Goal: Task Accomplishment & Management: Manage account settings

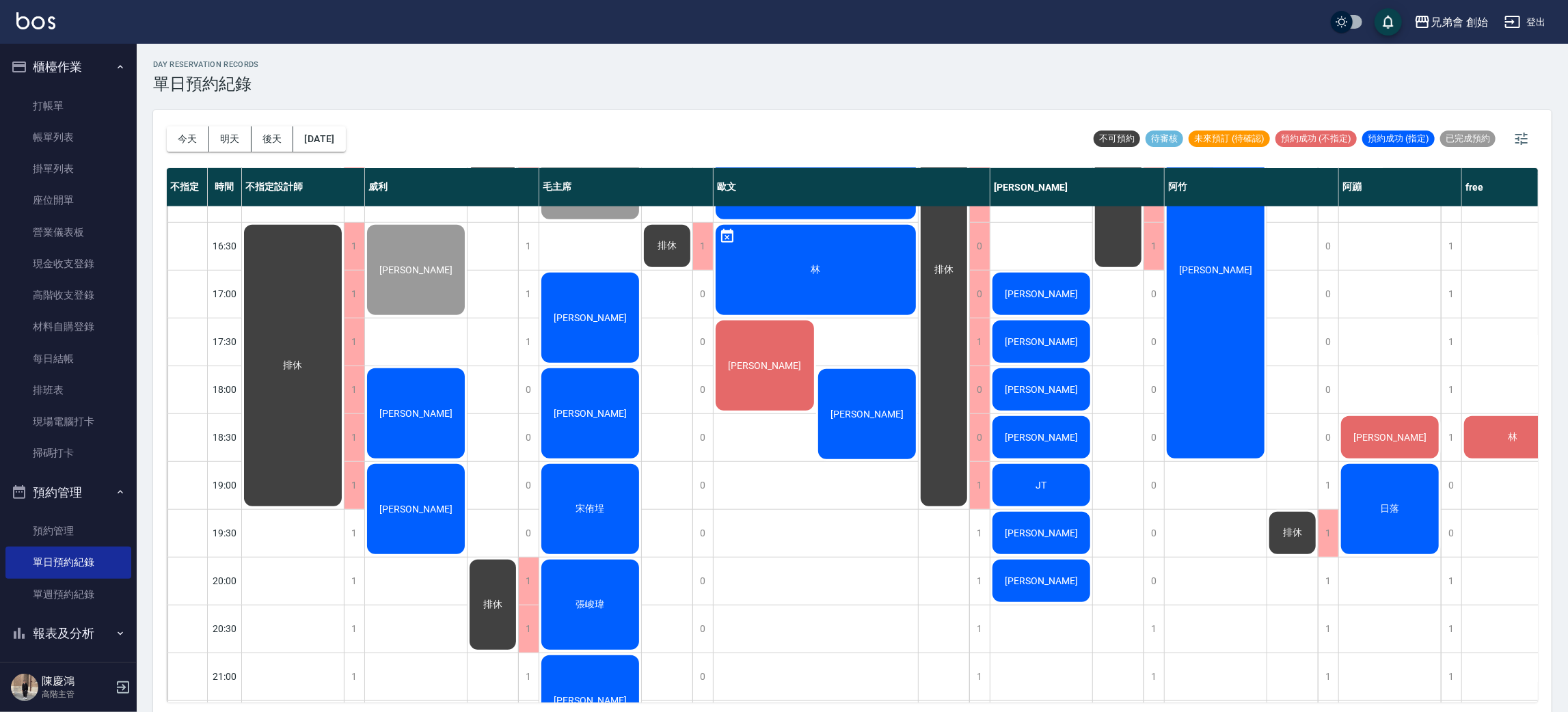
scroll to position [804, 0]
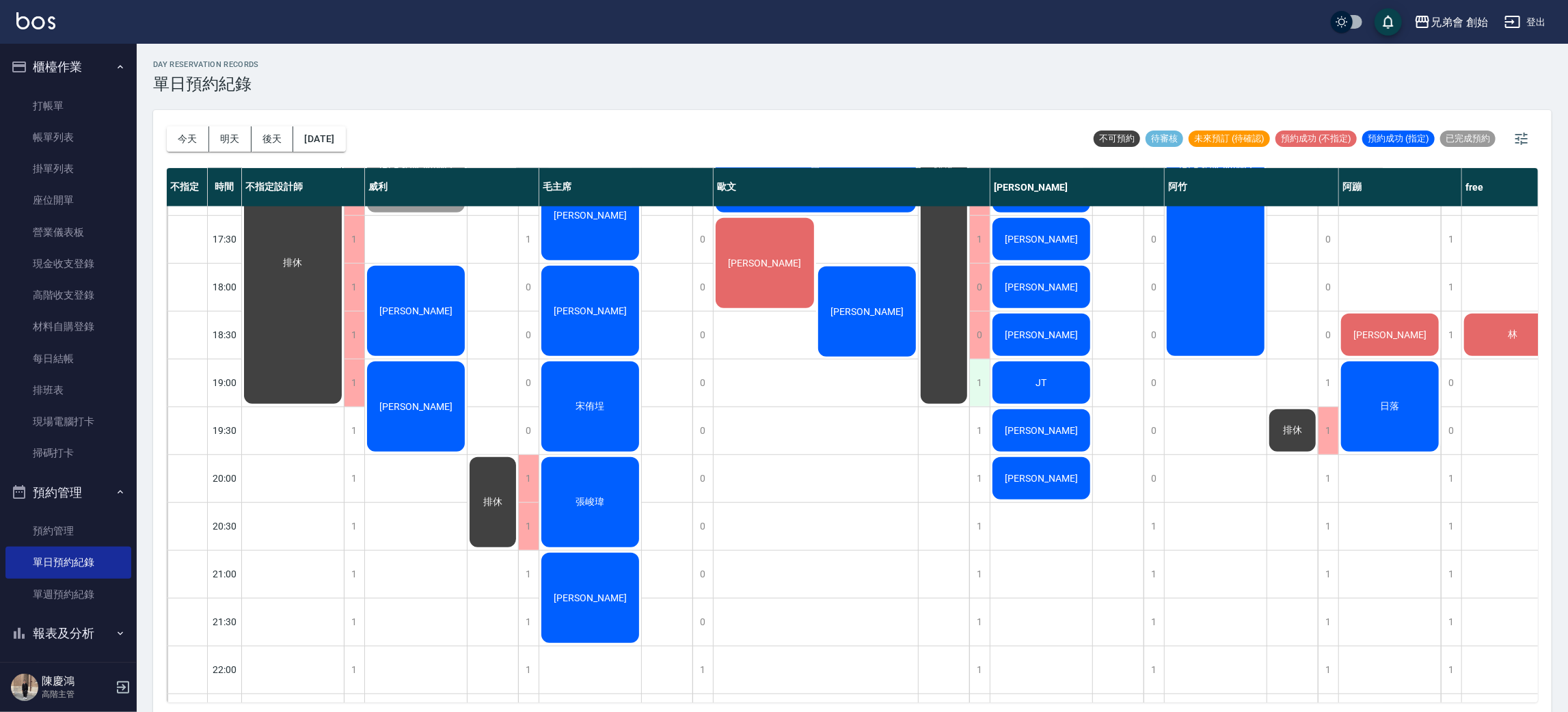
click at [979, 384] on div "1" at bounding box center [979, 383] width 21 height 47
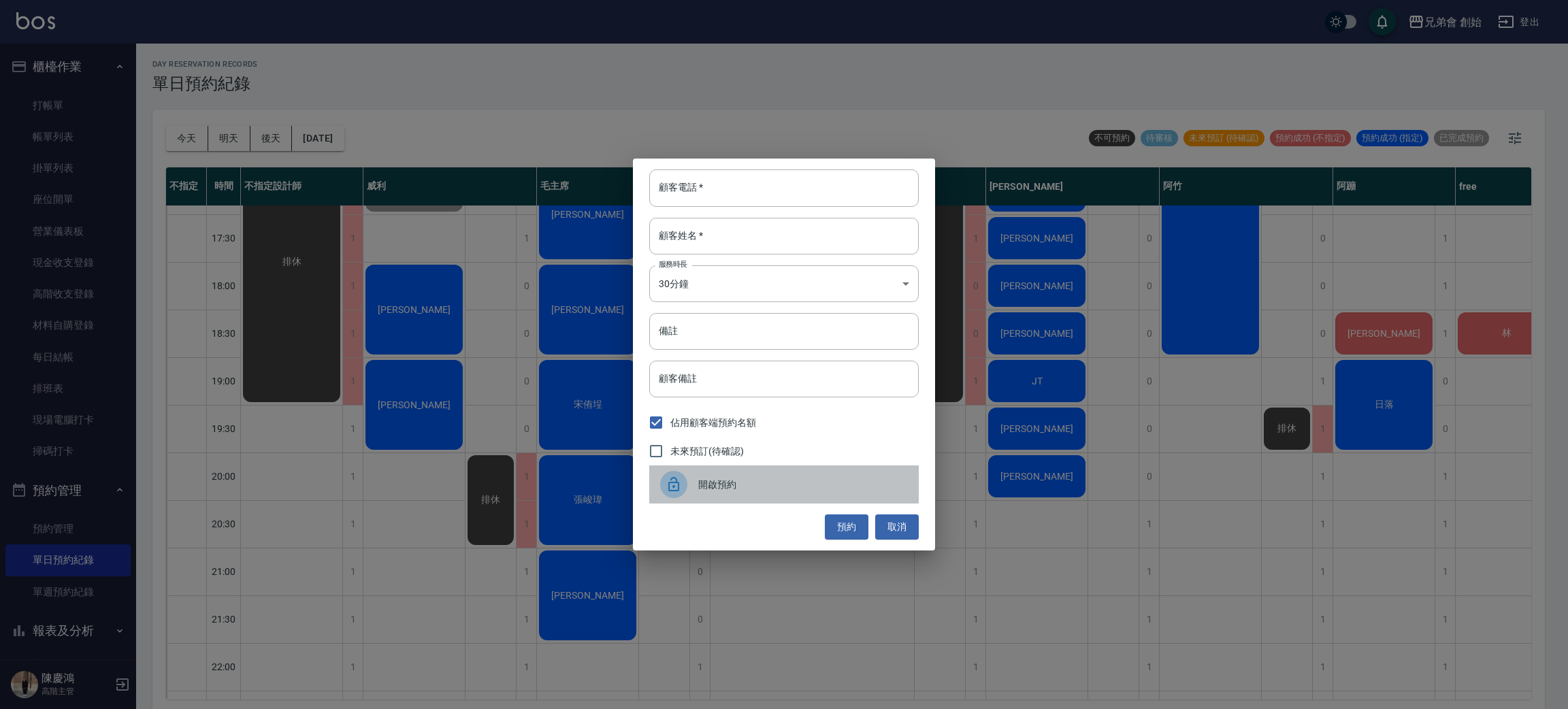
click at [729, 491] on span "開啟預約" at bounding box center [803, 484] width 210 height 14
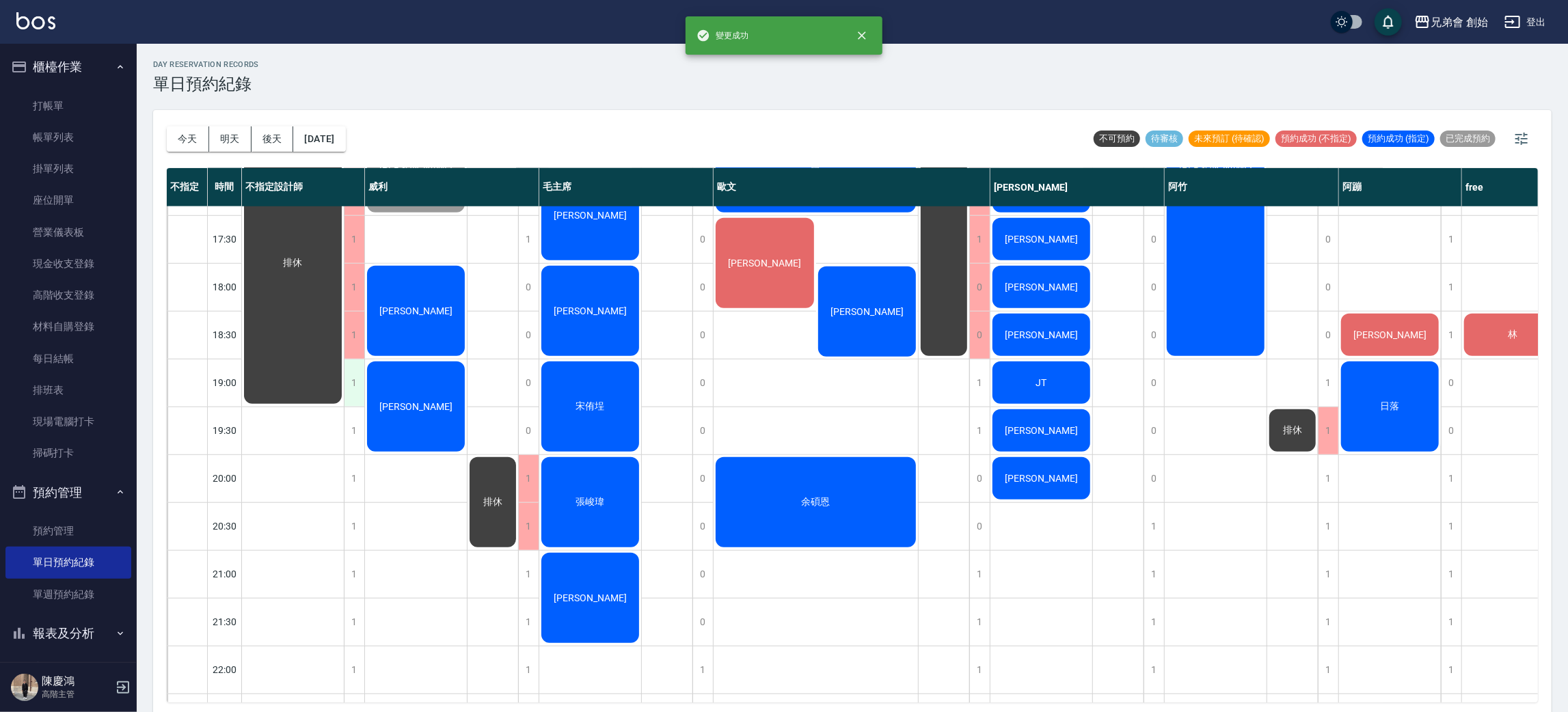
click at [356, 389] on div "1" at bounding box center [354, 383] width 21 height 47
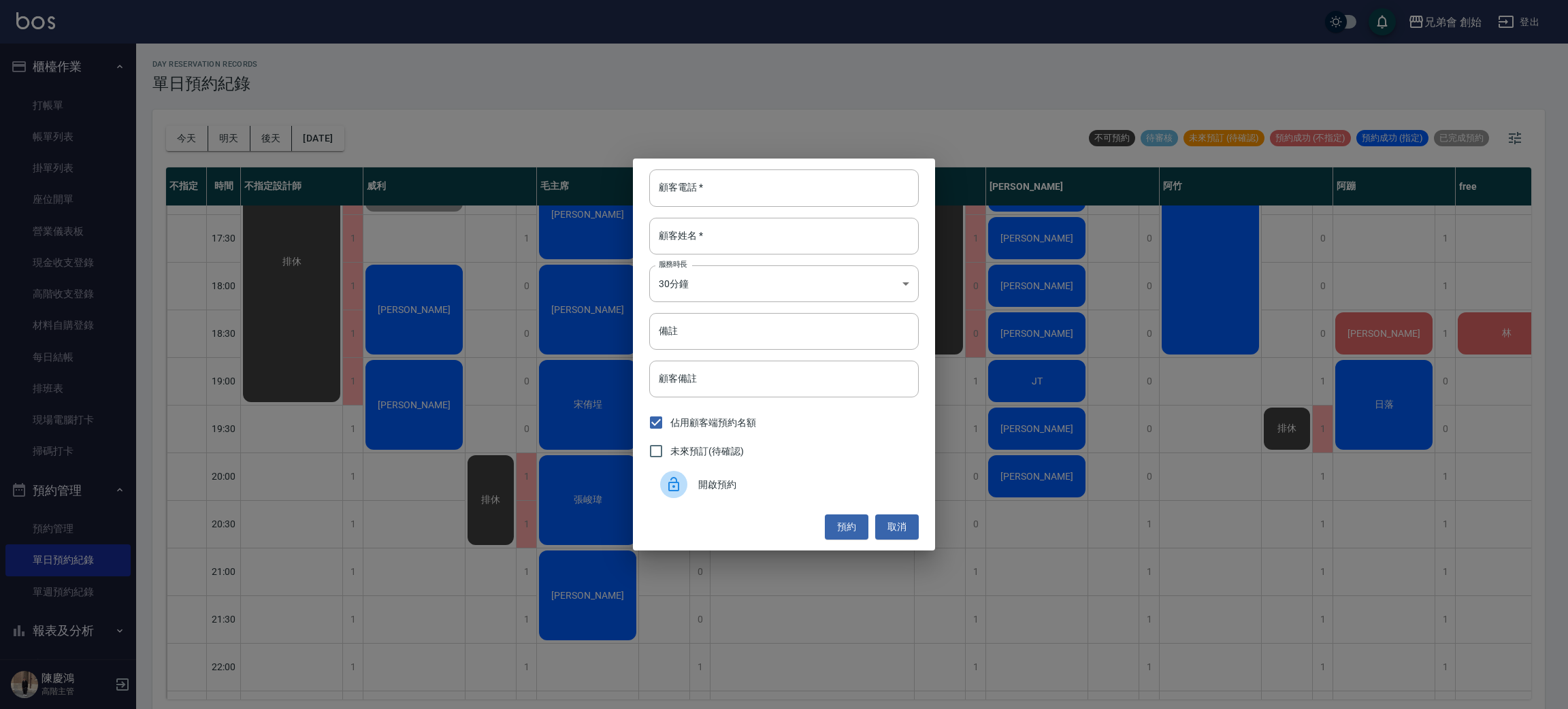
click at [711, 488] on span "開啟預約" at bounding box center [803, 484] width 210 height 14
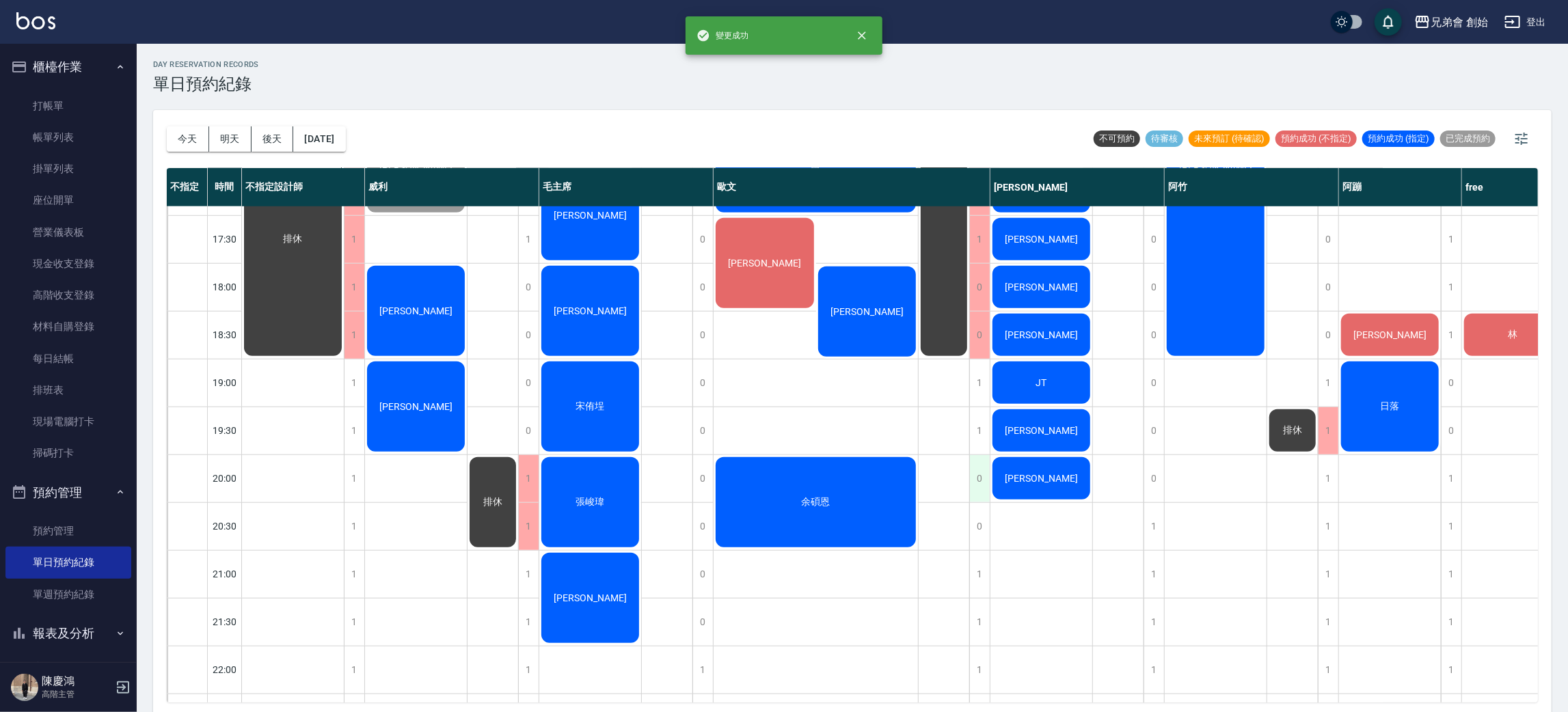
click at [982, 483] on div "0" at bounding box center [979, 478] width 21 height 47
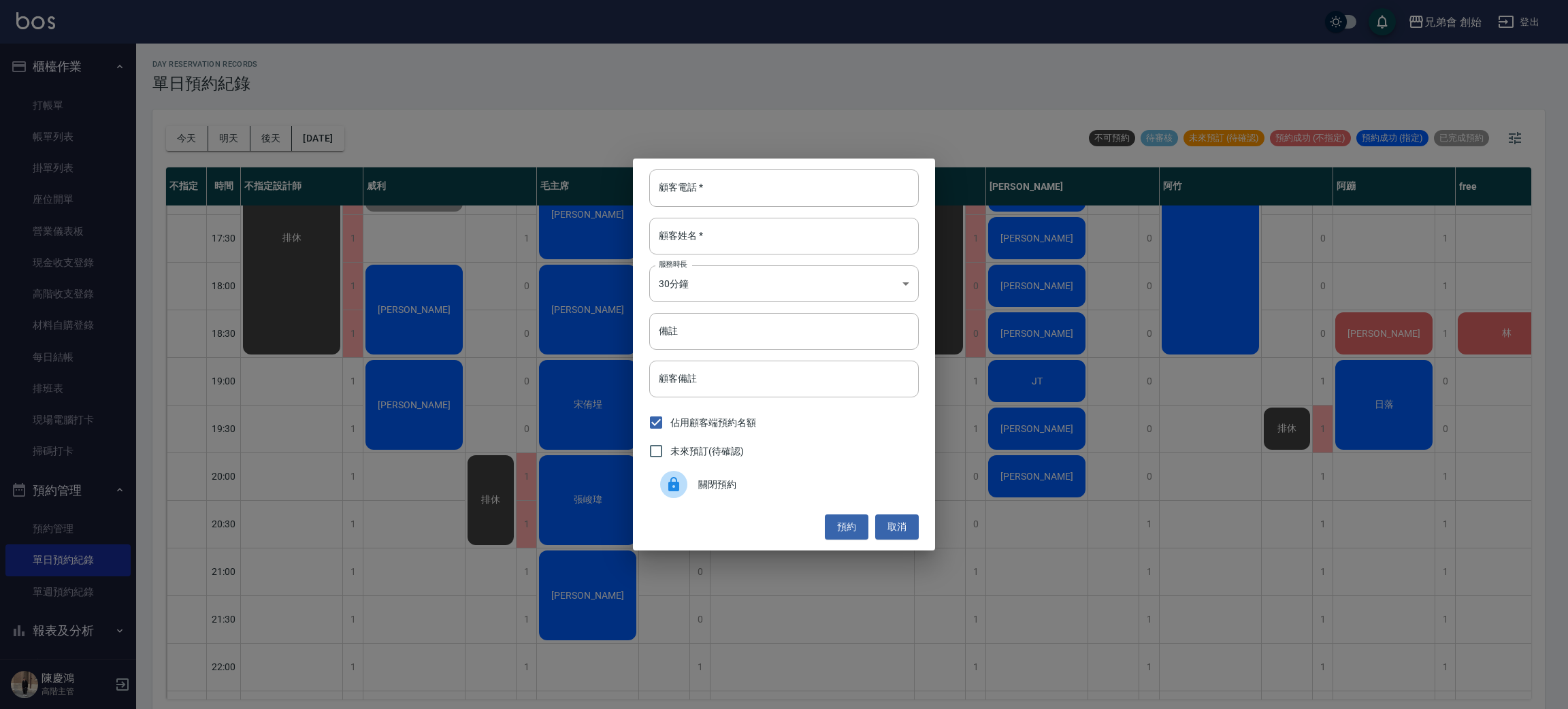
click at [769, 488] on span "關閉預約" at bounding box center [803, 484] width 210 height 14
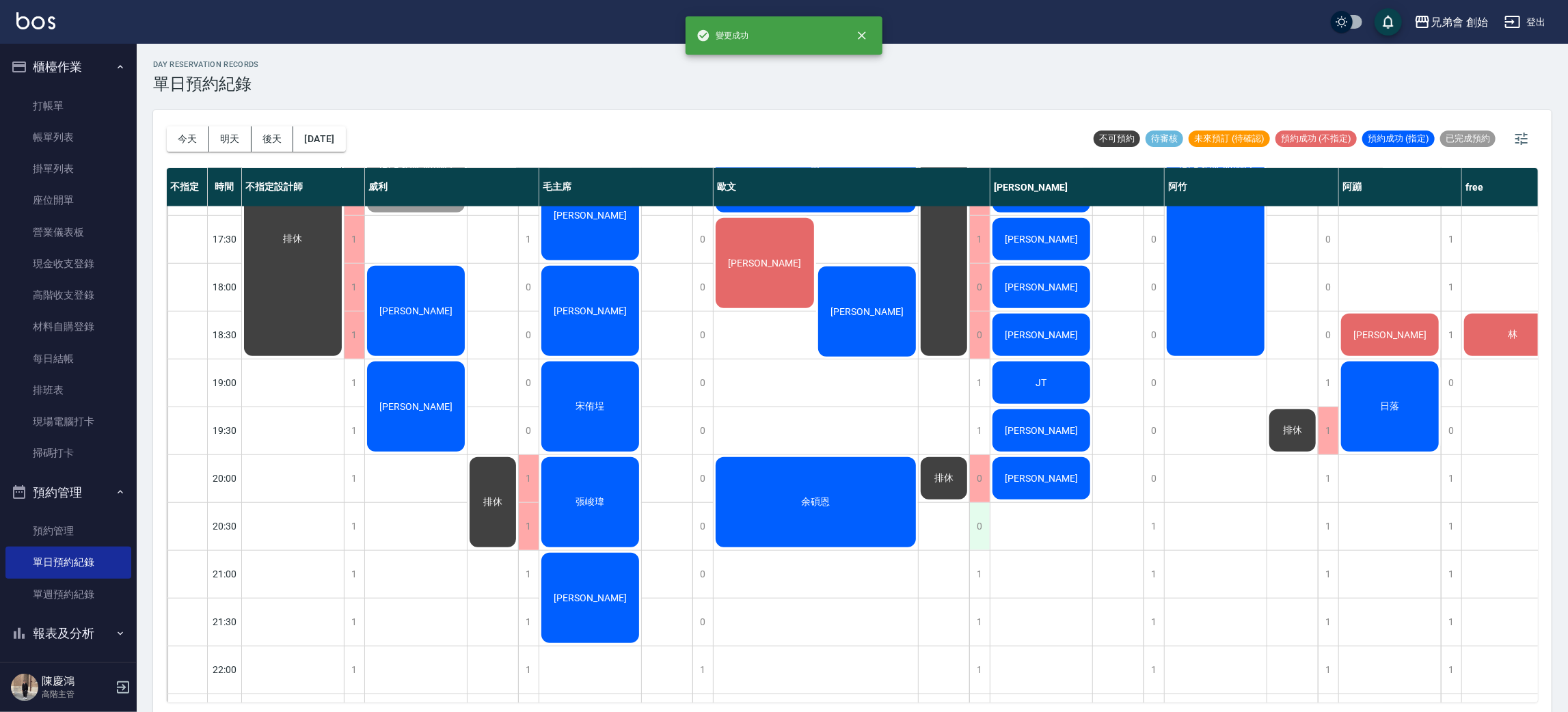
click at [980, 526] on div "0" at bounding box center [979, 526] width 21 height 47
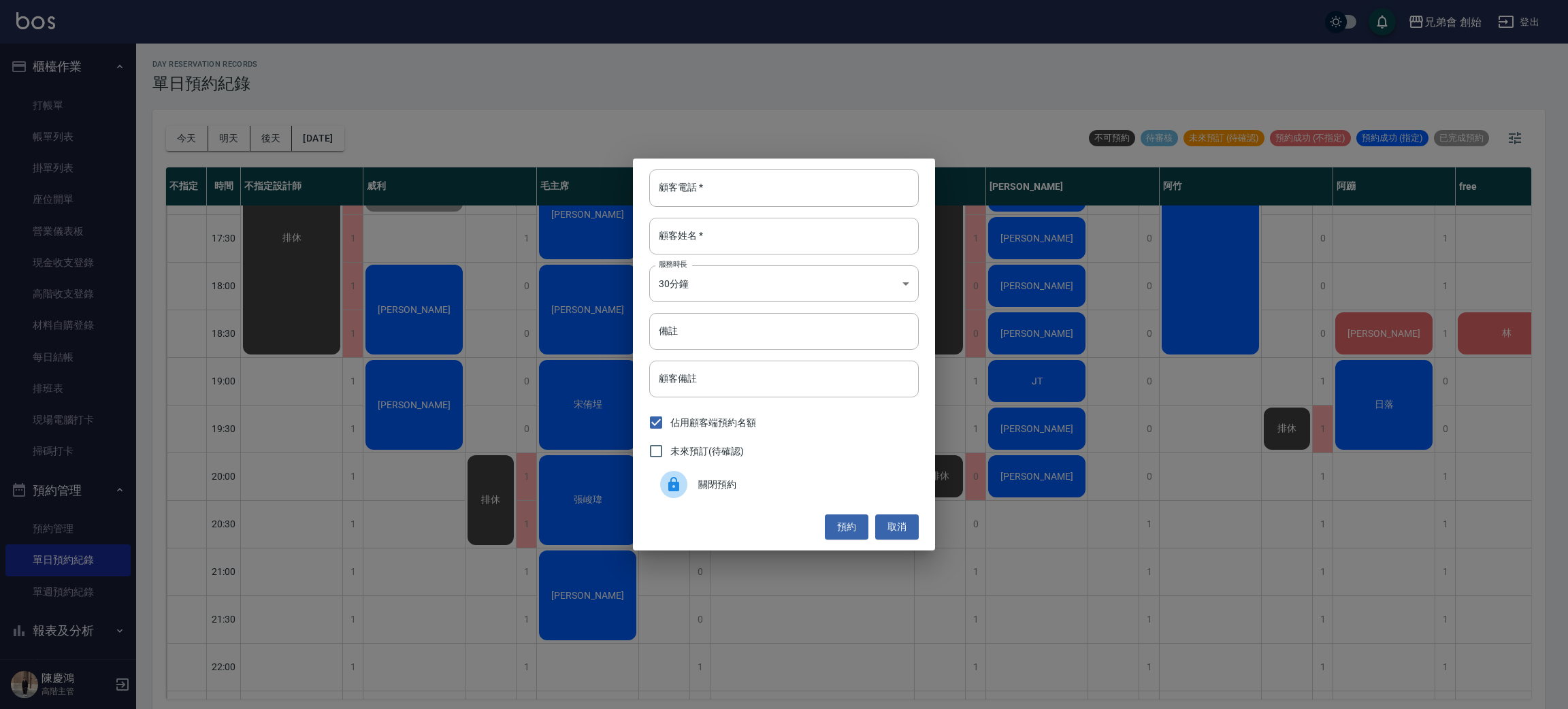
click at [782, 493] on div "關閉預約" at bounding box center [784, 484] width 270 height 38
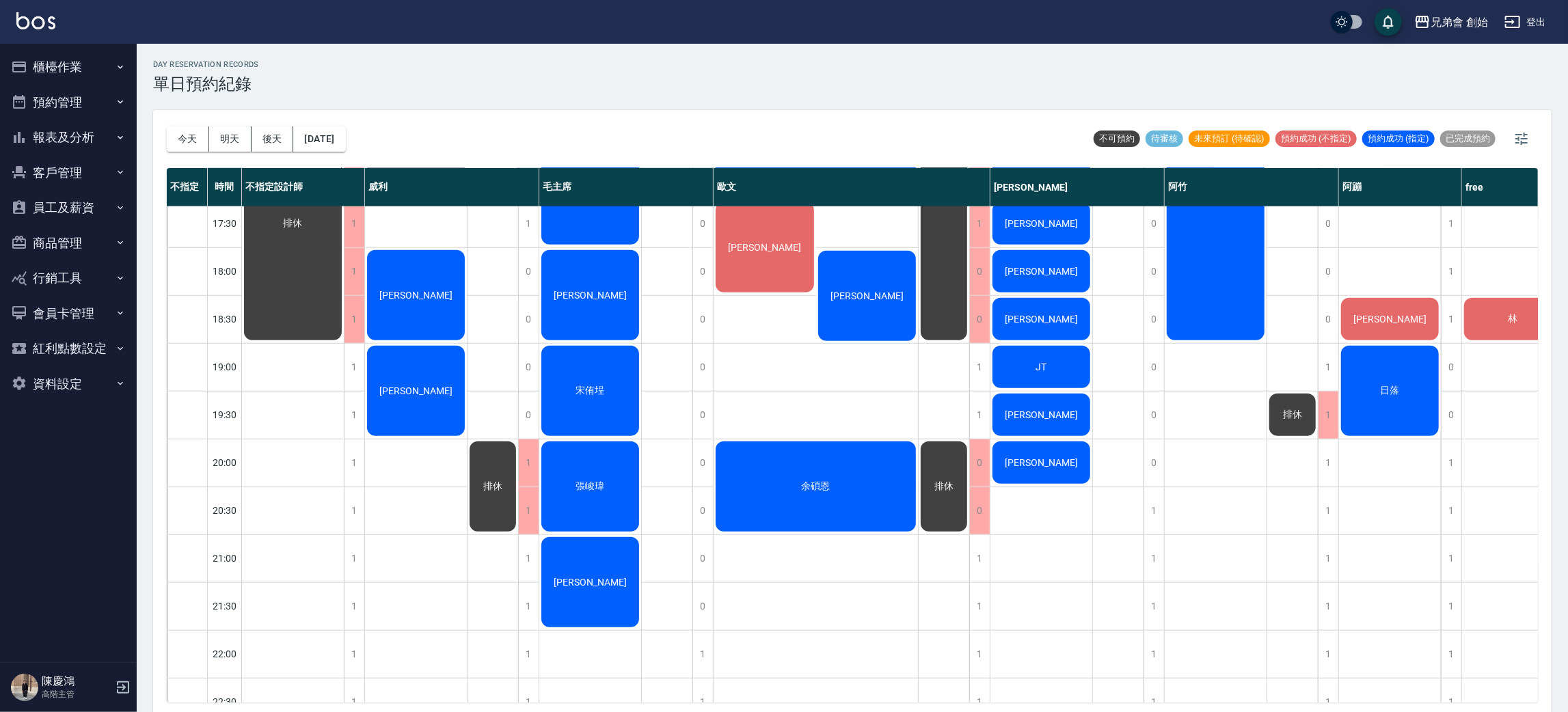
scroll to position [907, 0]
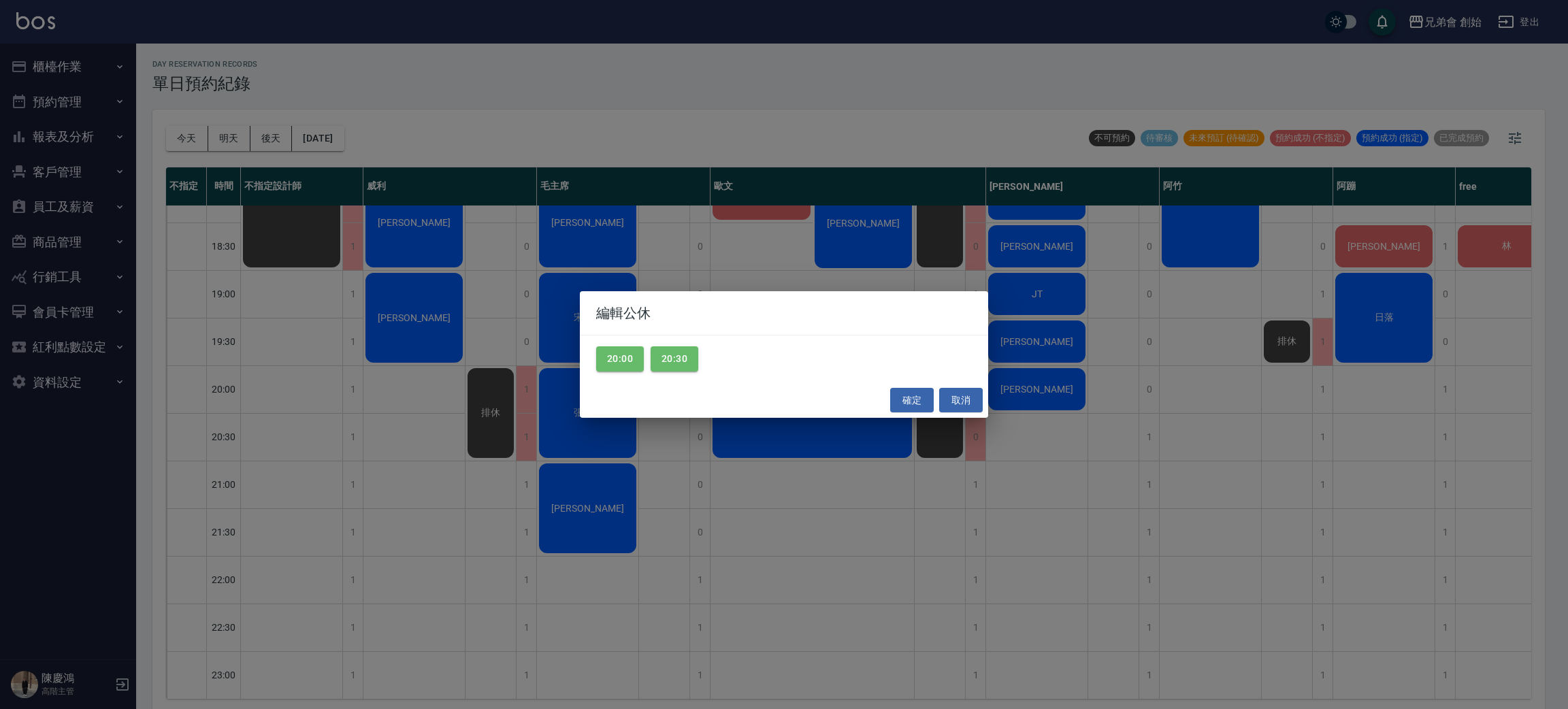
click at [550, 448] on div "編輯公休 20:00 20:30 確定 取消" at bounding box center [784, 354] width 1568 height 709
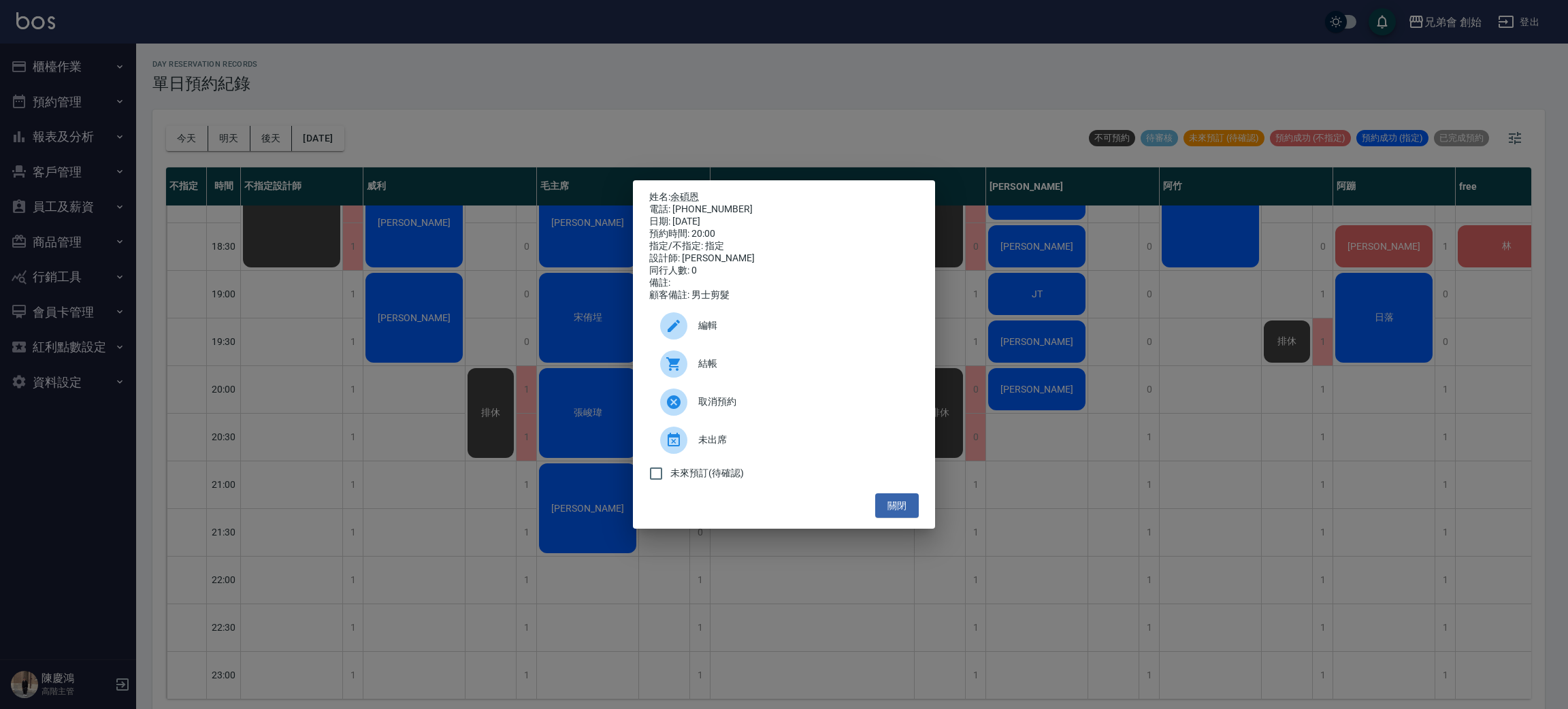
click at [430, 447] on div "姓名: 余碩恩 電話: 0981136066 日期: 2025/08/22 預約時間: 20:00 指定/不指定: 指定 設計師: 歐文 同行人數: 0 備註…" at bounding box center [784, 354] width 1568 height 709
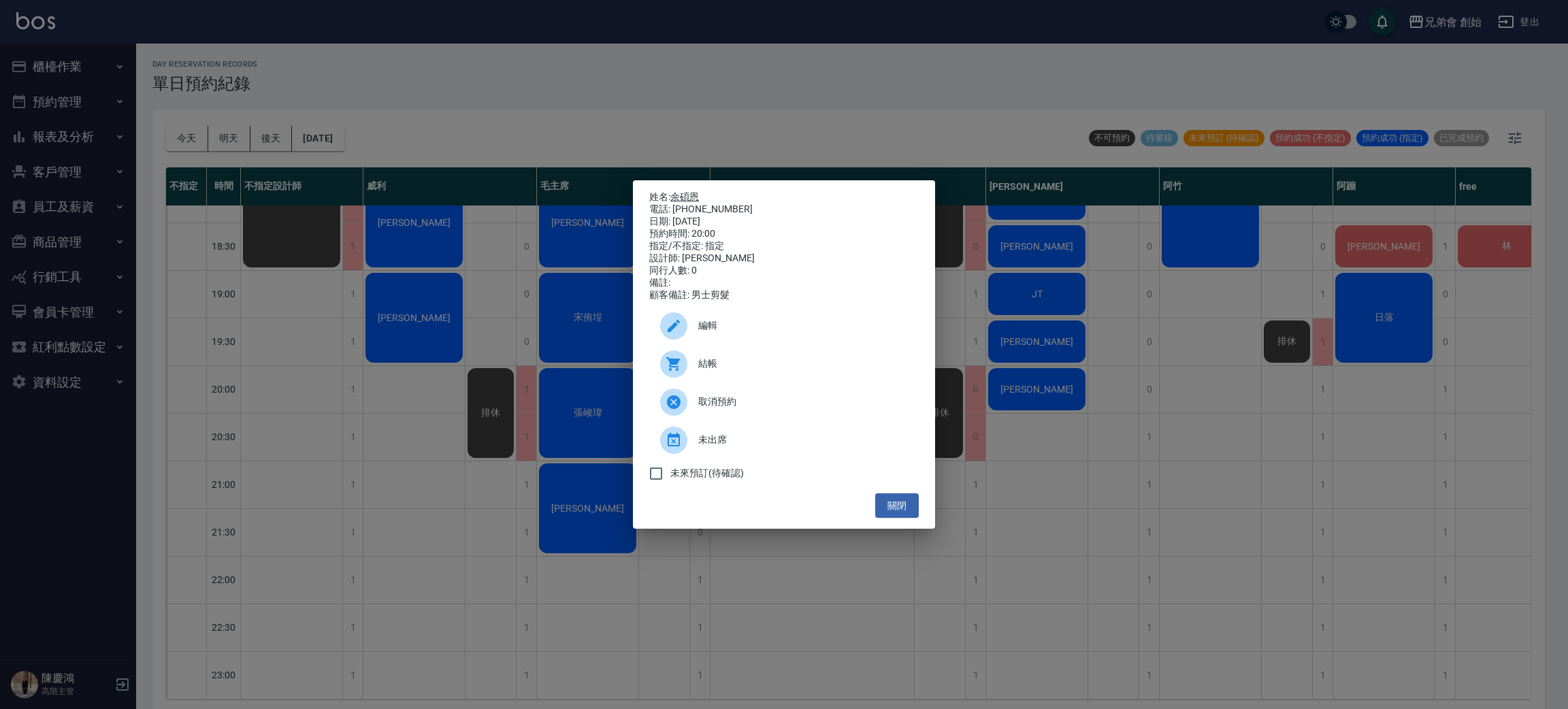
drag, startPoint x: 685, startPoint y: 184, endPoint x: 687, endPoint y: 194, distance: 10.2
click at [687, 192] on p "姓名: 余碩恩" at bounding box center [784, 197] width 270 height 12
click at [688, 194] on link "余碩恩" at bounding box center [684, 196] width 28 height 11
click at [791, 92] on div "姓名: 余碩恩 電話: 0981136066 日期: 2025/08/22 預約時間: 20:00 指定/不指定: 指定 設計師: 歐文 同行人數: 0 備註…" at bounding box center [784, 354] width 1568 height 709
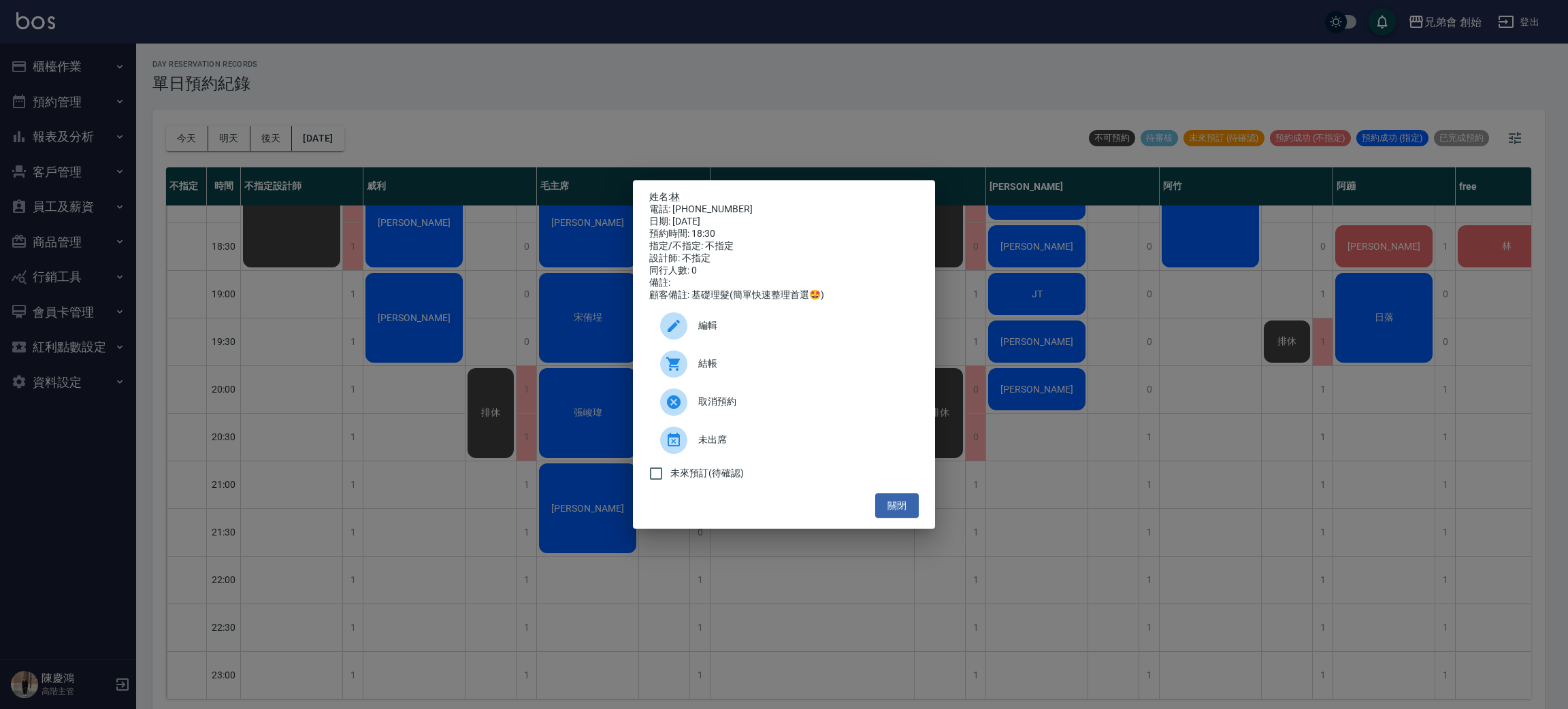
click at [748, 364] on span "結帳" at bounding box center [803, 363] width 210 height 14
click at [546, 45] on div "姓名: 林 電話: 0955609327 日期: 2025/08/22 預約時間: 18:30 指定/不指定: 不指定 設計師: 不指定 同行人數: 0 備註…" at bounding box center [784, 354] width 1568 height 709
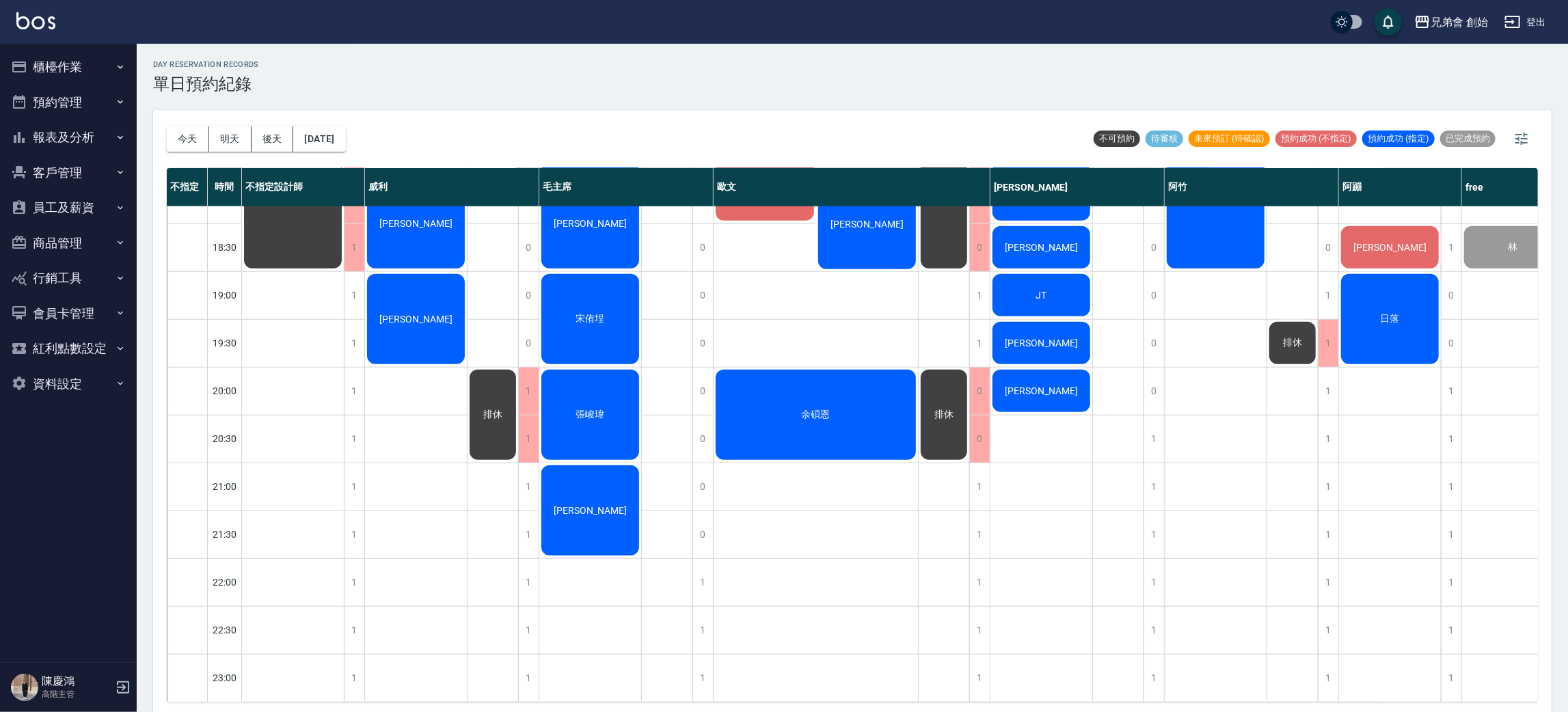
scroll to position [599, 0]
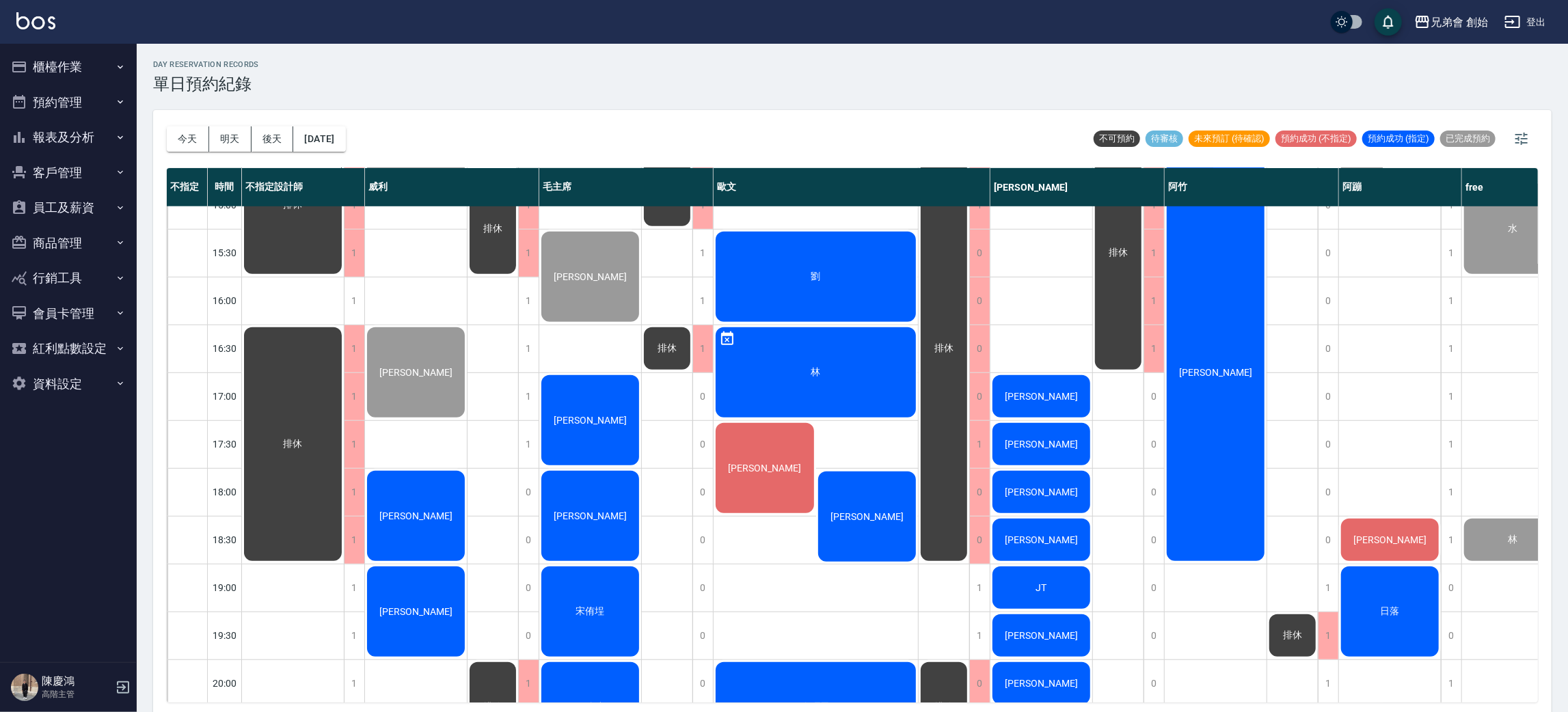
drag, startPoint x: 429, startPoint y: 311, endPoint x: 430, endPoint y: 299, distance: 12.0
click at [429, 309] on div "莊明翰 李嘉俐 石力豪 胡俊玟" at bounding box center [416, 301] width 103 height 1387
click at [421, 452] on div "莊明翰 李嘉俐 石力豪 胡俊玟" at bounding box center [416, 301] width 103 height 1387
click at [793, 577] on div "劉 林 周威辰 吳肇益 余碩恩" at bounding box center [816, 301] width 205 height 1387
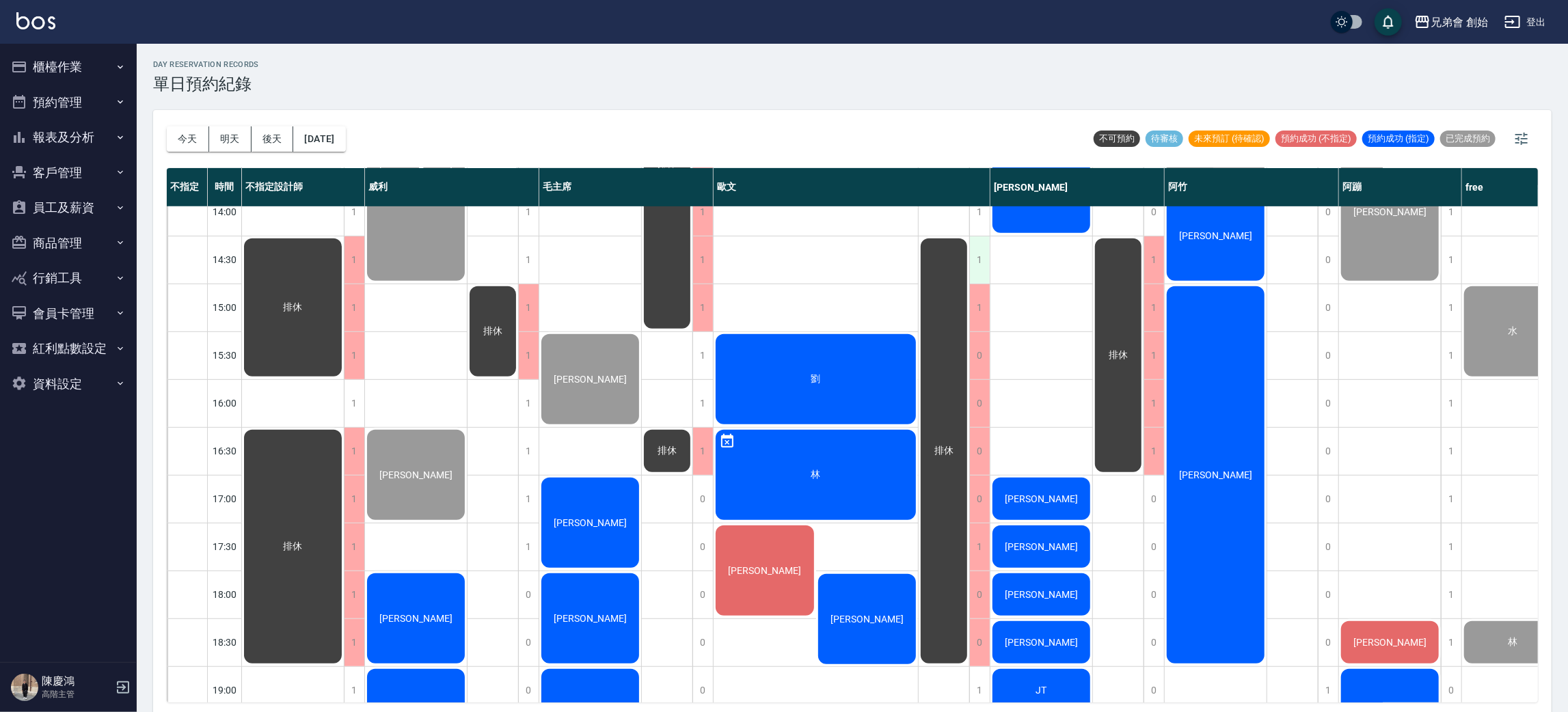
click at [986, 269] on div "1" at bounding box center [979, 260] width 21 height 47
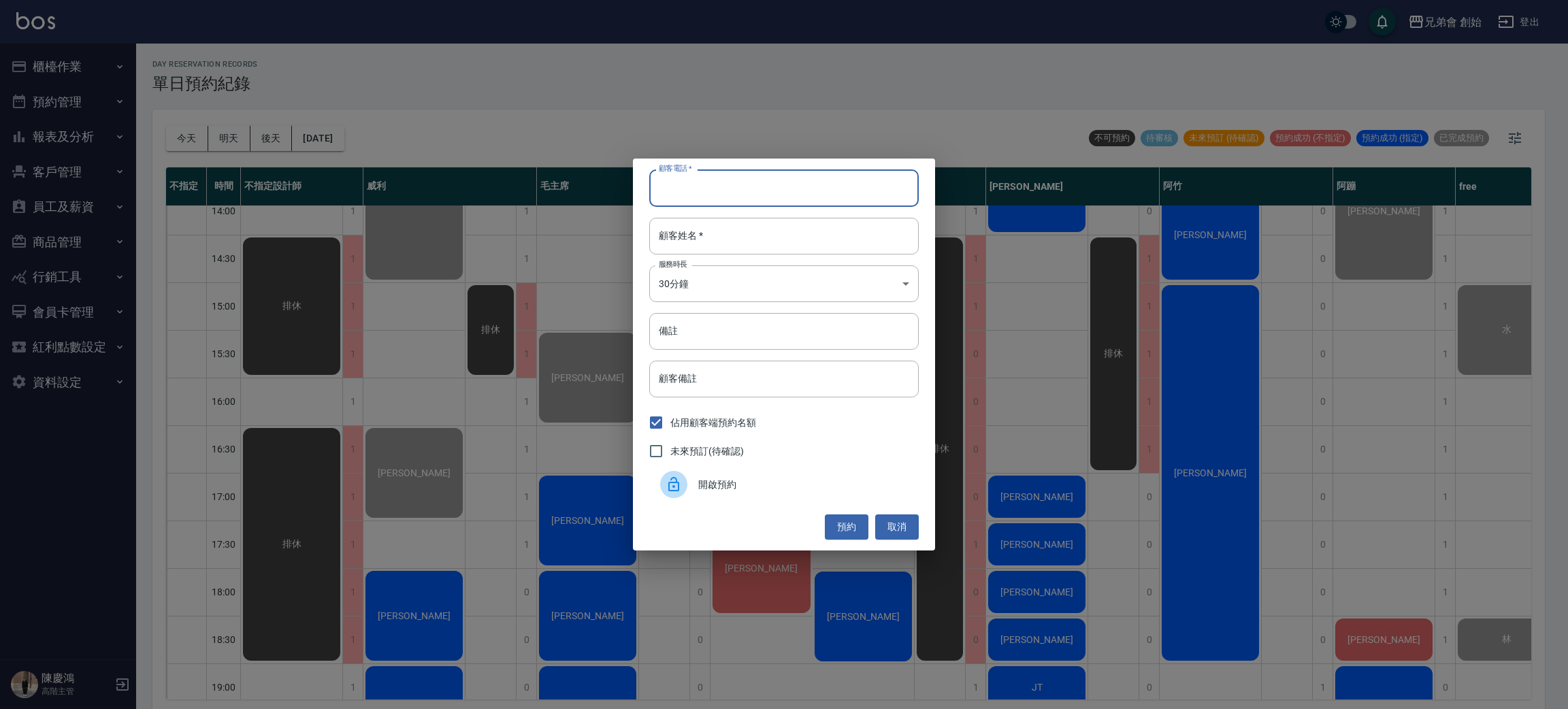
click at [792, 191] on input "顧客電話   *" at bounding box center [784, 188] width 270 height 37
type input "6206204123"
click at [852, 255] on input "顧客姓名   *" at bounding box center [784, 236] width 270 height 37
type input "一個"
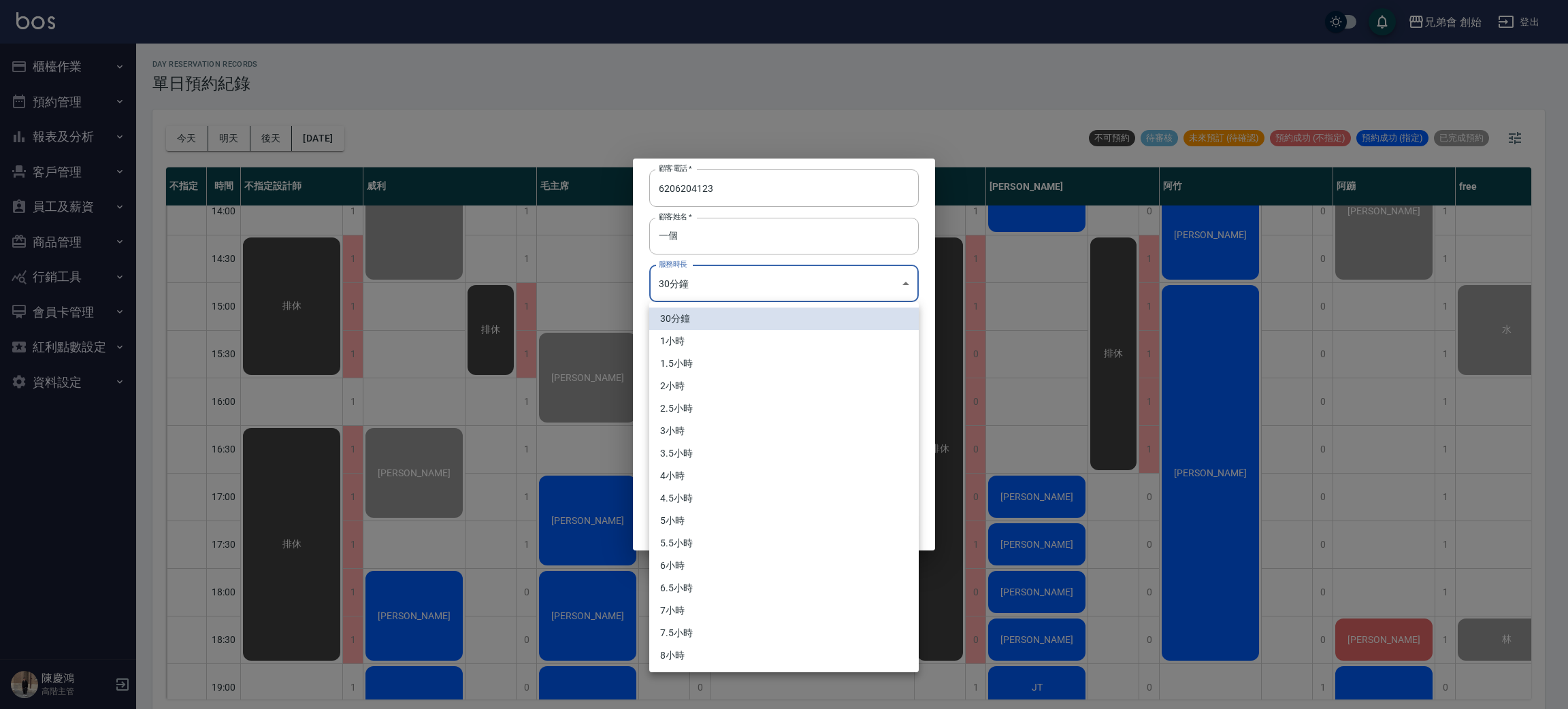
click at [831, 279] on body "兄弟會 創始 登出 櫃檯作業 打帳單 帳單列表 掛單列表 座位開單 營業儀表板 現金收支登錄 高階收支登錄 材料自購登錄 每日結帳 排班表 現場電腦打卡 掃碼…" at bounding box center [784, 356] width 1568 height 713
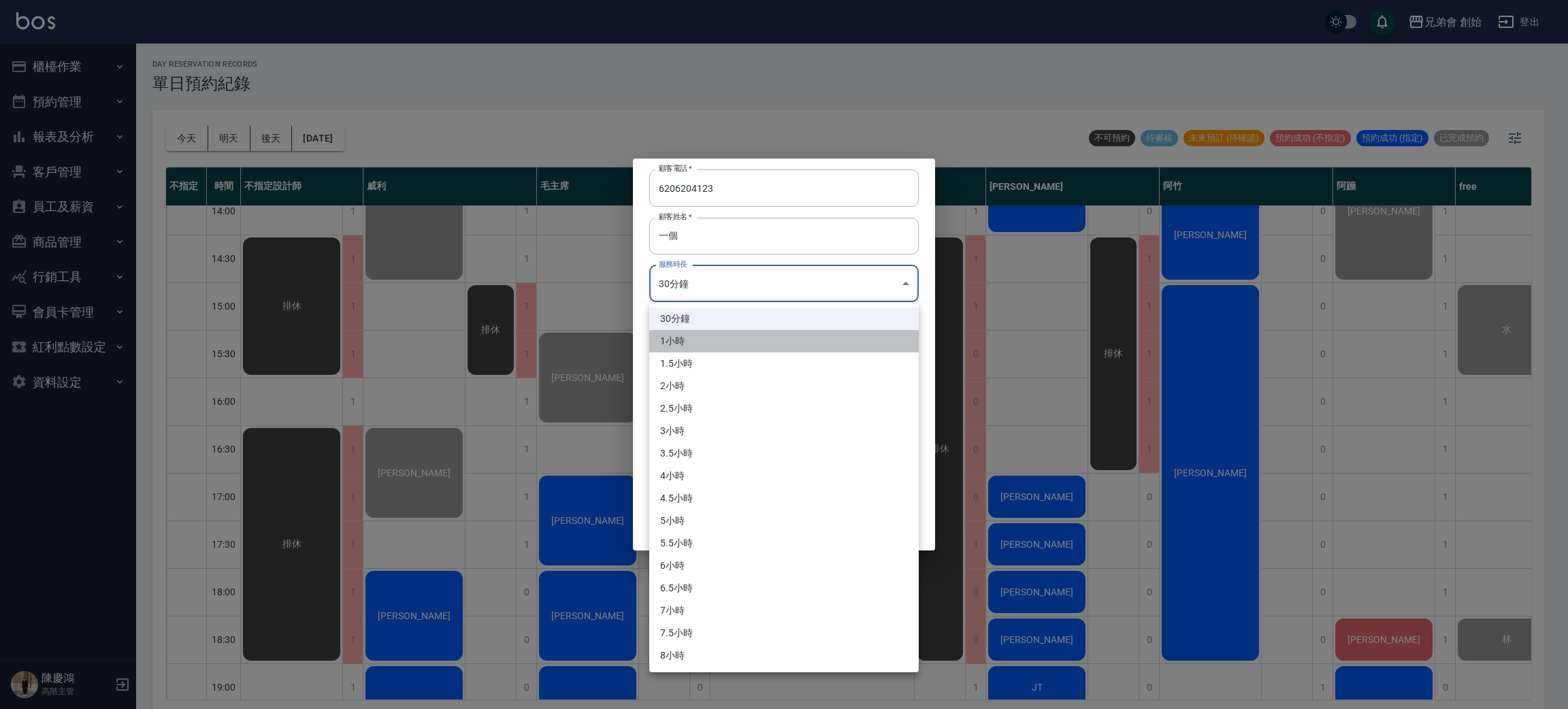
click at [754, 339] on li "1小時" at bounding box center [784, 341] width 270 height 22
type input "2"
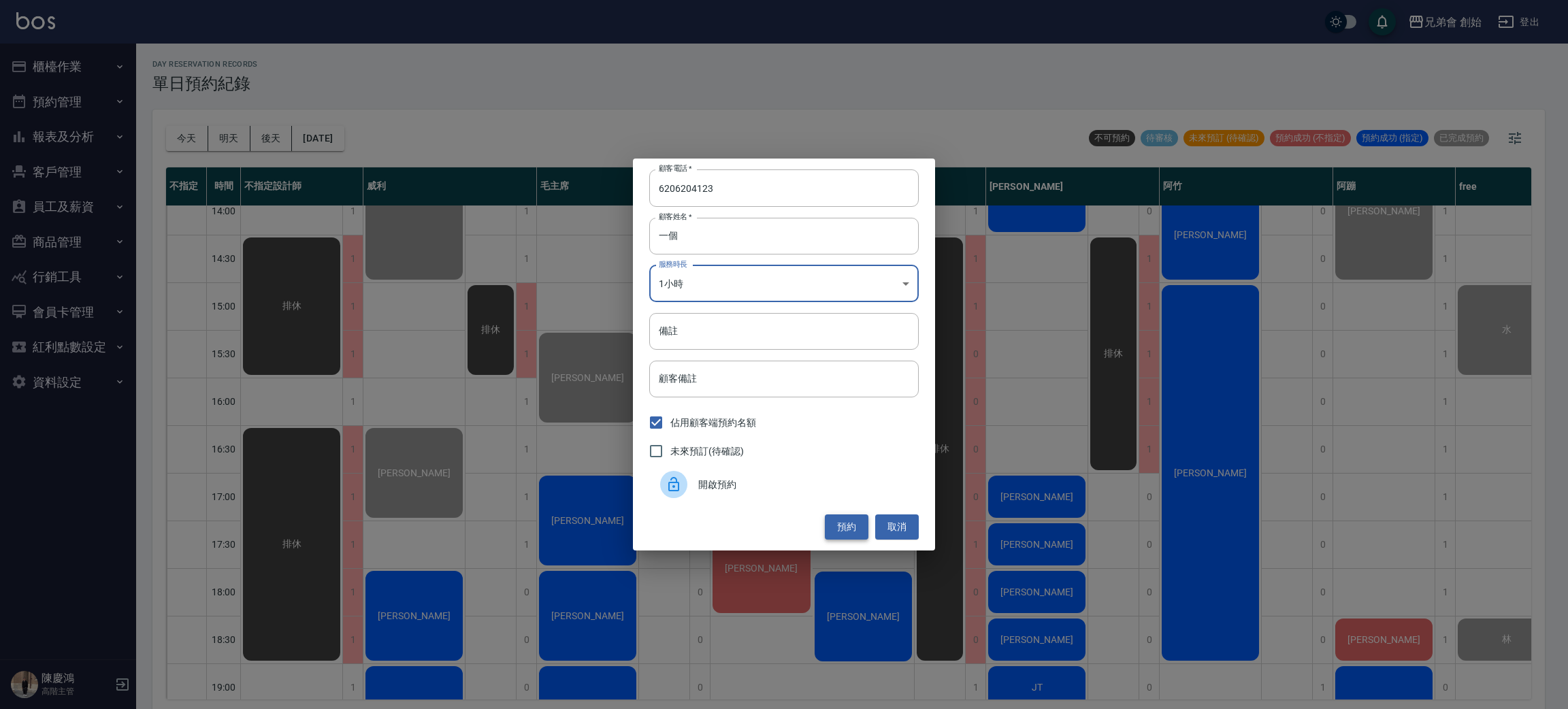
click at [840, 528] on button "預約" at bounding box center [846, 527] width 43 height 25
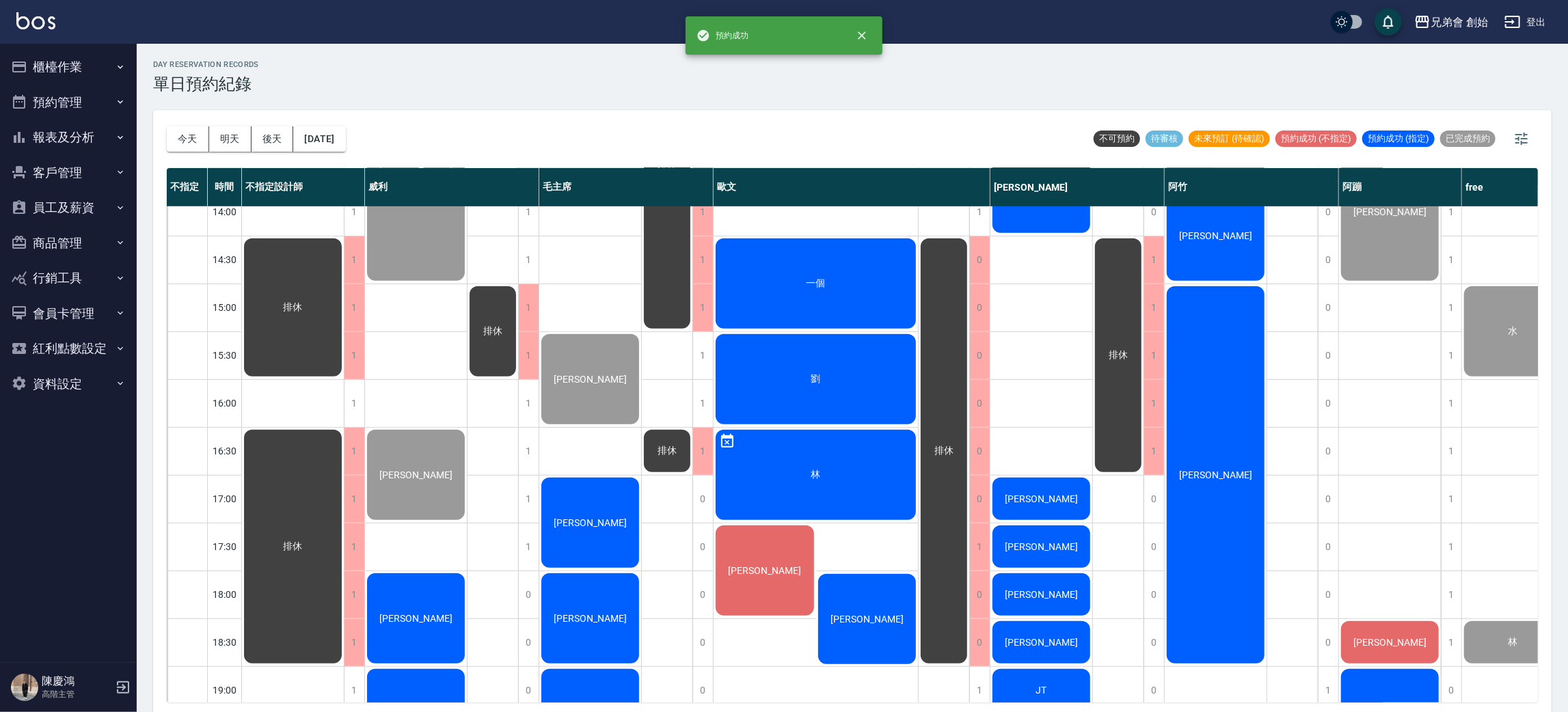
click at [344, 262] on div "一個" at bounding box center [293, 308] width 102 height 142
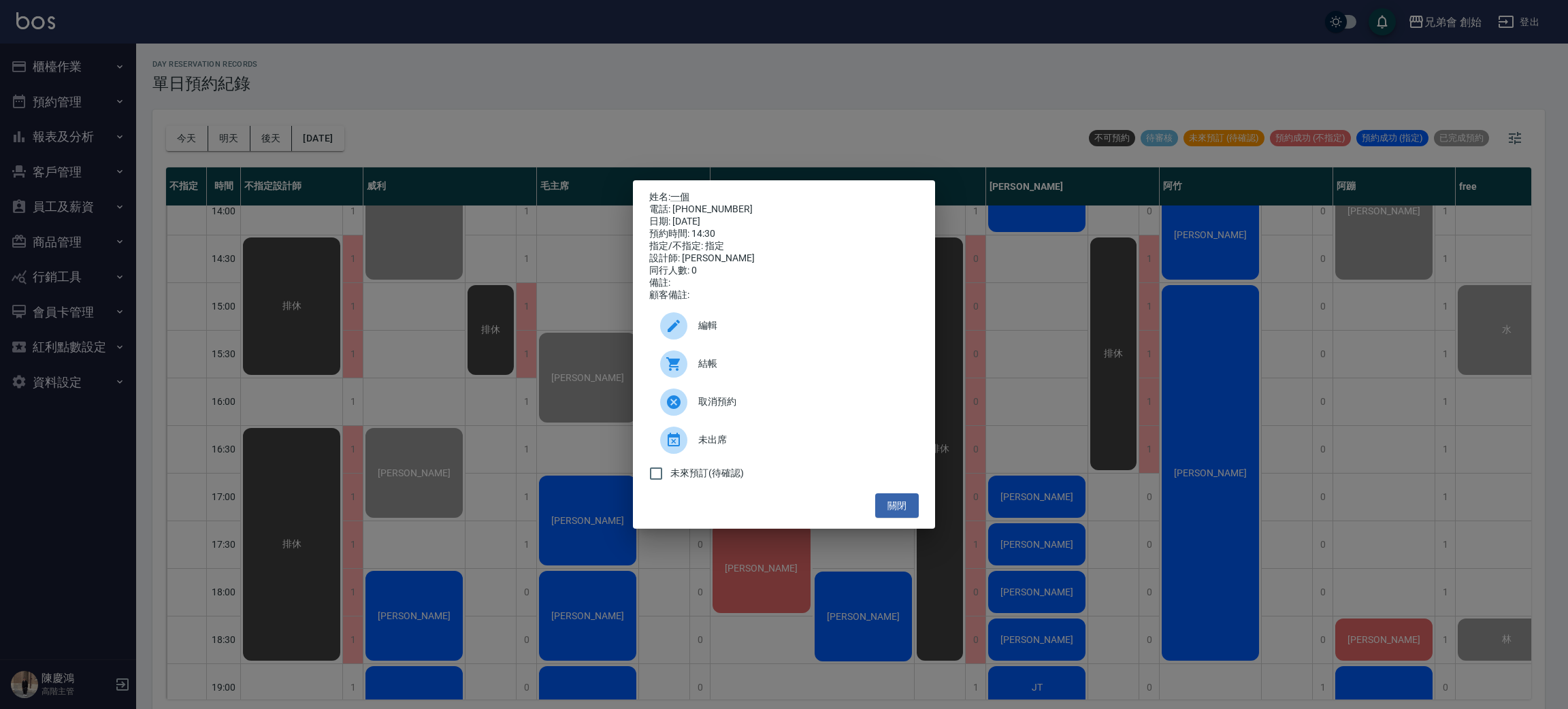
click at [782, 97] on div "姓名: 一個 電話: 6206204123 日期: 2025/08/22 預約時間: 14:30 指定/不指定: 指定 設計師: 歐文 同行人數: 0 備註:…" at bounding box center [784, 354] width 1568 height 709
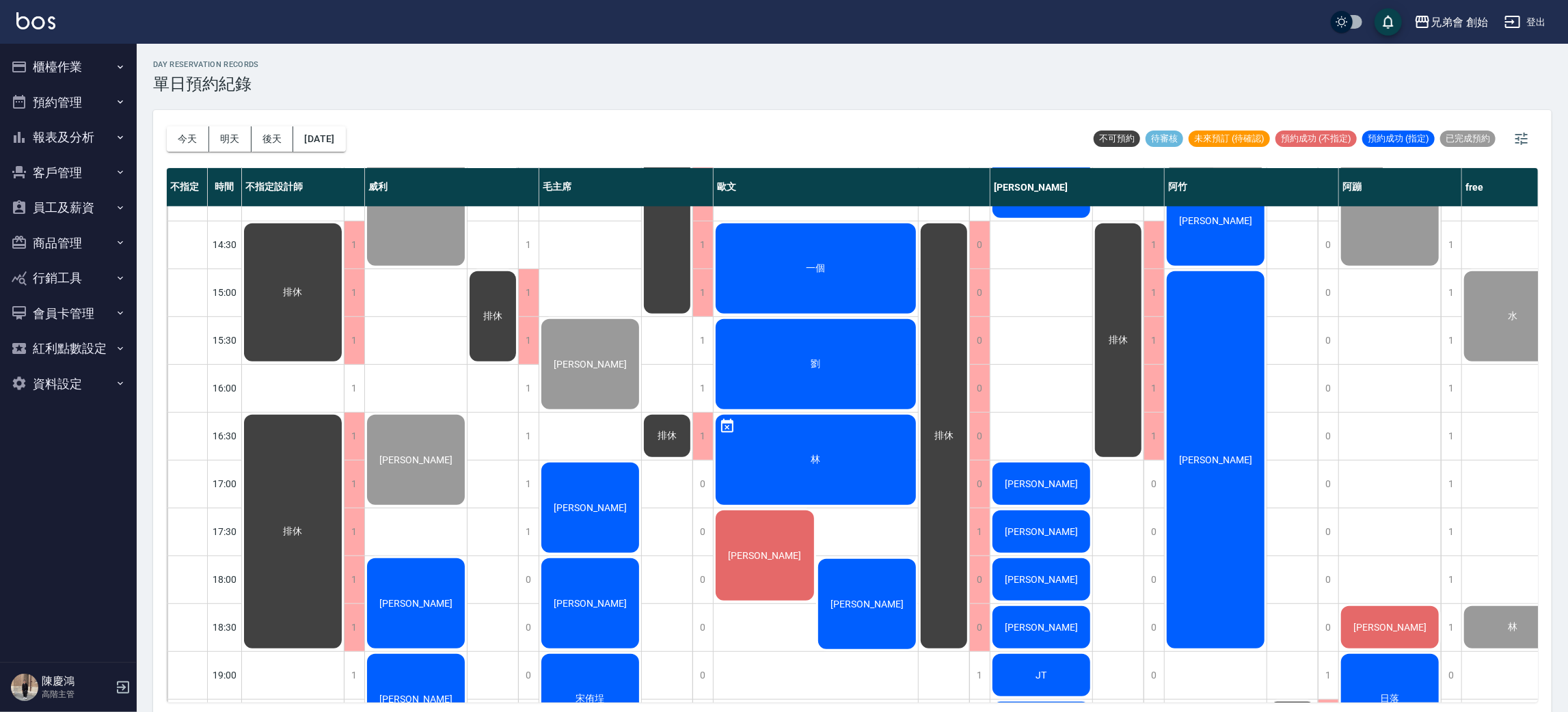
scroll to position [717, 0]
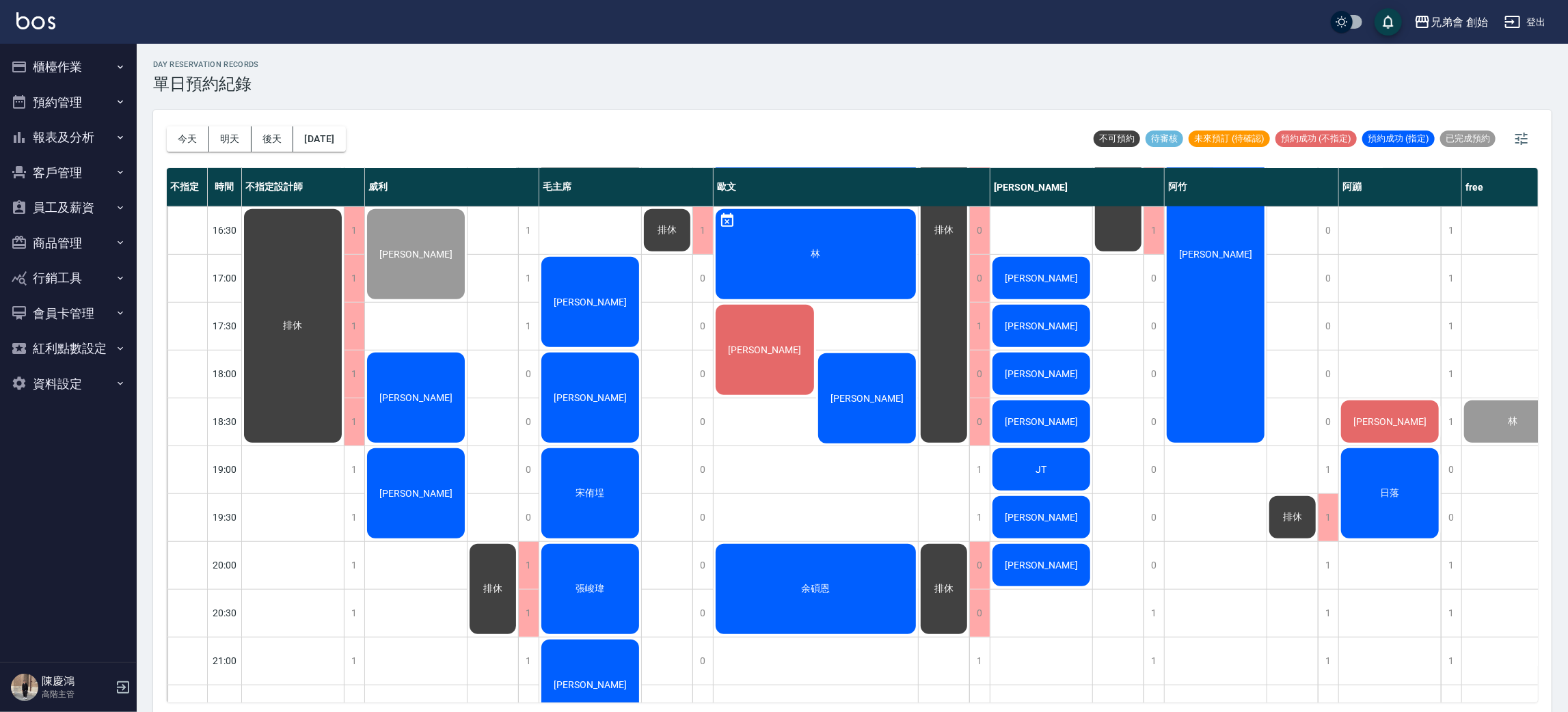
click at [222, 135] on button "明天" at bounding box center [230, 139] width 43 height 25
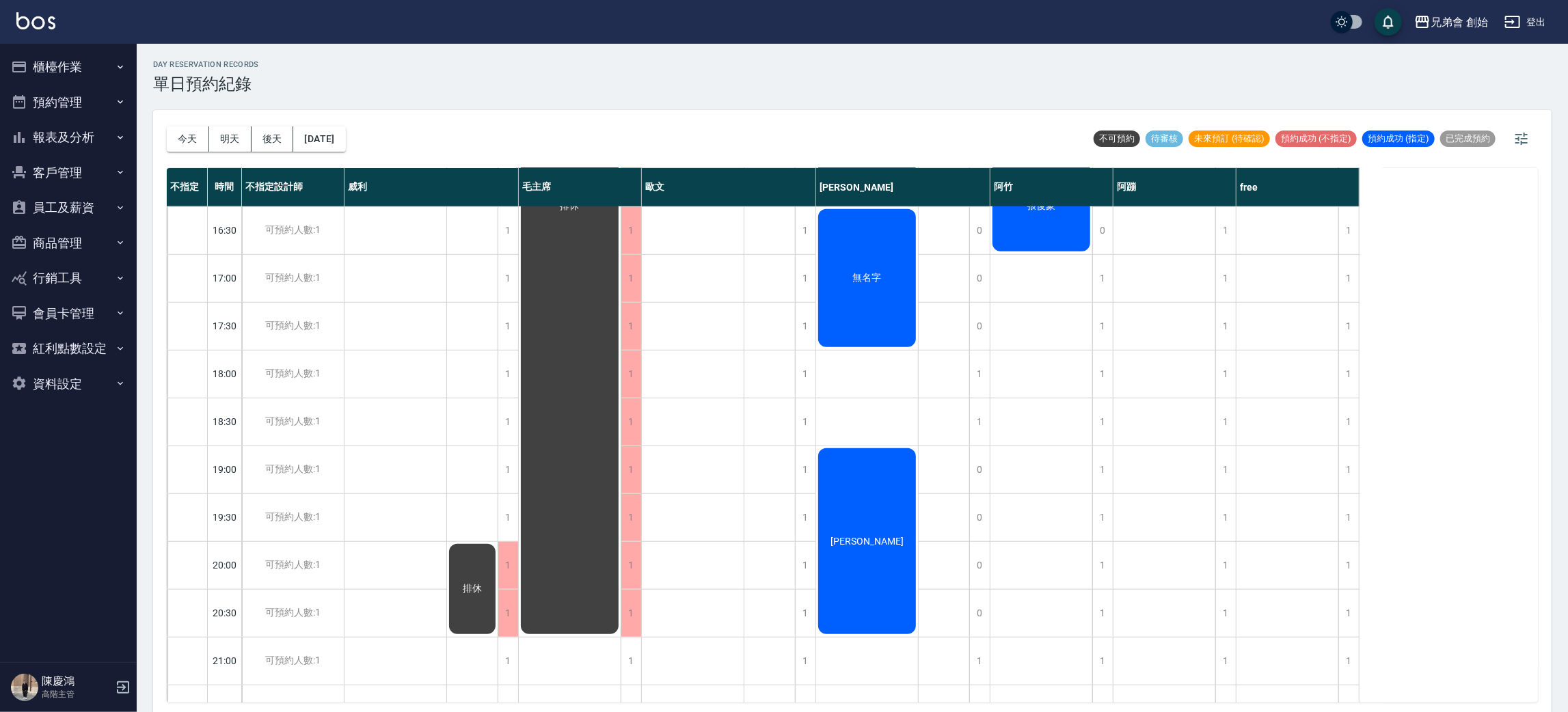
scroll to position [205, 0]
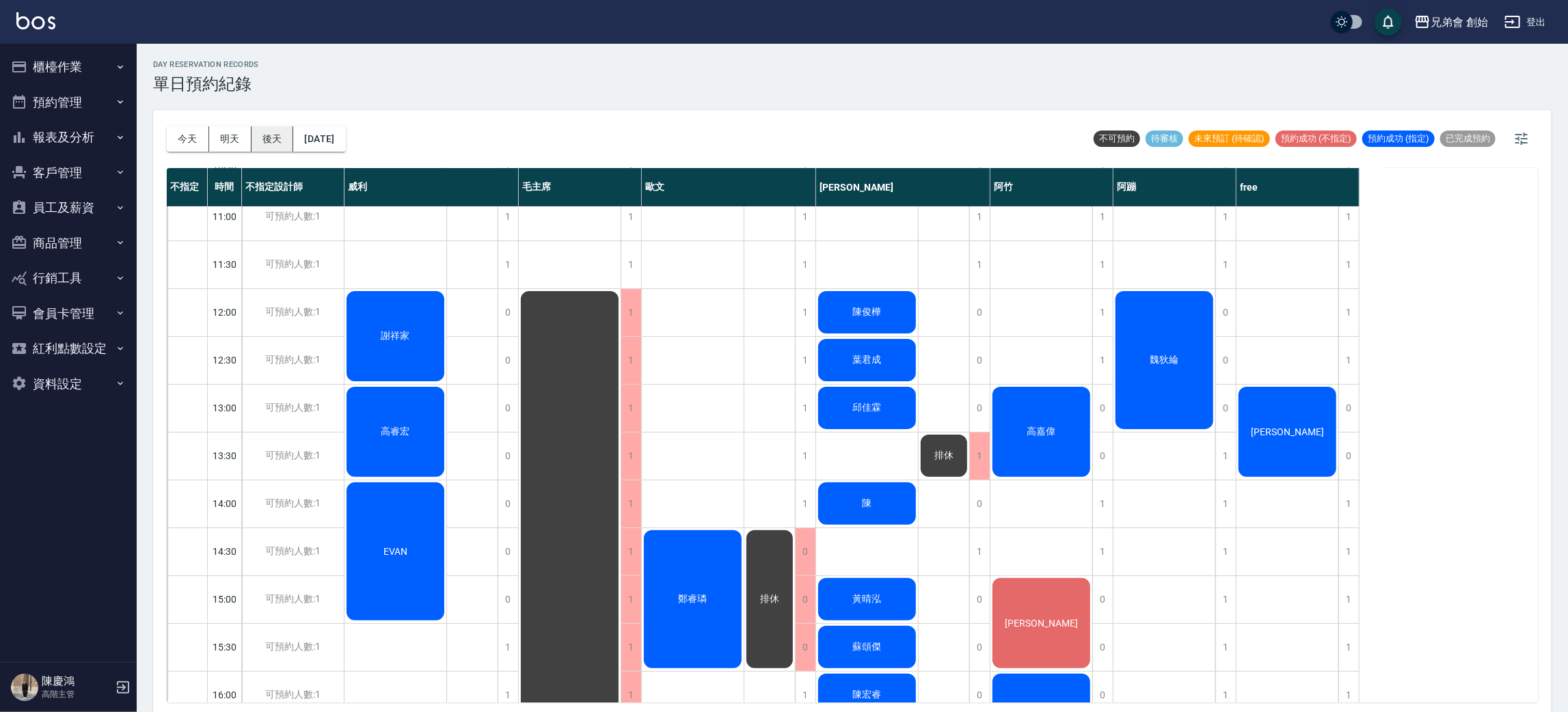
click at [283, 140] on button "後天" at bounding box center [273, 139] width 43 height 25
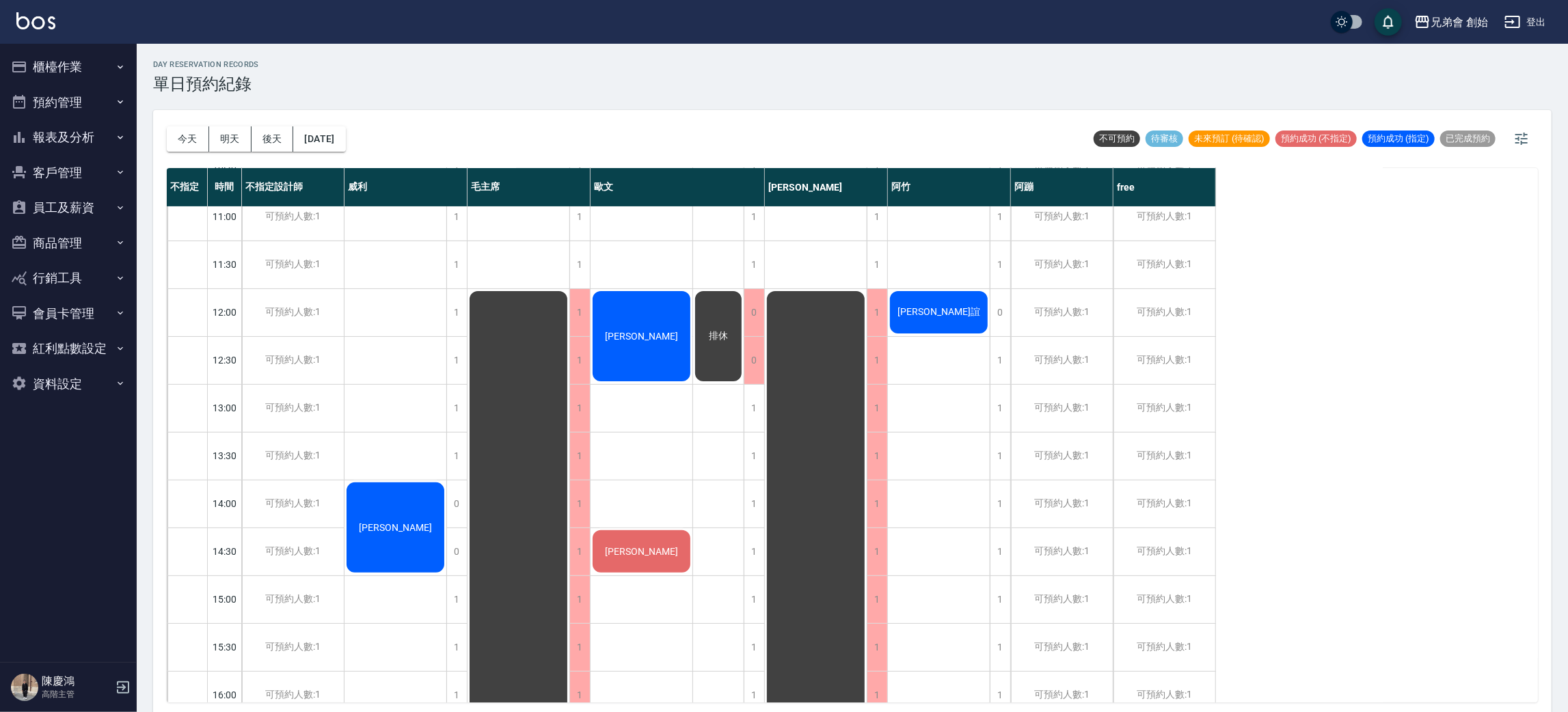
scroll to position [103, 0]
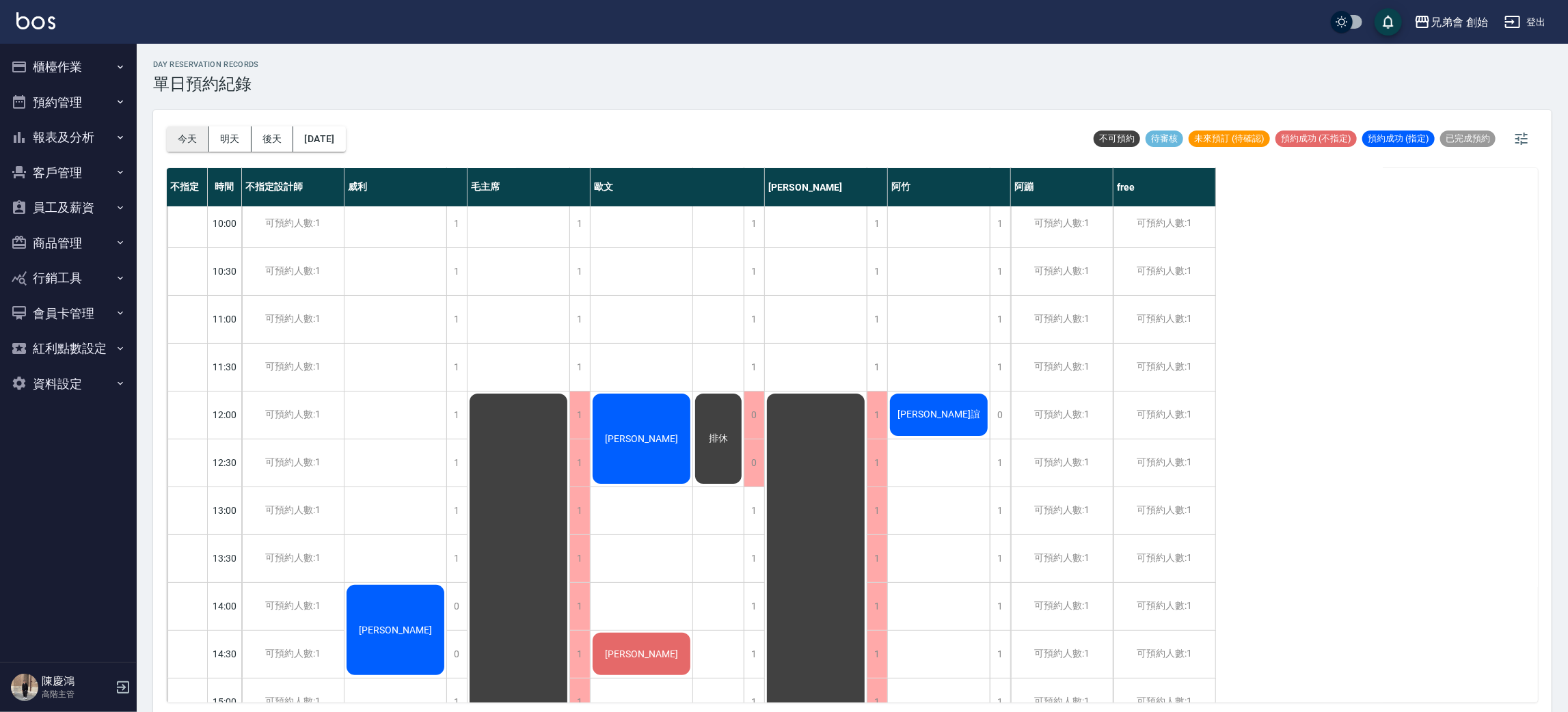
click at [195, 140] on button "今天" at bounding box center [187, 139] width 43 height 25
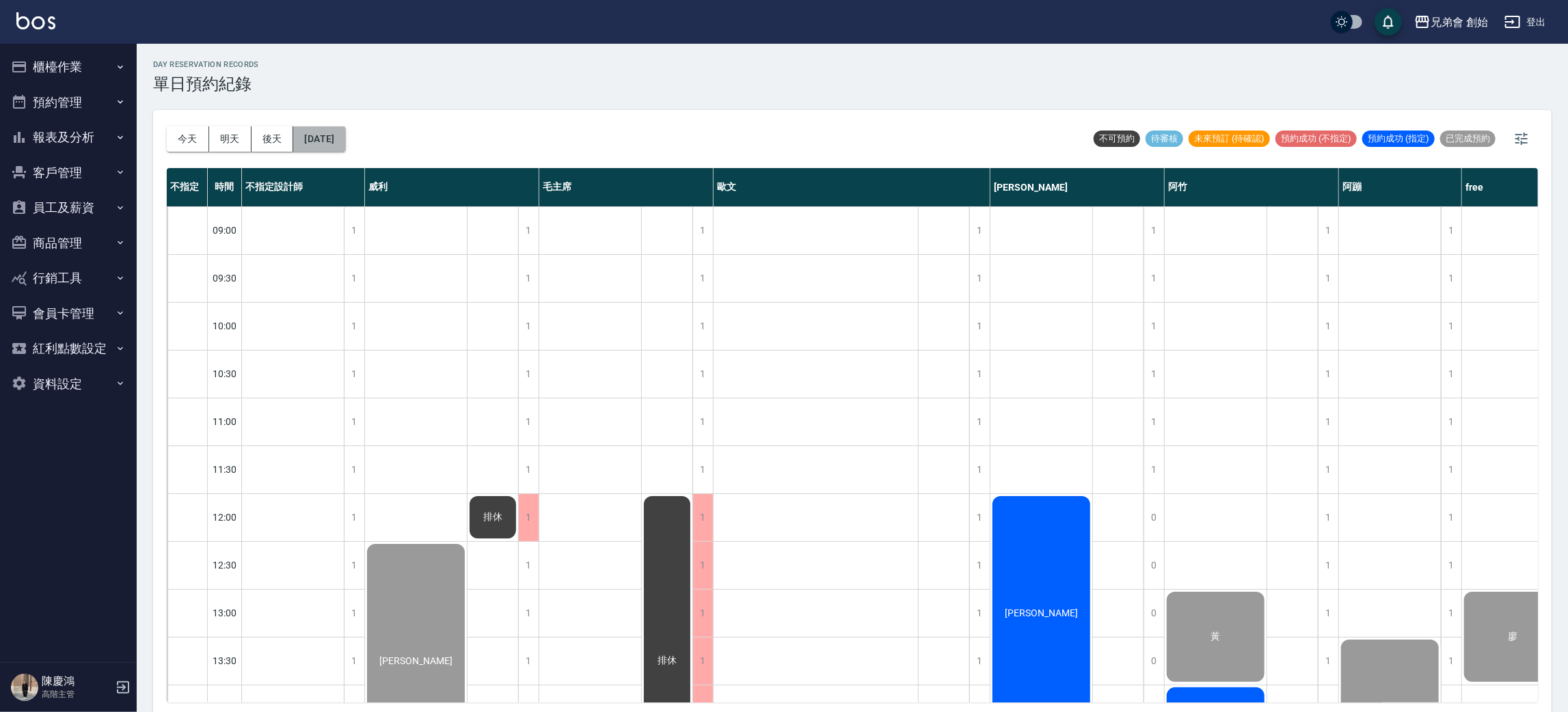
click at [334, 133] on button "[DATE]" at bounding box center [319, 139] width 52 height 25
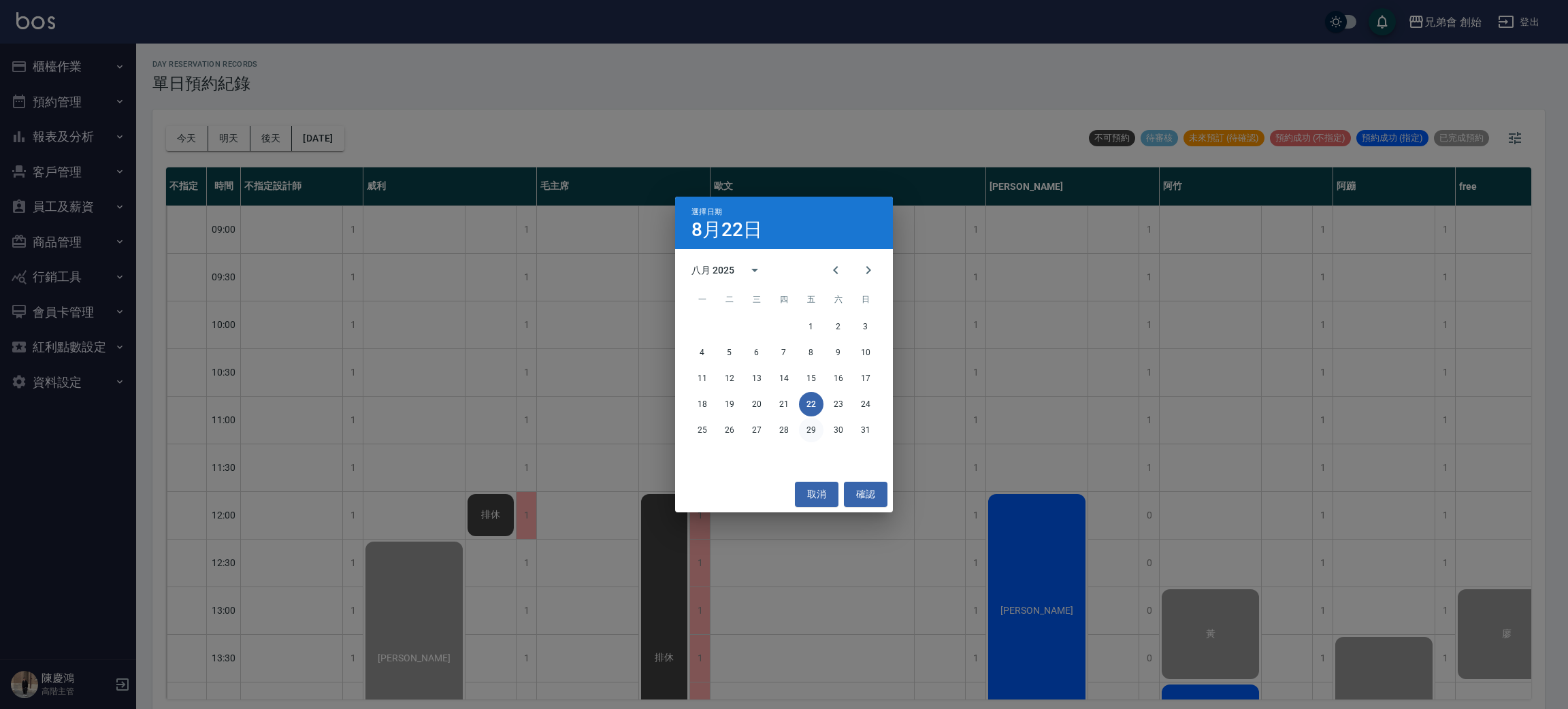
click at [802, 434] on button "29" at bounding box center [811, 429] width 24 height 24
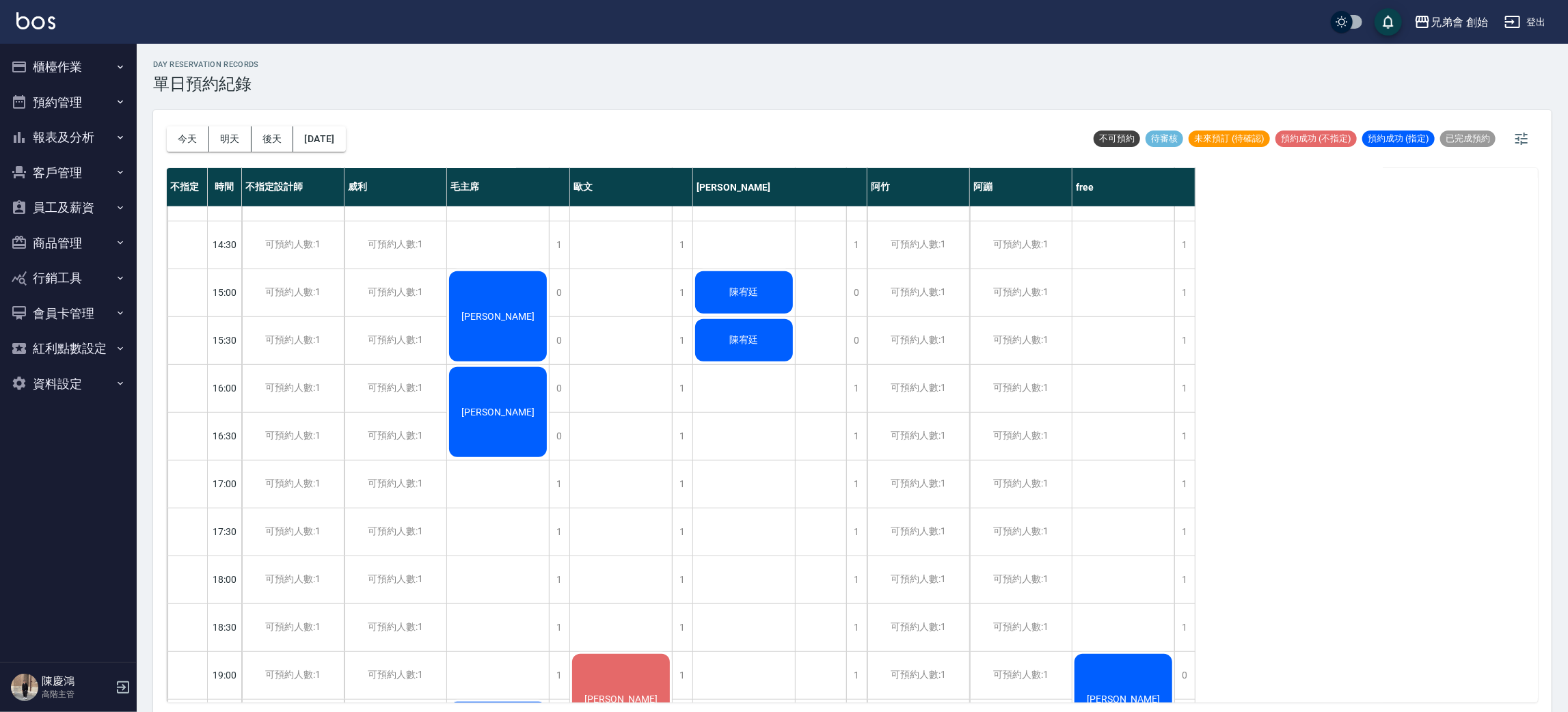
scroll to position [614, 0]
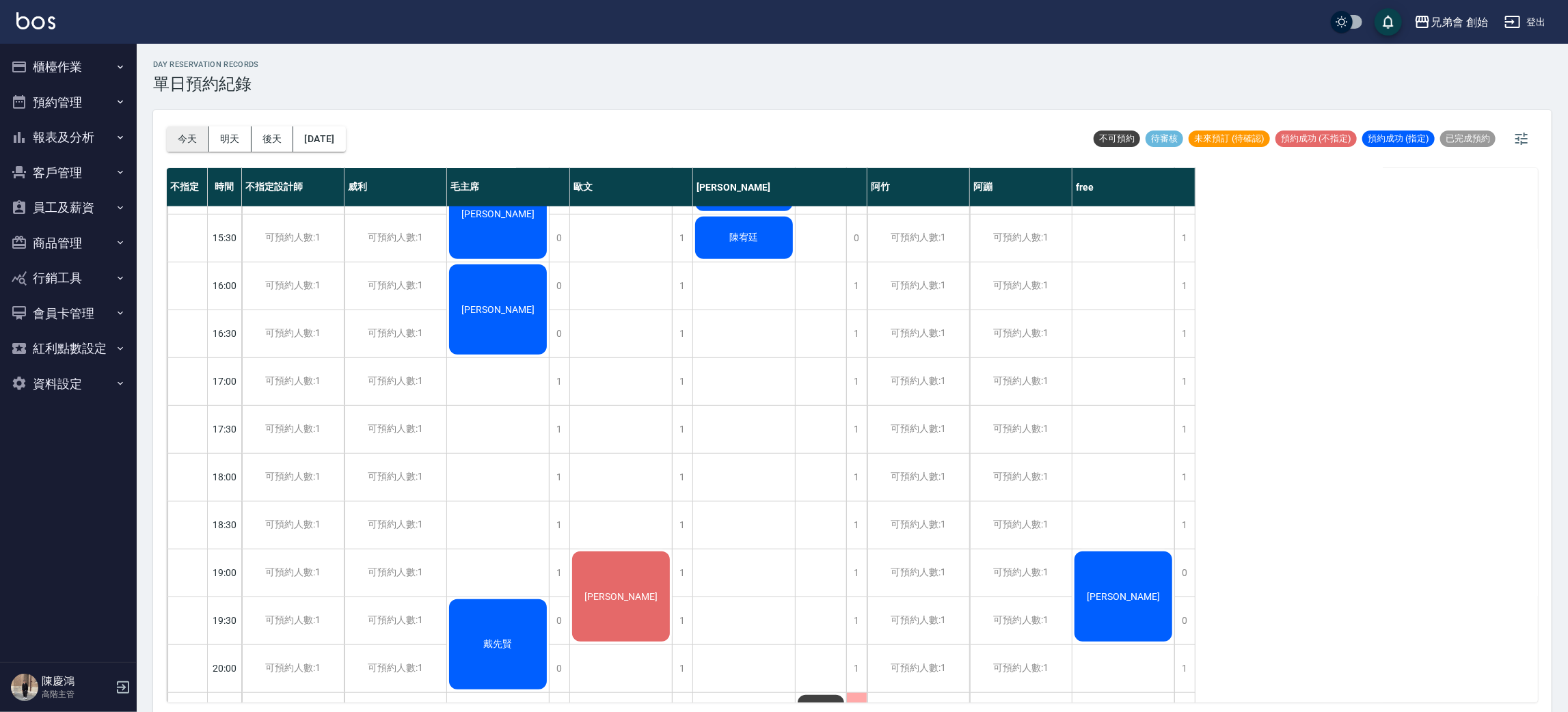
click at [181, 150] on button "今天" at bounding box center [187, 139] width 43 height 25
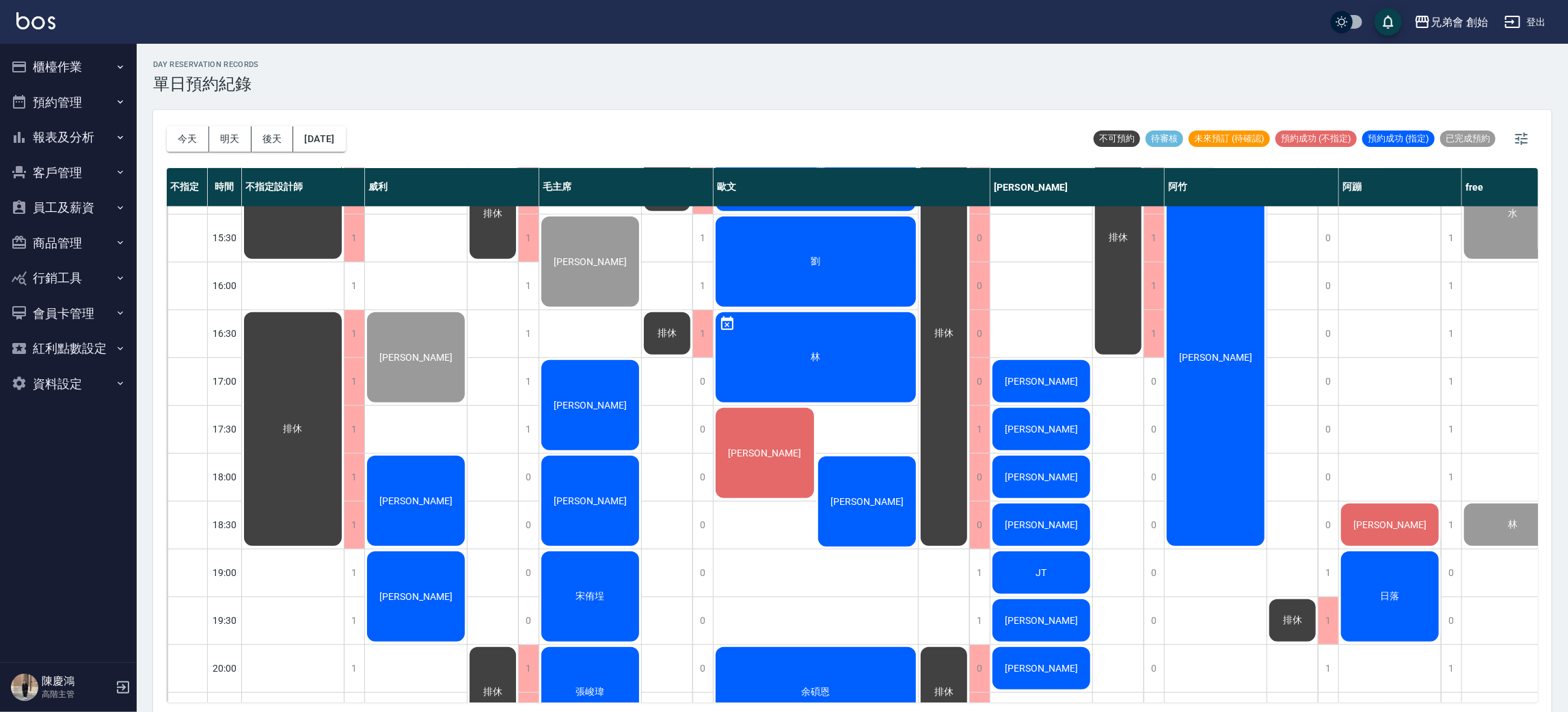
click at [344, 261] on div "日落" at bounding box center [293, 190] width 102 height 142
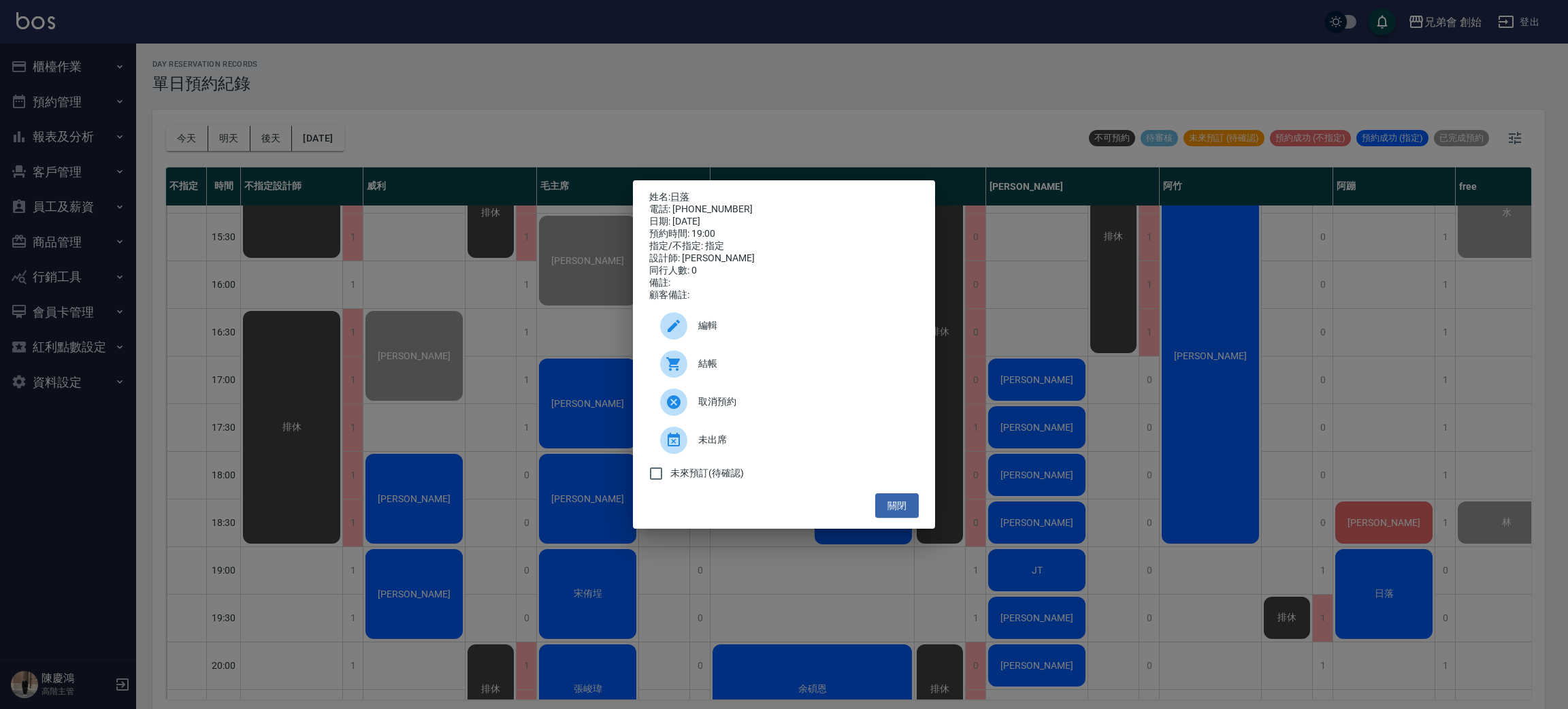
click at [785, 379] on div "結帳" at bounding box center [784, 364] width 270 height 38
click at [495, 189] on div "姓名: 日落 電話: 0966650364 日期: 2025/08/22 預約時間: 19:00 指定/不指定: 指定 設計師: 阿蹦 同行人數: 0 備註:…" at bounding box center [784, 354] width 1568 height 709
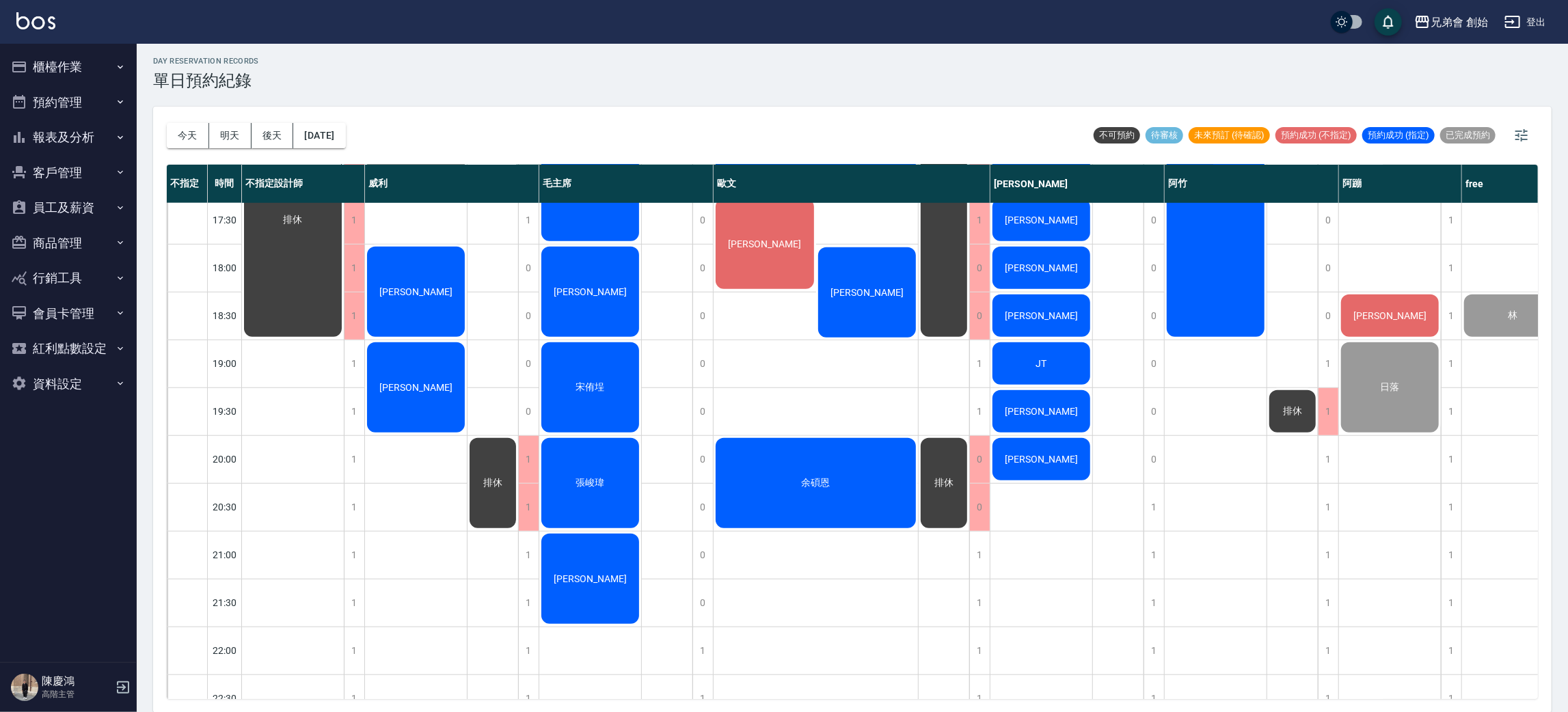
scroll to position [614, 0]
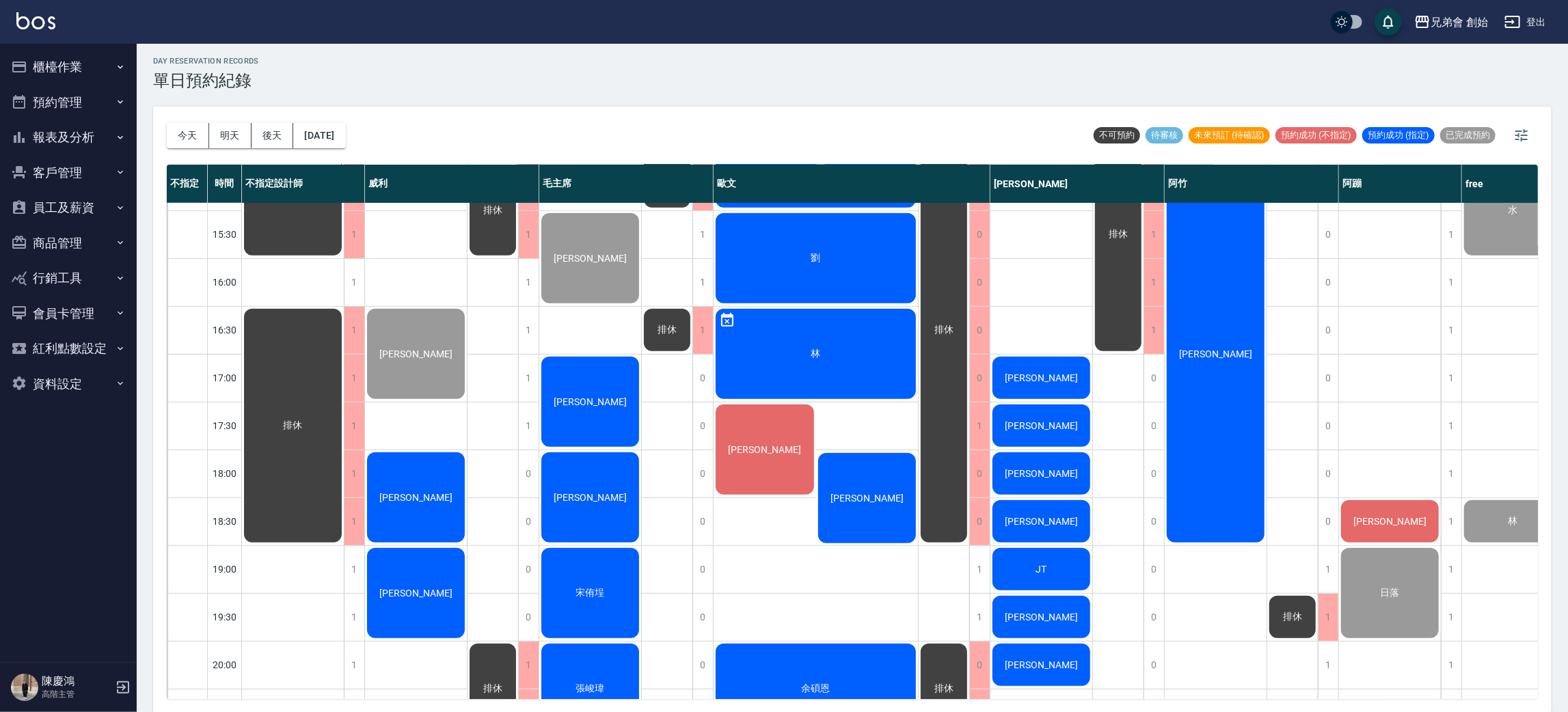
drag, startPoint x: 224, startPoint y: 130, endPoint x: 217, endPoint y: 130, distance: 7.0
click at [224, 130] on button "明天" at bounding box center [230, 135] width 43 height 25
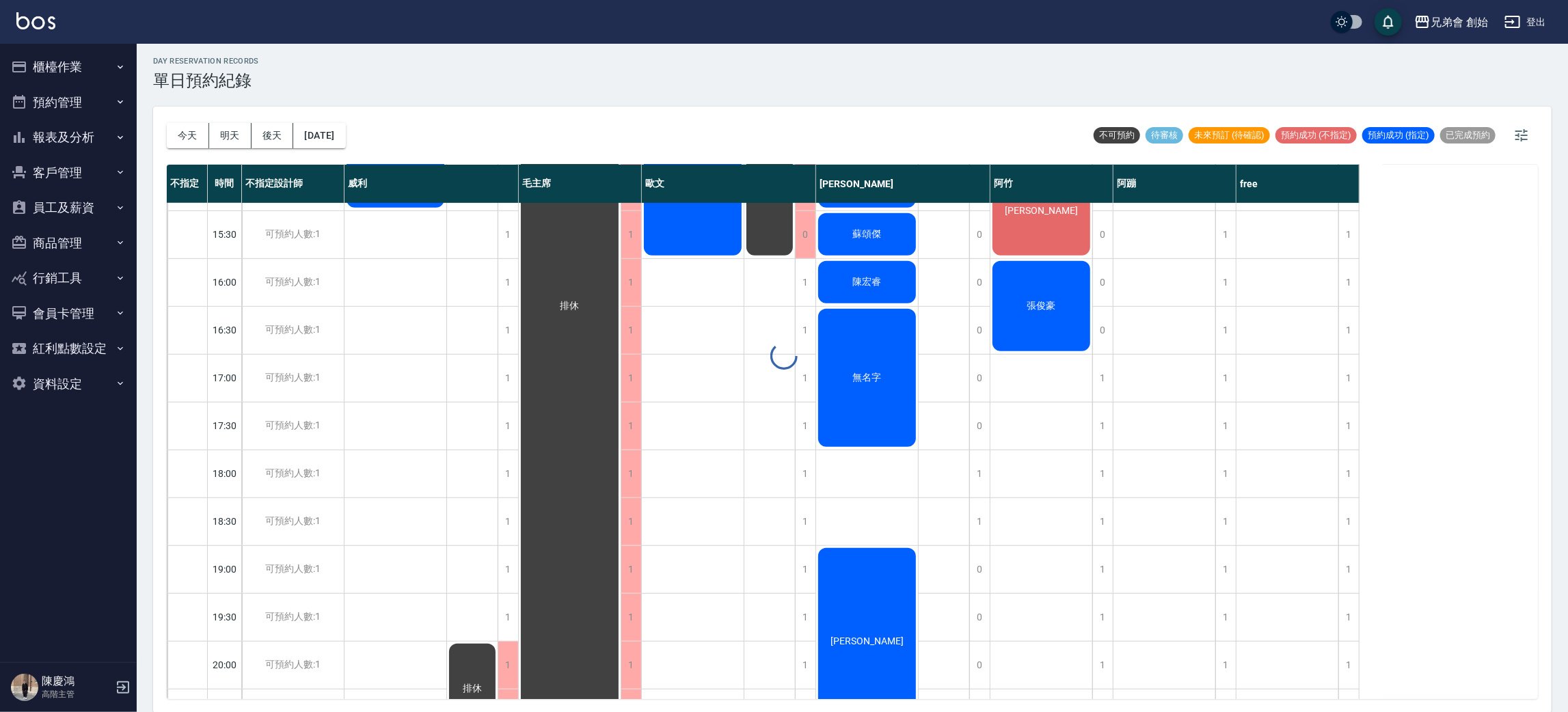
click at [186, 126] on div at bounding box center [784, 356] width 1568 height 712
click at [184, 133] on button "今天" at bounding box center [187, 135] width 43 height 25
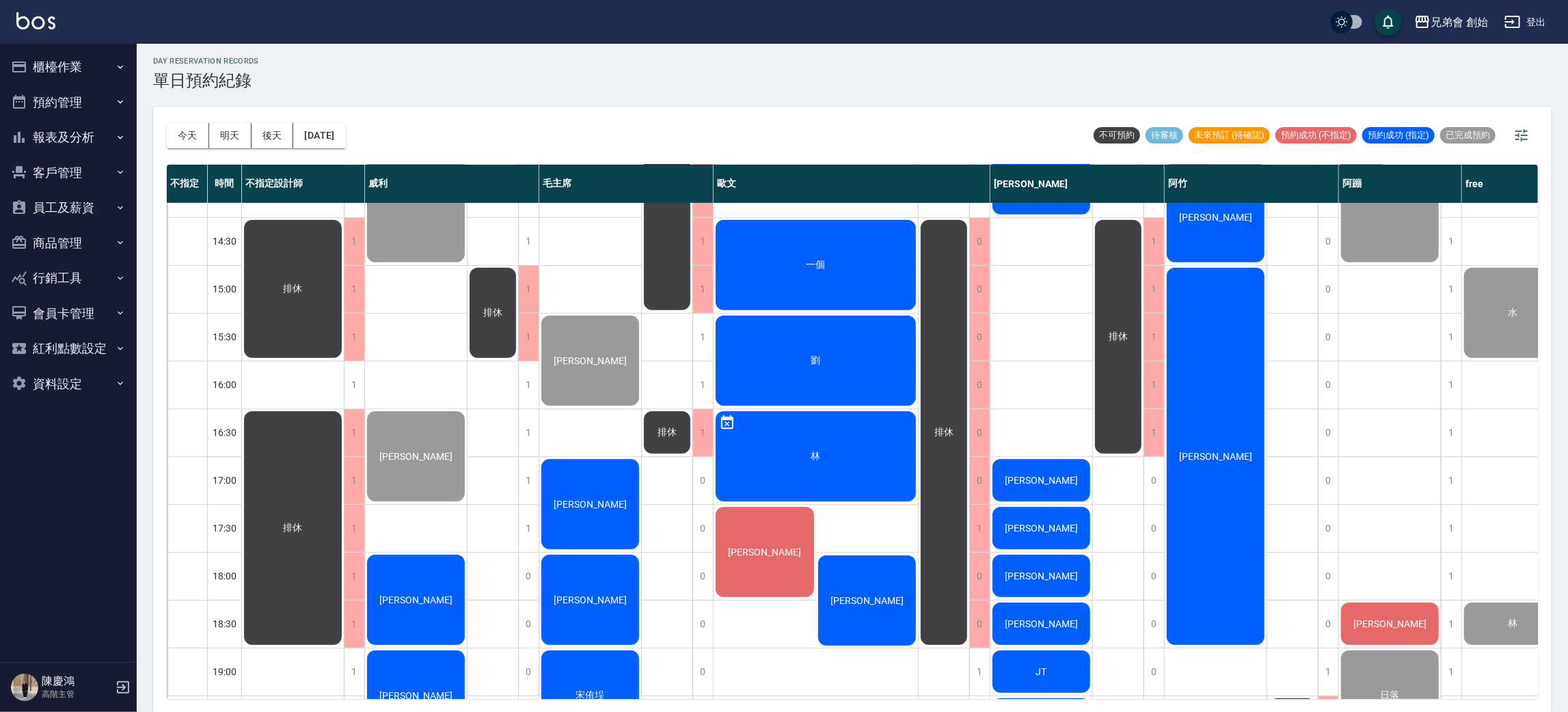
scroll to position [717, 0]
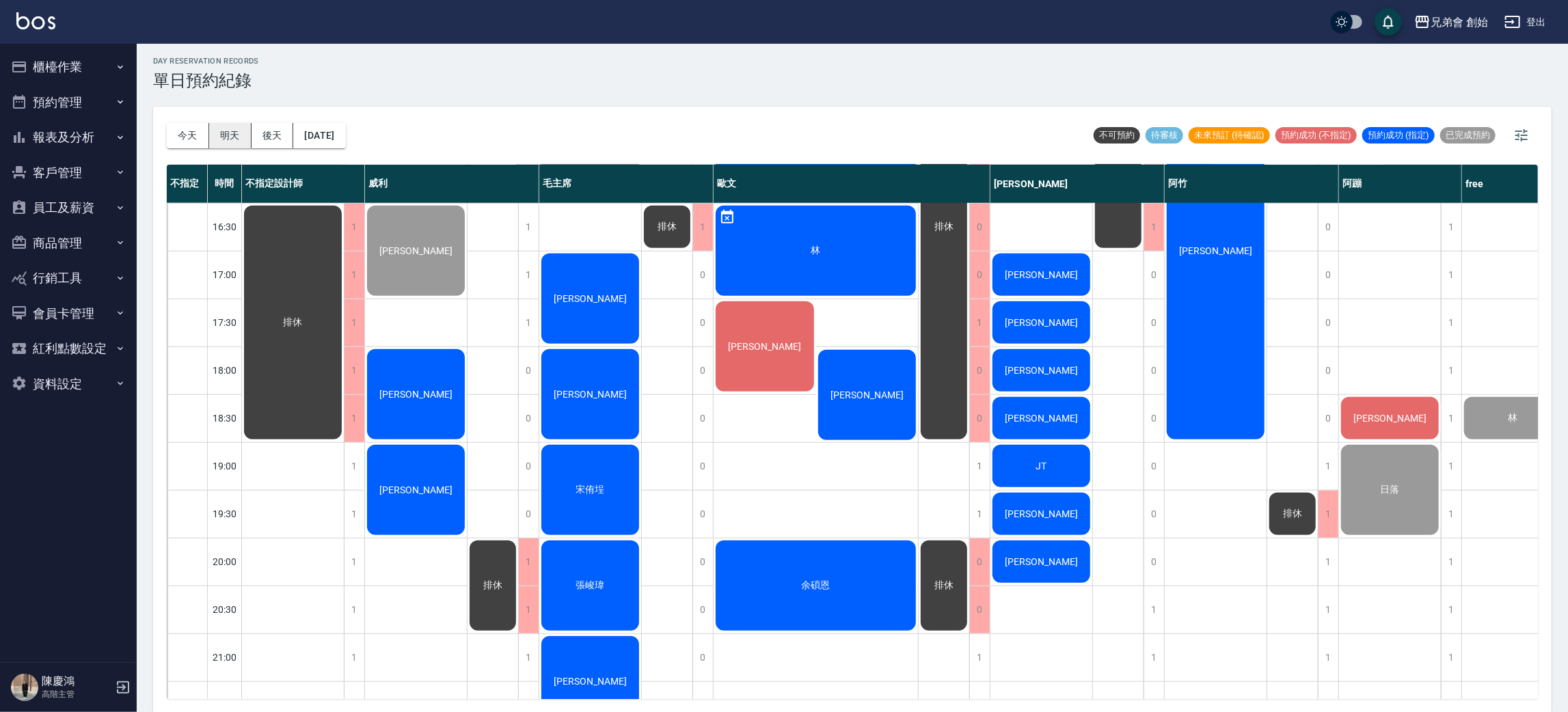
click at [232, 133] on button "明天" at bounding box center [230, 135] width 43 height 25
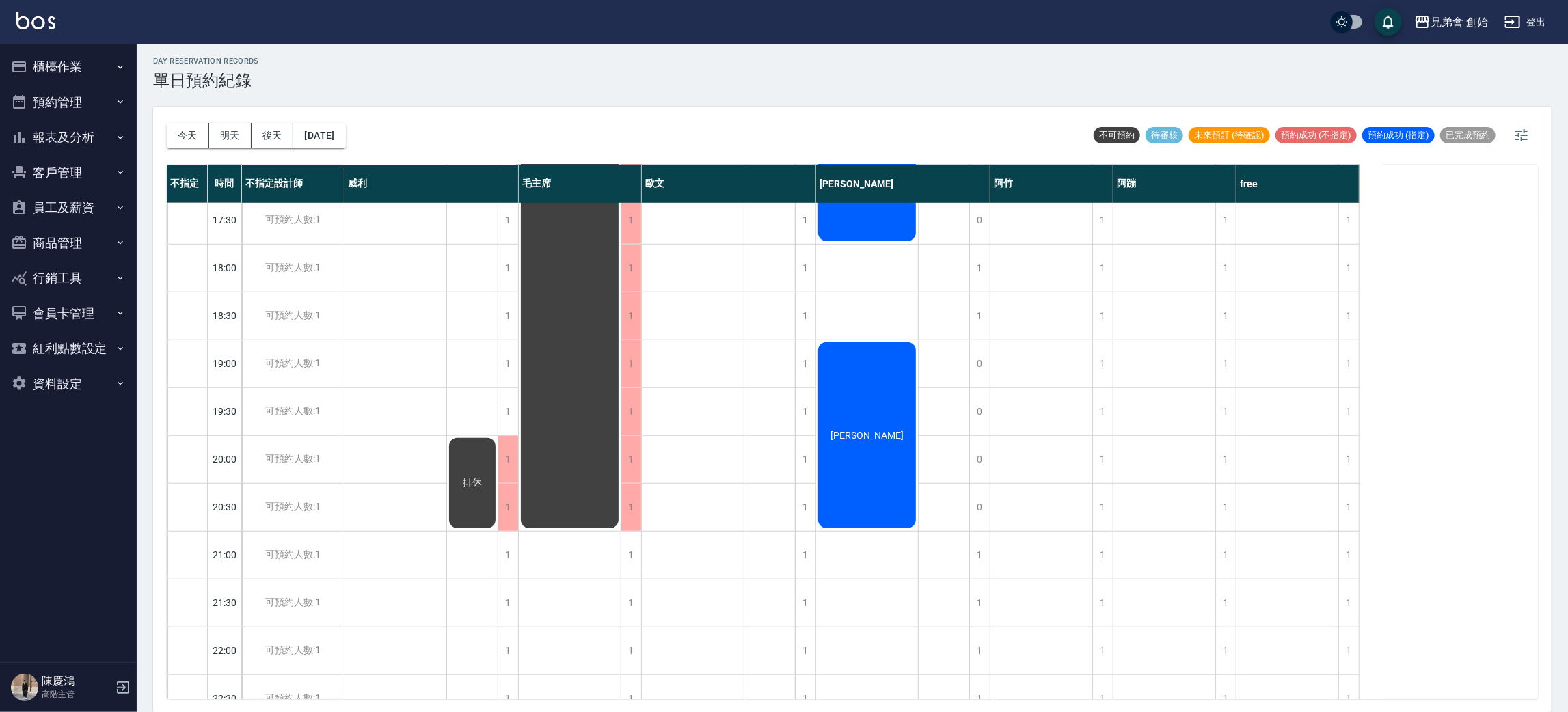
scroll to position [614, 0]
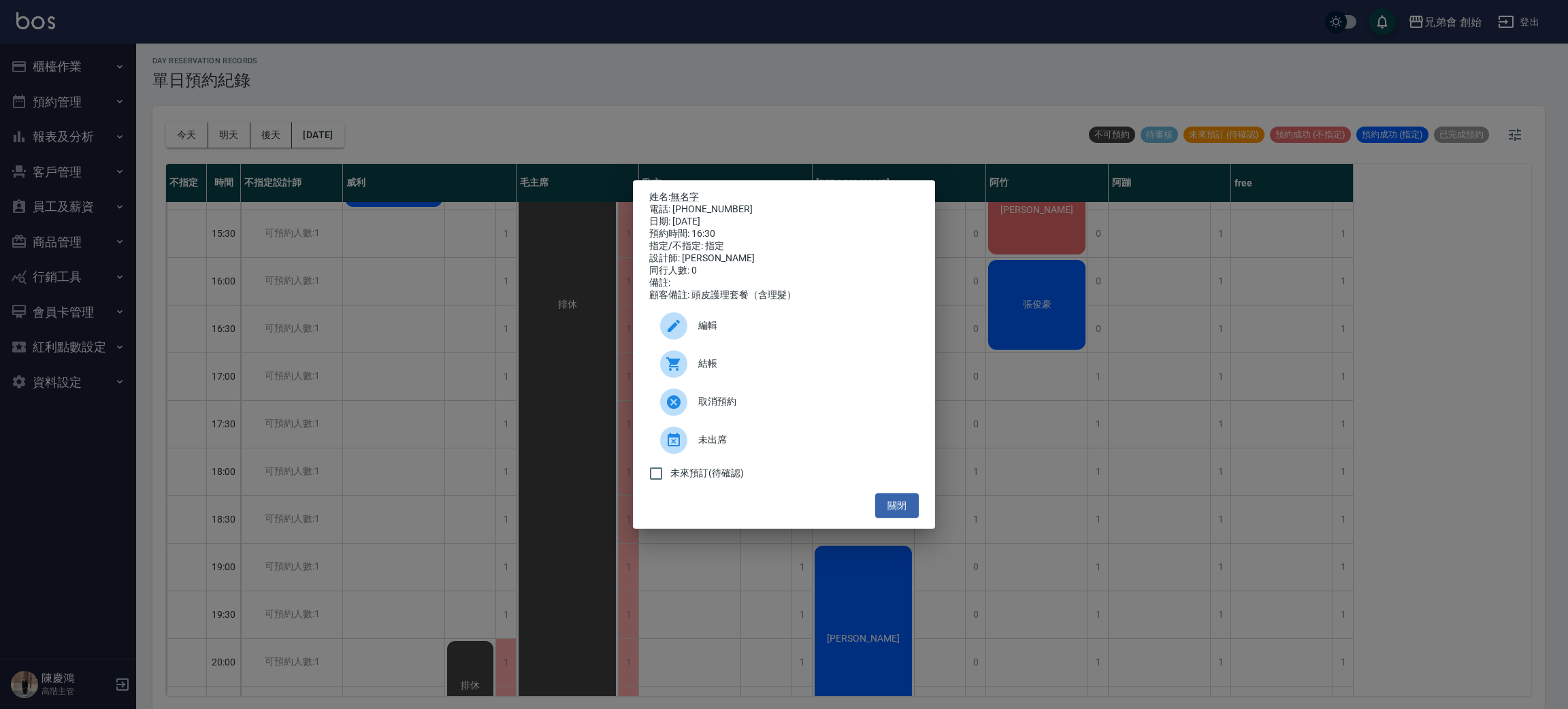
click at [1100, 487] on div "姓名: 無名字 電話: 0965640419 日期: 2025/08/23 預約時間: 16:30 指定/不指定: 指定 設計師: 潘潘 同行人數: 0 備註…" at bounding box center [784, 354] width 1568 height 709
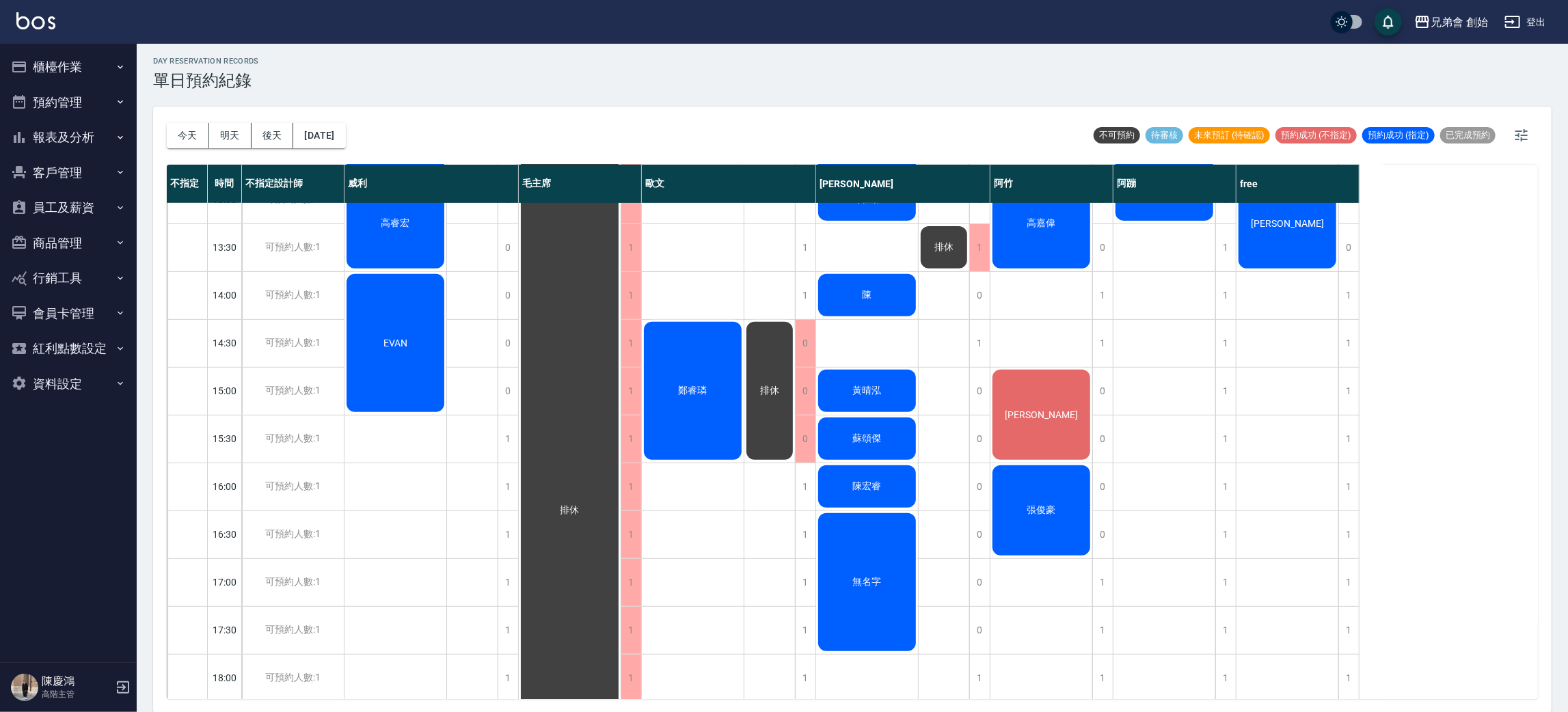
scroll to position [103, 0]
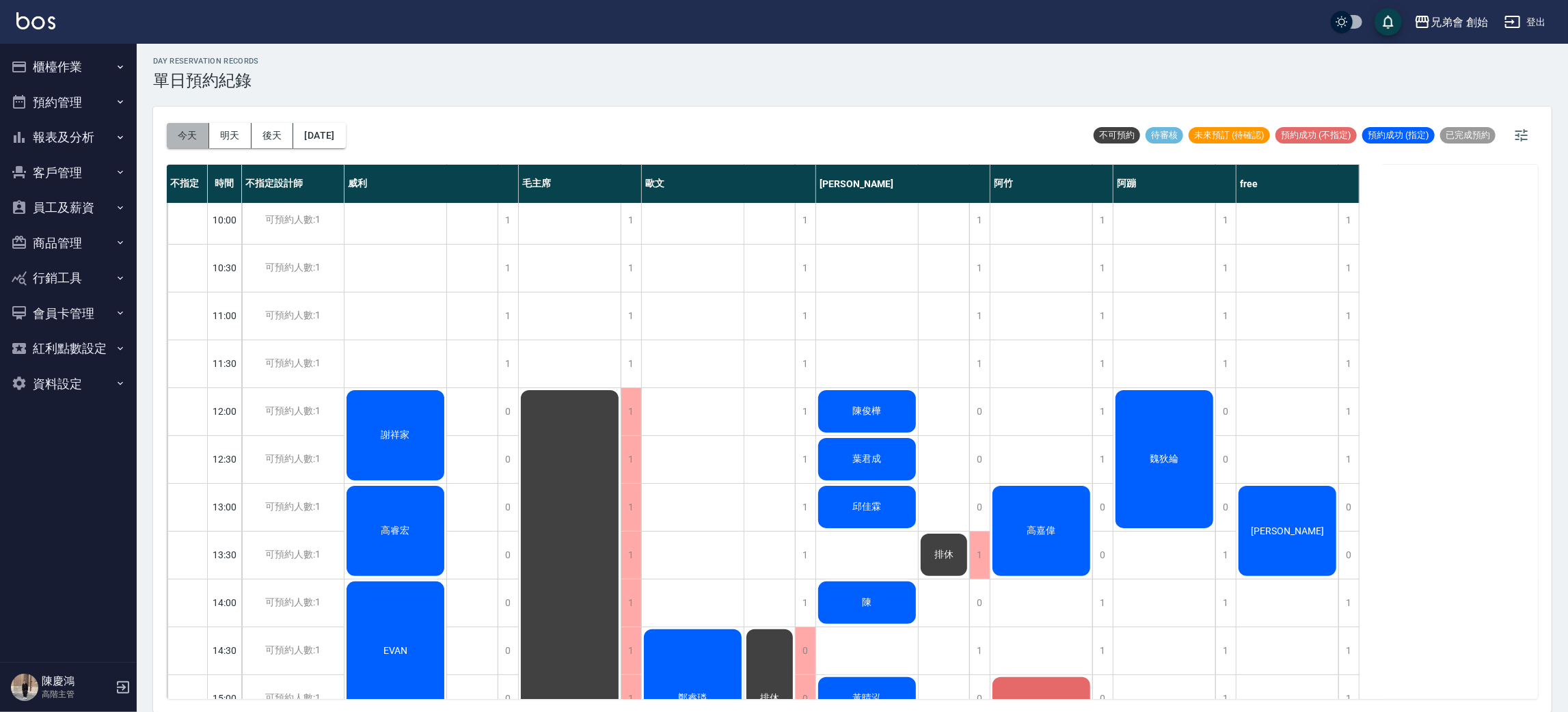
click at [186, 129] on button "今天" at bounding box center [187, 135] width 43 height 25
click at [595, 108] on div at bounding box center [784, 356] width 1568 height 712
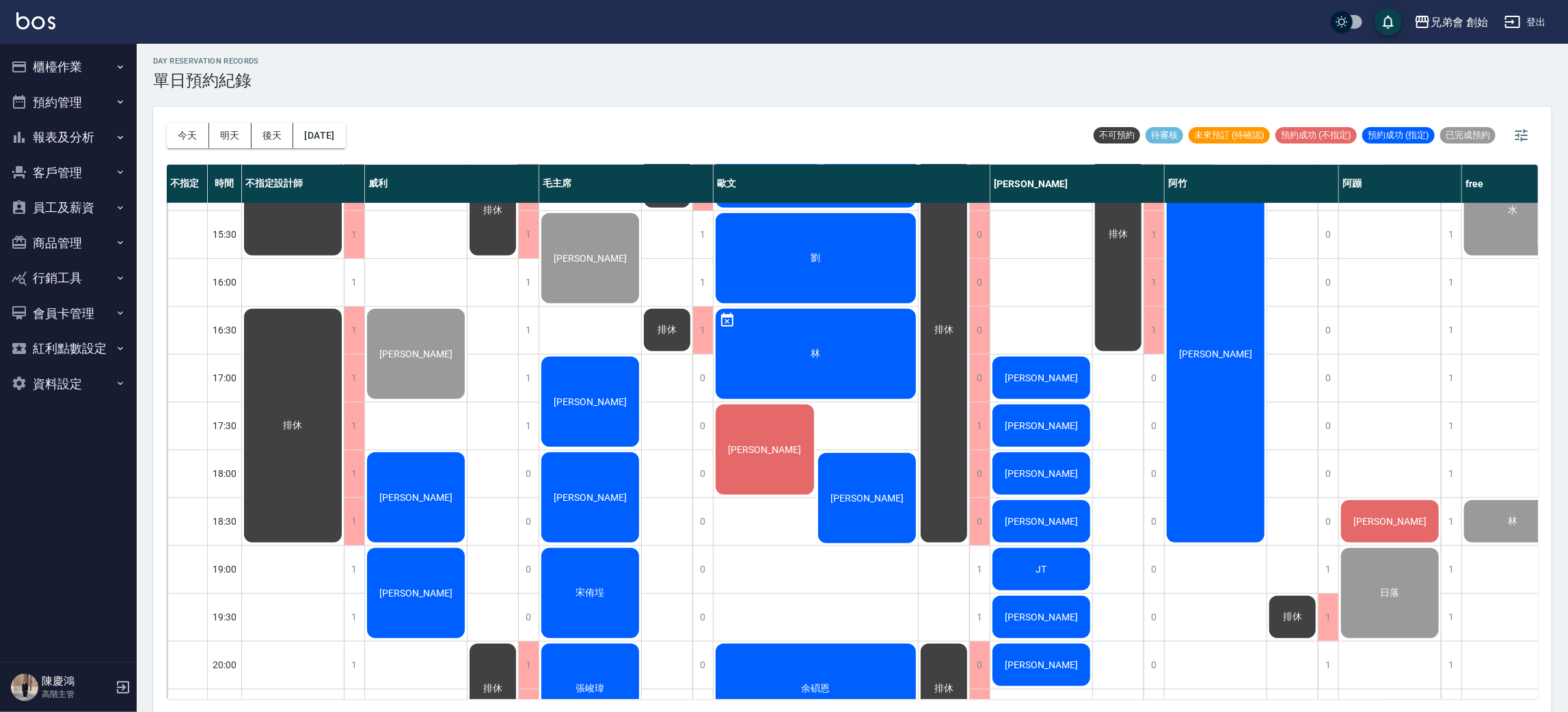
scroll to position [820, 0]
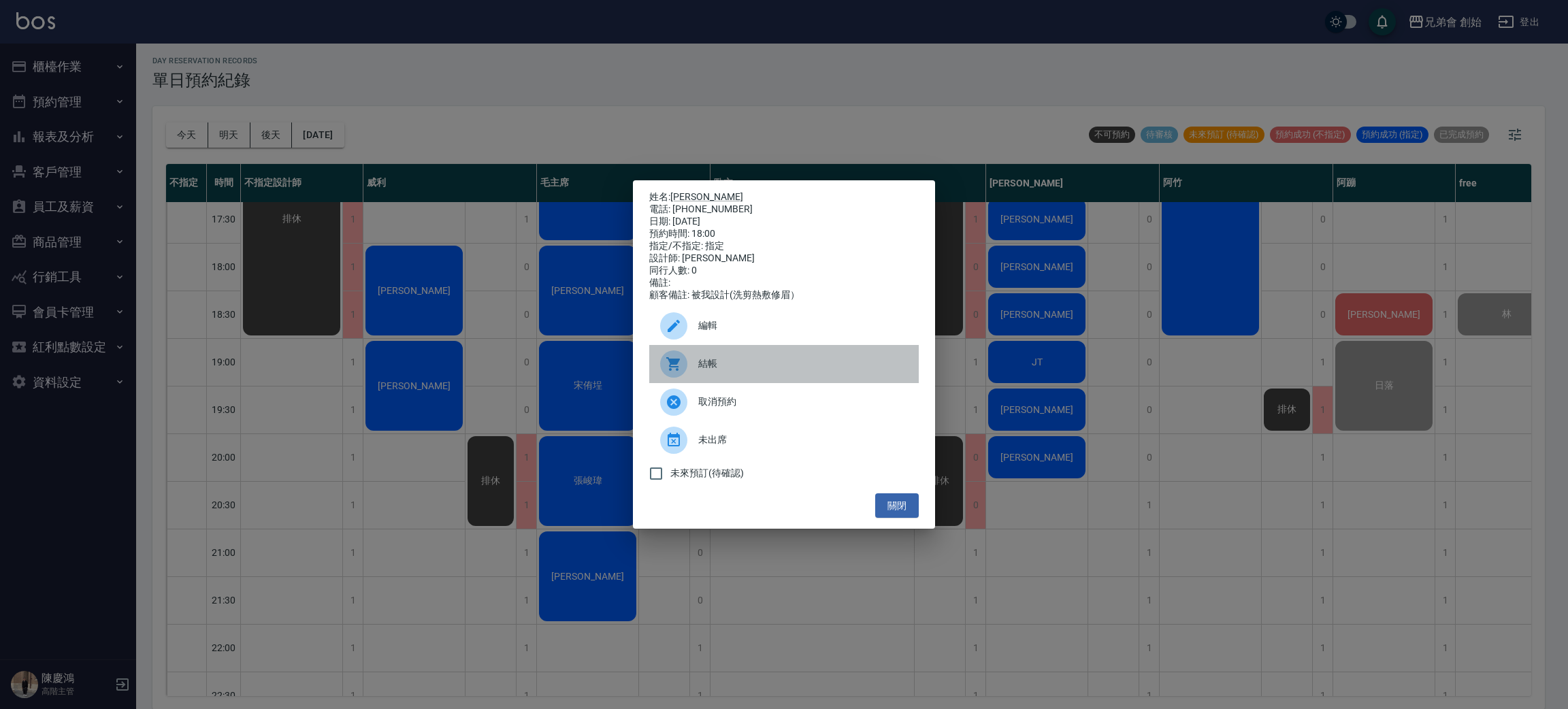
click at [726, 364] on span "結帳" at bounding box center [803, 363] width 210 height 14
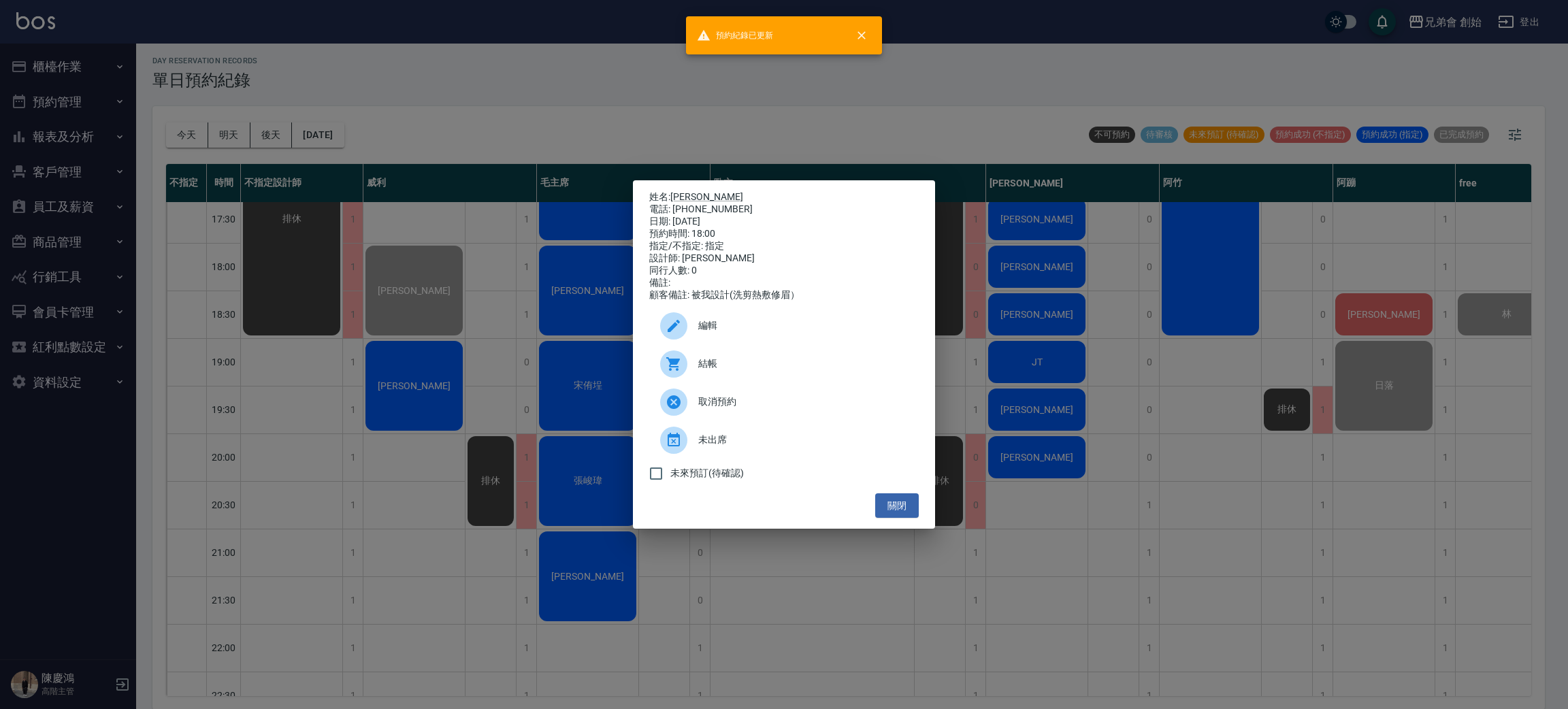
click at [445, 449] on div "姓名: 石力豪 電話: 0966969519 日期: 2025/08/22 預約時間: 18:00 指定/不指定: 指定 設計師: 威利 同行人數: 0 備註…" at bounding box center [784, 354] width 1568 height 709
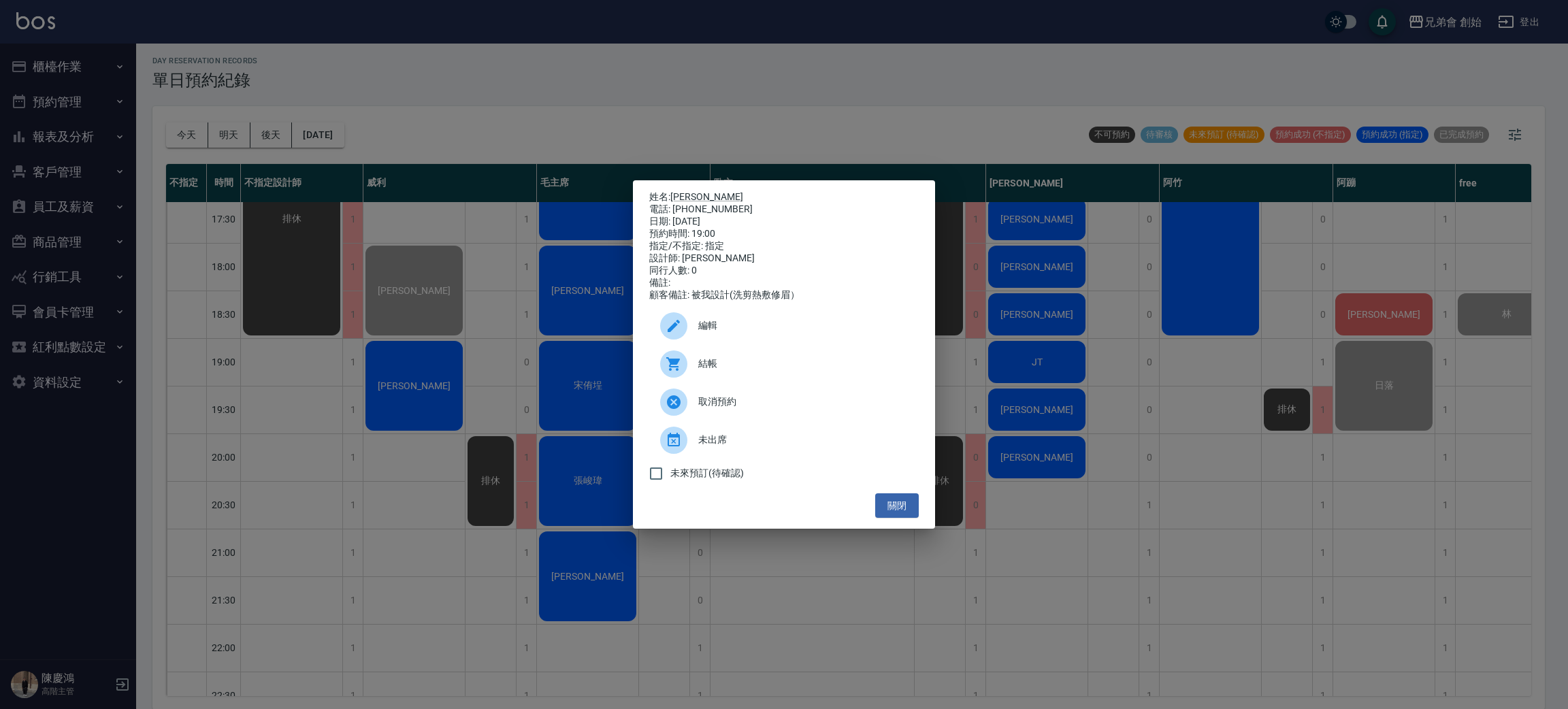
click at [725, 371] on span "結帳" at bounding box center [803, 363] width 210 height 14
click at [767, 105] on div "姓名: 胡俊玟 電話: 0917954184 日期: 2025/08/22 預約時間: 19:00 指定/不指定: 指定 設計師: 威利 同行人數: 0 備註…" at bounding box center [784, 354] width 1568 height 709
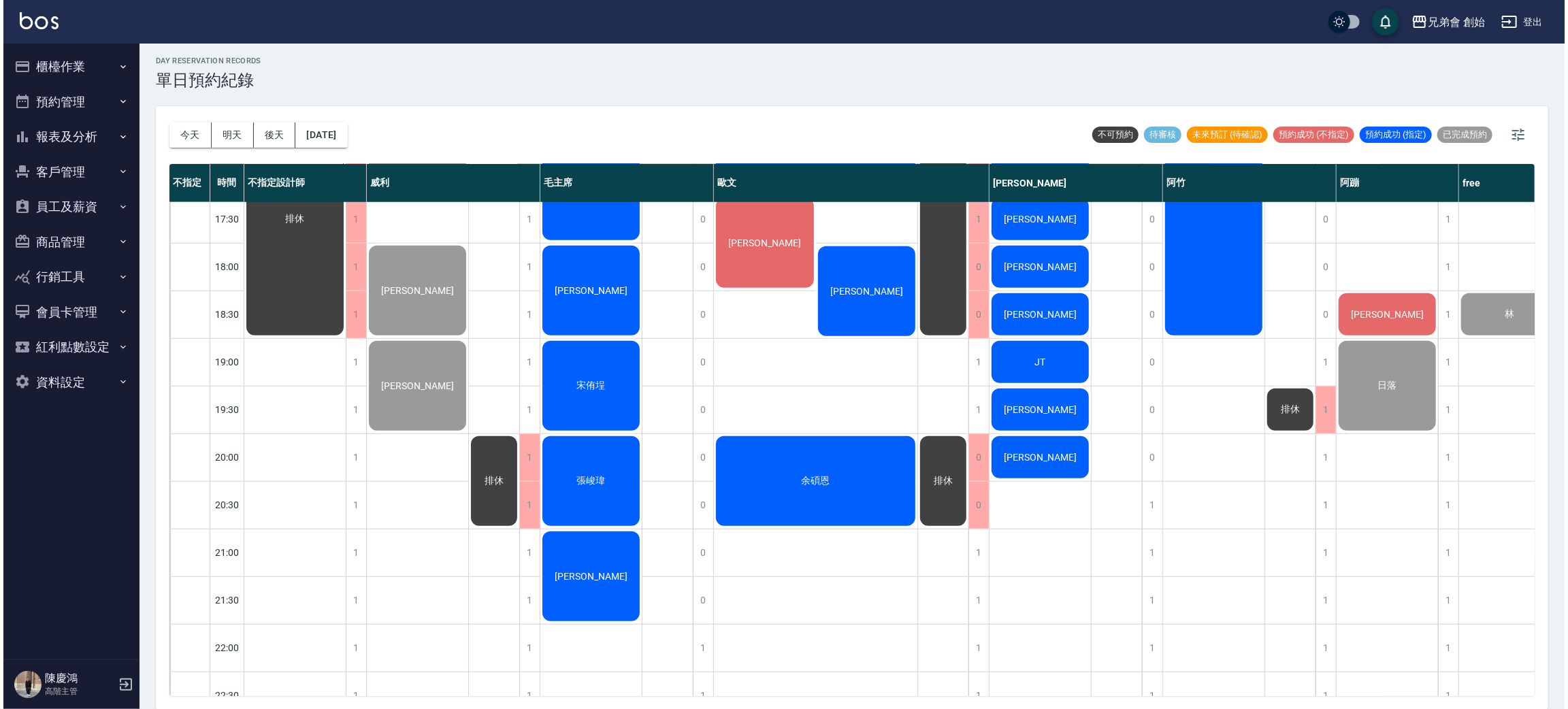
scroll to position [714, 0]
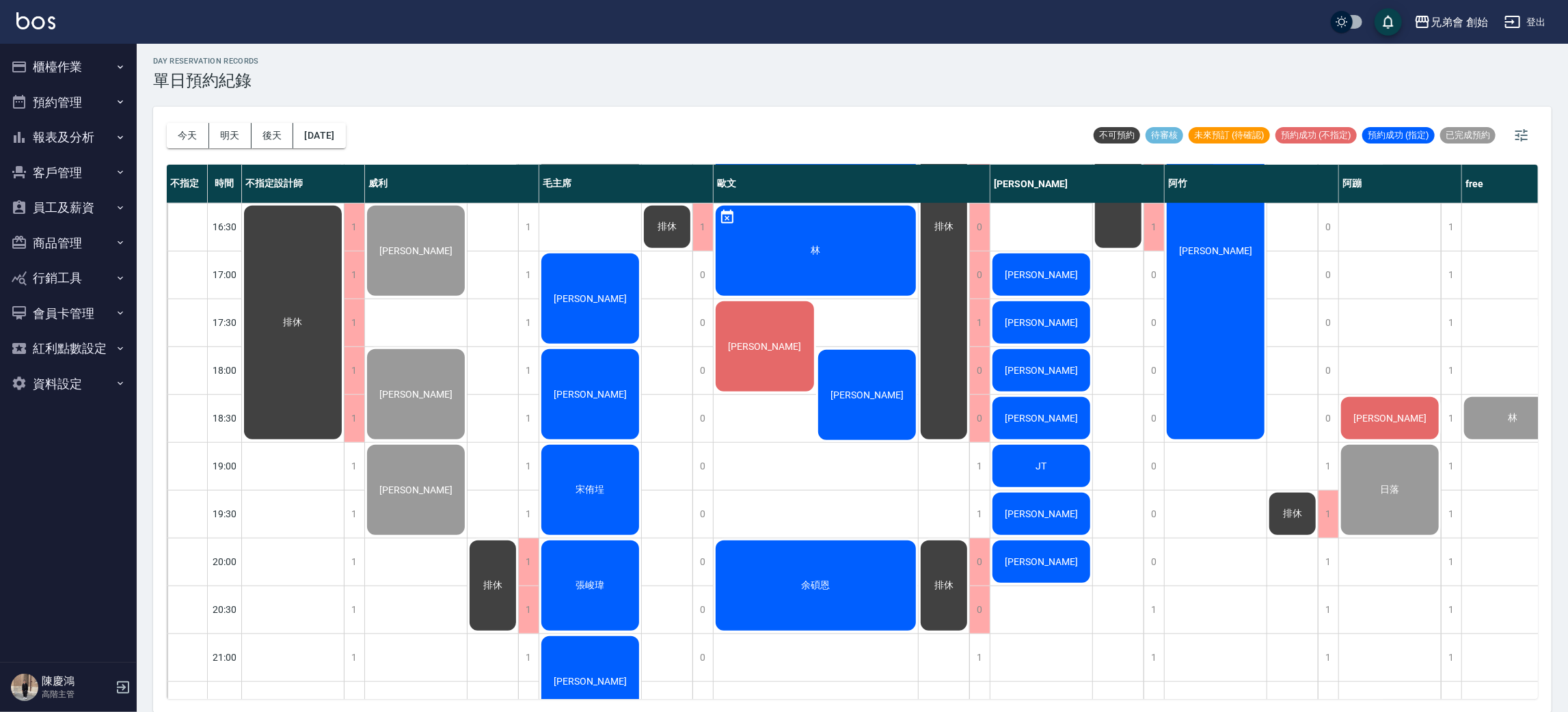
click at [344, 155] on div "張峻瑋" at bounding box center [293, 84] width 102 height 142
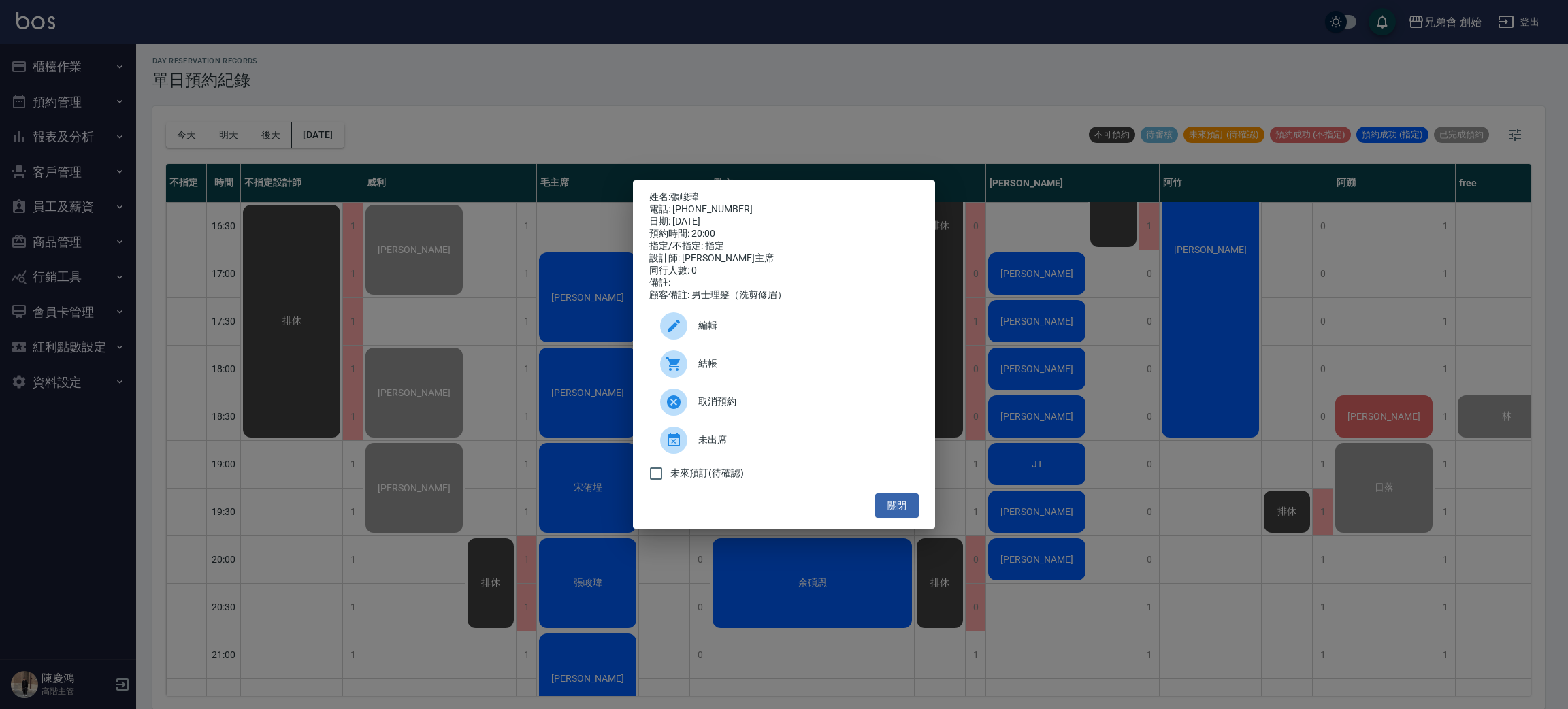
click at [707, 371] on span "結帳" at bounding box center [803, 363] width 210 height 14
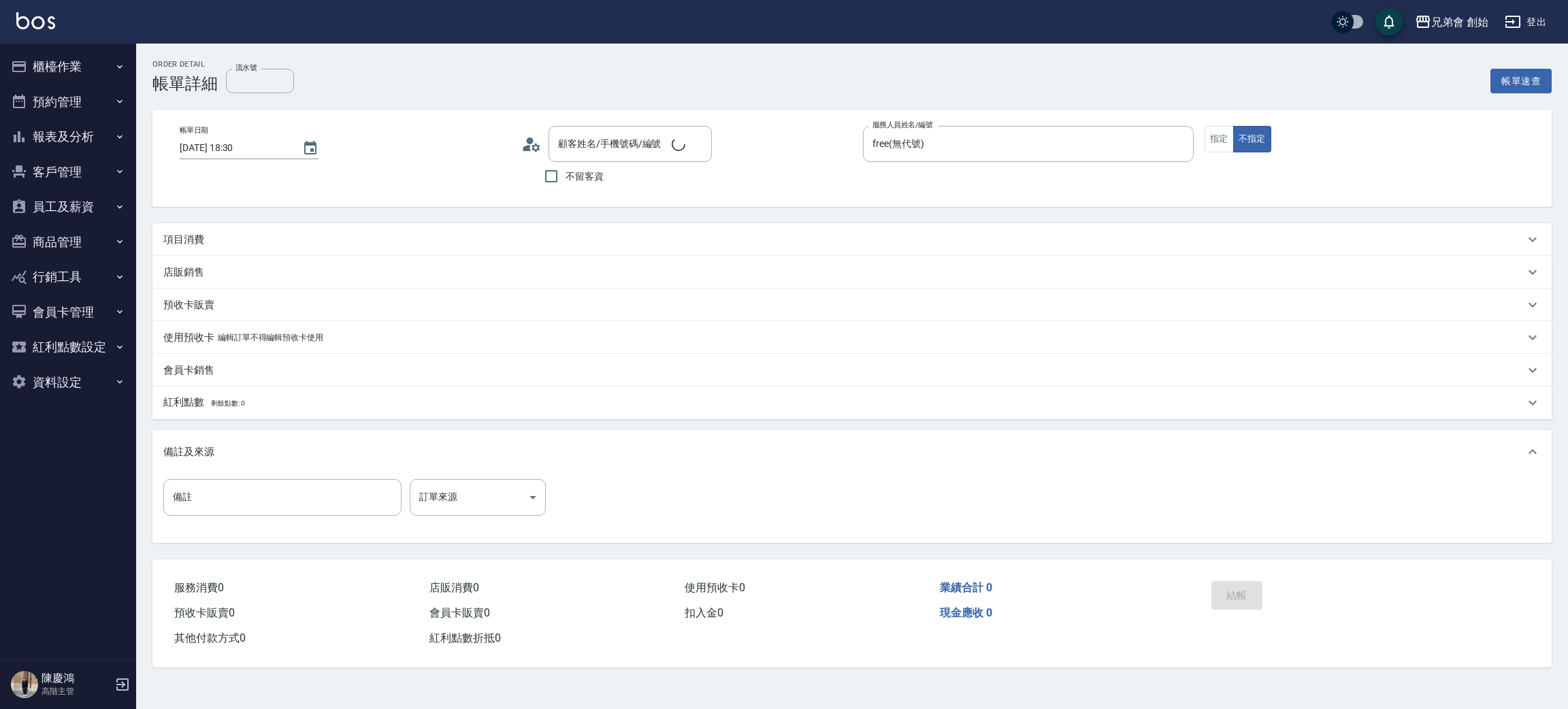
type input "2025/08/22 18:30"
type input "free(無代號)"
type input "林/0955609327/null"
click at [274, 240] on div "項目消費" at bounding box center [843, 240] width 1361 height 14
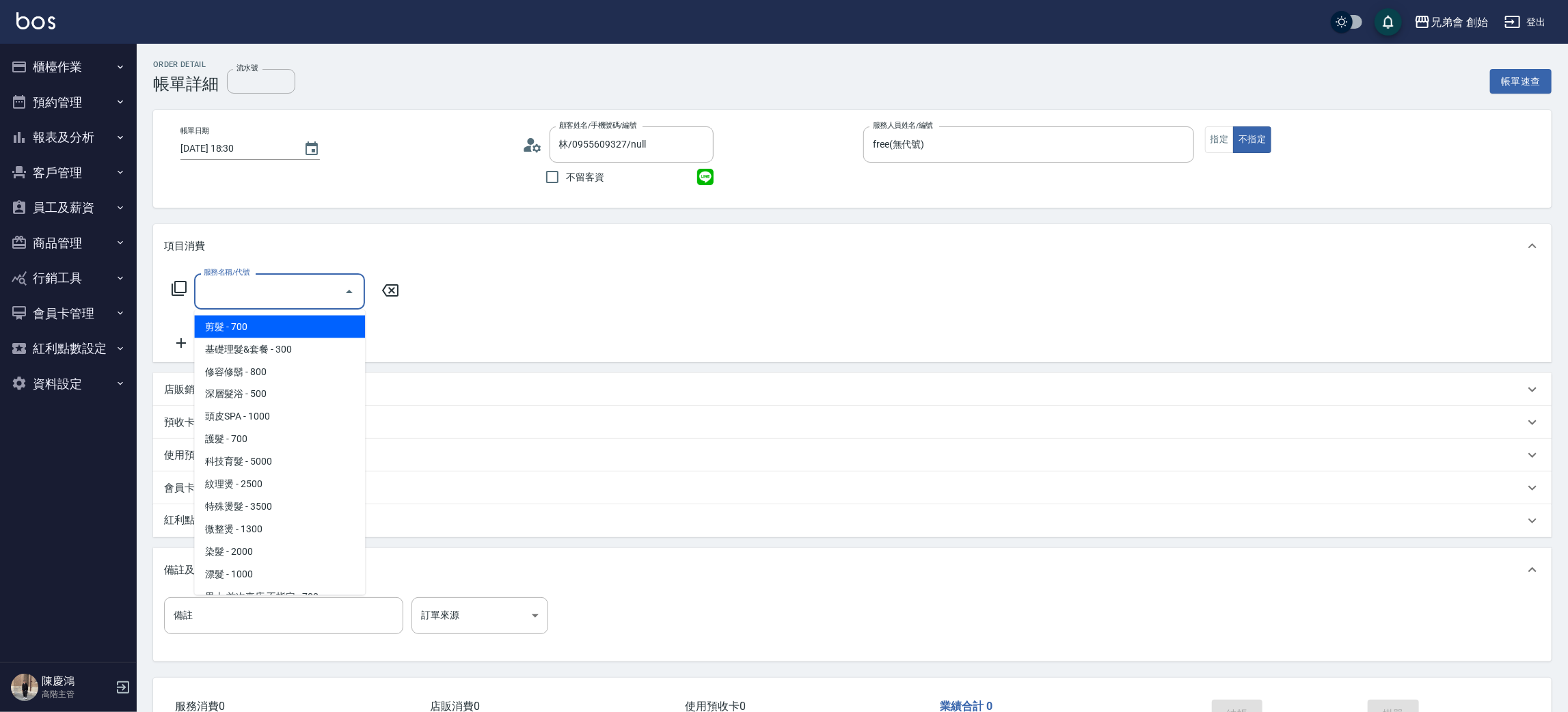
click at [276, 285] on input "服務名稱/代號" at bounding box center [269, 291] width 138 height 24
click at [273, 328] on span "剪髮 - 700" at bounding box center [279, 327] width 171 height 23
type input "剪髮(A01)"
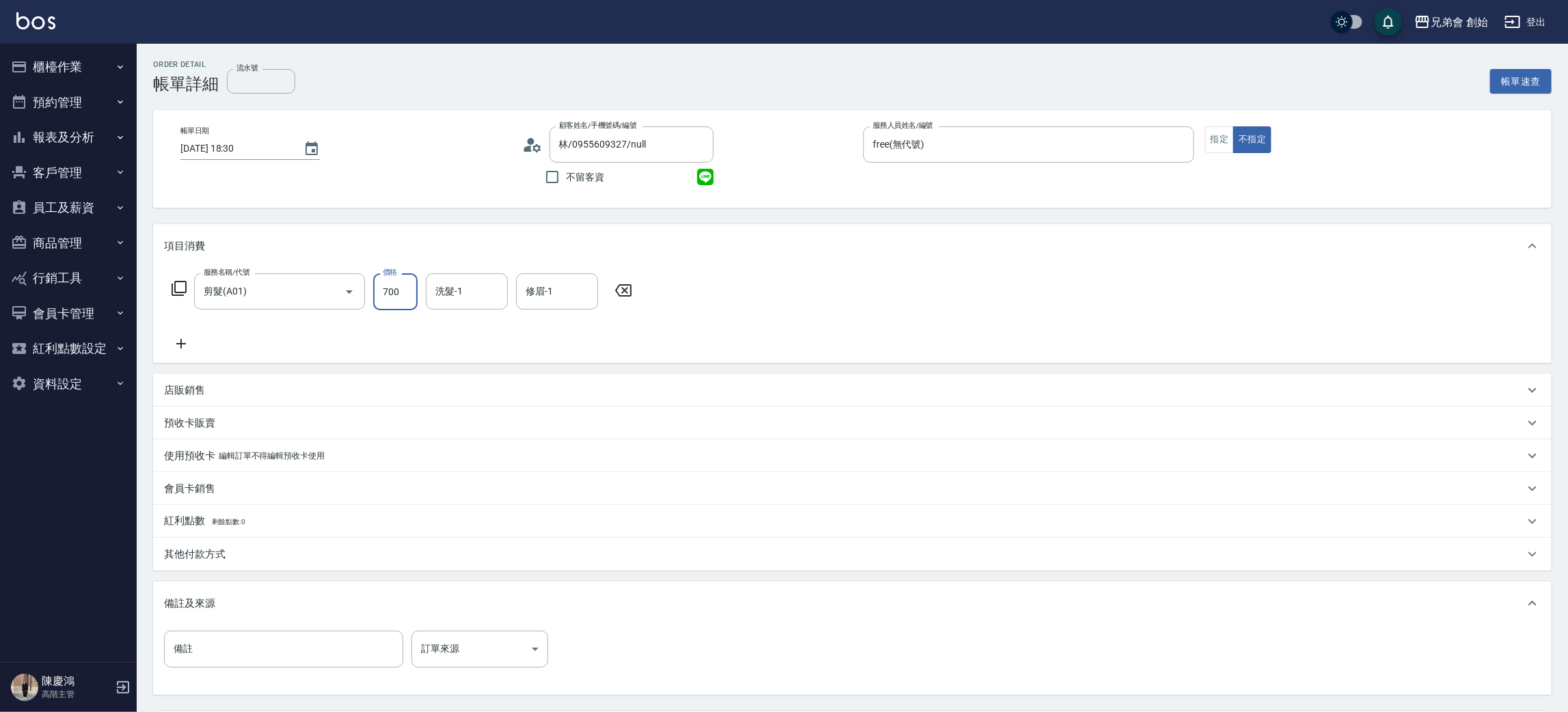
drag, startPoint x: 407, startPoint y: 288, endPoint x: 462, endPoint y: 310, distance: 59.2
click at [407, 288] on input "700" at bounding box center [395, 292] width 44 height 37
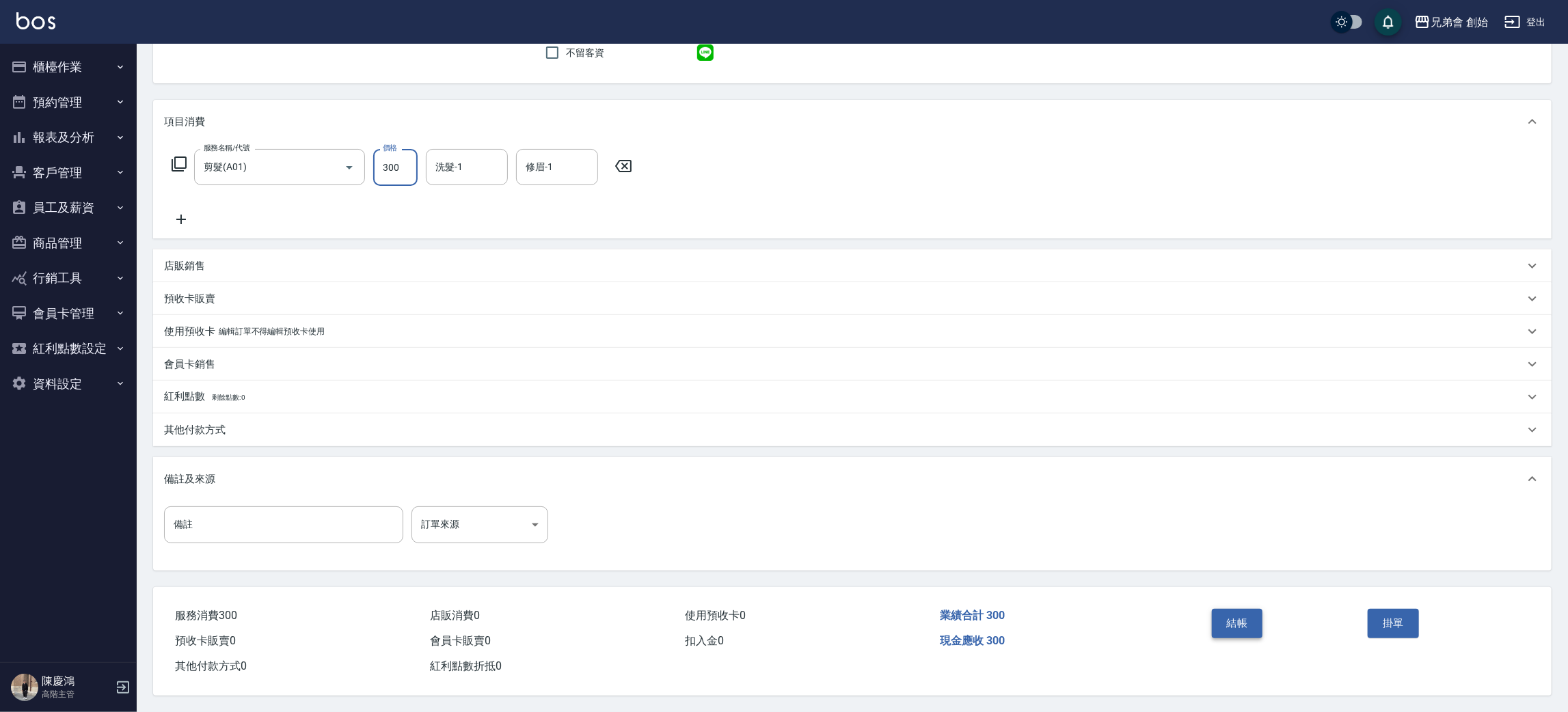
type input "300"
click at [1239, 633] on button "結帳" at bounding box center [1237, 623] width 51 height 28
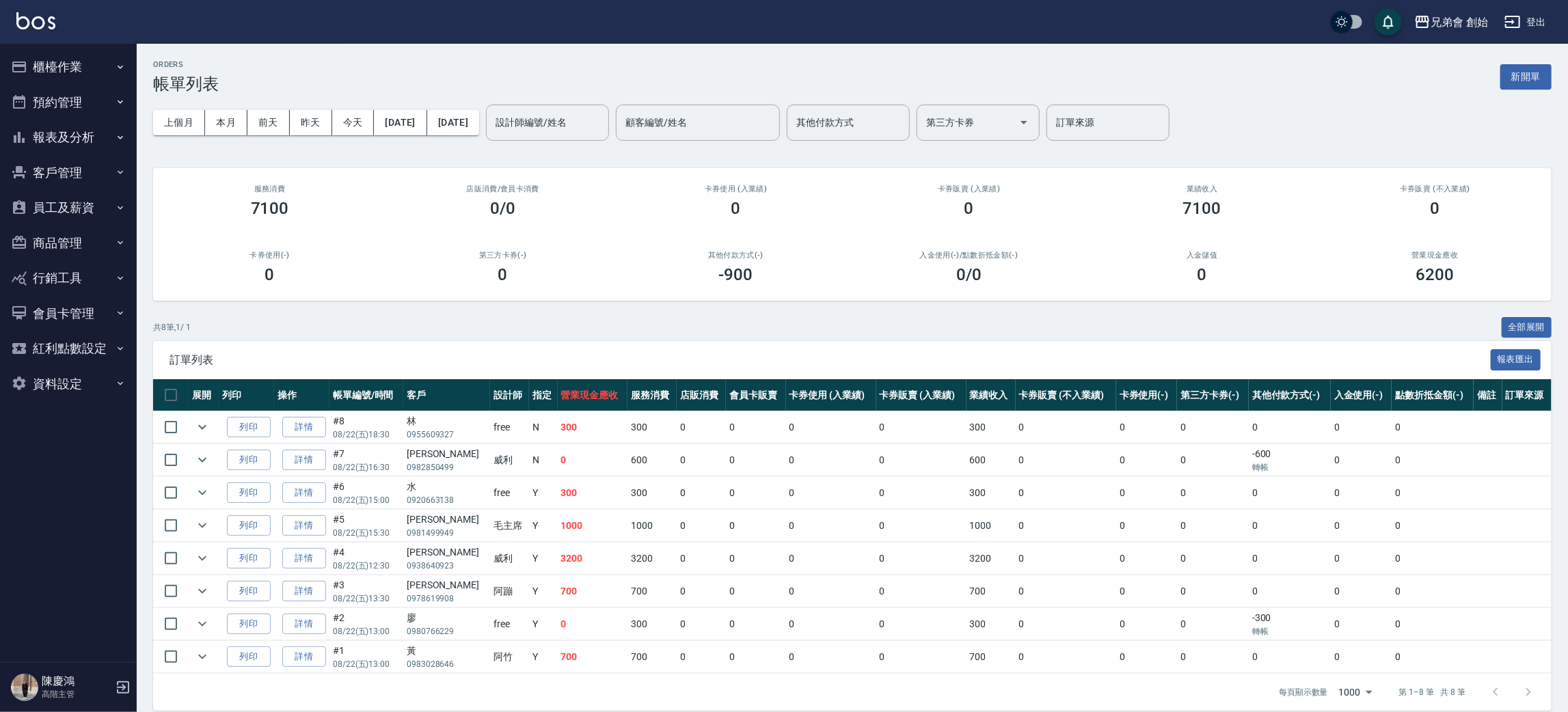
click at [764, 353] on span "訂單列表" at bounding box center [830, 360] width 1321 height 13
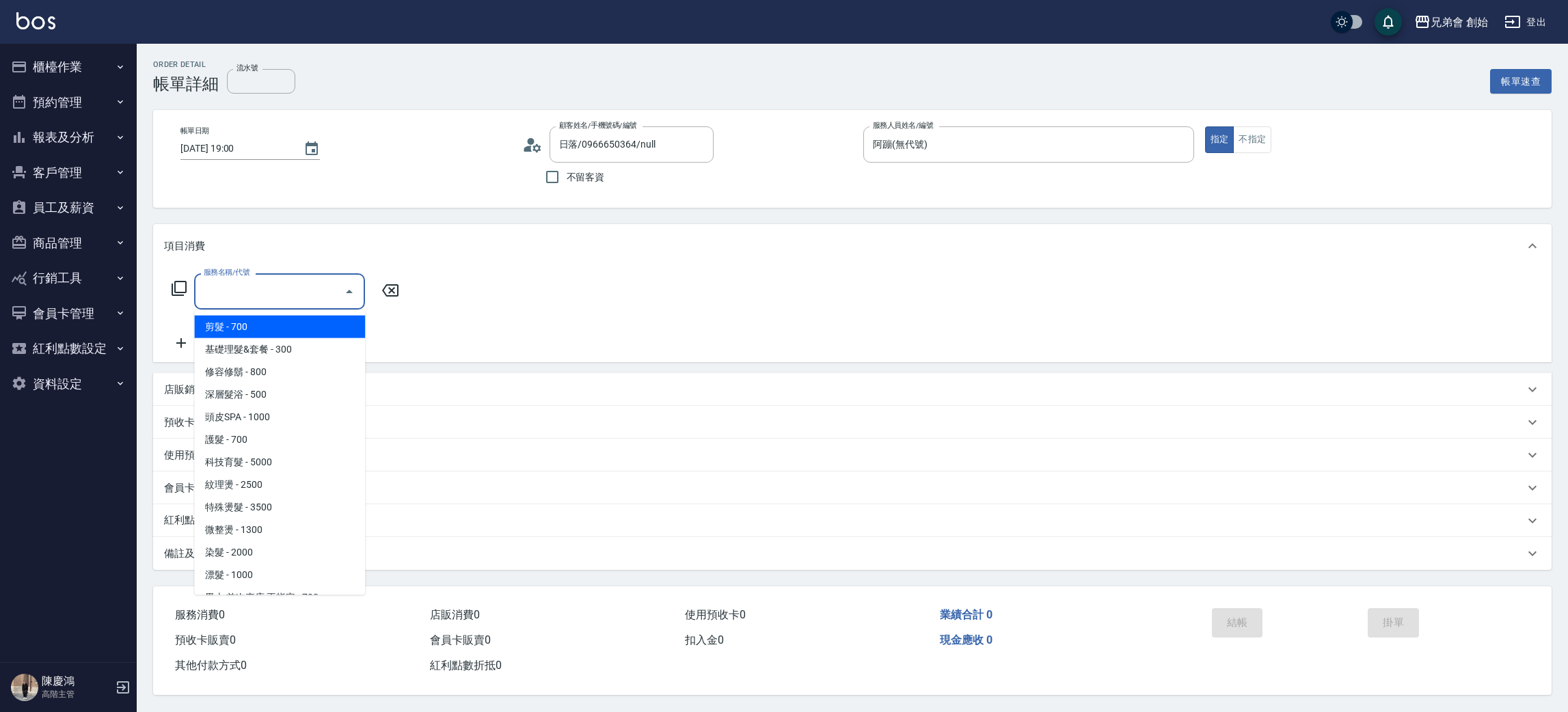
click at [273, 289] on input "服務名稱/代號" at bounding box center [269, 291] width 138 height 24
drag, startPoint x: 298, startPoint y: 328, endPoint x: 293, endPoint y: 359, distance: 31.4
click at [298, 328] on span "剪髮 - 700" at bounding box center [279, 327] width 171 height 23
type input "剪髮(A01)"
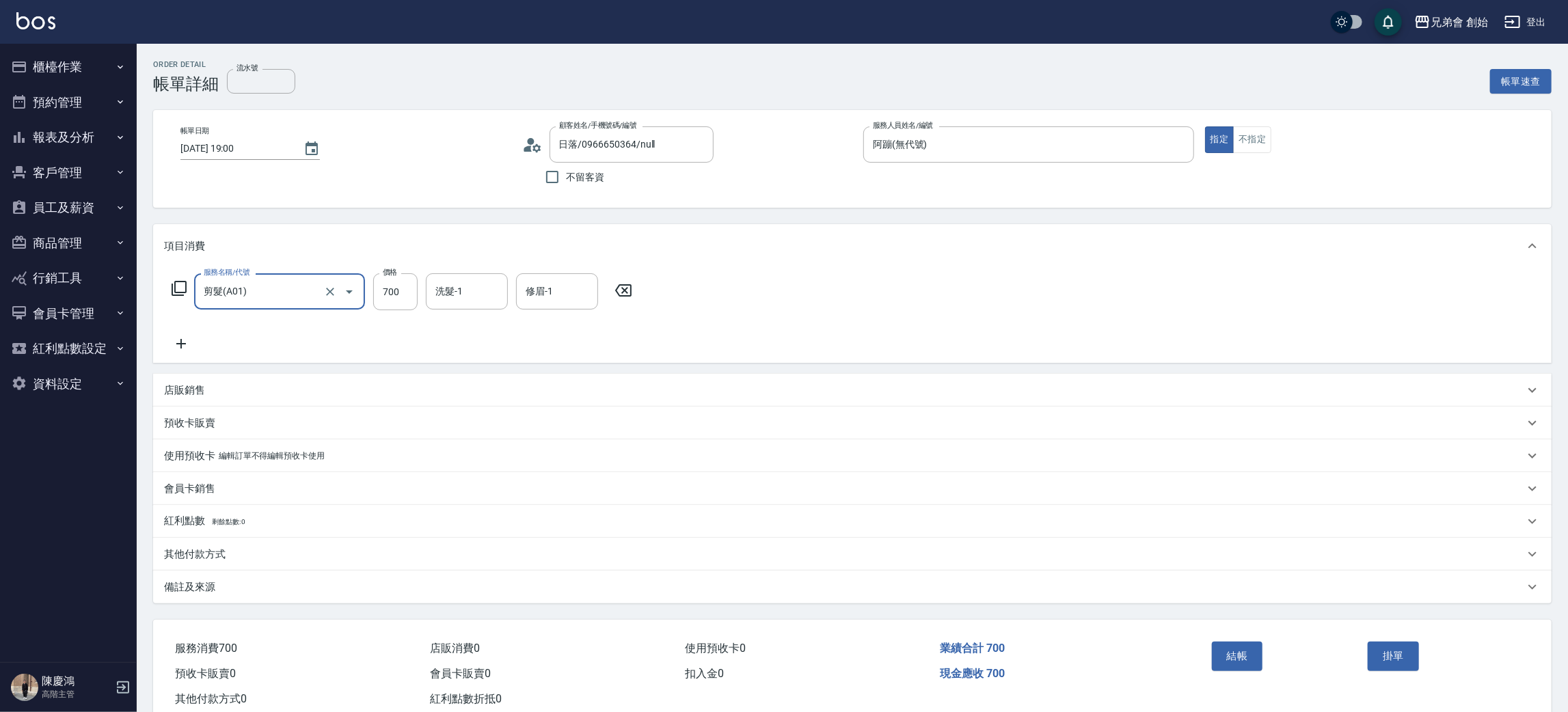
click at [231, 549] on div "其他付款方式" at bounding box center [844, 554] width 1361 height 14
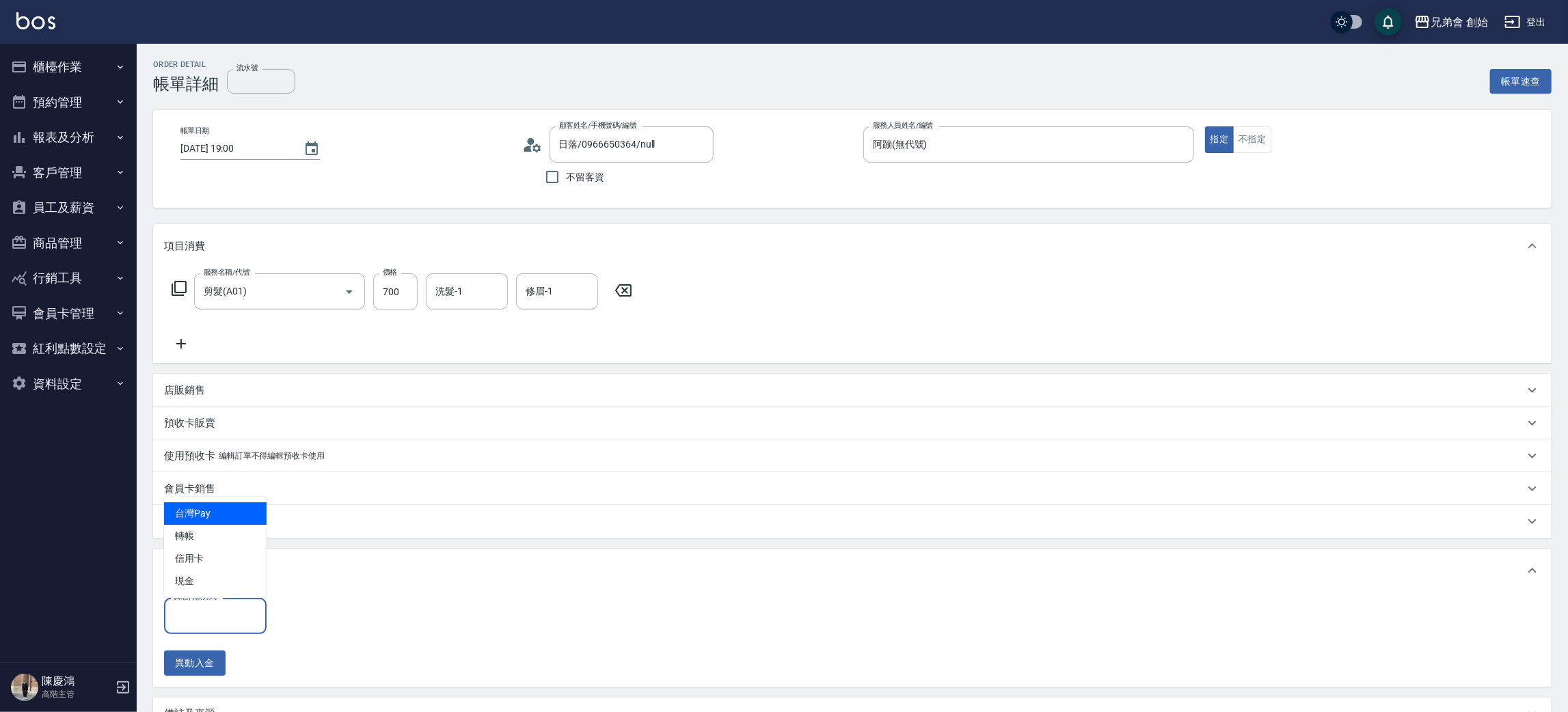
click at [202, 611] on input "其他付款方式" at bounding box center [216, 616] width 90 height 24
click at [218, 541] on span "轉帳" at bounding box center [215, 536] width 103 height 23
type input "轉帳"
drag, startPoint x: 298, startPoint y: 622, endPoint x: 268, endPoint y: 622, distance: 30.0
click at [298, 621] on input "0" at bounding box center [326, 616] width 103 height 37
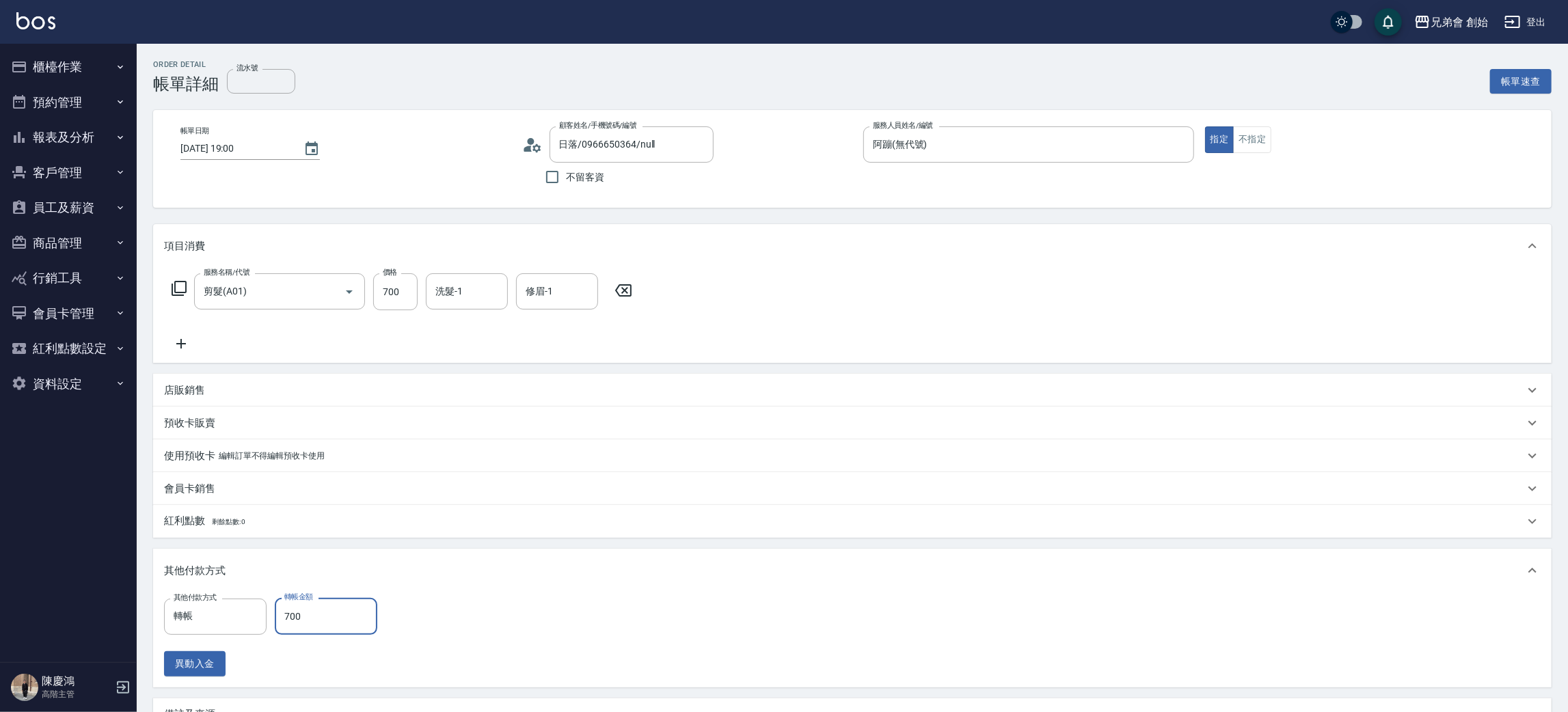
scroll to position [163, 0]
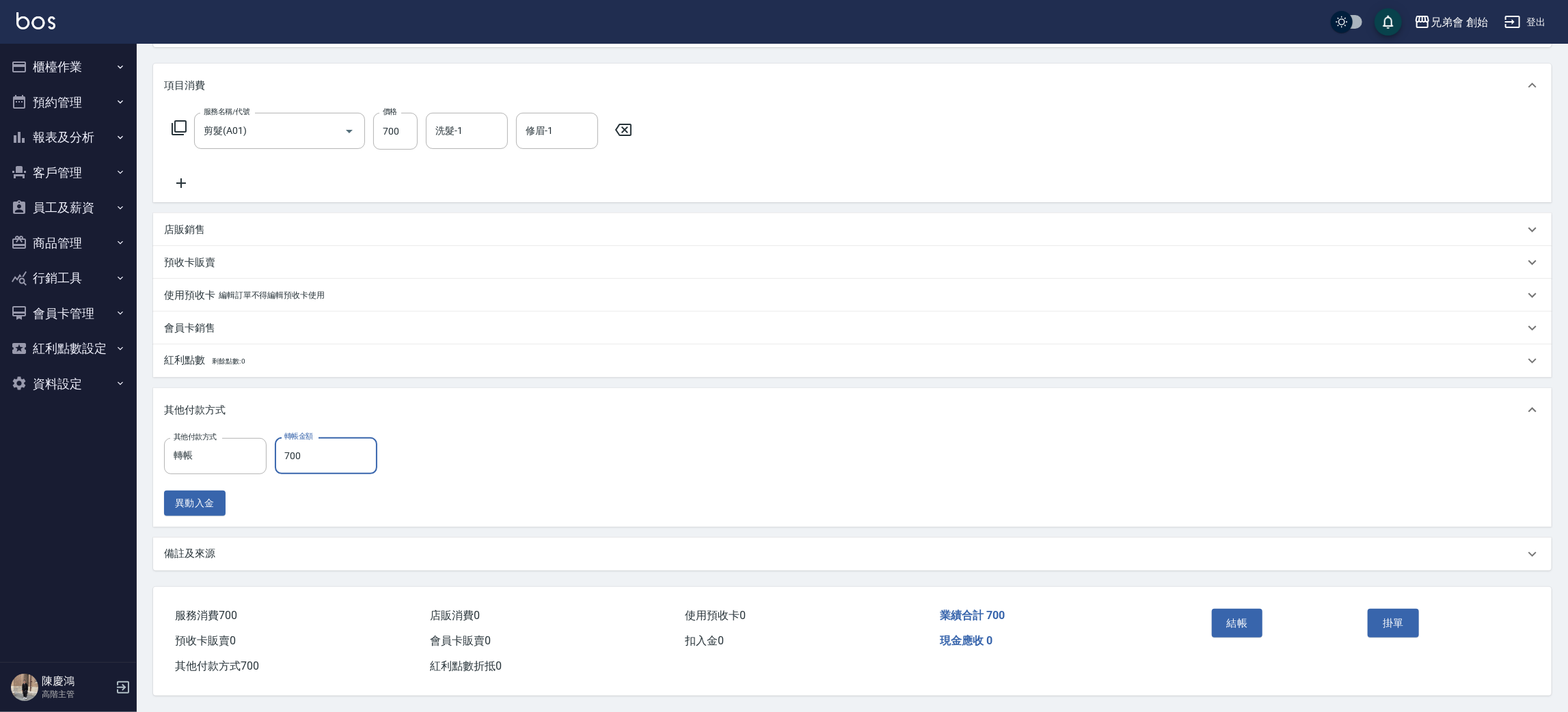
type input "700"
click at [1256, 615] on button "結帳" at bounding box center [1237, 623] width 51 height 28
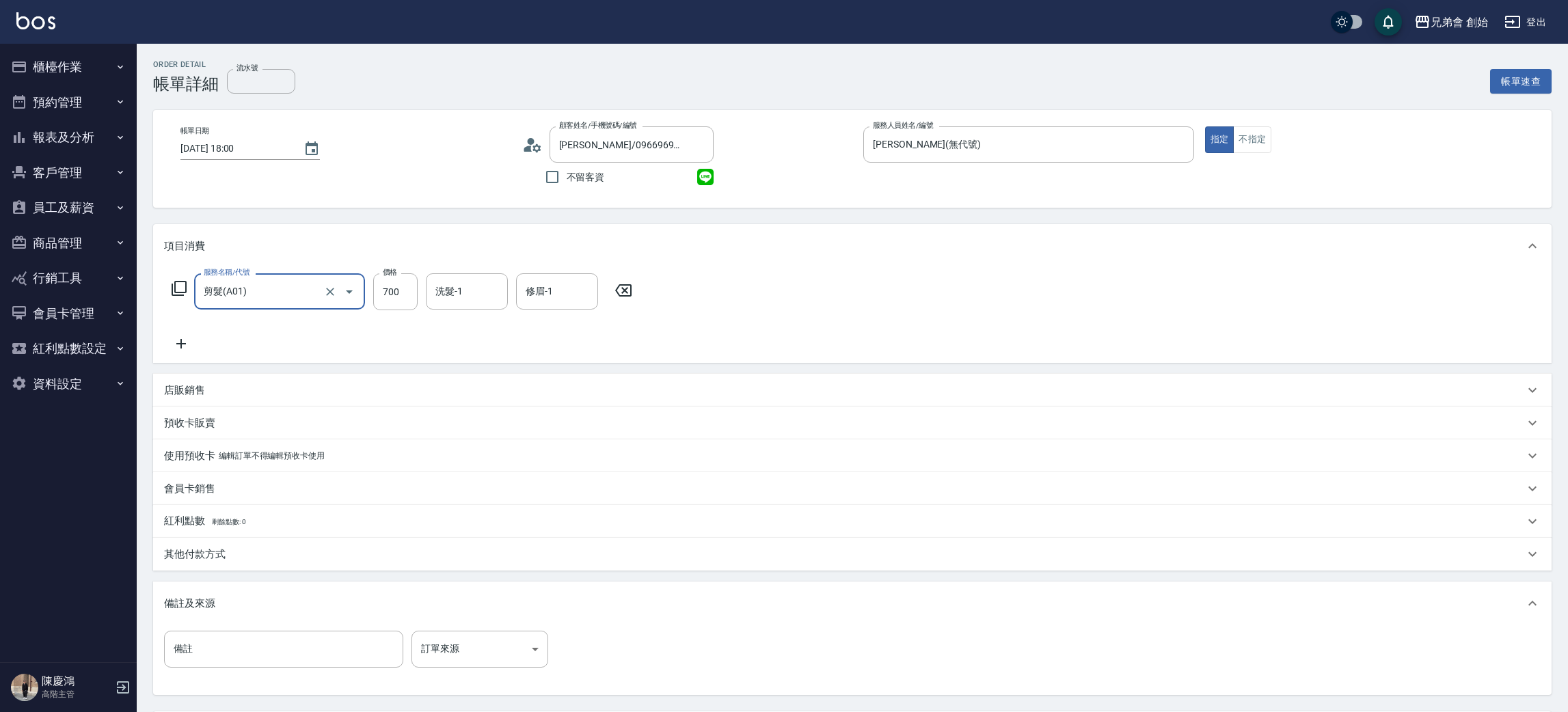
scroll to position [128, 0]
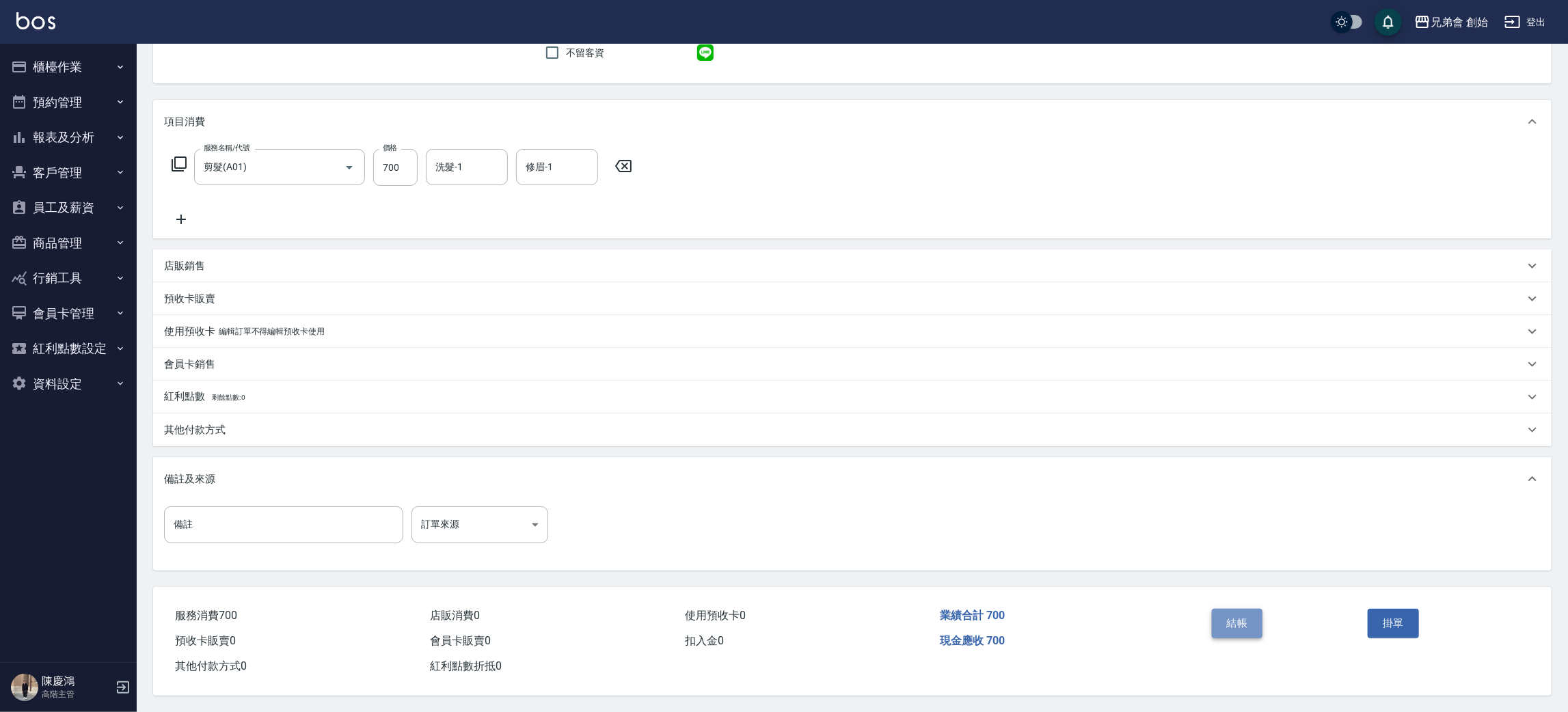
click at [1248, 621] on button "結帳" at bounding box center [1237, 623] width 51 height 28
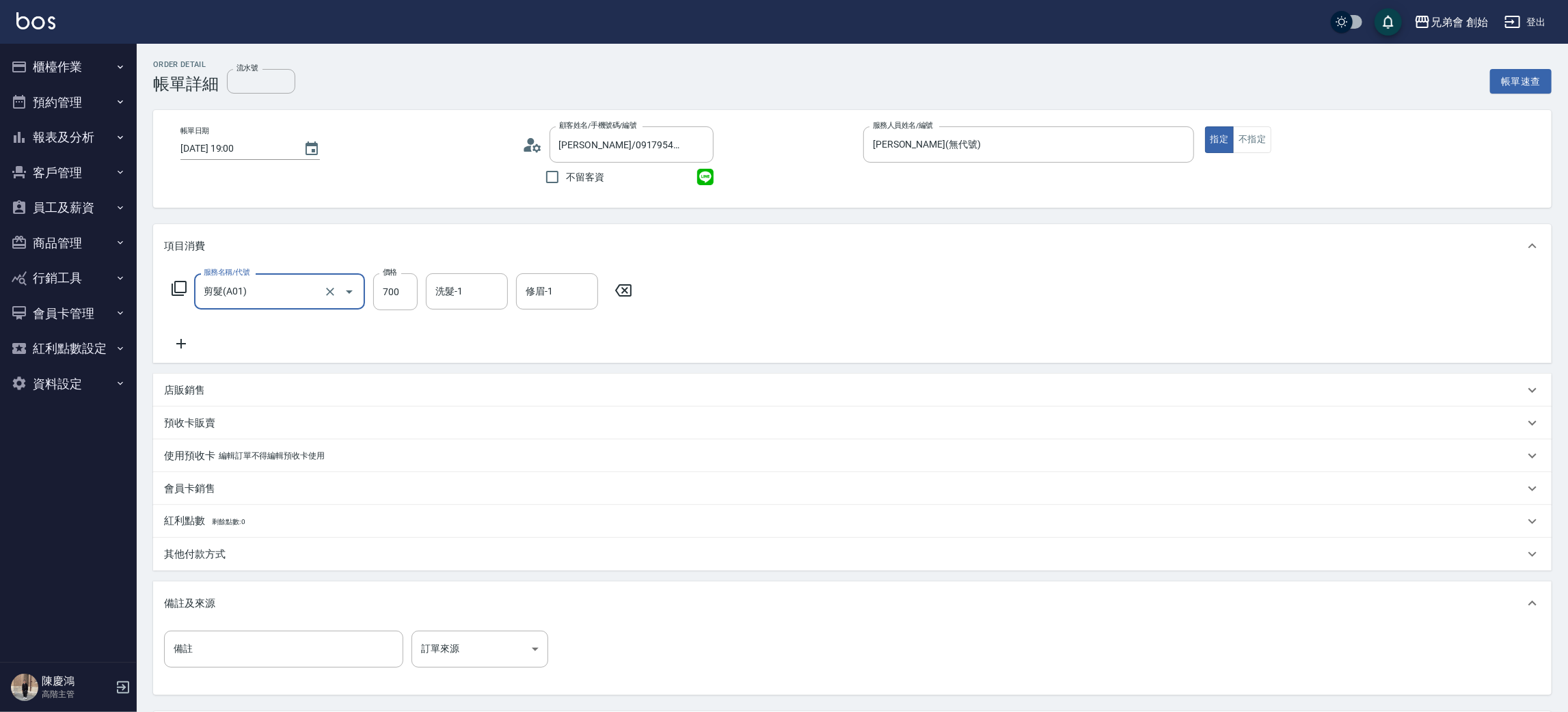
click at [1098, 323] on div "服務名稱/代號 剪髮(A01) 服務名稱/代號 價格 700 價格 洗髮-1 洗髮-1 修眉-1 修眉-1" at bounding box center [852, 315] width 1399 height 95
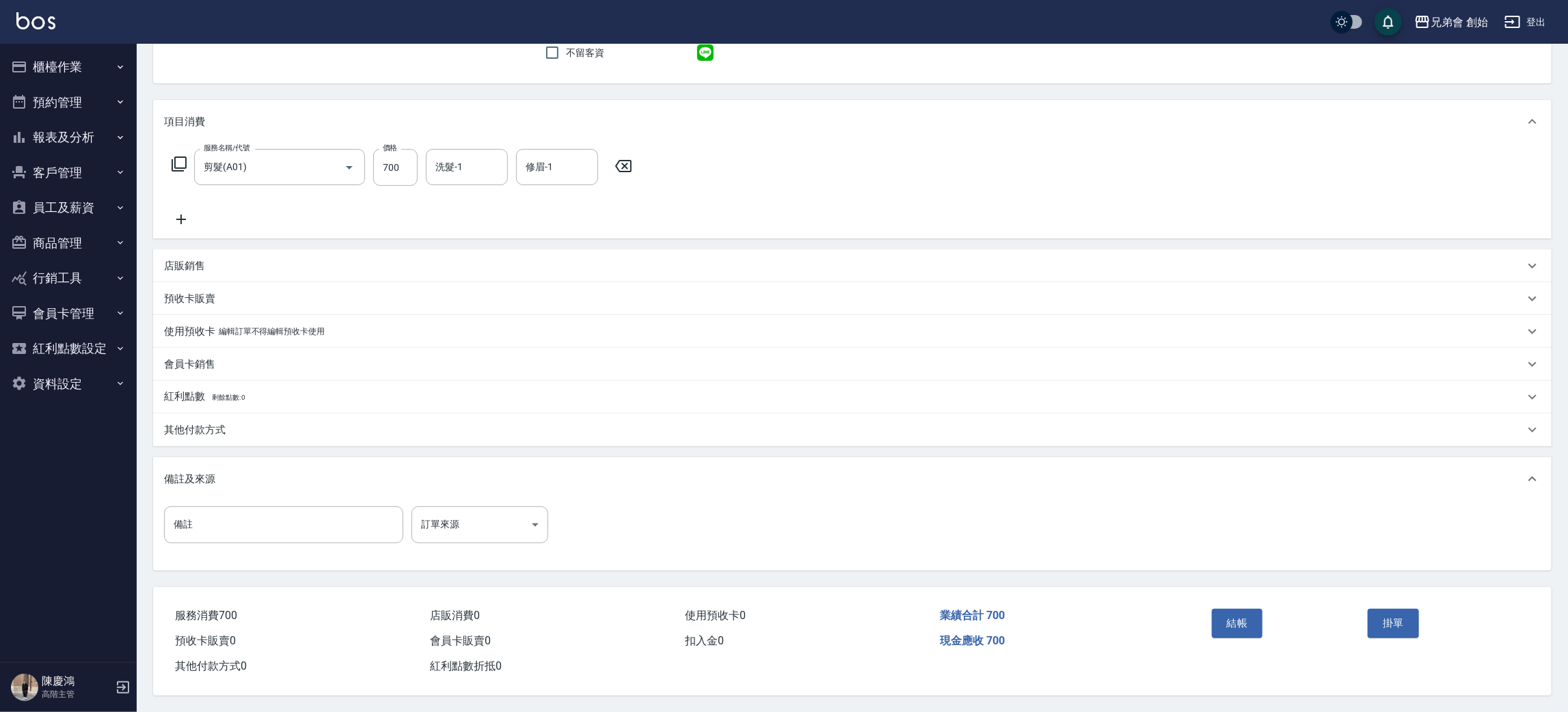
click at [1231, 634] on div "結帳" at bounding box center [1285, 633] width 156 height 59
drag, startPoint x: 1252, startPoint y: 596, endPoint x: 1245, endPoint y: 627, distance: 31.8
click at [1250, 597] on div "結帳 掛單" at bounding box center [1363, 633] width 346 height 92
click at [1244, 631] on button "結帳" at bounding box center [1237, 623] width 51 height 28
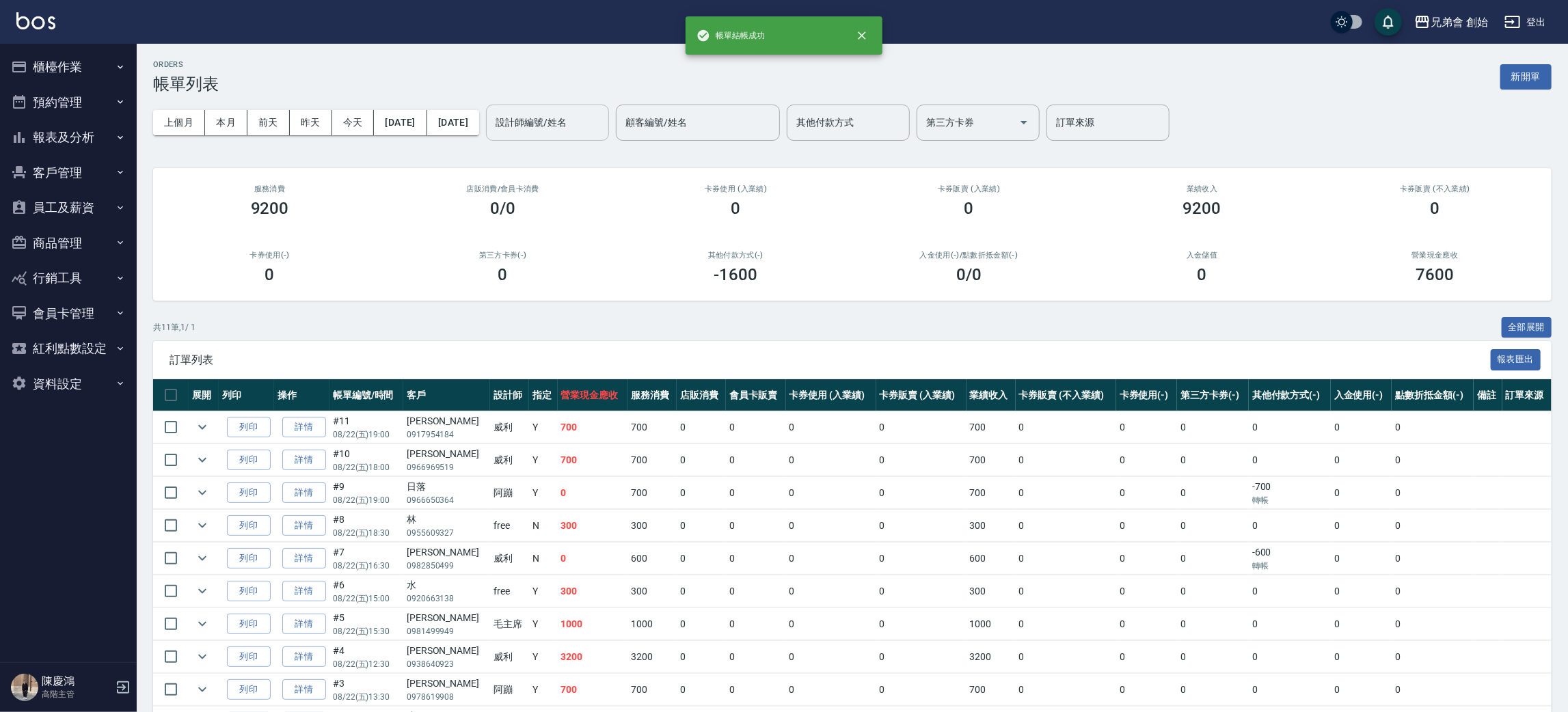
click at [598, 113] on input "設計師編號/姓名" at bounding box center [548, 122] width 110 height 24
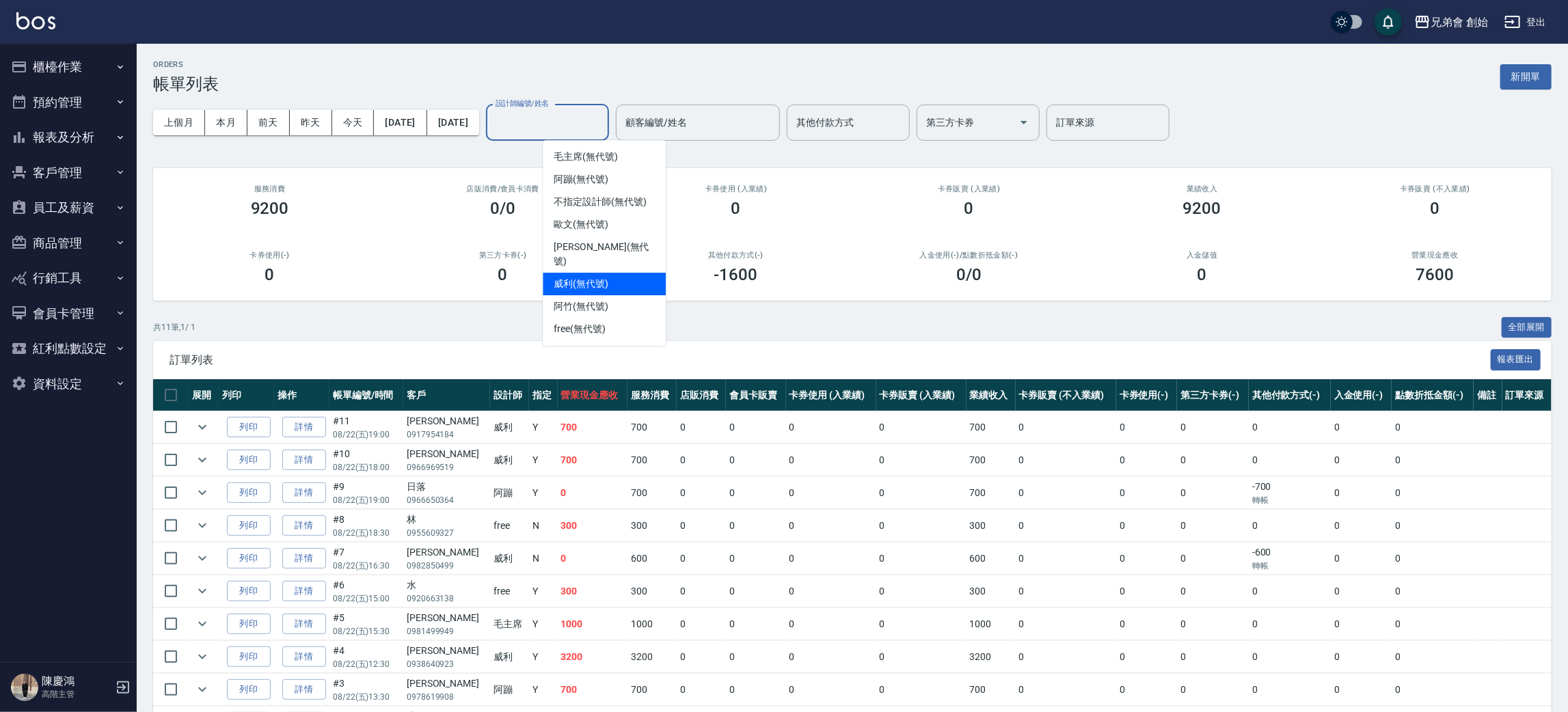
click at [614, 272] on div "威利 (無代號)" at bounding box center [604, 283] width 123 height 23
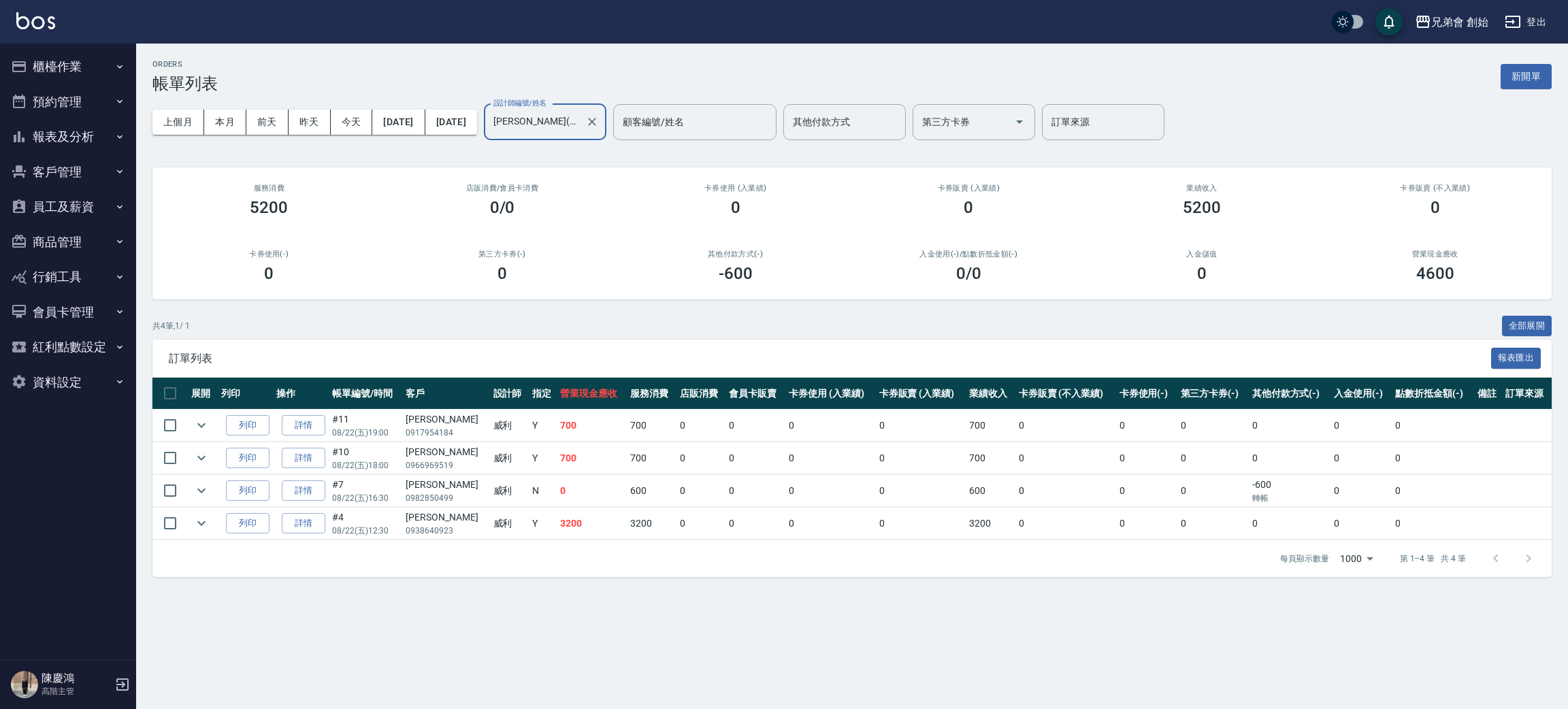
click at [358, 67] on div "ORDERS 帳單列表 新開單" at bounding box center [851, 77] width 1399 height 33
click at [232, 132] on button "本月" at bounding box center [225, 122] width 42 height 25
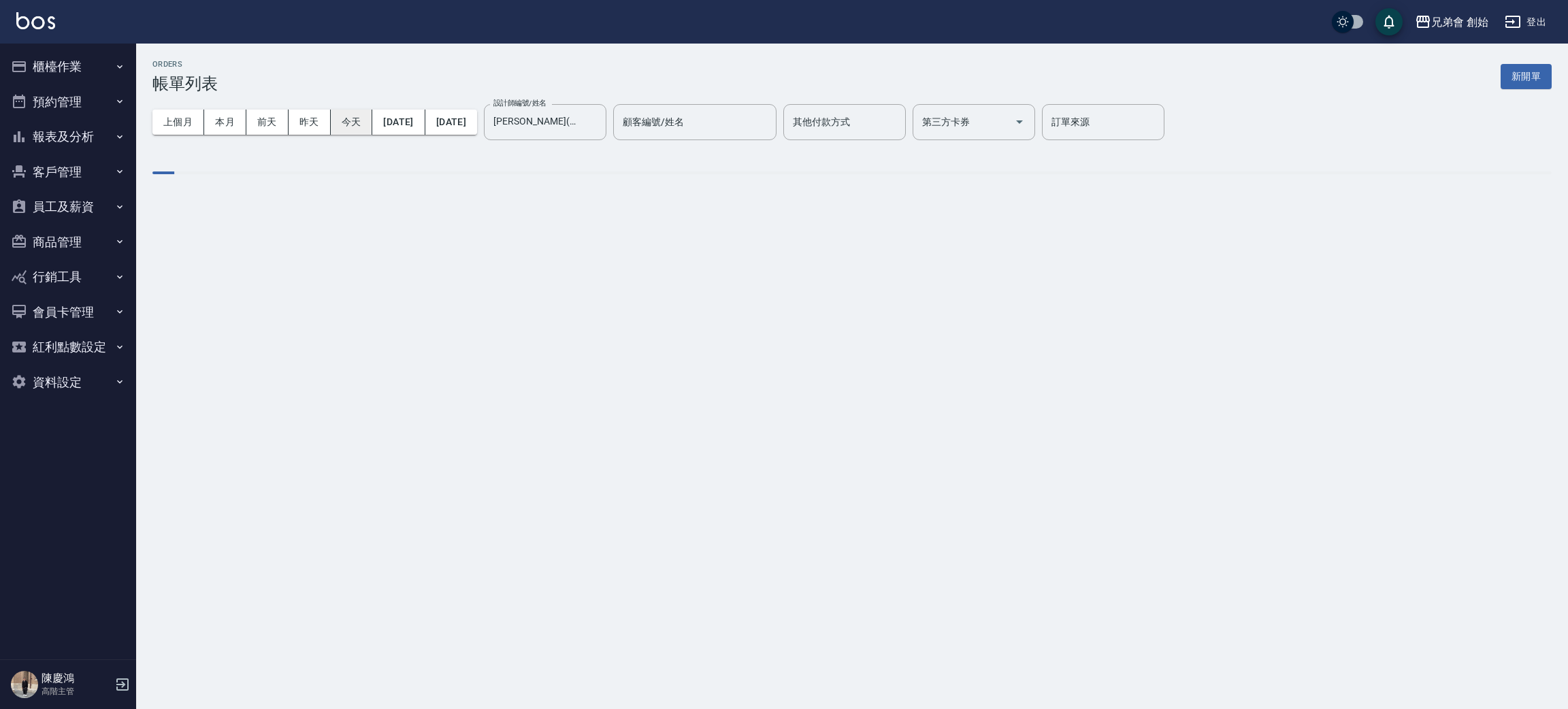
click at [345, 67] on div "ORDERS 帳單列表 新開單" at bounding box center [851, 77] width 1399 height 33
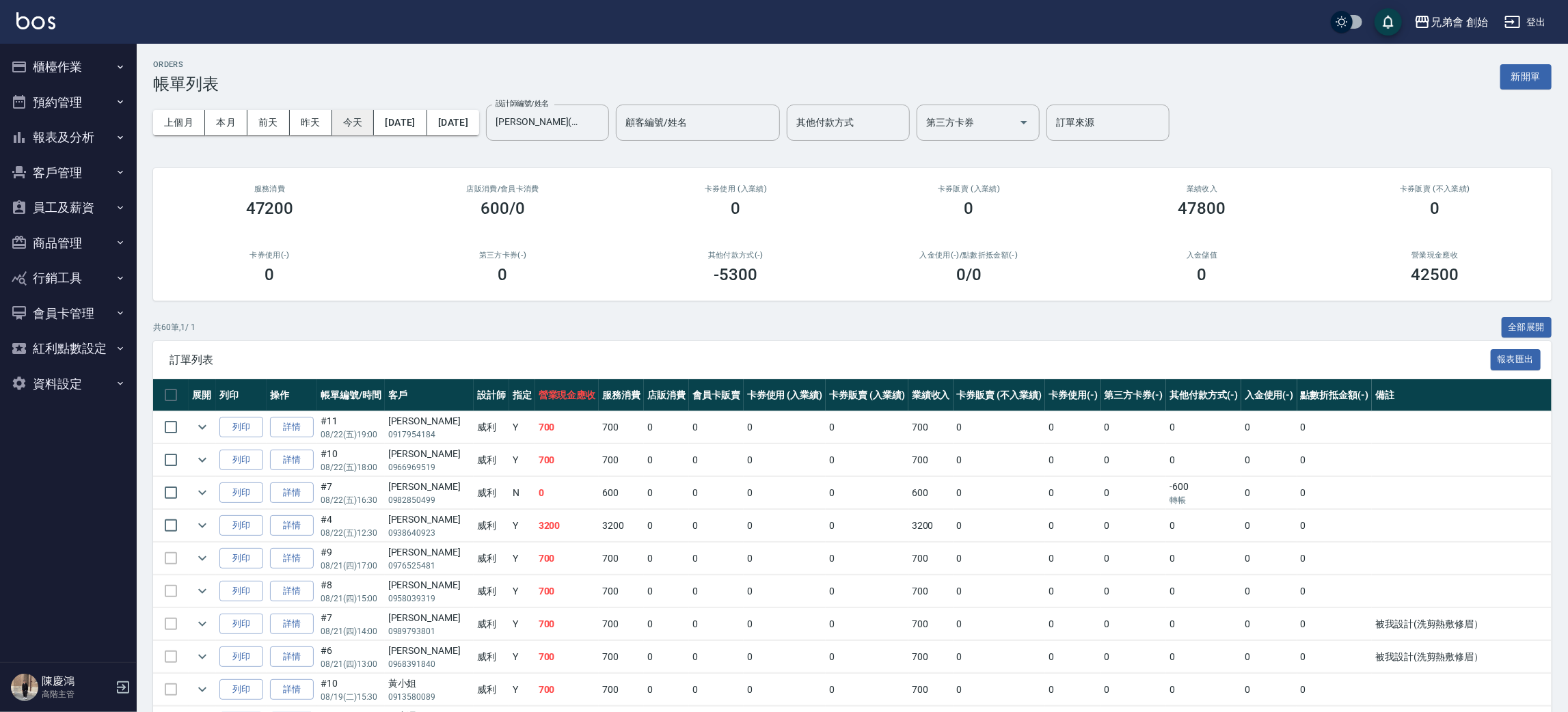
click at [370, 122] on button "今天" at bounding box center [353, 123] width 43 height 25
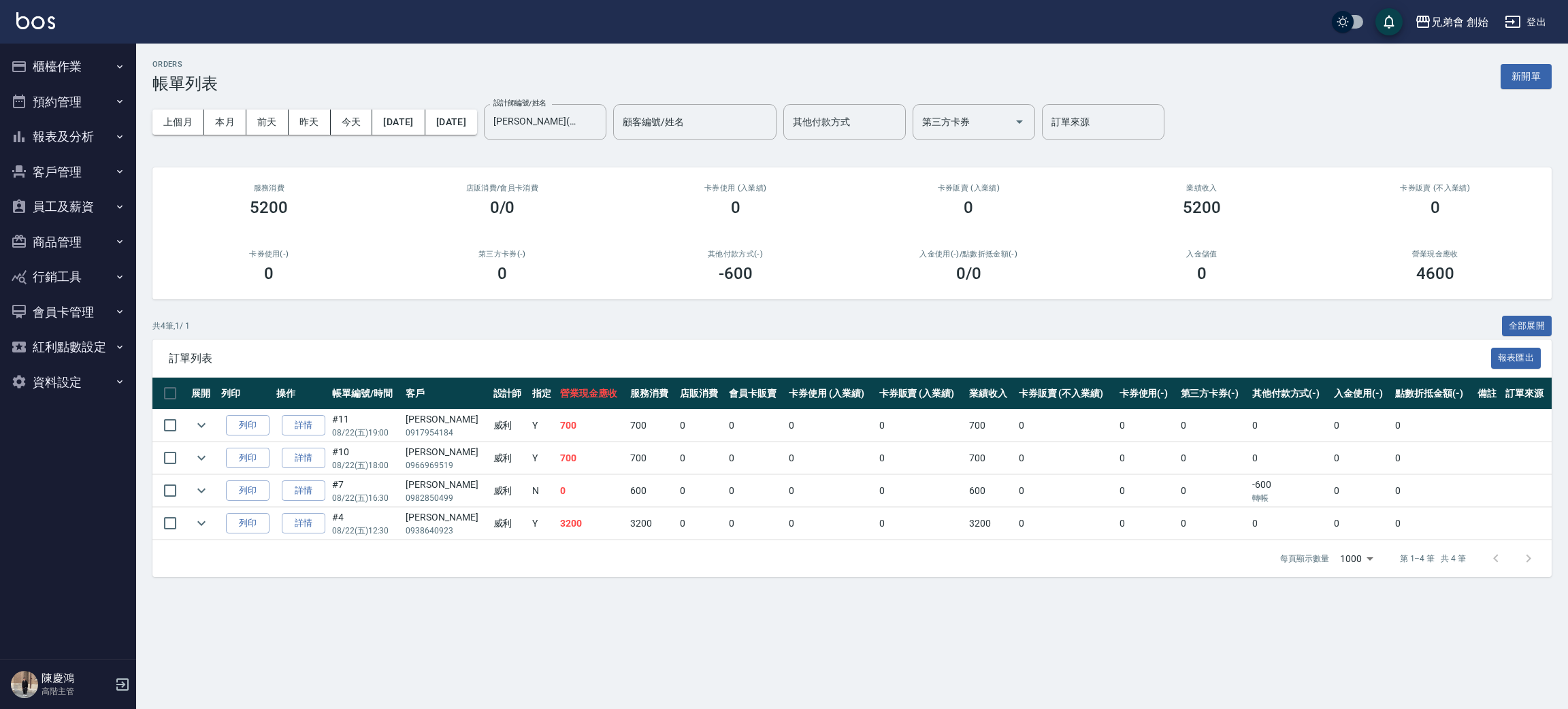
click at [435, 62] on div "ORDERS 帳單列表 新開單" at bounding box center [851, 77] width 1399 height 33
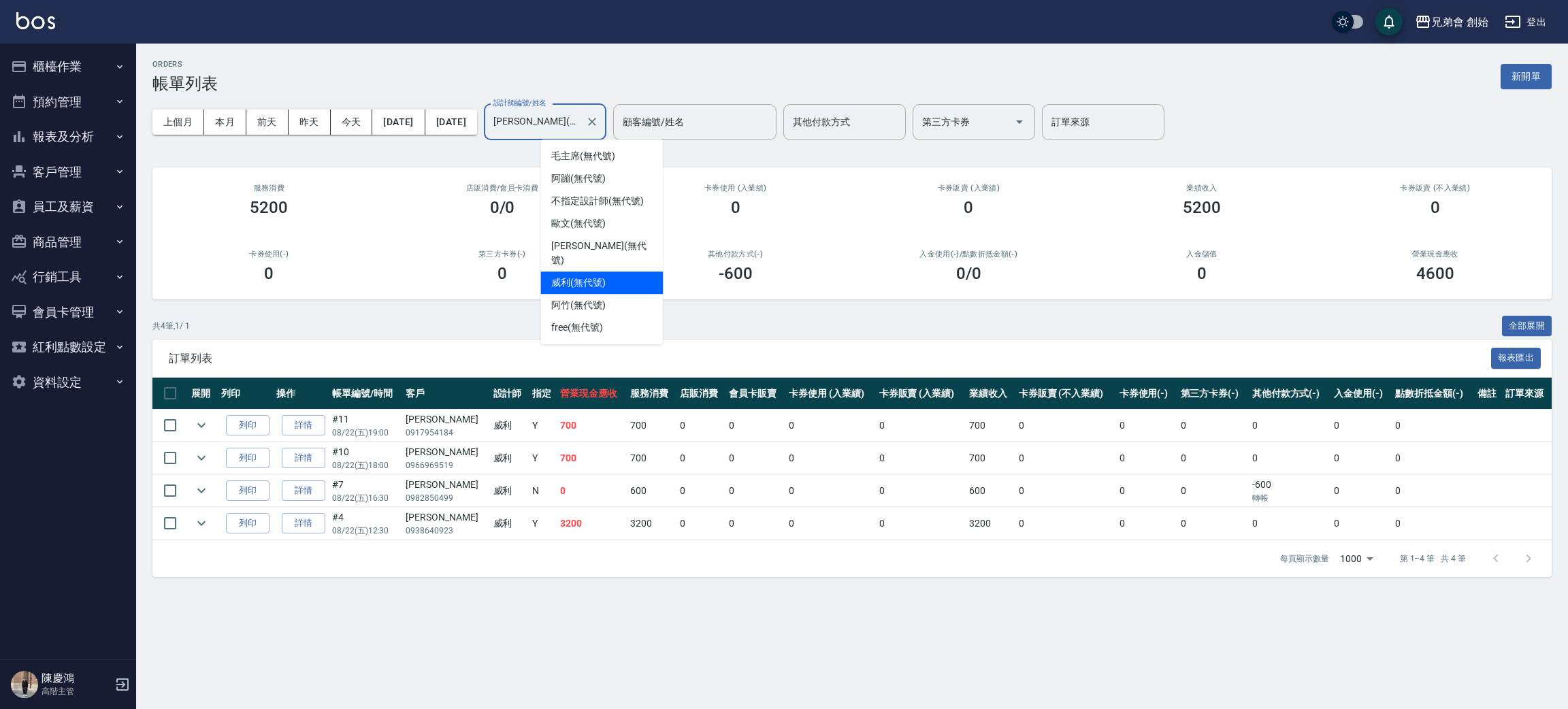
click at [580, 121] on input "威利(無代號)" at bounding box center [535, 121] width 90 height 24
click at [593, 177] on span "阿蹦 (無代號)" at bounding box center [578, 178] width 54 height 14
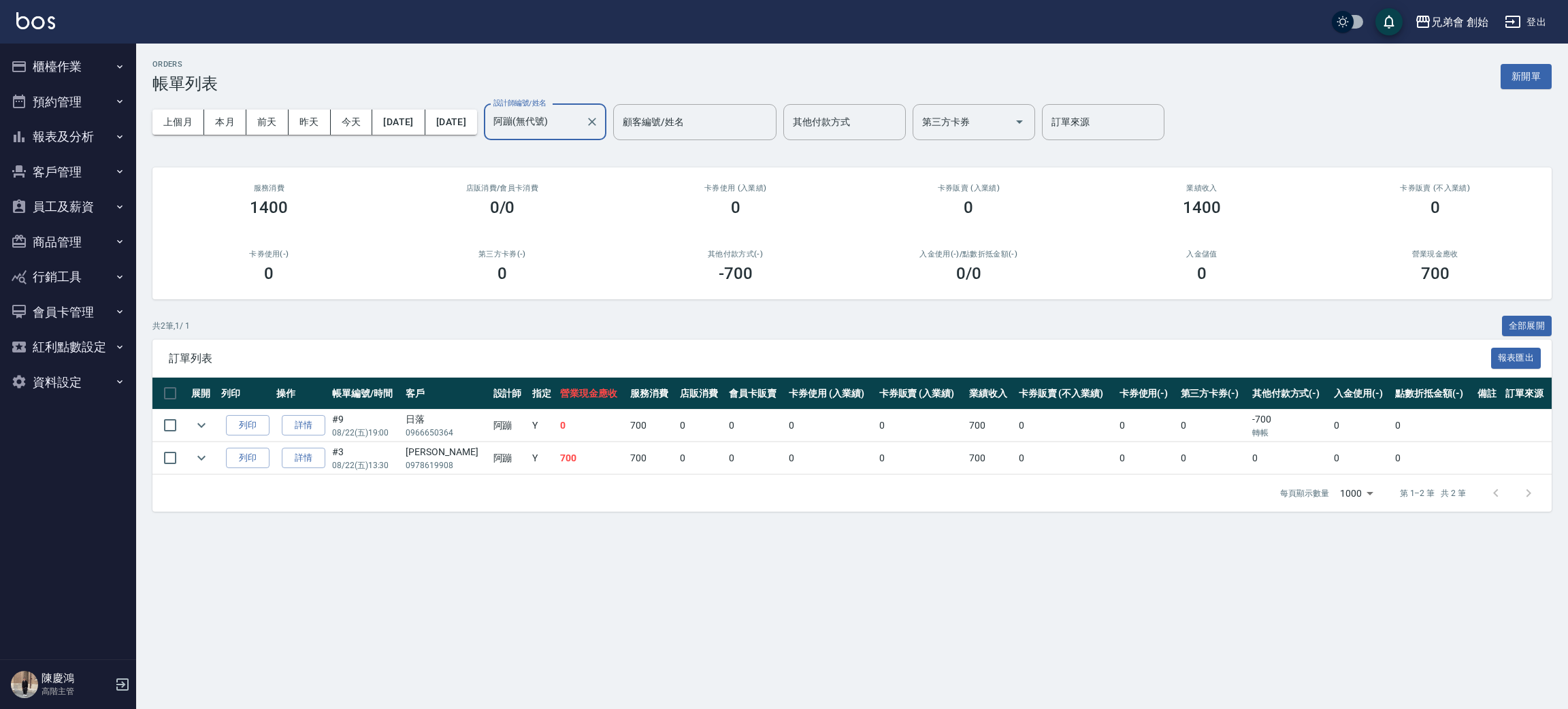
click at [580, 113] on input "阿蹦(無代號)" at bounding box center [535, 121] width 90 height 24
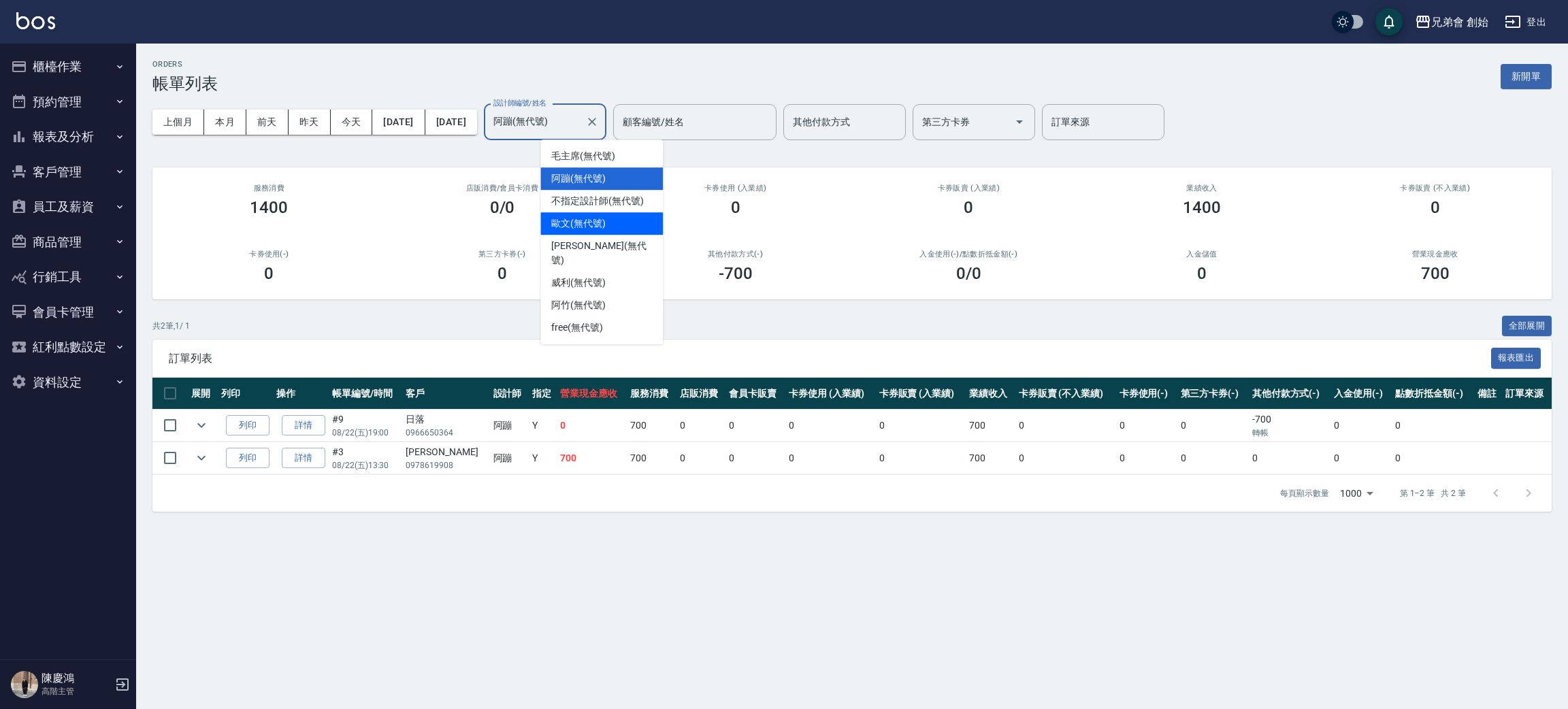
click at [598, 218] on span "歐文 (無代號)" at bounding box center [578, 223] width 54 height 14
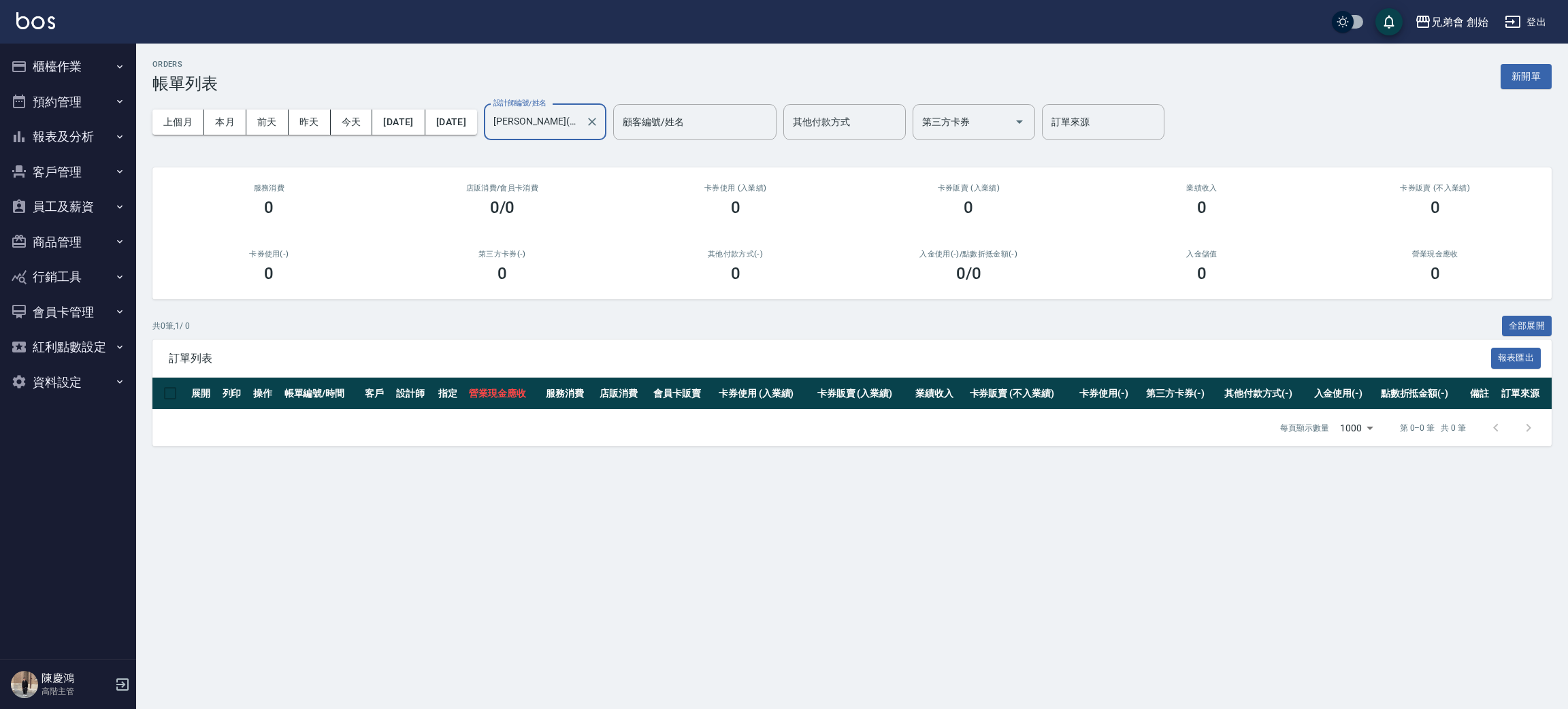
click at [580, 124] on input "歐文(無代號)" at bounding box center [535, 121] width 90 height 24
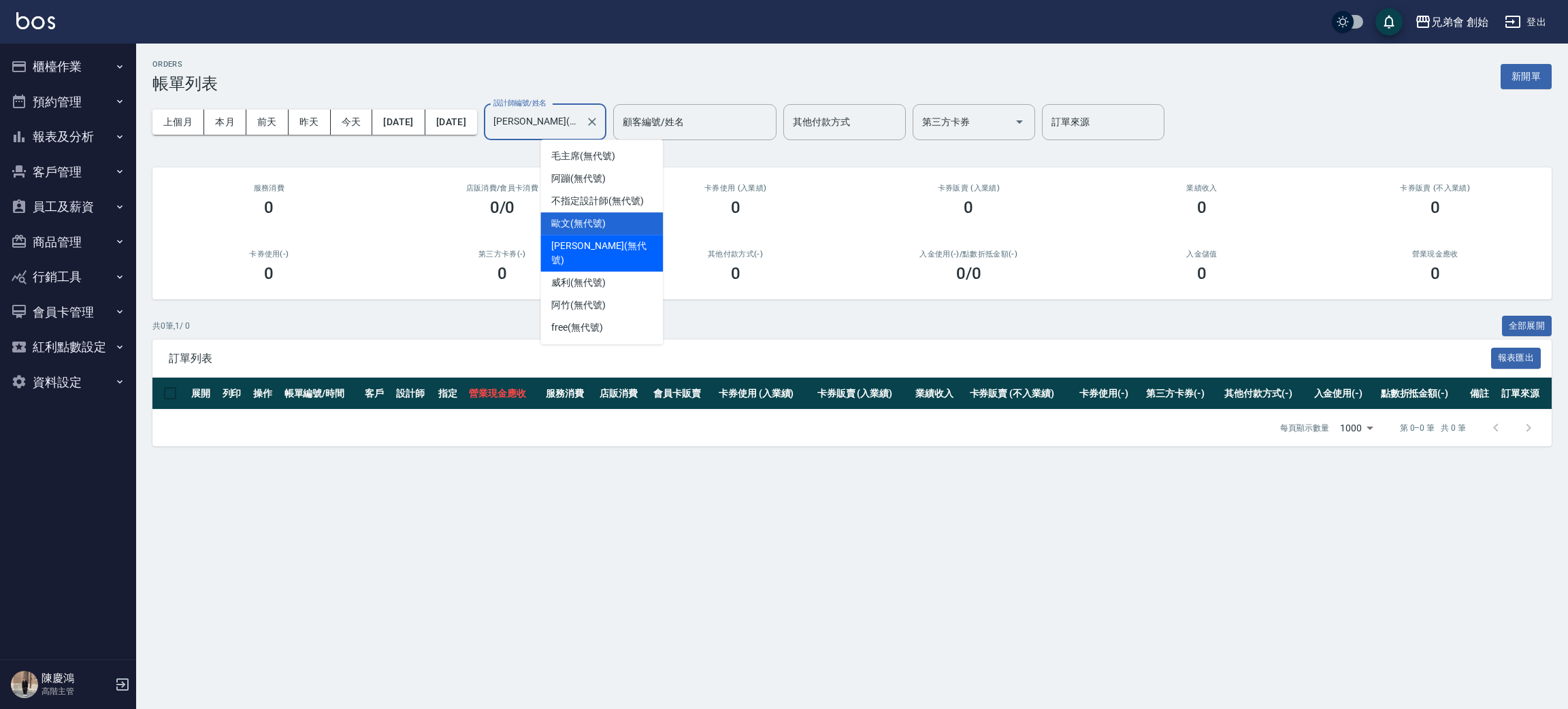
click at [603, 239] on span "潘潘 (無代號)" at bounding box center [601, 253] width 101 height 28
type input "潘潘(無代號)"
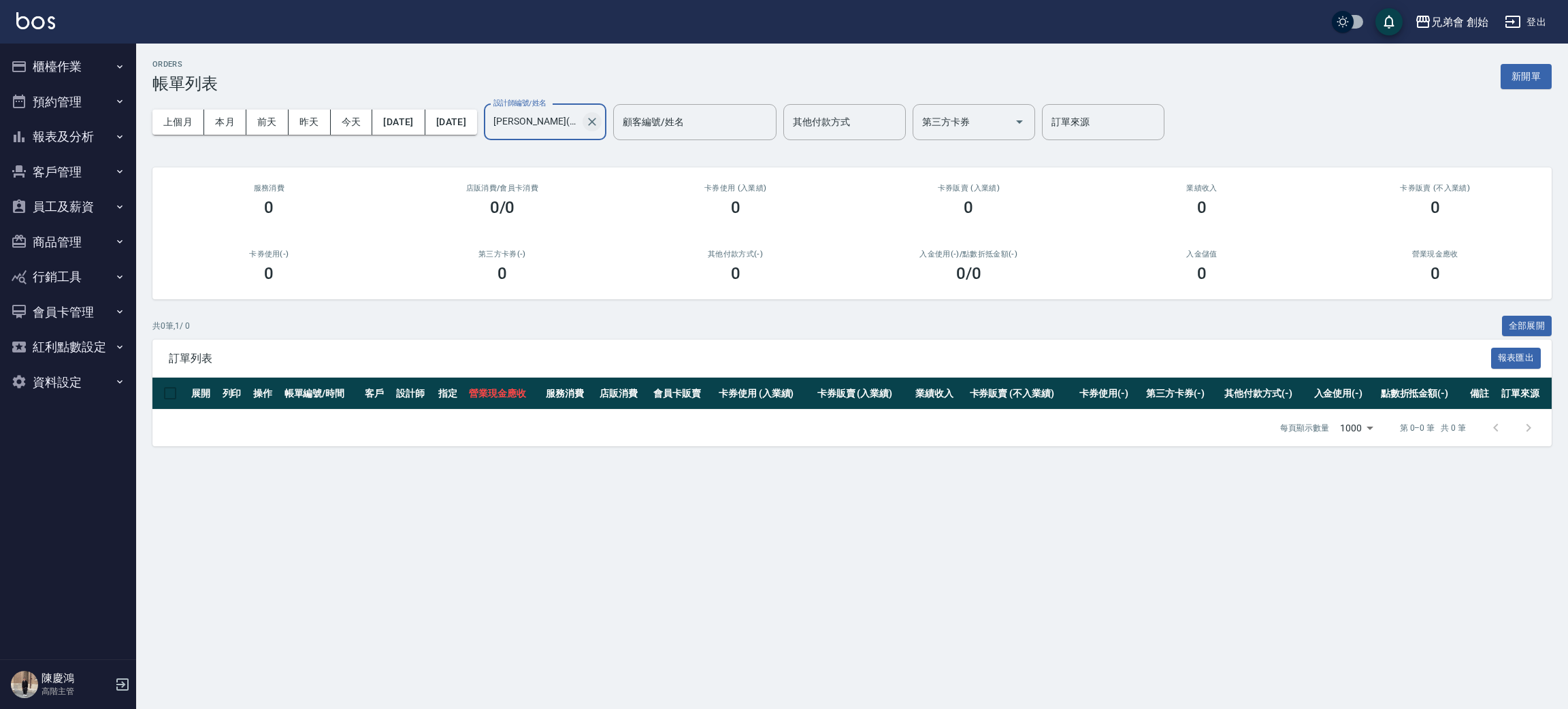
click at [598, 122] on icon "Clear" at bounding box center [592, 121] width 13 height 13
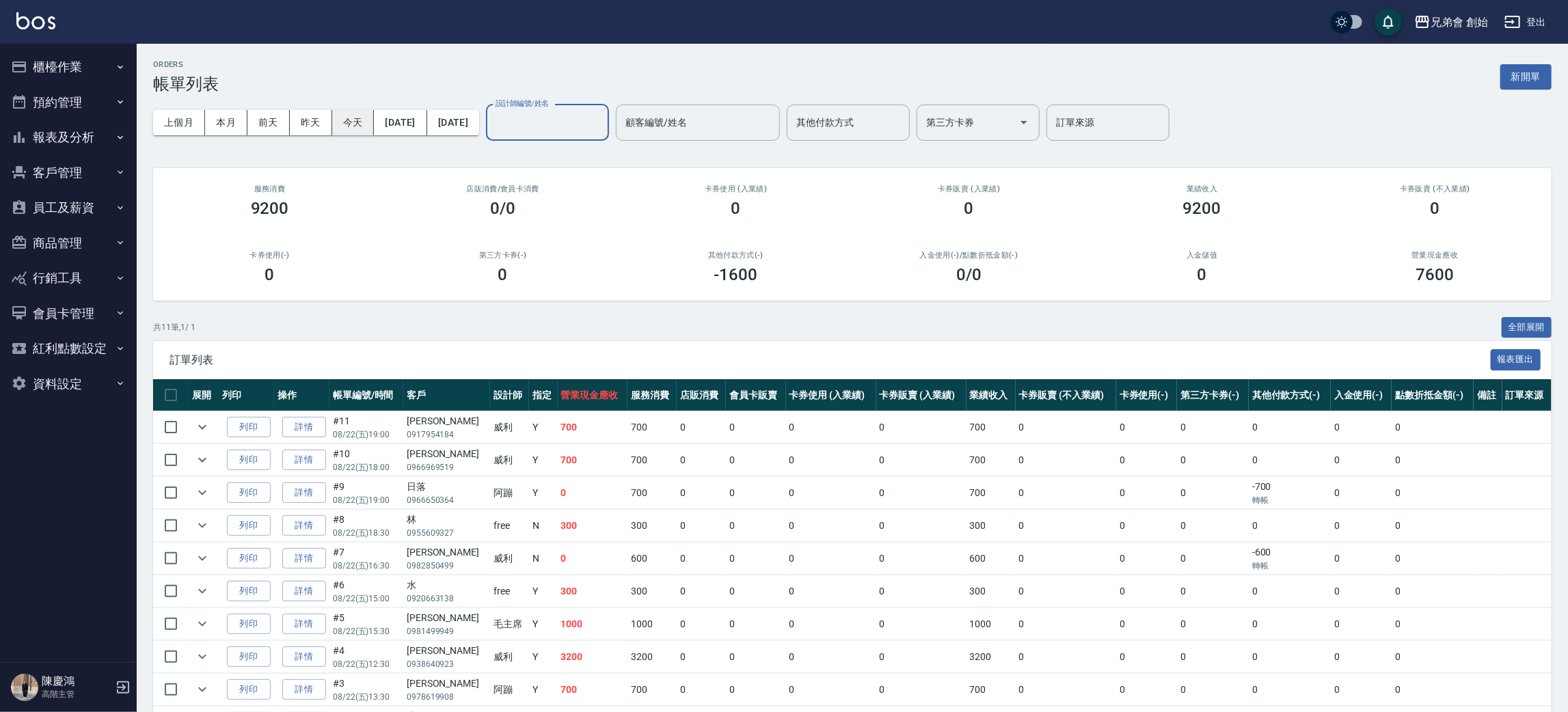
click at [358, 118] on button "今天" at bounding box center [353, 123] width 43 height 25
click at [355, 120] on button "今天" at bounding box center [353, 123] width 43 height 25
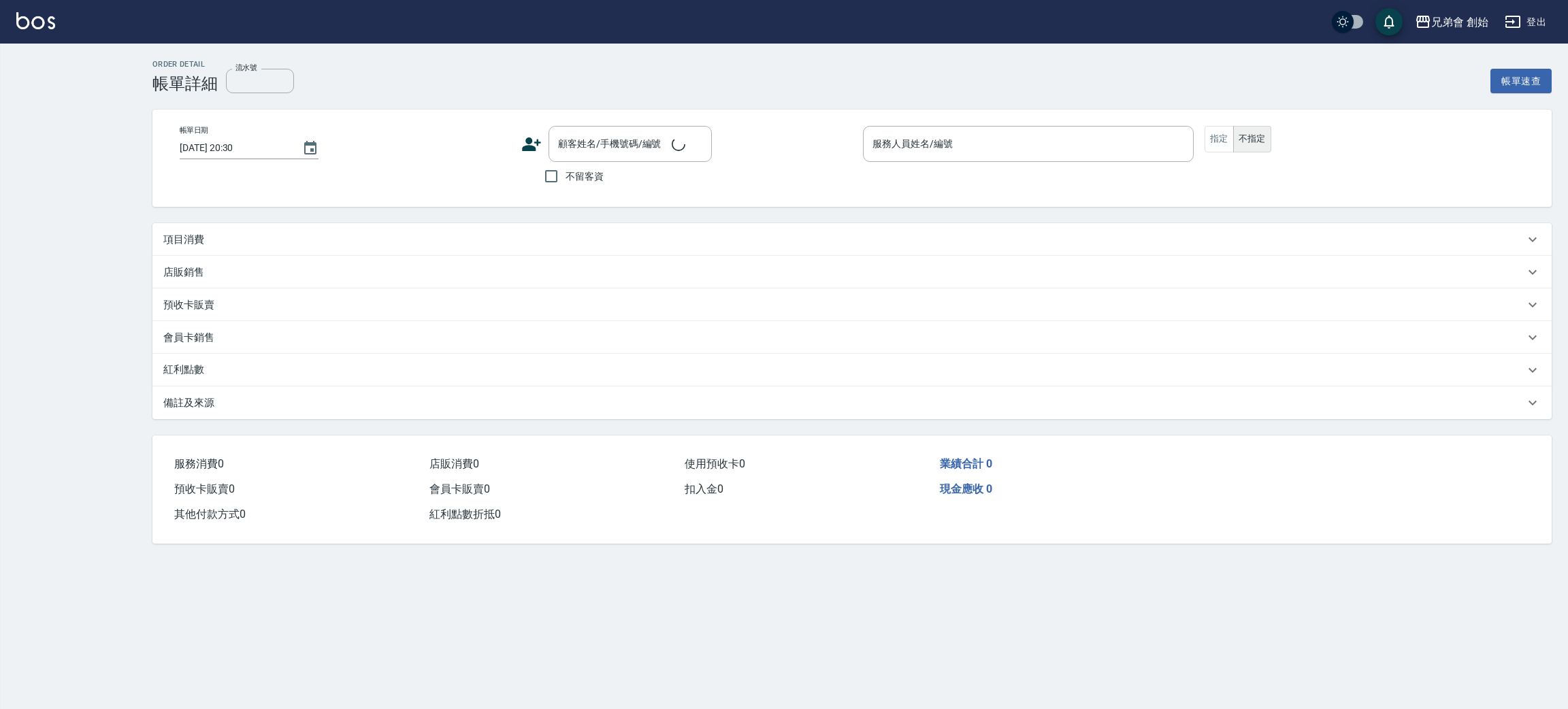
type input "[DATE] 20:00"
type input "毛主席(無代號)"
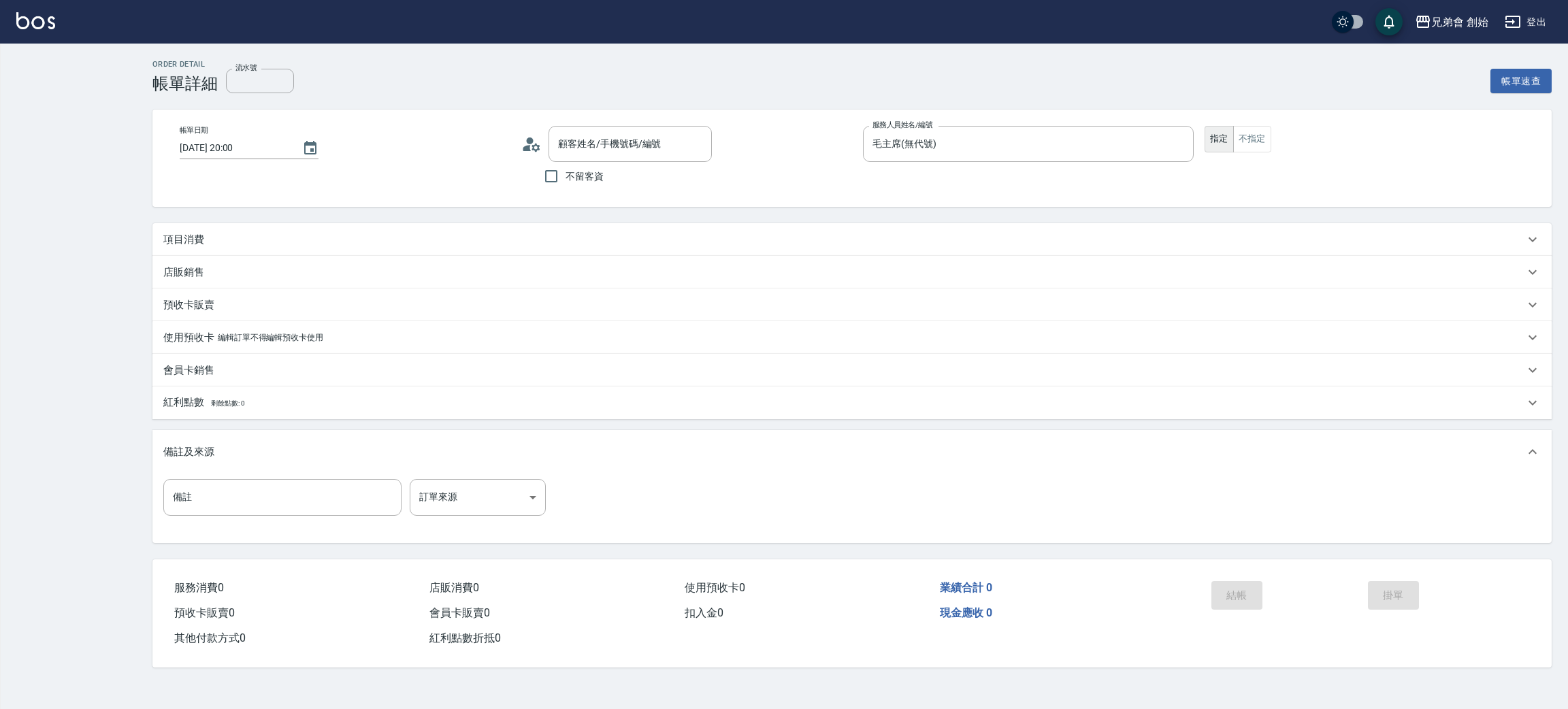
click at [206, 242] on div "項目消費" at bounding box center [843, 240] width 1361 height 14
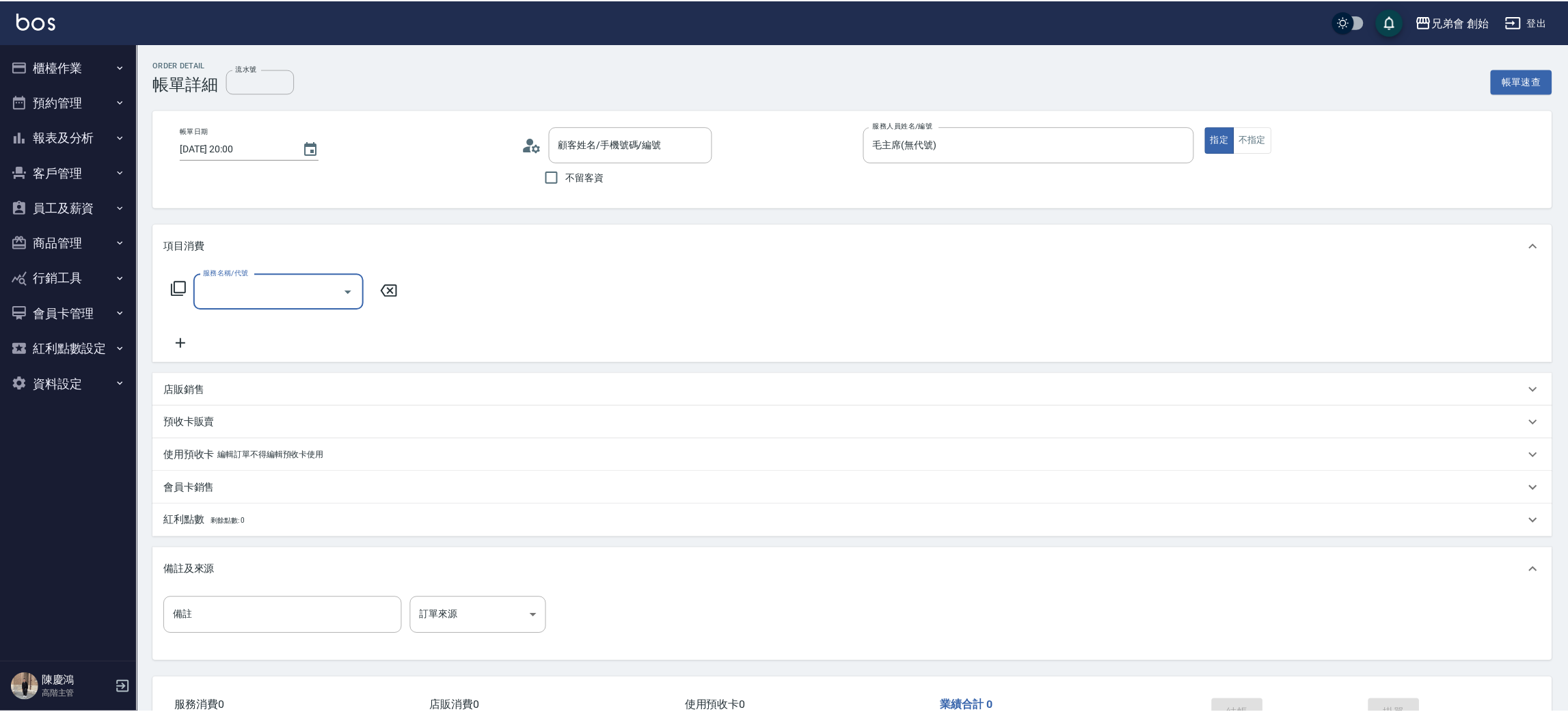
scroll to position [23, 0]
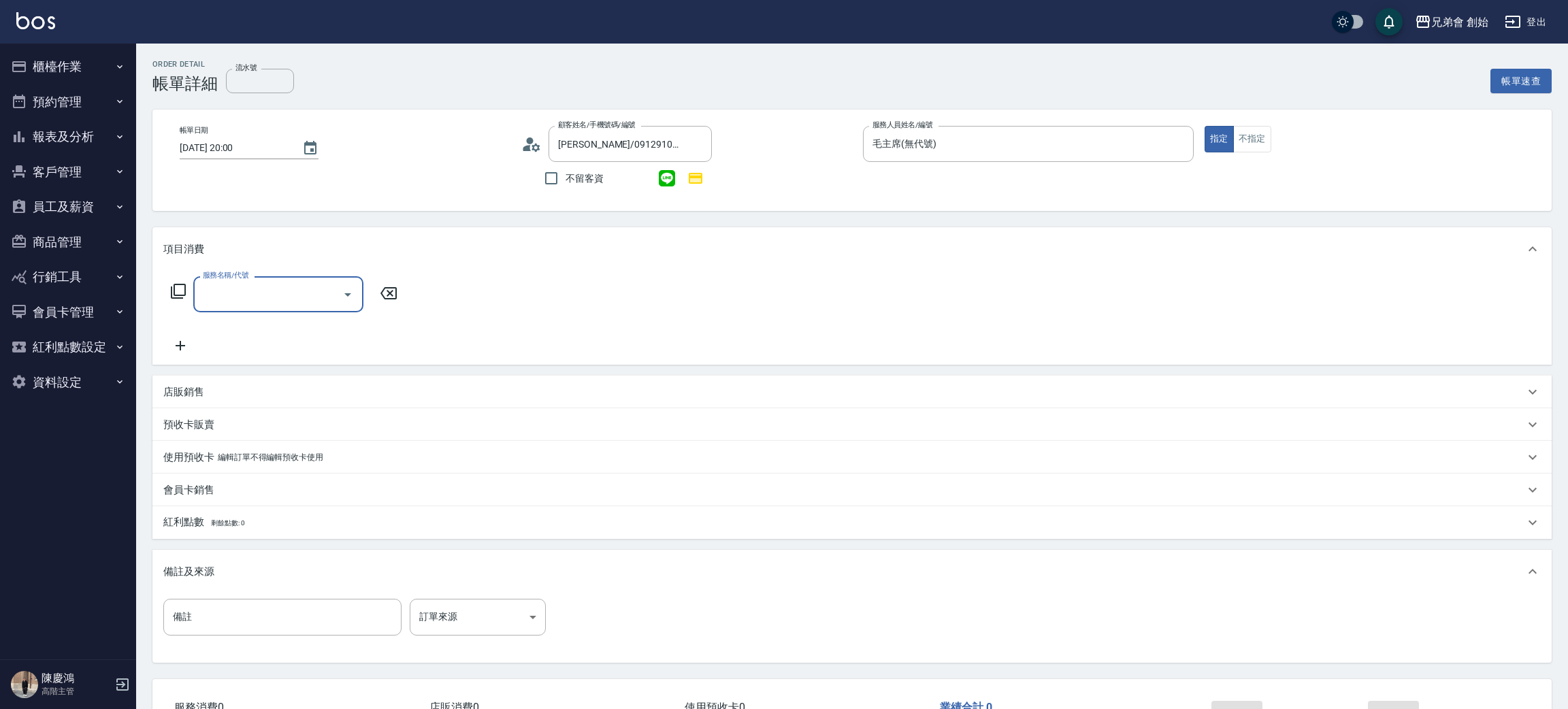
type input "[PERSON_NAME]/0912910285/null"
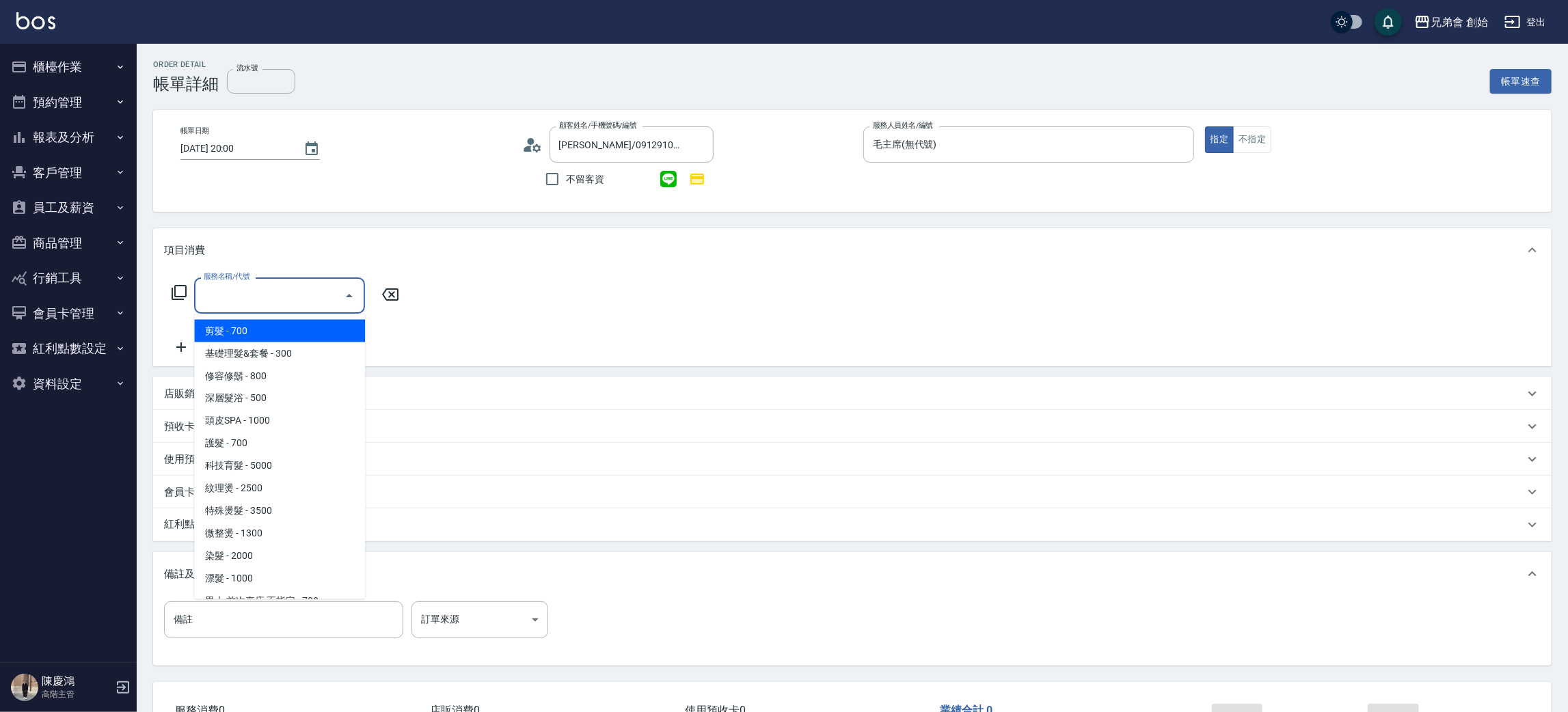
scroll to position [0, 0]
drag, startPoint x: 228, startPoint y: 291, endPoint x: 237, endPoint y: 305, distance: 16.6
click at [229, 295] on input "服務名稱/代號" at bounding box center [269, 295] width 138 height 24
drag, startPoint x: 245, startPoint y: 328, endPoint x: 367, endPoint y: 305, distance: 124.1
click at [247, 328] on span "剪髮 - 700" at bounding box center [279, 331] width 171 height 23
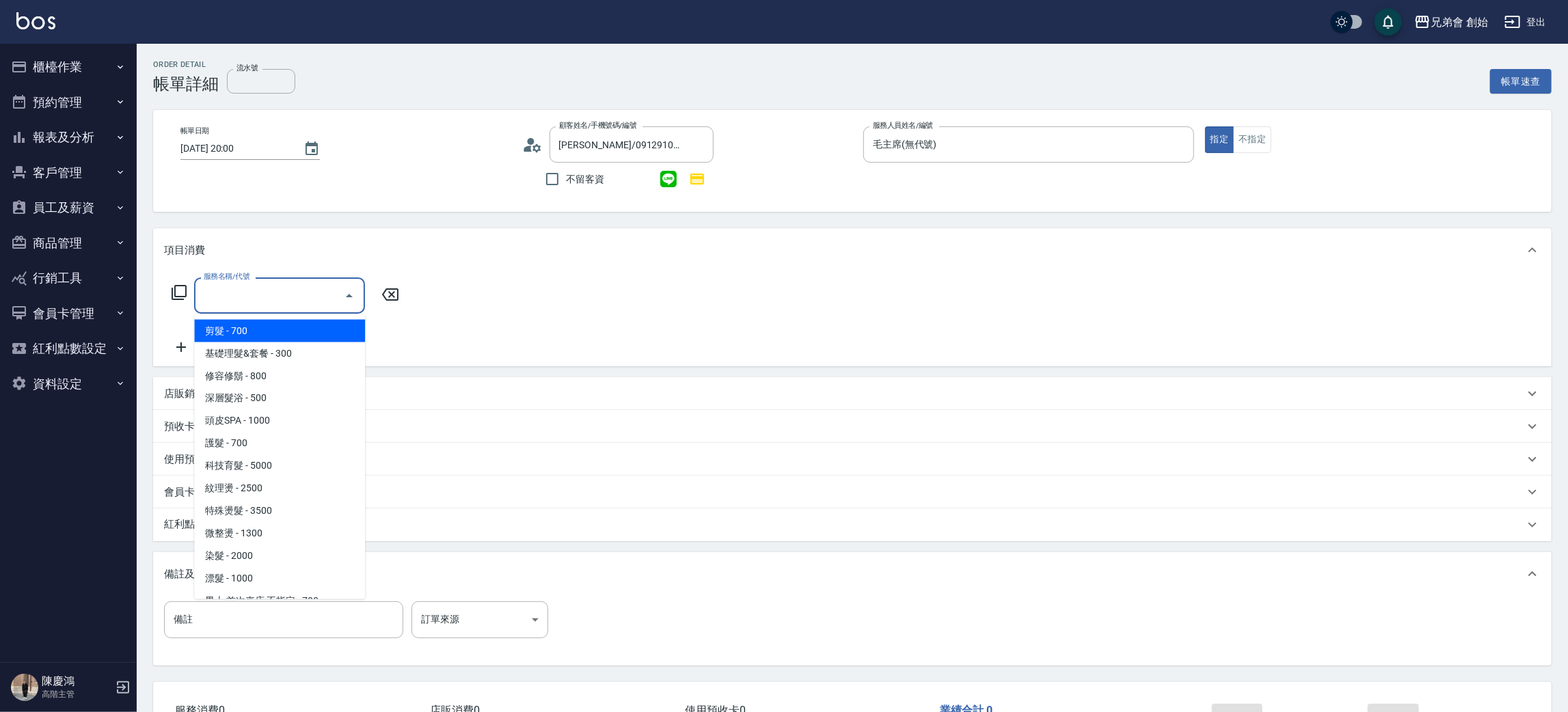
type input "剪髮(A01)"
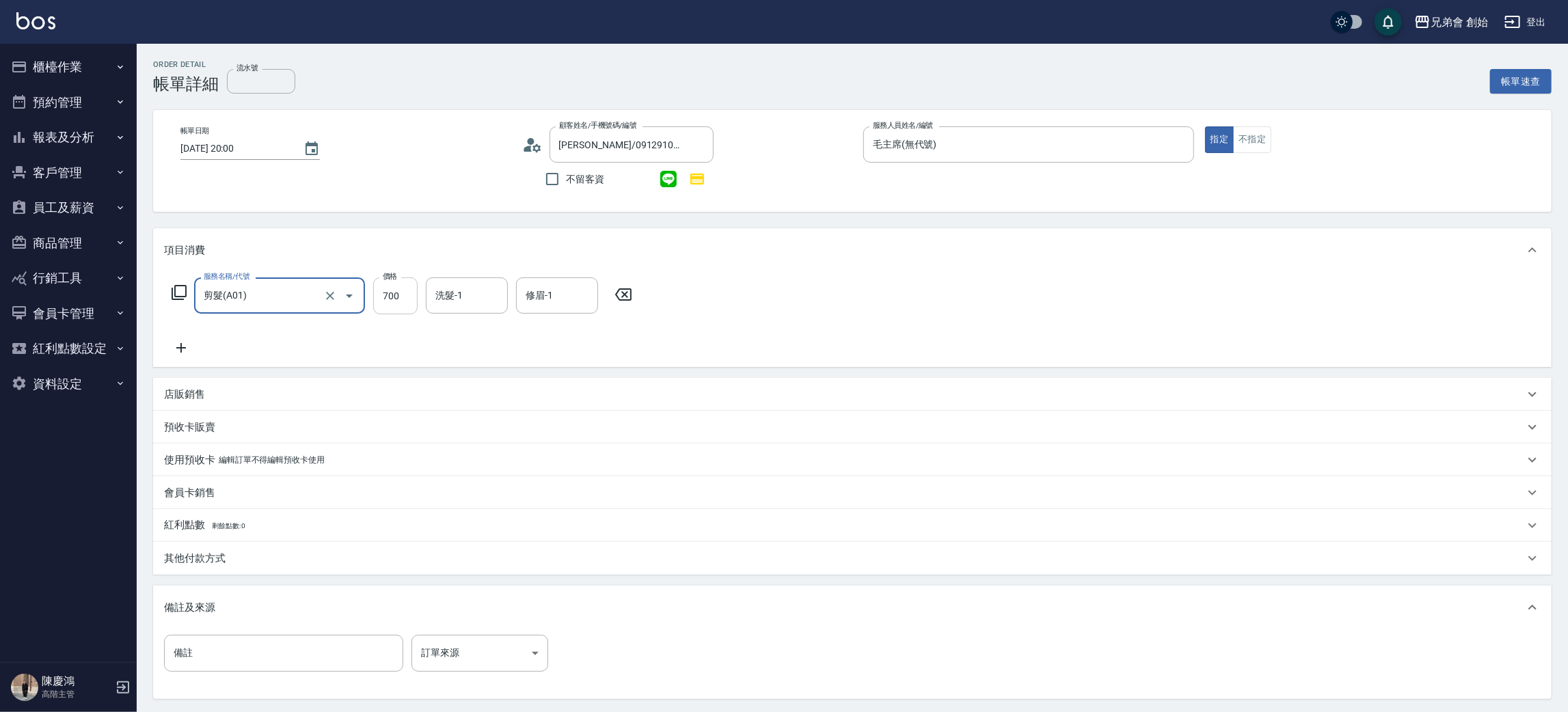
drag, startPoint x: 376, startPoint y: 299, endPoint x: 384, endPoint y: 309, distance: 12.8
click at [376, 298] on input "700" at bounding box center [395, 296] width 44 height 37
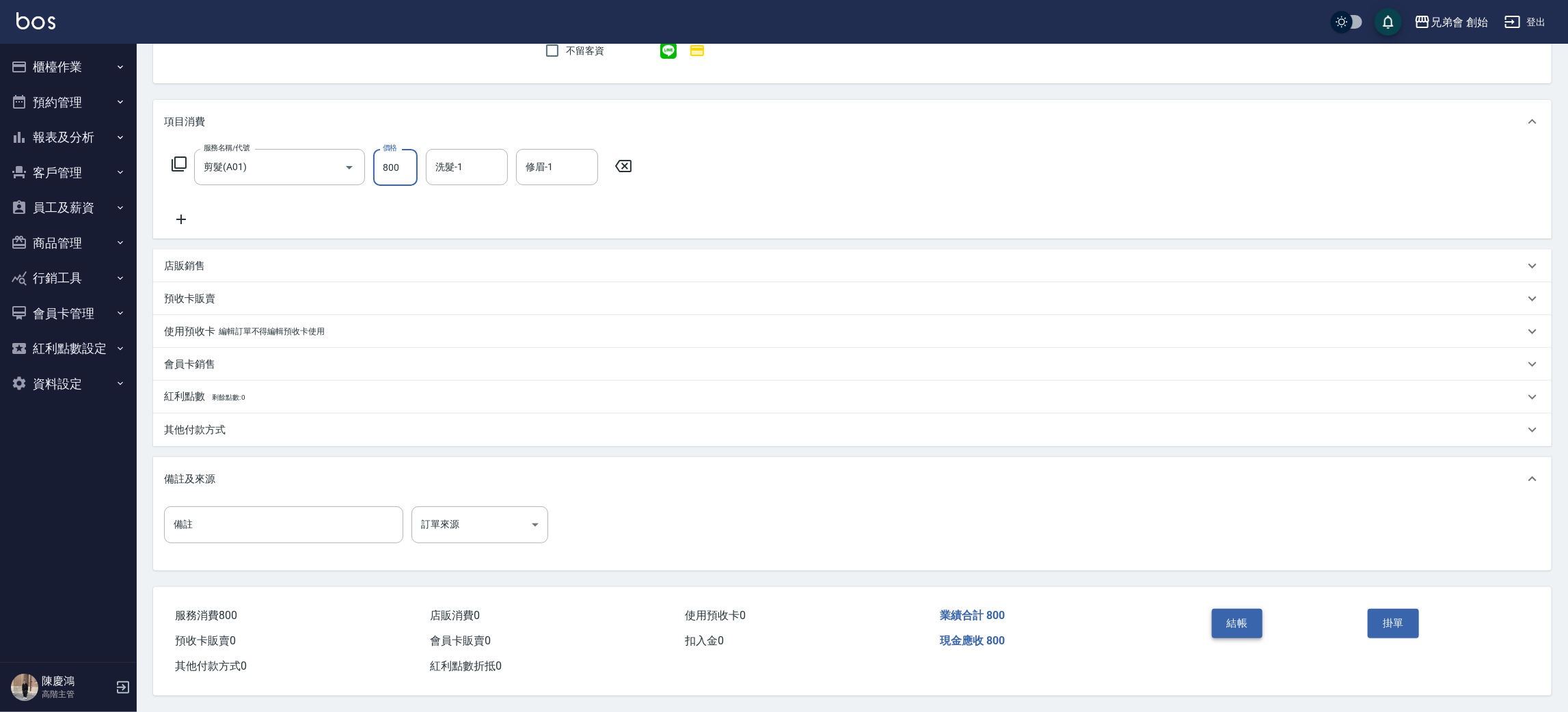
type input "800"
click at [1241, 613] on button "結帳" at bounding box center [1237, 623] width 51 height 28
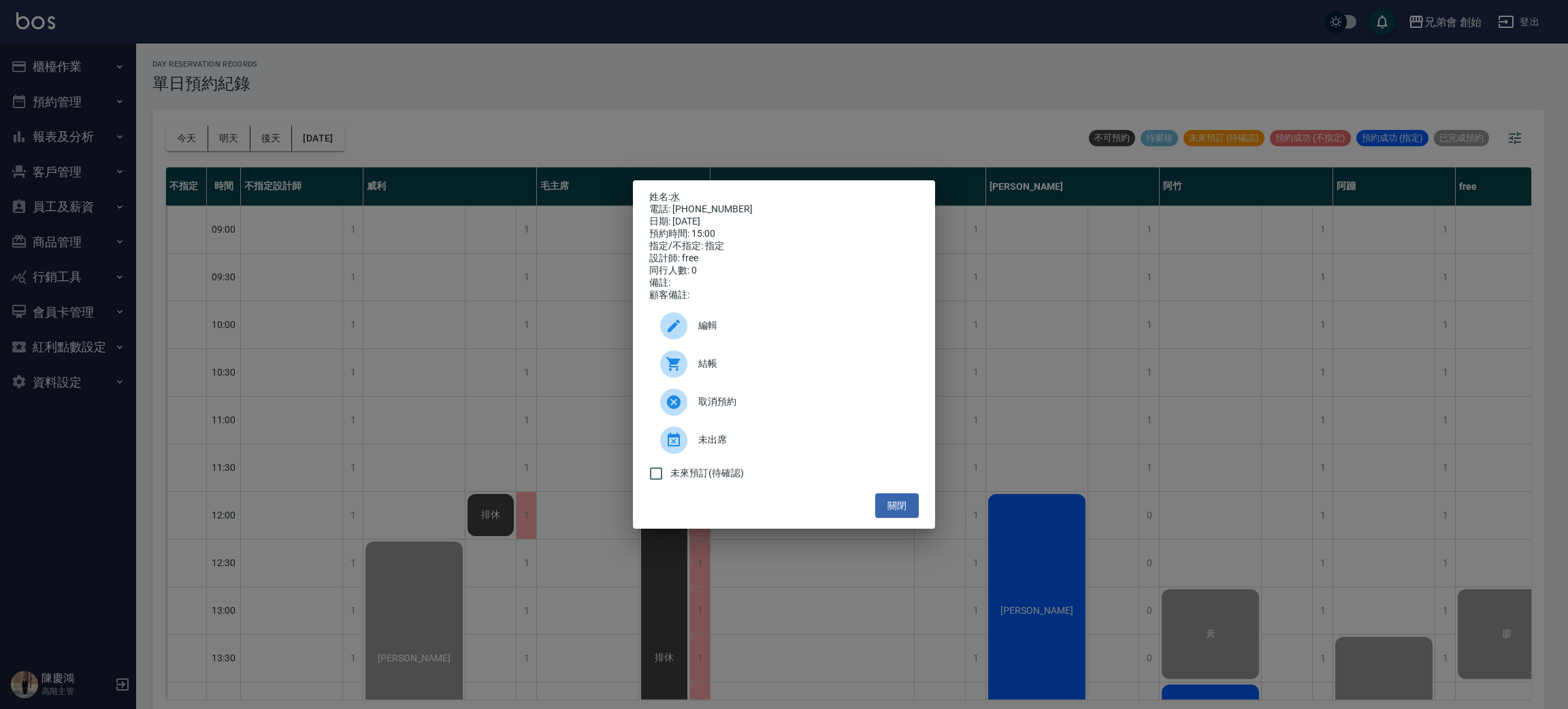
scroll to position [3, 0]
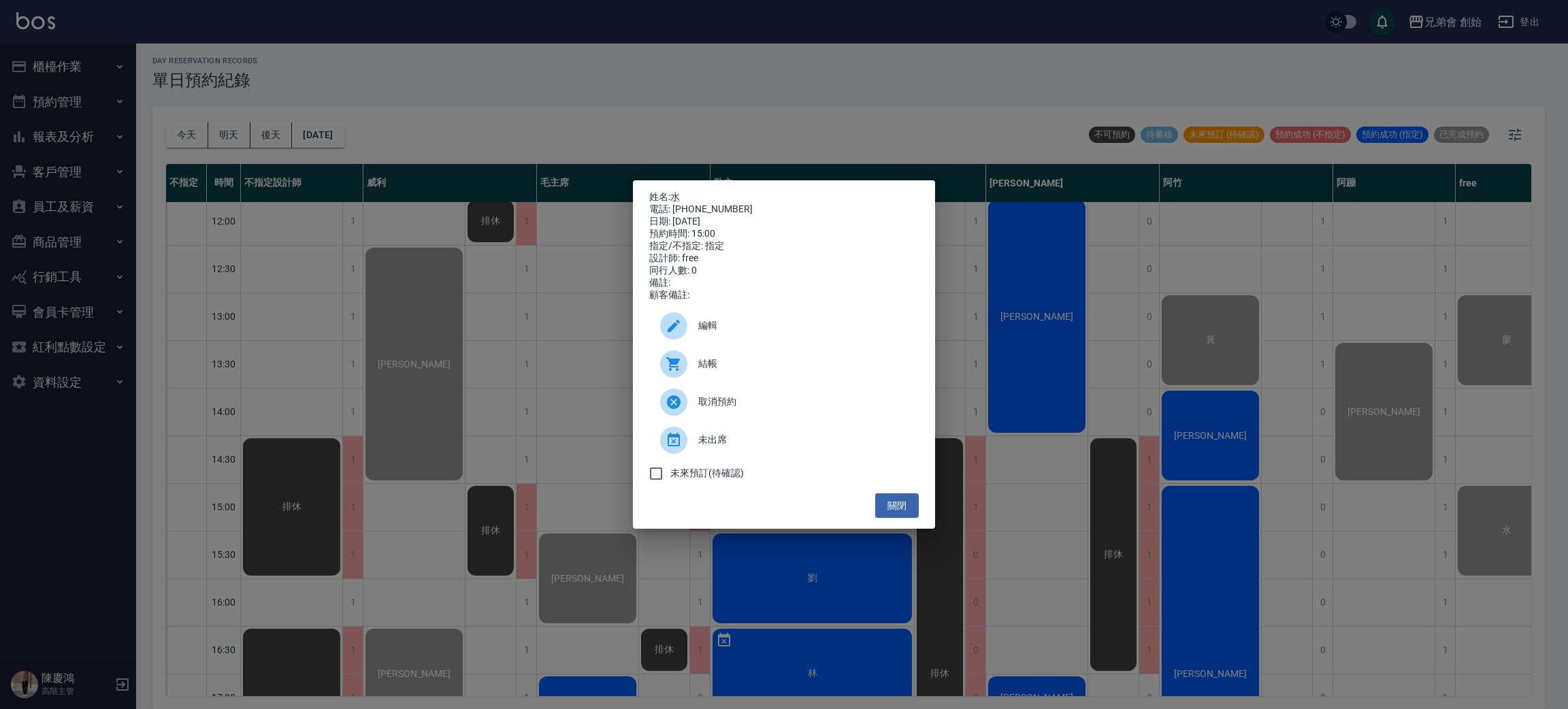
drag, startPoint x: 695, startPoint y: 37, endPoint x: 699, endPoint y: 117, distance: 80.1
click at [695, 38] on div "姓名: 水 電話: [PHONE_NUMBER] 日期: [DATE] 預約時間: 15:00 指定/不指定: 指定 設計師: free 同行人數: 0 備註…" at bounding box center [784, 354] width 1568 height 709
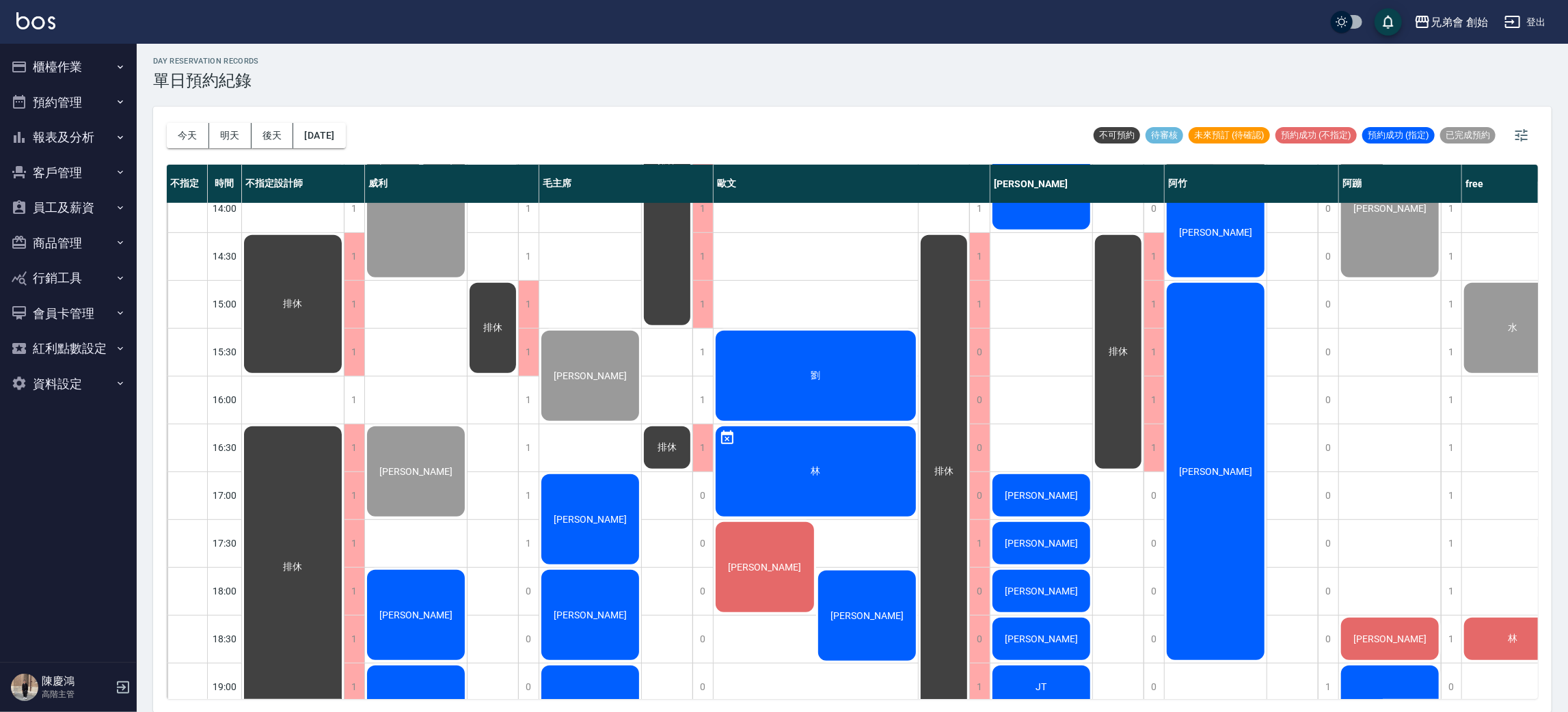
scroll to position [599, 0]
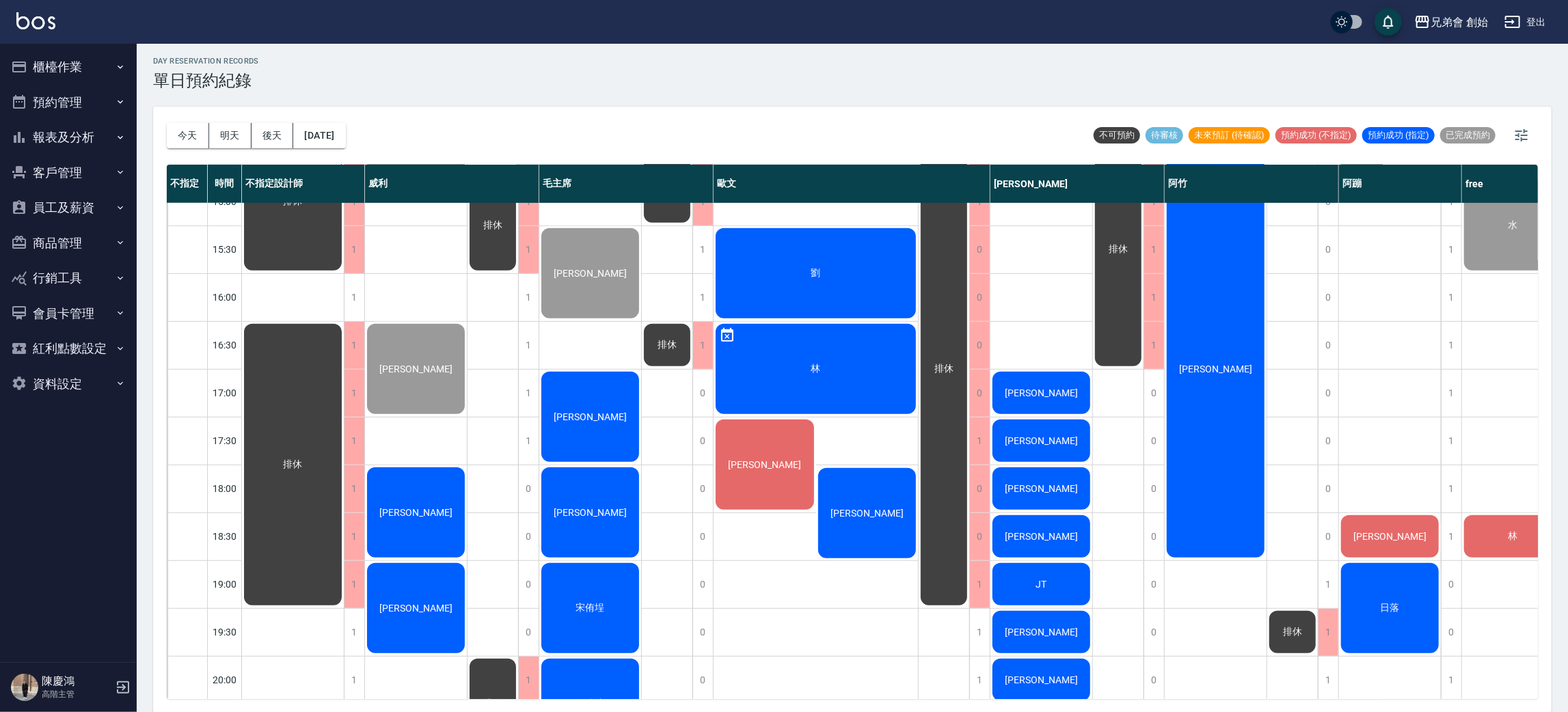
click at [344, 272] on div "[PERSON_NAME]" at bounding box center [293, 201] width 102 height 142
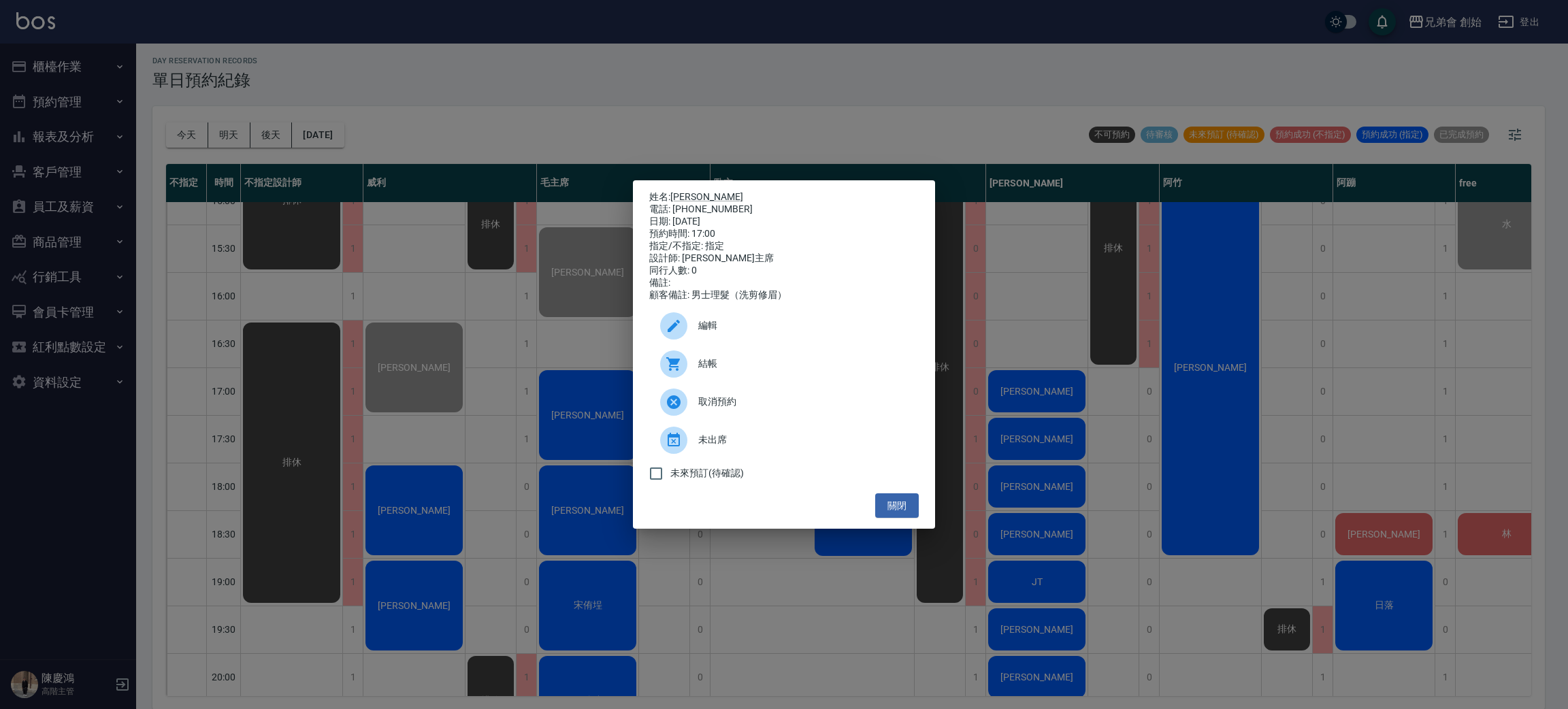
click at [667, 372] on icon at bounding box center [674, 364] width 17 height 17
click at [558, 121] on div "姓名: [PERSON_NAME] 電話: [PHONE_NUMBER] 日期: [DATE] 預約時間: 17:00 指定/不指定: 指定 設計師: 毛主席…" at bounding box center [784, 354] width 1568 height 709
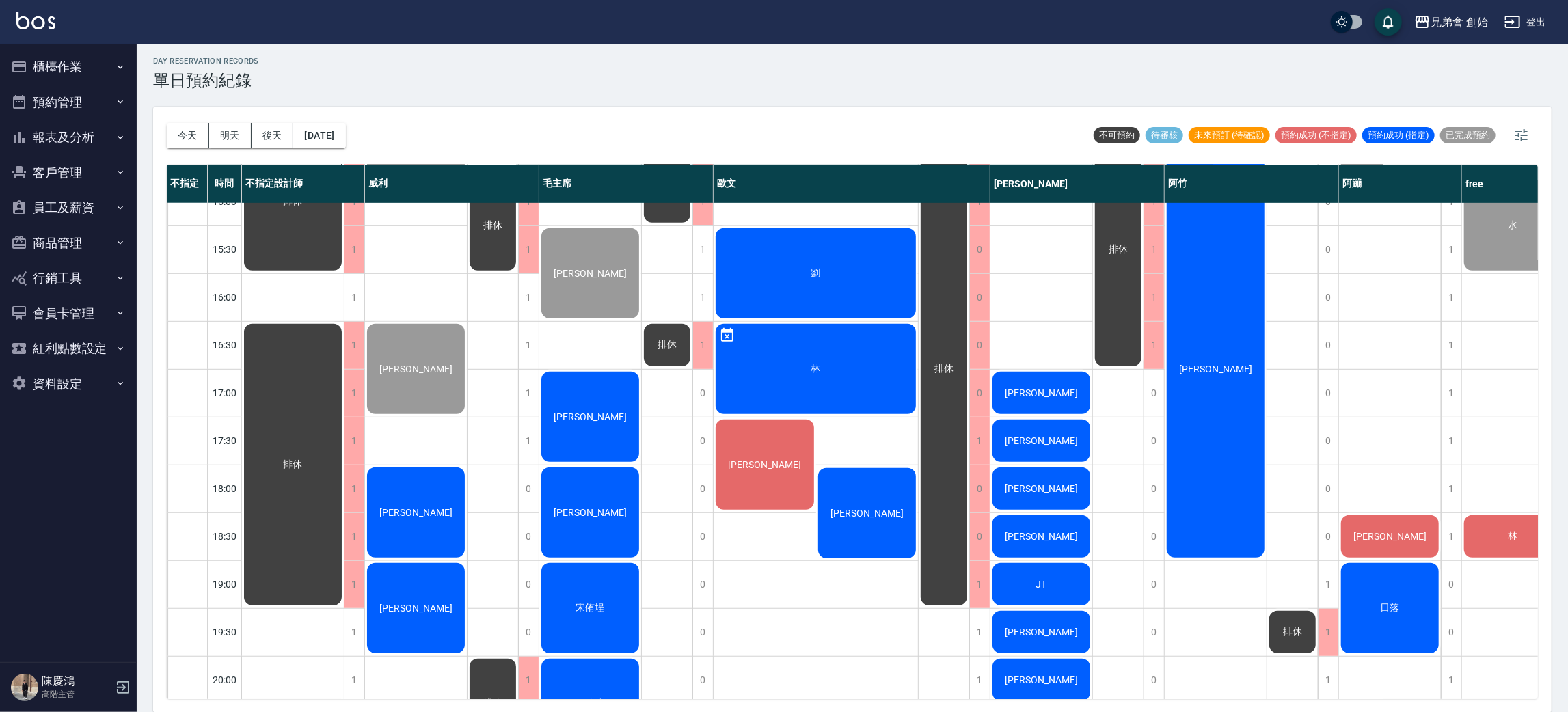
click at [305, 208] on span "[PERSON_NAME]" at bounding box center [293, 201] width 24 height 13
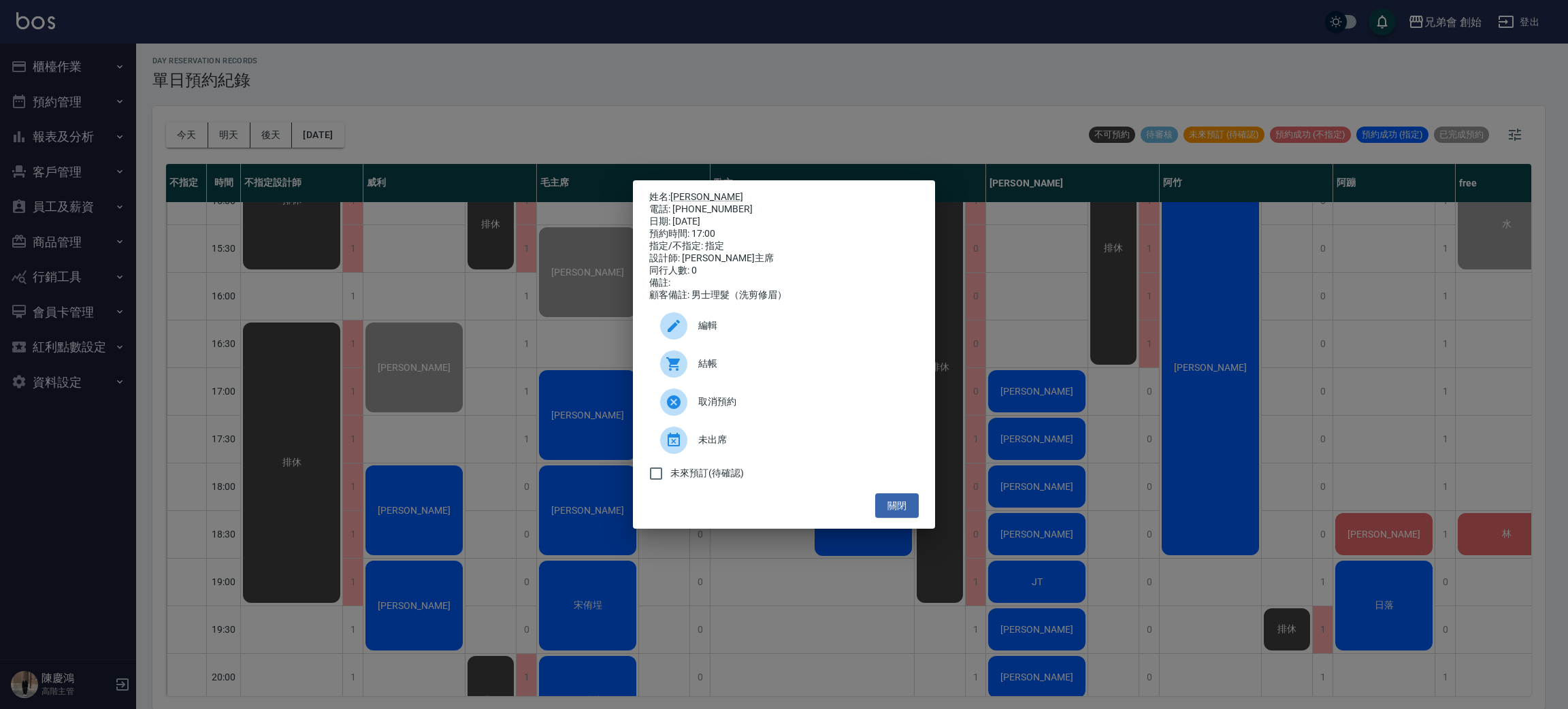
click at [593, 509] on div "姓名: [PERSON_NAME] 電話: [PHONE_NUMBER] 日期: [DATE] 預約時間: 17:00 指定/不指定: 指定 設計師: 毛主席…" at bounding box center [784, 354] width 1568 height 709
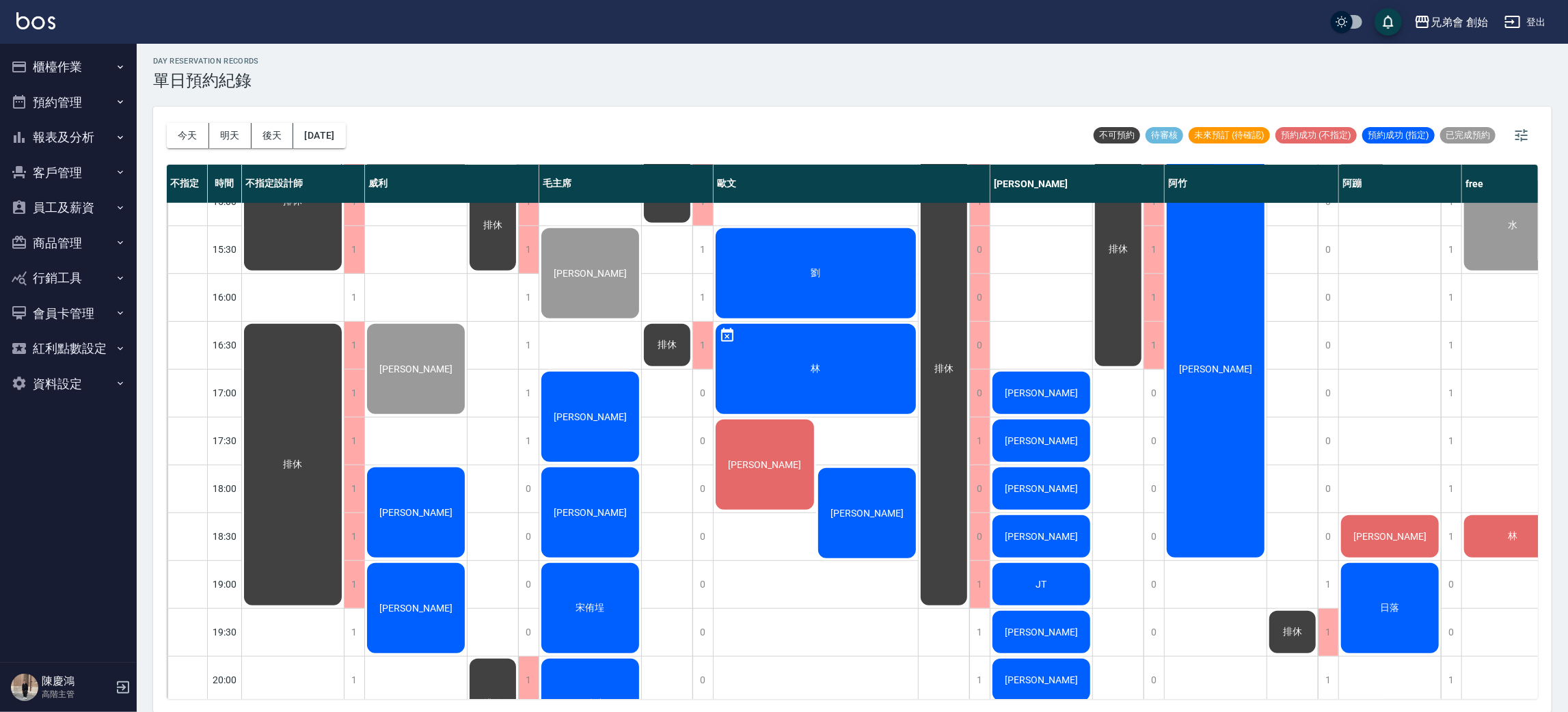
click at [344, 272] on div "[PERSON_NAME]" at bounding box center [293, 201] width 102 height 142
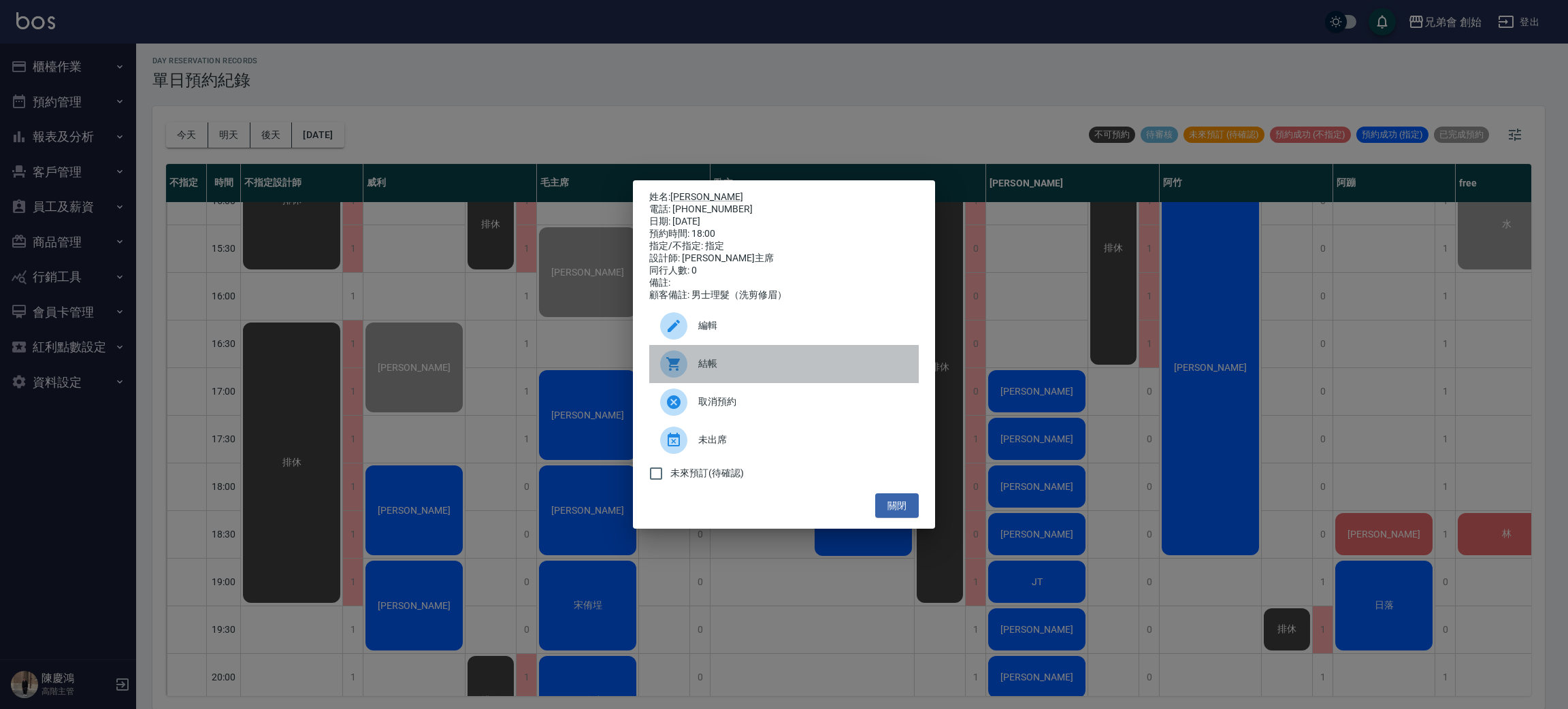
click at [704, 381] on div "結帳" at bounding box center [784, 364] width 270 height 38
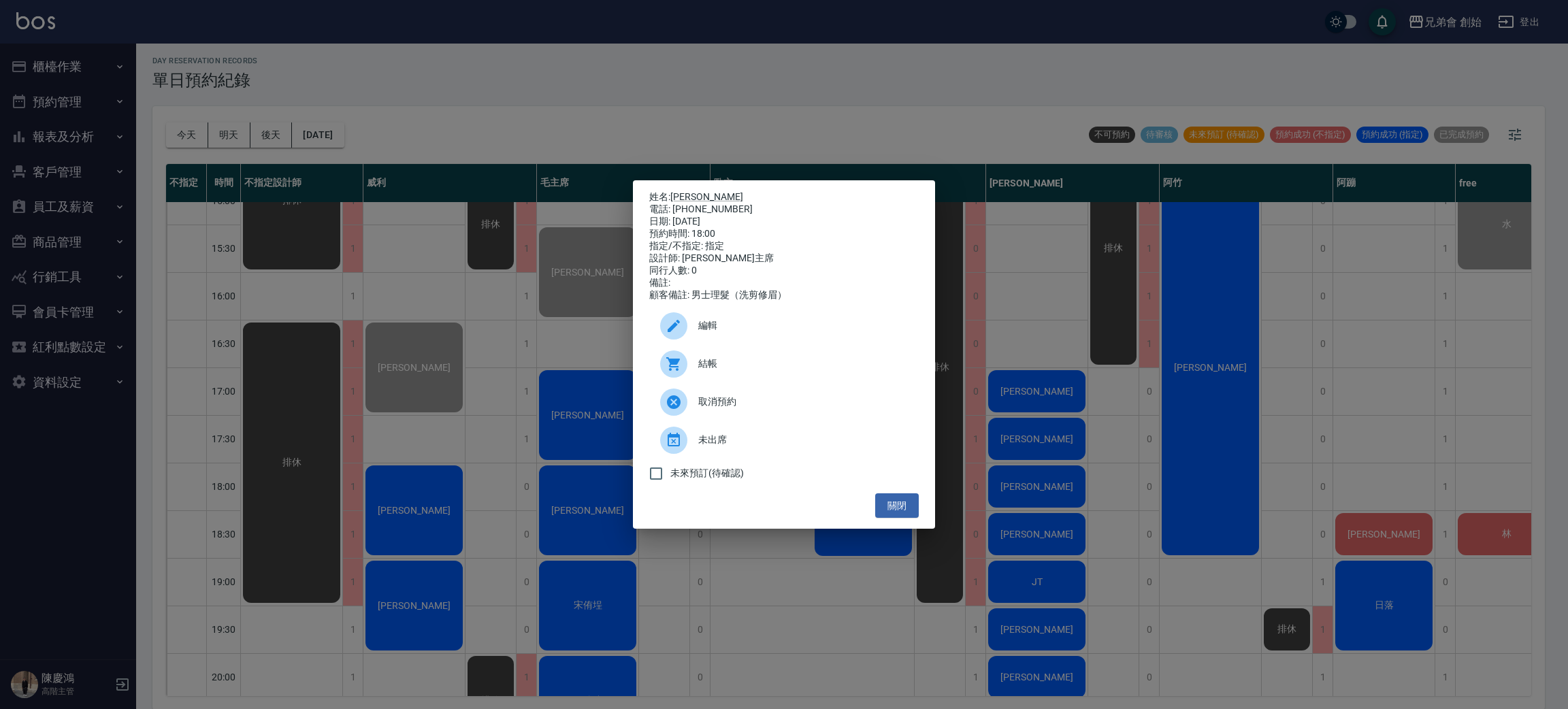
click at [594, 92] on div "姓名: [PERSON_NAME] 電話: [PHONE_NUMBER] 日期: [DATE] 預約時間: 18:00 指定/不指定: 指定 設計師: 毛主席…" at bounding box center [784, 354] width 1568 height 709
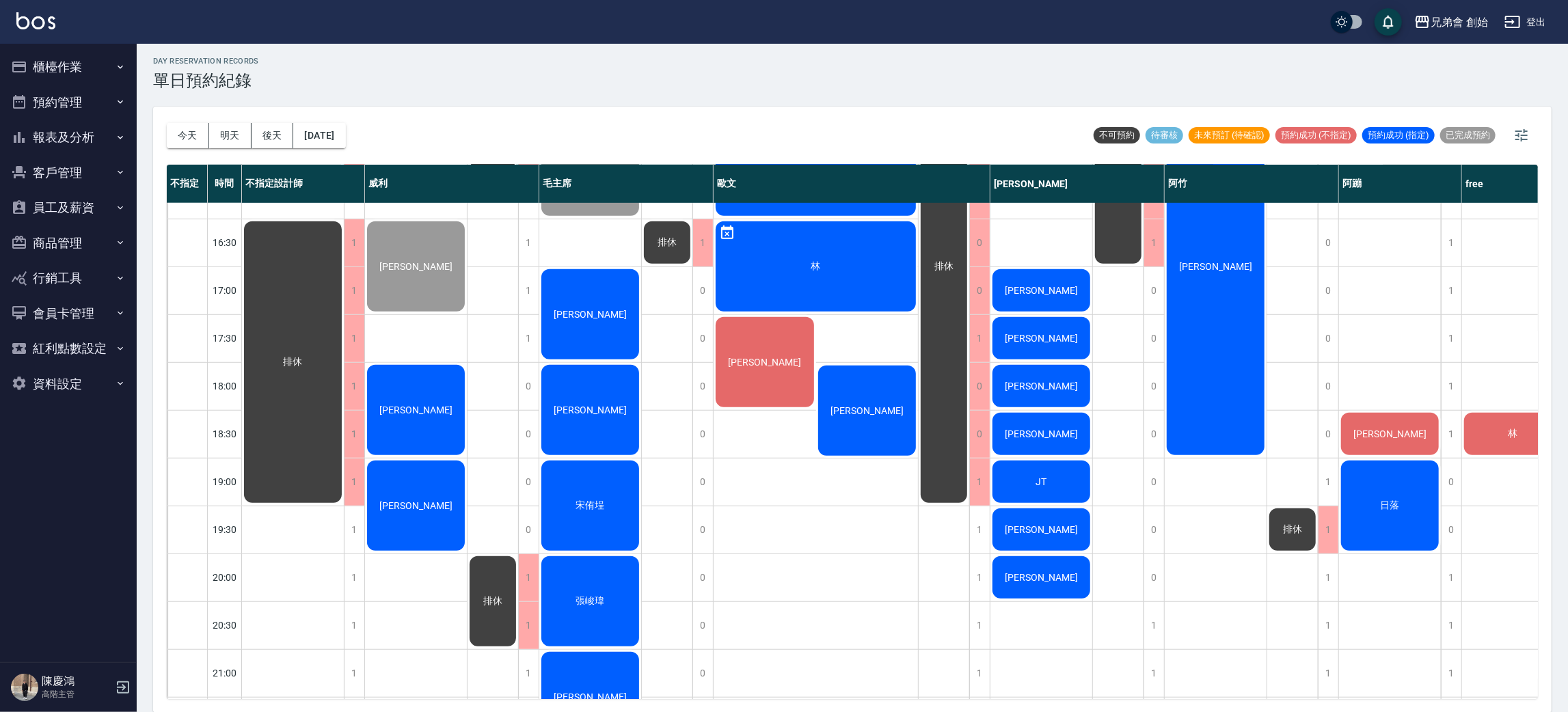
scroll to position [804, 0]
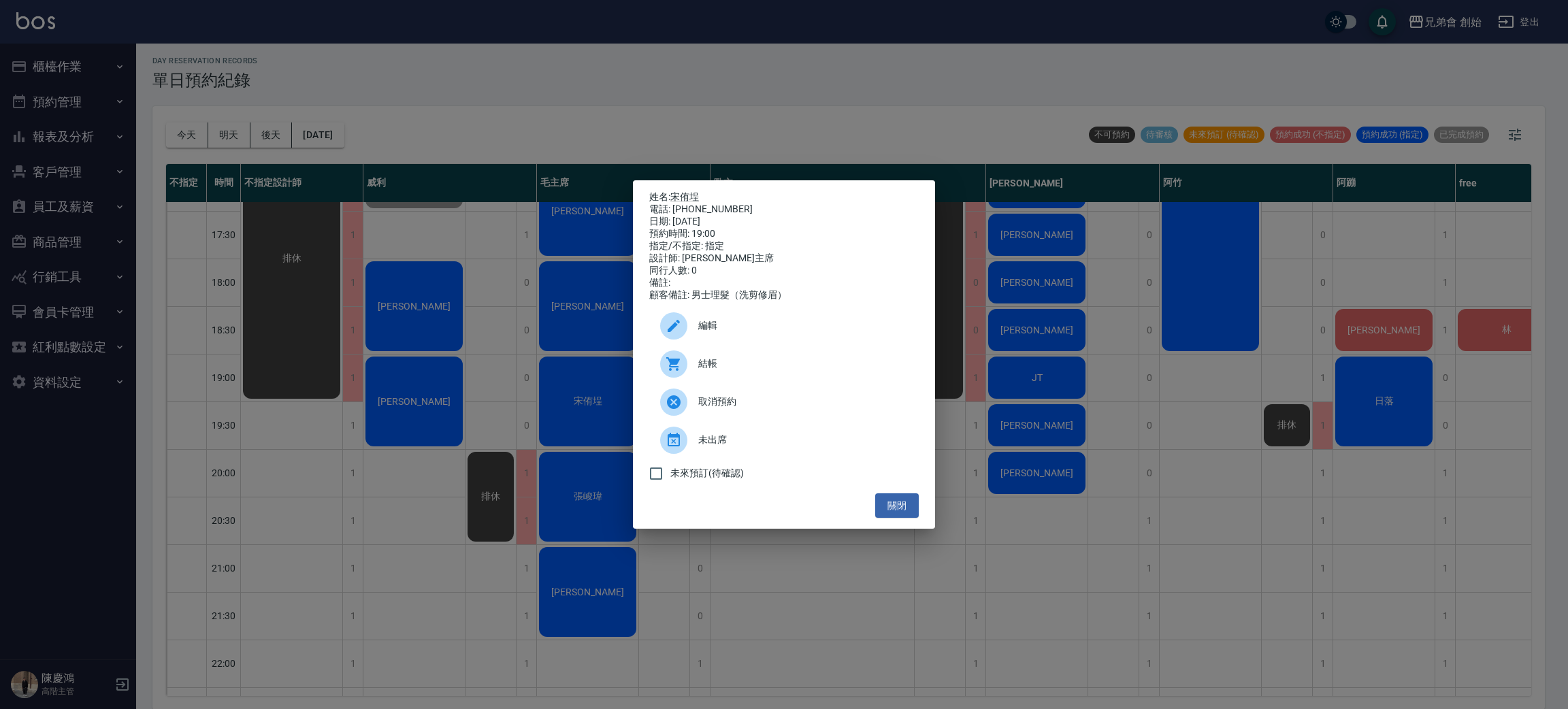
click at [681, 366] on div at bounding box center [673, 364] width 27 height 27
click at [655, 103] on div "姓名: 宋侑埕 電話: 0978711272 日期: 2025/08/22 預約時間: 19:00 指定/不指定: 指定 設計師: 毛主席 同行人數: 0 備…" at bounding box center [784, 354] width 1568 height 709
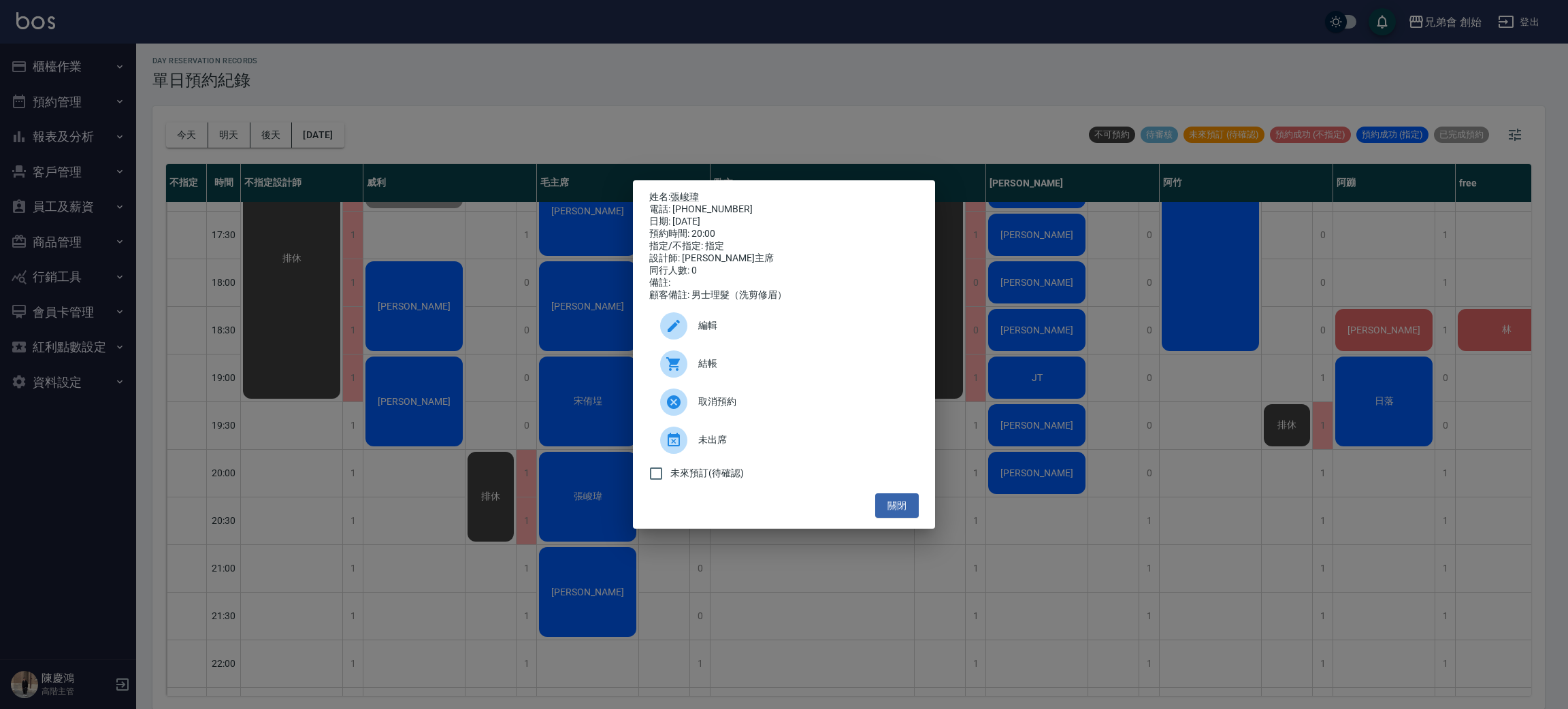
click at [676, 367] on icon at bounding box center [672, 364] width 13 height 13
click at [305, 23] on div "姓名: 張峻瑋 電話: 0912910285 日期: 2025/08/22 預約時間: 20:00 指定/不指定: 指定 設計師: 毛主席 同行人數: 0 備…" at bounding box center [784, 354] width 1568 height 709
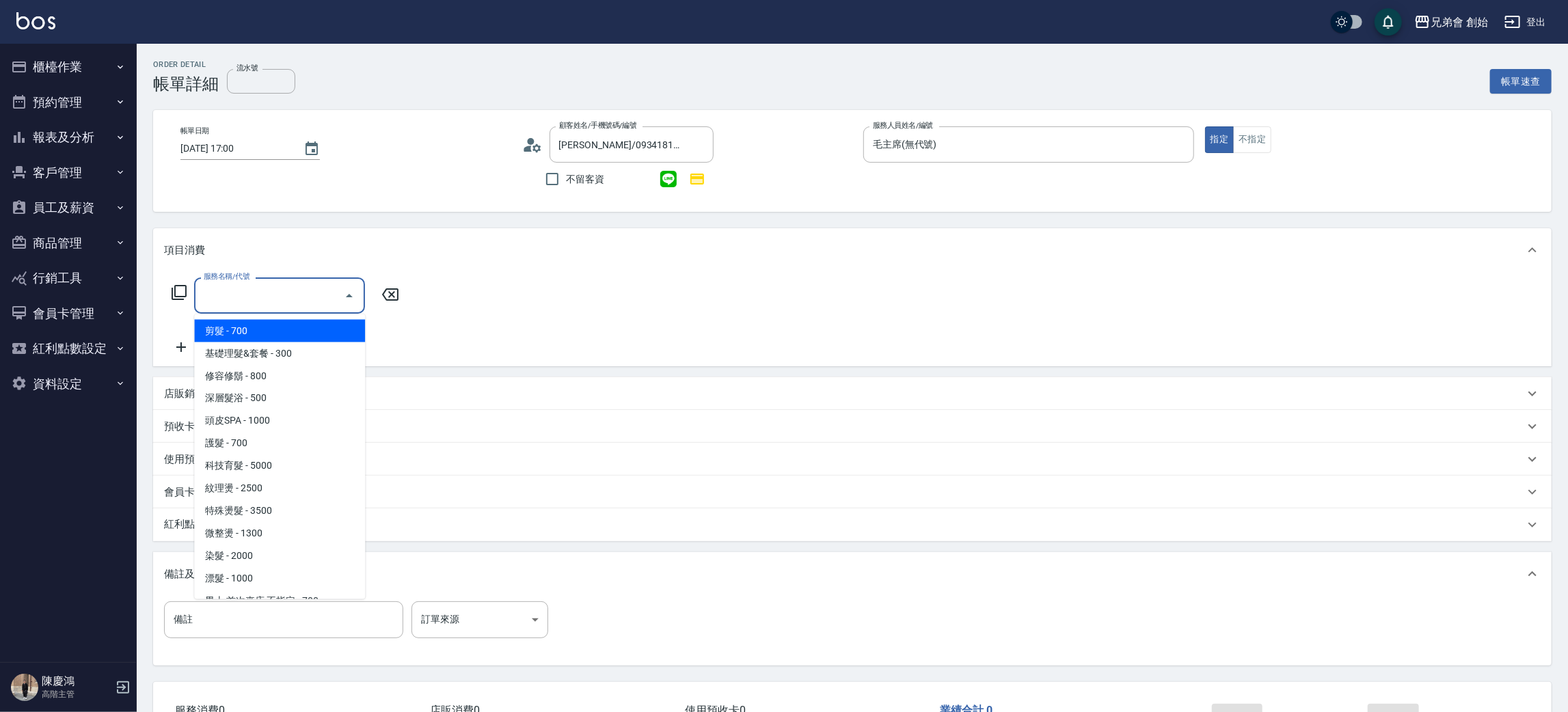
click at [283, 293] on input "服務名稱/代號" at bounding box center [269, 295] width 138 height 24
drag, startPoint x: 302, startPoint y: 327, endPoint x: 380, endPoint y: 319, distance: 78.4
click at [303, 327] on span "剪髮 - 700" at bounding box center [279, 331] width 171 height 23
type input "剪髮(A01)"
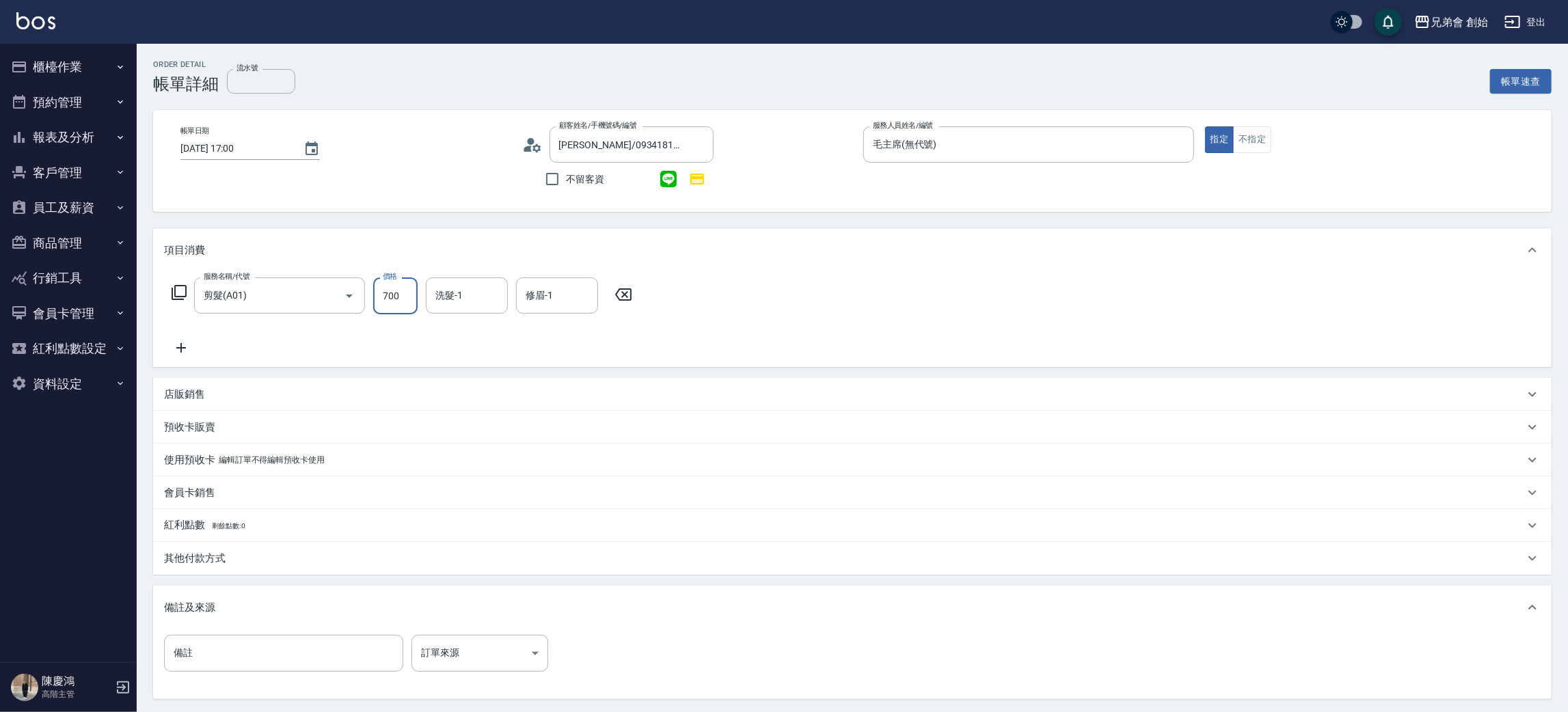
click at [401, 299] on input "700" at bounding box center [395, 296] width 44 height 37
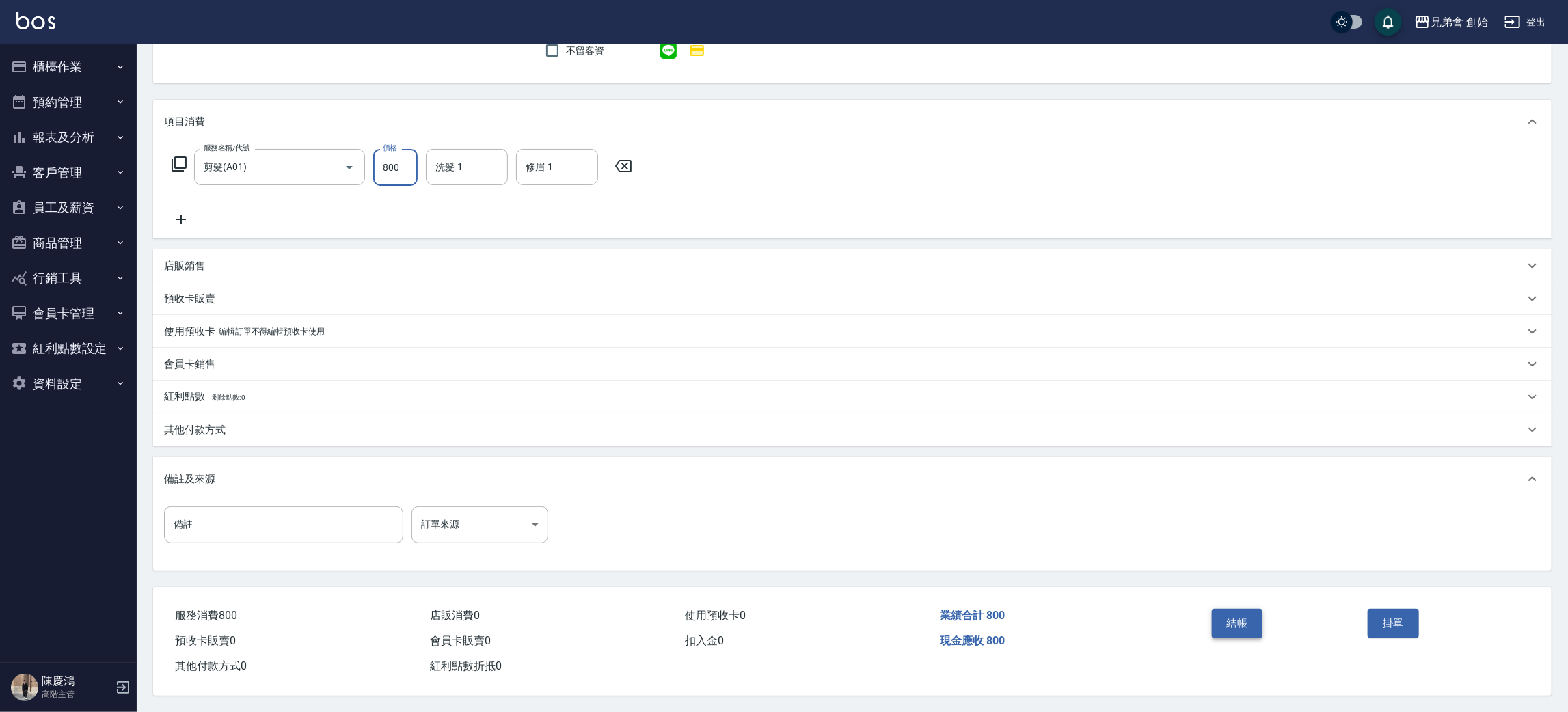
type input "800"
click at [1245, 623] on button "結帳" at bounding box center [1237, 623] width 51 height 28
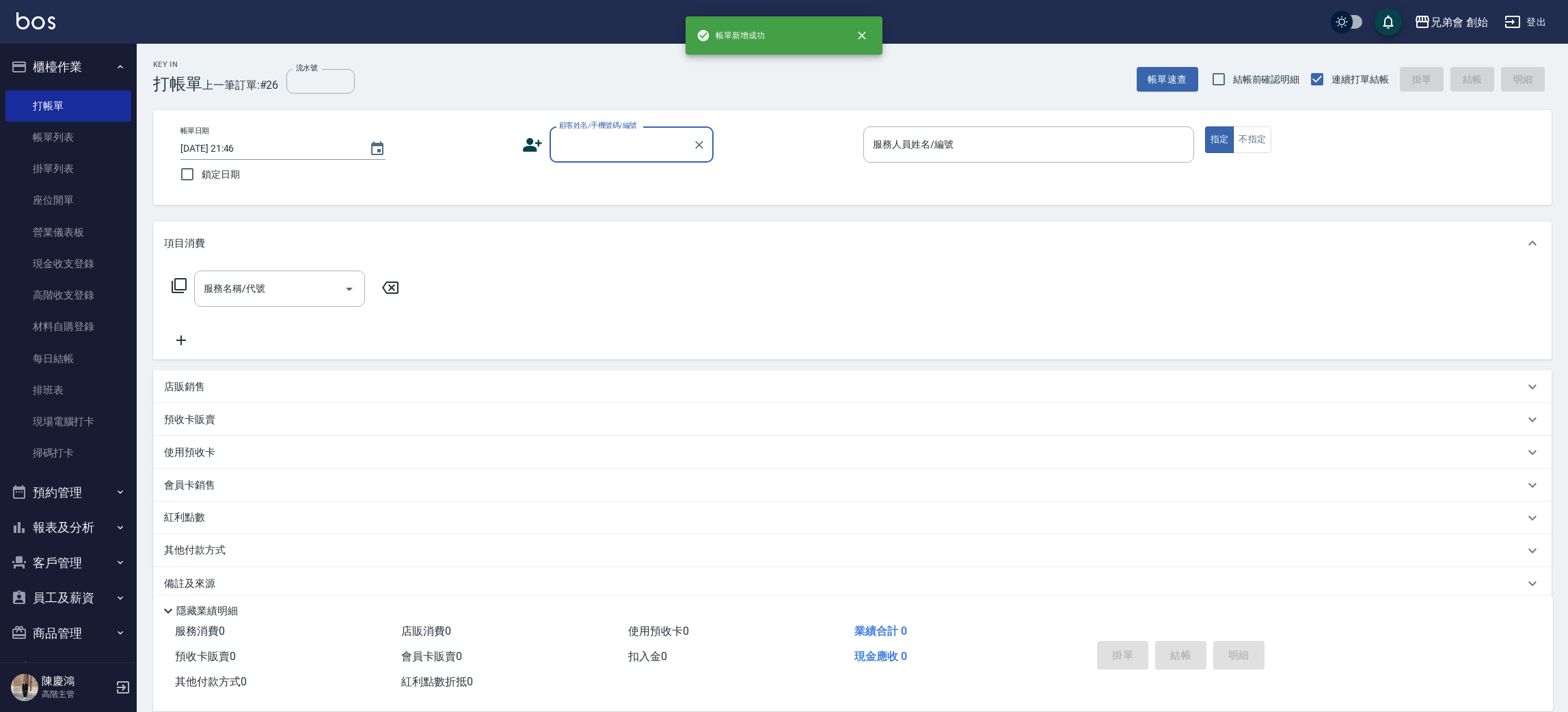
scroll to position [15, 0]
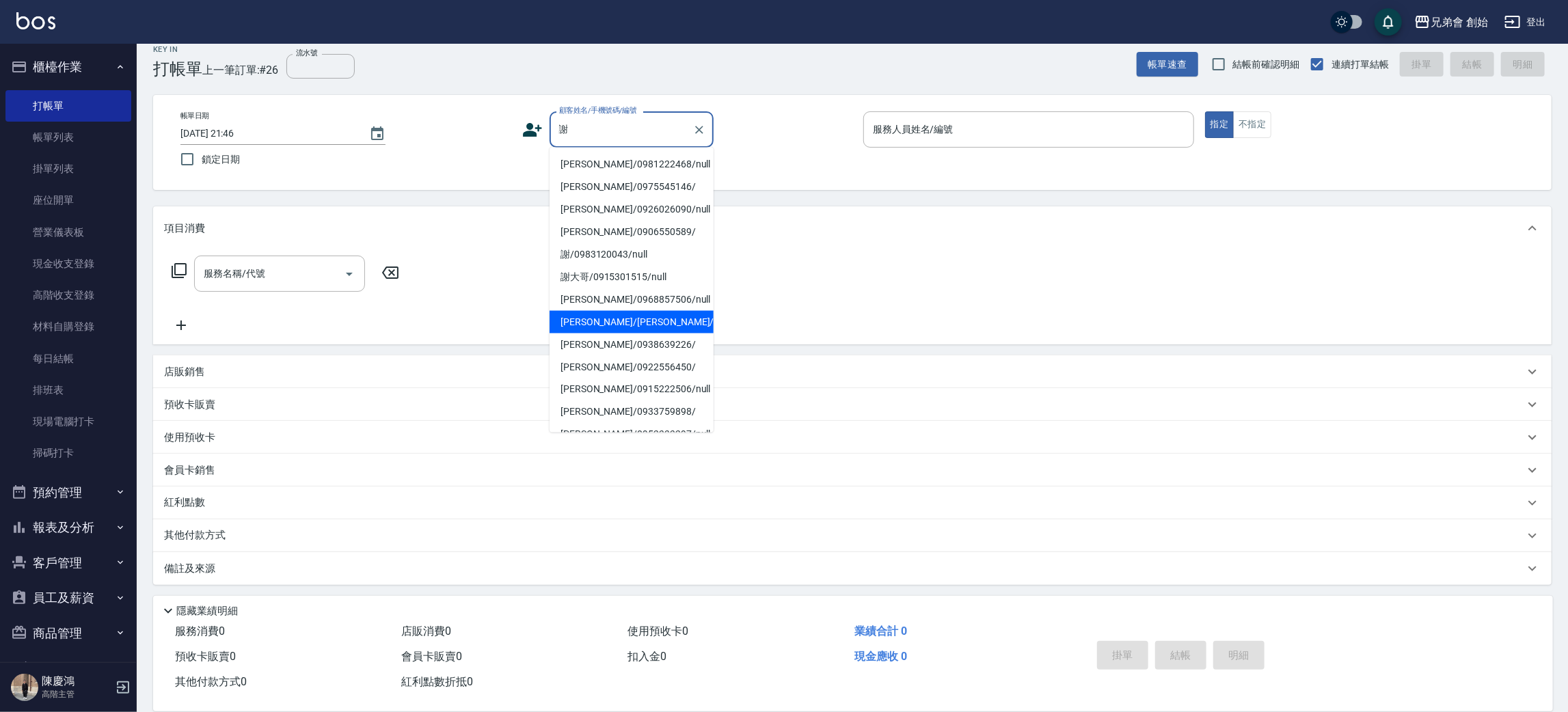
click at [683, 320] on li "[PERSON_NAME]/[PERSON_NAME]/null" at bounding box center [631, 322] width 164 height 23
type input "[PERSON_NAME]/[PERSON_NAME]/null"
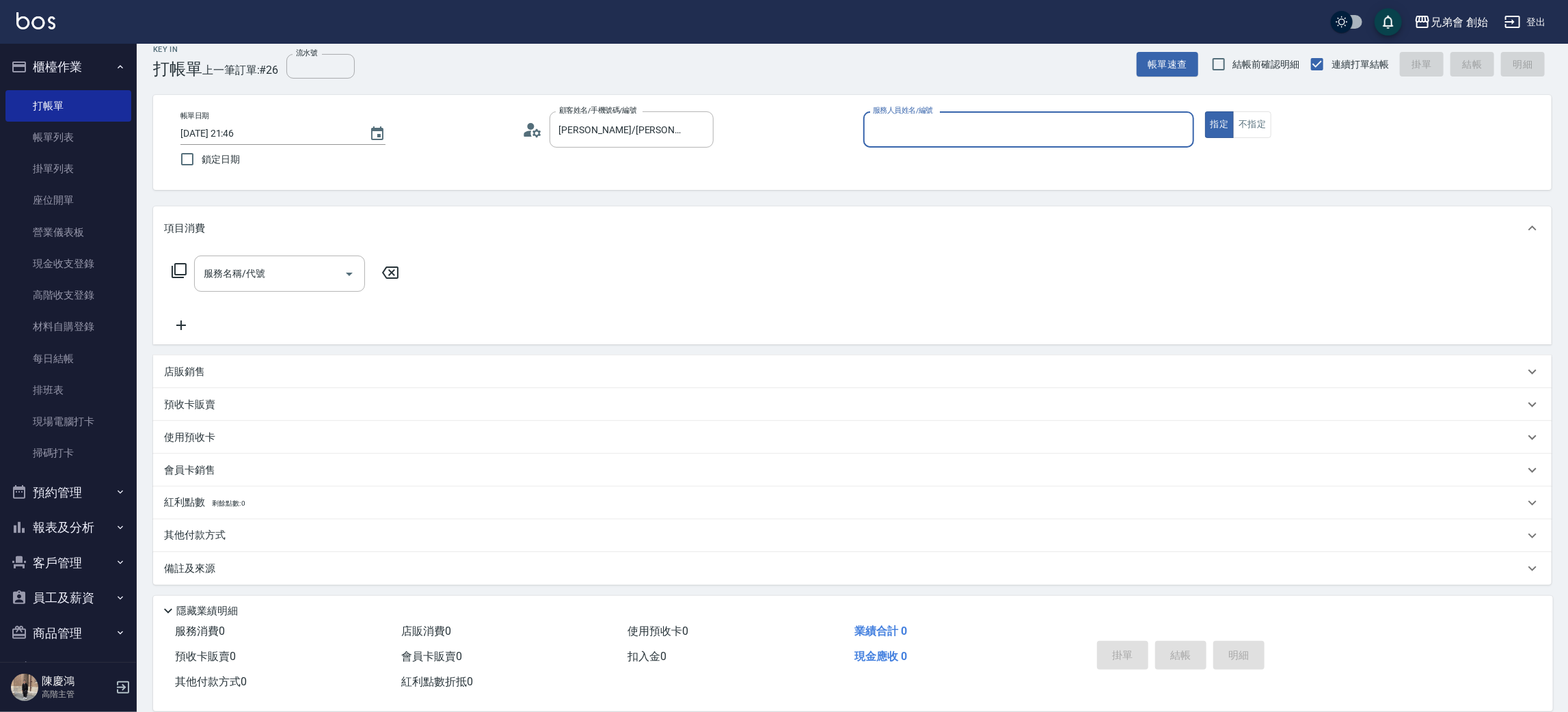
click at [923, 114] on label "服務人員姓名/編號" at bounding box center [903, 110] width 60 height 10
click at [923, 118] on input "服務人員姓名/編號" at bounding box center [1029, 130] width 319 height 24
click at [927, 130] on input "服務人員姓名/編號" at bounding box center [1029, 130] width 319 height 24
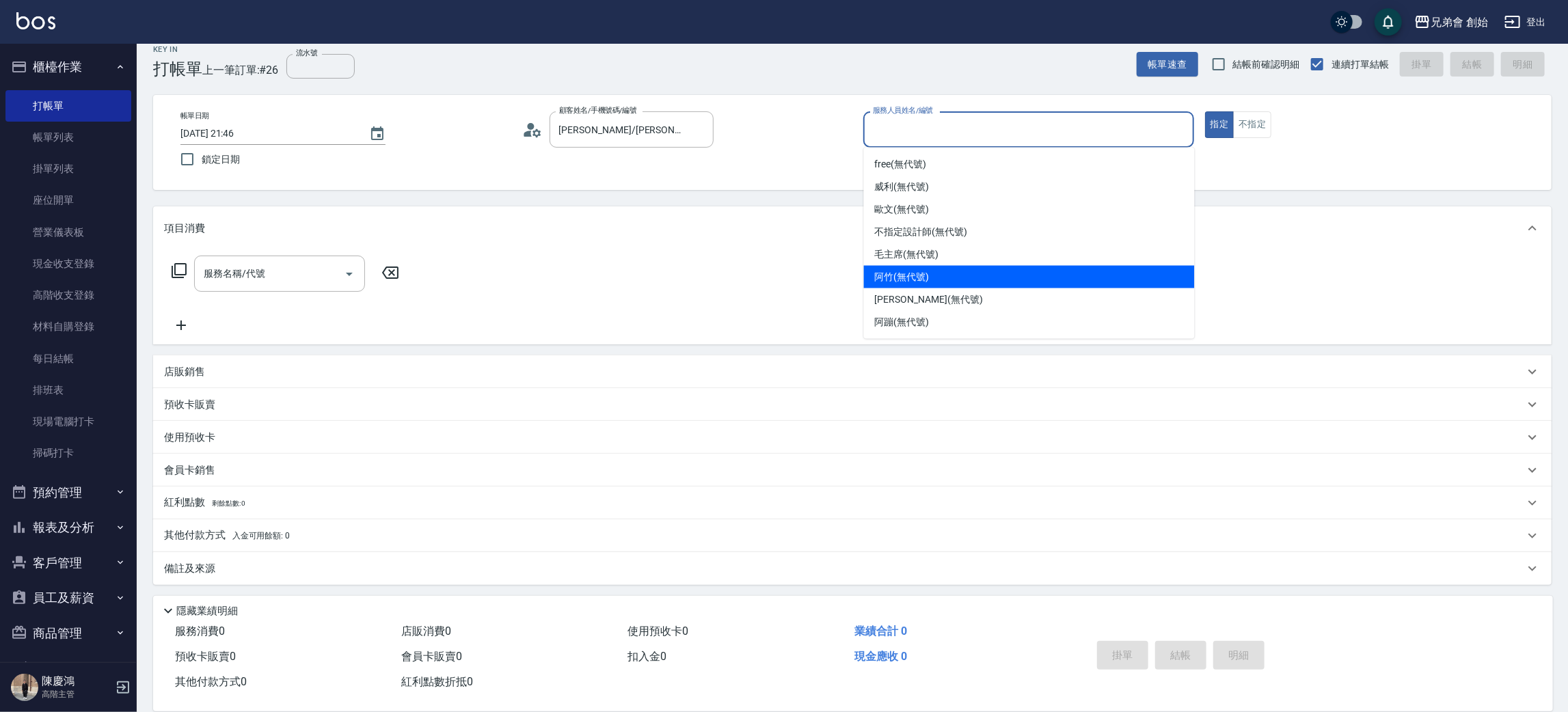
click at [930, 281] on span "阿竹 (無代號)" at bounding box center [901, 277] width 54 height 14
type input "阿竹 (無代號)"
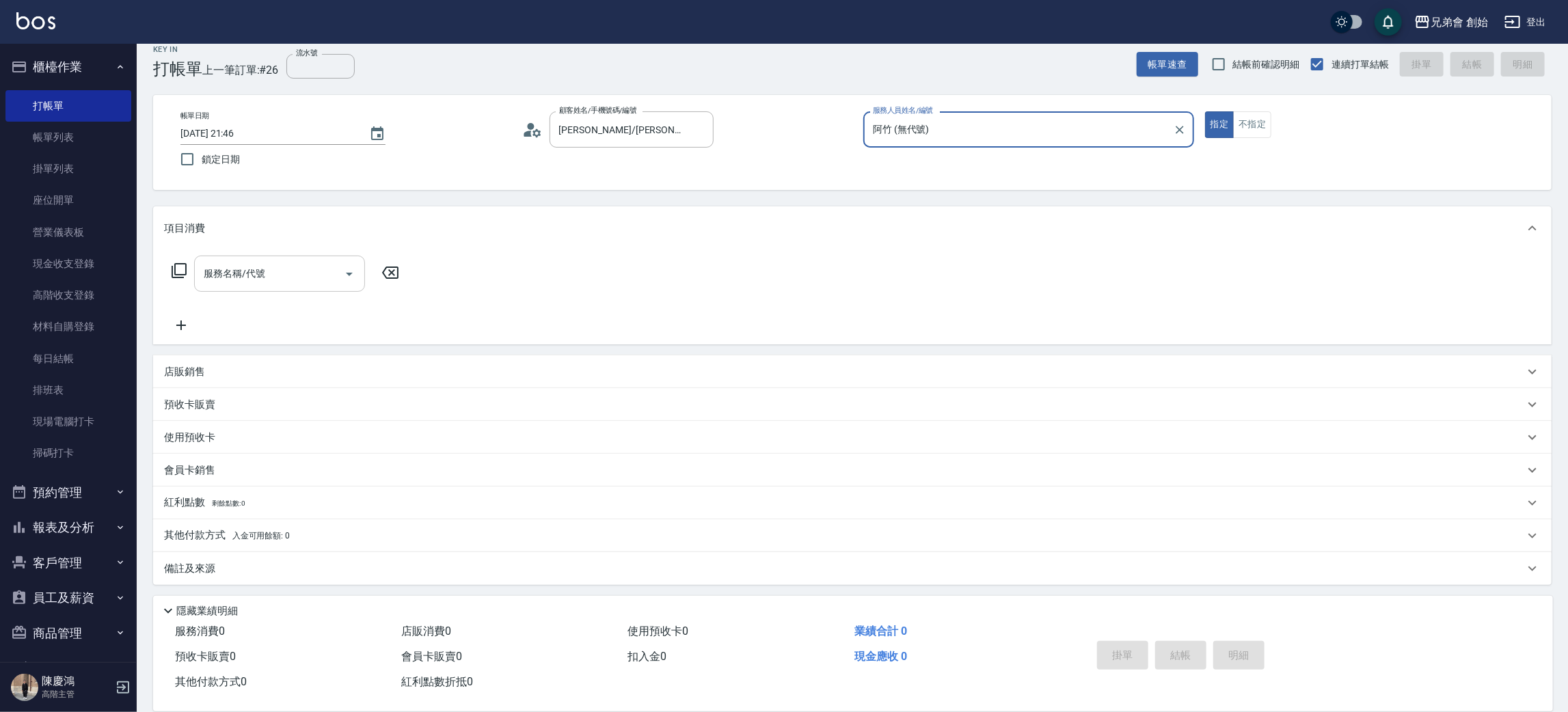
click at [289, 285] on input "服務名稱/代號" at bounding box center [269, 273] width 138 height 24
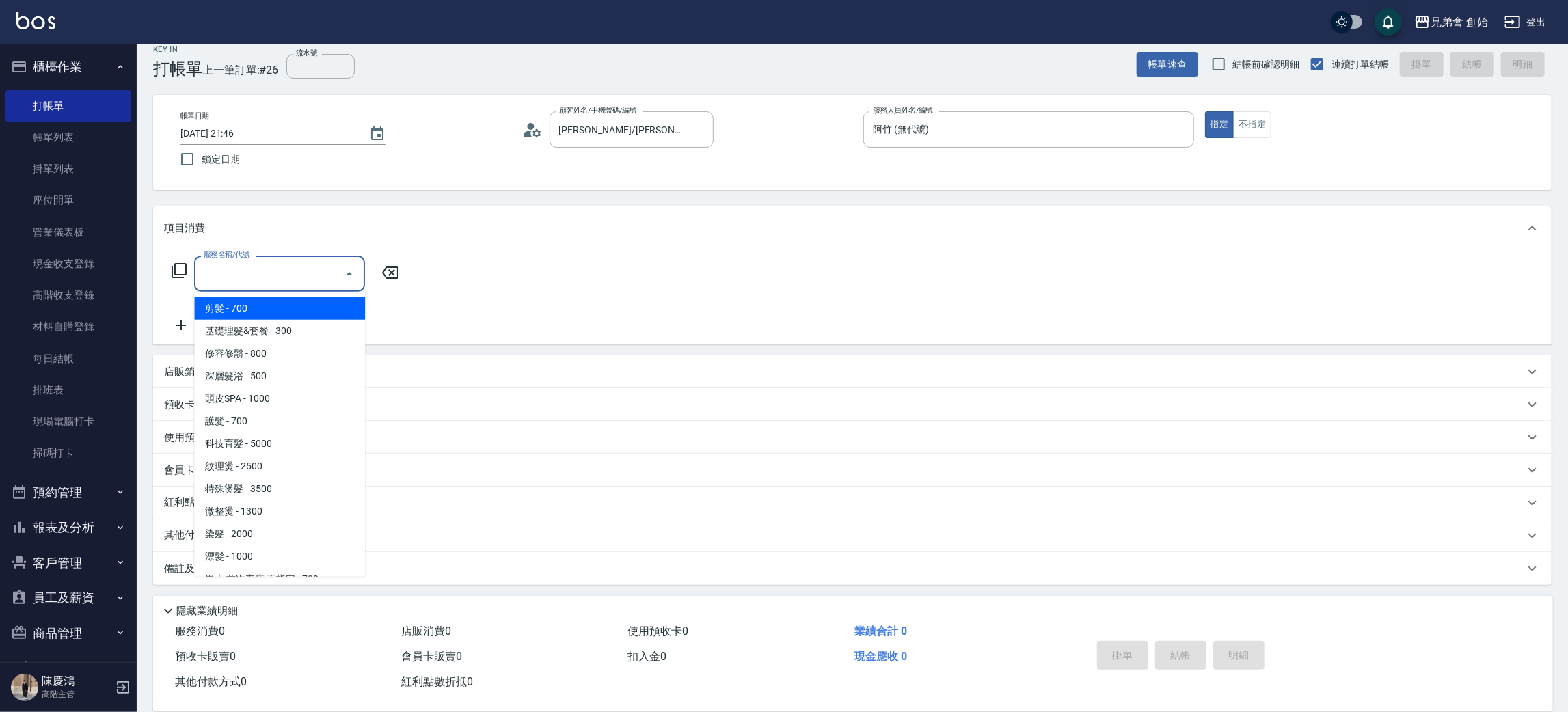
click at [302, 313] on span "剪髮 - 700" at bounding box center [279, 308] width 171 height 23
type input "剪髮(A01)"
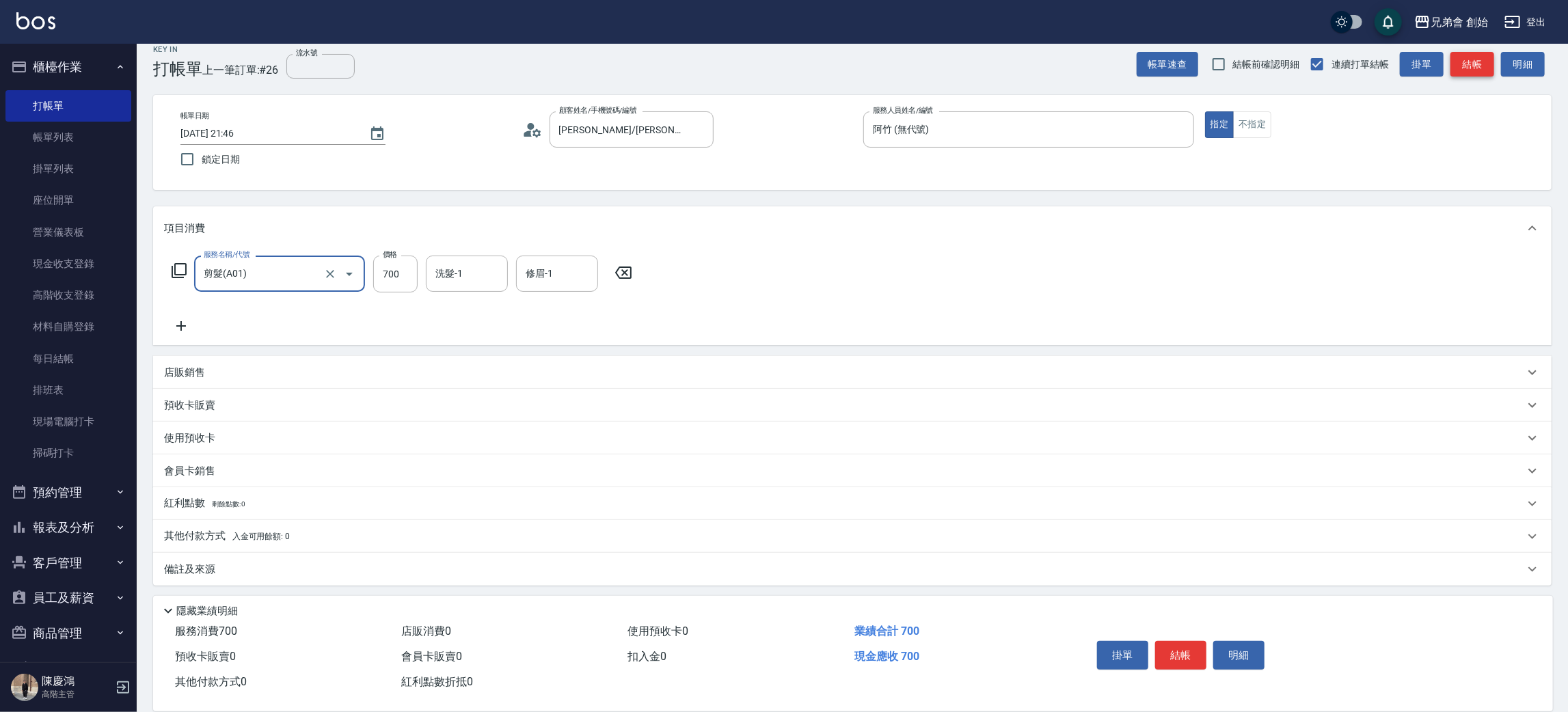
click at [1457, 60] on button "結帳" at bounding box center [1473, 64] width 43 height 25
click at [370, 141] on button "Choose date, selected date is 2025-08-21" at bounding box center [377, 134] width 33 height 33
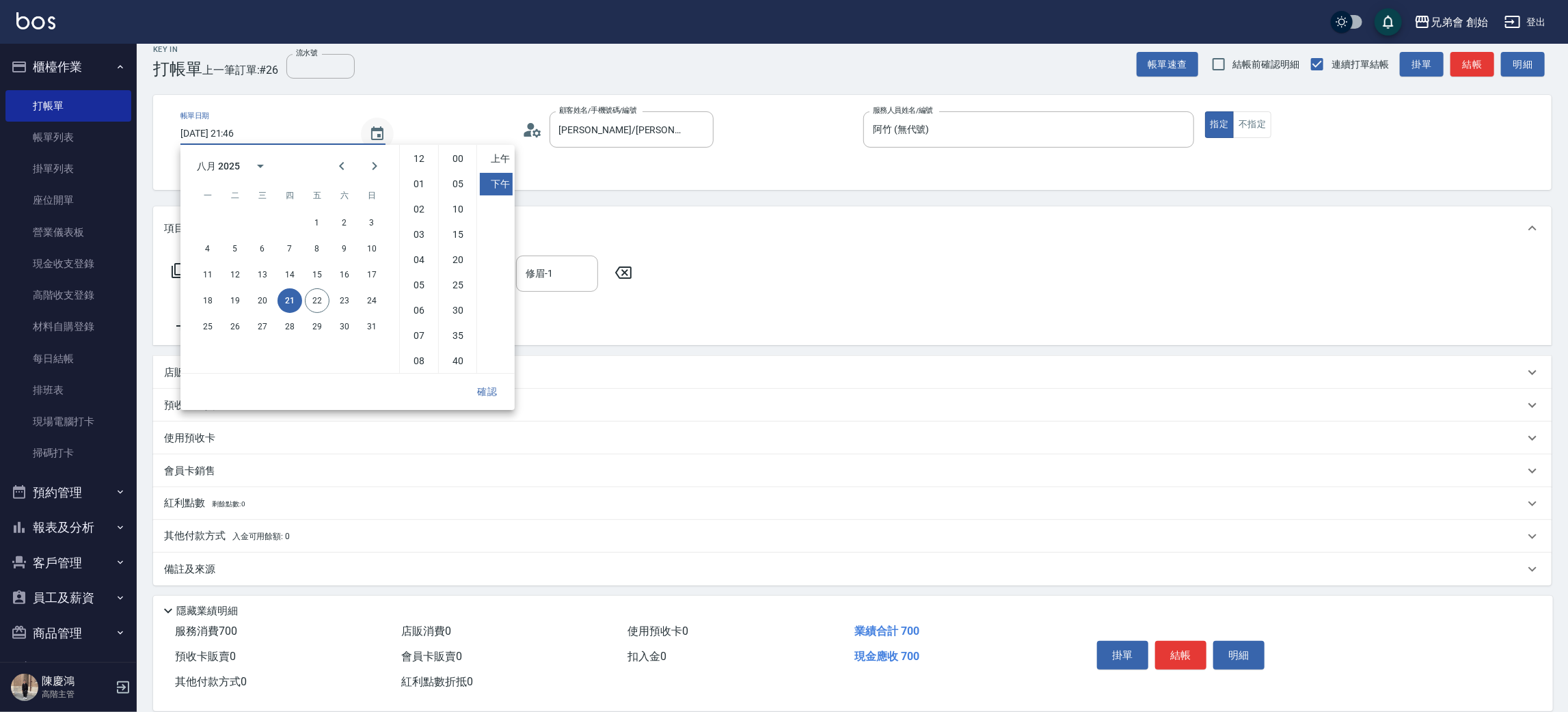
scroll to position [76, 0]
click at [318, 302] on button "22" at bounding box center [317, 300] width 24 height 24
click at [490, 391] on button "確認" at bounding box center [488, 392] width 43 height 25
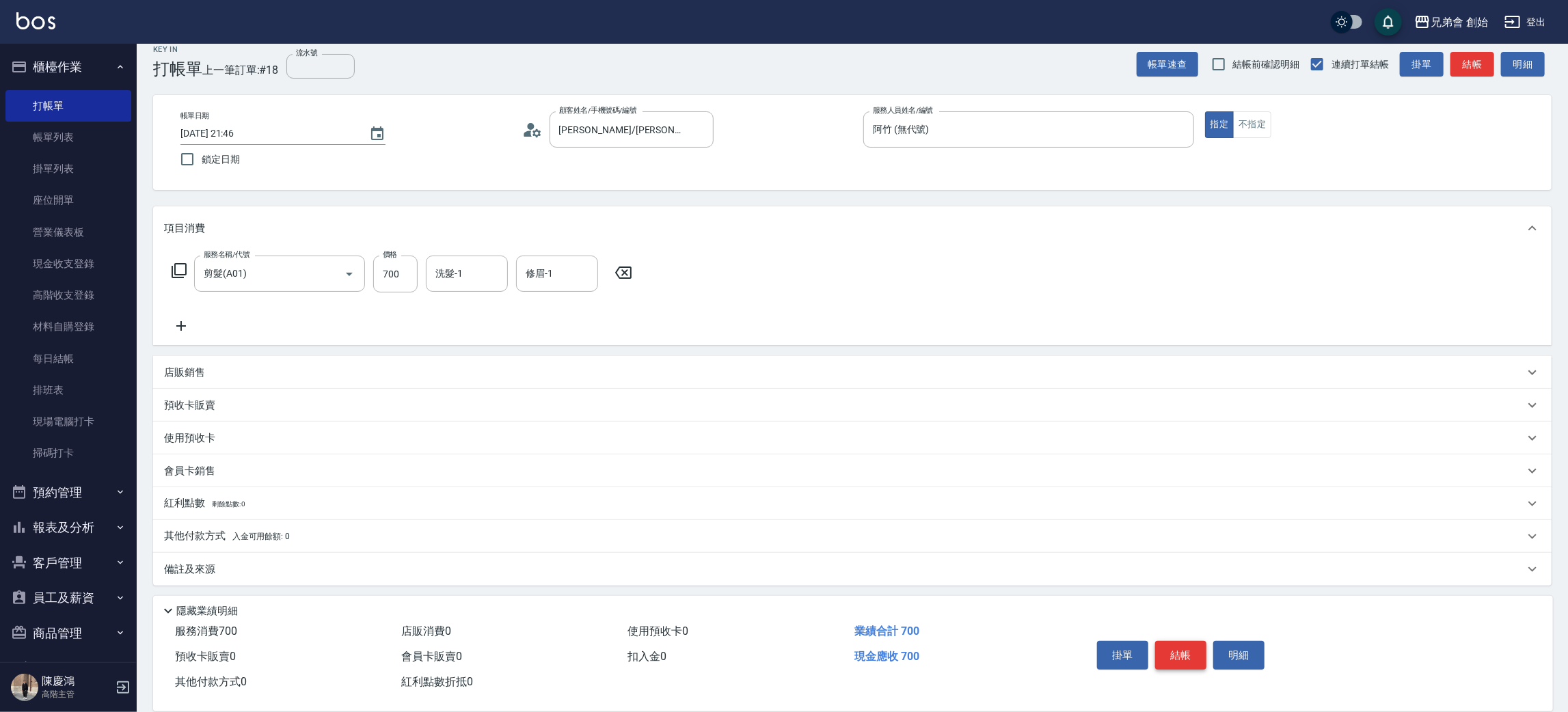
click at [1175, 654] on button "結帳" at bounding box center [1181, 655] width 51 height 28
type input "2025/08/22 20:43"
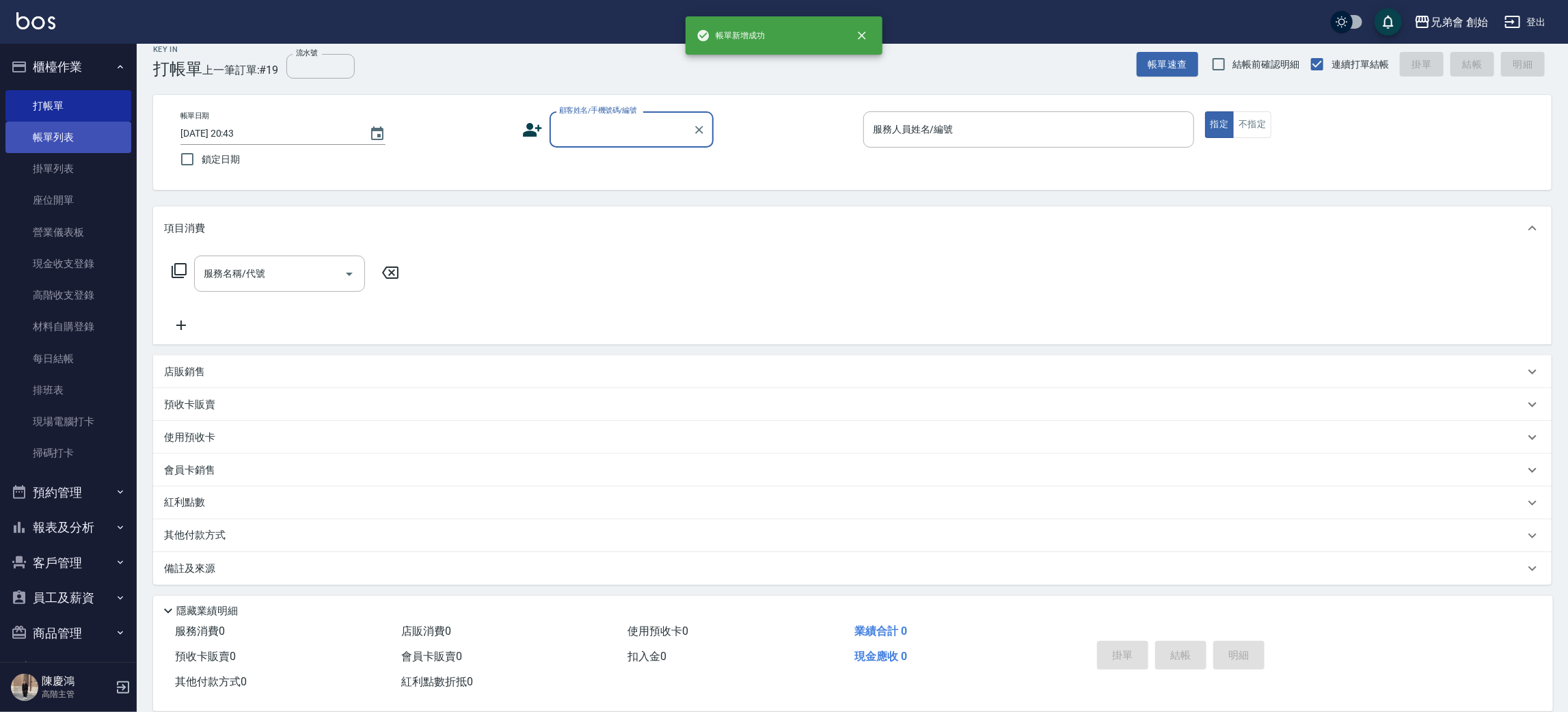
click at [73, 150] on link "帳單列表" at bounding box center [69, 138] width 125 height 32
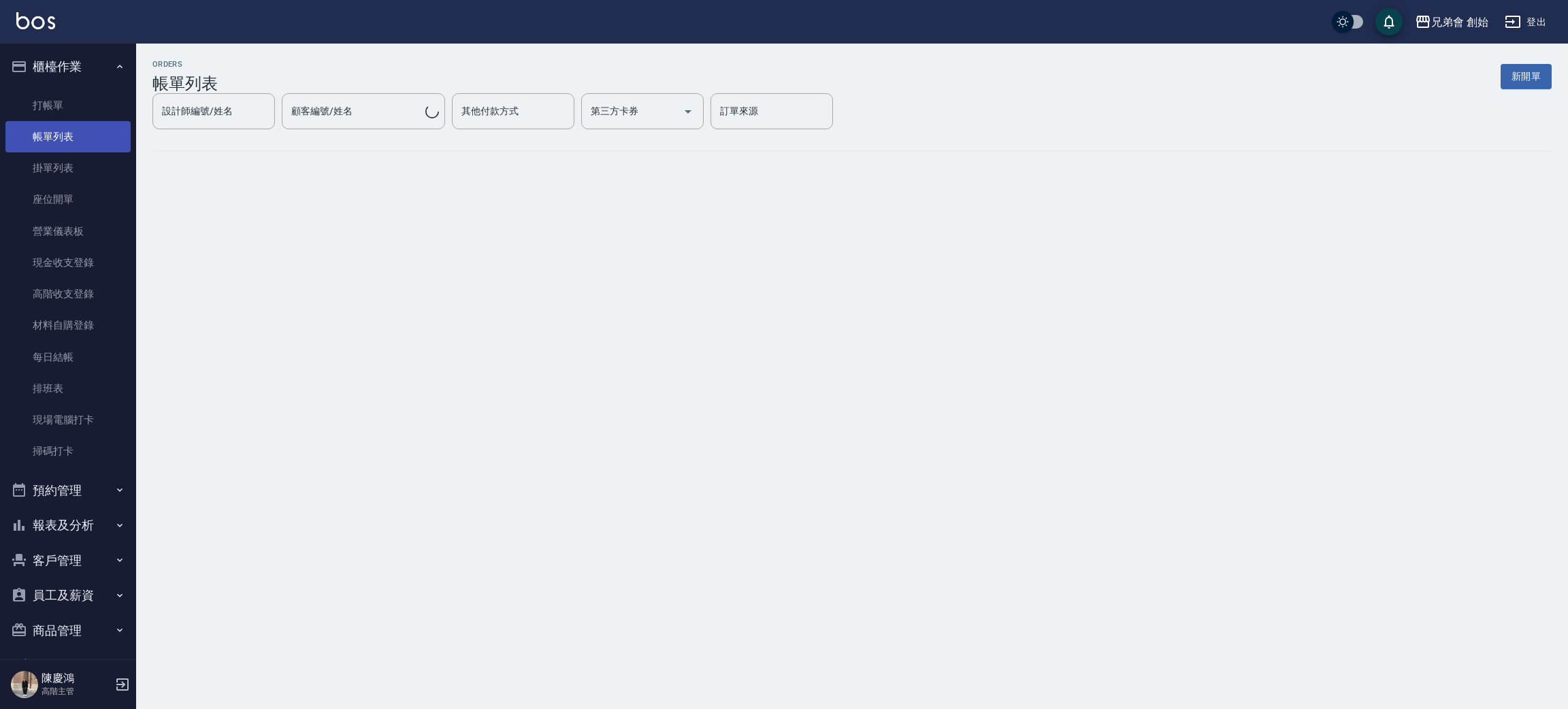
click at [74, 147] on link "帳單列表" at bounding box center [68, 137] width 125 height 32
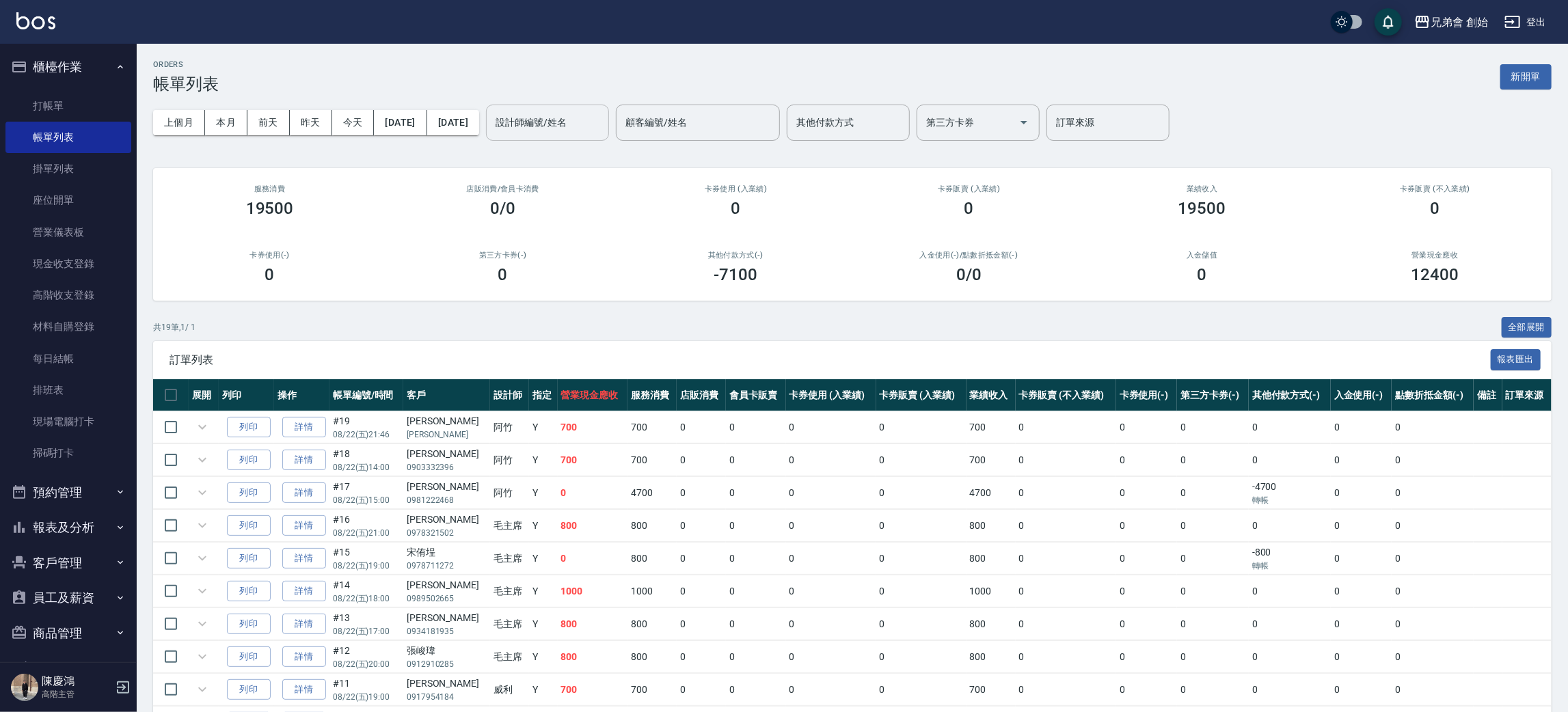
click at [594, 110] on input "設計師編號/姓名" at bounding box center [548, 122] width 110 height 24
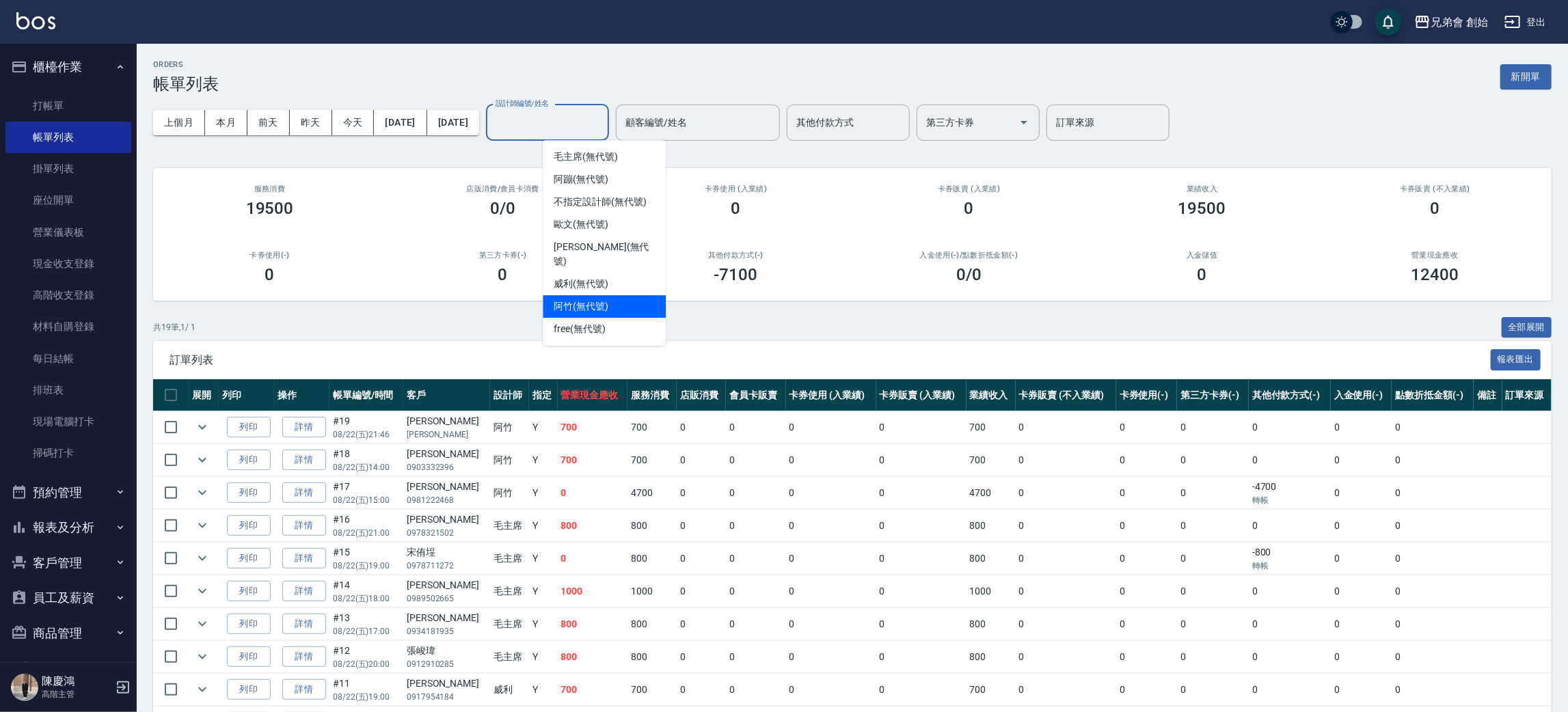
click at [623, 297] on div "阿竹 (無代號)" at bounding box center [604, 306] width 123 height 23
type input "阿竹 (無代號)"
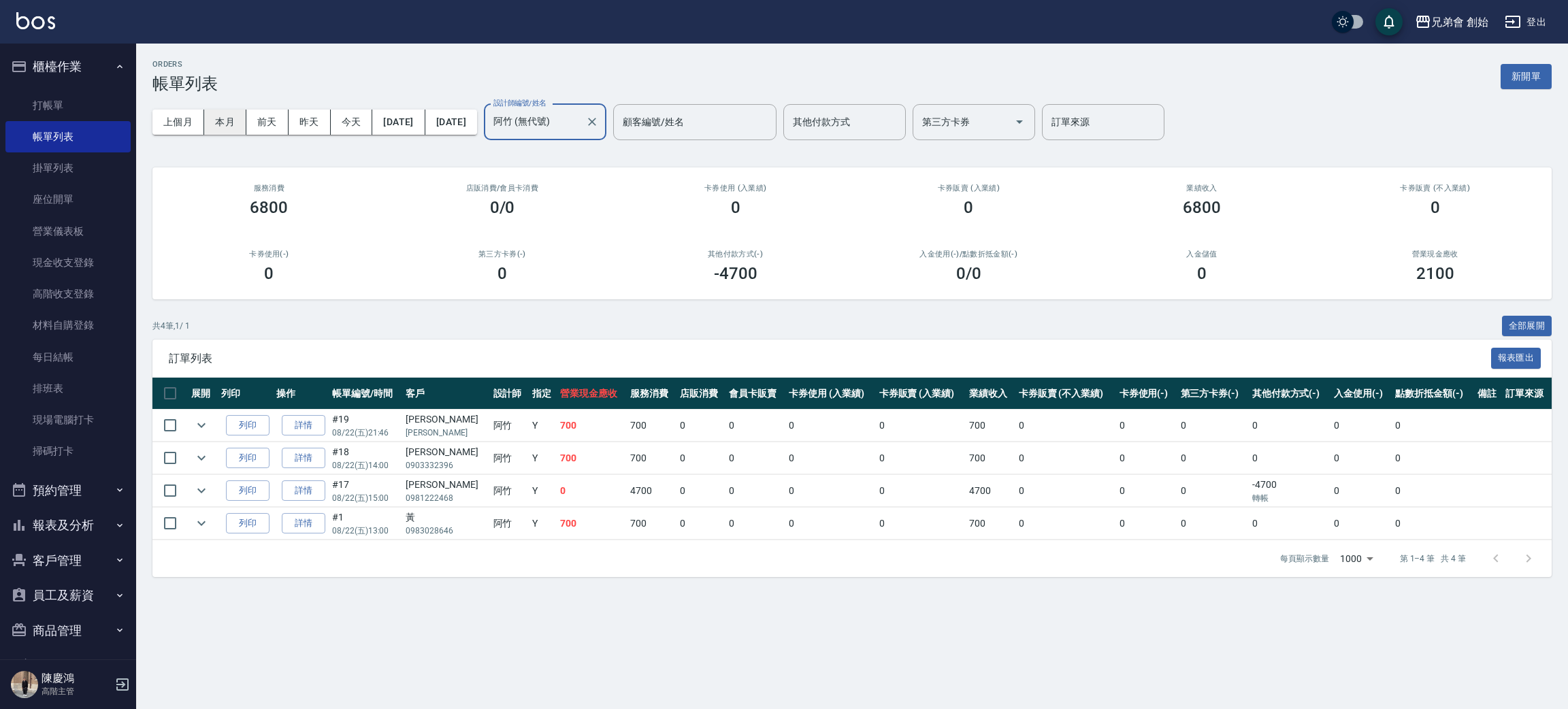
click at [223, 117] on button "本月" at bounding box center [225, 122] width 42 height 25
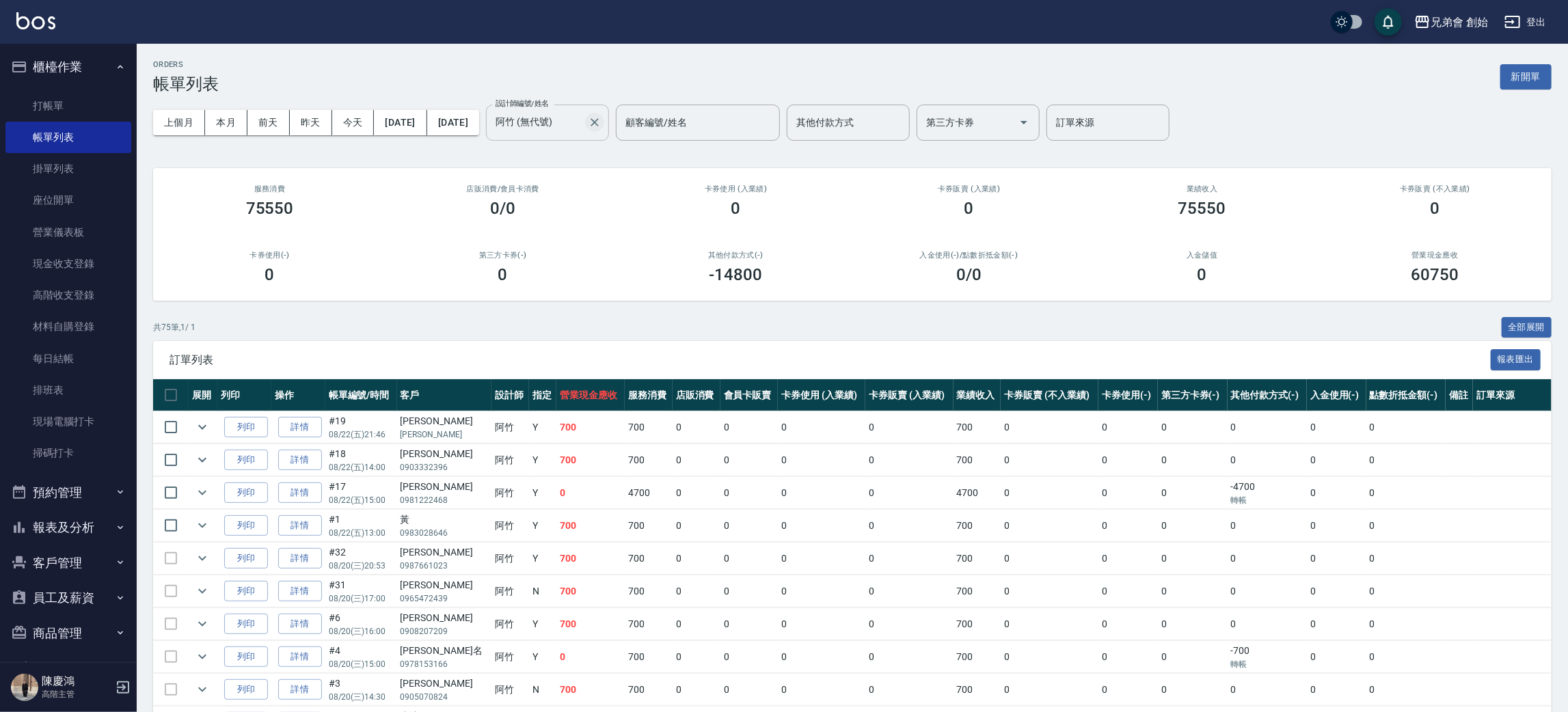
click at [601, 125] on icon "Clear" at bounding box center [595, 122] width 13 height 13
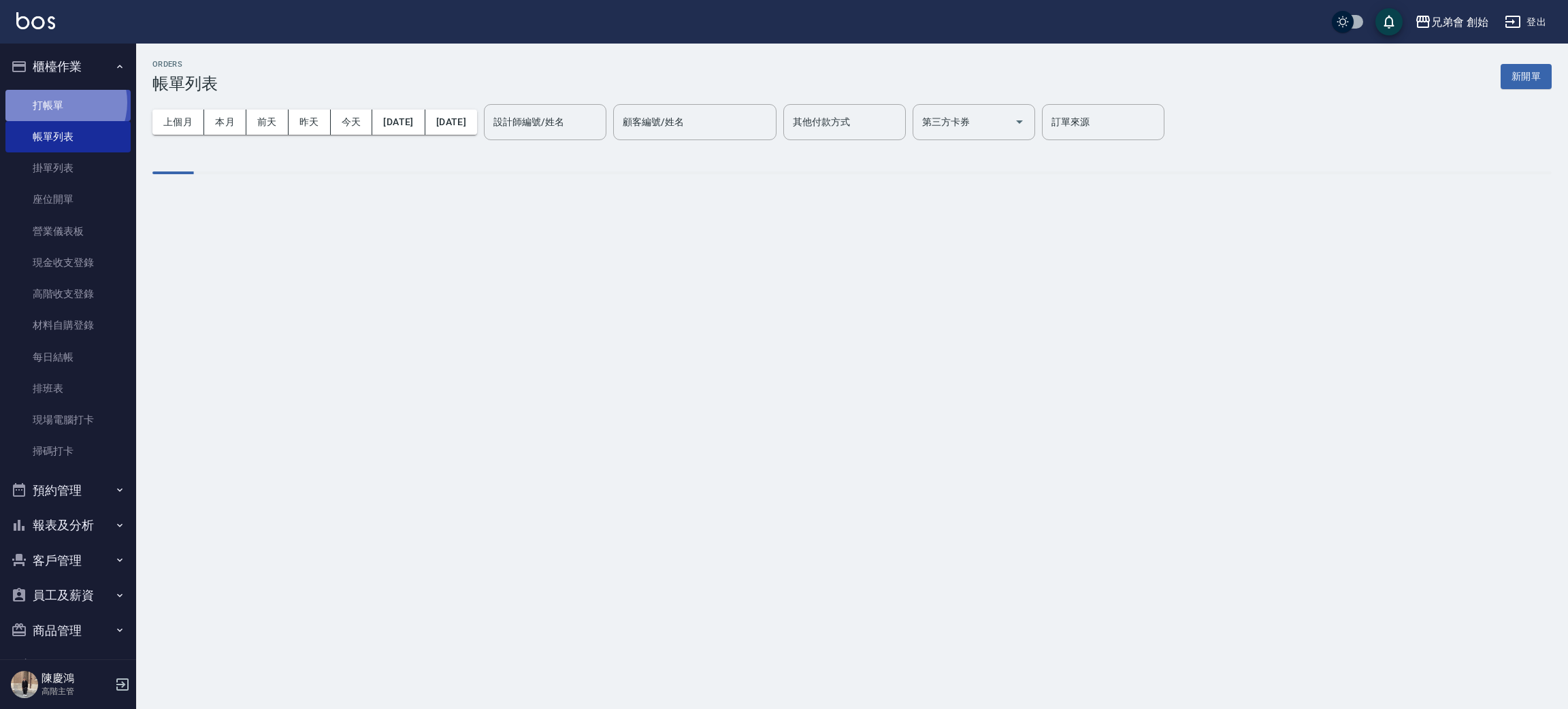
click at [57, 102] on link "打帳單" at bounding box center [68, 106] width 125 height 32
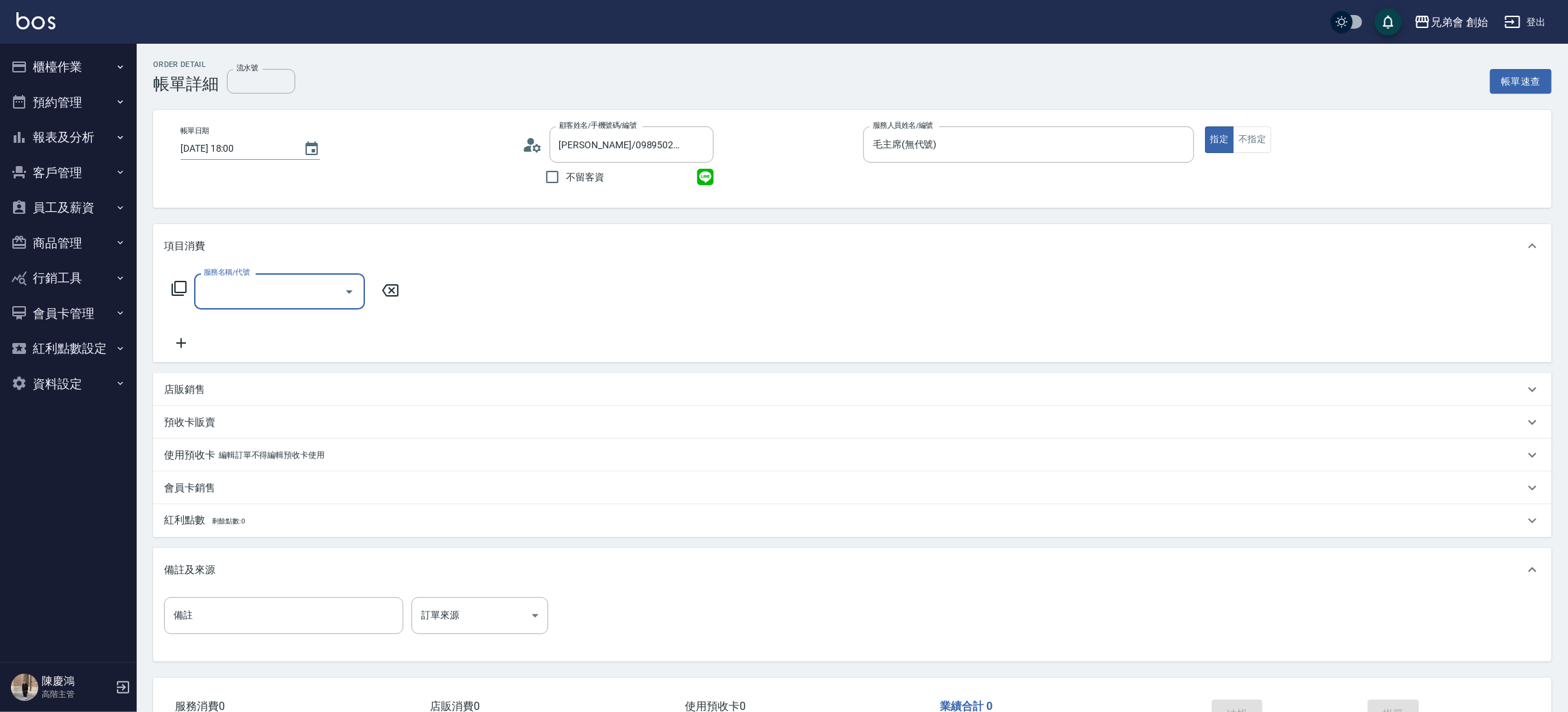
click at [247, 299] on input "服務名稱/代號" at bounding box center [269, 291] width 138 height 24
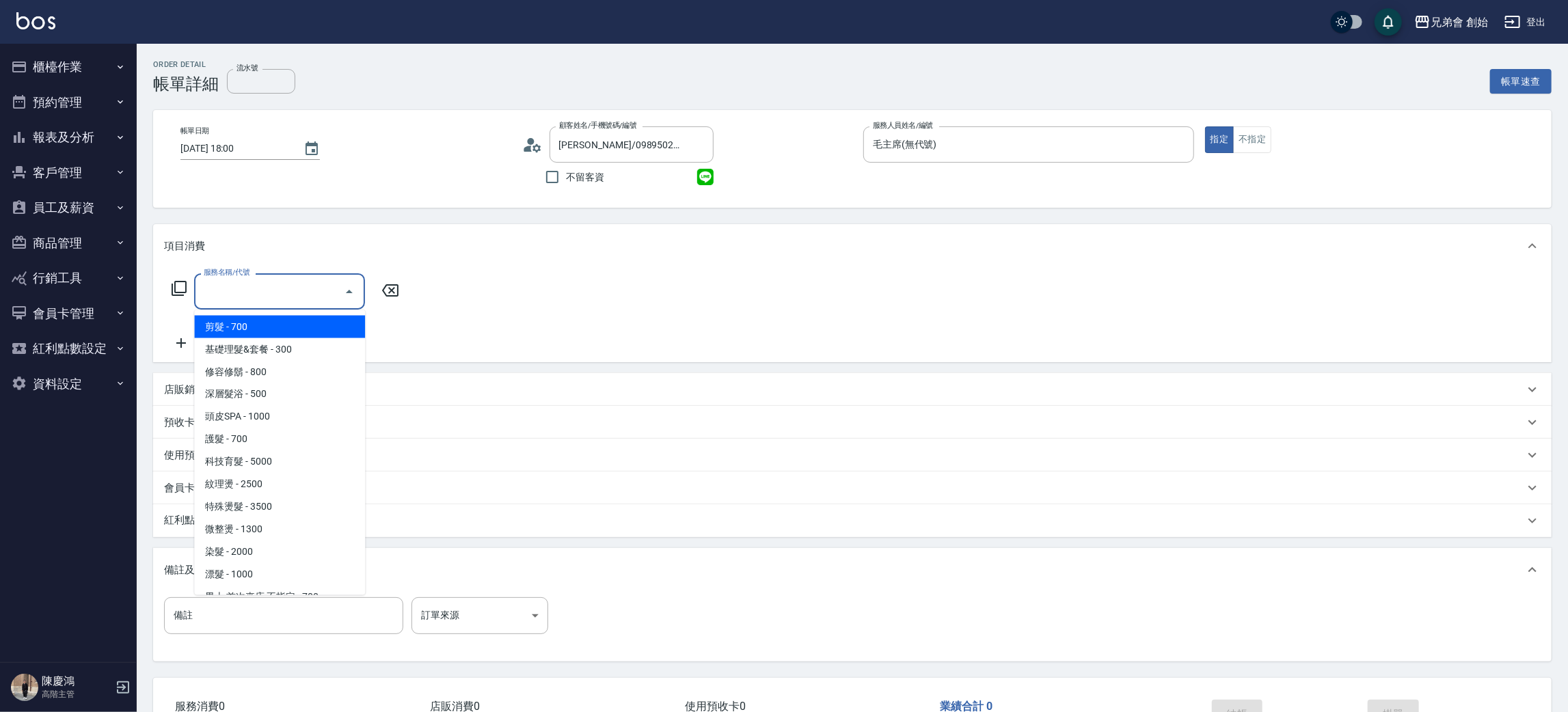
click at [243, 330] on span "剪髮 - 700" at bounding box center [279, 327] width 171 height 23
type input "剪髮(A01)"
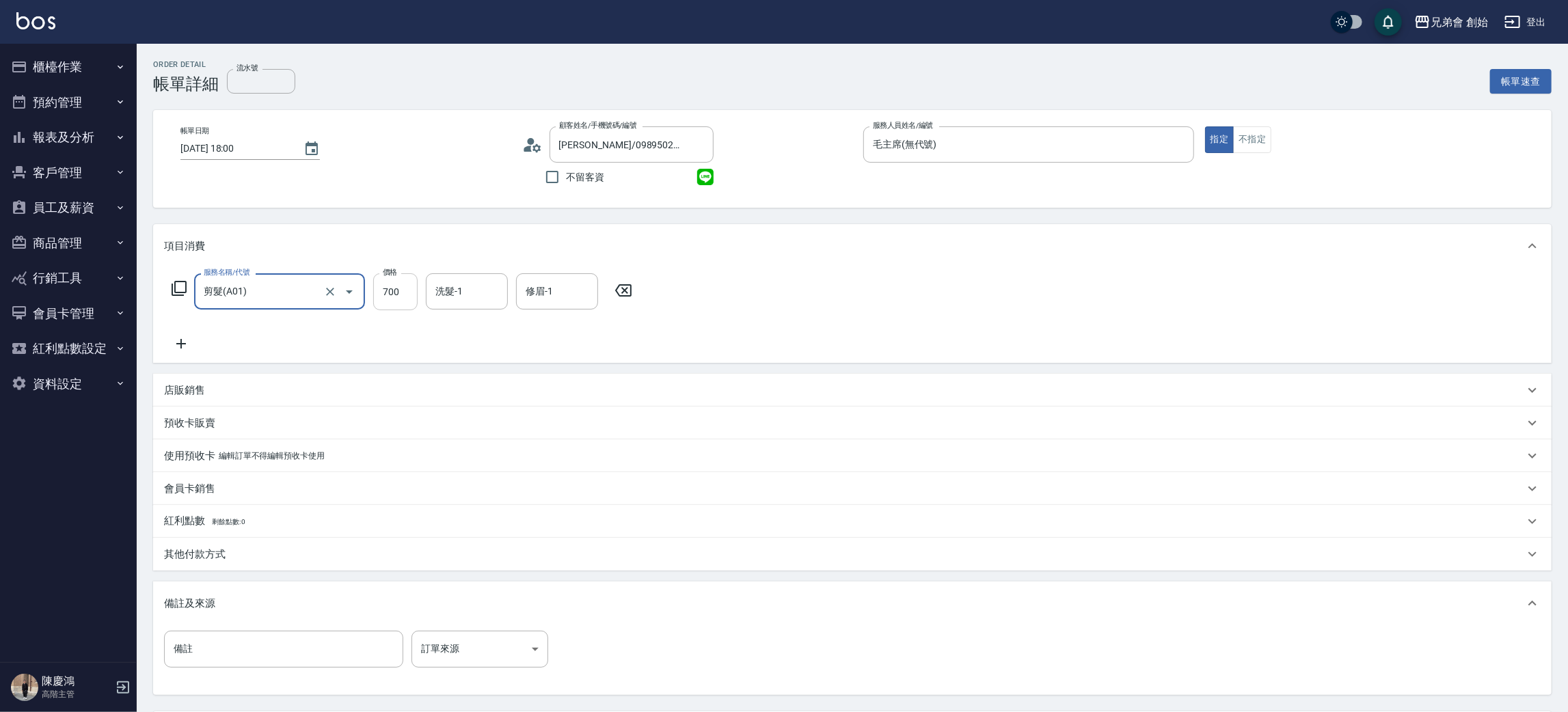
click at [384, 293] on input "700" at bounding box center [395, 292] width 44 height 37
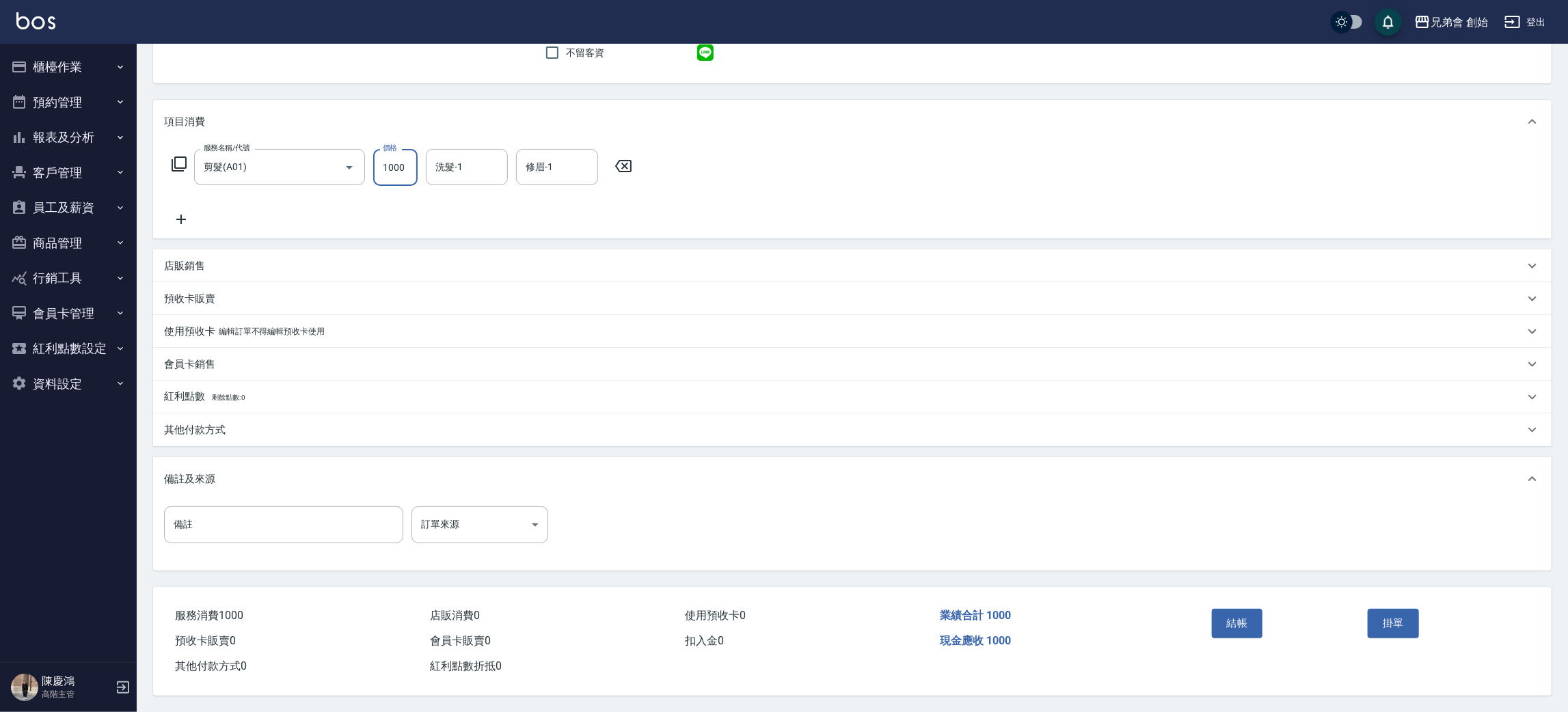
type input "1000"
click at [1246, 630] on button "結帳" at bounding box center [1237, 623] width 51 height 28
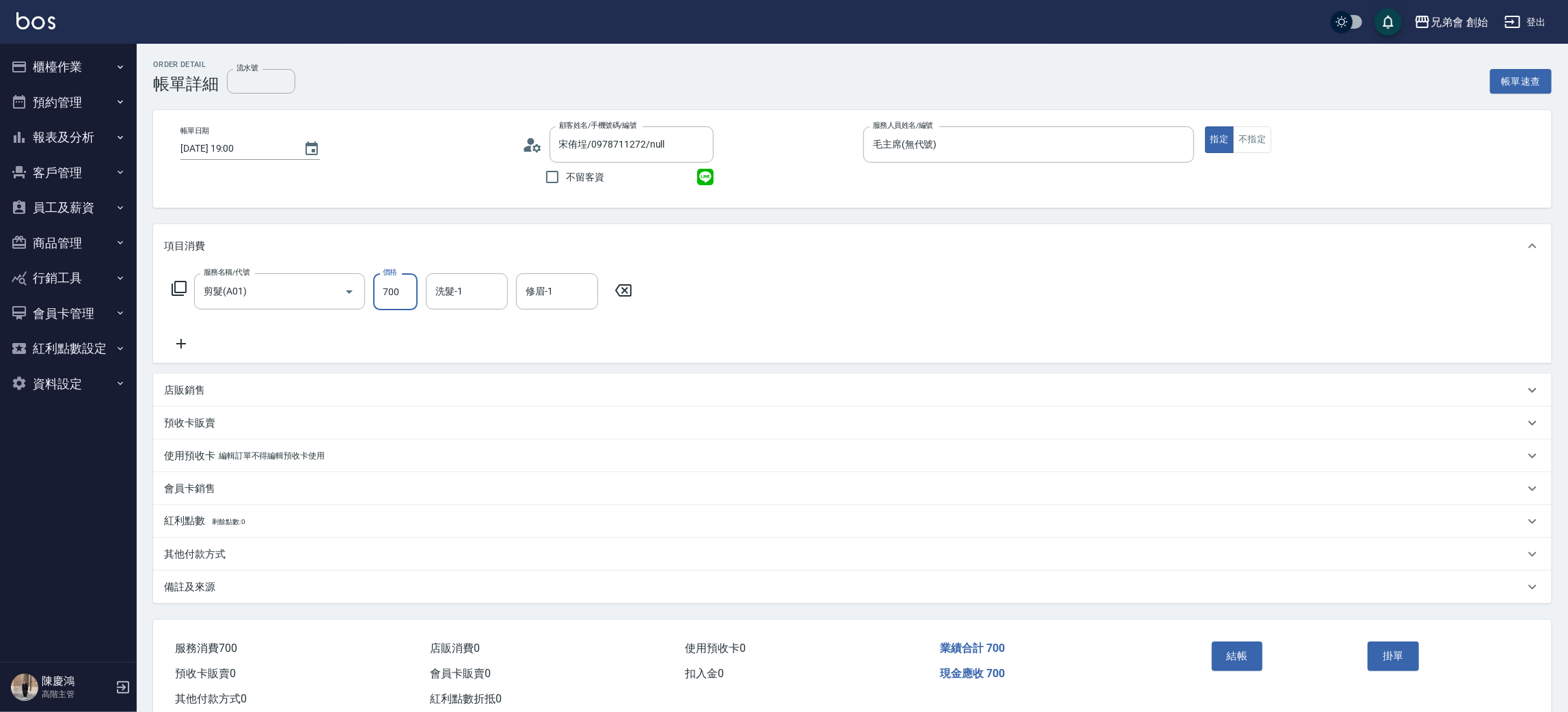
drag, startPoint x: 376, startPoint y: 290, endPoint x: 378, endPoint y: 298, distance: 8.2
click at [376, 290] on input "700" at bounding box center [395, 292] width 44 height 37
type input "800"
click at [223, 556] on p "其他付款方式" at bounding box center [195, 554] width 62 height 14
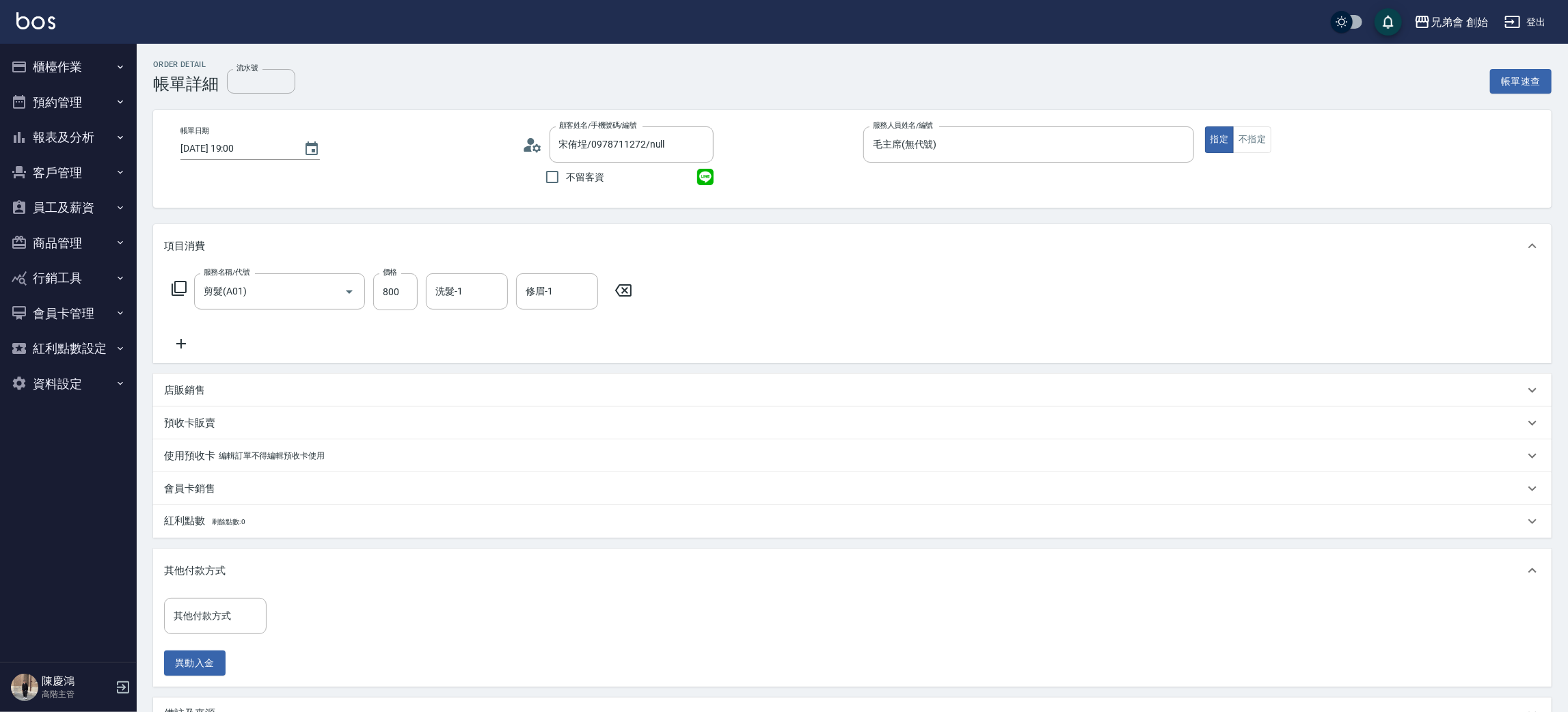
click at [221, 605] on div "其他付款方式" at bounding box center [215, 615] width 103 height 36
click at [238, 542] on span "轉帳" at bounding box center [215, 536] width 103 height 23
type input "轉帳"
click at [289, 622] on input "0" at bounding box center [326, 616] width 103 height 37
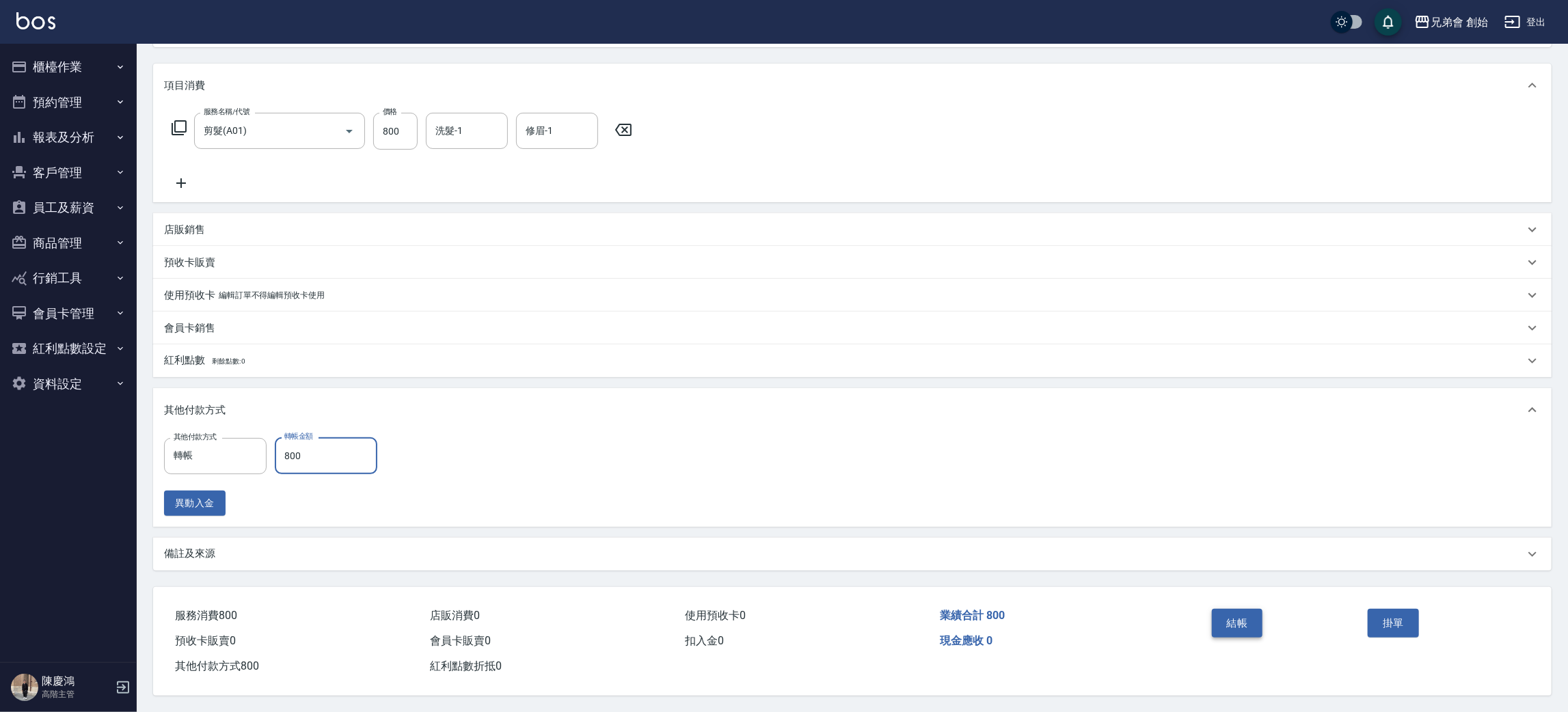
type input "800"
click at [1239, 620] on button "結帳" at bounding box center [1237, 623] width 51 height 28
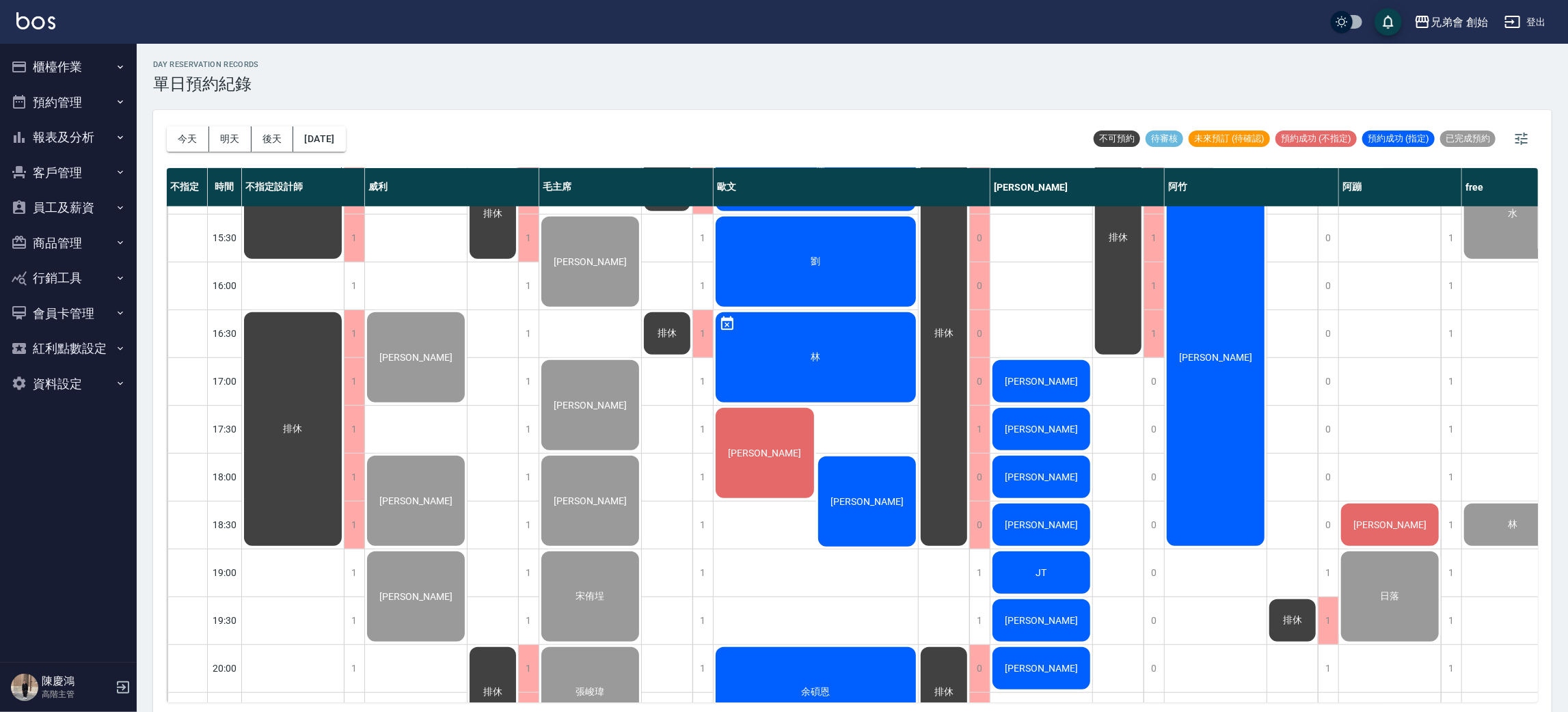
scroll to position [907, 0]
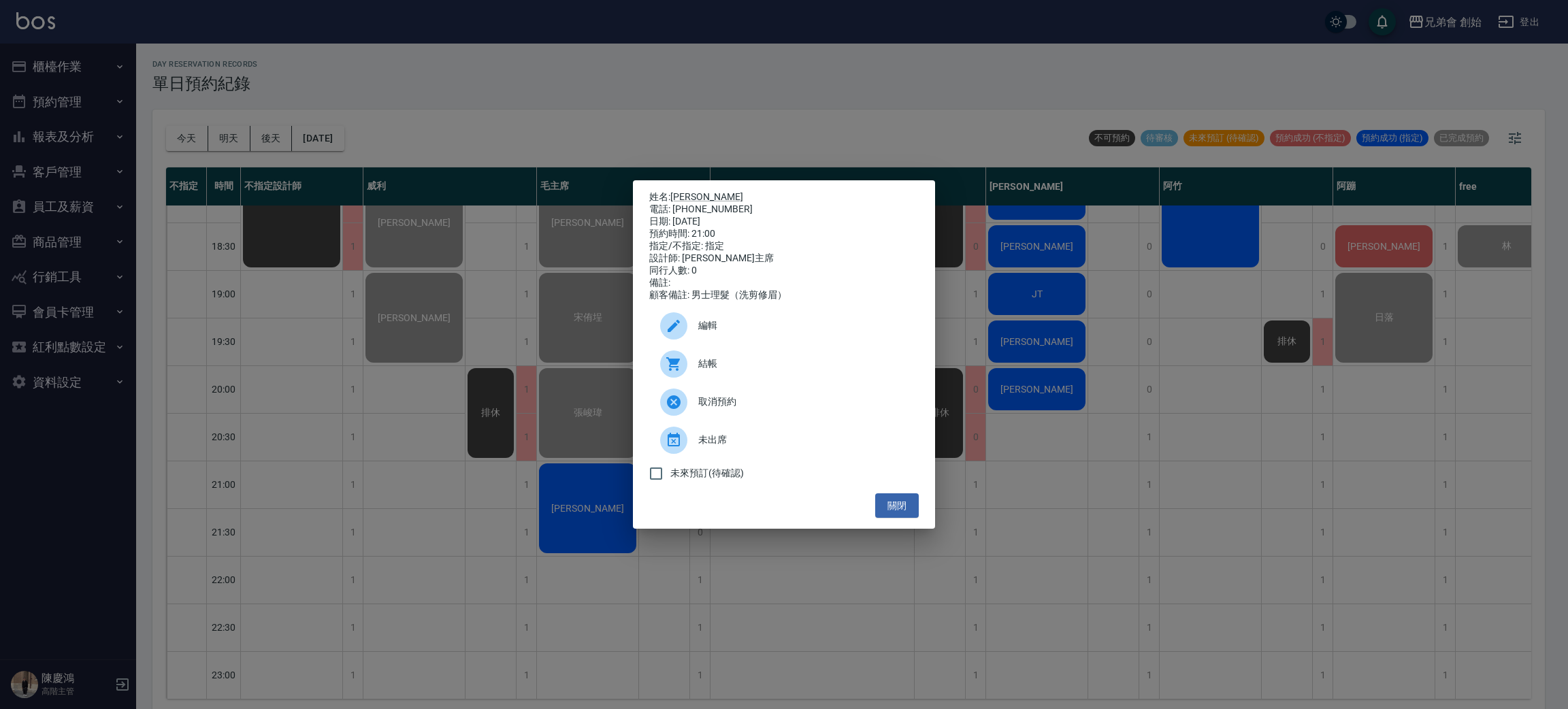
click at [692, 369] on div at bounding box center [679, 364] width 38 height 27
drag, startPoint x: 1186, startPoint y: 328, endPoint x: 1170, endPoint y: 341, distance: 20.6
click at [1186, 330] on div "姓名: [PERSON_NAME] 電話: [PHONE_NUMBER] 日期: [DATE] 預約時間: 21:00 指定/不指定: 指定 設計師: [PE…" at bounding box center [784, 354] width 1568 height 709
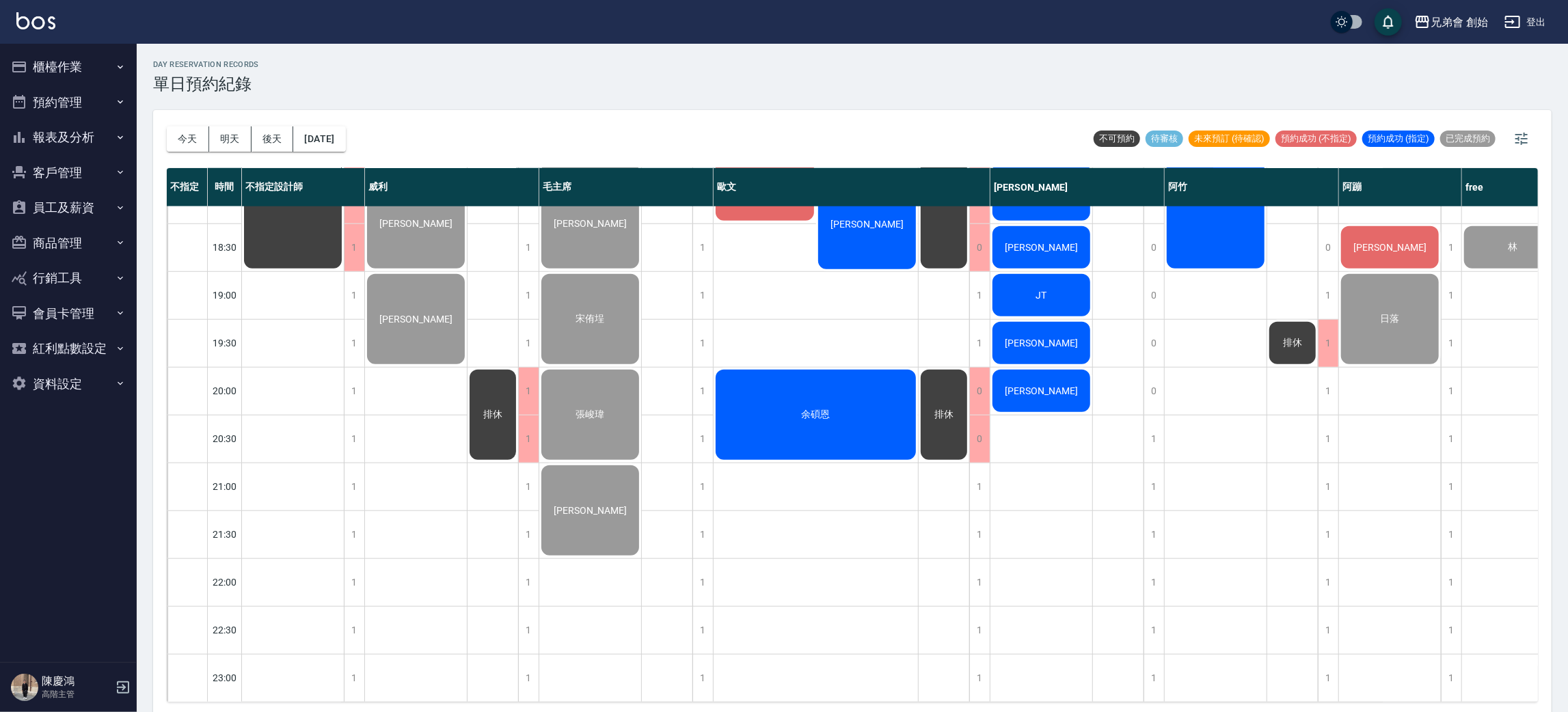
scroll to position [599, 0]
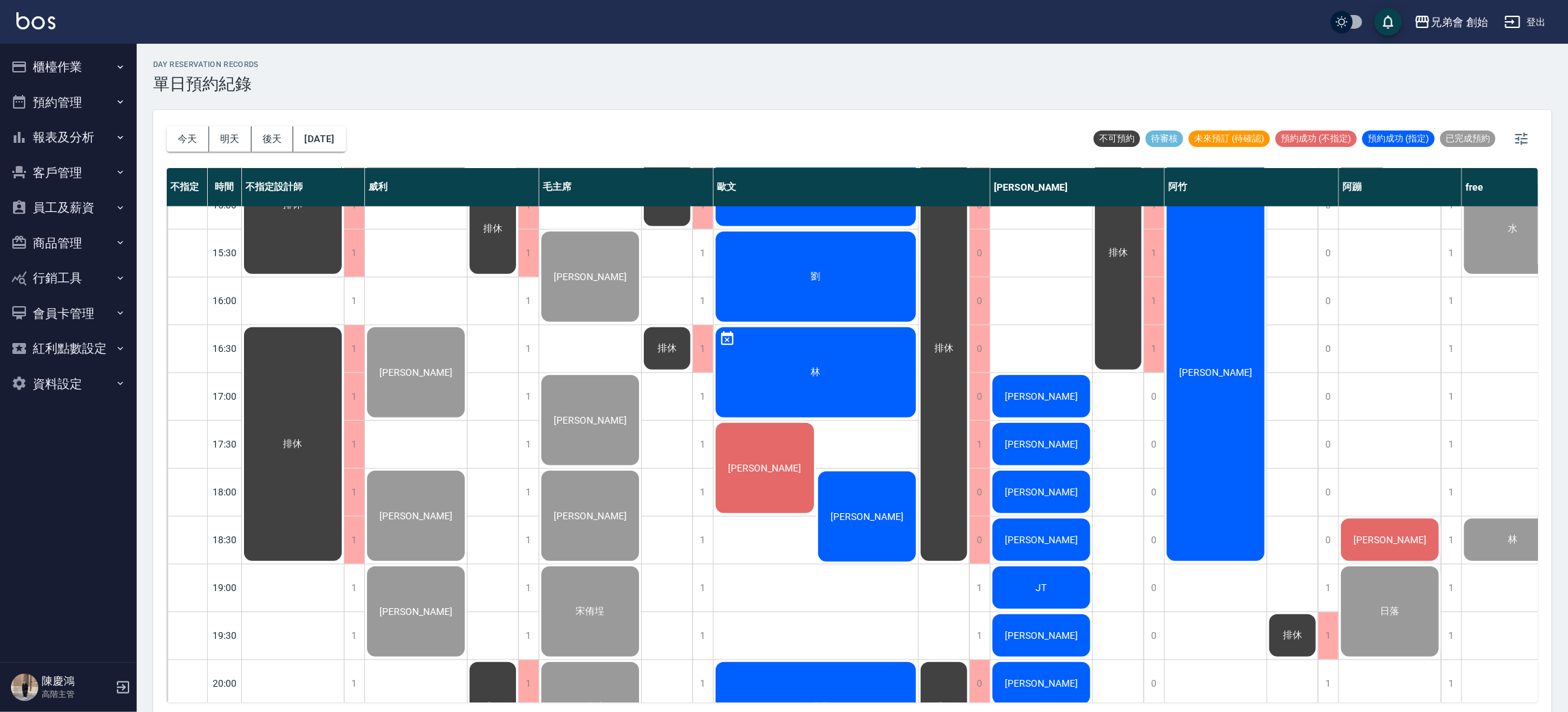
click at [344, 276] on div "謝許耀" at bounding box center [293, 205] width 102 height 142
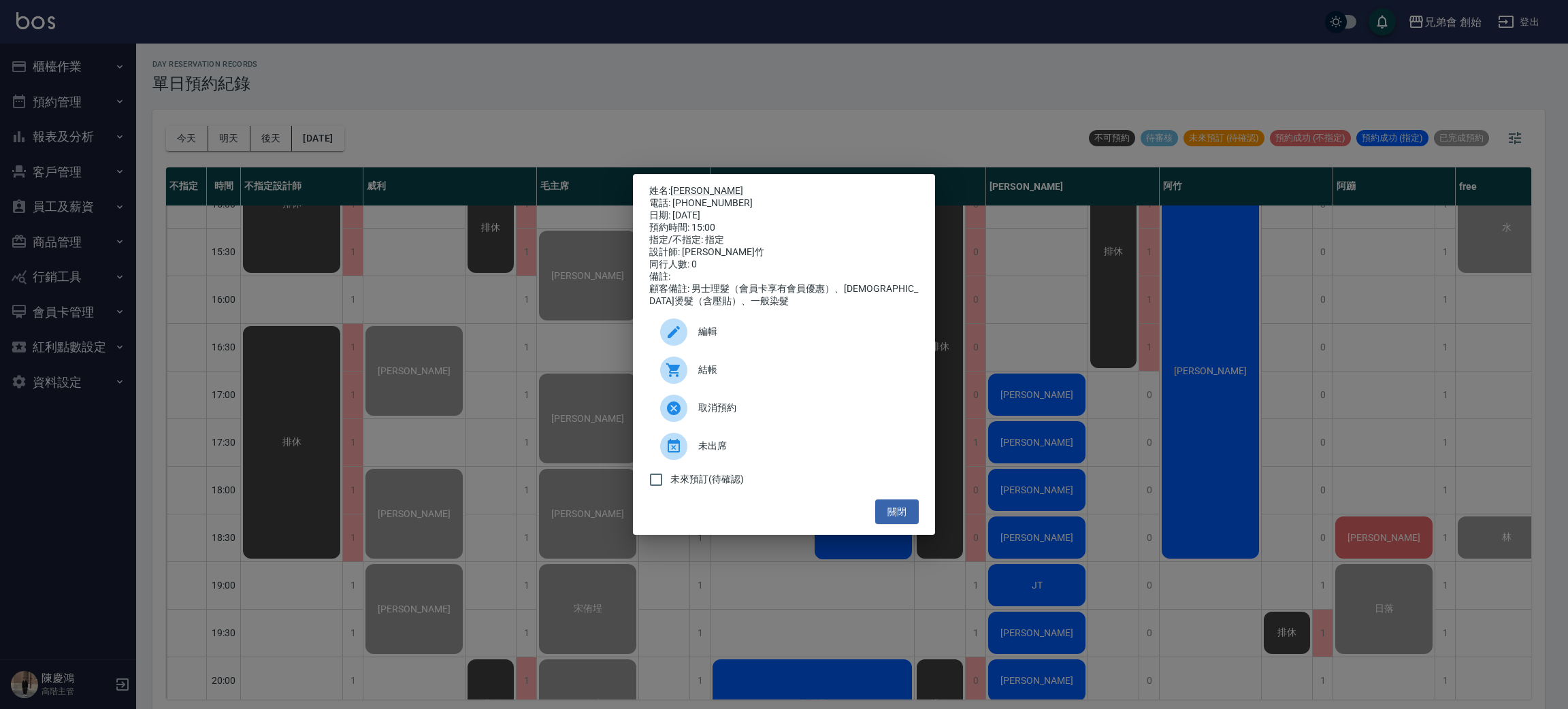
click at [818, 364] on div "結帳" at bounding box center [784, 370] width 270 height 38
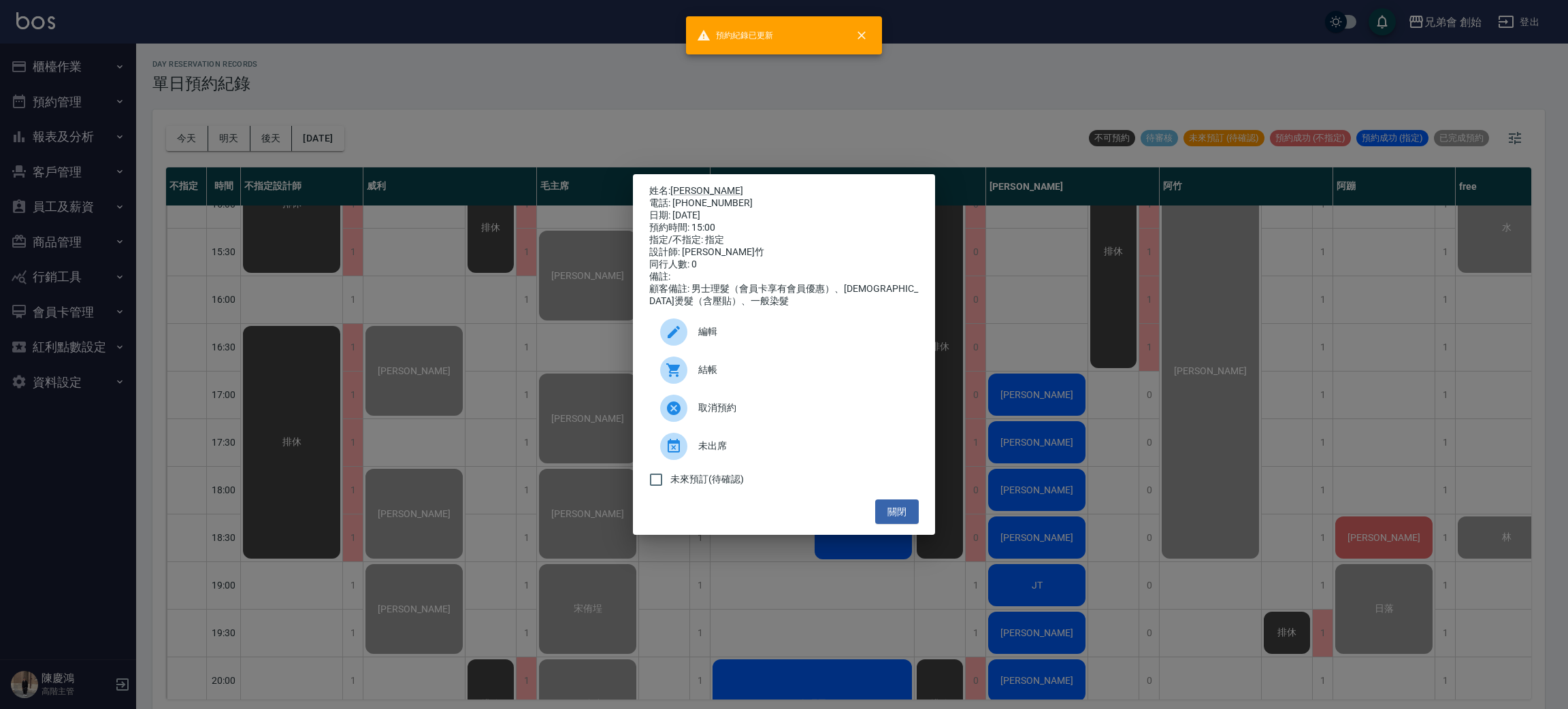
click at [1140, 235] on div "姓名: 謝許耀 電話: 0981222468 日期: 2025/08/22 預約時間: 15:00 指定/不指定: 指定 設計師: 阿竹 同行人數: 0 備註…" at bounding box center [784, 354] width 1568 height 709
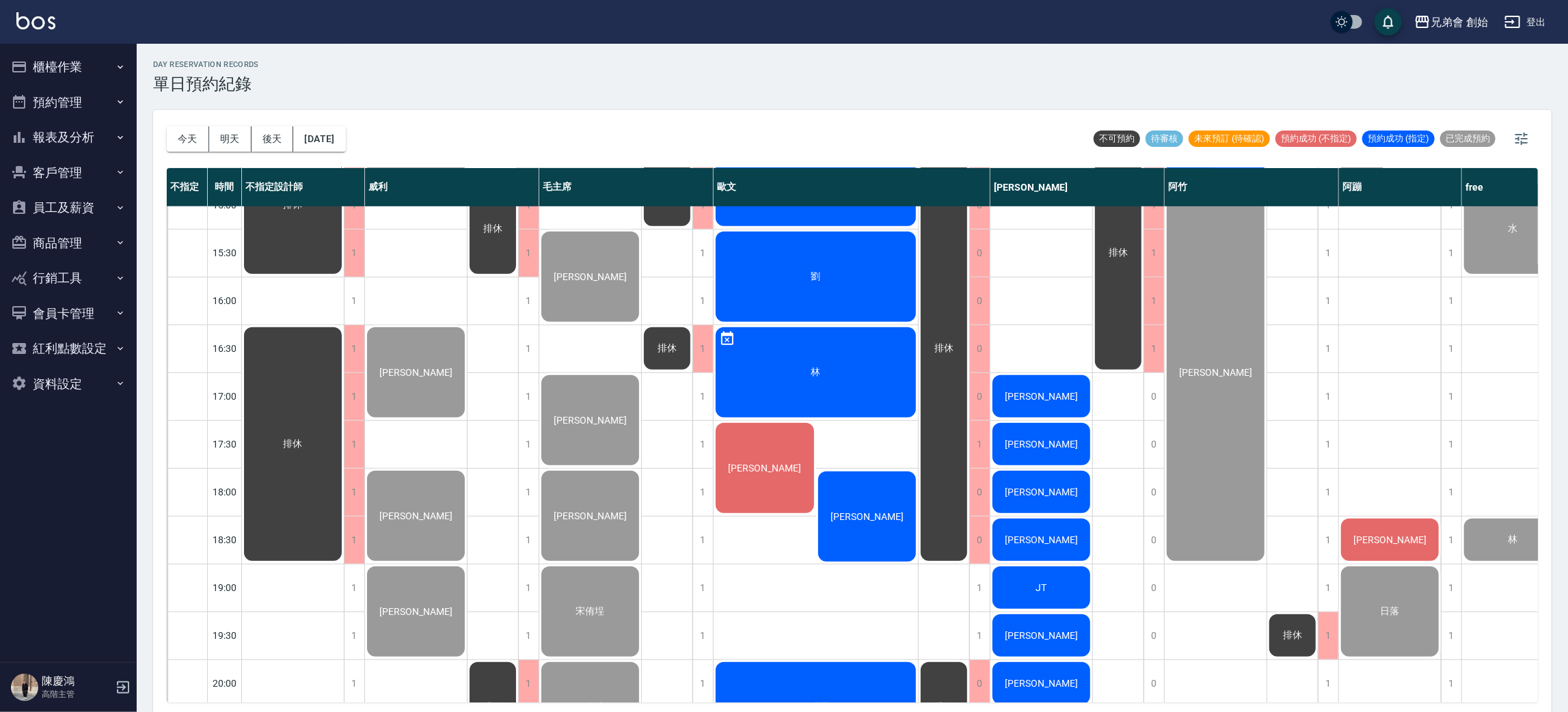
scroll to position [394, 0]
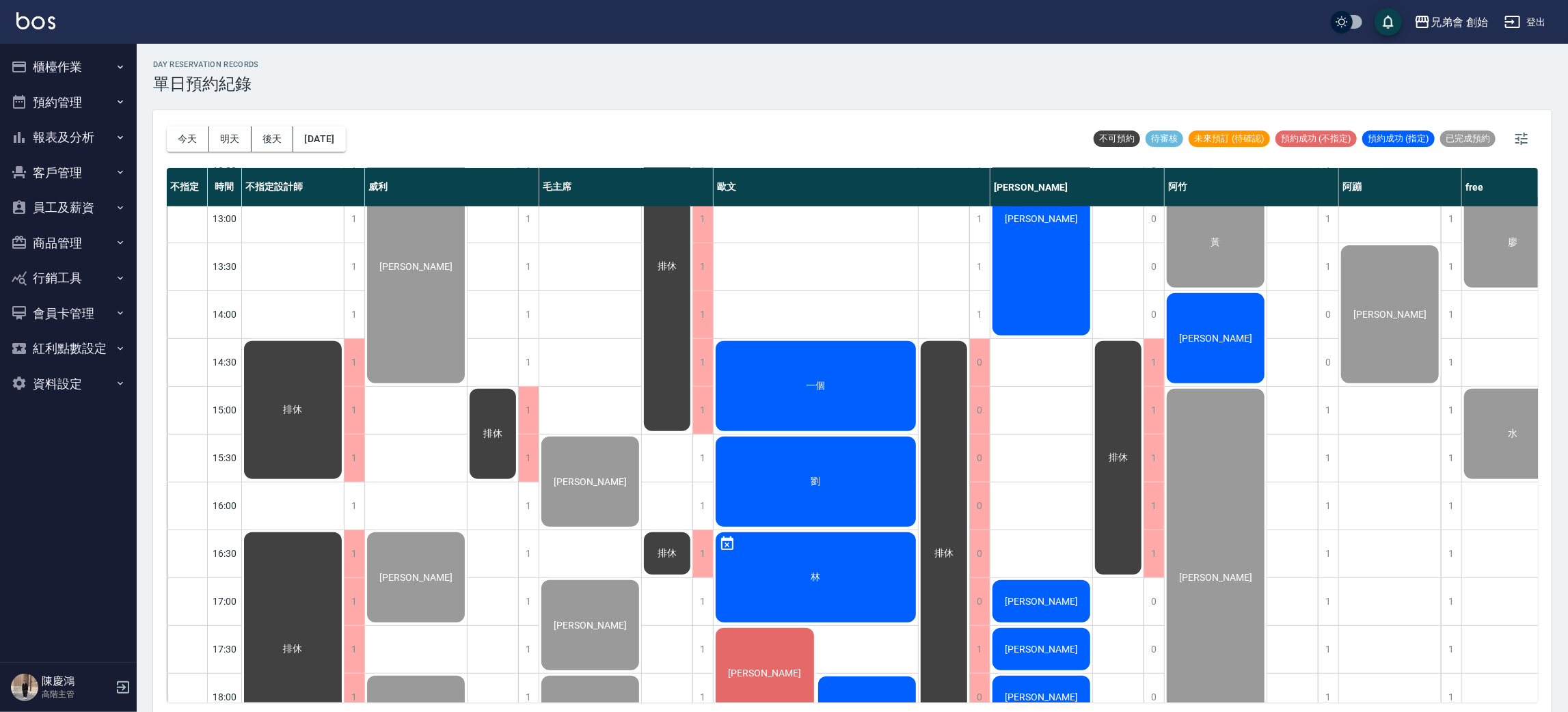
click at [344, 338] on div "朱一朋" at bounding box center [293, 409] width 102 height 142
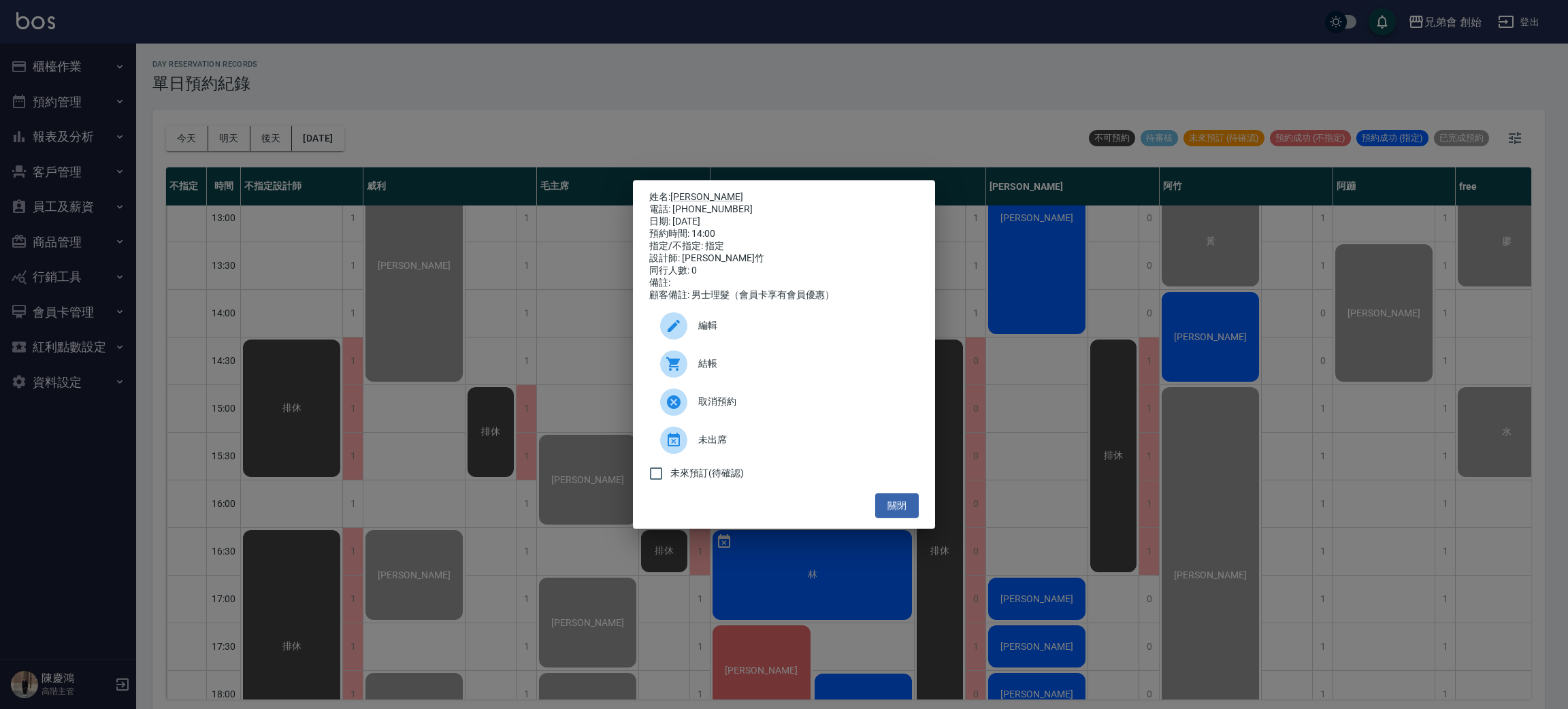
click at [783, 383] on div "結帳" at bounding box center [784, 364] width 270 height 38
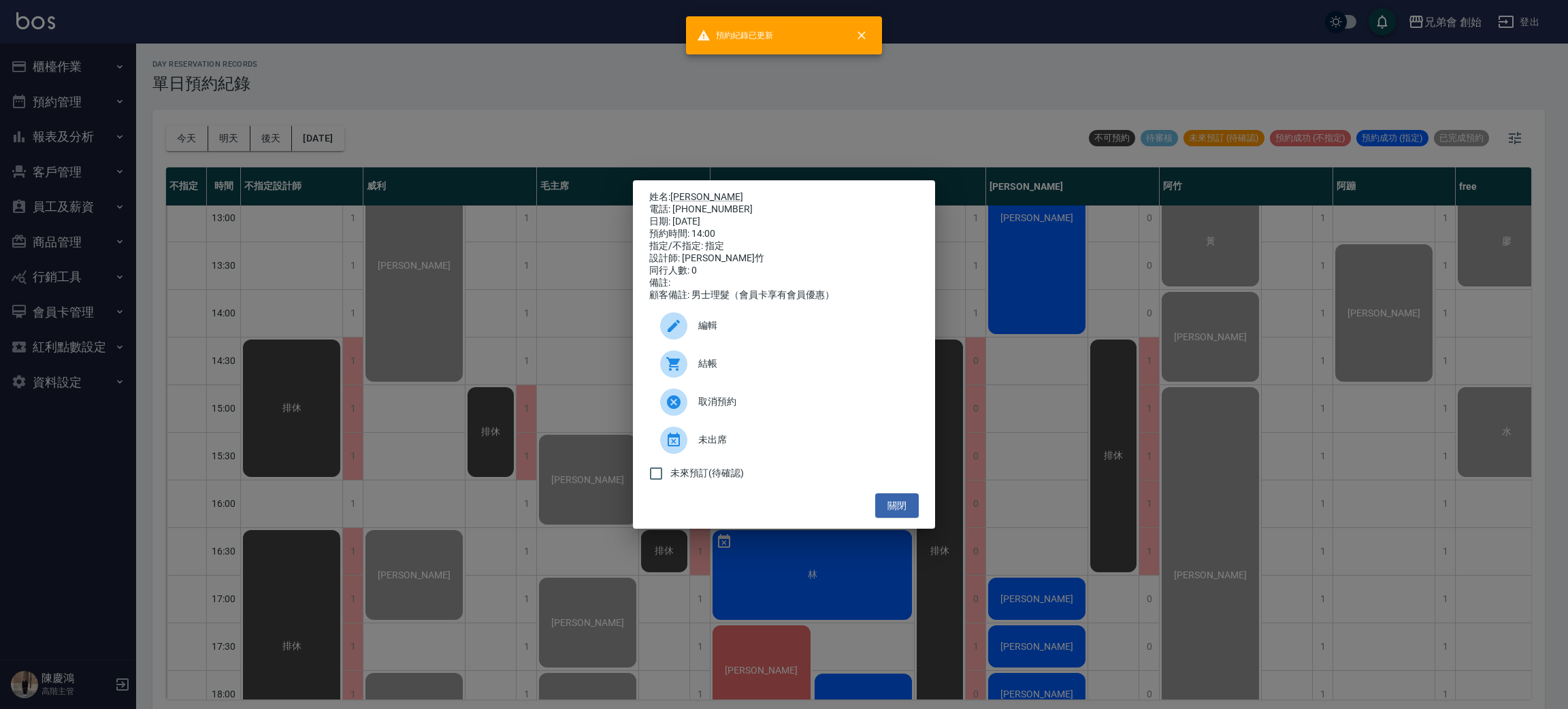
click at [1263, 379] on div "姓名: 朱一朋 電話: 0903332396 日期: 2025/08/22 預約時間: 14:00 指定/不指定: 指定 設計師: 阿竹 同行人數: 0 備註…" at bounding box center [784, 354] width 1568 height 709
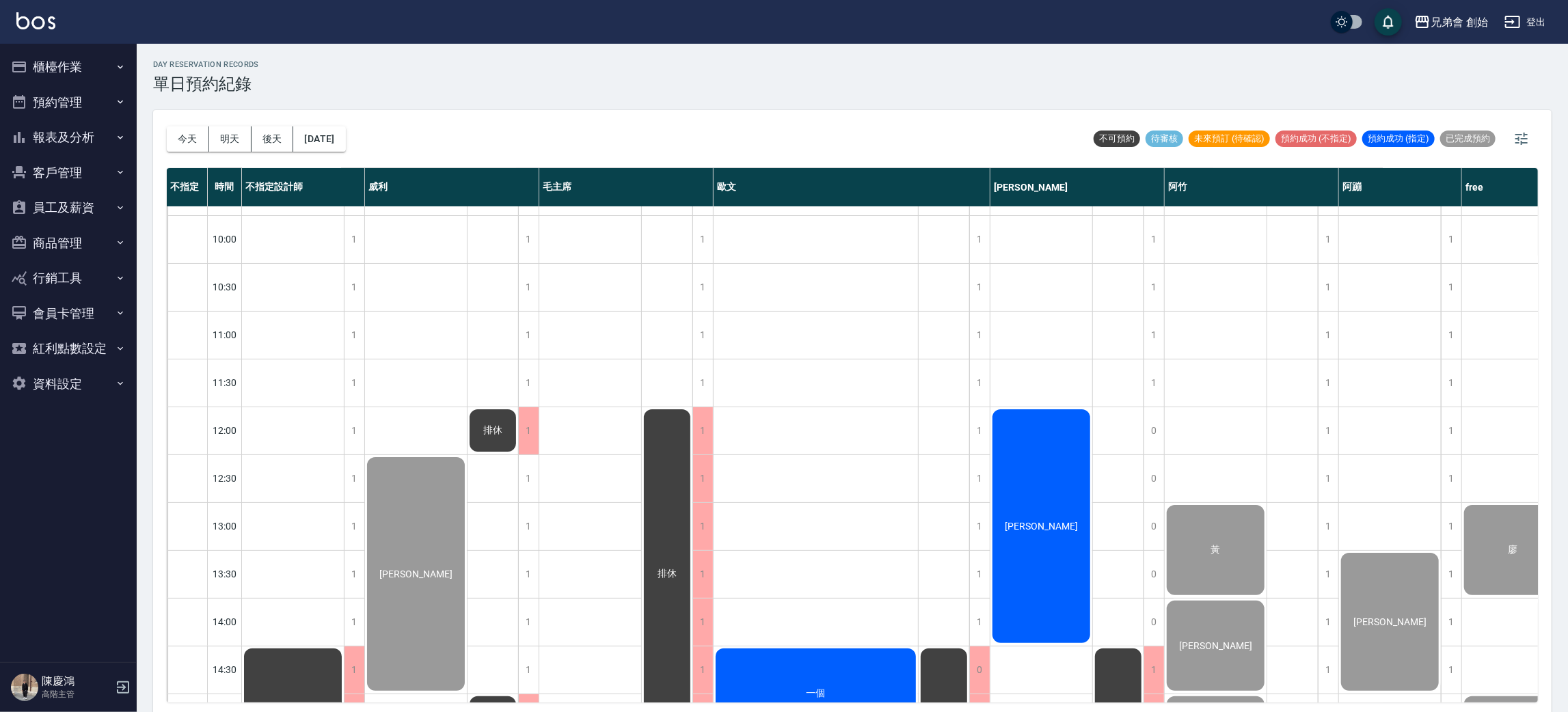
scroll to position [702, 0]
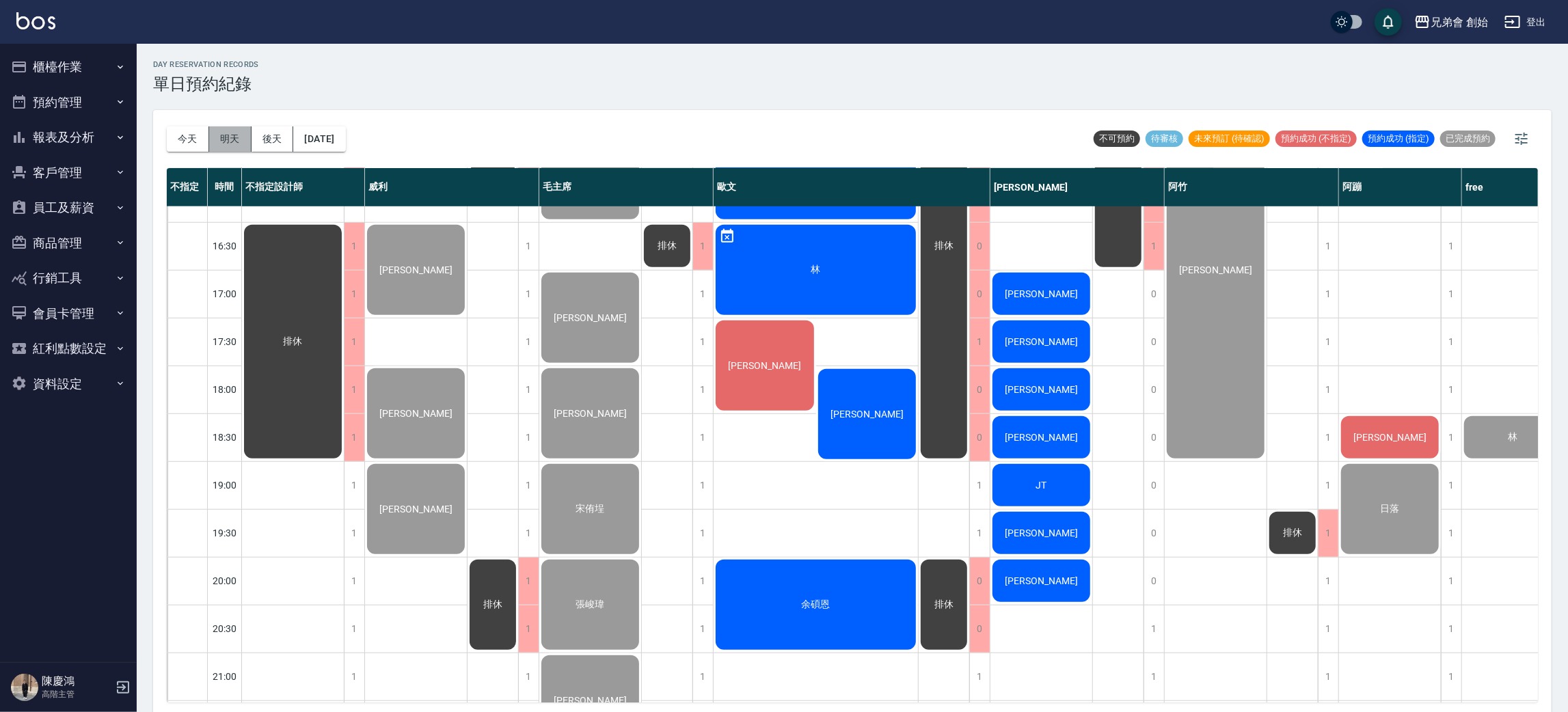
click at [233, 133] on button "明天" at bounding box center [230, 139] width 43 height 25
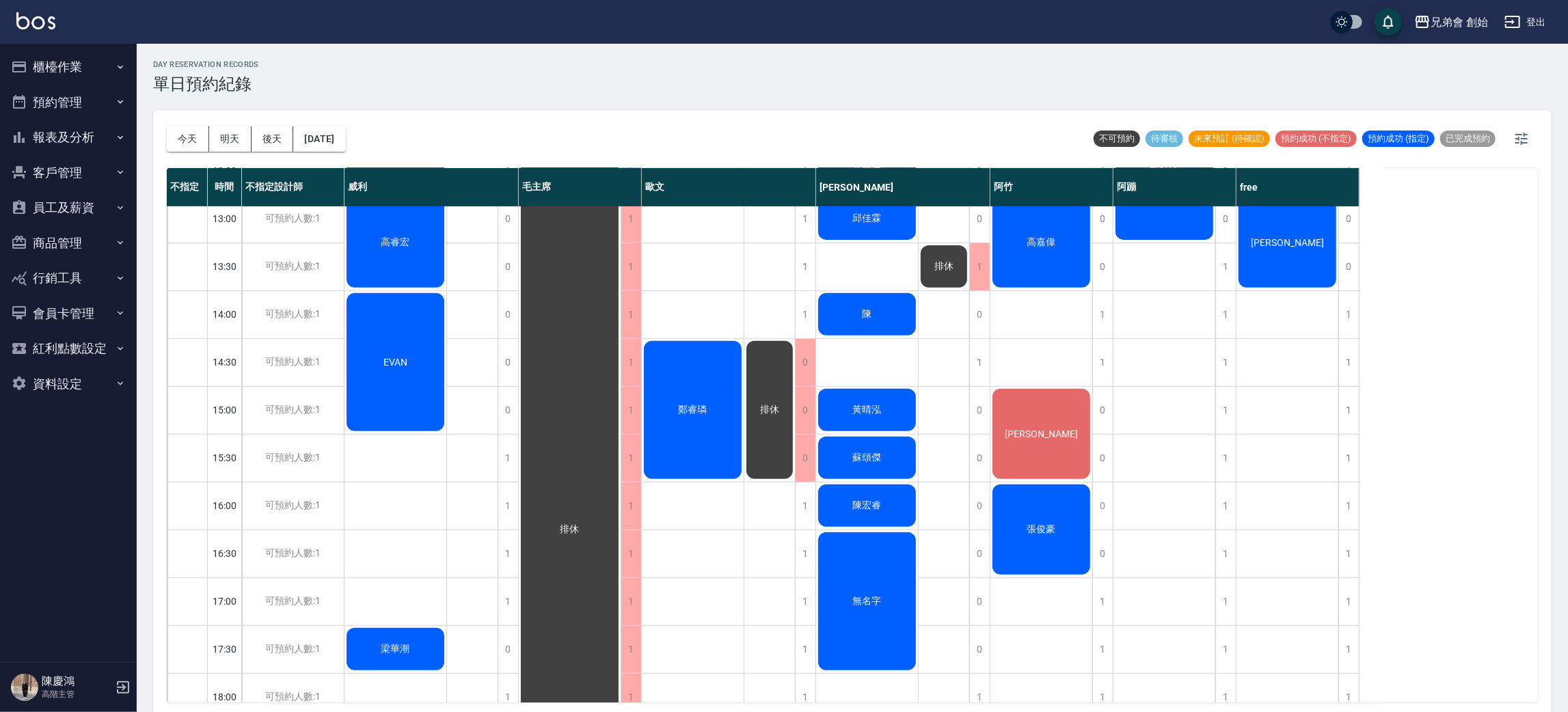
scroll to position [189, 0]
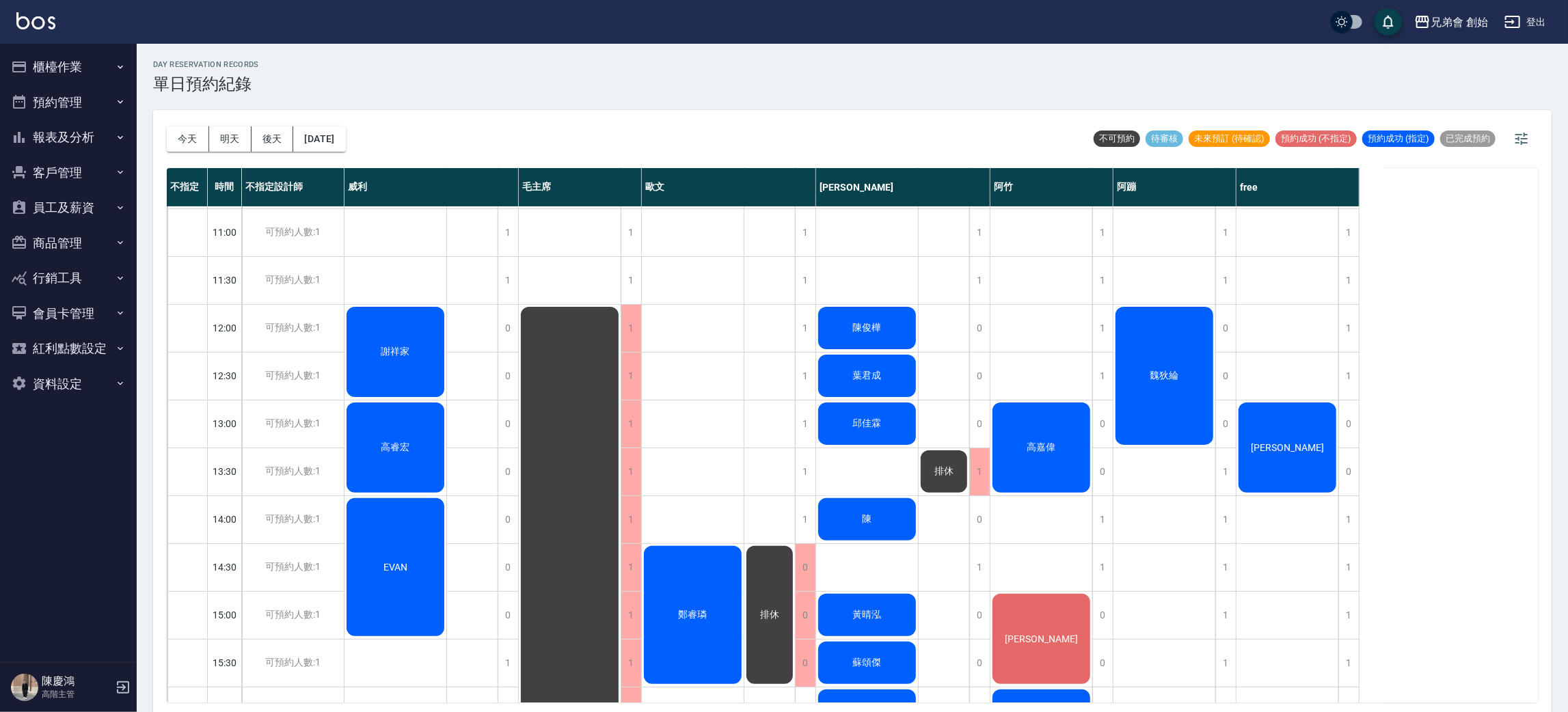
click at [447, 385] on div "魏狄綸" at bounding box center [396, 352] width 102 height 94
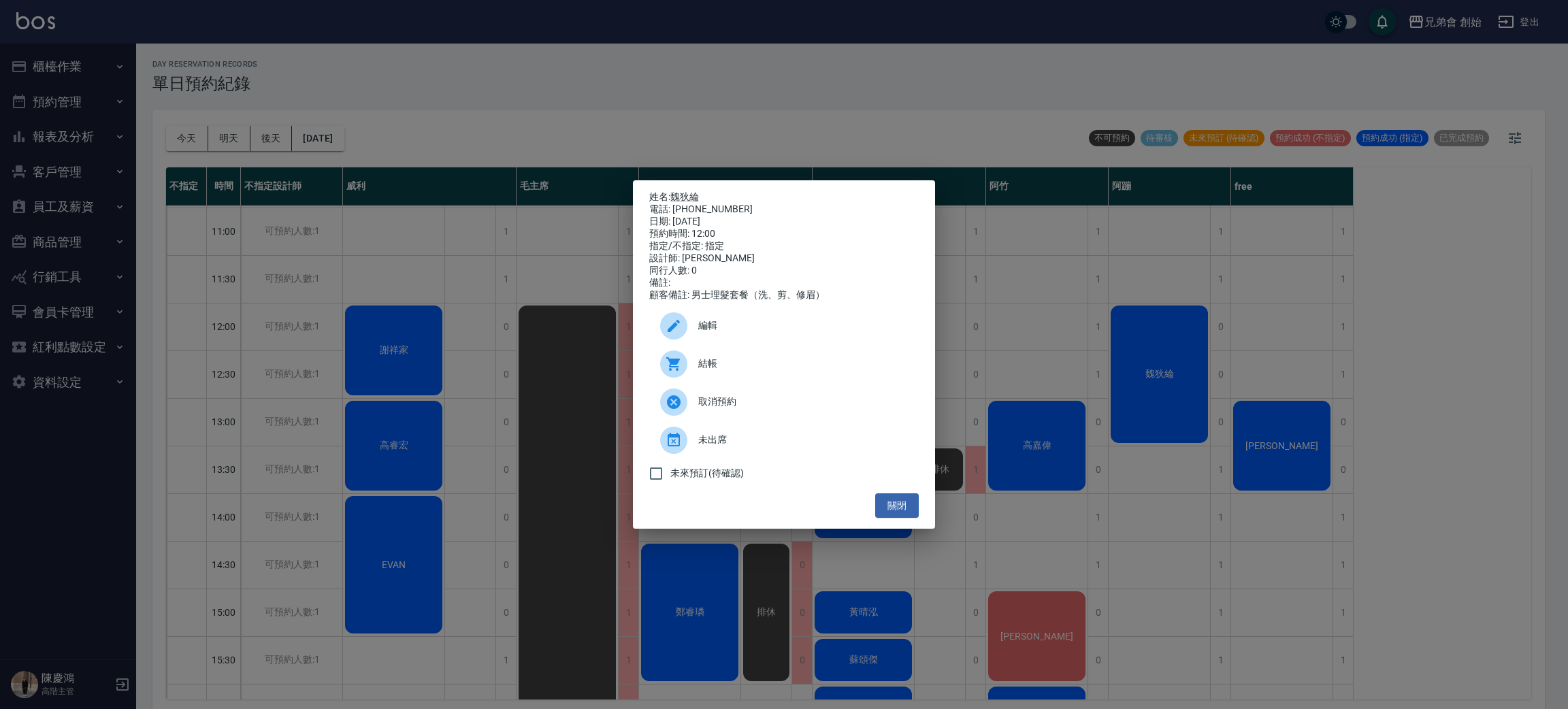
click at [1456, 329] on div "姓名: 魏狄綸 電話: 0988420635 日期: 2025/08/23 預約時間: 12:00 指定/不指定: 指定 設計師: 阿蹦 同行人數: 0 備註…" at bounding box center [784, 354] width 1568 height 709
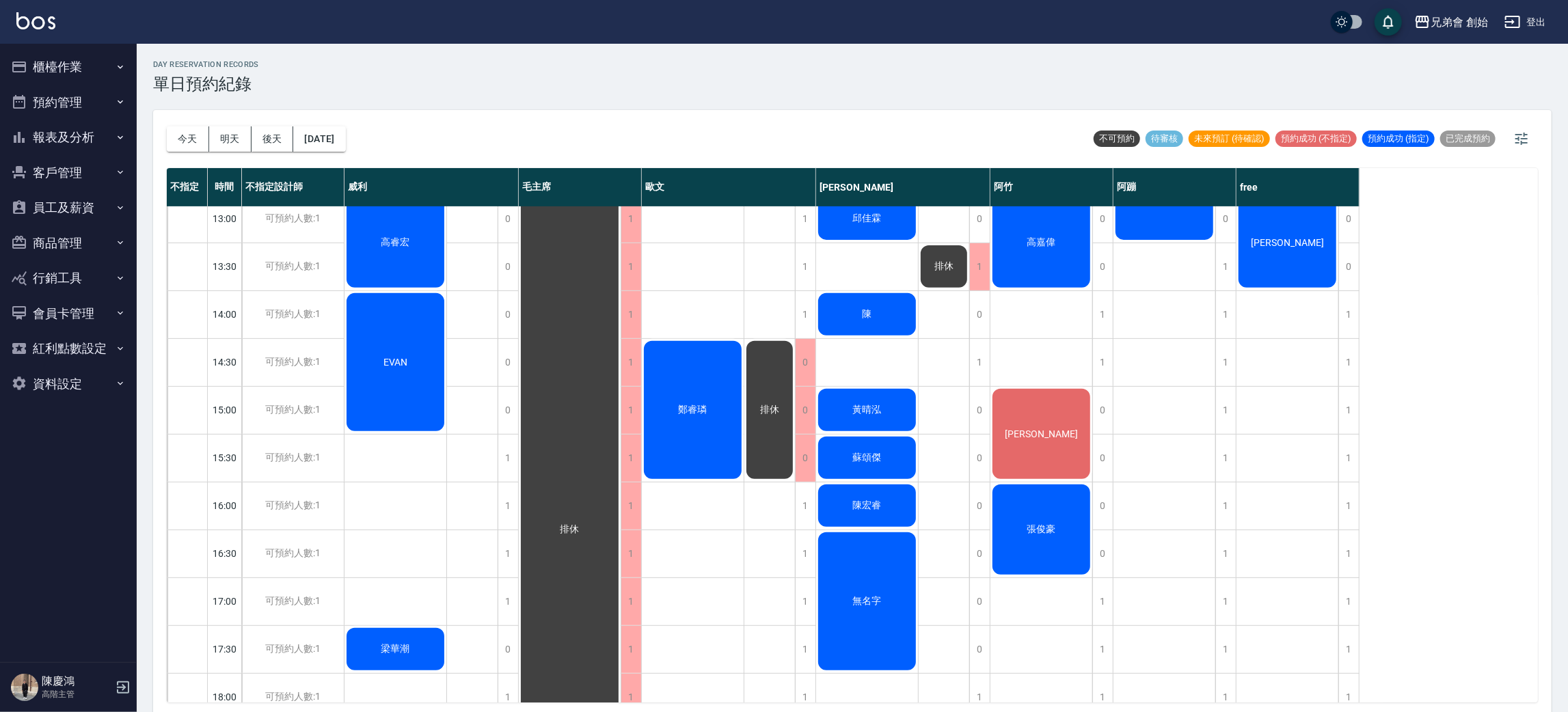
scroll to position [292, 0]
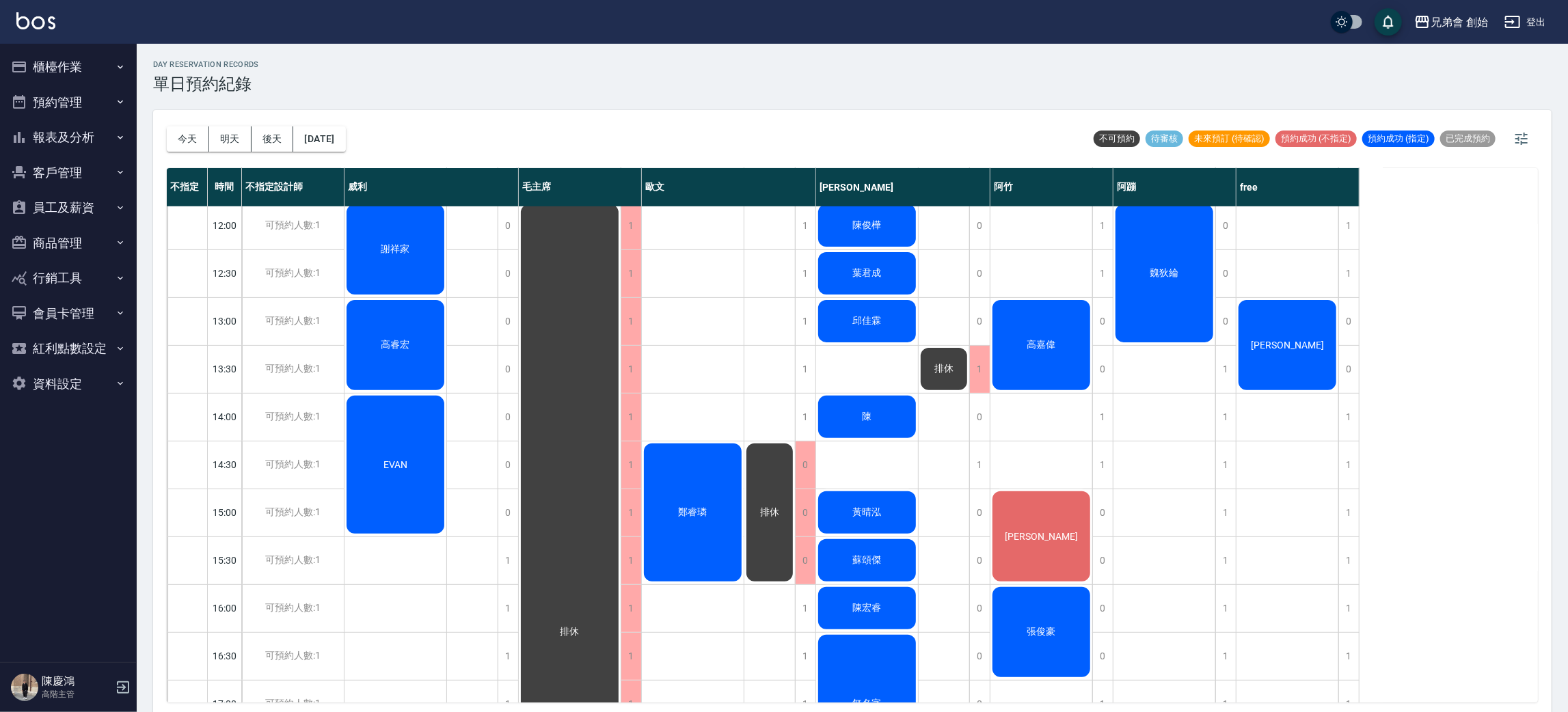
click at [447, 297] on div "Jimmy" at bounding box center [396, 249] width 102 height 94
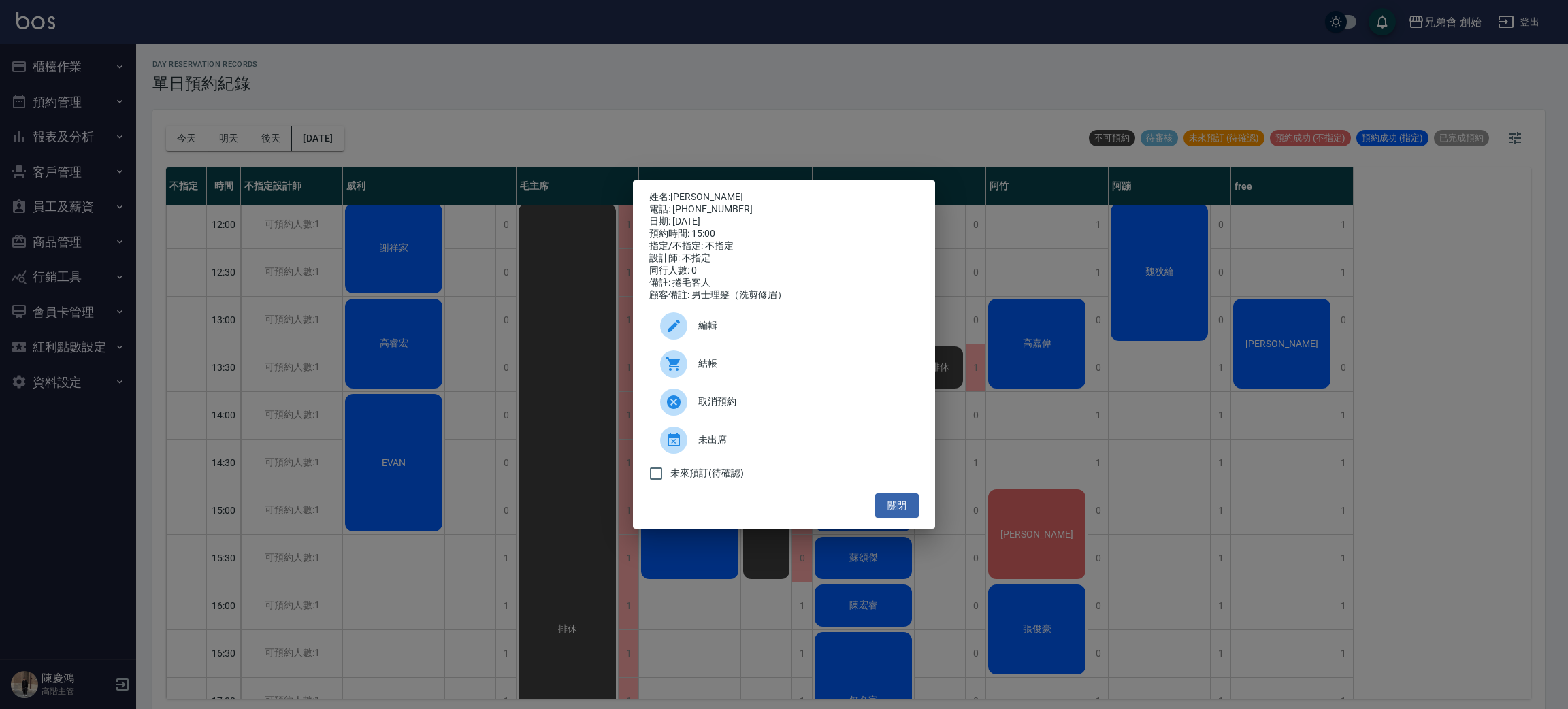
click at [1455, 472] on div "姓名: Jimmy 電話: 0913270710 日期: 2025/08/23 預約時間: 15:00 指定/不指定: 不指定 設計師: 不指定 同行人數: …" at bounding box center [784, 354] width 1568 height 709
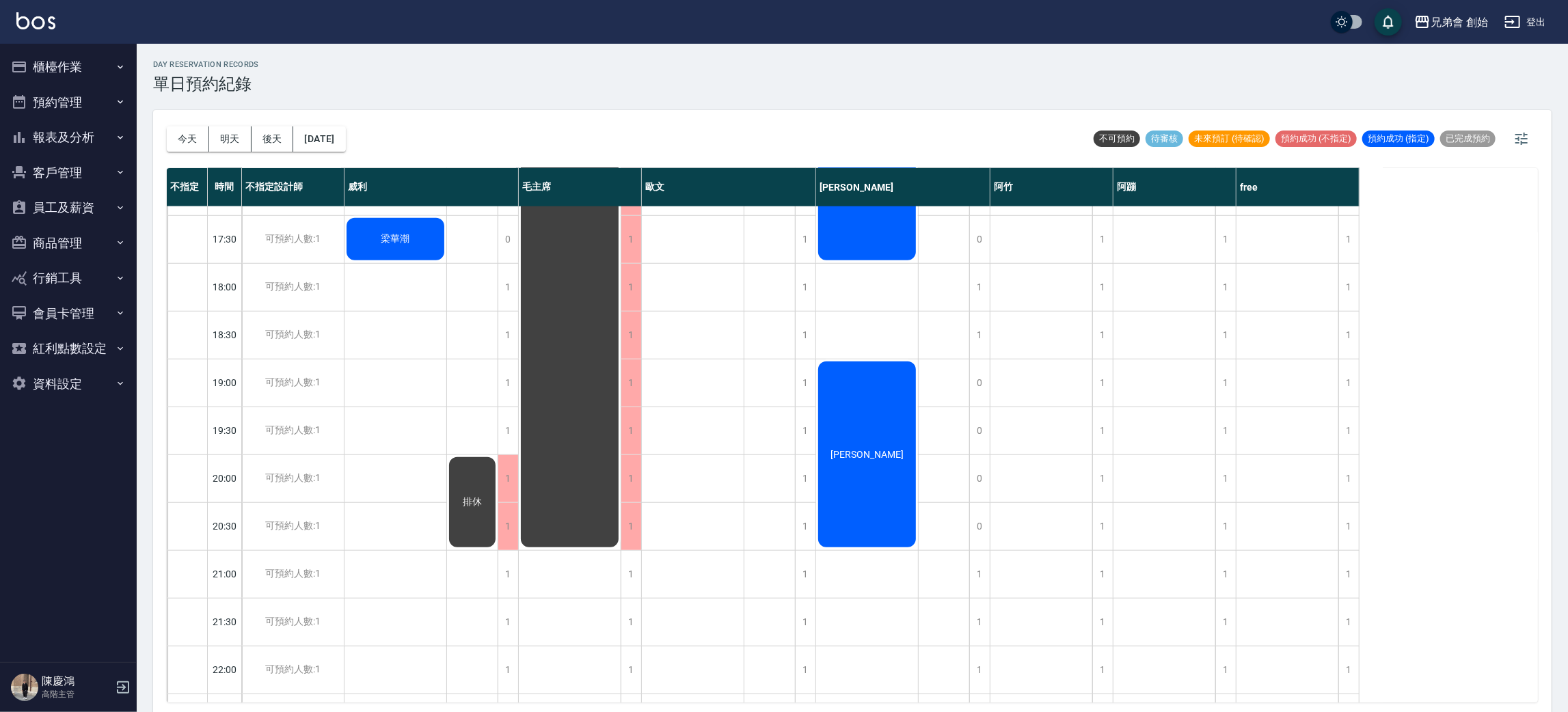
scroll to position [702, 0]
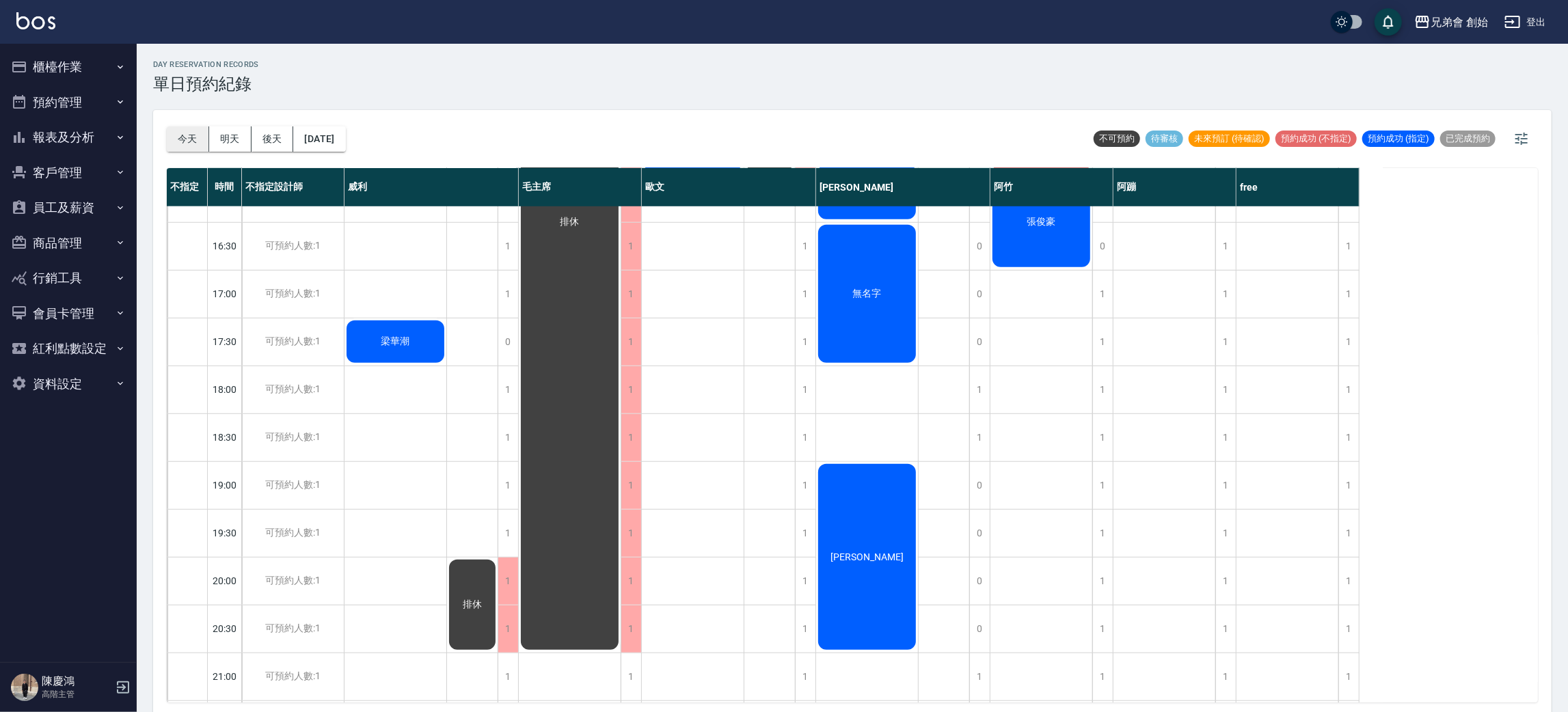
click at [171, 133] on button "今天" at bounding box center [187, 139] width 43 height 25
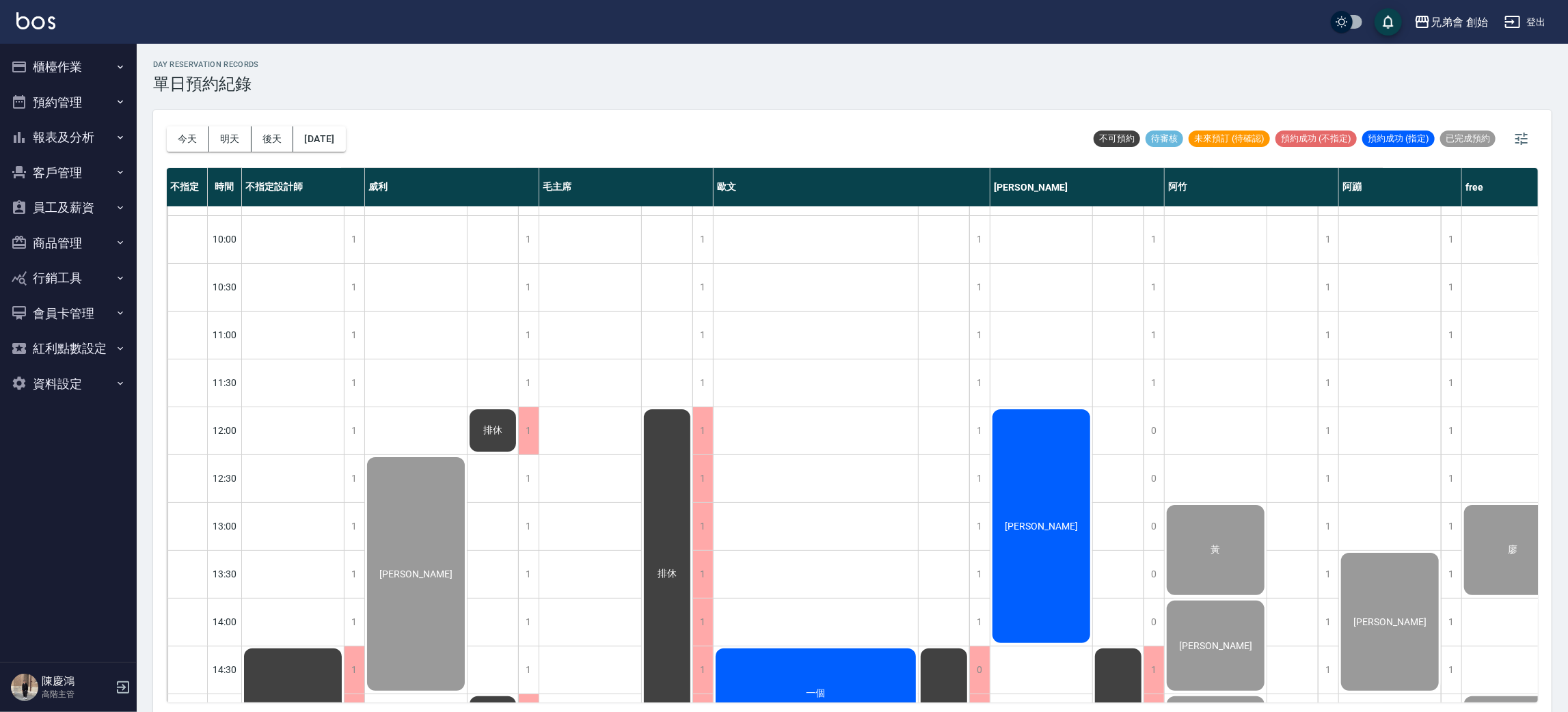
scroll to position [3, 0]
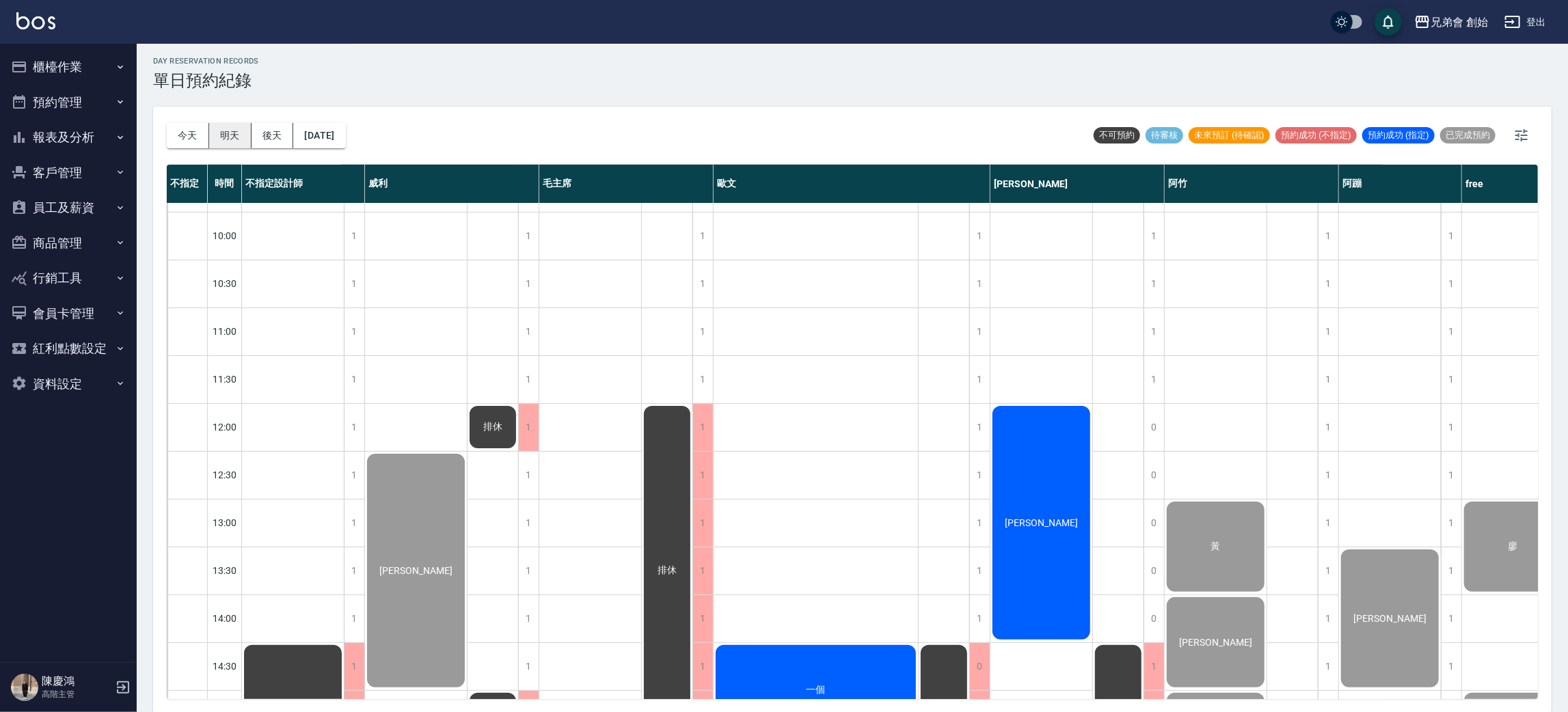
click at [241, 135] on button "明天" at bounding box center [230, 135] width 43 height 25
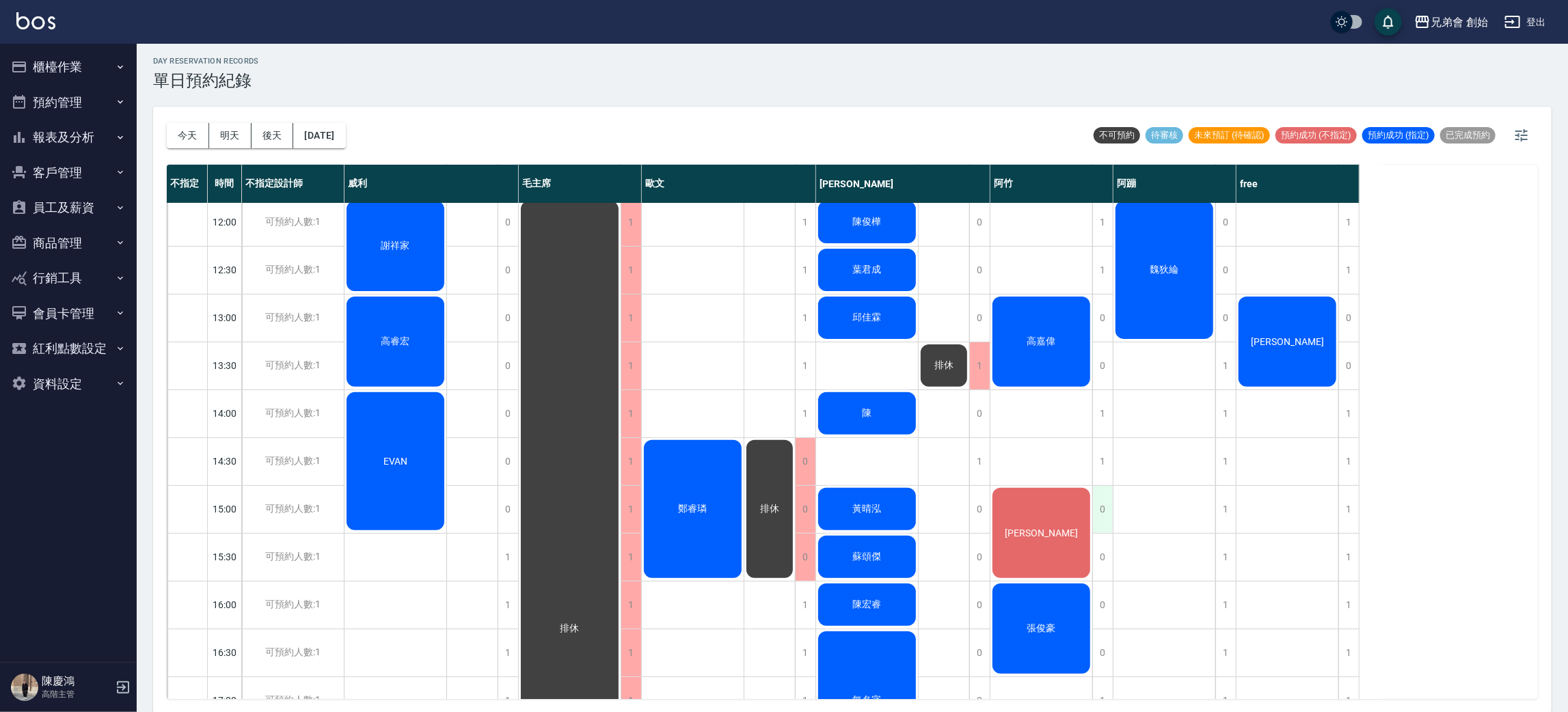
scroll to position [599, 0]
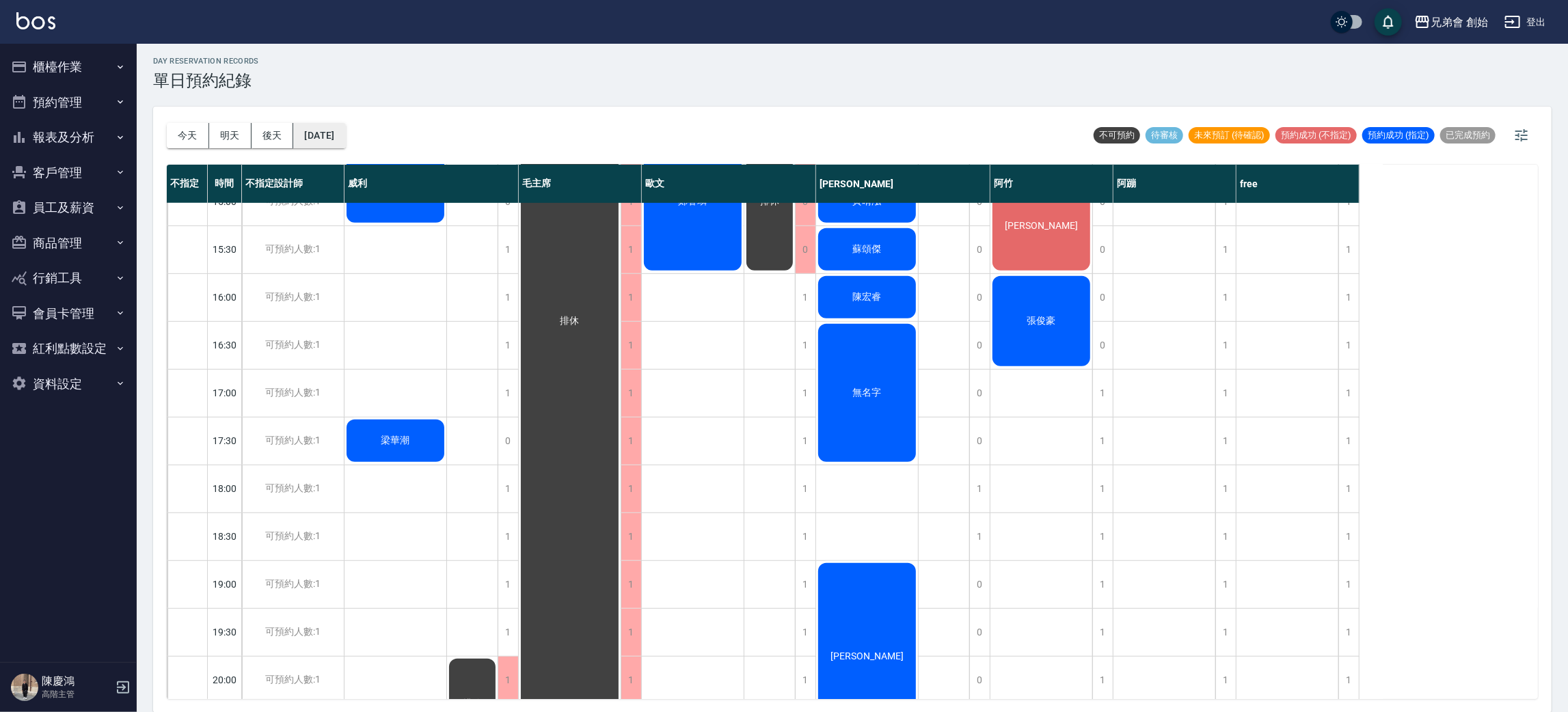
click at [340, 133] on button "2025/08/23" at bounding box center [319, 135] width 52 height 25
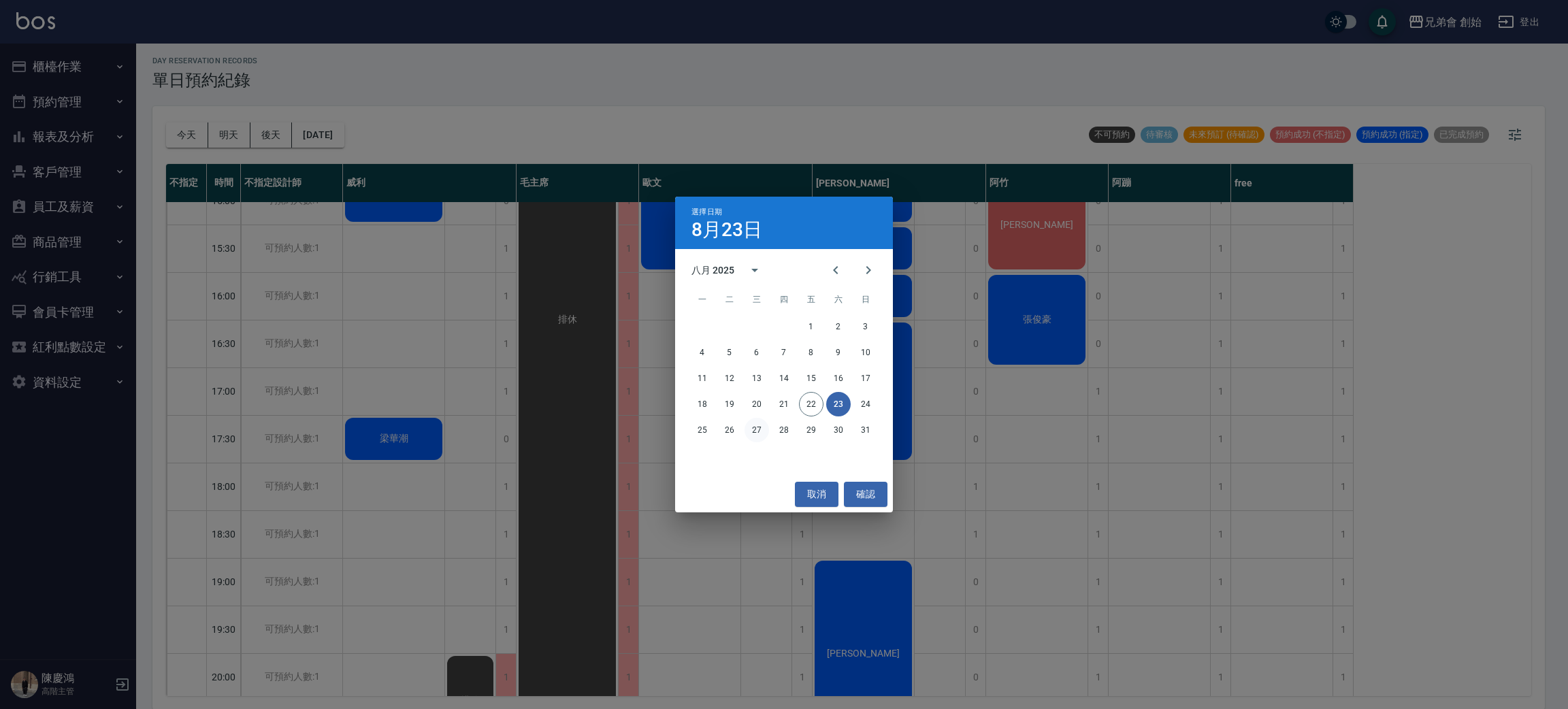
click at [758, 430] on button "27" at bounding box center [756, 429] width 24 height 24
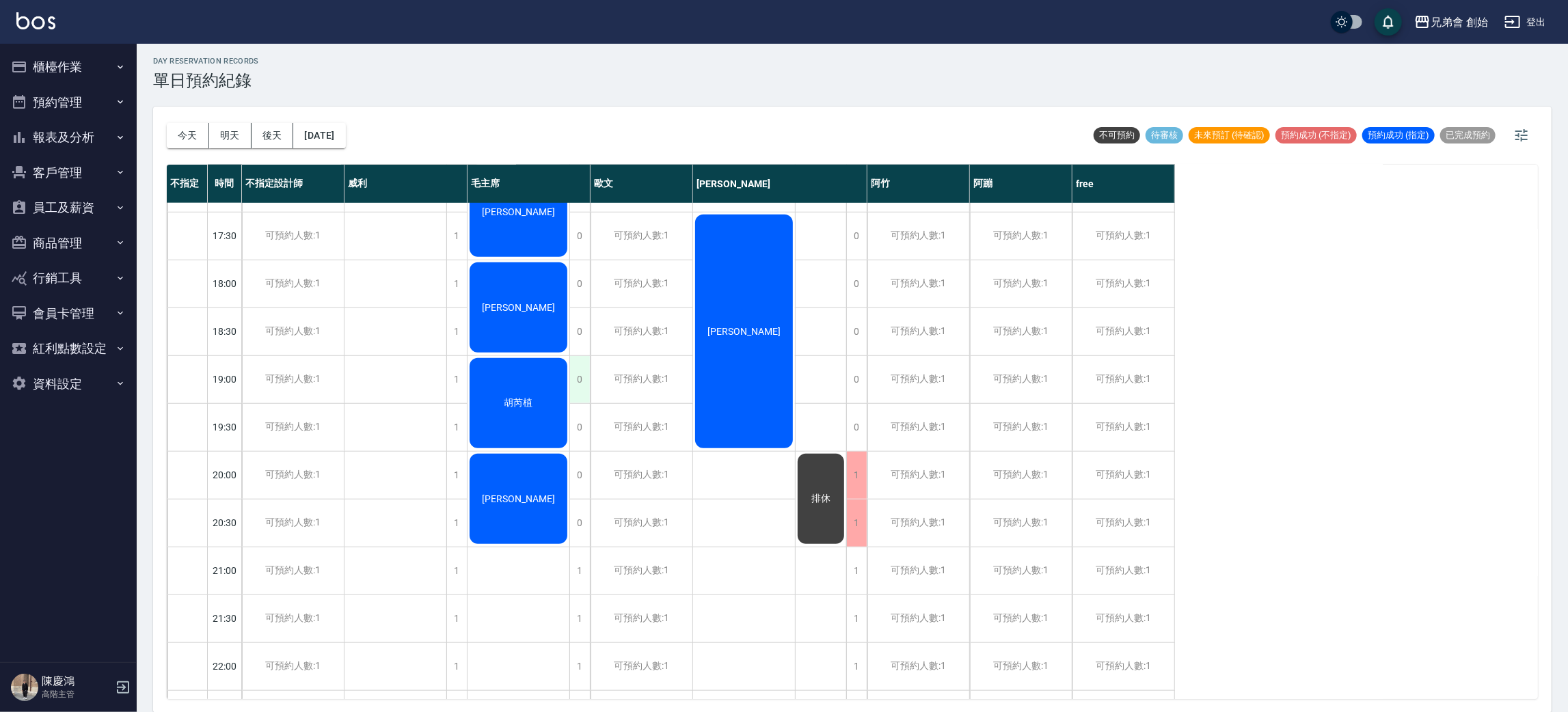
scroll to position [702, 0]
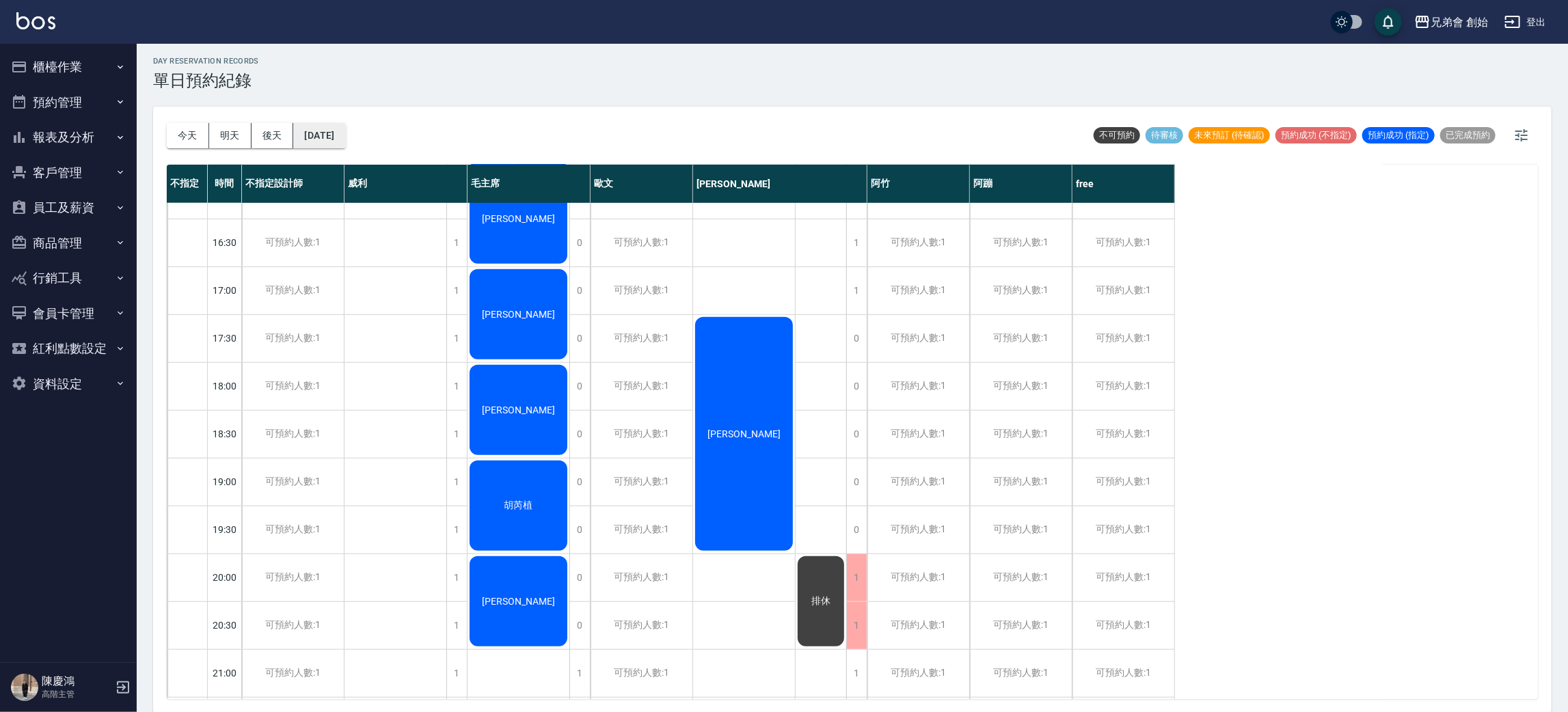
click at [340, 140] on button "2025/08/27" at bounding box center [319, 135] width 52 height 25
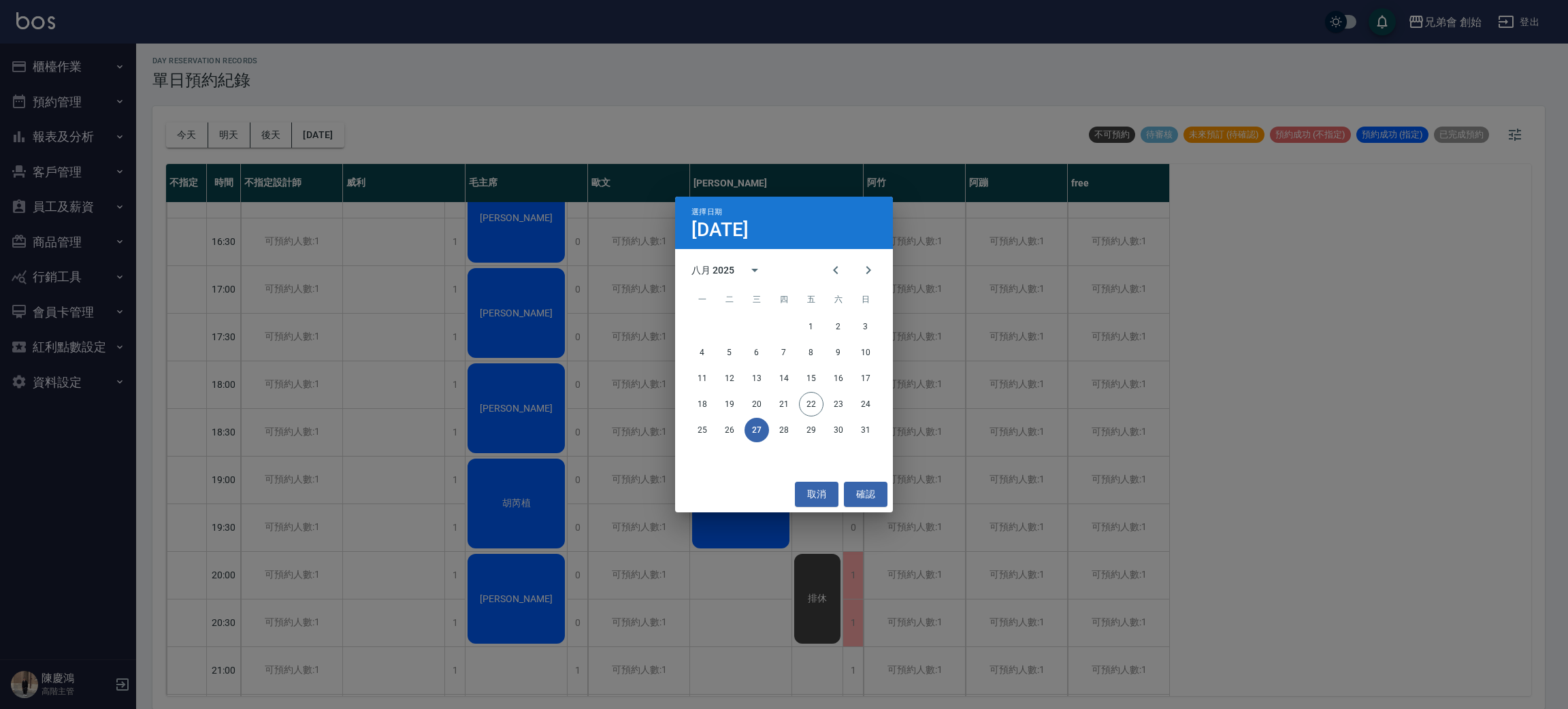
click at [591, 75] on div "選擇日期 8月27日 八月 2025 一 二 三 四 五 六 日 1 2 3 4 5 6 7 8 9 10 11 12 13 14 15 16 17 18 1…" at bounding box center [784, 354] width 1568 height 709
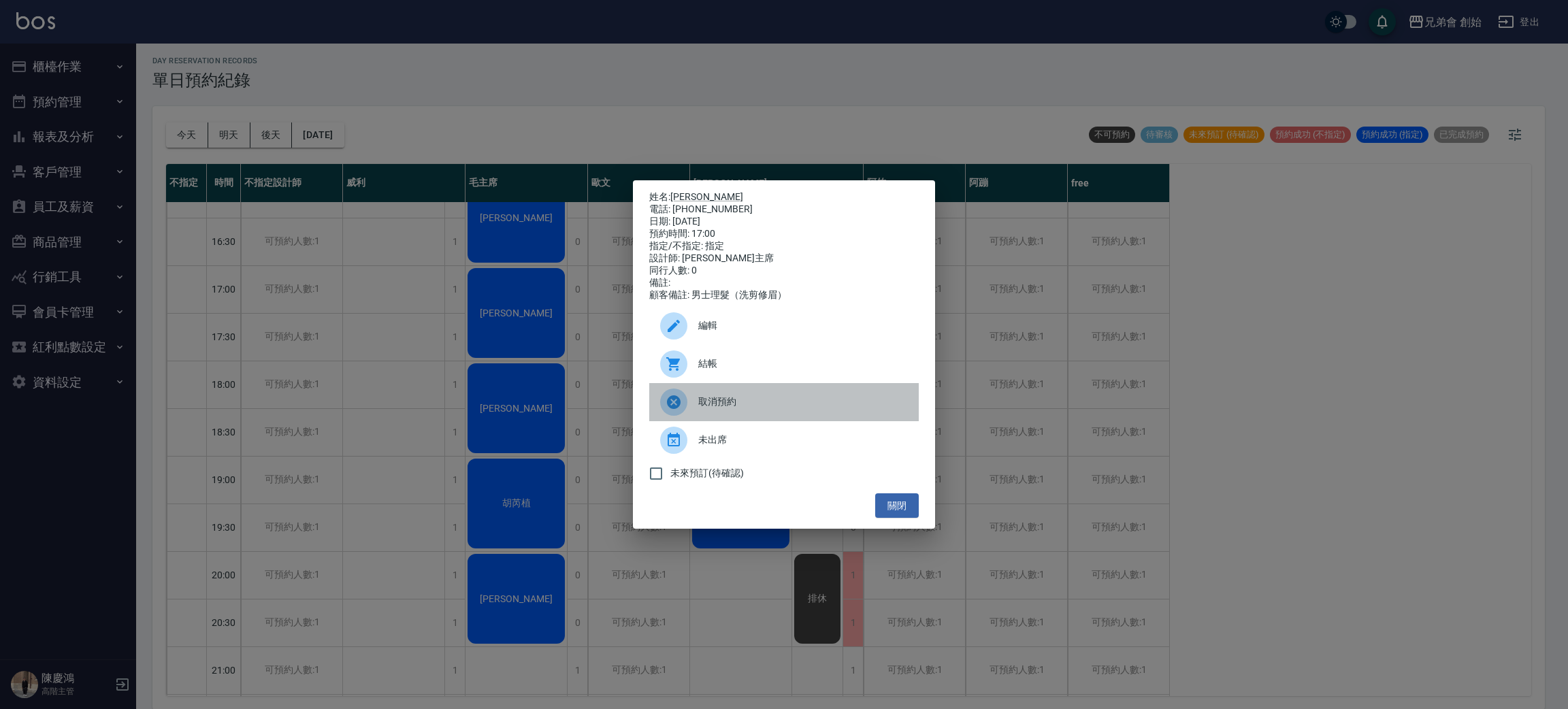
click at [696, 404] on div at bounding box center [679, 402] width 38 height 27
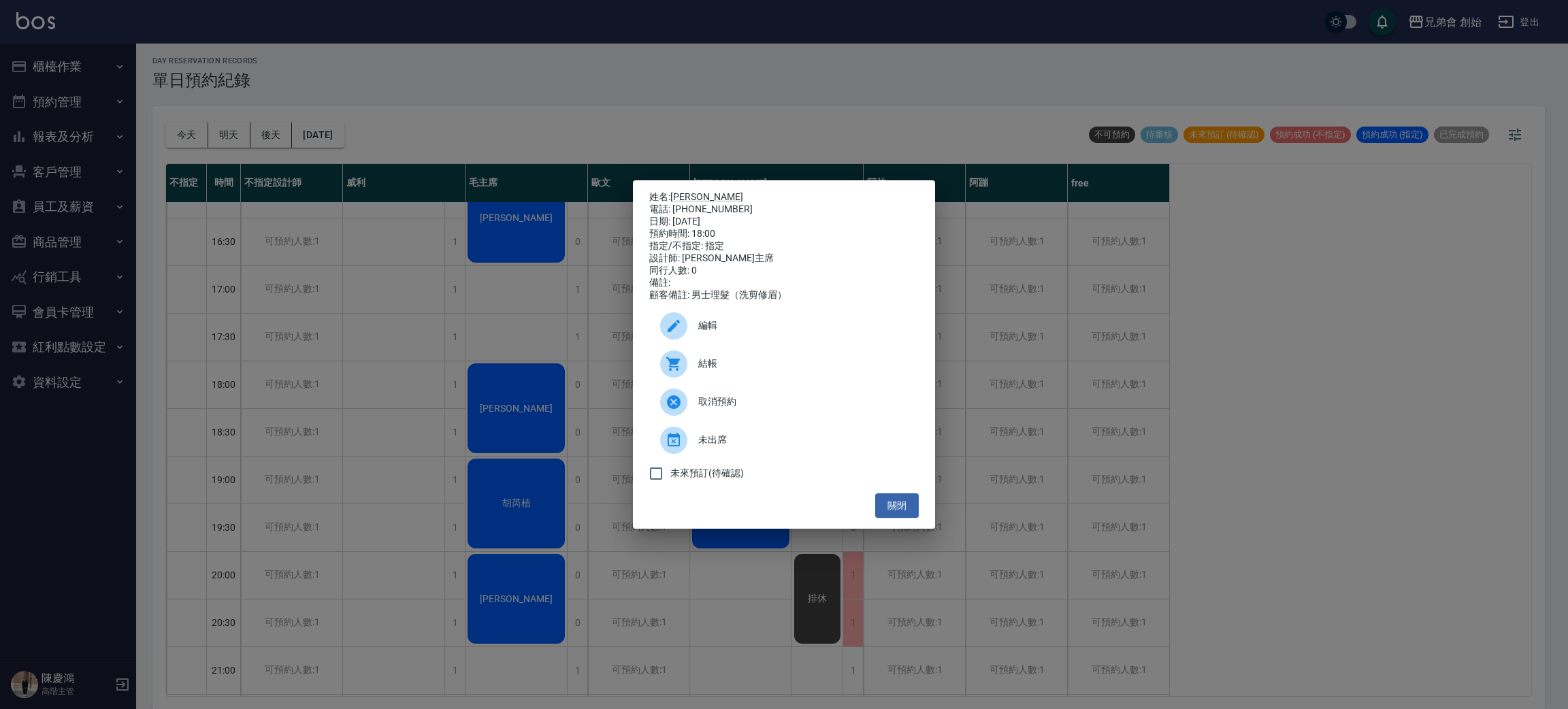
click at [709, 408] on span "取消預約" at bounding box center [803, 401] width 210 height 14
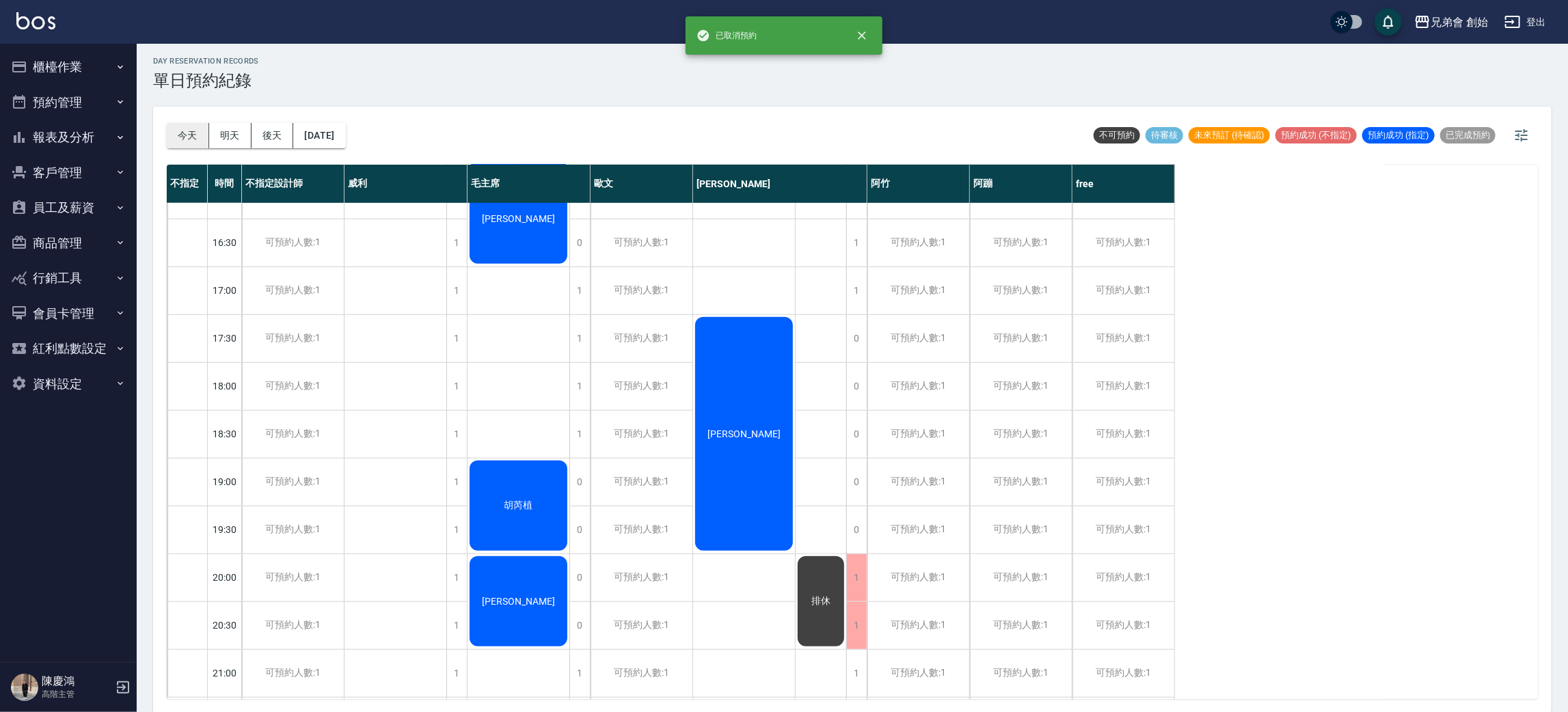
click at [204, 133] on button "今天" at bounding box center [187, 135] width 43 height 25
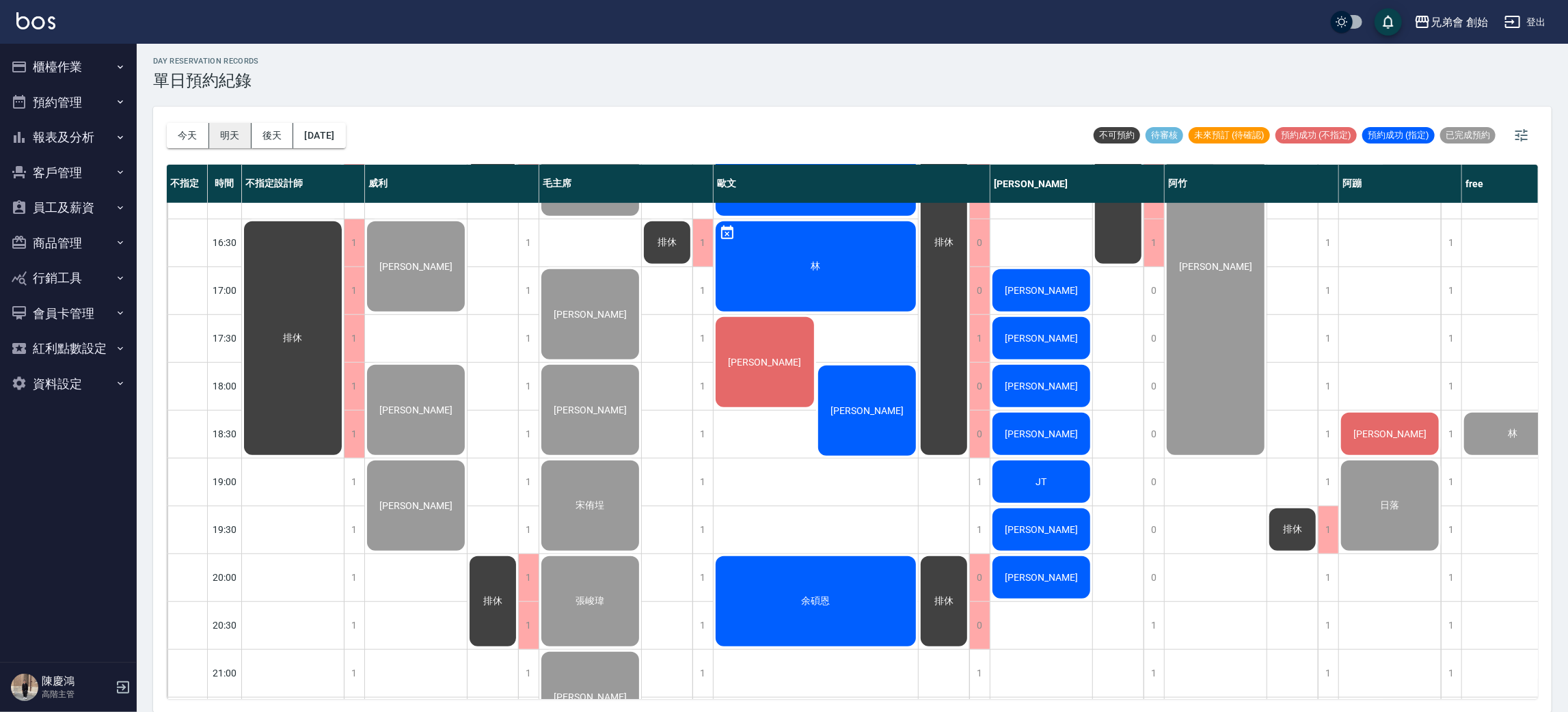
click at [215, 133] on button "明天" at bounding box center [230, 135] width 43 height 25
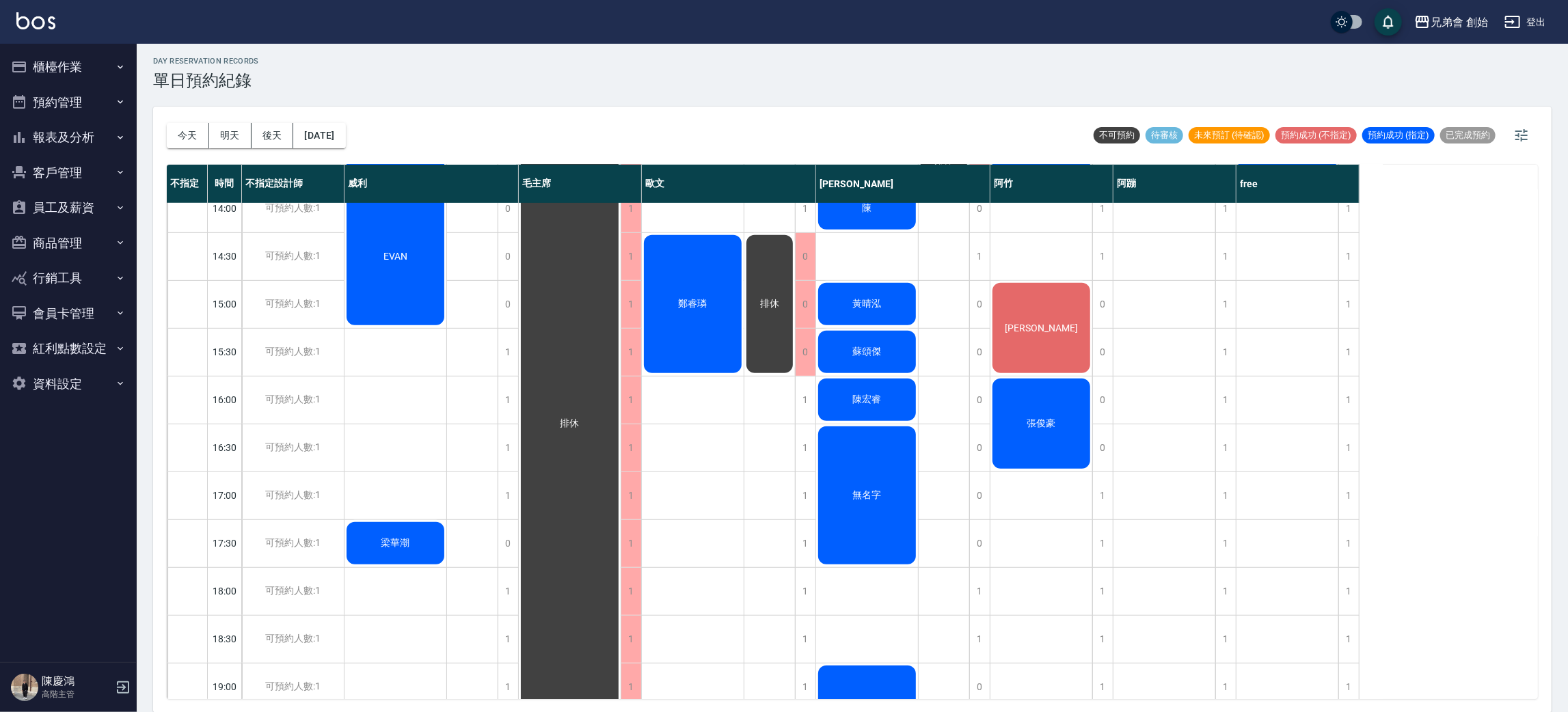
scroll to position [599, 0]
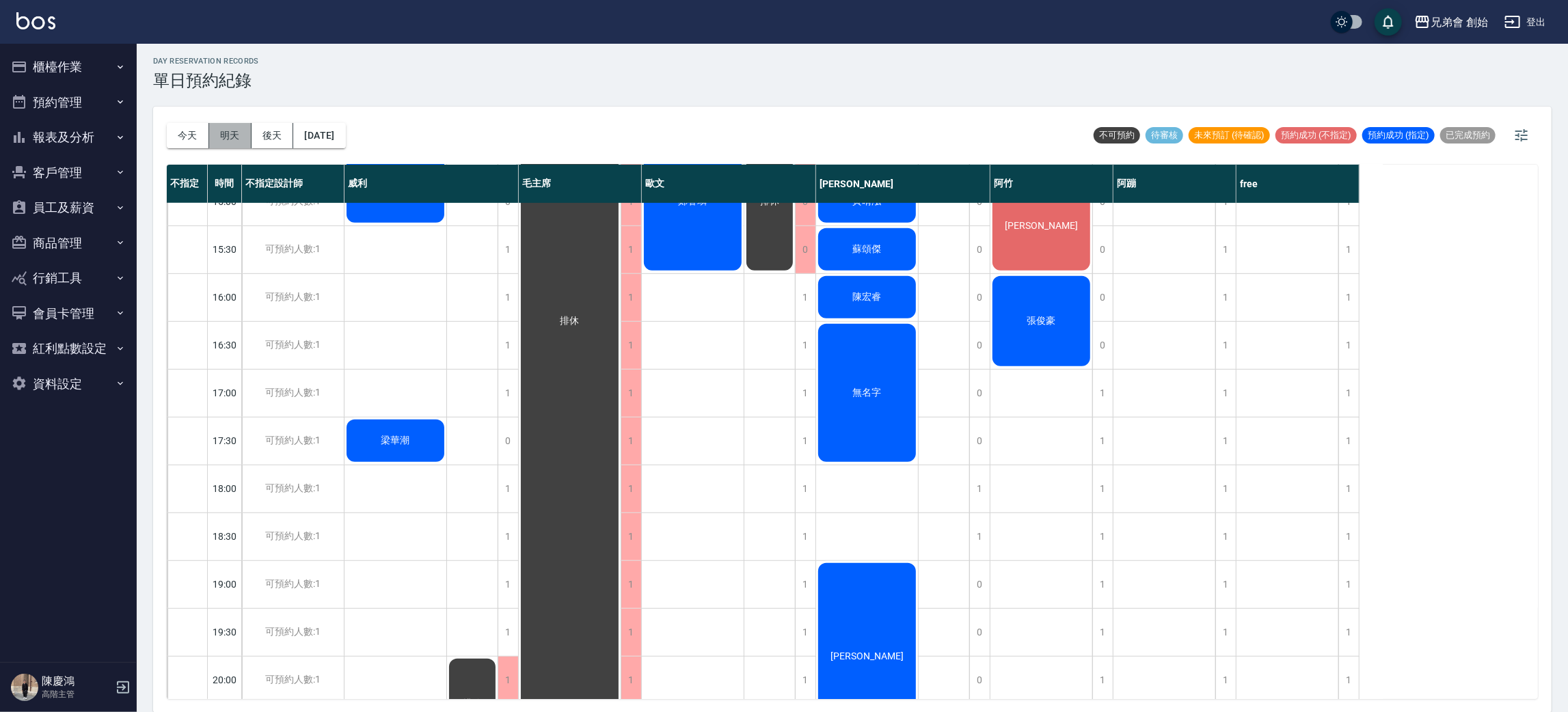
click at [235, 130] on button "明天" at bounding box center [230, 135] width 43 height 25
click at [345, 135] on button "2025/08/23" at bounding box center [319, 135] width 52 height 25
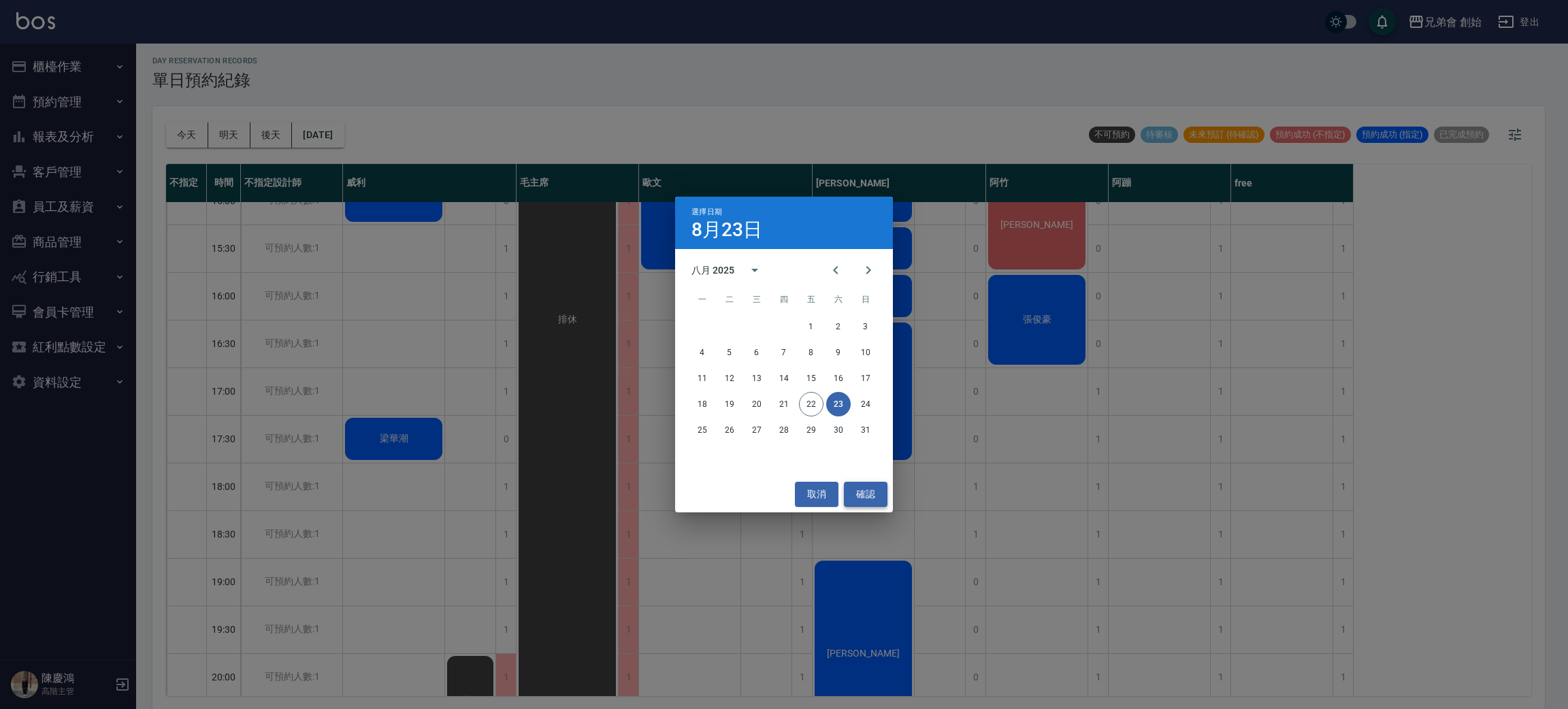
click at [877, 488] on button "確認" at bounding box center [866, 494] width 43 height 25
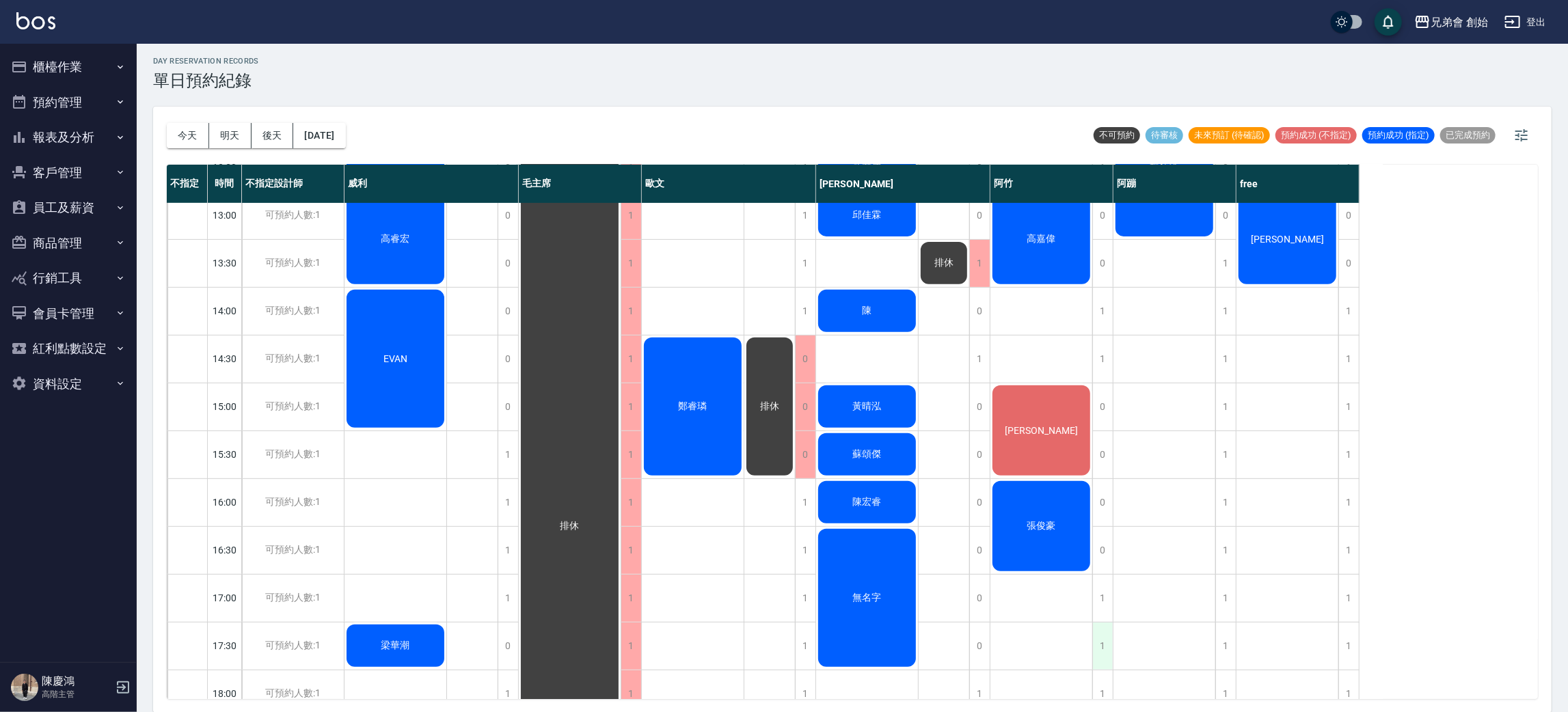
scroll to position [702, 0]
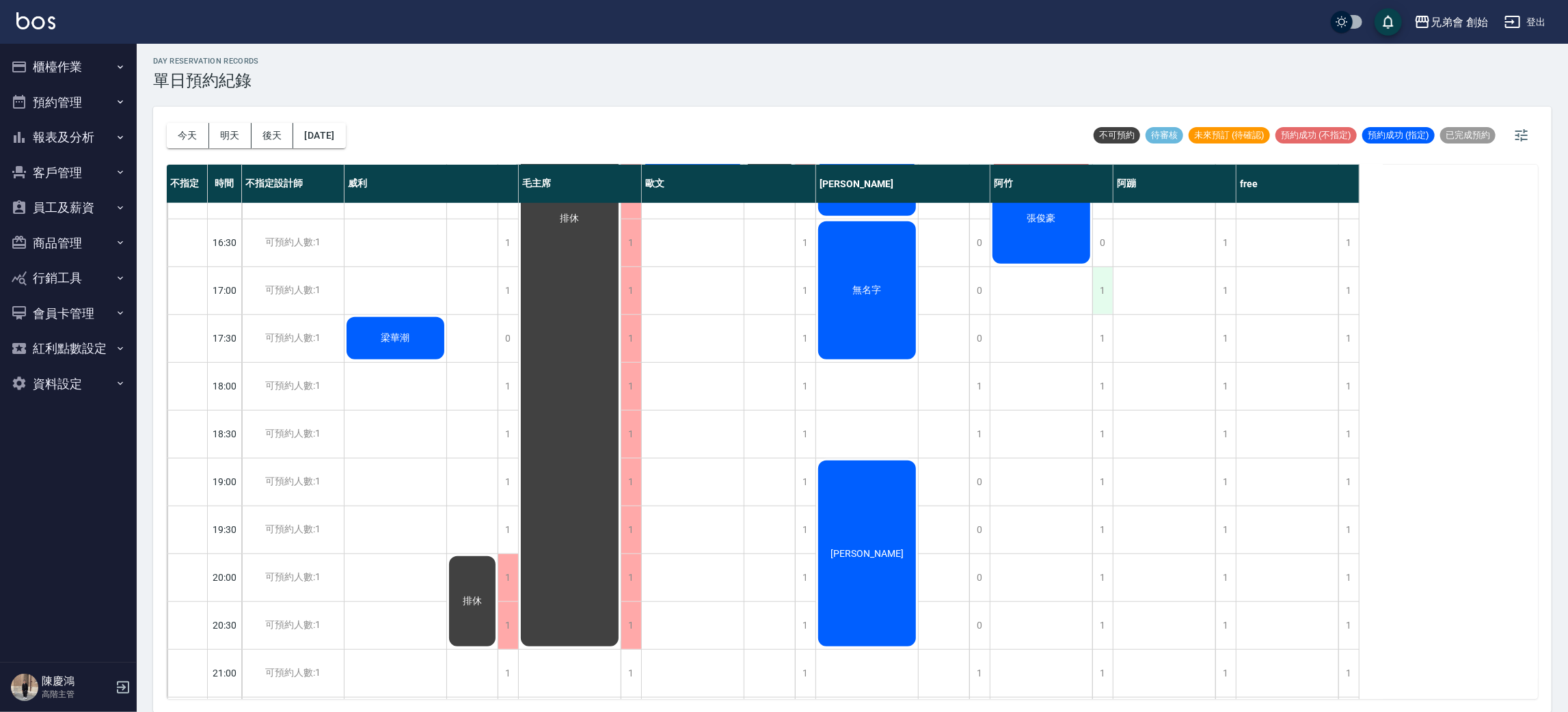
click at [1096, 287] on div "1" at bounding box center [1102, 291] width 21 height 47
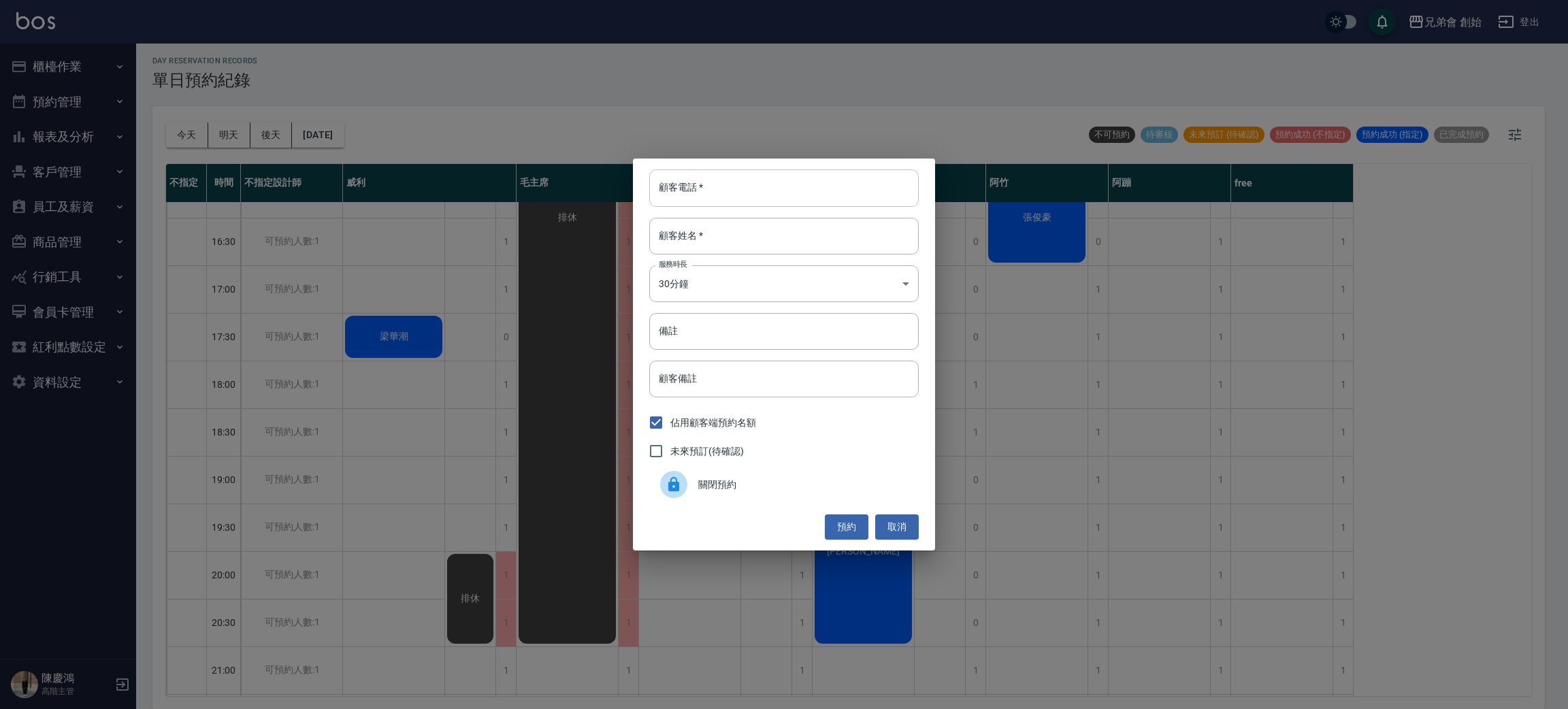
drag, startPoint x: 722, startPoint y: 177, endPoint x: 722, endPoint y: 189, distance: 12.0
click at [722, 177] on input "顧客電話   *" at bounding box center [784, 188] width 270 height 37
type input "0918725548"
click at [762, 243] on input "顧客姓名   *" at bounding box center [784, 236] width 270 height 37
type input "1"
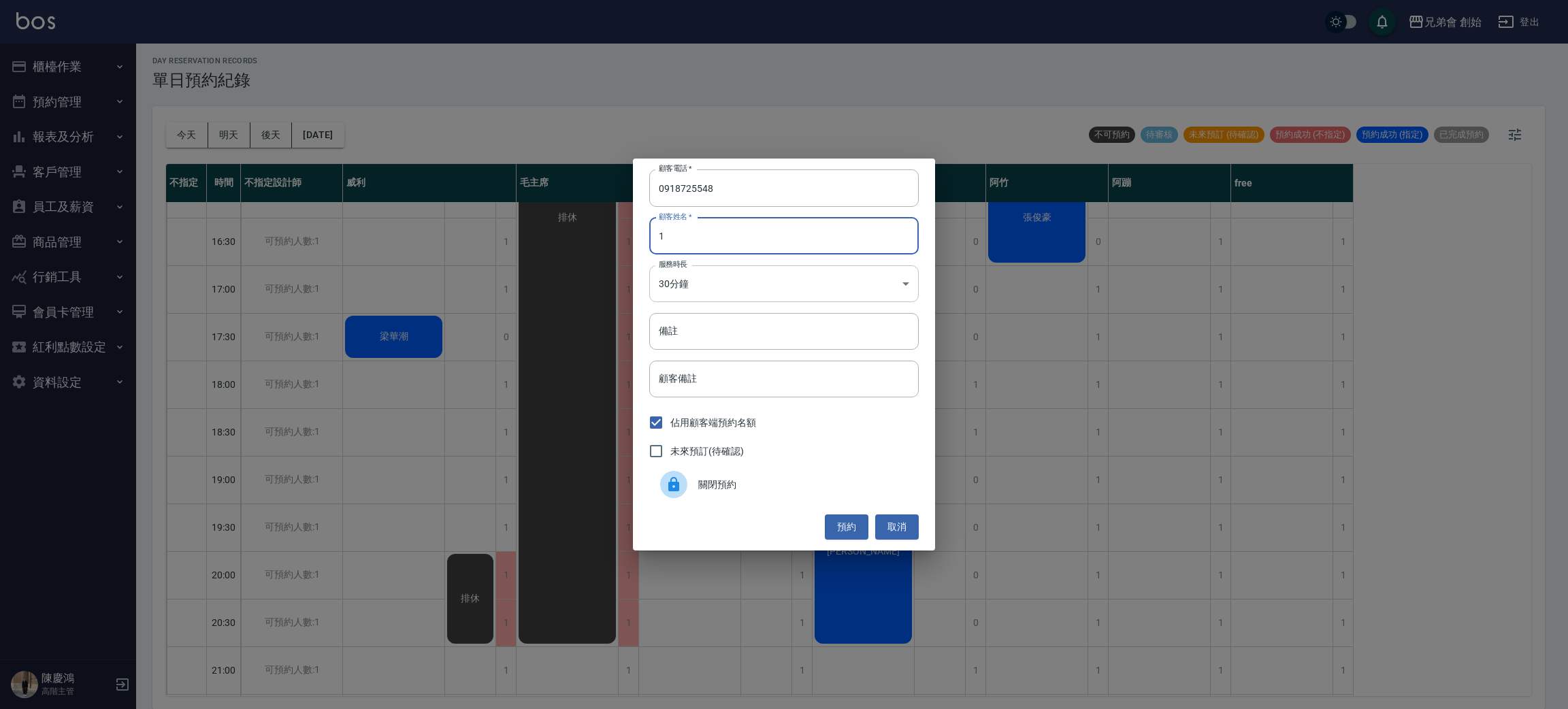
click at [837, 288] on body "兄弟會 創始 登出 櫃檯作業 打帳單 帳單列表 掛單列表 座位開單 營業儀表板 現金收支登錄 高階收支登錄 材料自購登錄 每日結帳 排班表 現場電腦打卡 掃碼…" at bounding box center [784, 353] width 1568 height 713
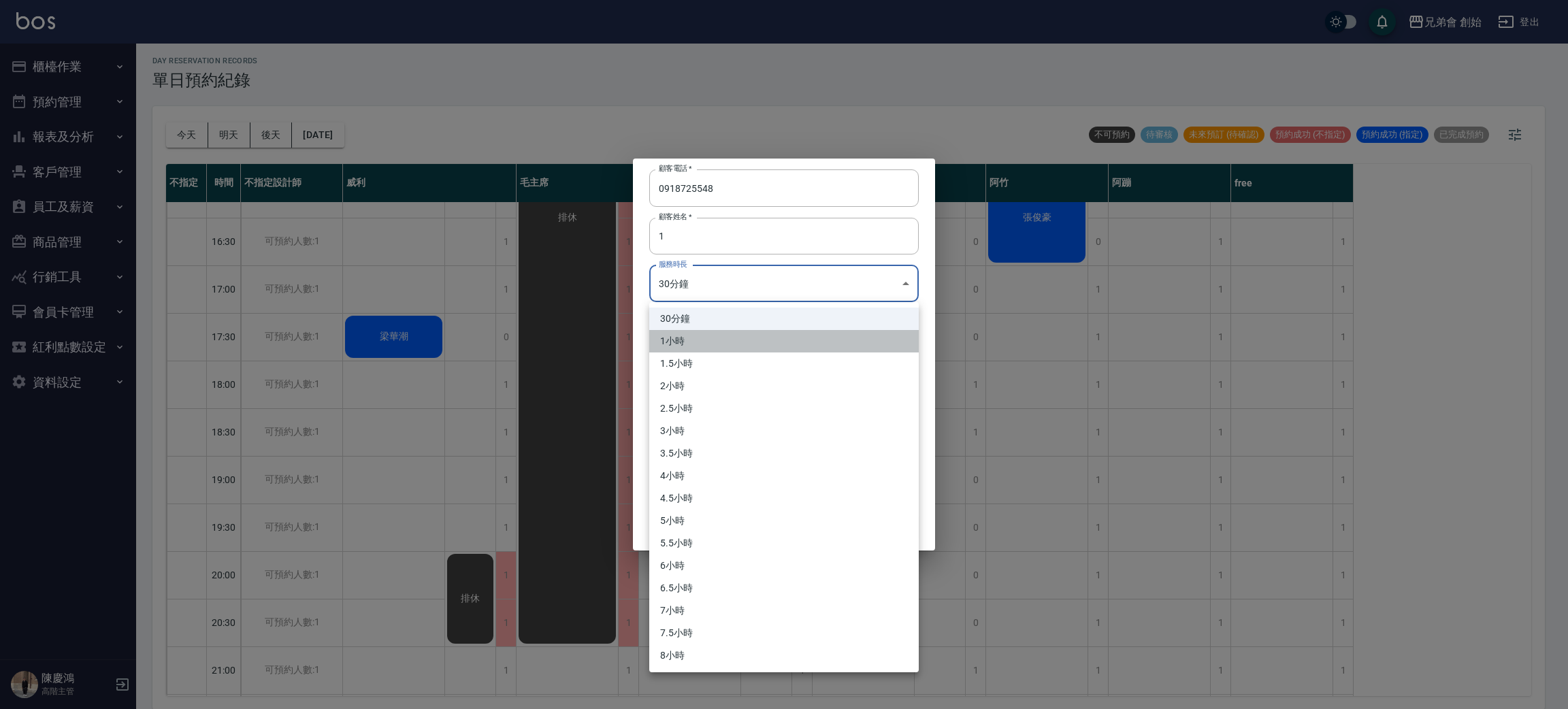
click at [717, 345] on li "1小時" at bounding box center [784, 341] width 270 height 22
type input "2"
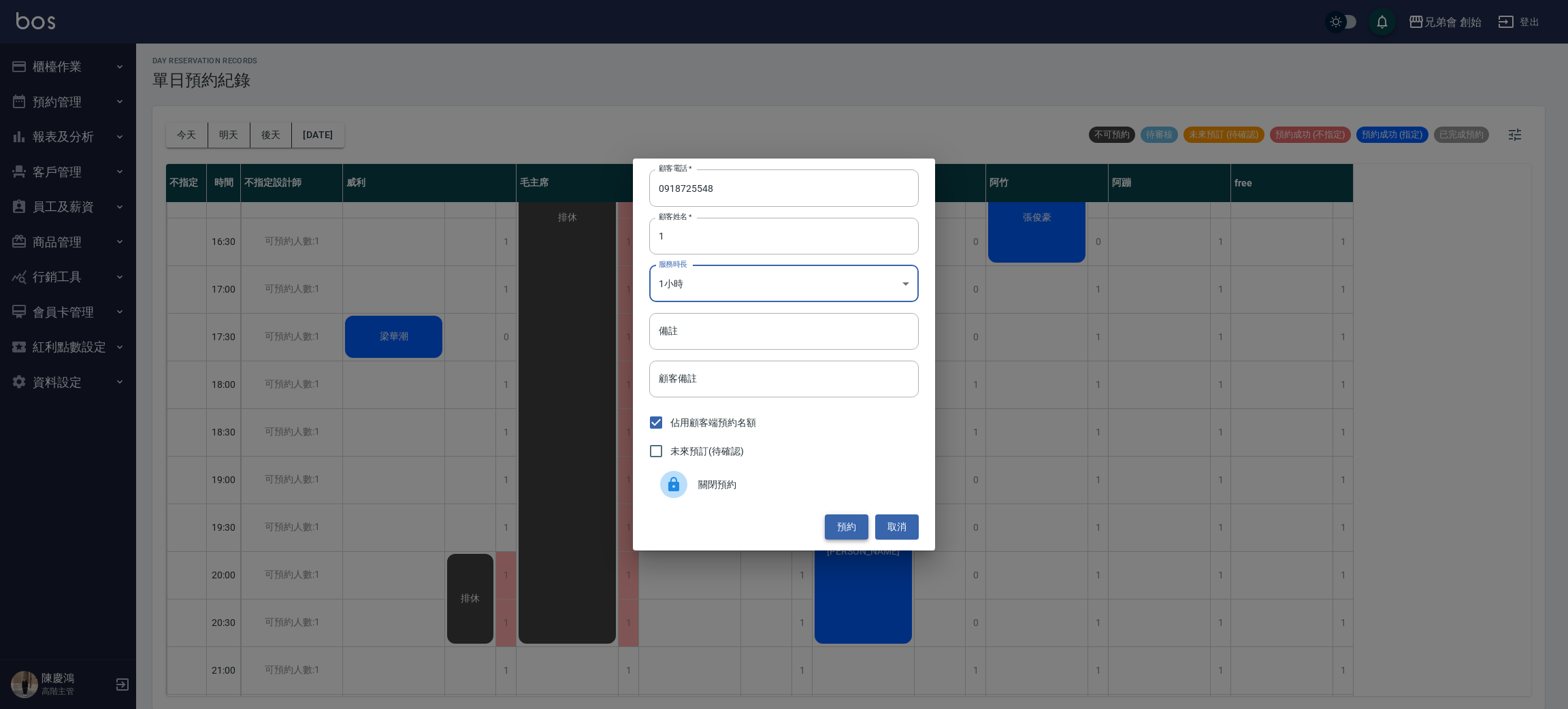
click at [848, 525] on button "預約" at bounding box center [846, 527] width 43 height 25
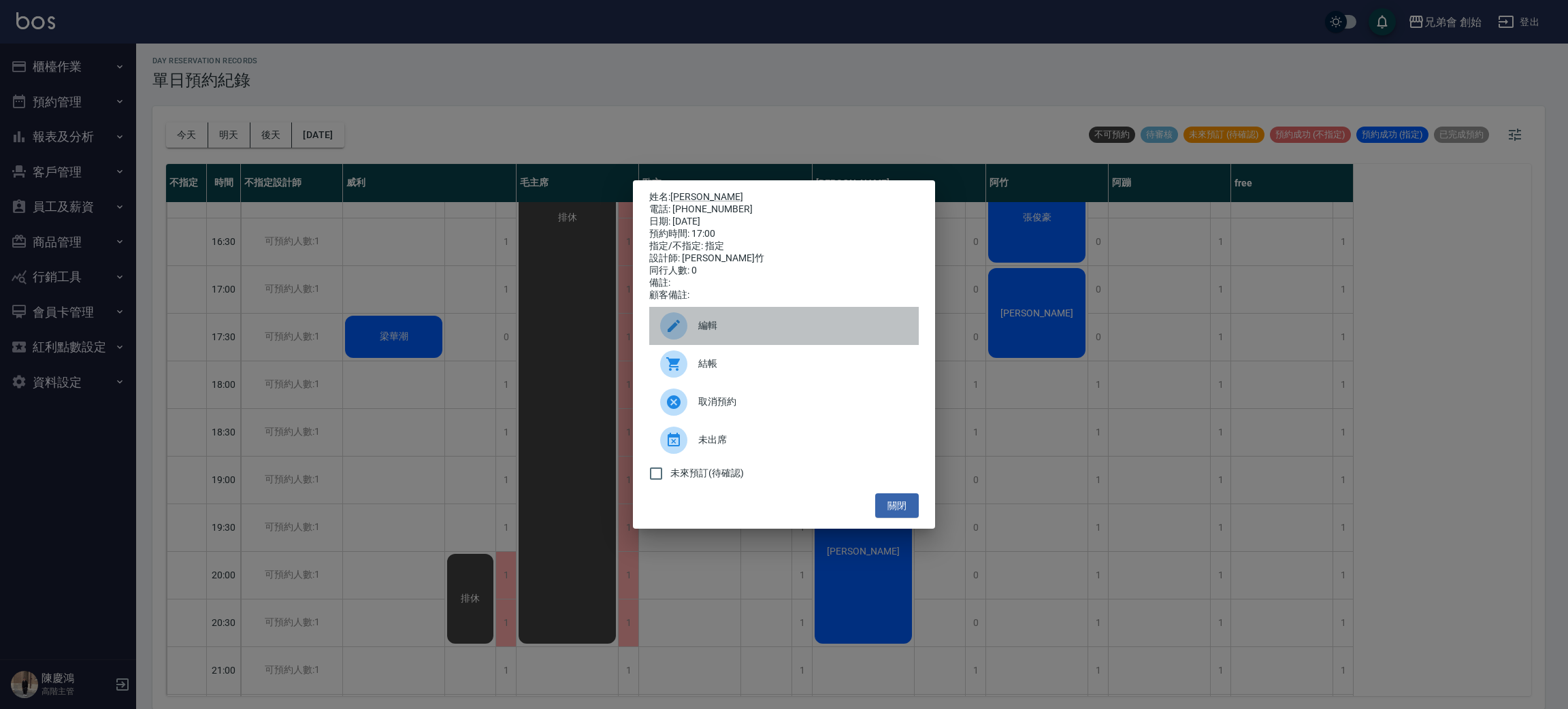
click at [679, 334] on icon at bounding box center [674, 326] width 17 height 17
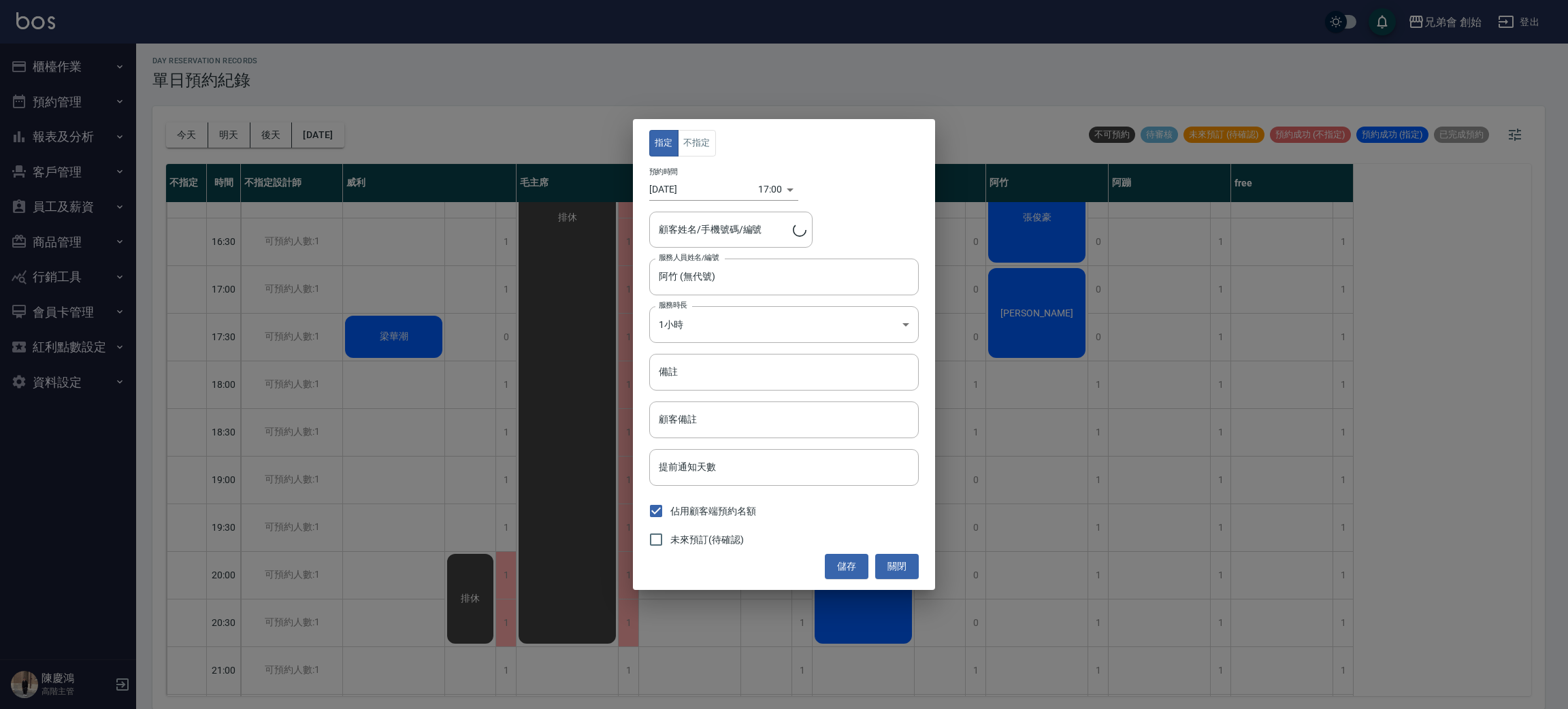
click at [688, 161] on div "指定 不指定 預約時間 2025/08/23 17:00 1755939600000 顧客姓名/手機號碼/編號 顧客姓名/手機號碼/編號 服務人員姓名/編號 …" at bounding box center [783, 354] width 302 height 470
type input "傅睿煬/0918725548/"
click at [696, 145] on button "不指定" at bounding box center [697, 143] width 38 height 27
click at [852, 565] on button "儲存" at bounding box center [846, 566] width 43 height 25
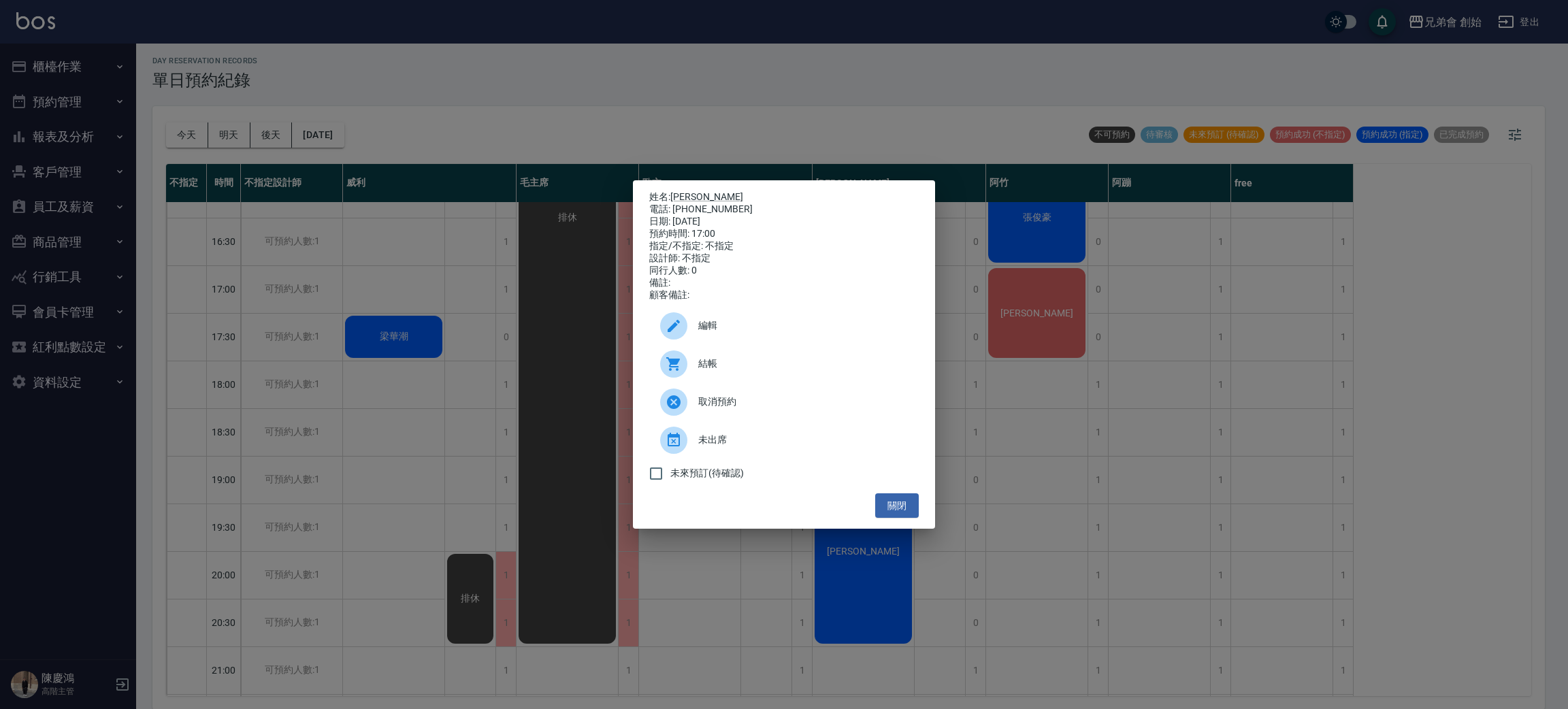
click at [680, 334] on icon at bounding box center [674, 326] width 17 height 17
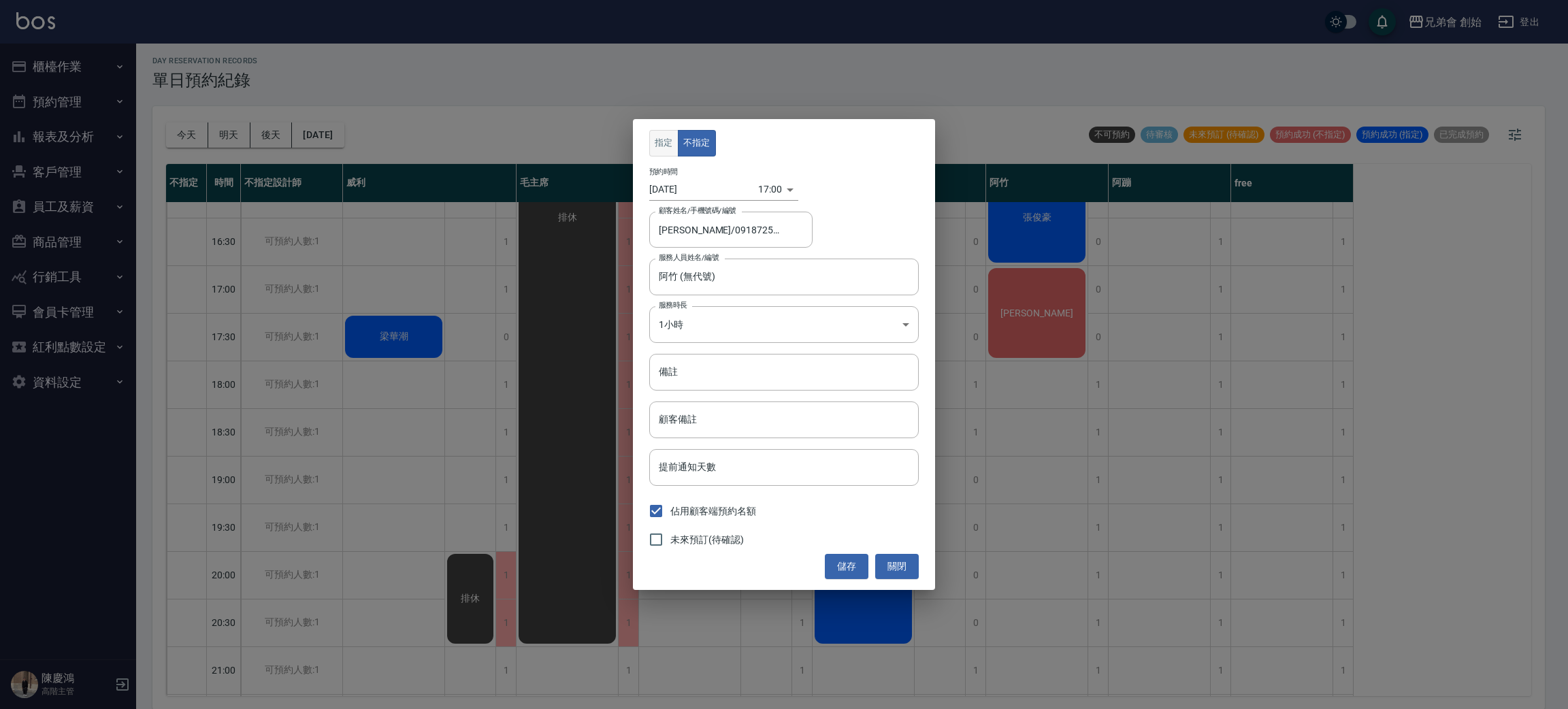
drag, startPoint x: 655, startPoint y: 140, endPoint x: 662, endPoint y: 151, distance: 13.0
click at [655, 141] on button "指定" at bounding box center [663, 143] width 29 height 27
click at [840, 573] on button "儲存" at bounding box center [846, 566] width 43 height 25
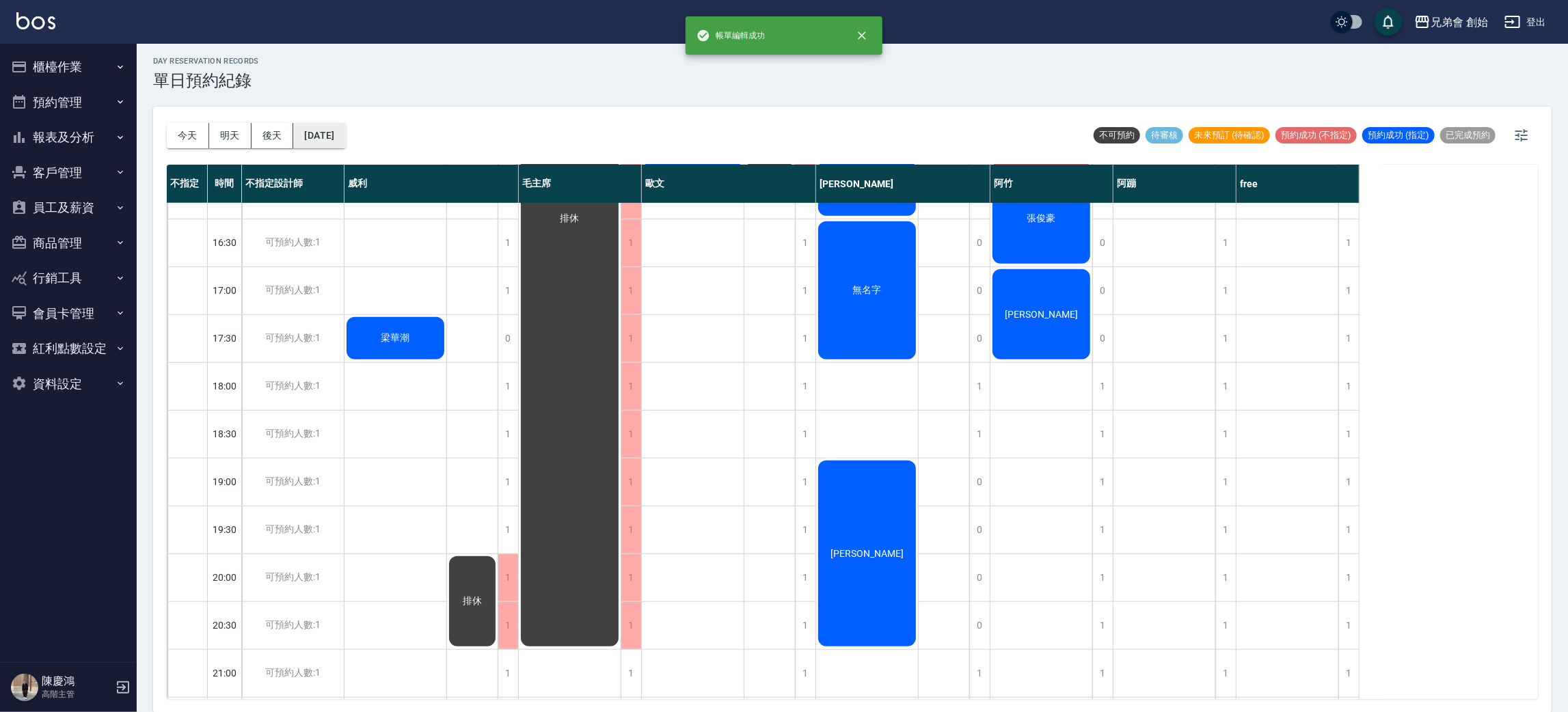
click at [345, 129] on button "2025/08/23" at bounding box center [319, 135] width 52 height 25
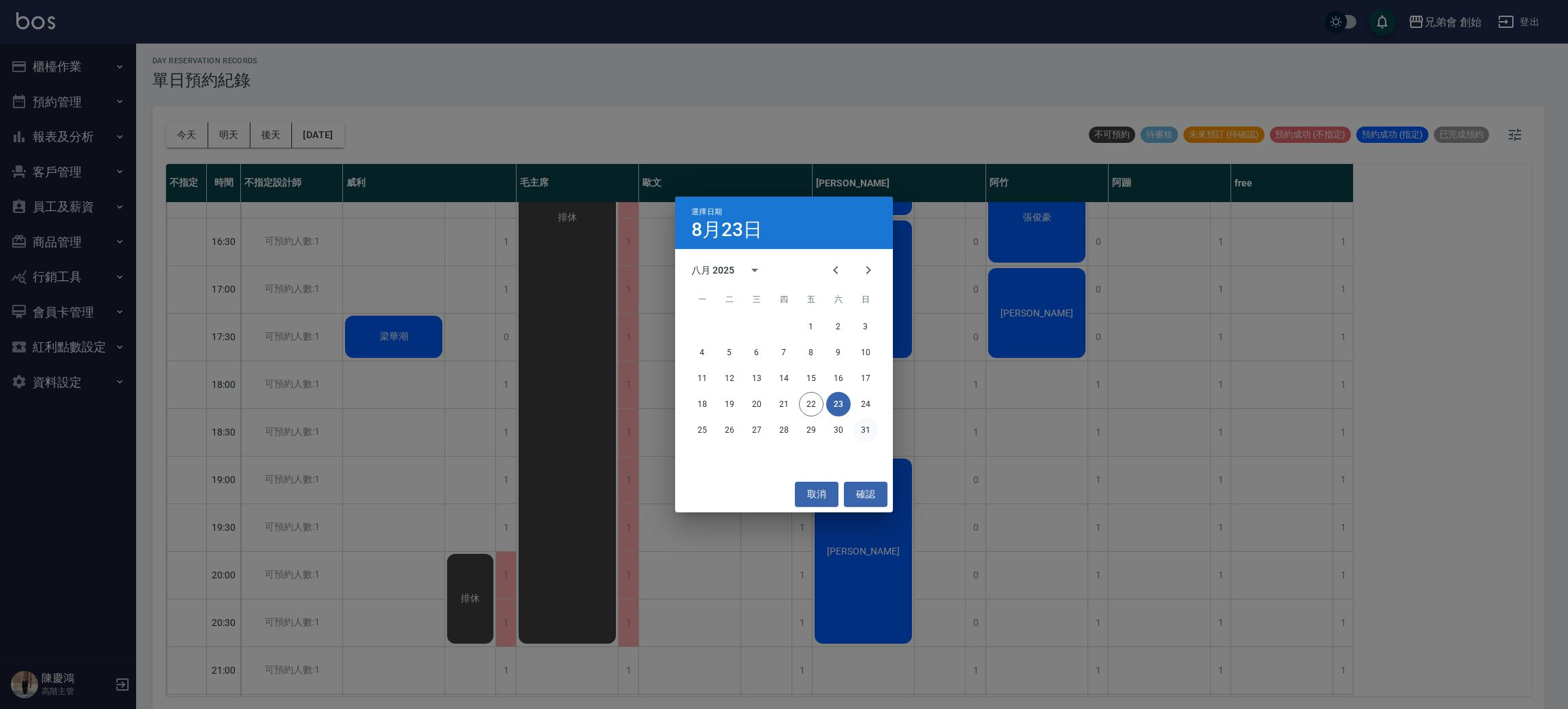
click at [863, 428] on button "31" at bounding box center [865, 429] width 24 height 24
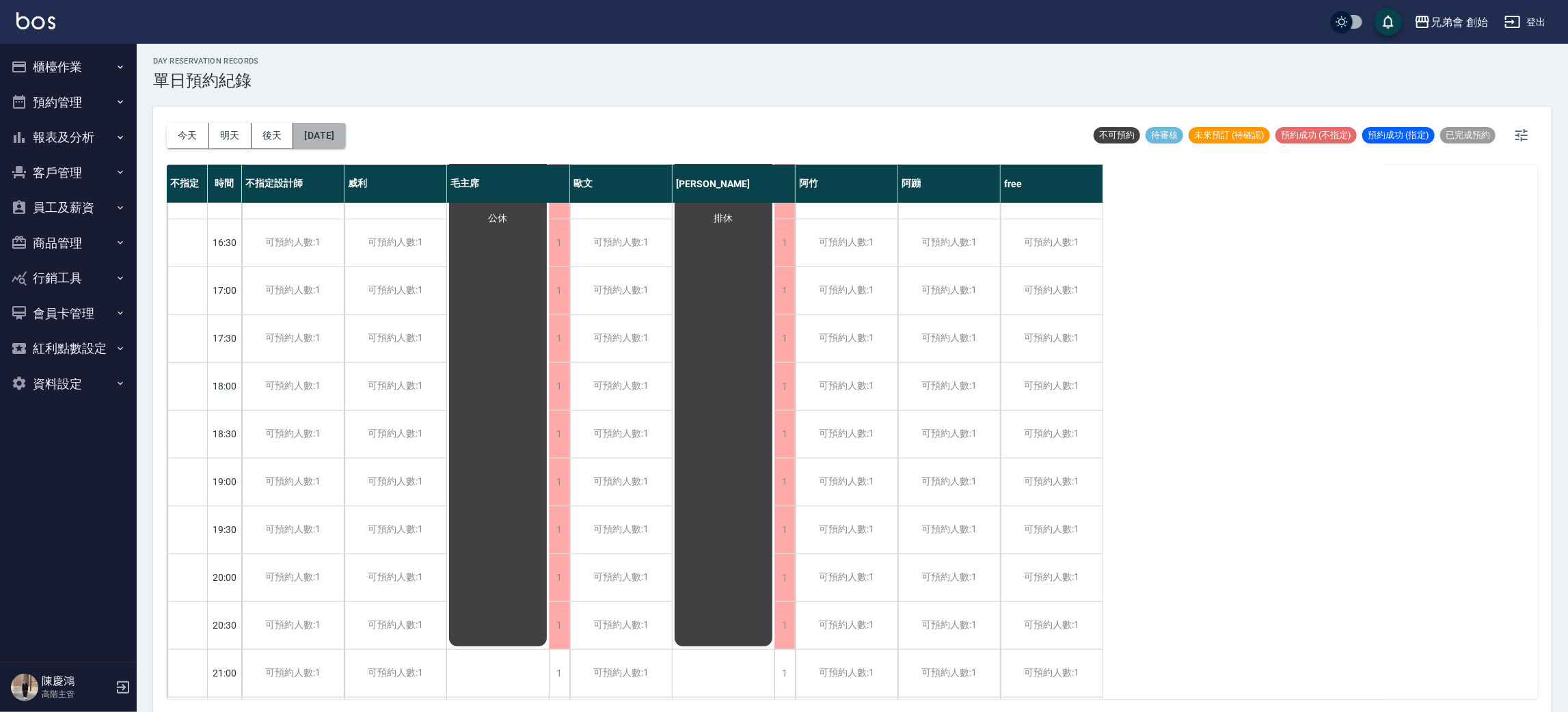
click at [343, 133] on button "2025/08/31" at bounding box center [319, 135] width 52 height 25
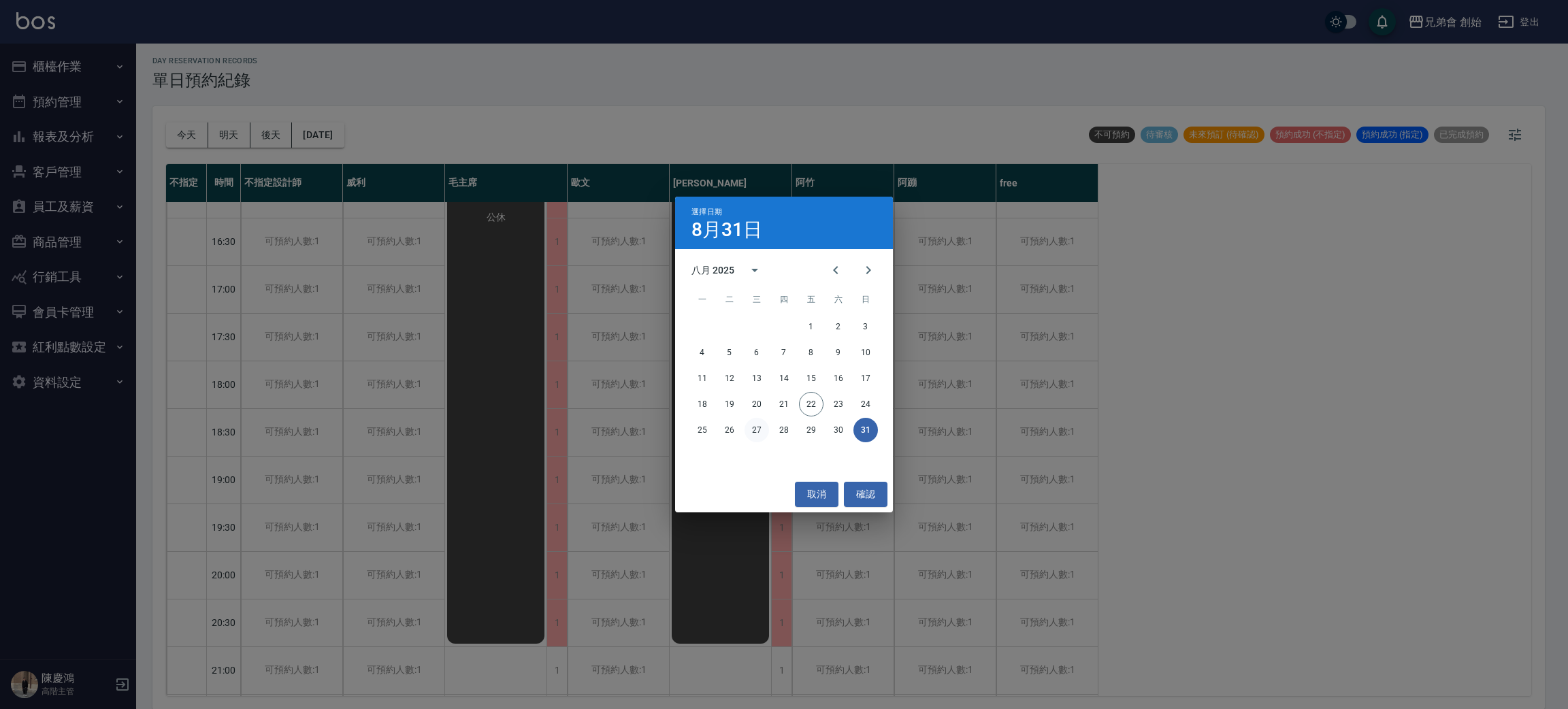
click at [756, 424] on button "27" at bounding box center [756, 429] width 24 height 24
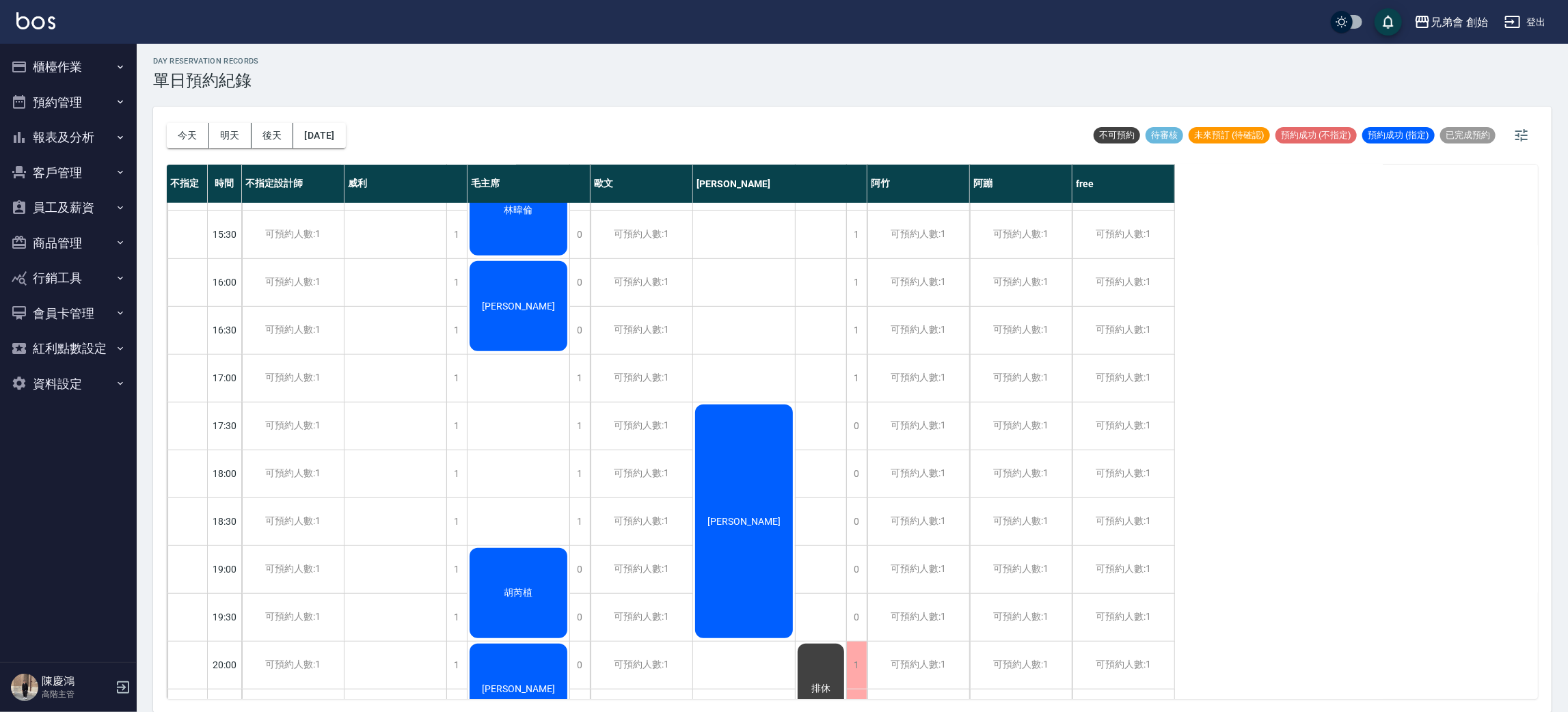
scroll to position [907, 0]
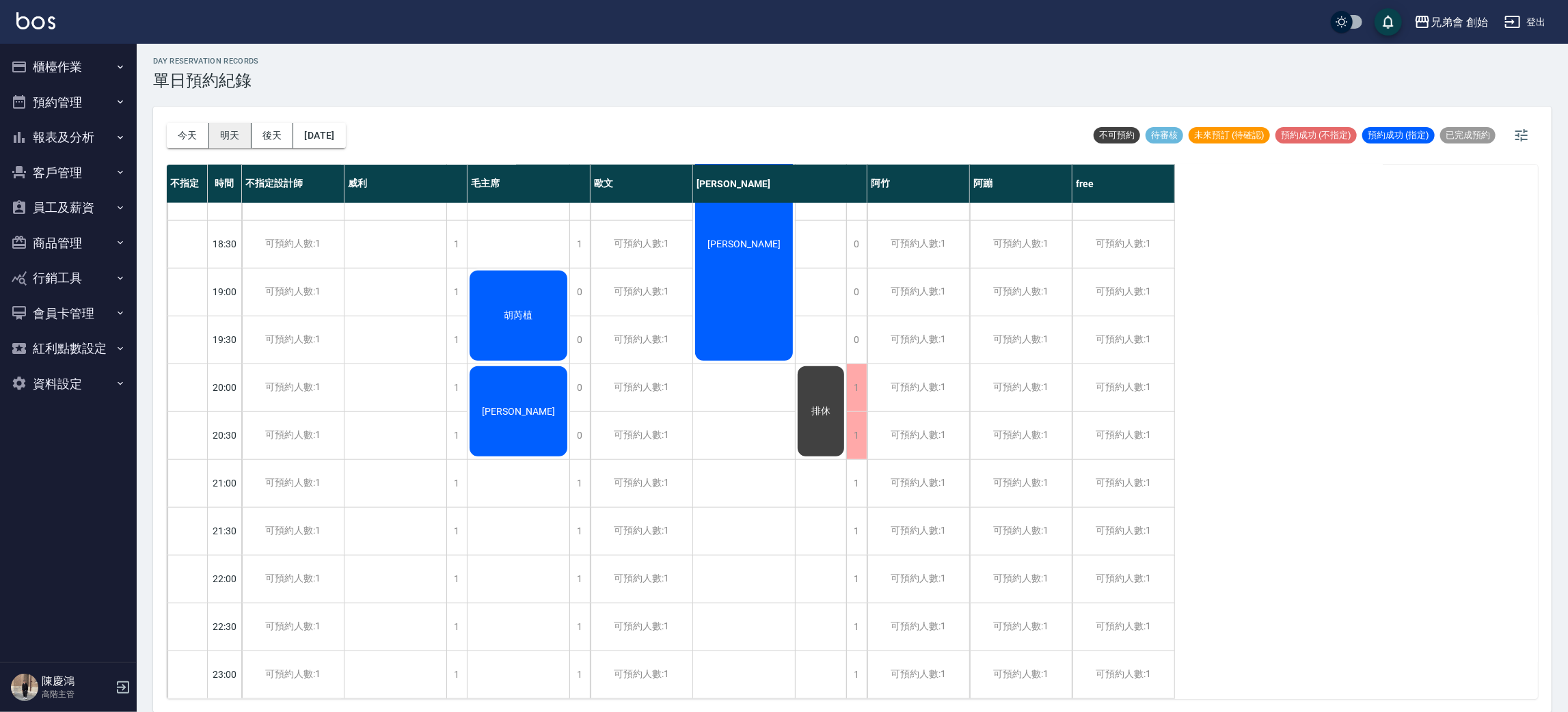
click at [240, 133] on button "明天" at bounding box center [230, 135] width 43 height 25
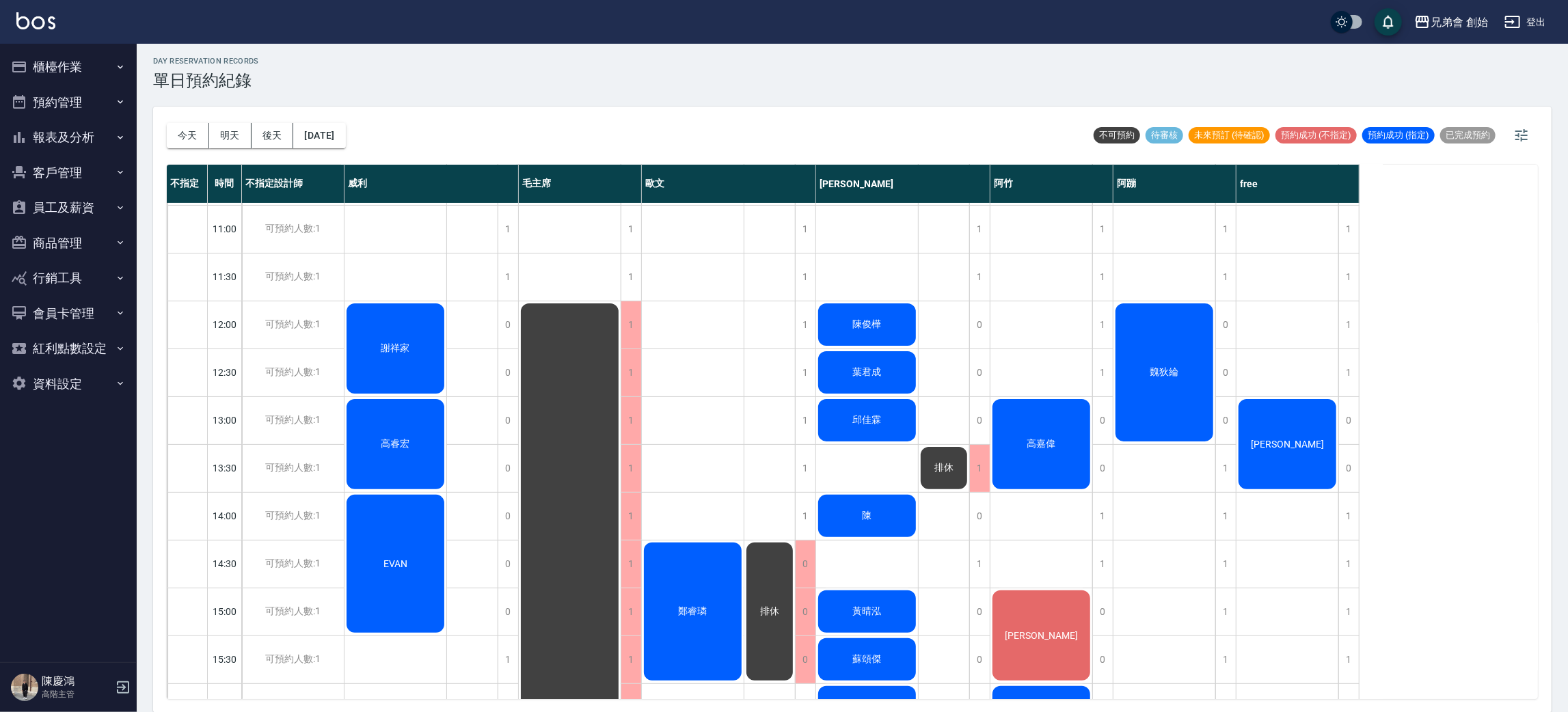
scroll to position [87, 0]
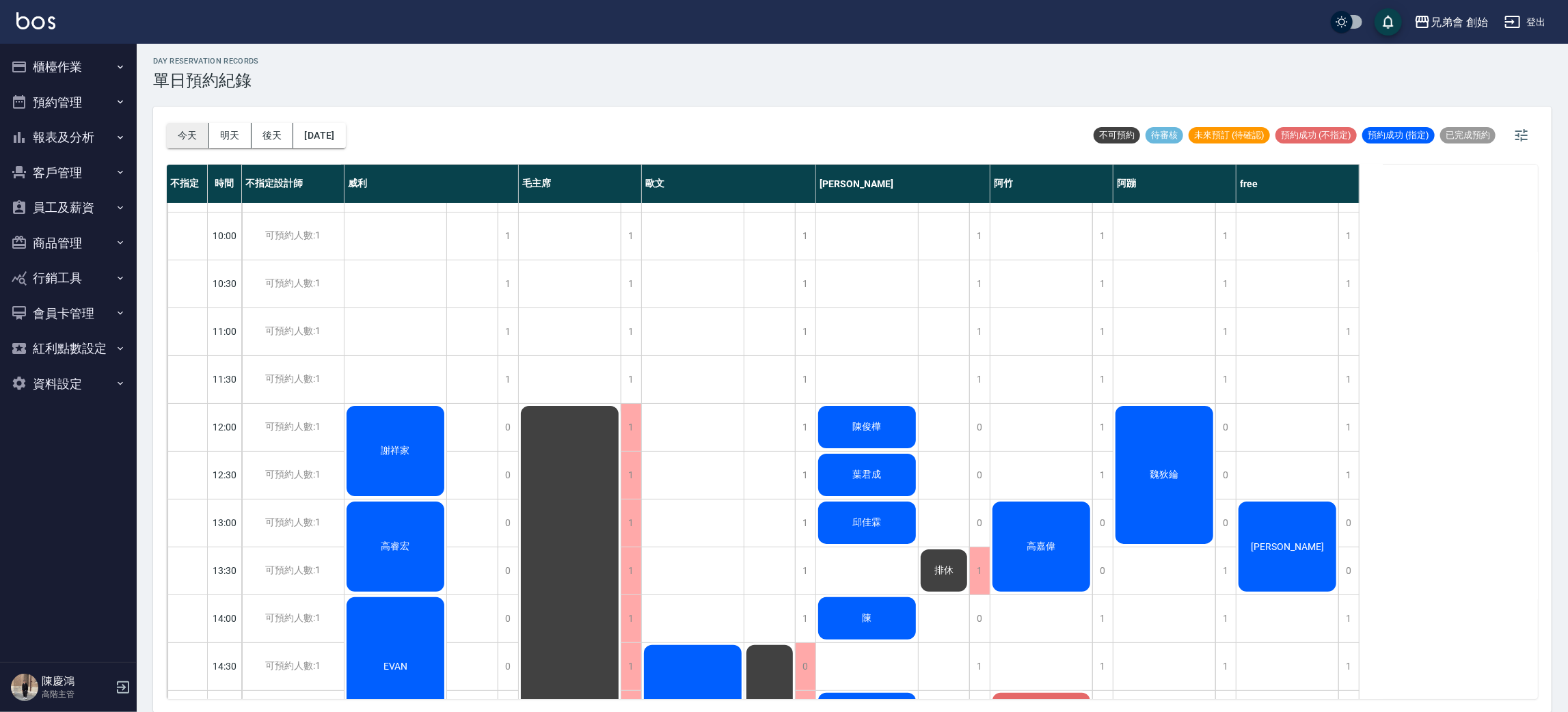
click at [182, 133] on button "今天" at bounding box center [187, 135] width 43 height 25
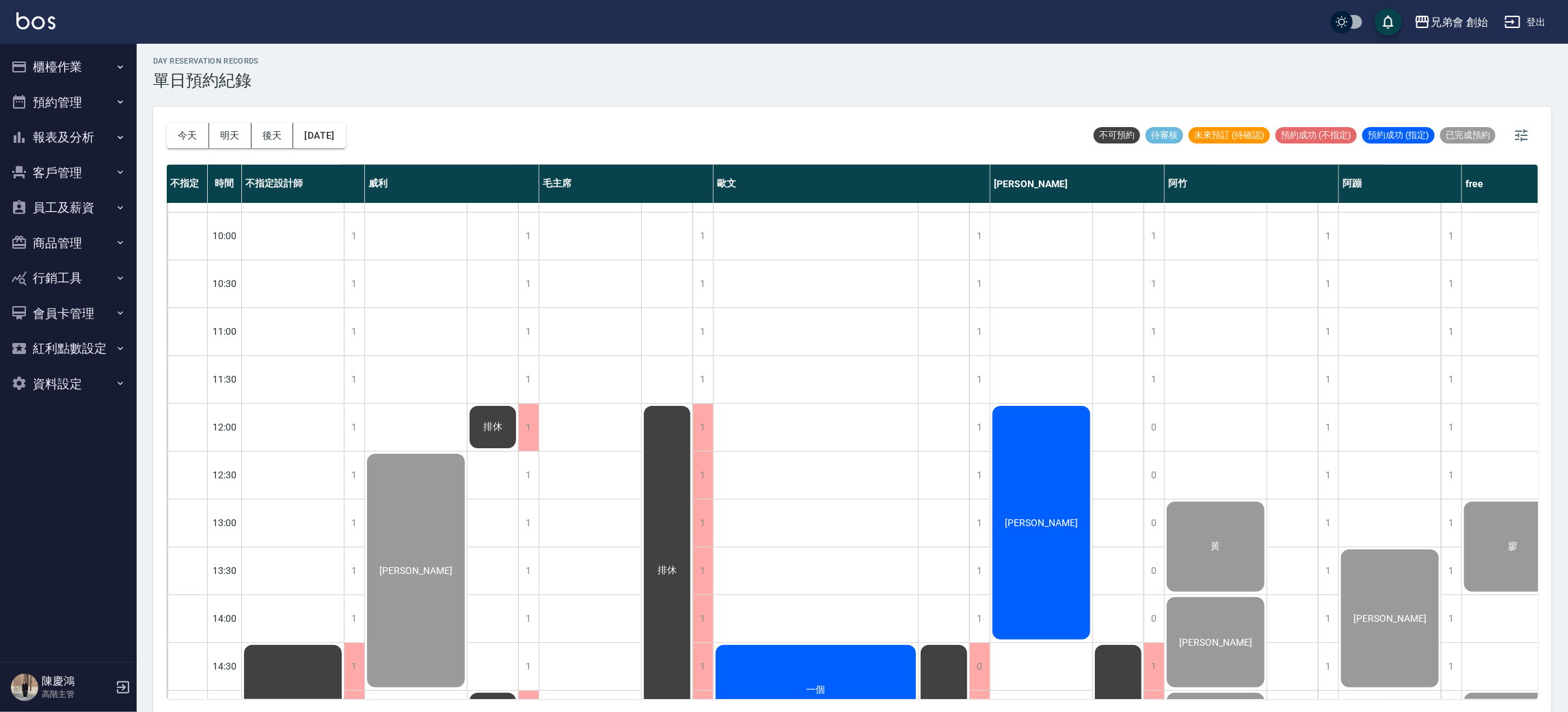
scroll to position [496, 0]
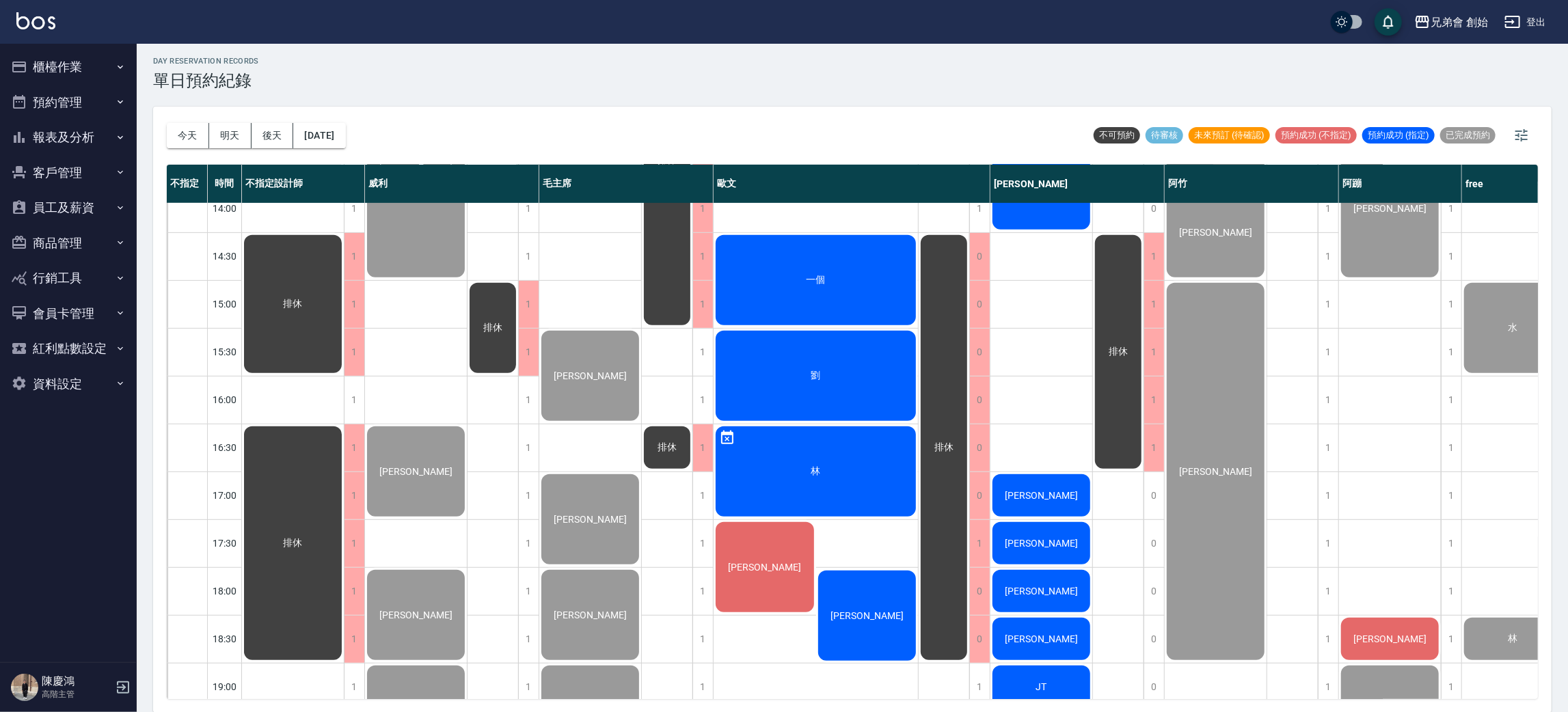
click at [344, 272] on div "一個" at bounding box center [293, 304] width 102 height 142
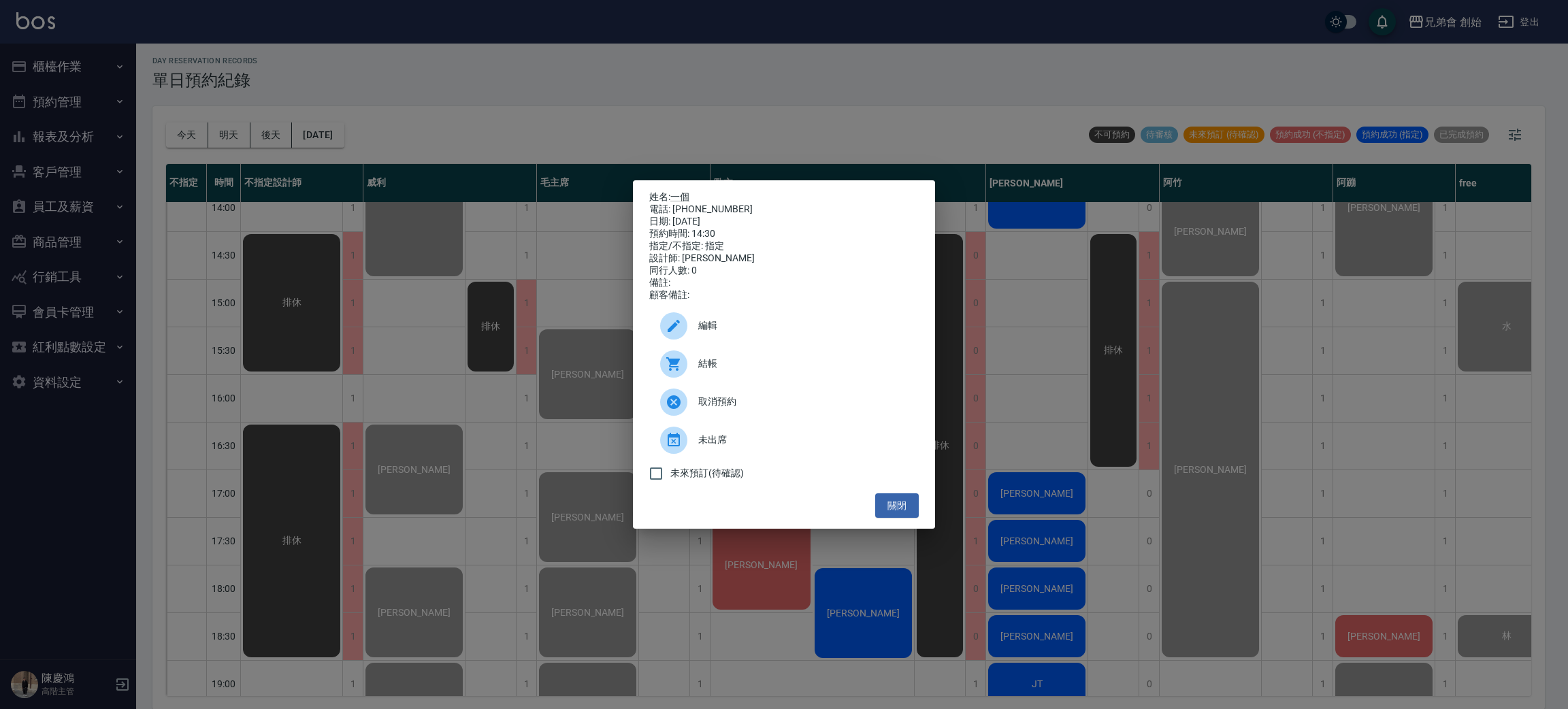
click at [725, 371] on span "結帳" at bounding box center [803, 363] width 210 height 14
click at [524, 146] on div "姓名: 一個 電話: 6206204123 日期: 2025/08/22 預約時間: 14:30 指定/不指定: 指定 設計師: 歐文 同行人數: 0 備註:…" at bounding box center [784, 354] width 1568 height 709
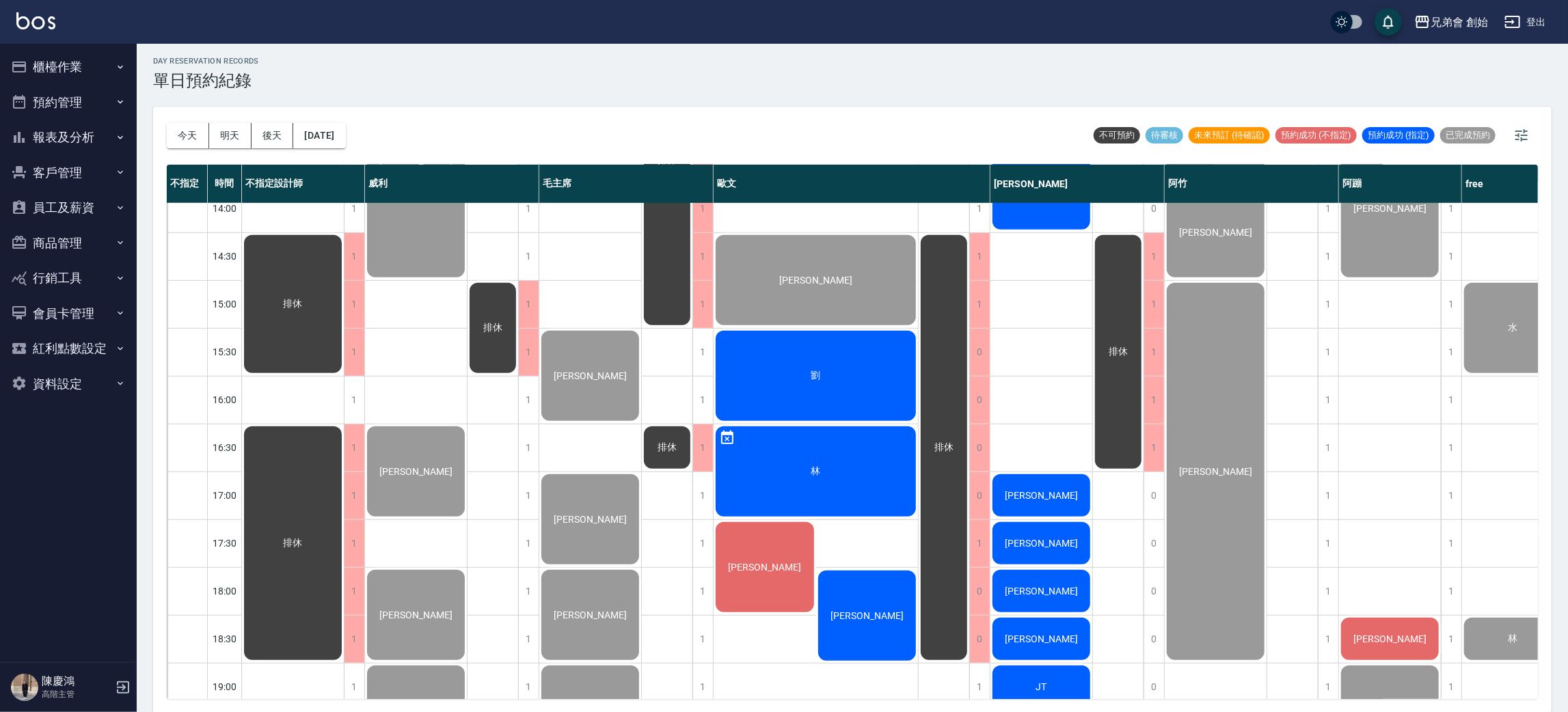
scroll to position [599, 0]
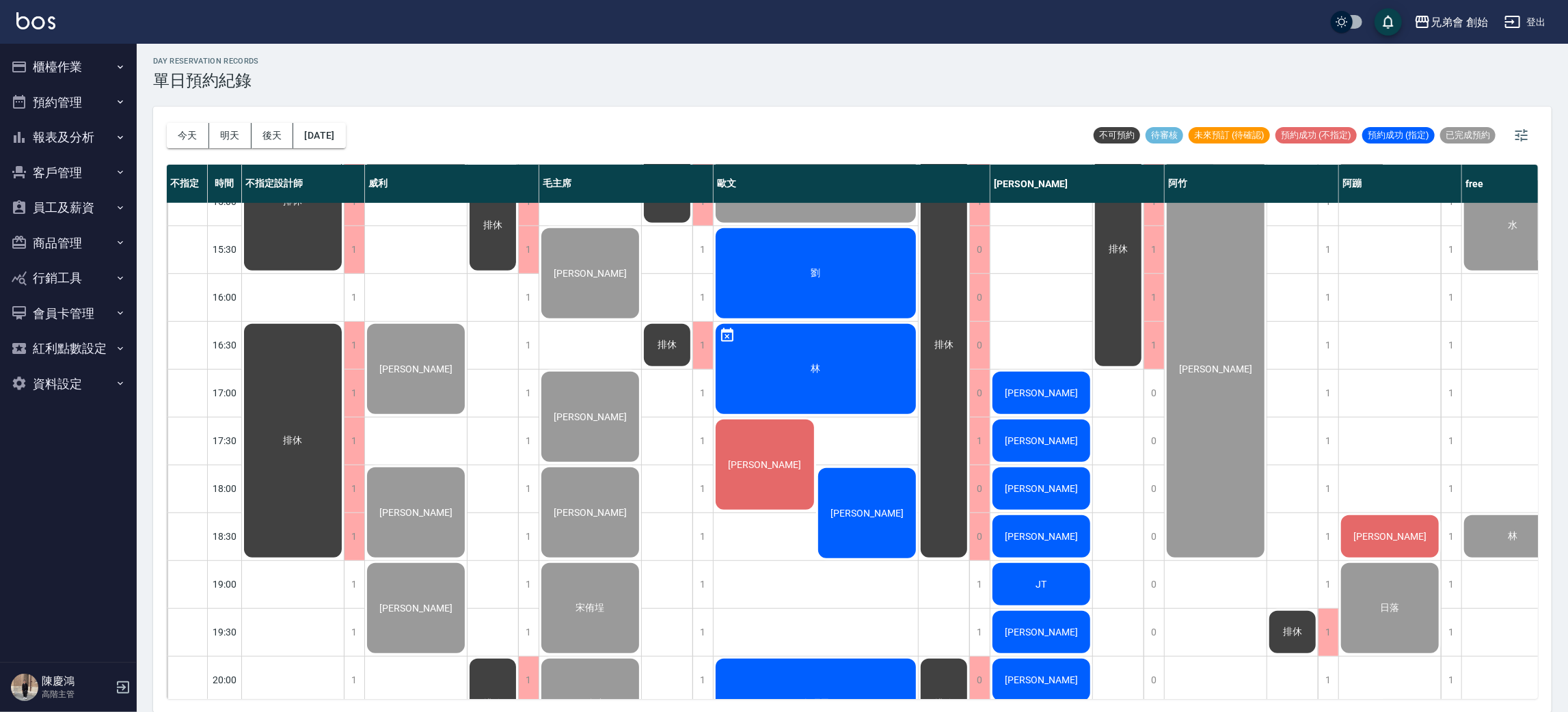
click at [344, 272] on div "劉" at bounding box center [293, 201] width 102 height 142
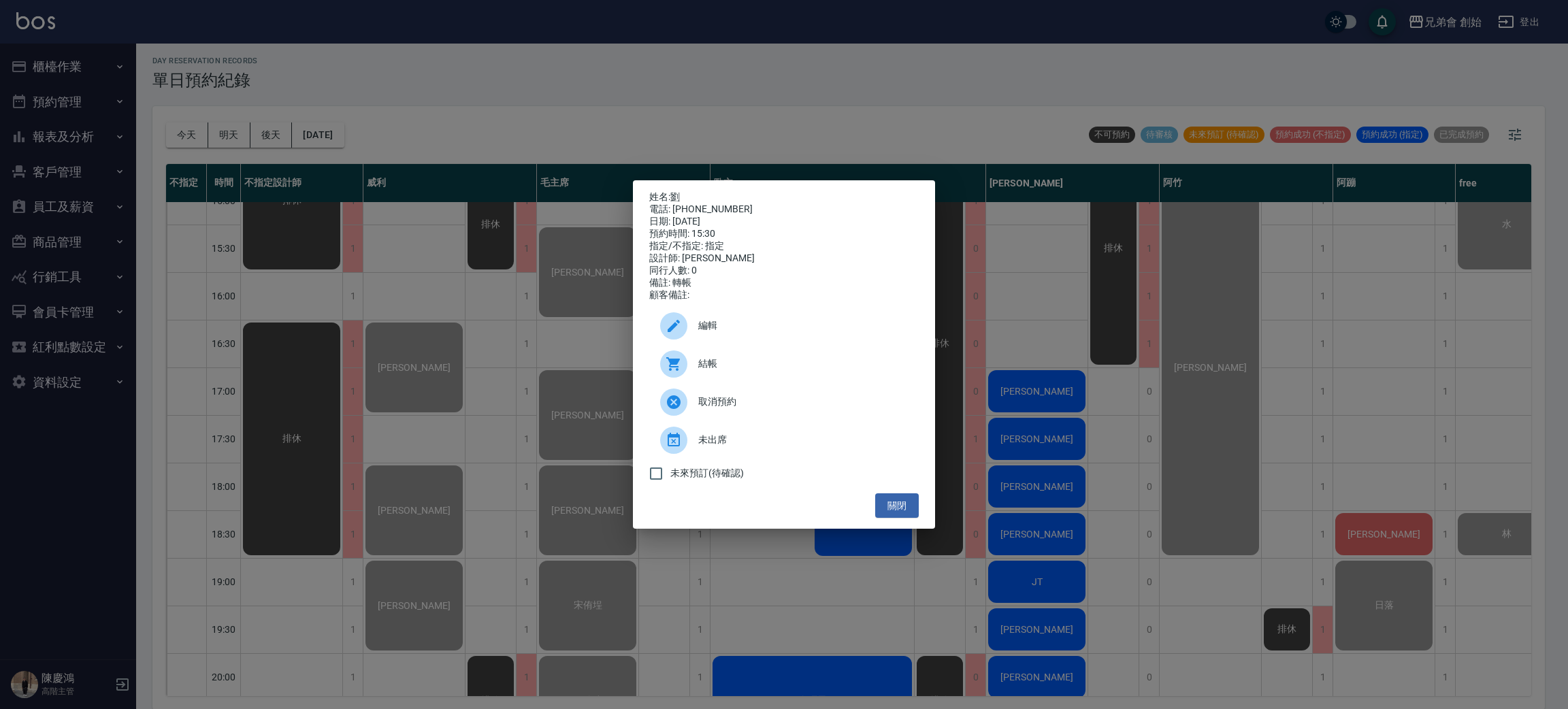
click at [717, 365] on span "結帳" at bounding box center [803, 363] width 210 height 14
click at [464, 102] on div "姓名: 劉 電話: 0910333105 日期: 2025/08/22 預約時間: 15:30 指定/不指定: 指定 設計師: 歐文 同行人數: 0 備註: …" at bounding box center [784, 354] width 1568 height 709
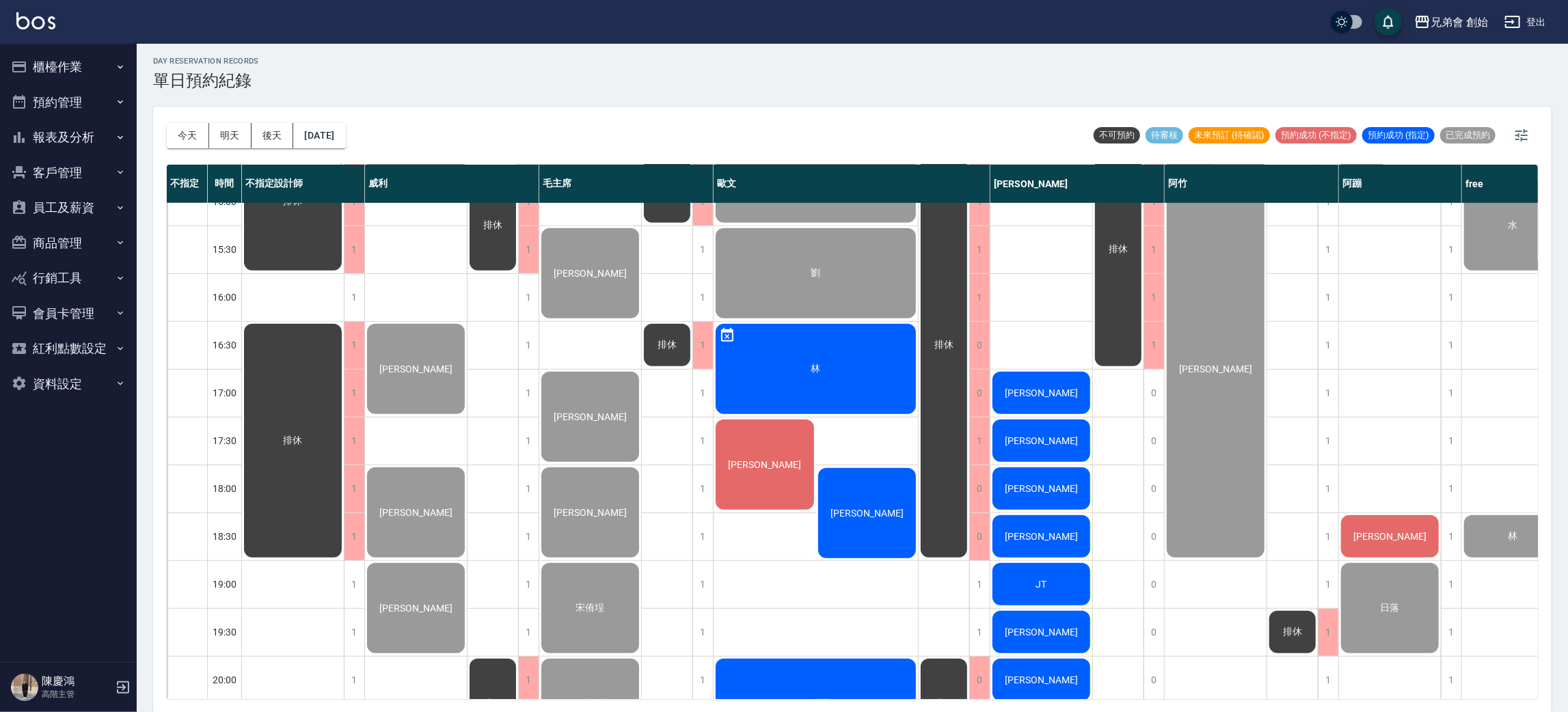
click at [344, 272] on div "林" at bounding box center [293, 201] width 102 height 142
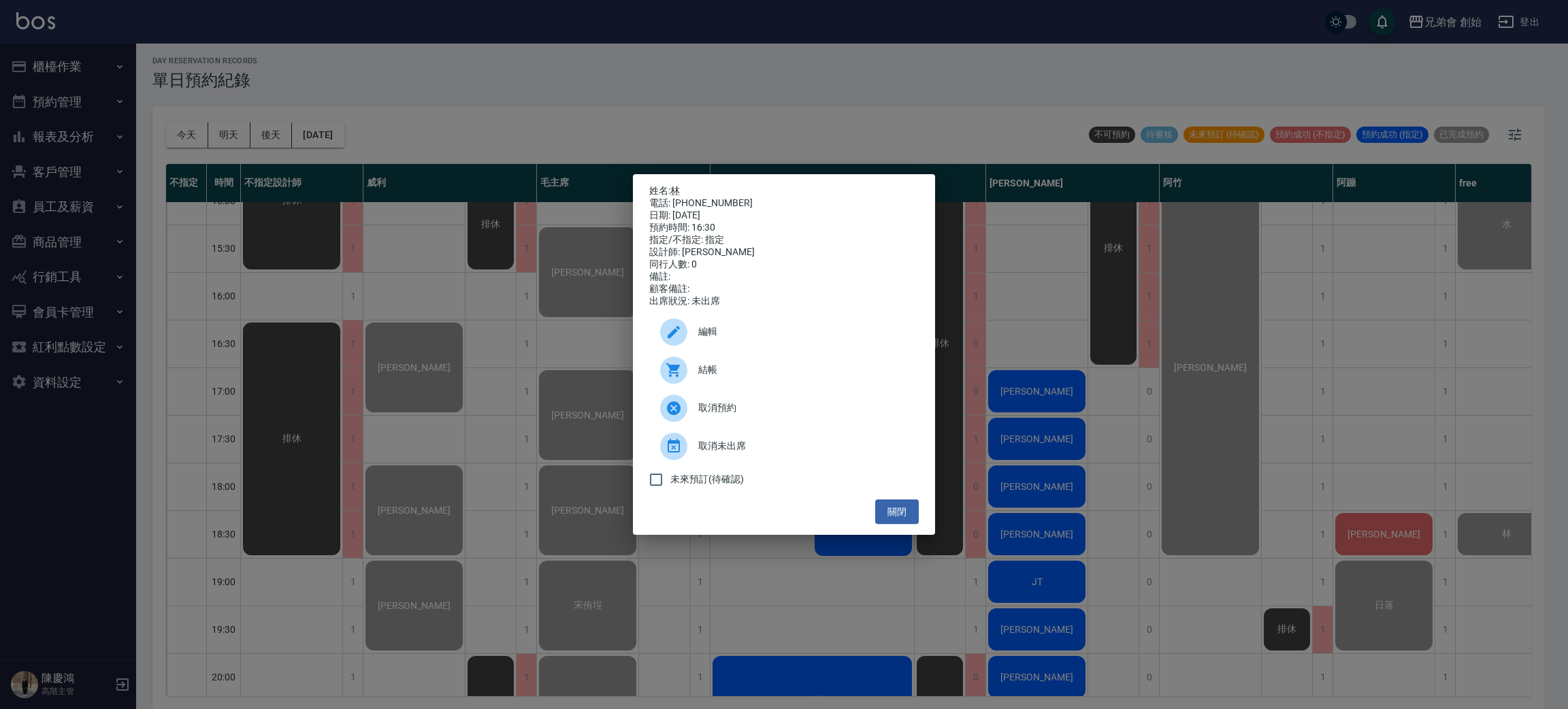
click at [460, 271] on div "姓名: 林 電話: 0917568969 日期: 2025/08/22 預約時間: 16:30 指定/不指定: 指定 設計師: 歐文 同行人數: 0 備註: …" at bounding box center [784, 354] width 1568 height 709
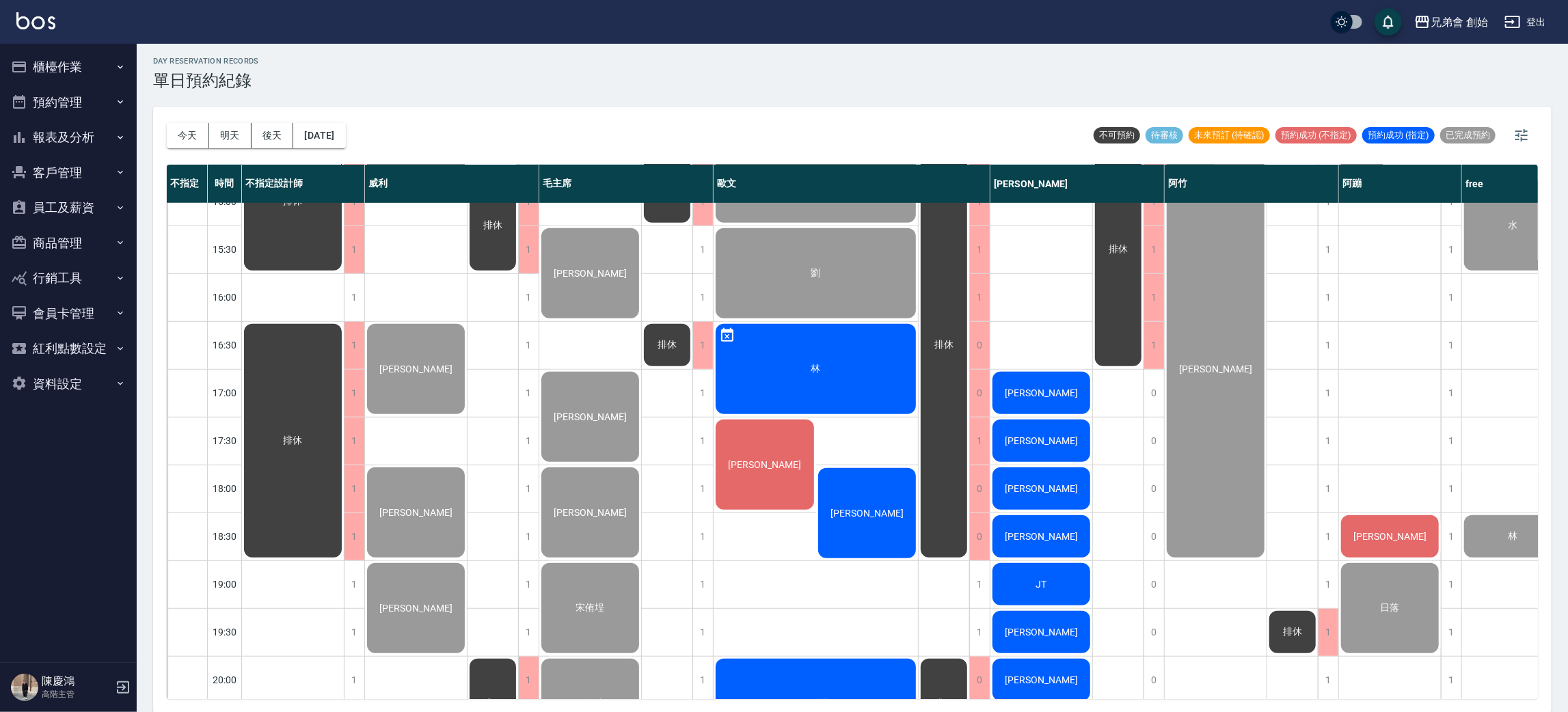
scroll to position [804, 0]
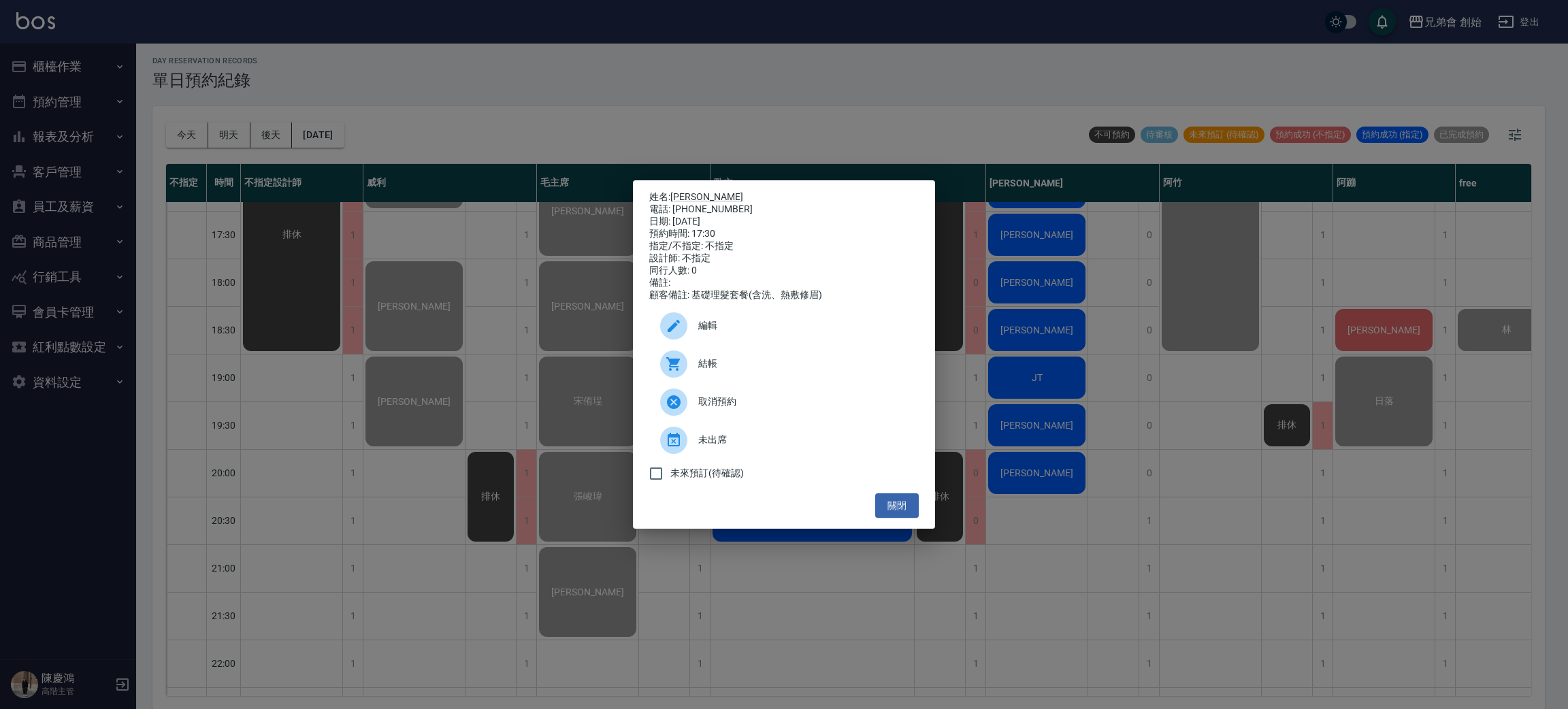
click at [717, 379] on div "結帳" at bounding box center [784, 364] width 270 height 38
click at [531, 107] on div "姓名: 周威辰 電話: 0974135310 日期: 2025/08/22 預約時間: 17:30 指定/不指定: 不指定 設計師: 不指定 同行人數: 0 …" at bounding box center [784, 354] width 1568 height 709
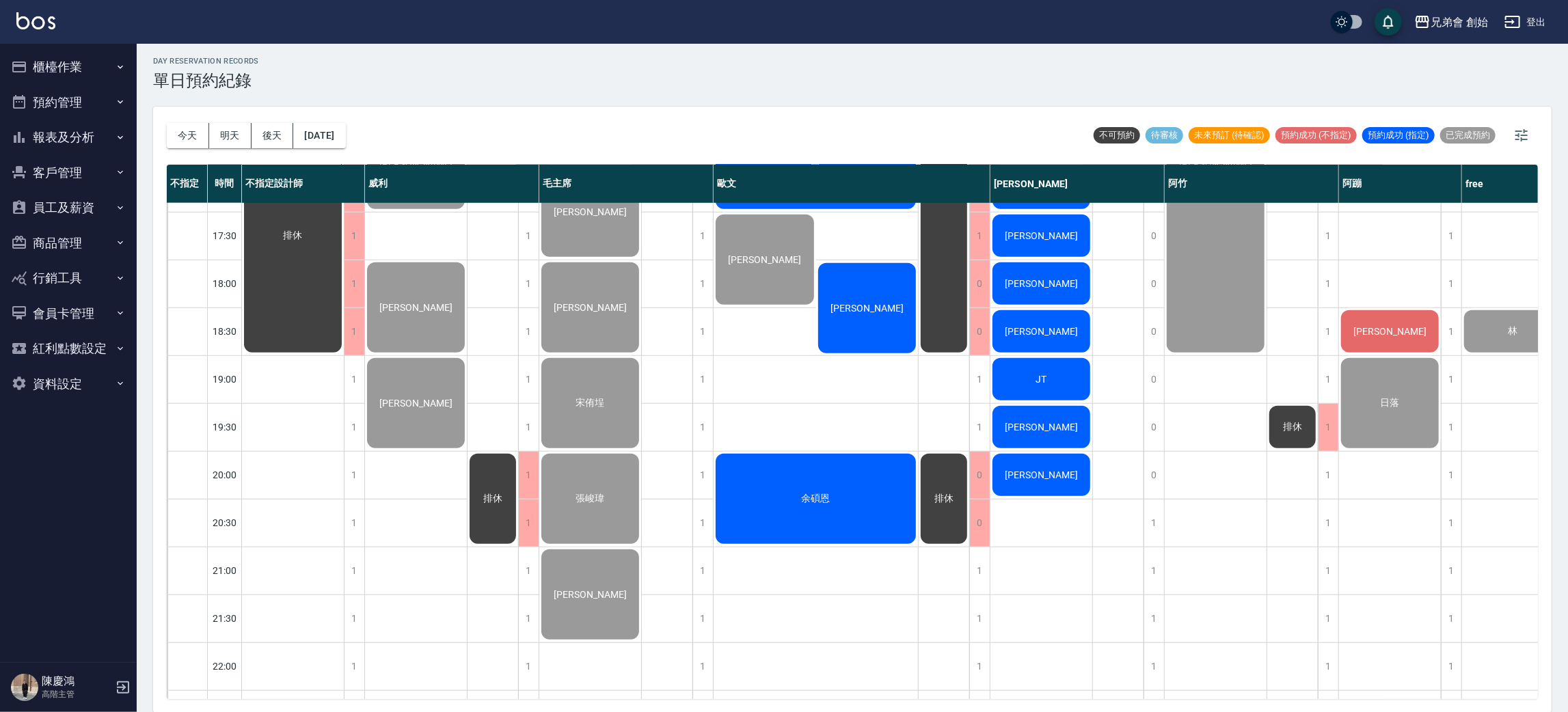
click at [879, 292] on div "吳肇益" at bounding box center [867, 308] width 103 height 94
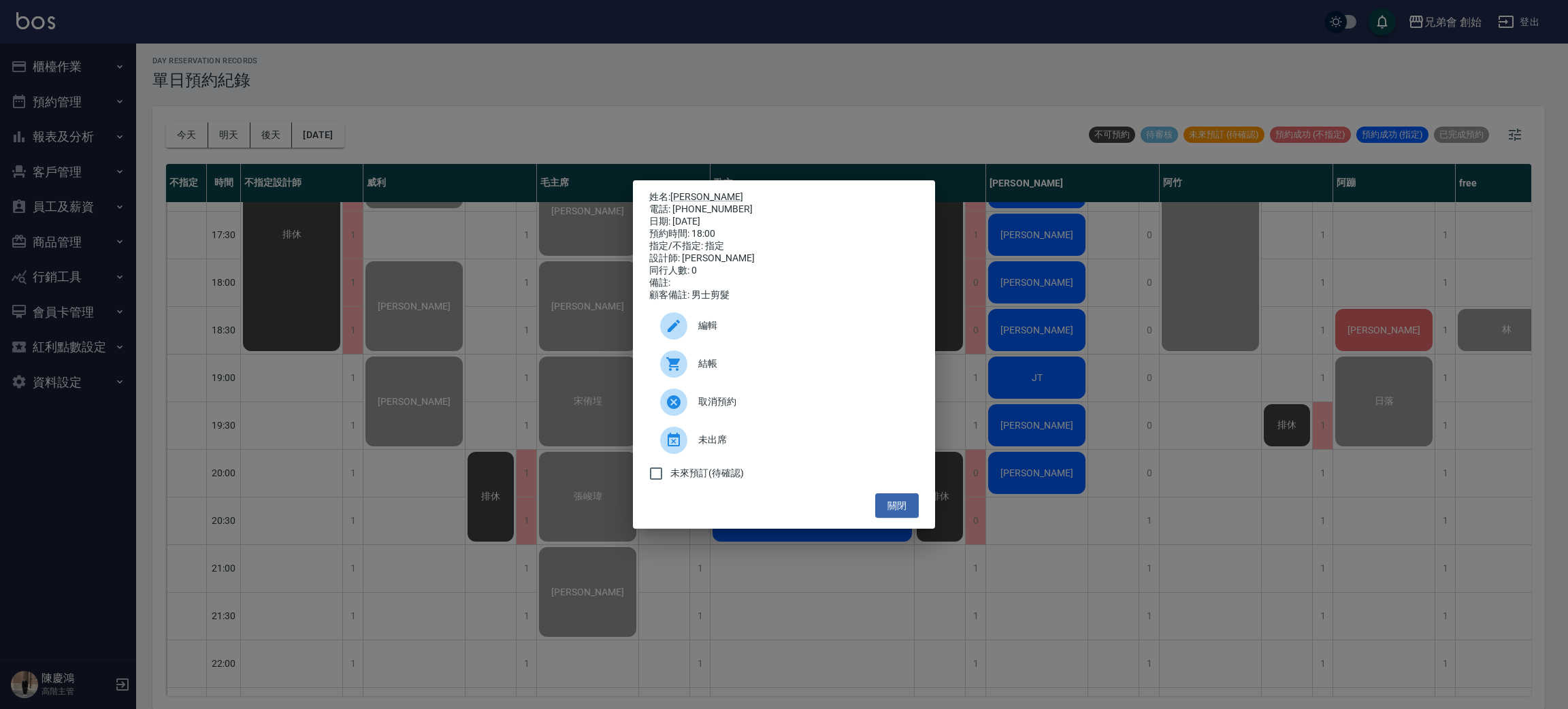
click at [748, 364] on span "結帳" at bounding box center [803, 363] width 210 height 14
click at [533, 61] on div "姓名: 吳肇益 電話: 0966956393 日期: 2025/08/22 預約時間: 18:00 指定/不指定: 指定 設計師: 歐文 同行人數: 0 備註…" at bounding box center [784, 354] width 1568 height 709
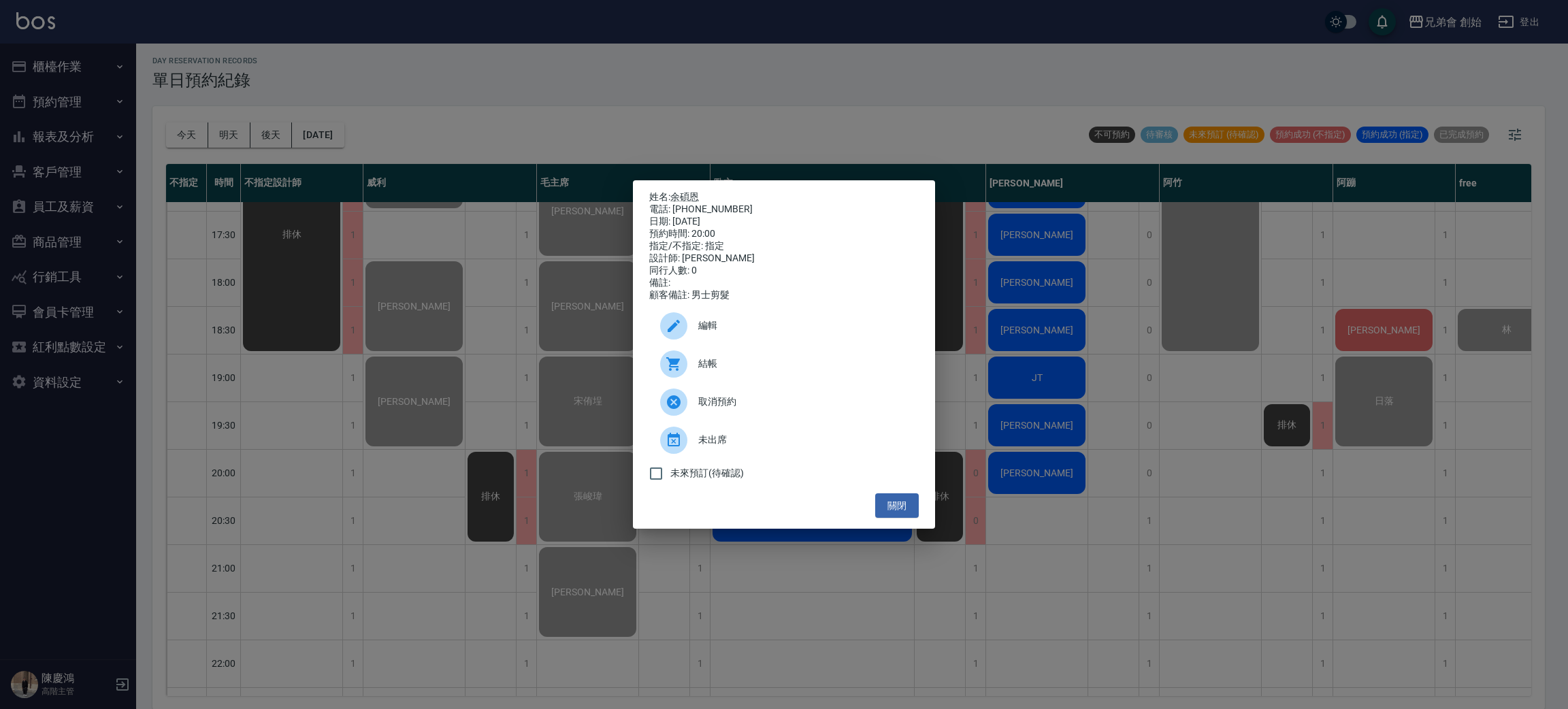
click at [725, 371] on span "結帳" at bounding box center [803, 363] width 210 height 14
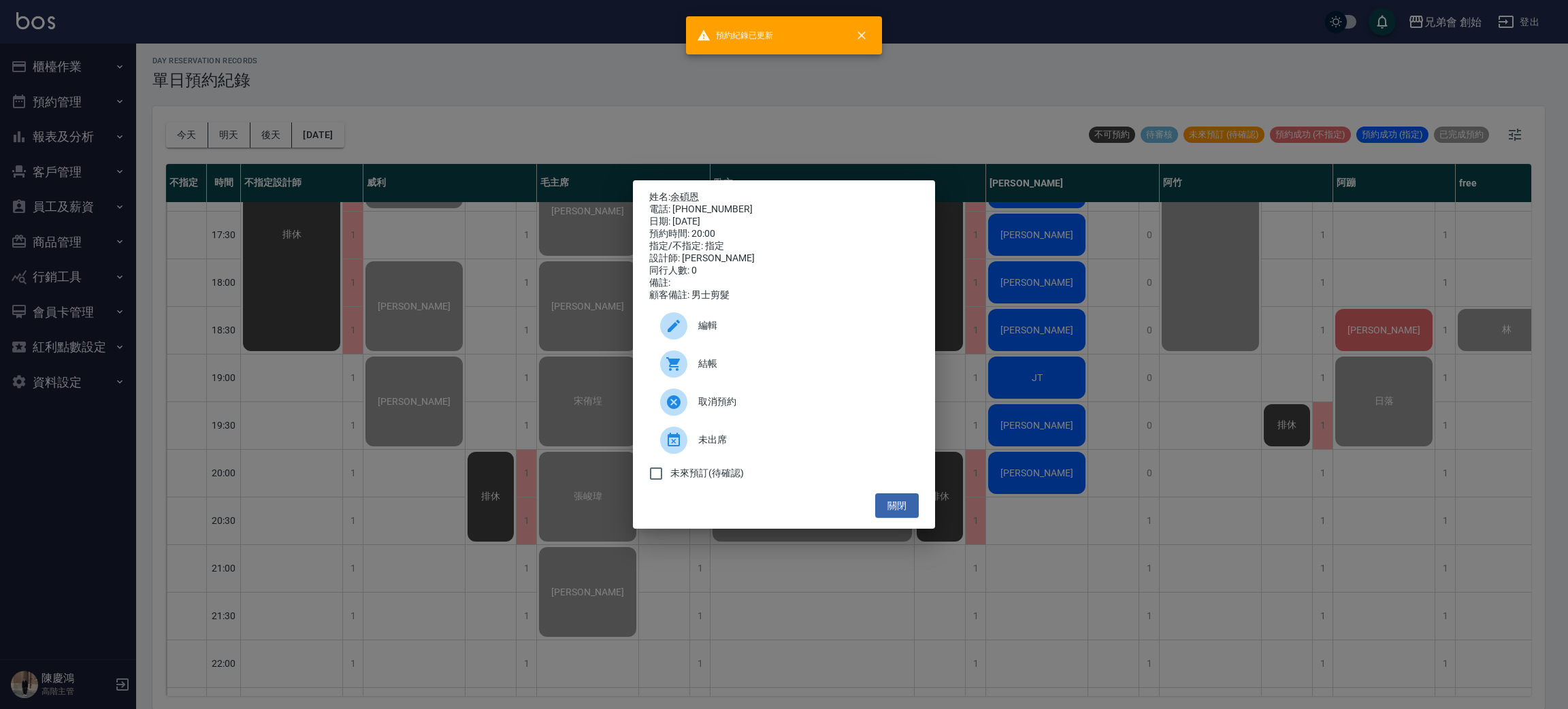
click at [226, 62] on div "姓名: 余碩恩 電話: 0981136066 日期: 2025/08/22 預約時間: 20:00 指定/不指定: 指定 設計師: 歐文 同行人數: 0 備註…" at bounding box center [784, 354] width 1568 height 709
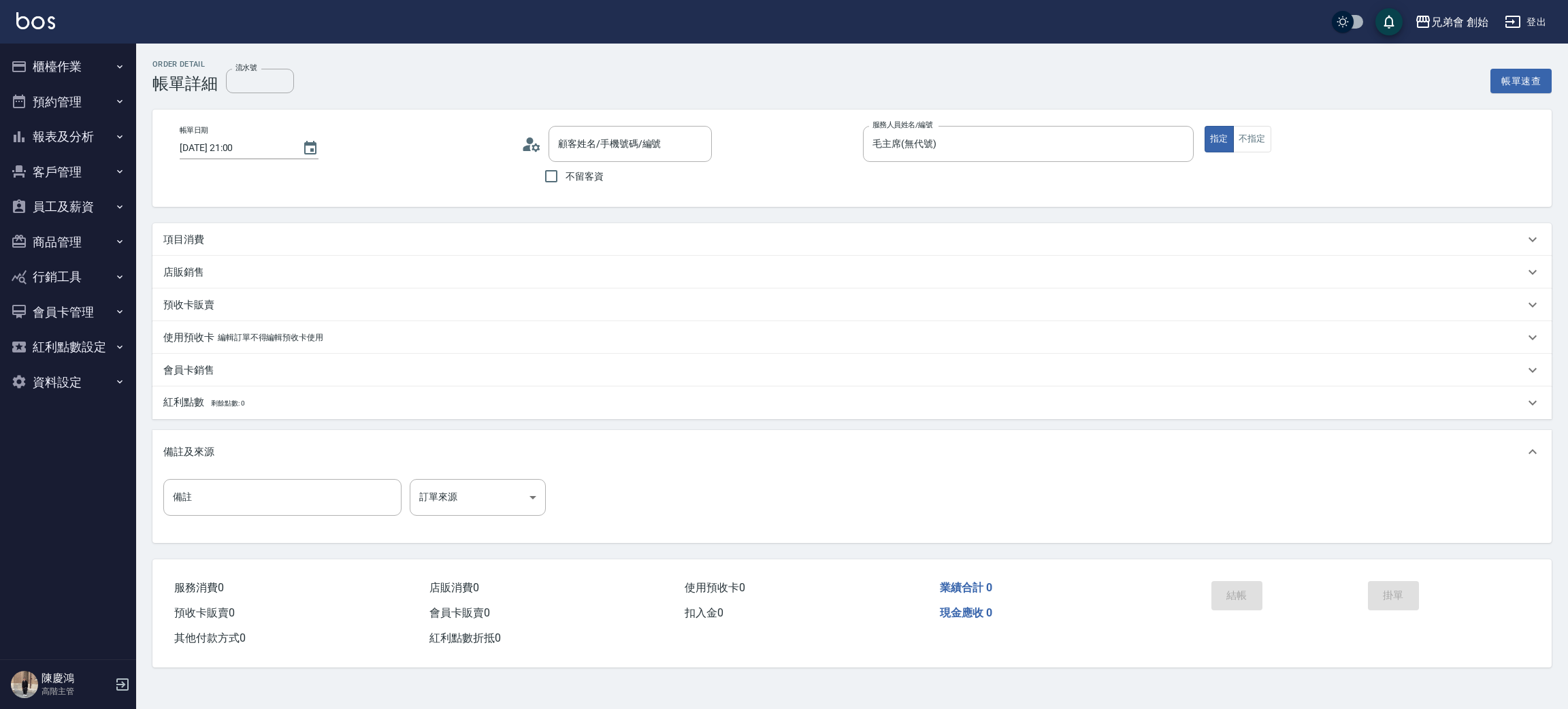
type input "[PERSON_NAME]/0978321502/null"
click at [183, 240] on p "項目消費" at bounding box center [183, 244] width 41 height 14
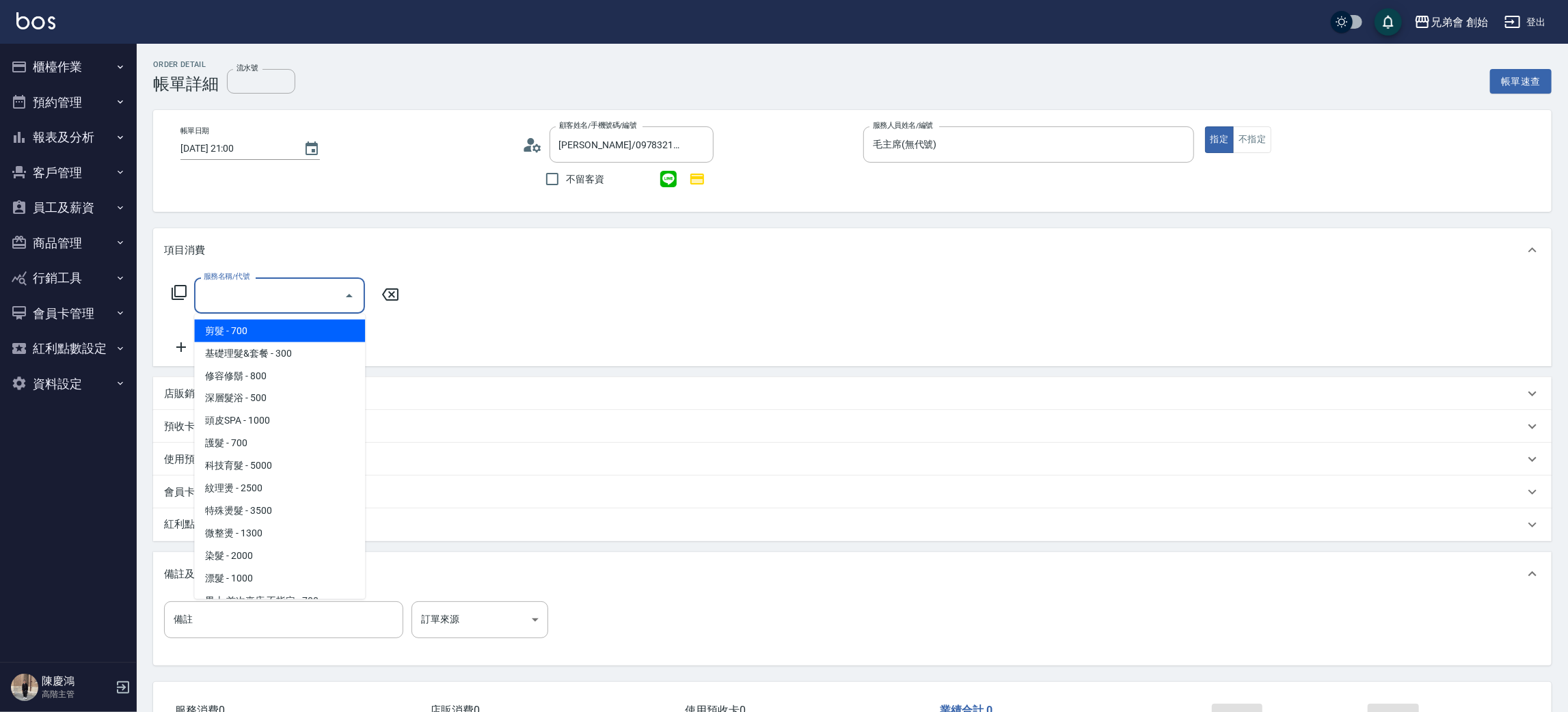
click at [268, 298] on input "服務名稱/代號" at bounding box center [269, 295] width 138 height 24
click at [264, 332] on span "剪髮 - 700" at bounding box center [279, 331] width 171 height 23
type input "剪髮(A01)"
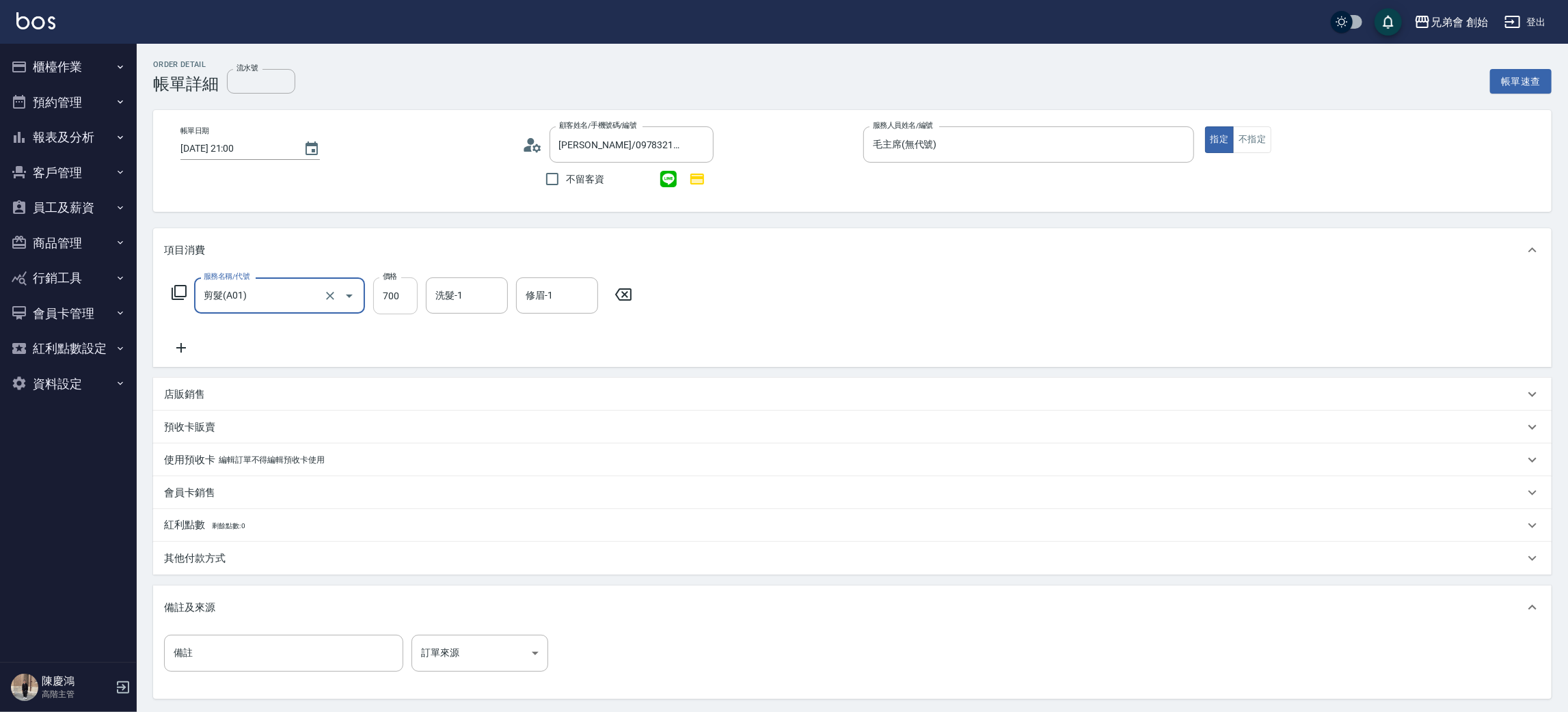
click at [391, 305] on input "700" at bounding box center [395, 296] width 44 height 37
type input "800"
click at [467, 287] on input "洗髮-1" at bounding box center [467, 295] width 69 height 24
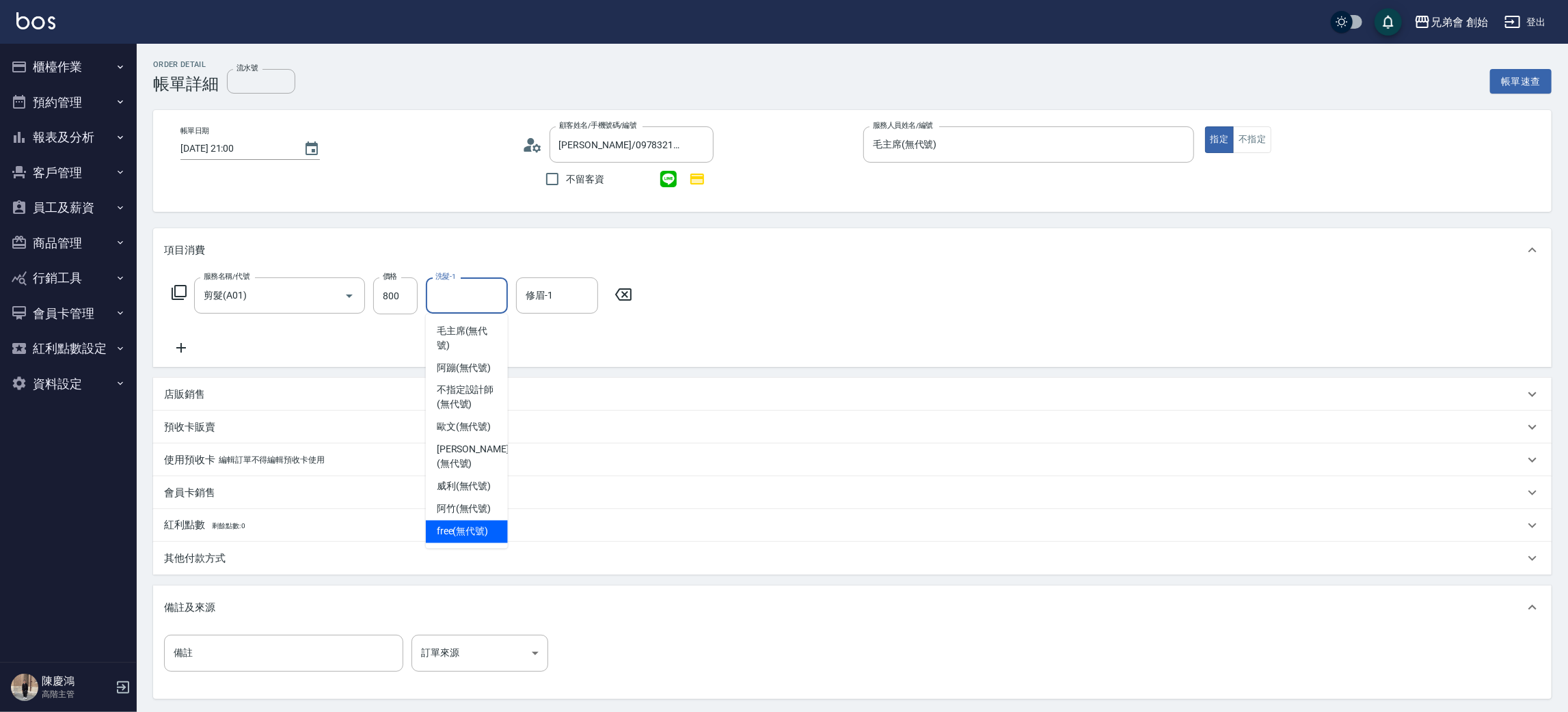
drag, startPoint x: 478, startPoint y: 519, endPoint x: 486, endPoint y: 466, distance: 53.6
click at [478, 525] on span "free (無代號)" at bounding box center [462, 531] width 52 height 14
type input "free(無代號)"
click at [531, 282] on div "修眉-1" at bounding box center [557, 295] width 82 height 36
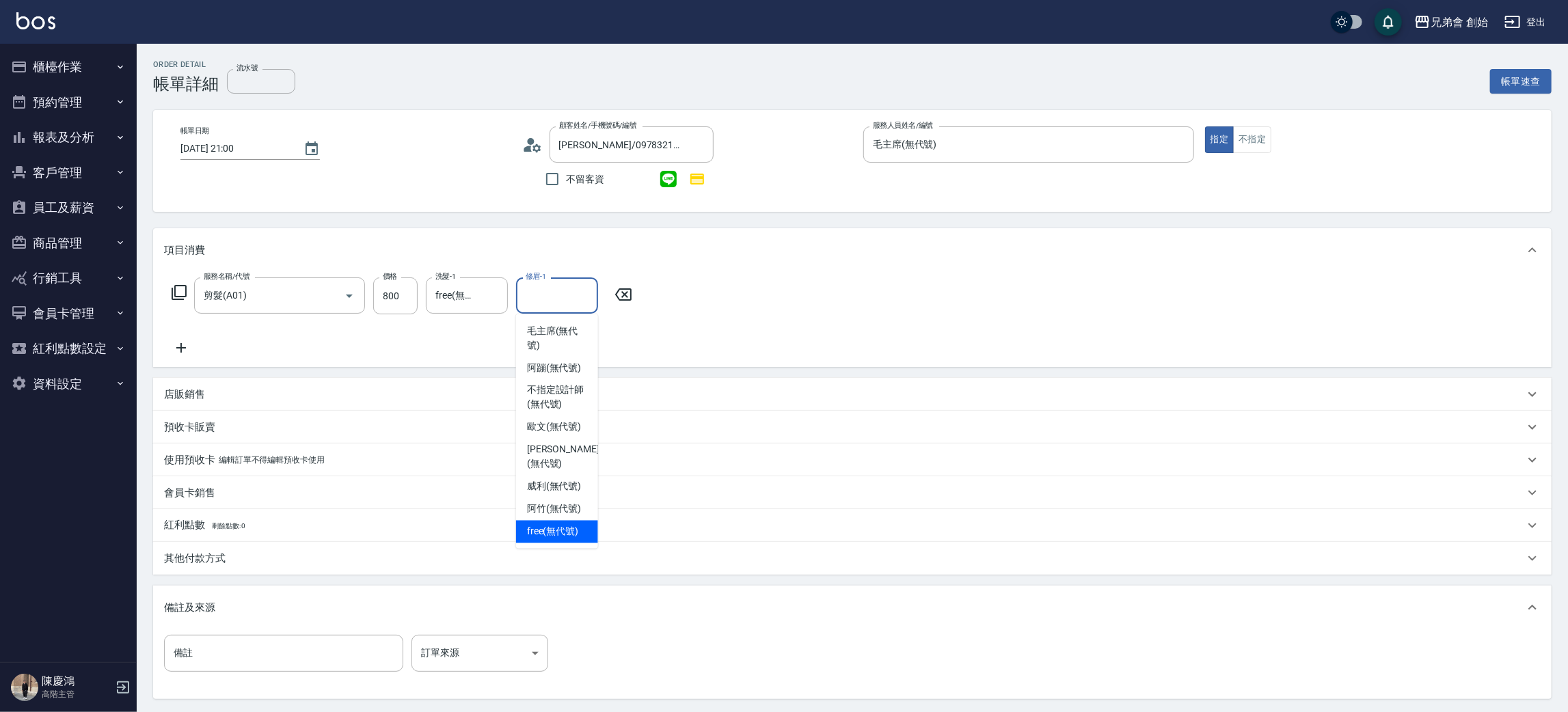
click at [572, 525] on span "free (無代號)" at bounding box center [553, 531] width 52 height 14
type input "free(無代號)"
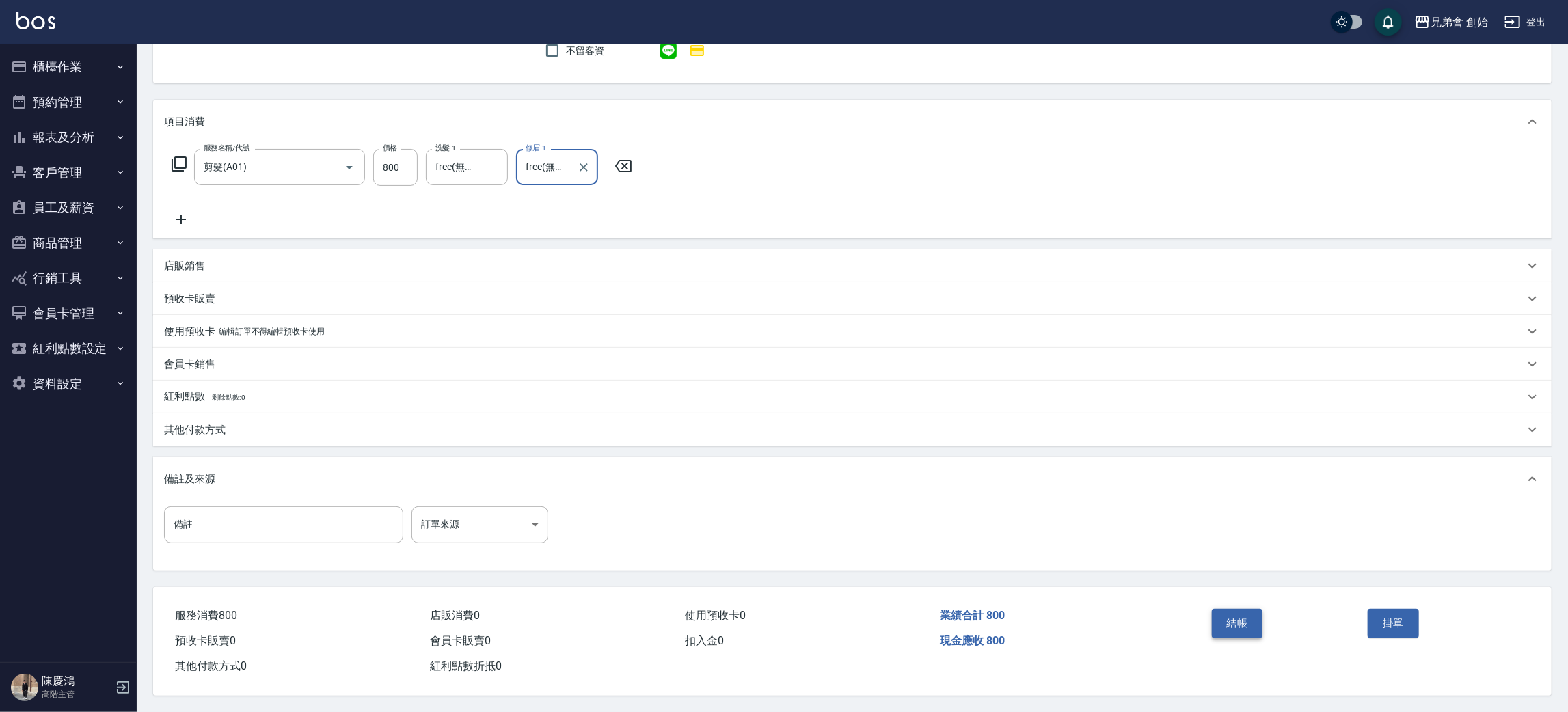
click at [1242, 618] on button "結帳" at bounding box center [1237, 623] width 51 height 28
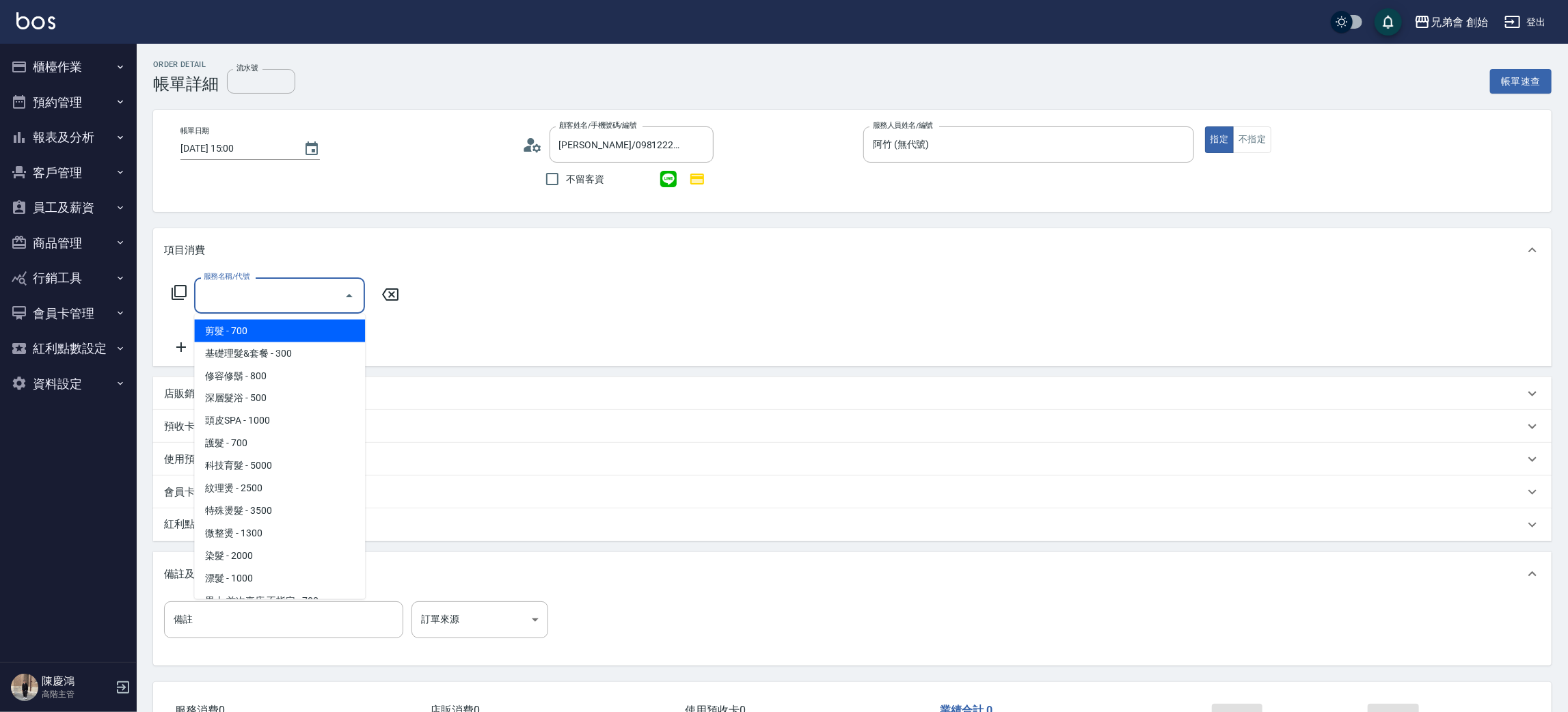
click at [270, 338] on span "剪髮 - 700" at bounding box center [279, 331] width 171 height 23
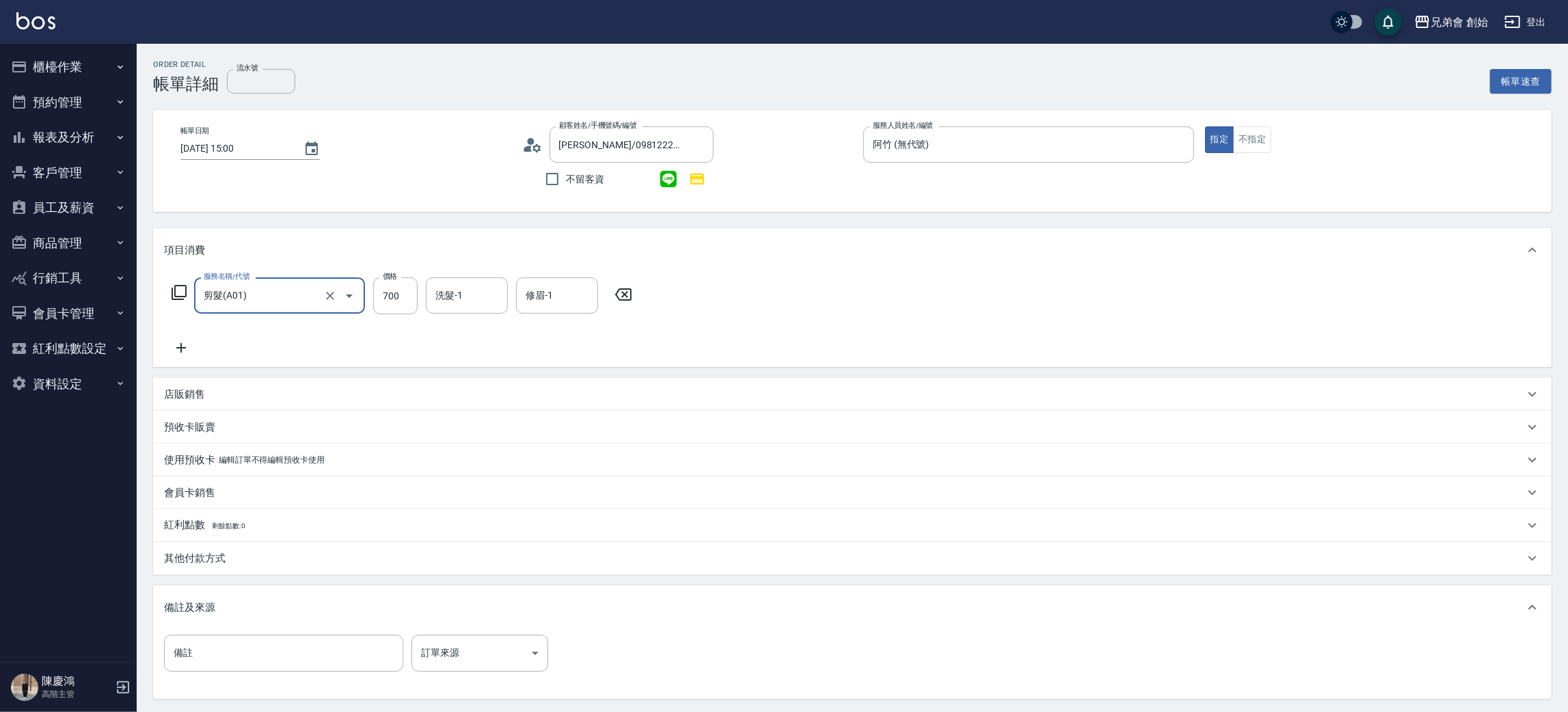
click at [270, 294] on input "剪髮(A01)" at bounding box center [261, 295] width 120 height 24
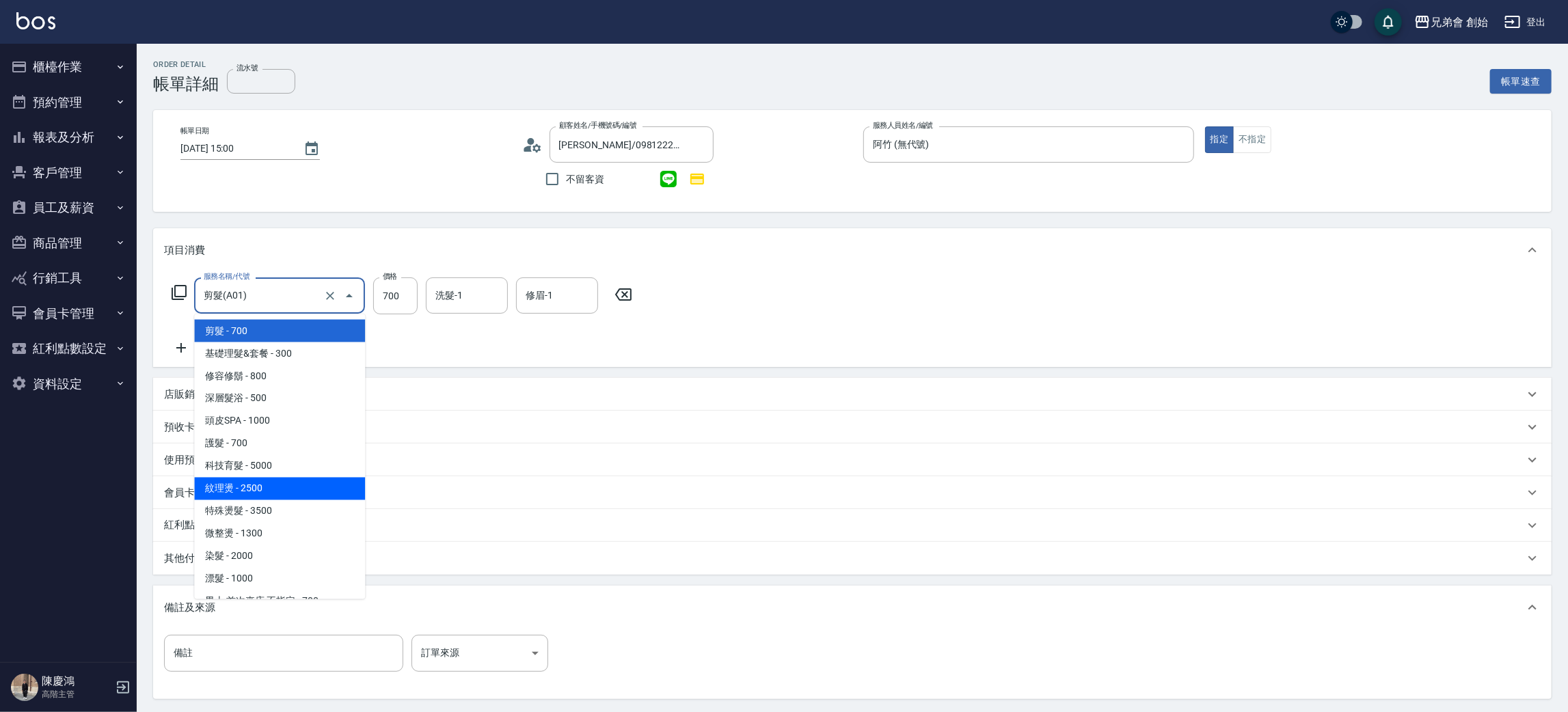
click at [299, 486] on span "紋理燙 - 2500" at bounding box center [279, 488] width 171 height 23
type input "紋理燙(D01)"
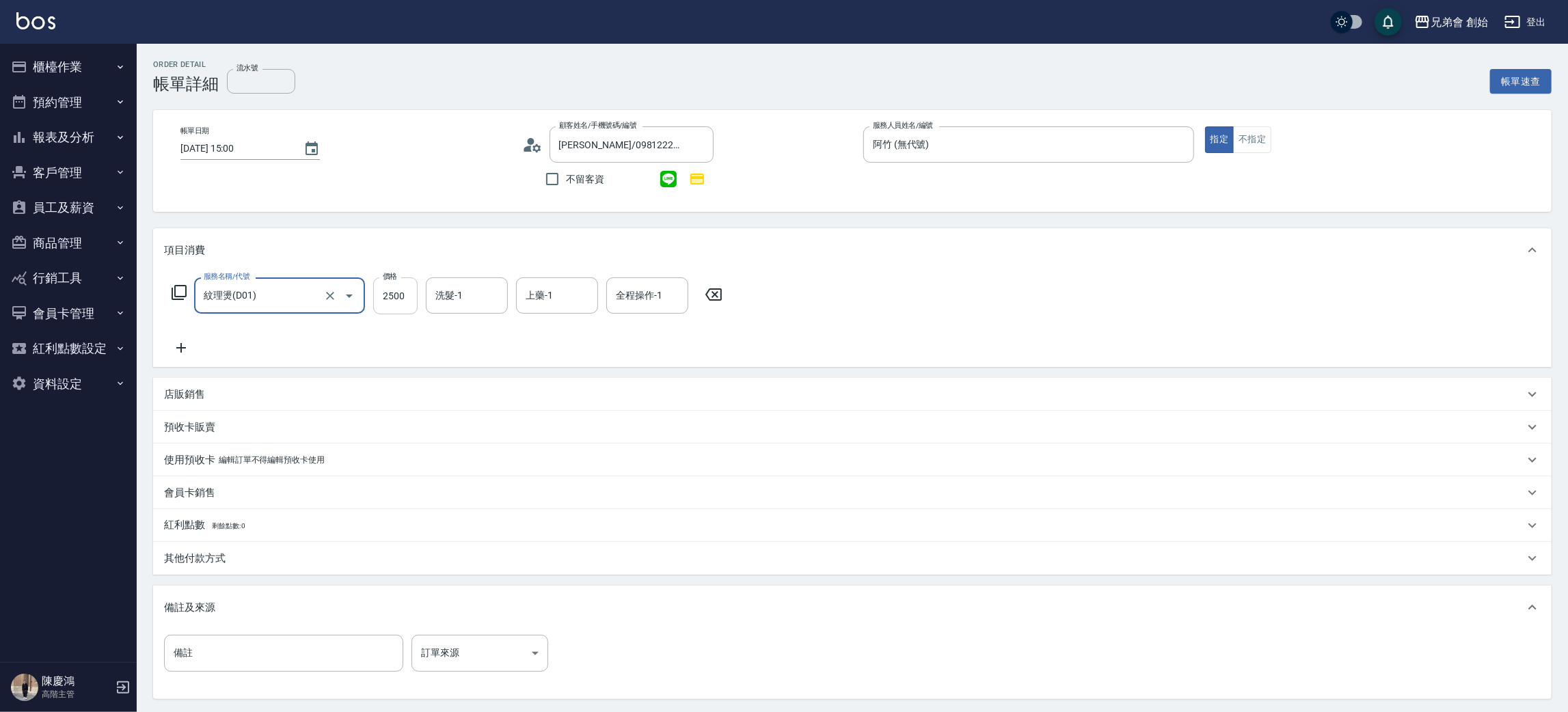
click at [396, 287] on input "2500" at bounding box center [395, 296] width 44 height 37
type input "2200"
click at [182, 351] on icon at bounding box center [181, 348] width 34 height 17
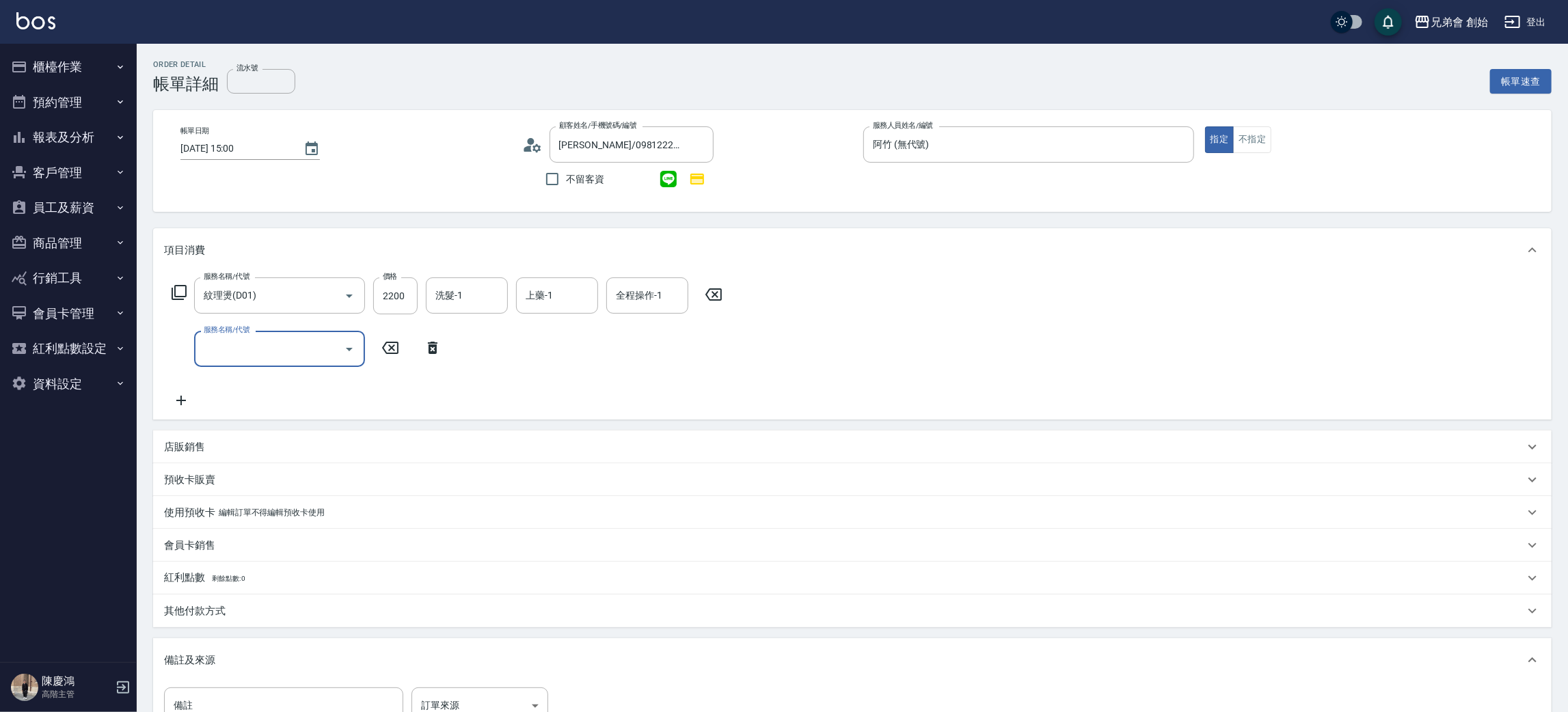
click at [232, 353] on input "服務名稱/代號" at bounding box center [269, 348] width 138 height 24
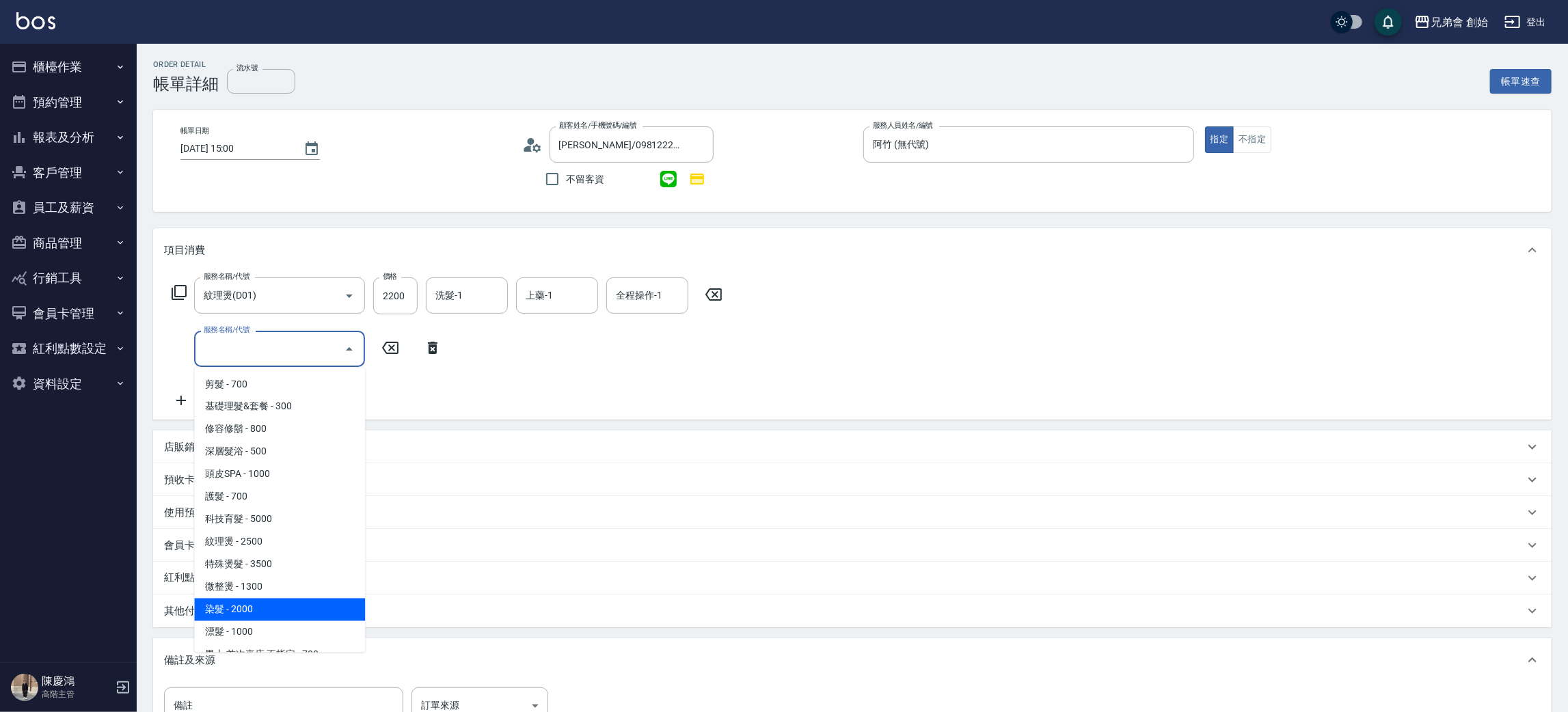
click at [322, 605] on span "染髮 - 2000" at bounding box center [279, 609] width 171 height 23
type input "染髮 (E01)"
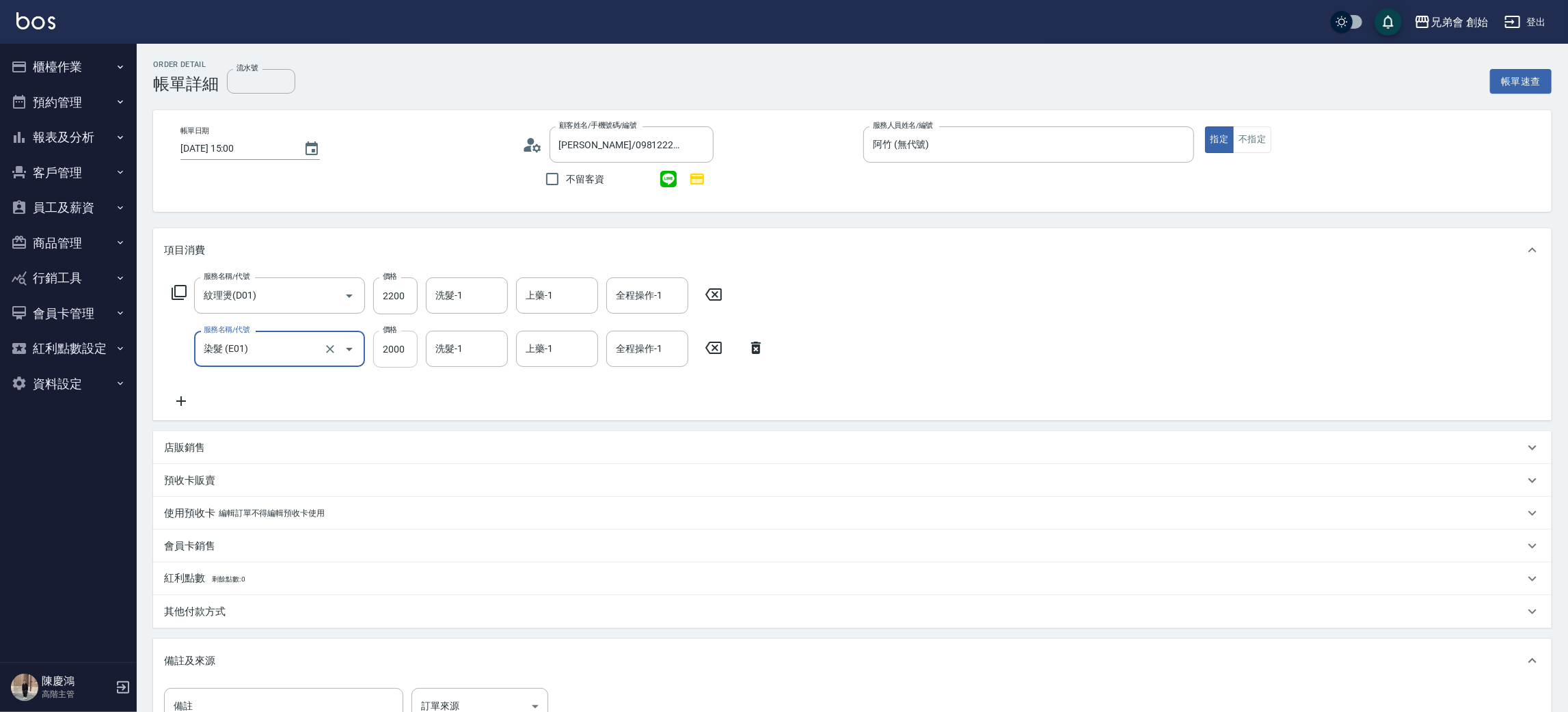
click at [373, 346] on input "2000" at bounding box center [395, 349] width 44 height 37
type input "1800"
click at [176, 399] on icon at bounding box center [181, 401] width 34 height 17
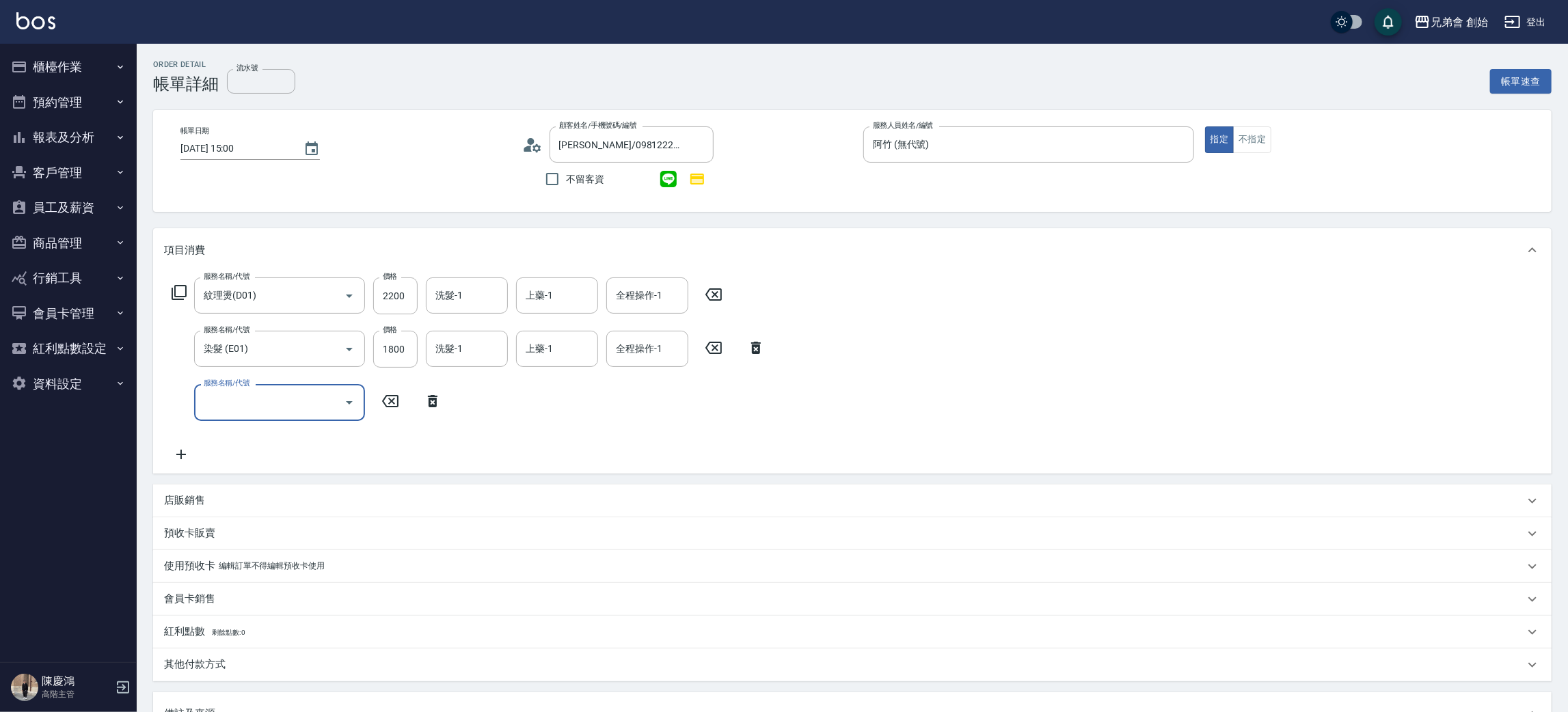
click at [233, 418] on div "服務名稱/代號" at bounding box center [279, 401] width 171 height 36
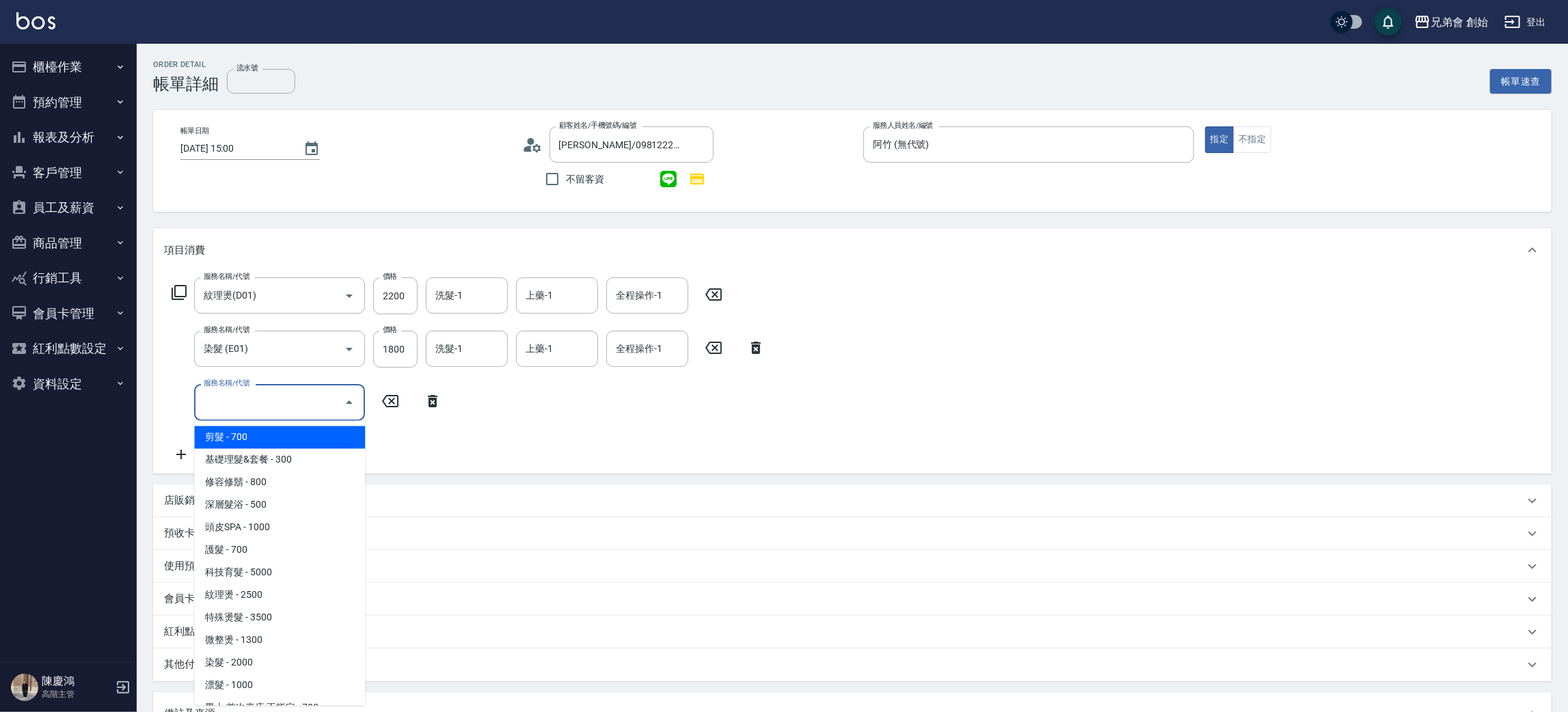
click at [260, 437] on span "剪髮 - 700" at bounding box center [279, 437] width 171 height 23
type input "剪髮(A01)"
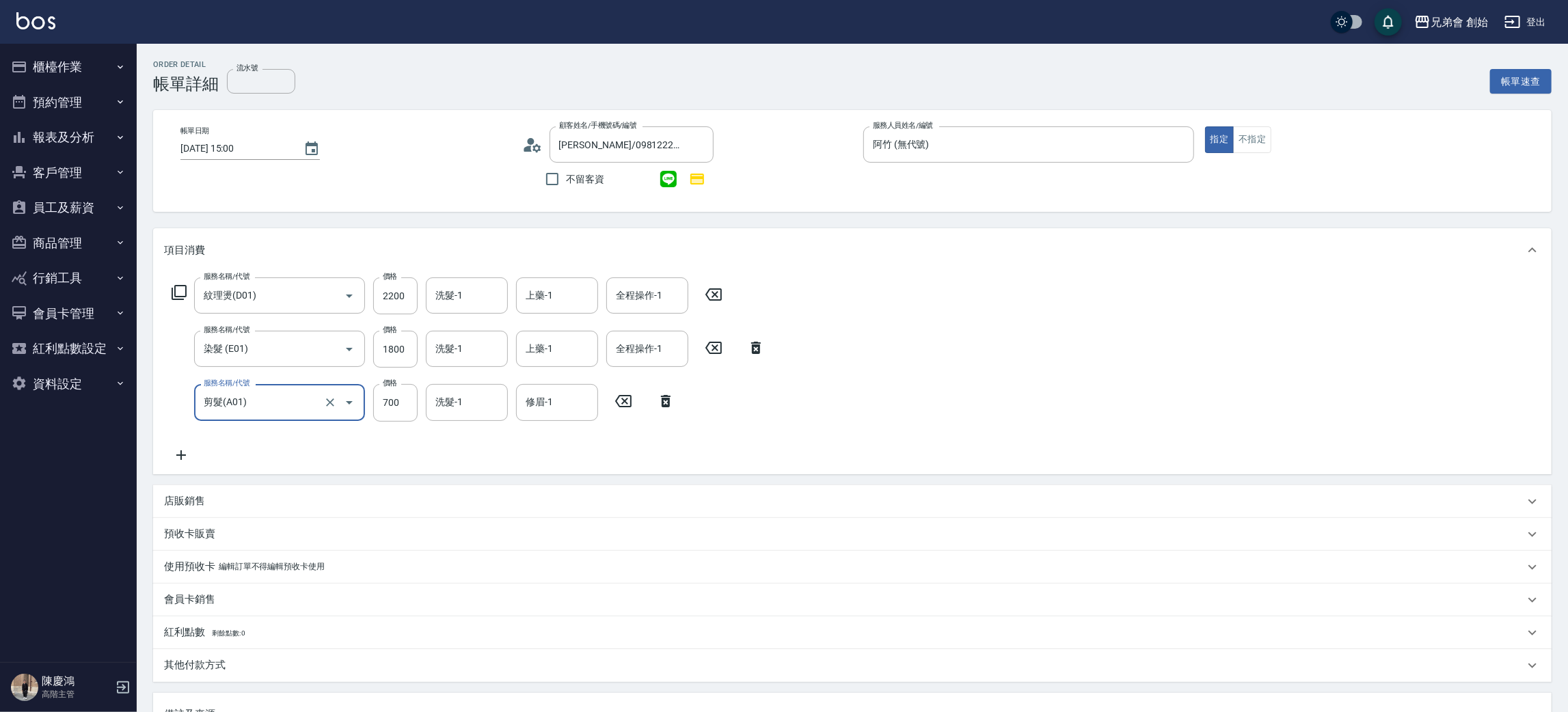
scroll to position [238, 0]
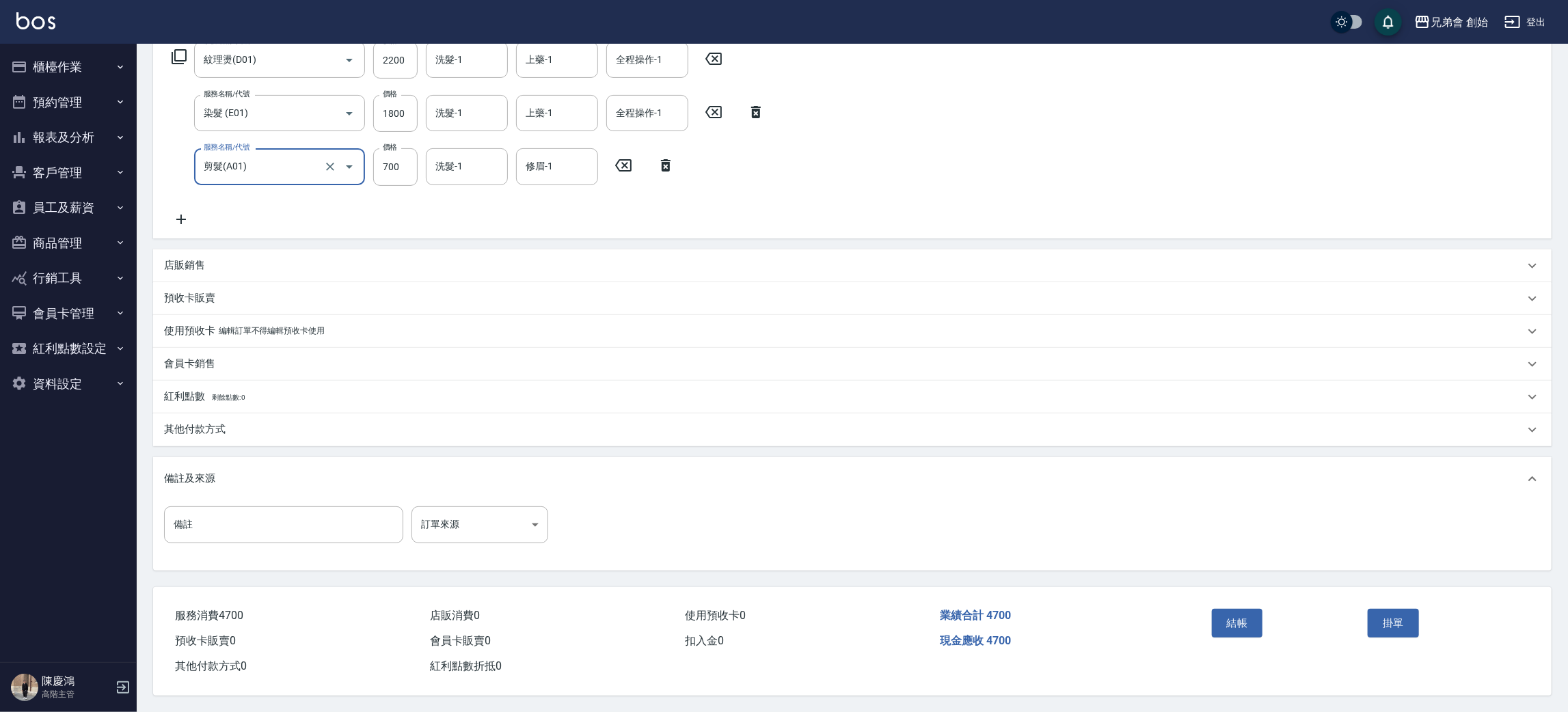
click at [247, 422] on div "其他付款方式" at bounding box center [844, 429] width 1361 height 14
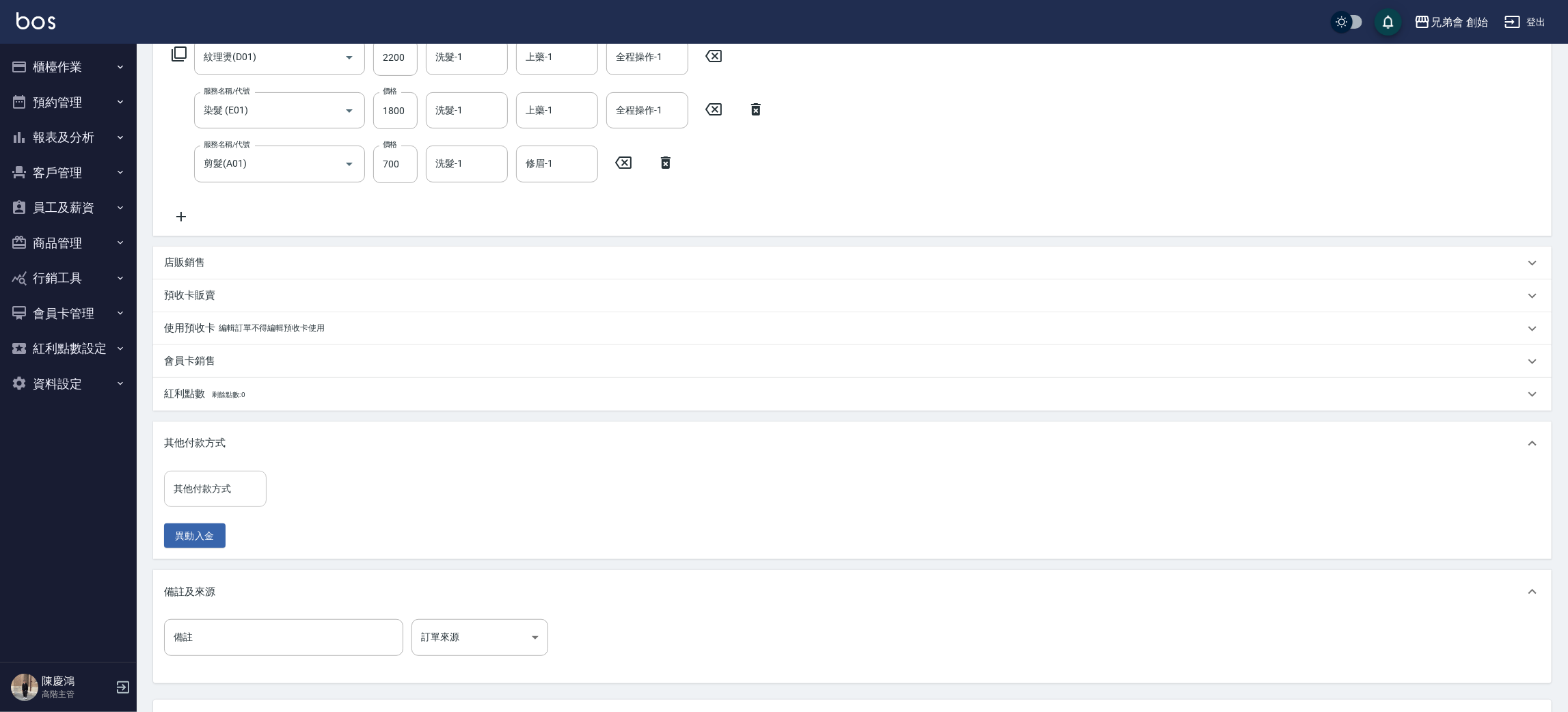
click at [240, 470] on div "其他付款方式" at bounding box center [215, 488] width 103 height 36
drag, startPoint x: 223, startPoint y: 549, endPoint x: 253, endPoint y: 523, distance: 39.7
click at [223, 547] on span "轉帳" at bounding box center [215, 546] width 103 height 23
type input "轉帳"
click at [322, 476] on input "0" at bounding box center [326, 489] width 103 height 37
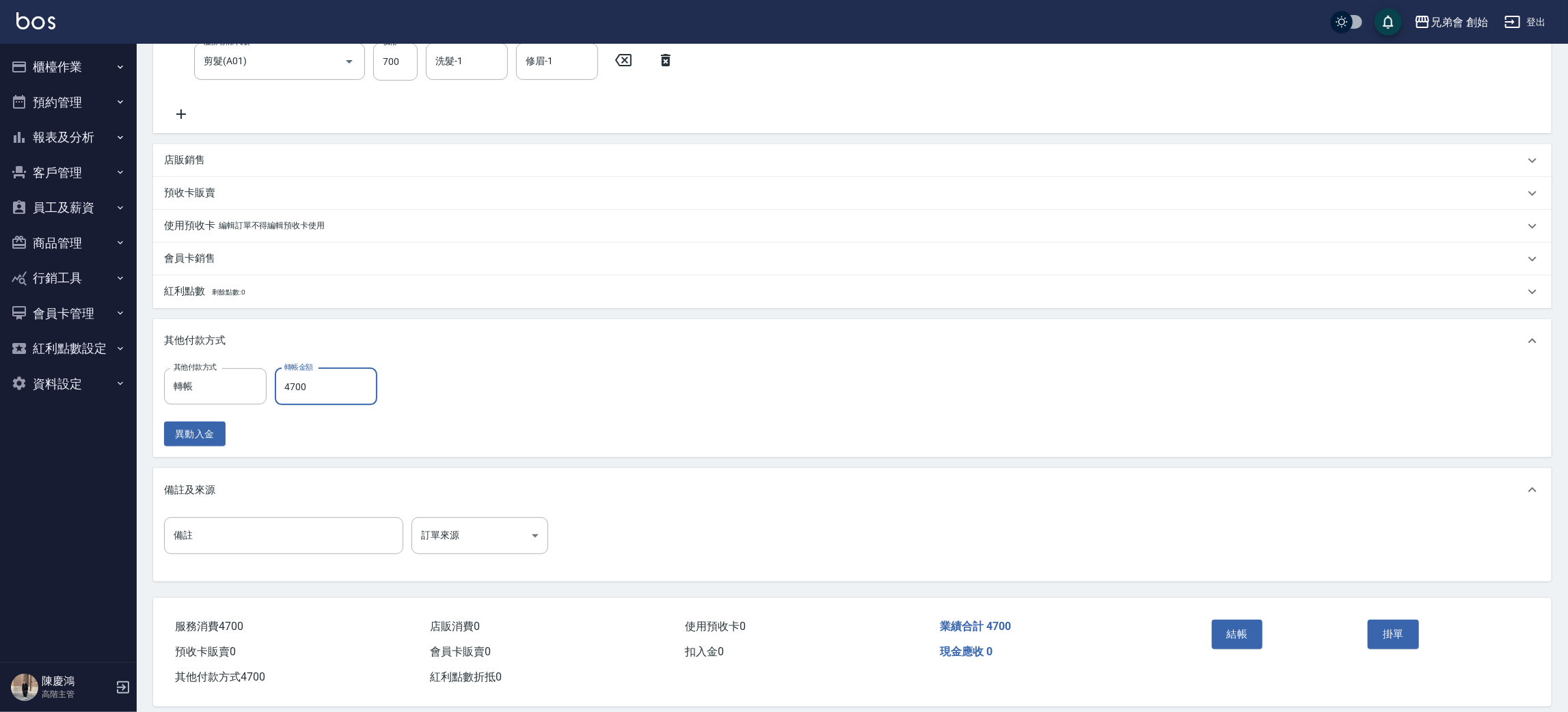
scroll to position [354, 0]
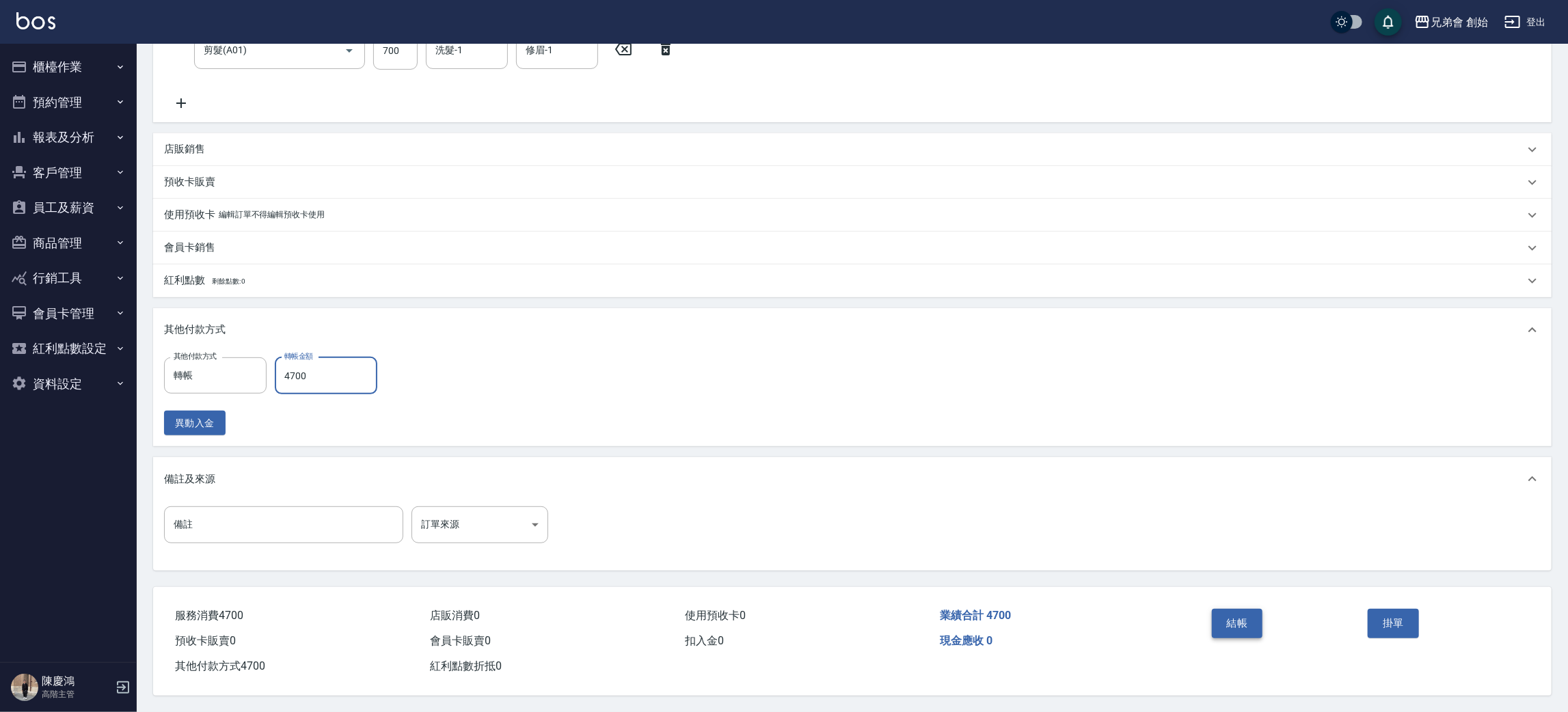
type input "4700"
drag, startPoint x: 1242, startPoint y: 630, endPoint x: 1236, endPoint y: 627, distance: 6.7
click at [1241, 633] on button "結帳" at bounding box center [1237, 623] width 51 height 28
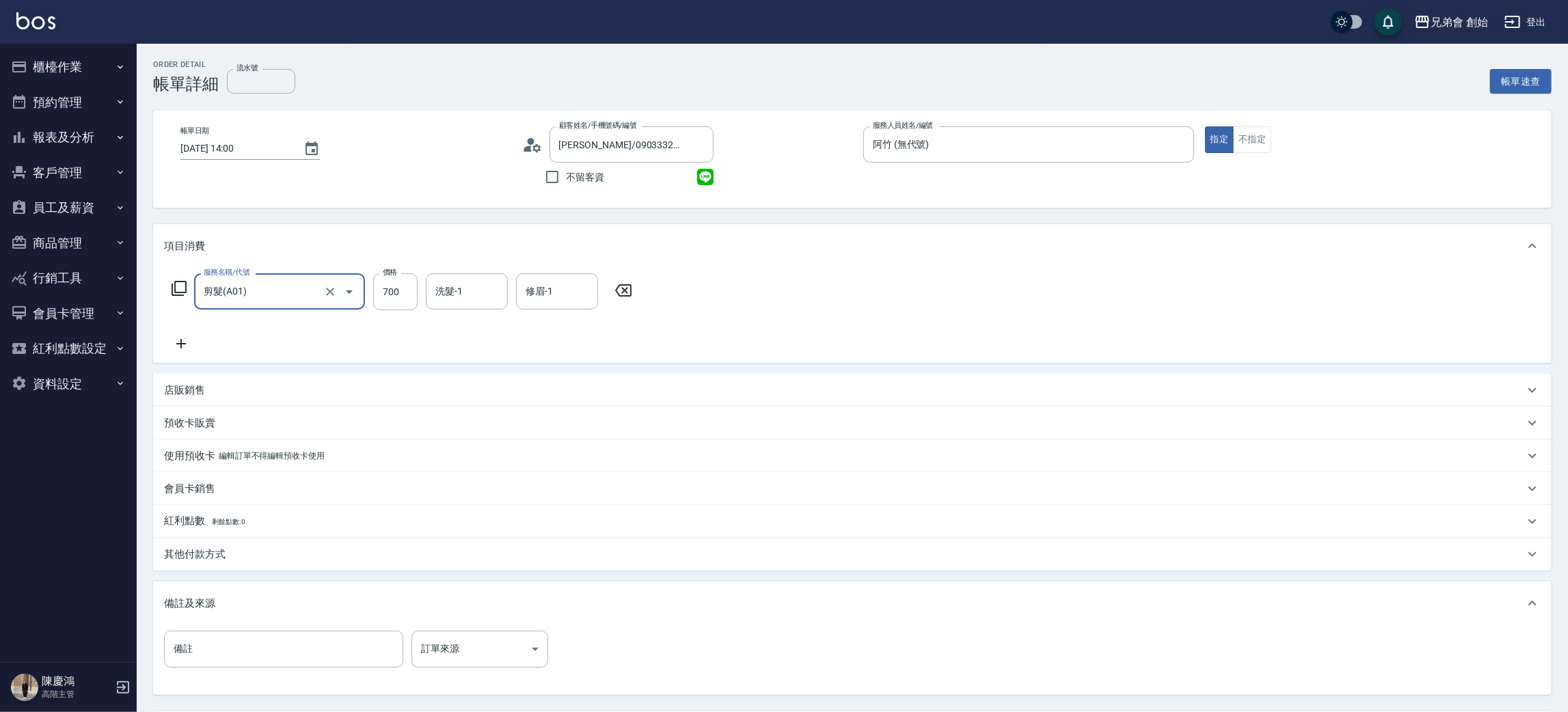
scroll to position [128, 0]
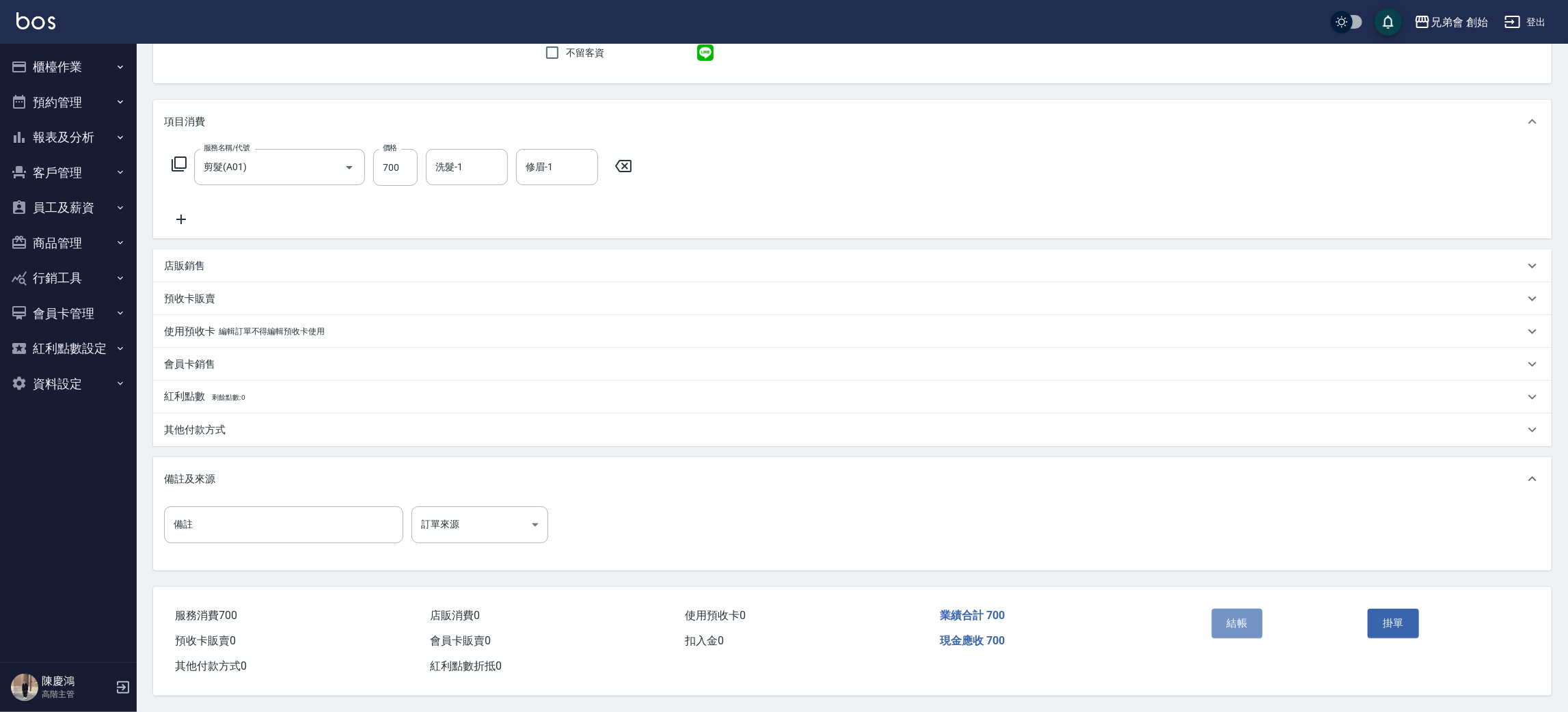
drag, startPoint x: 1244, startPoint y: 621, endPoint x: 1139, endPoint y: 541, distance: 132.0
click at [1241, 621] on button "結帳" at bounding box center [1237, 623] width 51 height 28
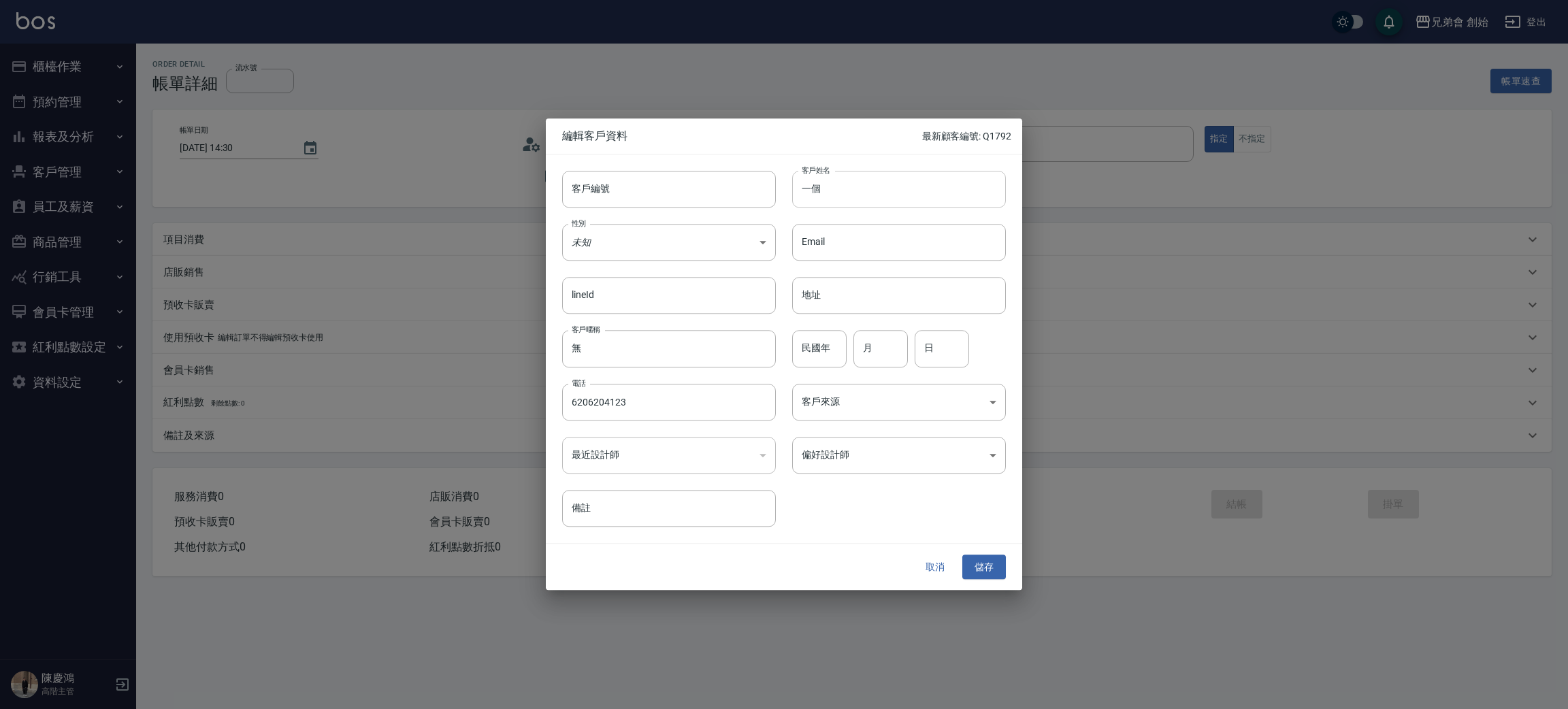
click at [856, 197] on input "一個" at bounding box center [899, 189] width 214 height 37
type input "一"
type input "[PERSON_NAME]"
click at [704, 410] on input "6206204123" at bounding box center [668, 402] width 214 height 37
type input "6"
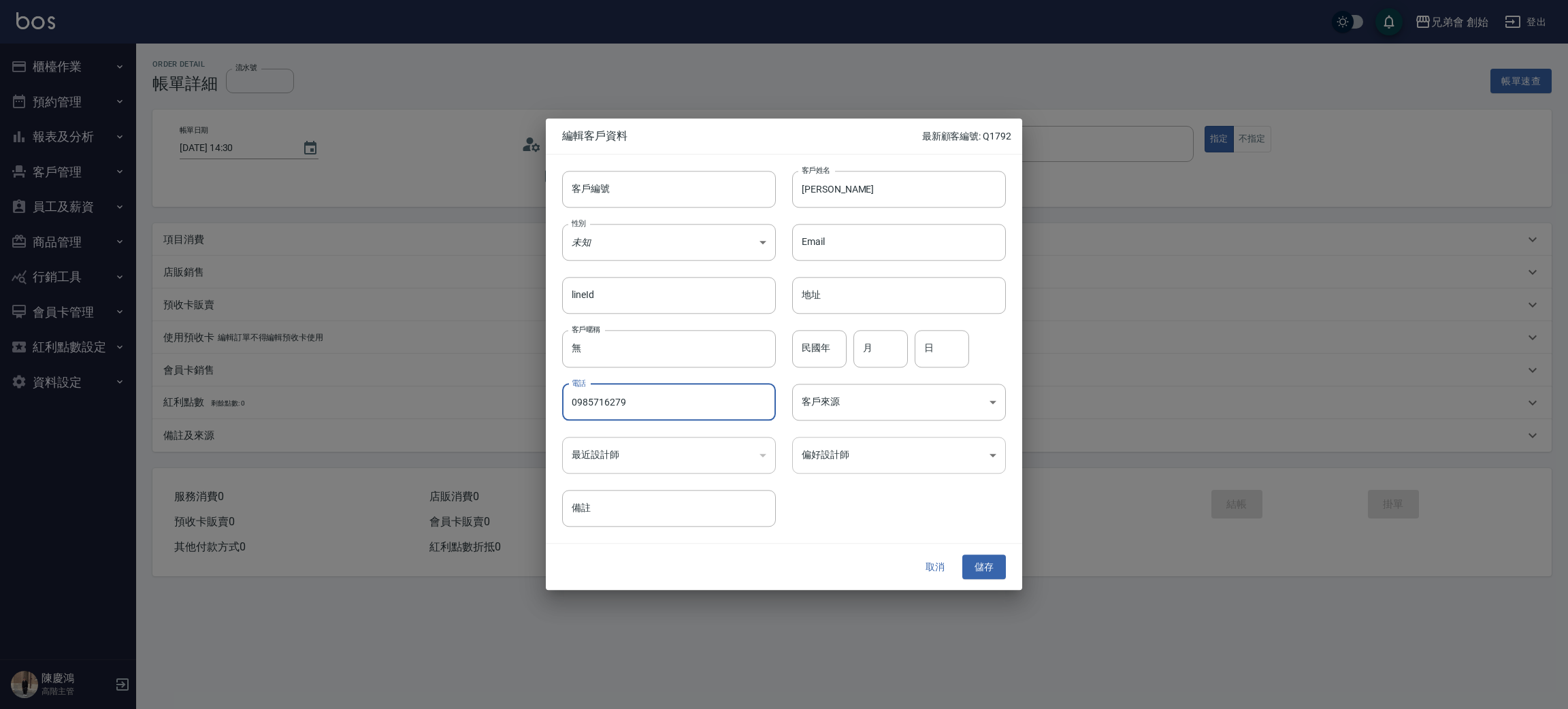
type input "0985716279"
click at [850, 460] on body "兄弟會 創始 登出 櫃檯作業 打帳單 帳單列表 掛單列表 座位開單 營業儀表板 現金收支登錄 高階收支登錄 材料自購登錄 每日結帳 排班表 現場電腦打卡 掃碼…" at bounding box center [784, 354] width 1568 height 709
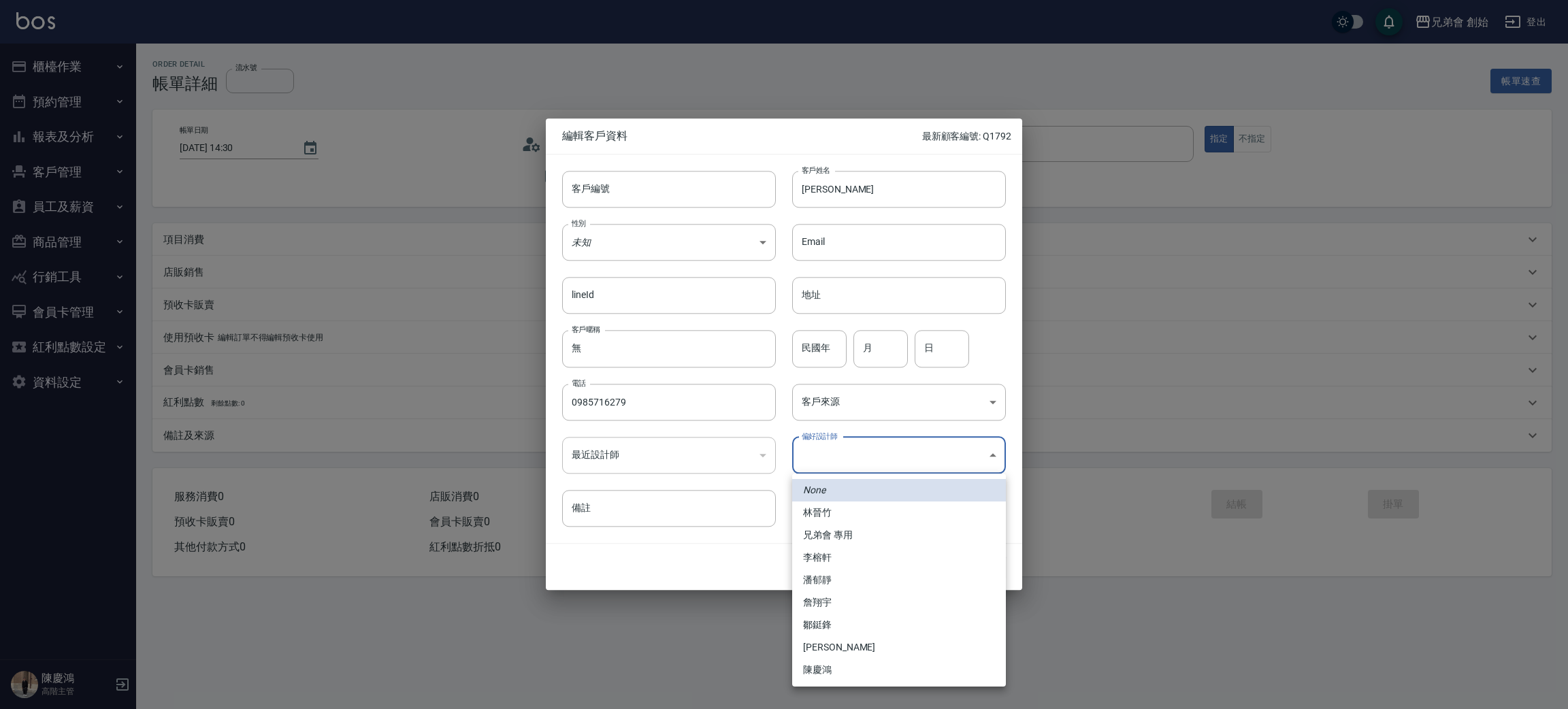
click at [851, 558] on li "李榕軒" at bounding box center [899, 557] width 214 height 22
type input "1456ae5b-d9bb-440a-9f01-028db65cd7e3"
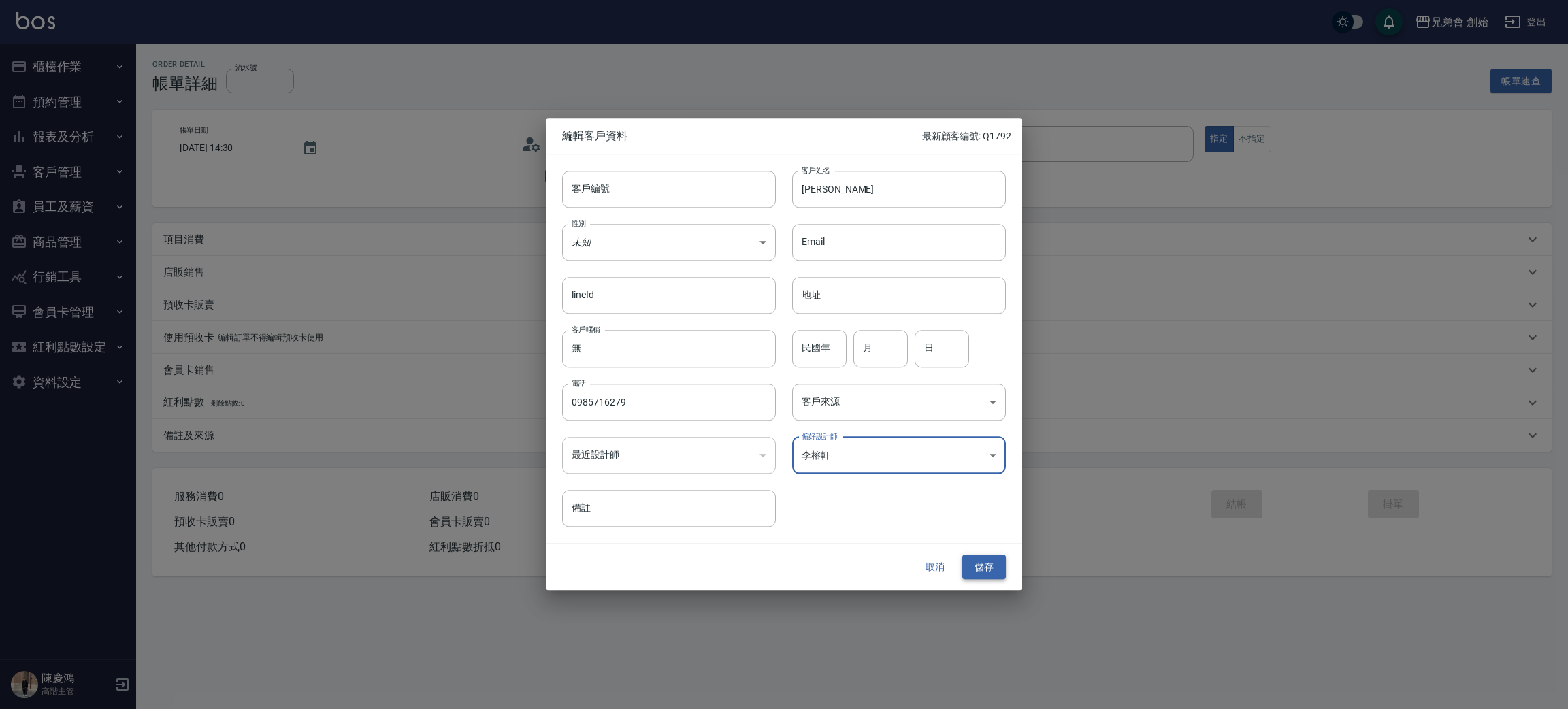
click at [970, 568] on button "儲存" at bounding box center [984, 567] width 43 height 25
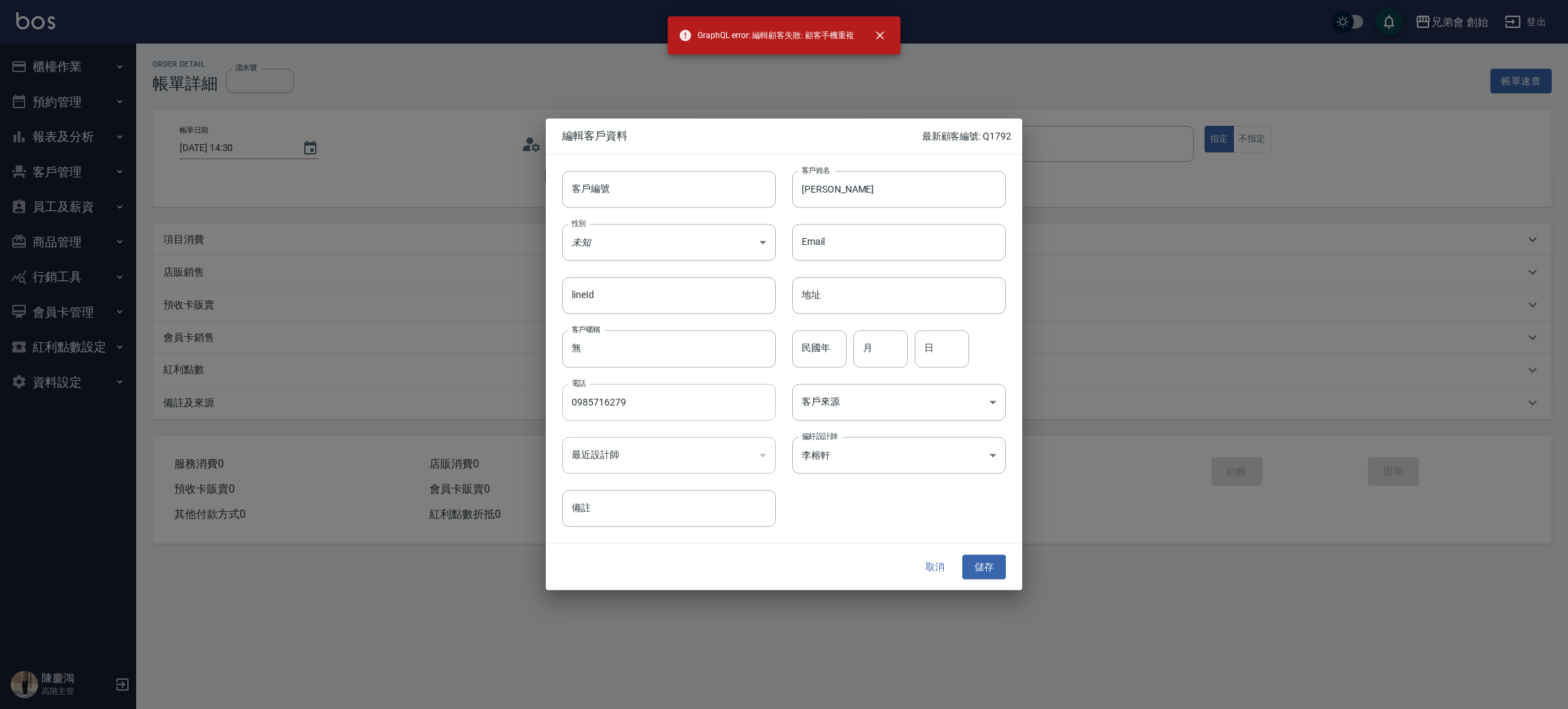
click at [672, 402] on input "0985716279" at bounding box center [668, 402] width 214 height 37
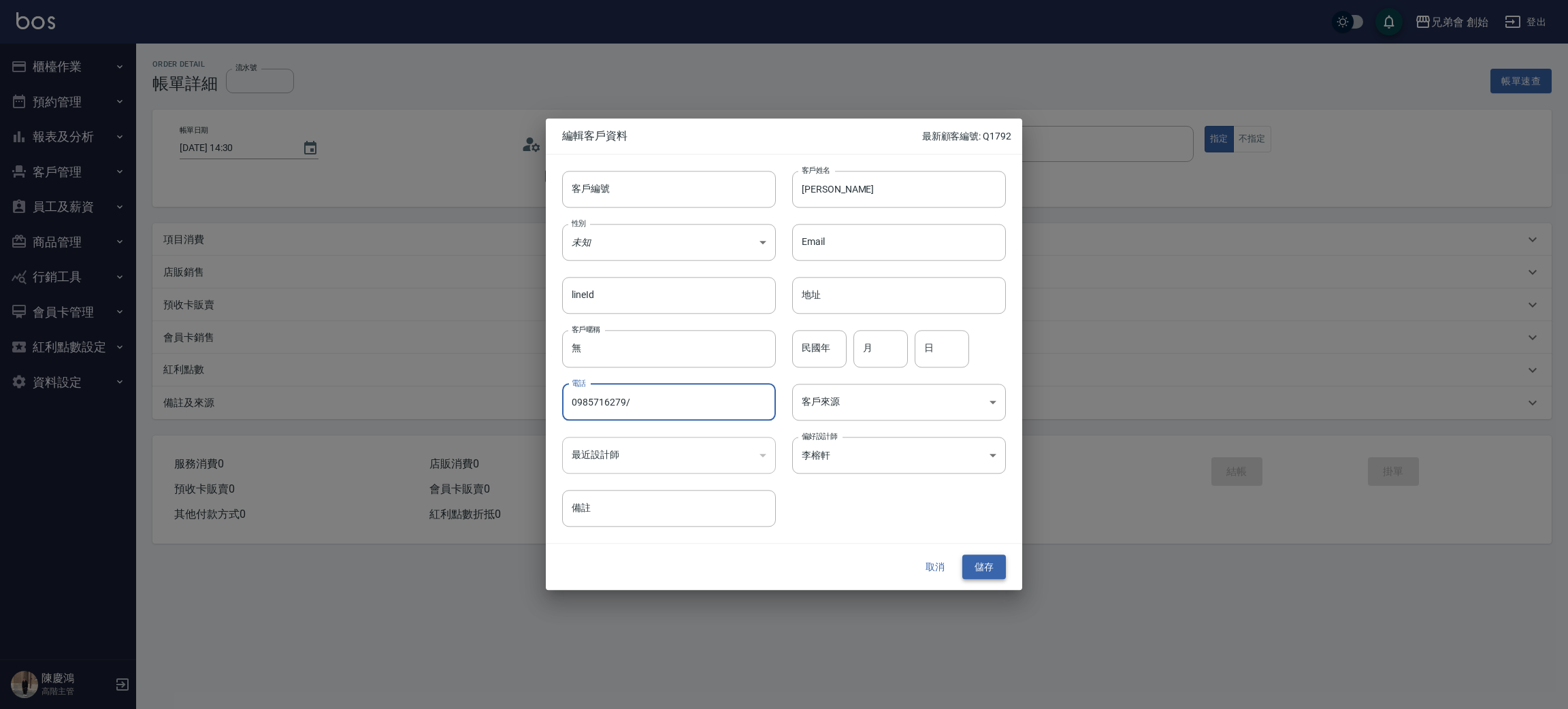
type input "0985716279/"
click at [989, 568] on button "儲存" at bounding box center [984, 567] width 43 height 25
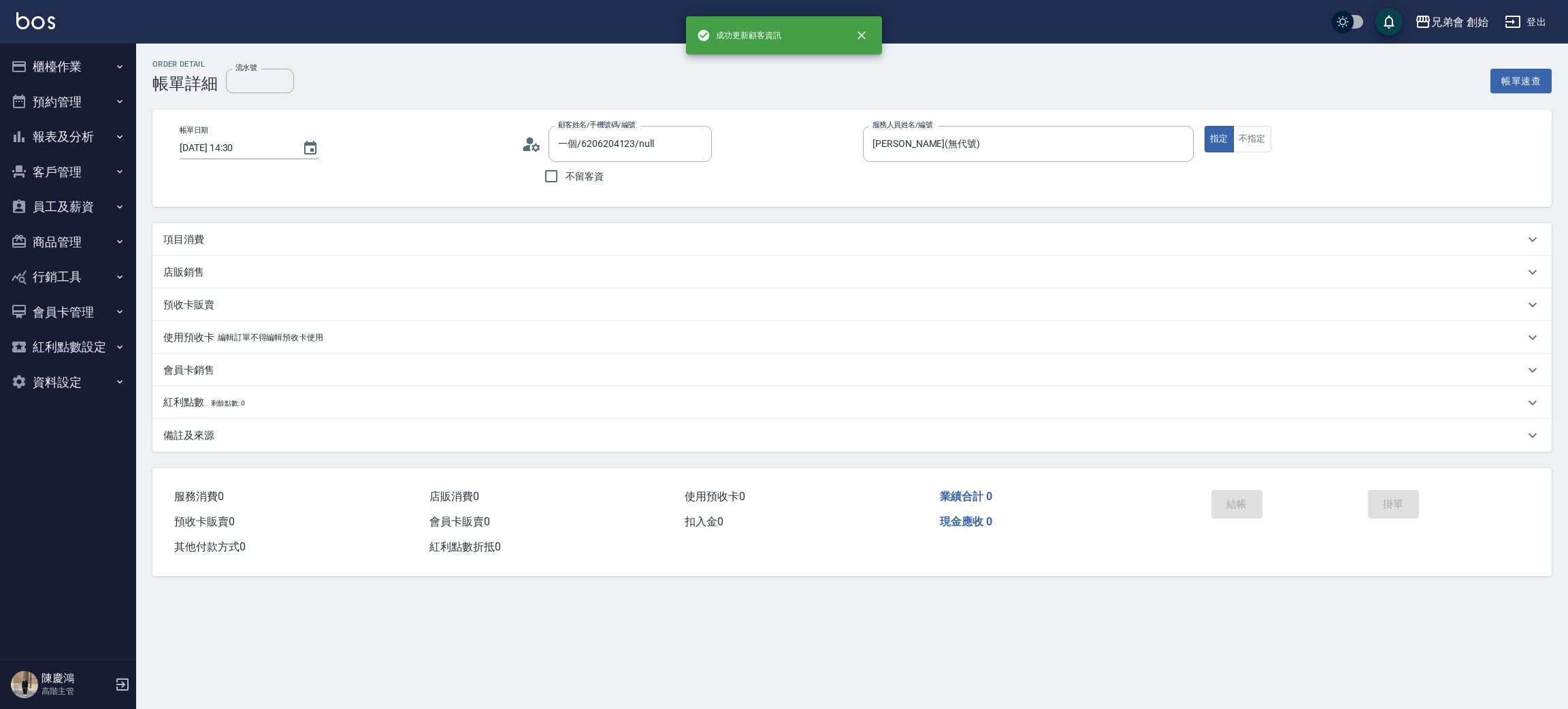
type input "蔡天福/0985716279//"
click at [218, 230] on div "項目消費" at bounding box center [851, 239] width 1399 height 32
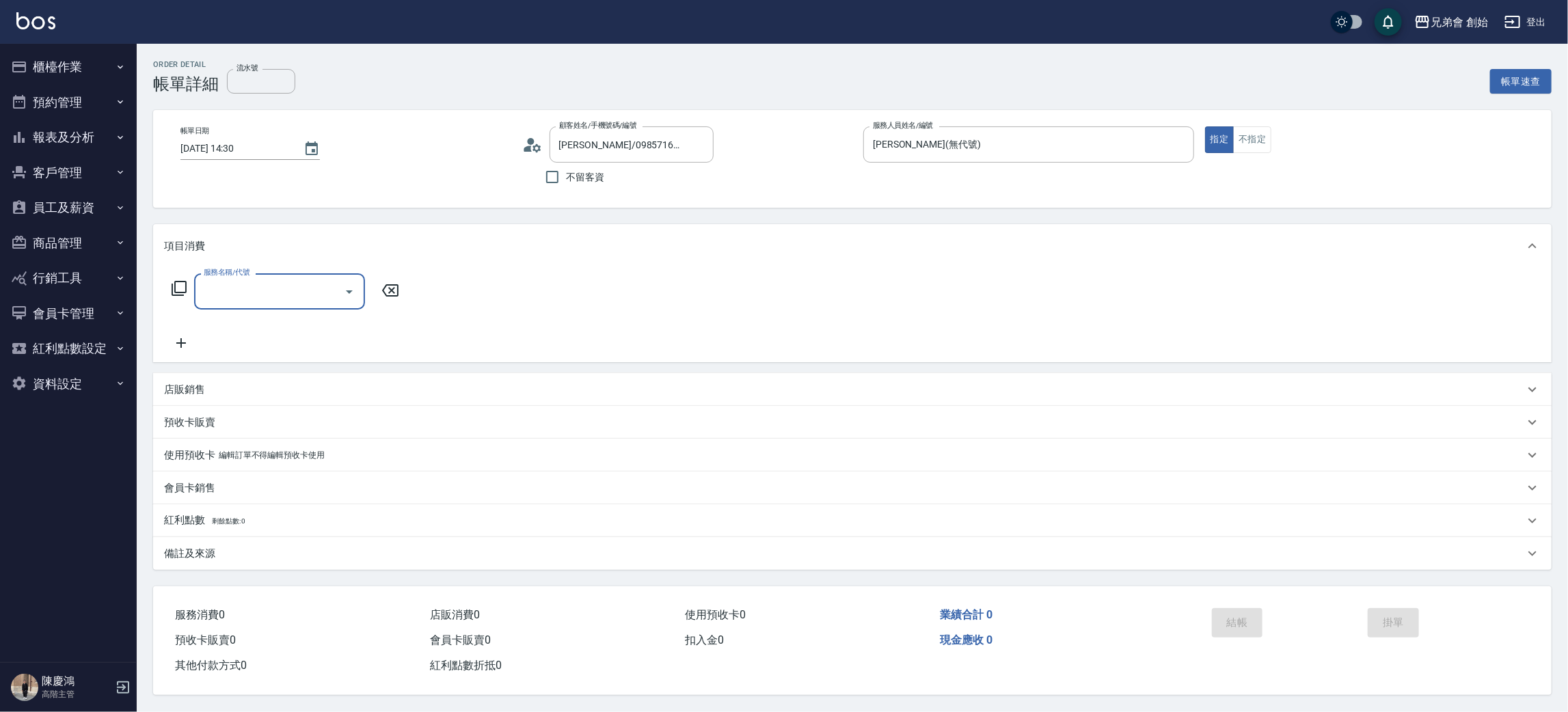
click at [263, 293] on input "服務名稱/代號" at bounding box center [269, 291] width 138 height 24
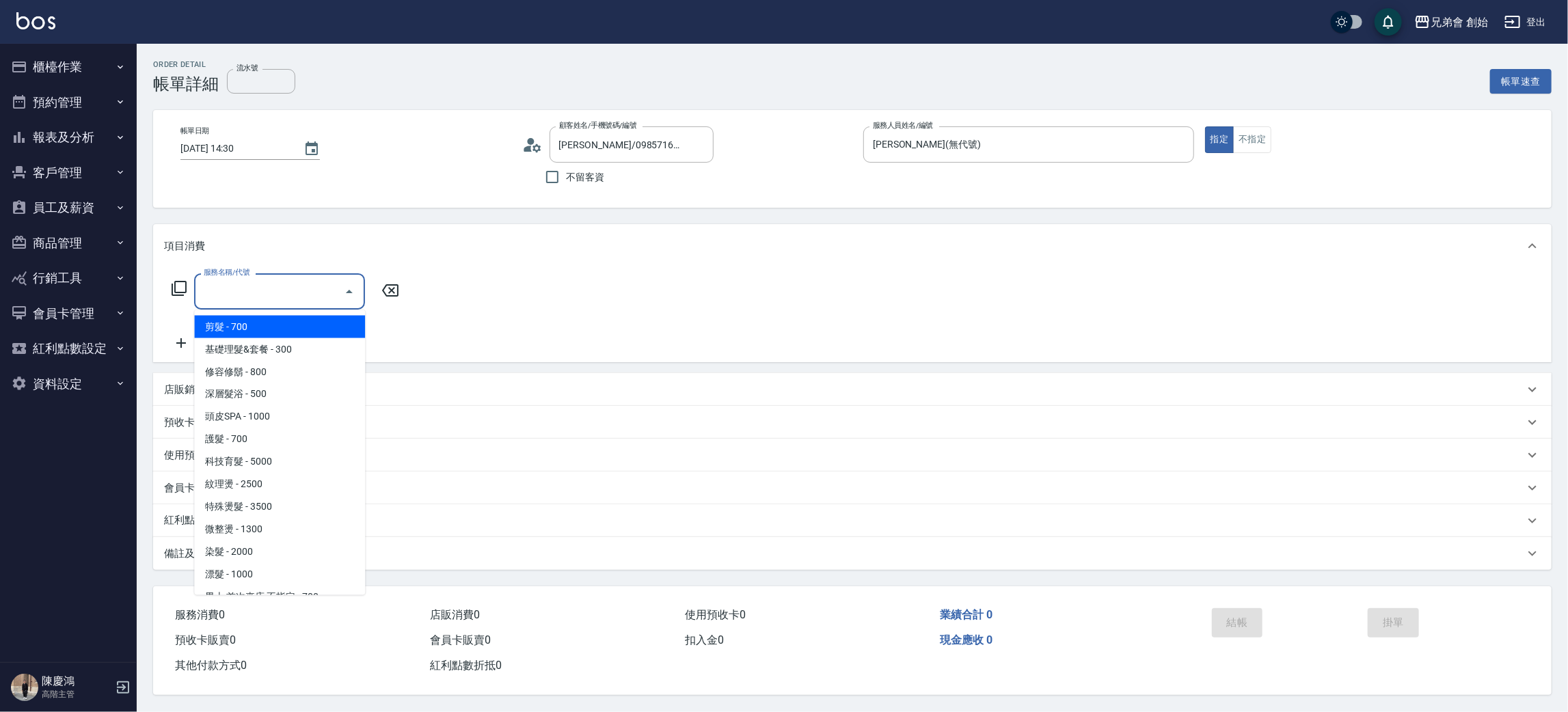
click at [285, 335] on span "剪髮 - 700" at bounding box center [279, 327] width 171 height 23
type input "剪髮(A01)"
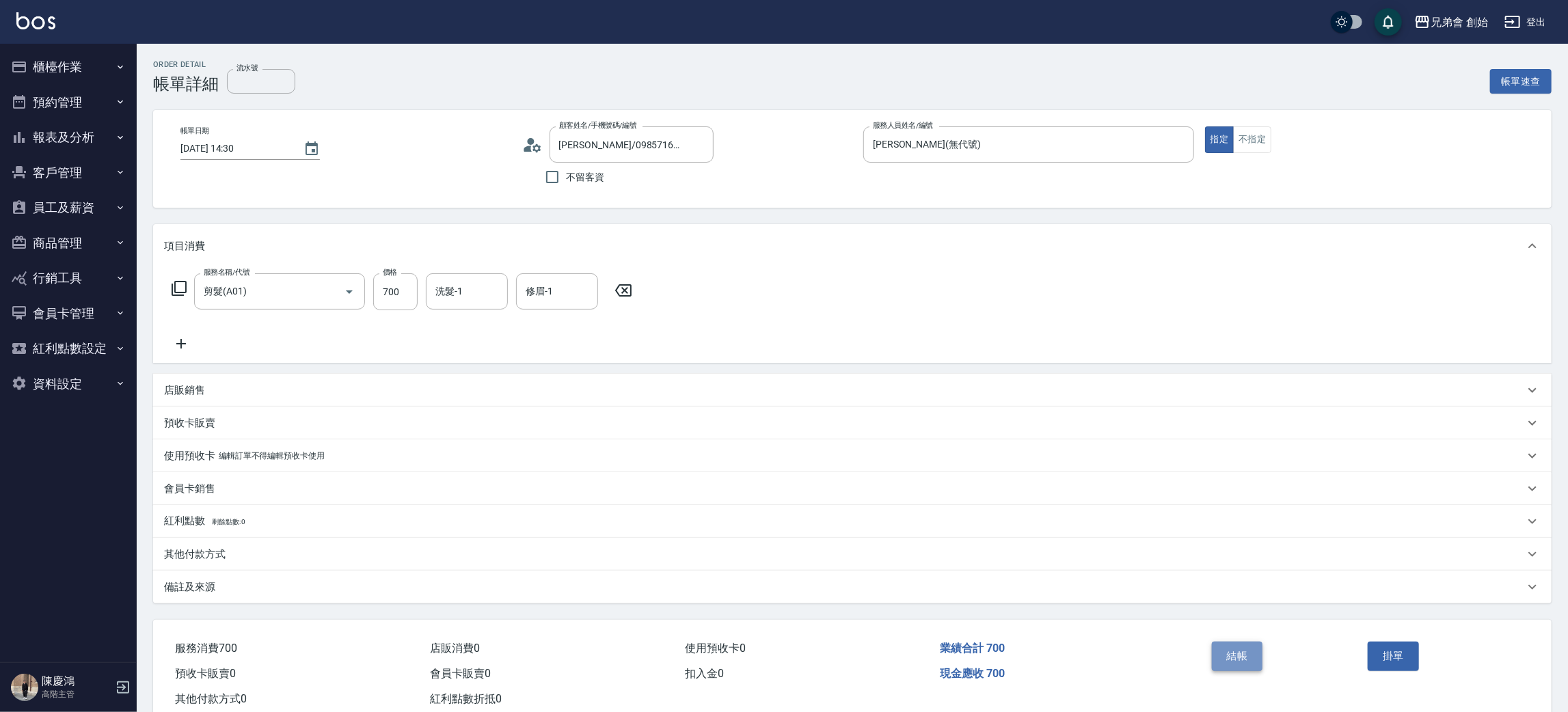
click at [1232, 651] on button "結帳" at bounding box center [1237, 656] width 51 height 28
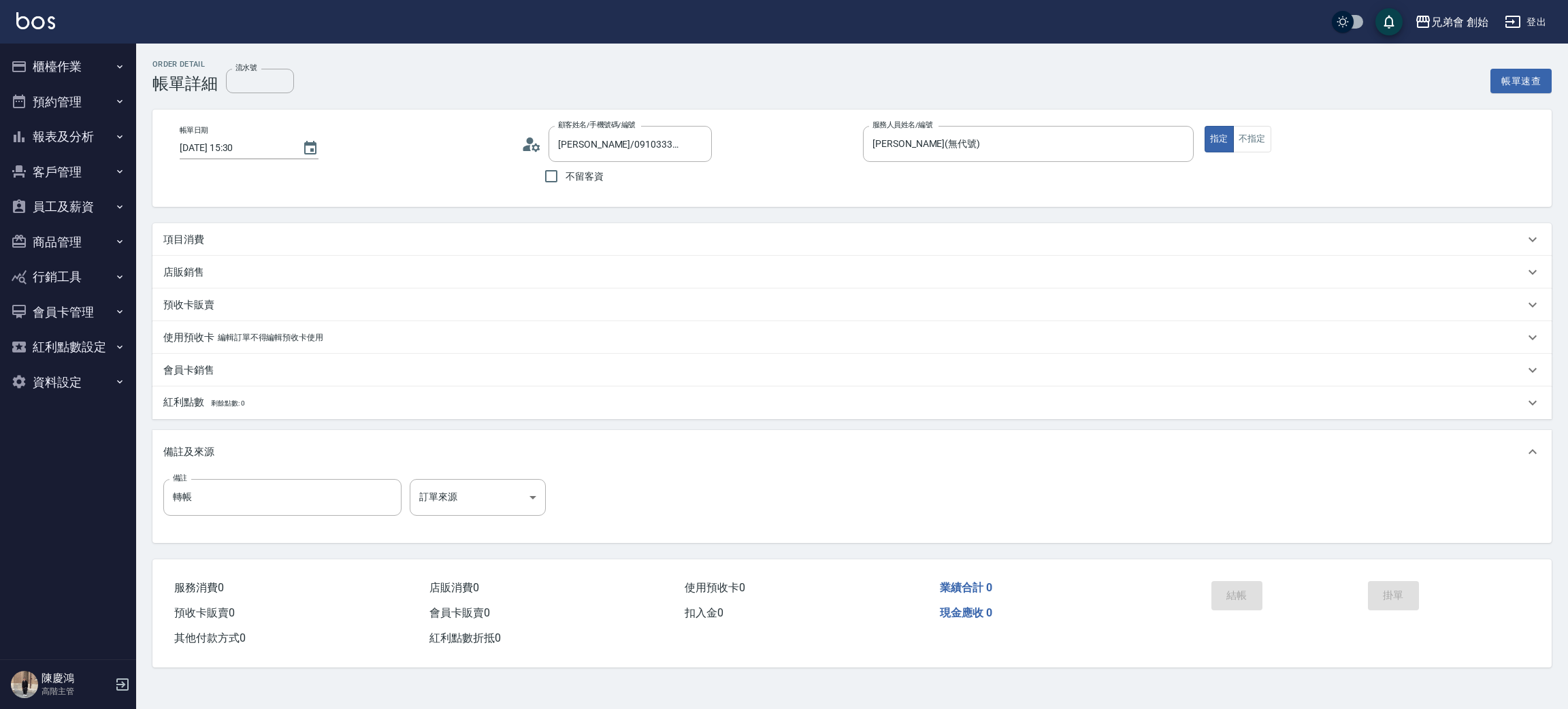
click at [540, 142] on icon at bounding box center [531, 144] width 21 height 21
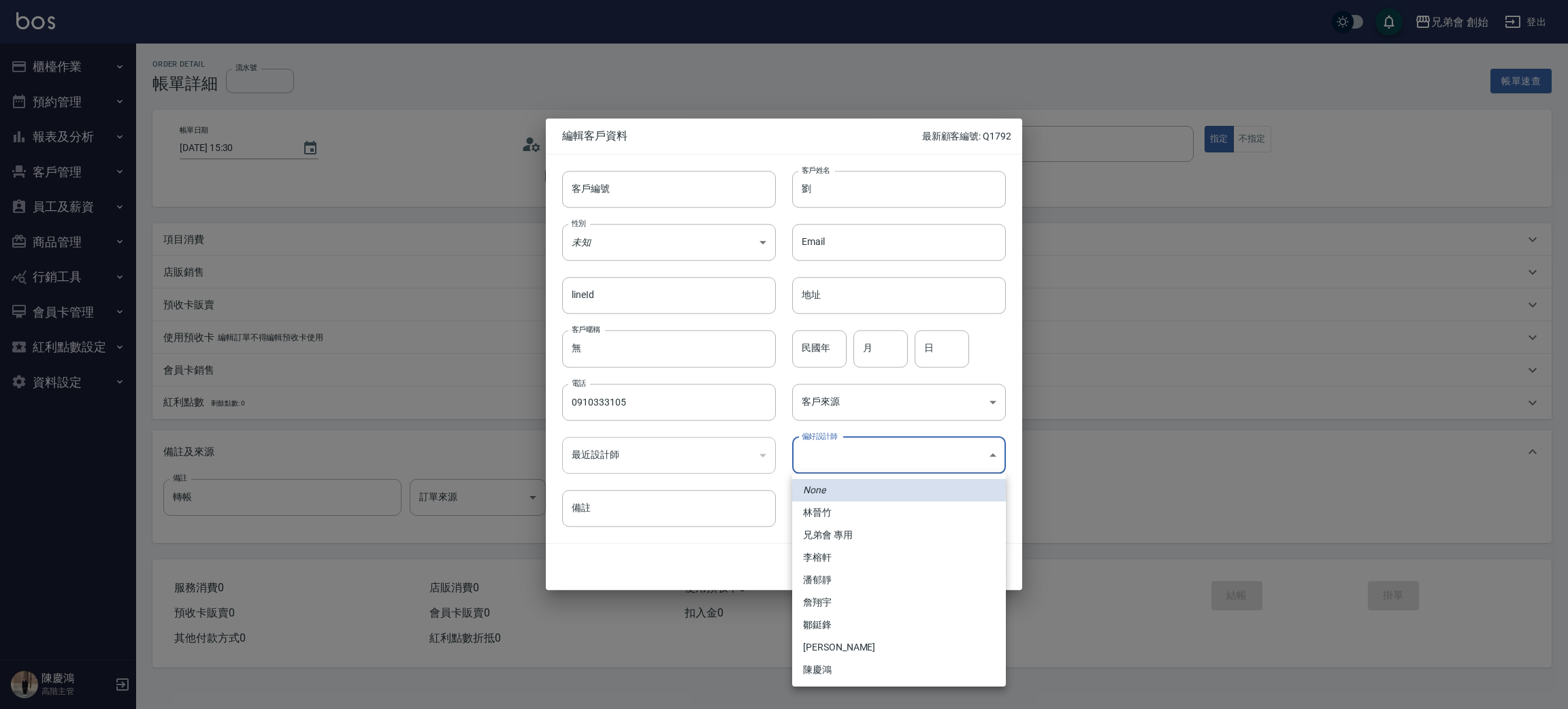
click at [881, 460] on body "兄弟會 創始 登出 櫃檯作業 打帳單 帳單列表 掛單列表 座位開單 營業儀表板 現金收支登錄 高階收支登錄 材料自購登錄 每日結帳 排班表 現場電腦打卡 掃碼…" at bounding box center [784, 354] width 1568 height 709
click at [863, 553] on li "李榕軒" at bounding box center [899, 557] width 214 height 22
type input "1456ae5b-d9bb-440a-9f01-028db65cd7e3"
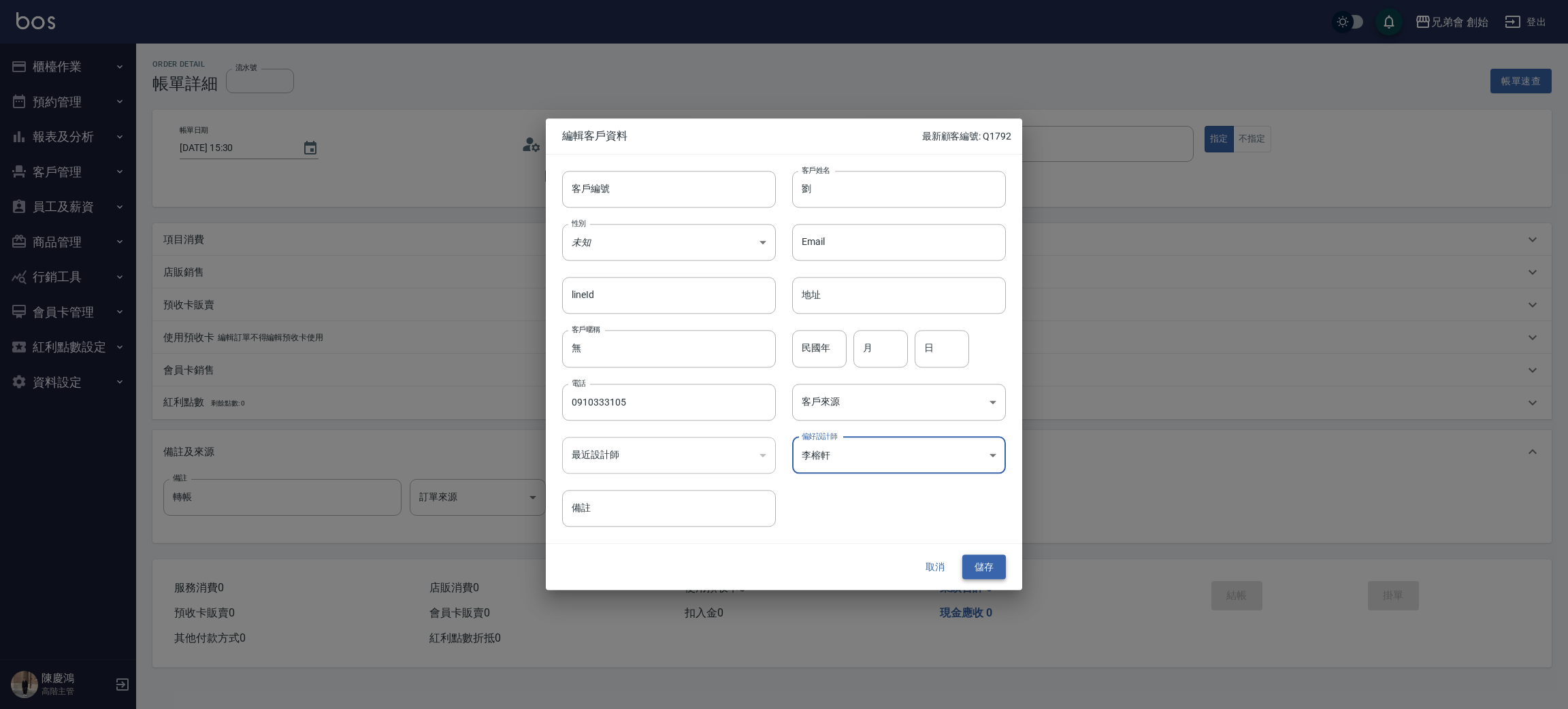
click at [990, 569] on button "儲存" at bounding box center [984, 567] width 43 height 25
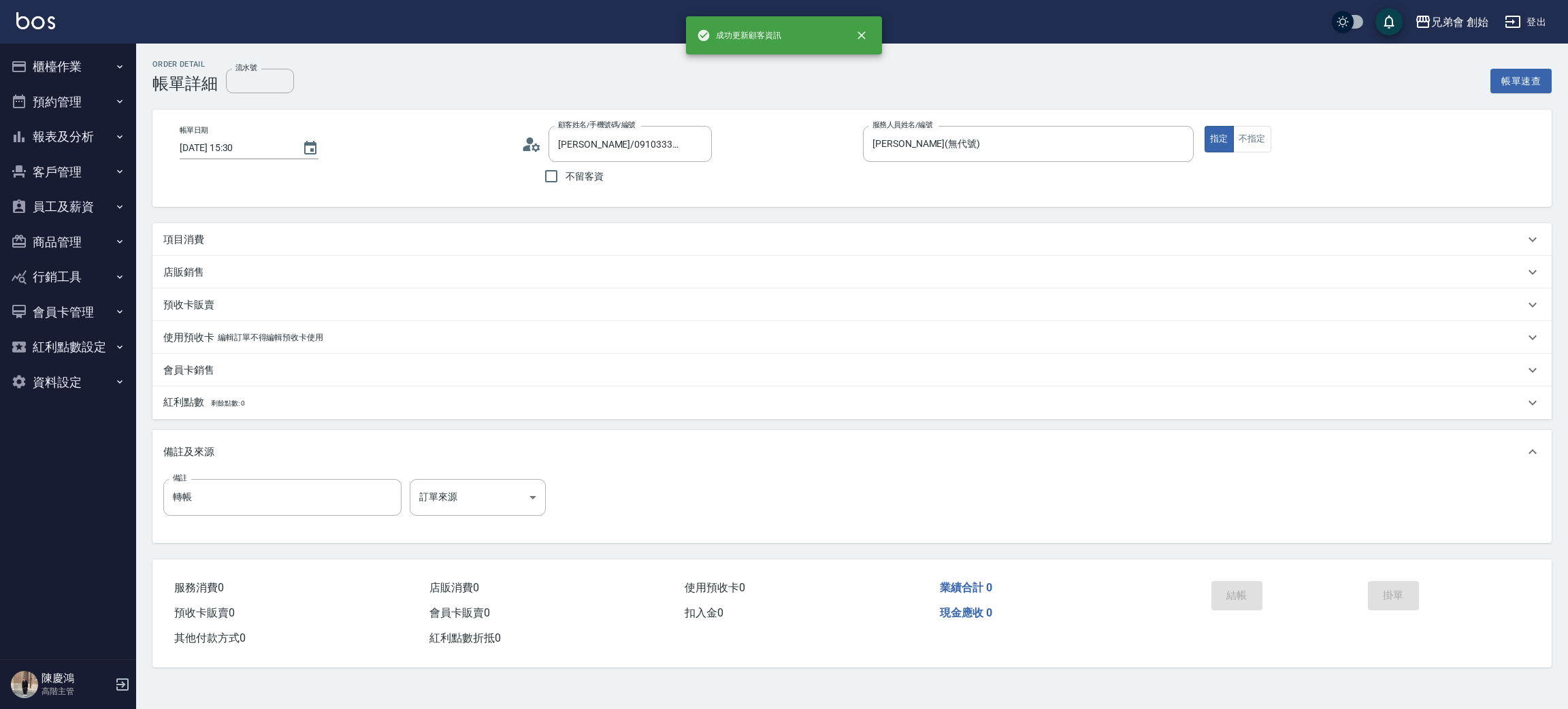
type input "[PERSON_NAME]/0910333105/"
click at [227, 242] on div "項目消費" at bounding box center [843, 240] width 1361 height 14
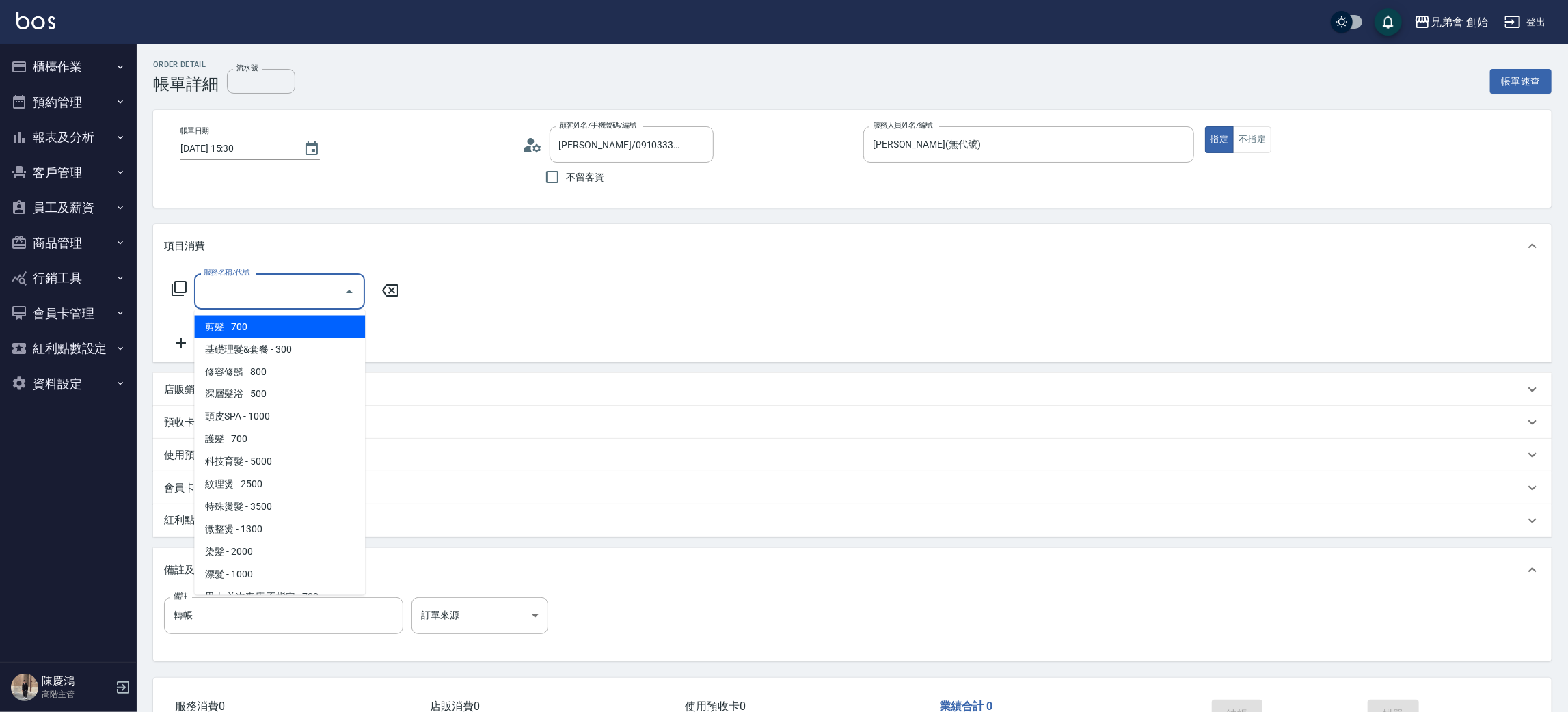
click at [249, 291] on input "服務名稱/代號" at bounding box center [269, 291] width 138 height 24
click at [273, 323] on span "剪髮 - 700" at bounding box center [279, 327] width 171 height 23
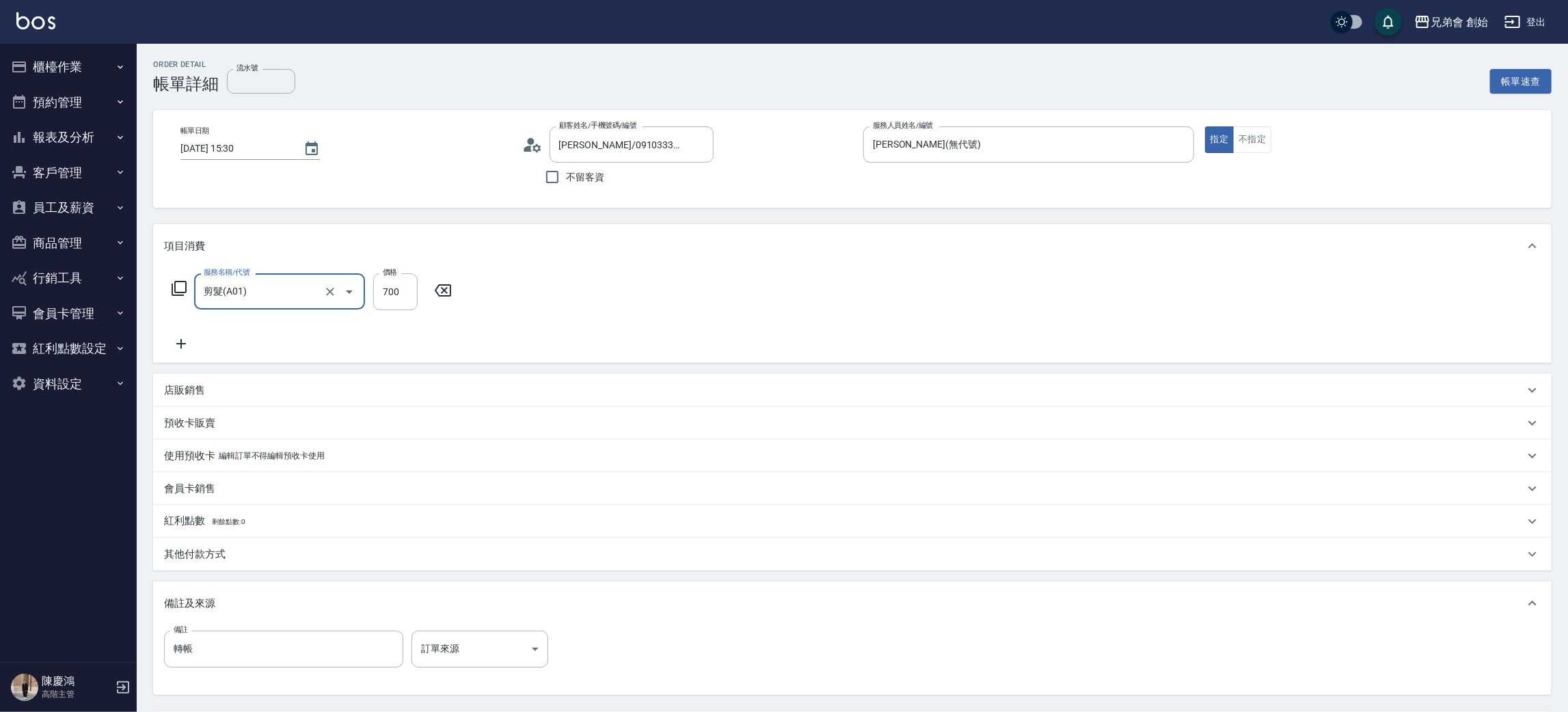
type input "剪髮(A01)"
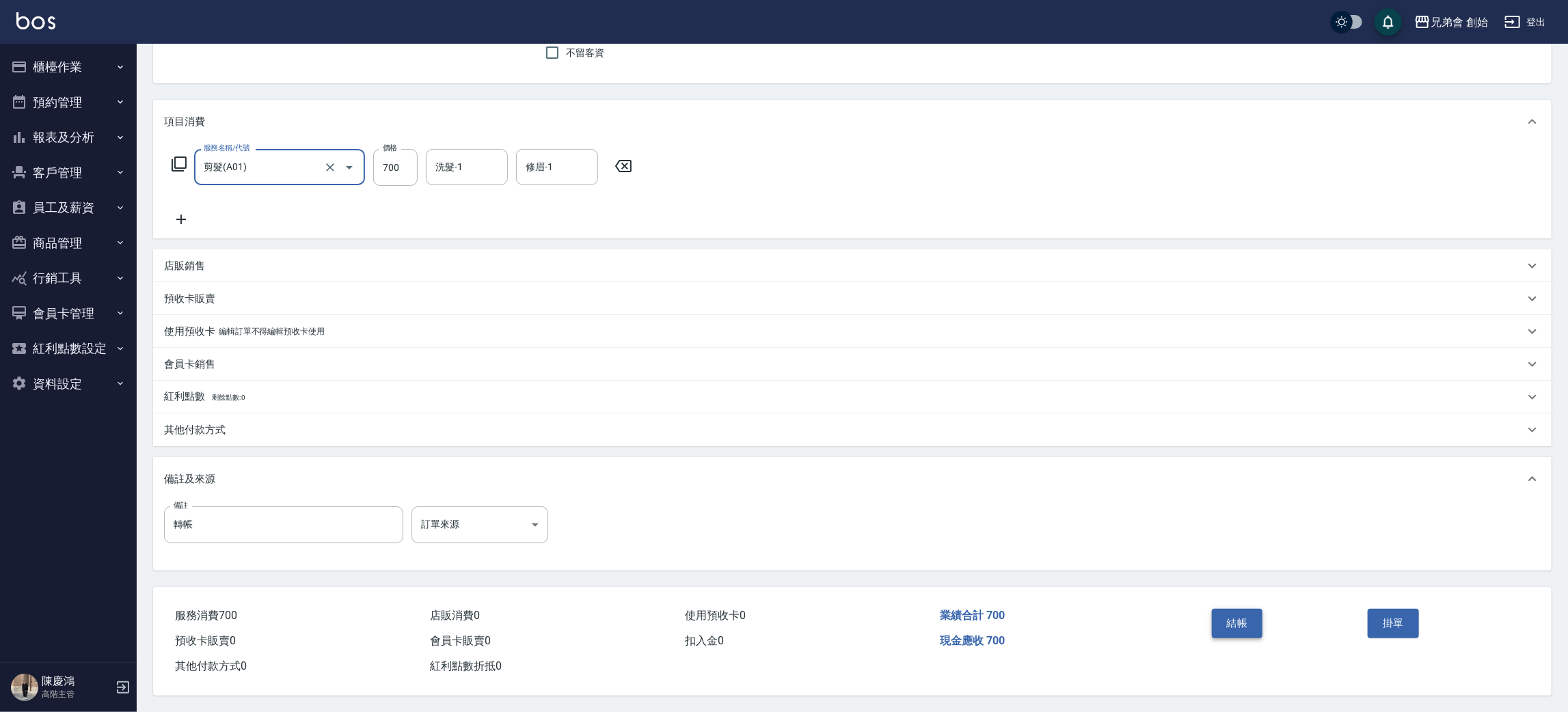
click at [1239, 613] on button "結帳" at bounding box center [1237, 623] width 51 height 28
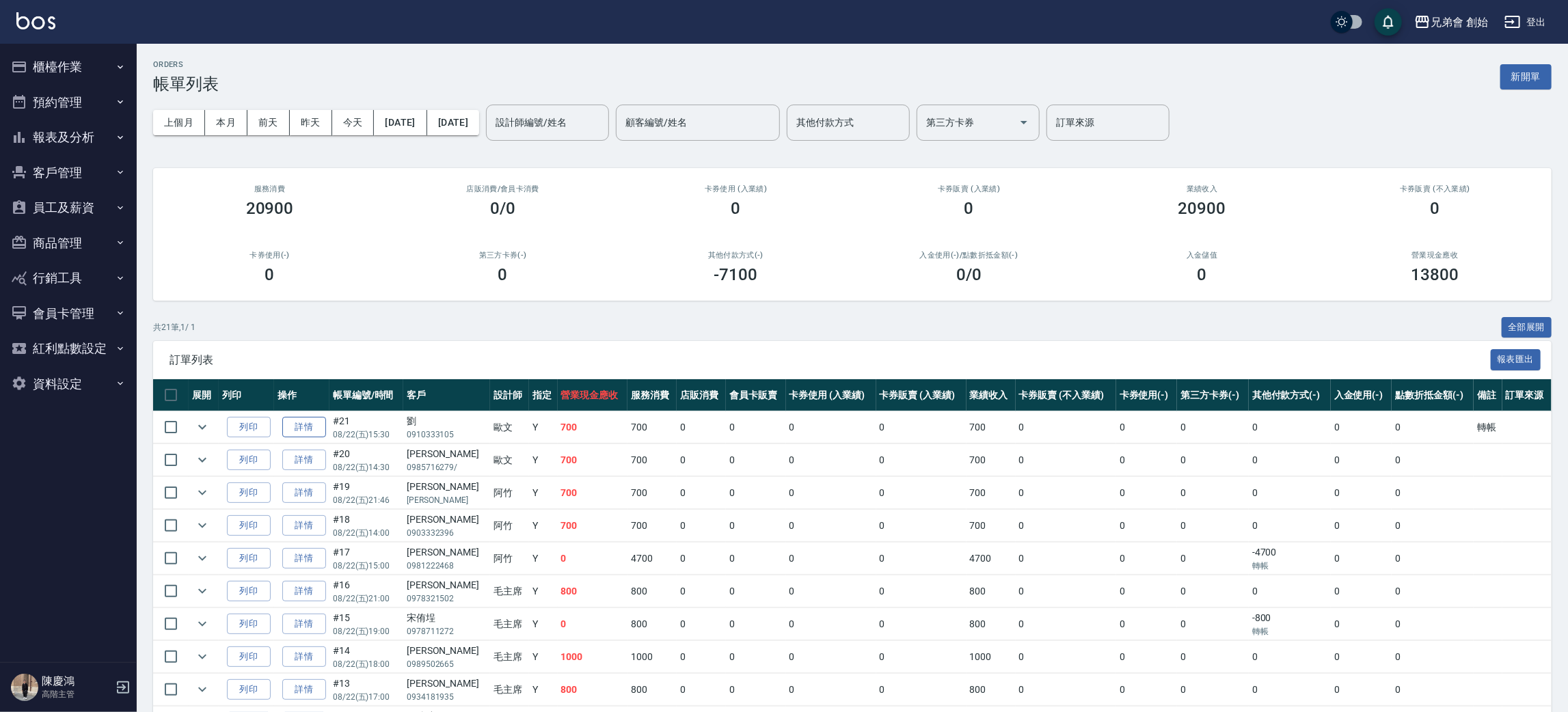
click at [321, 425] on link "詳情" at bounding box center [304, 427] width 43 height 21
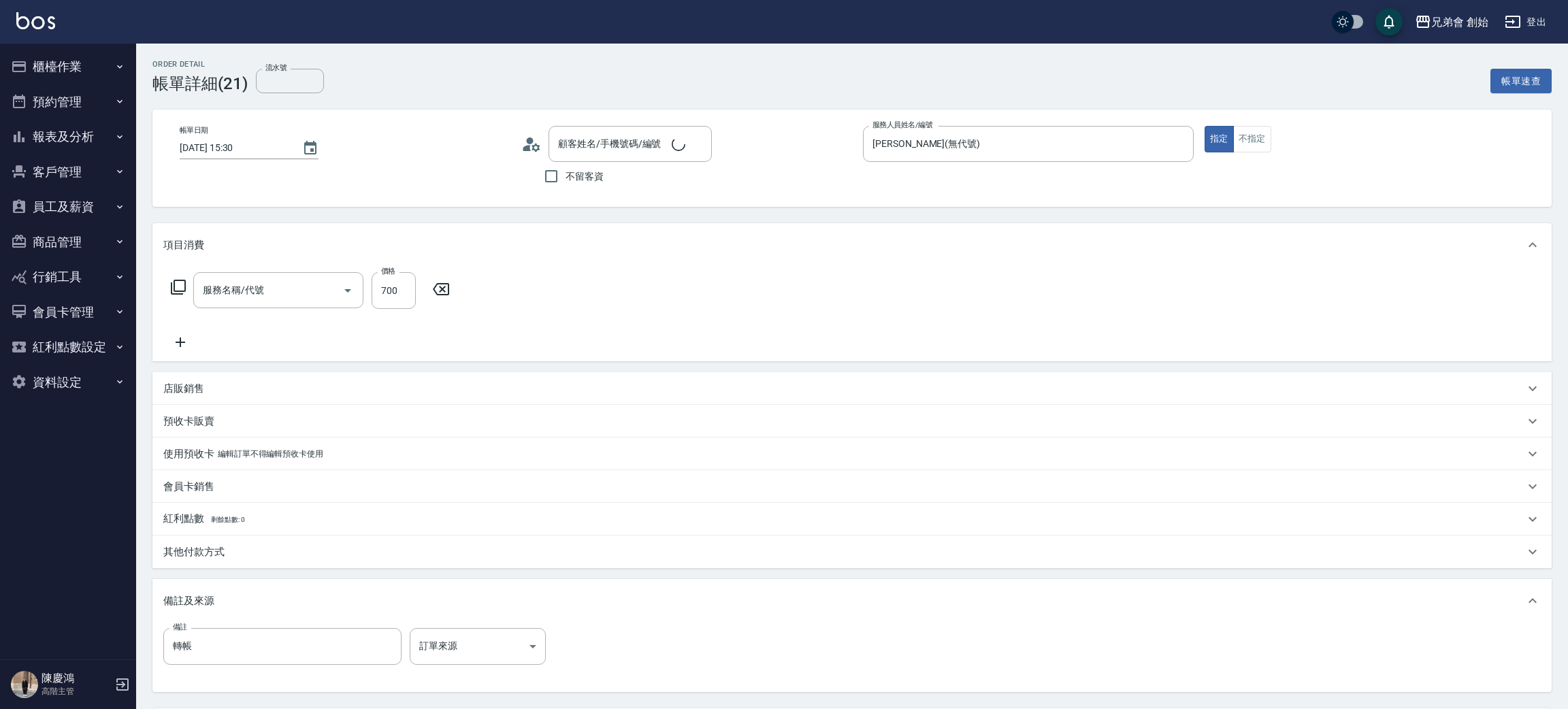
type input "2025/08/22 15:30"
type input "[PERSON_NAME](無代號)"
type input "轉帳"
type input "劉/0910333105/"
type input "剪髮(A01)"
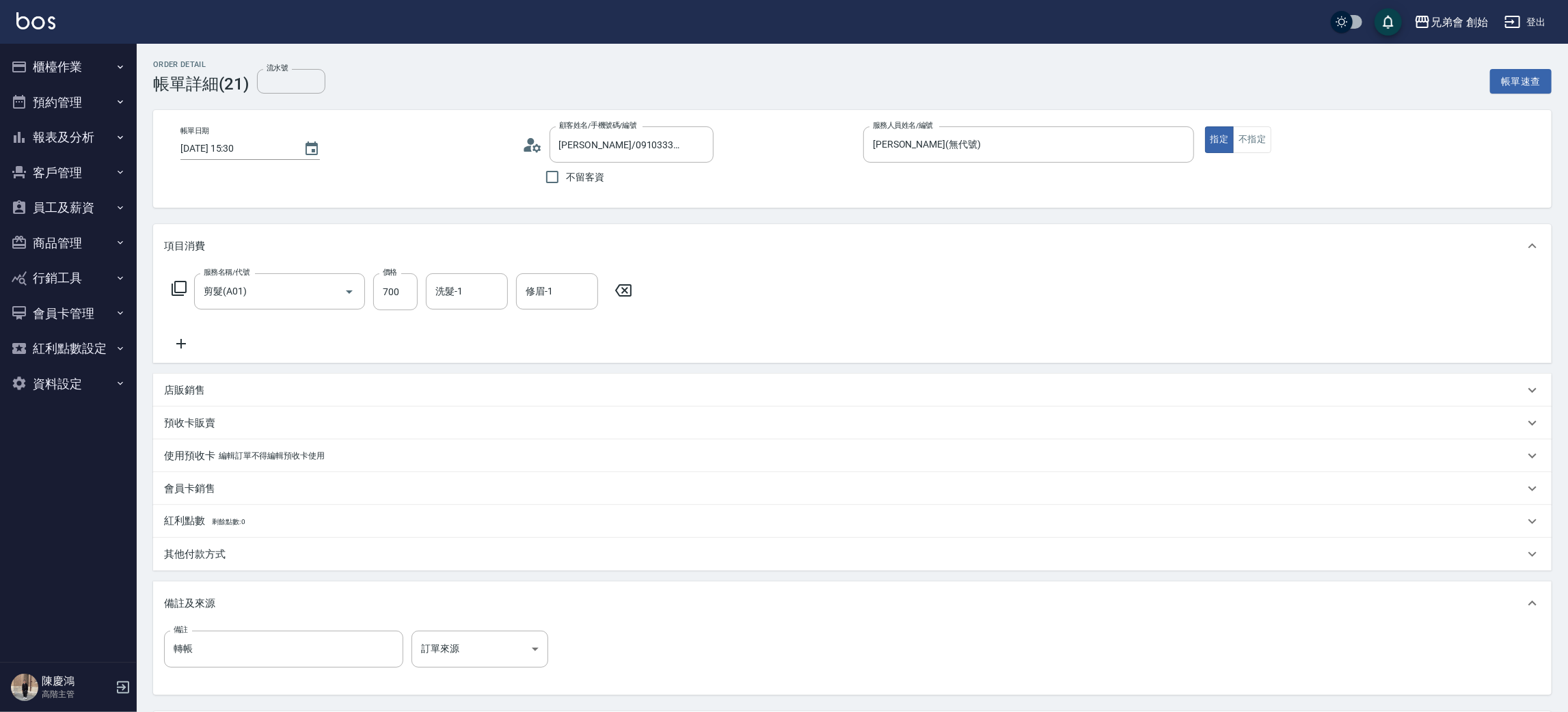
click at [216, 552] on p "其他付款方式" at bounding box center [195, 554] width 62 height 14
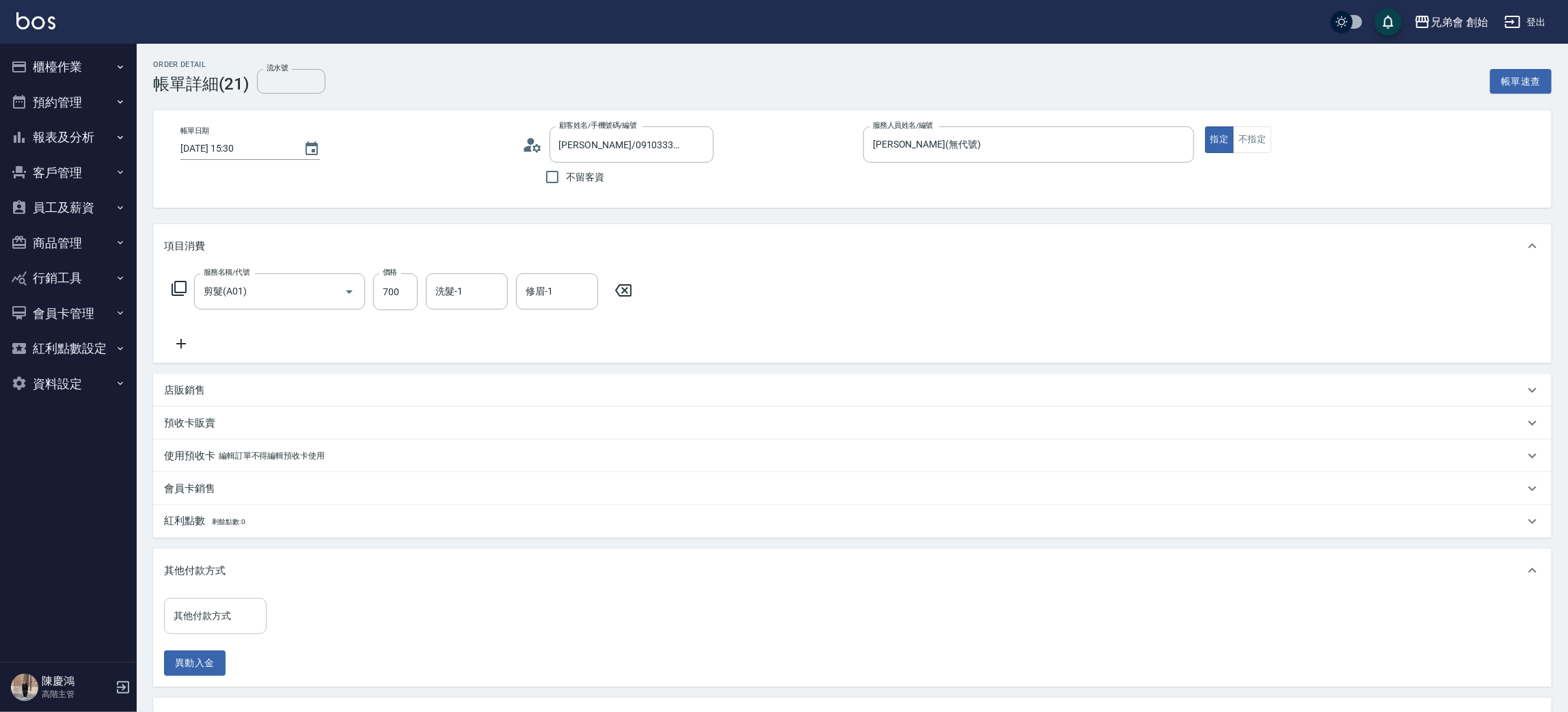
click at [223, 610] on input "其他付款方式" at bounding box center [216, 616] width 90 height 24
drag, startPoint x: 223, startPoint y: 542, endPoint x: 256, endPoint y: 563, distance: 39.1
click at [225, 545] on span "轉帳" at bounding box center [215, 536] width 103 height 23
type input "轉帳"
click at [320, 614] on input "0" at bounding box center [326, 616] width 103 height 37
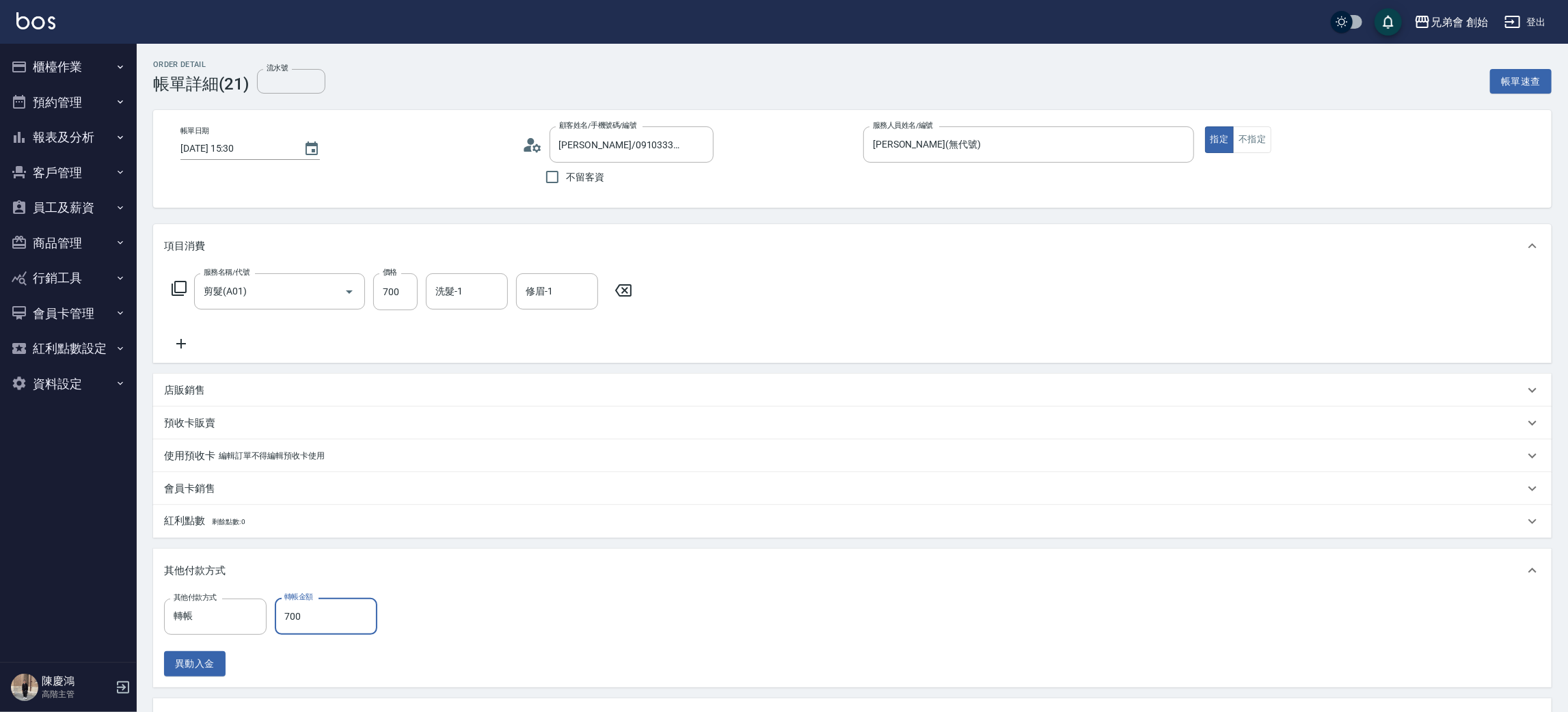
scroll to position [244, 0]
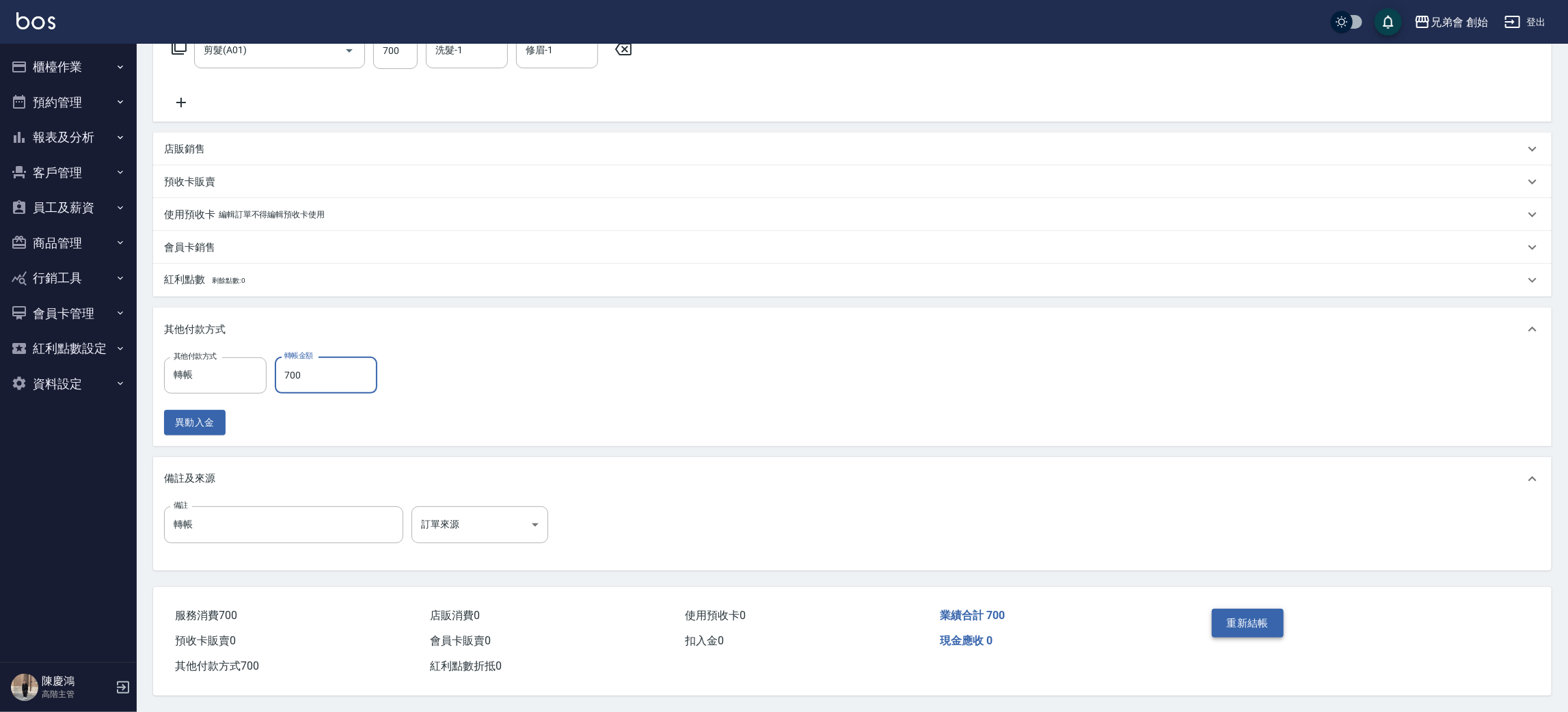
type input "700"
click at [1273, 609] on button "重新結帳" at bounding box center [1248, 623] width 73 height 28
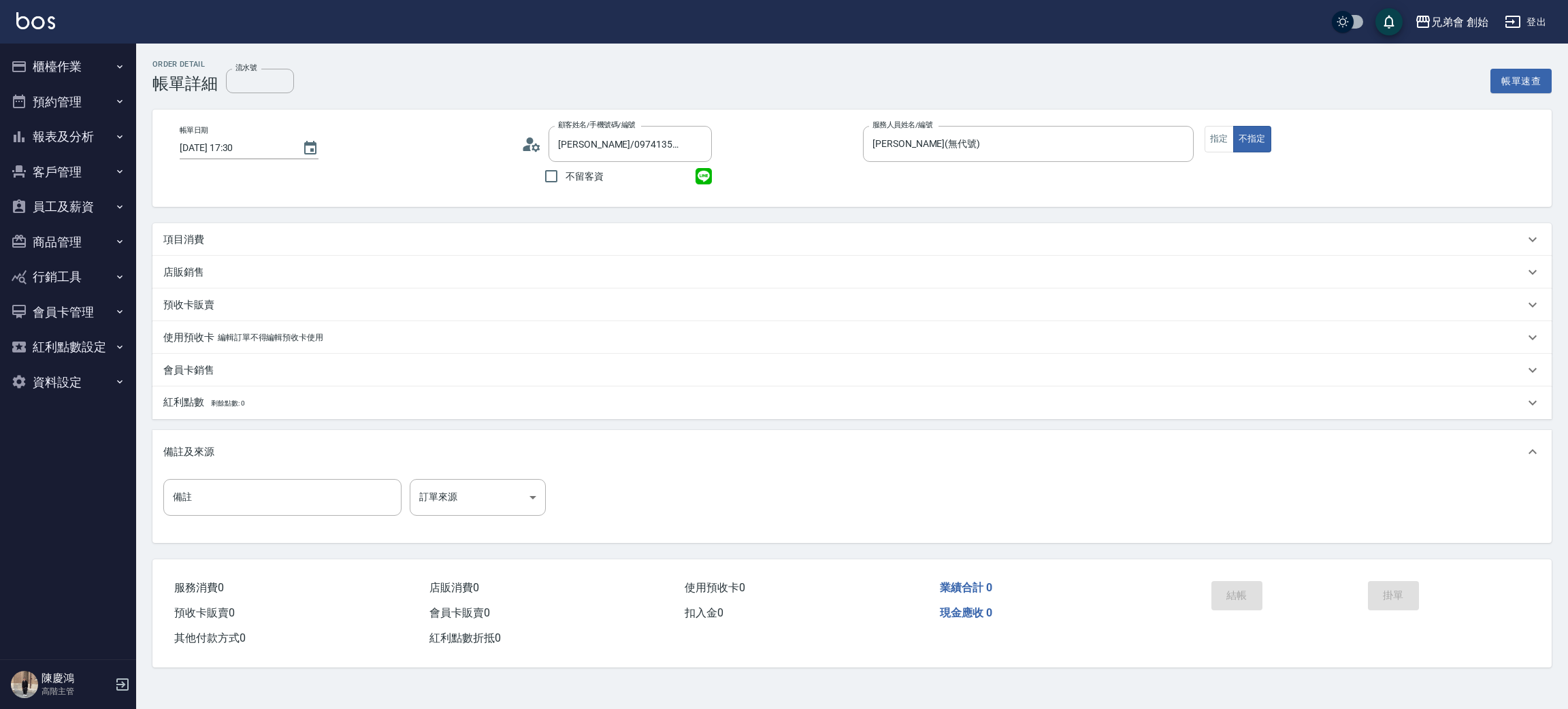
click at [534, 148] on icon at bounding box center [531, 144] width 21 height 21
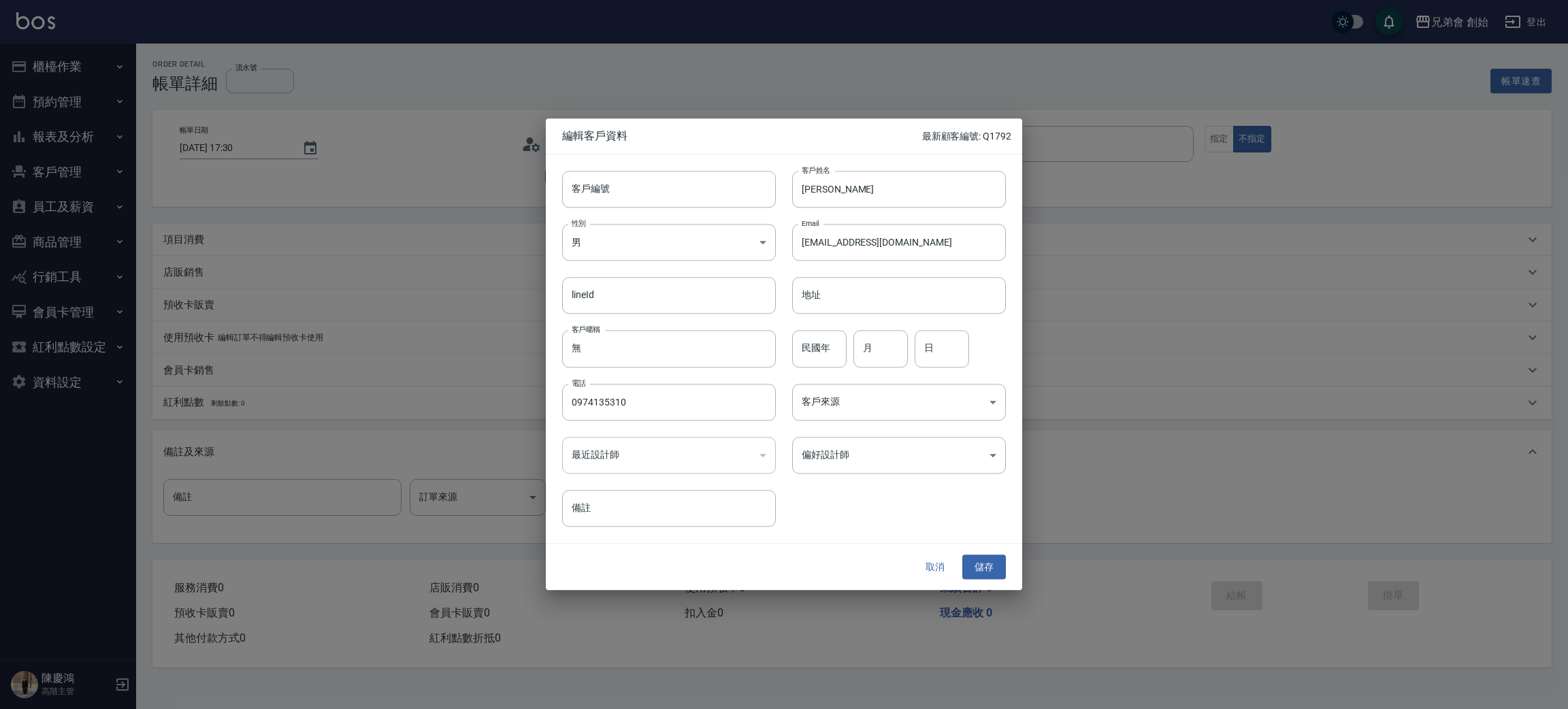
click at [889, 434] on div "偏好設計師 ​ 偏好設計師" at bounding box center [891, 447] width 230 height 53
click at [888, 451] on body "兄弟會 創始 登出 櫃檯作業 打帳單 帳單列表 掛單列表 座位開單 營業儀表板 現金收支登錄 高階收支登錄 材料自購登錄 每日結帳 排班表 現場電腦打卡 掃碼…" at bounding box center [784, 354] width 1568 height 709
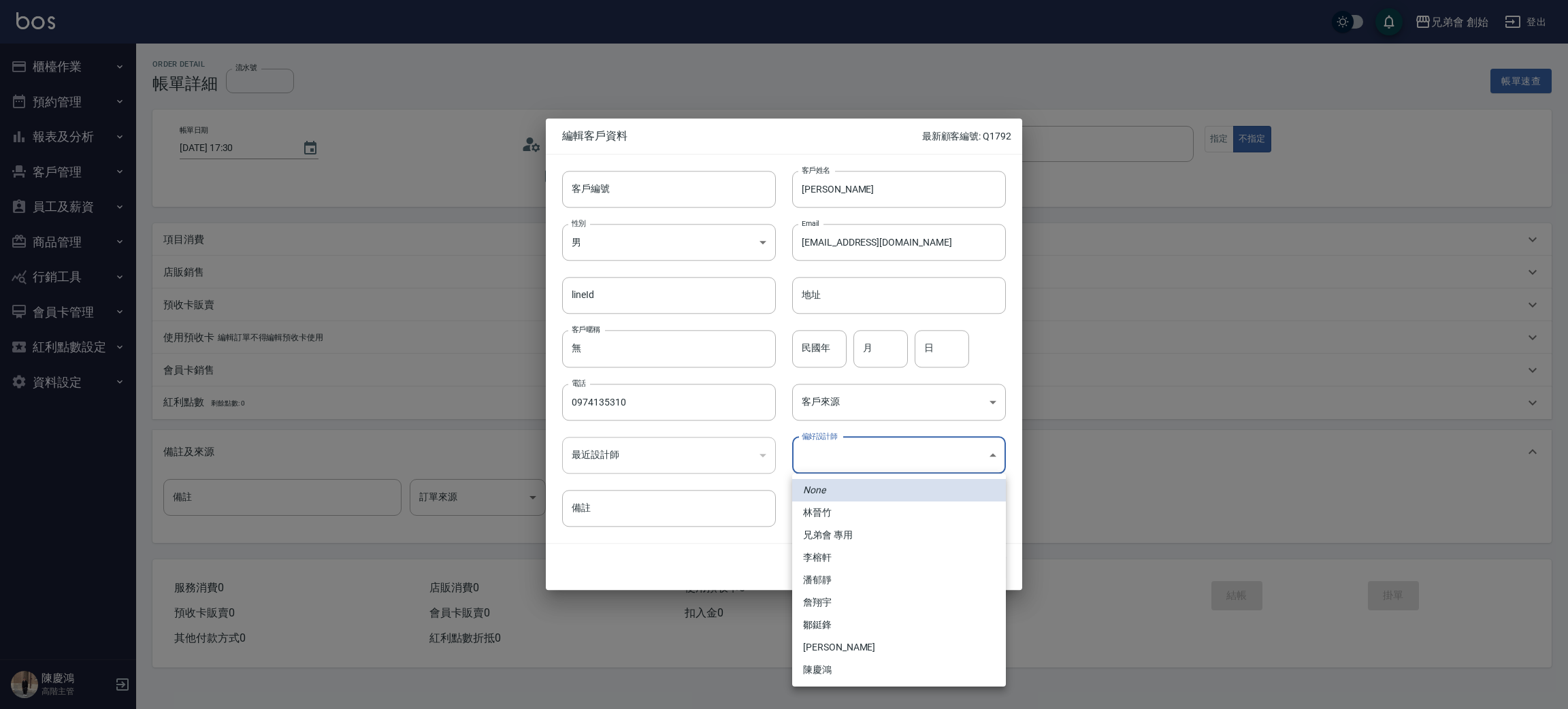
click at [851, 555] on li "李榕軒" at bounding box center [899, 557] width 214 height 22
type input "1456ae5b-d9bb-440a-9f01-028db65cd7e3"
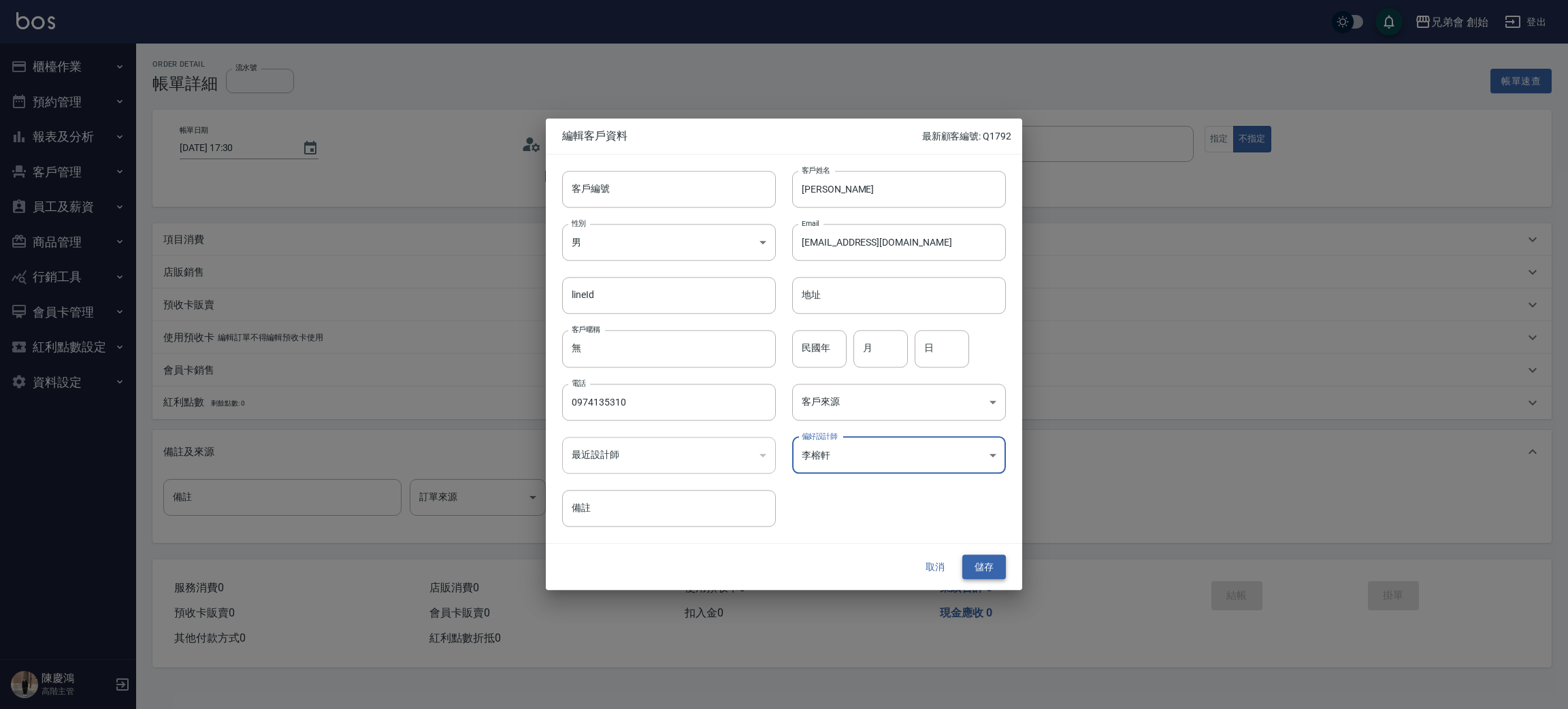
click at [977, 563] on button "儲存" at bounding box center [984, 567] width 43 height 25
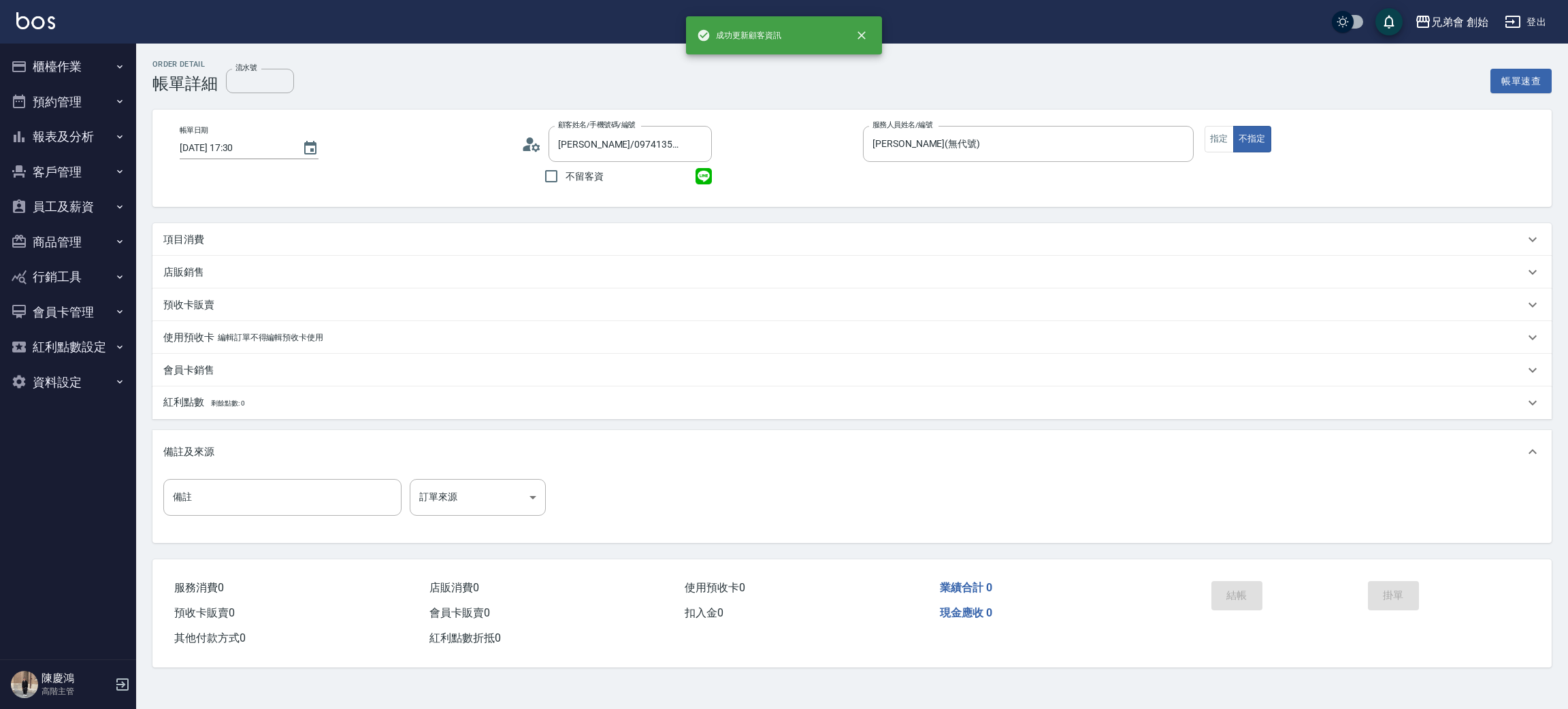
type input "周威辰/0974135310/"
click at [246, 242] on div "項目消費" at bounding box center [843, 240] width 1361 height 14
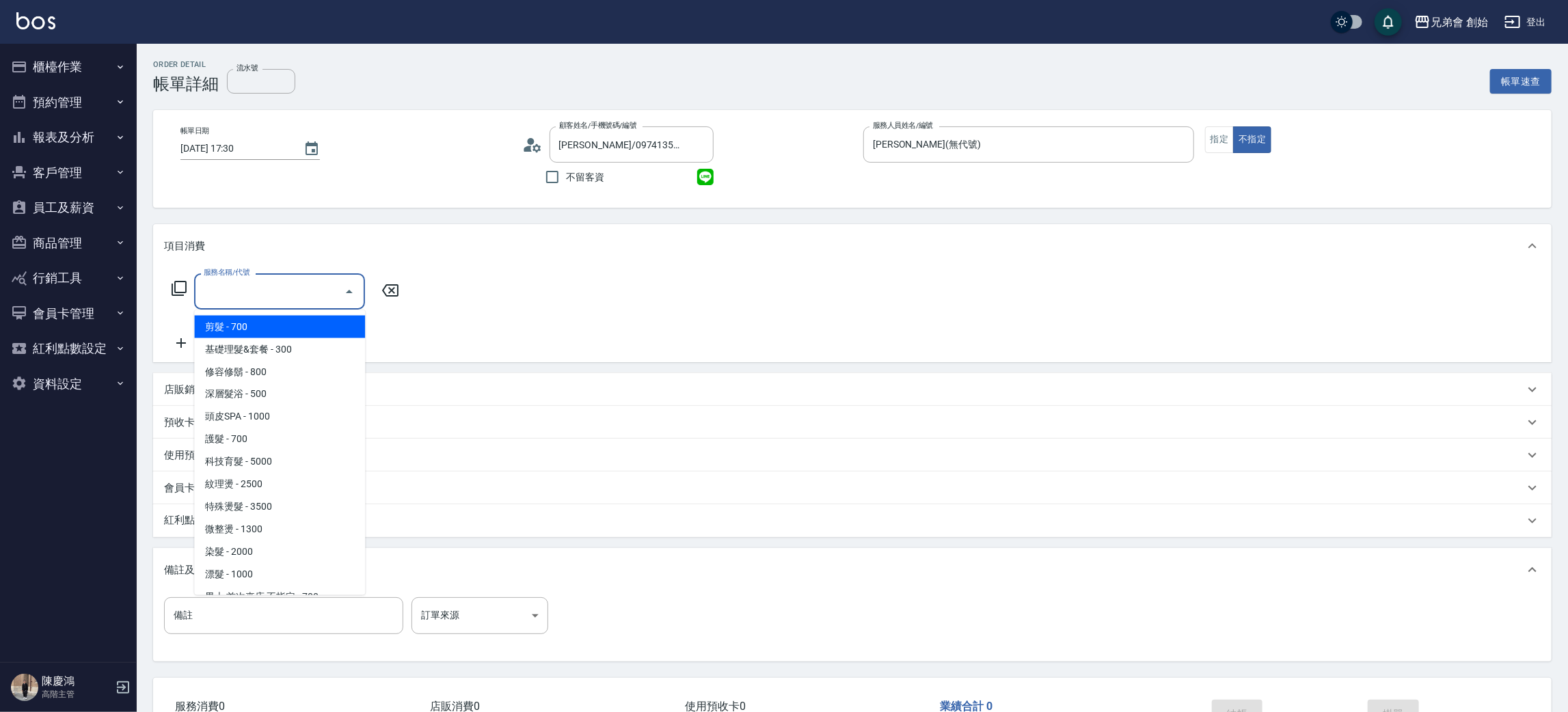
click at [282, 291] on input "服務名稱/代號" at bounding box center [269, 291] width 138 height 24
click at [287, 330] on span "剪髮 - 700" at bounding box center [279, 327] width 171 height 23
type input "剪髮(A01)"
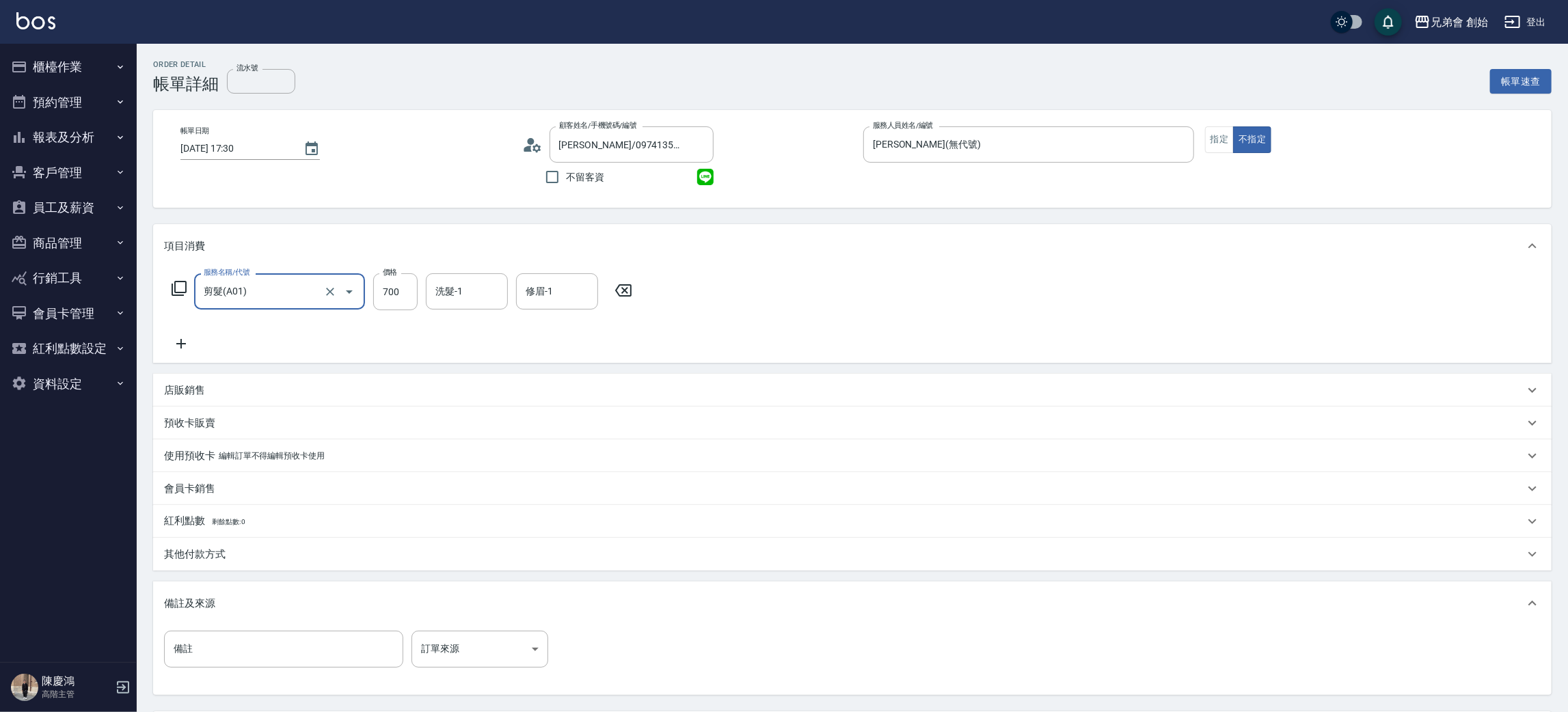
click at [534, 149] on icon at bounding box center [537, 148] width 8 height 8
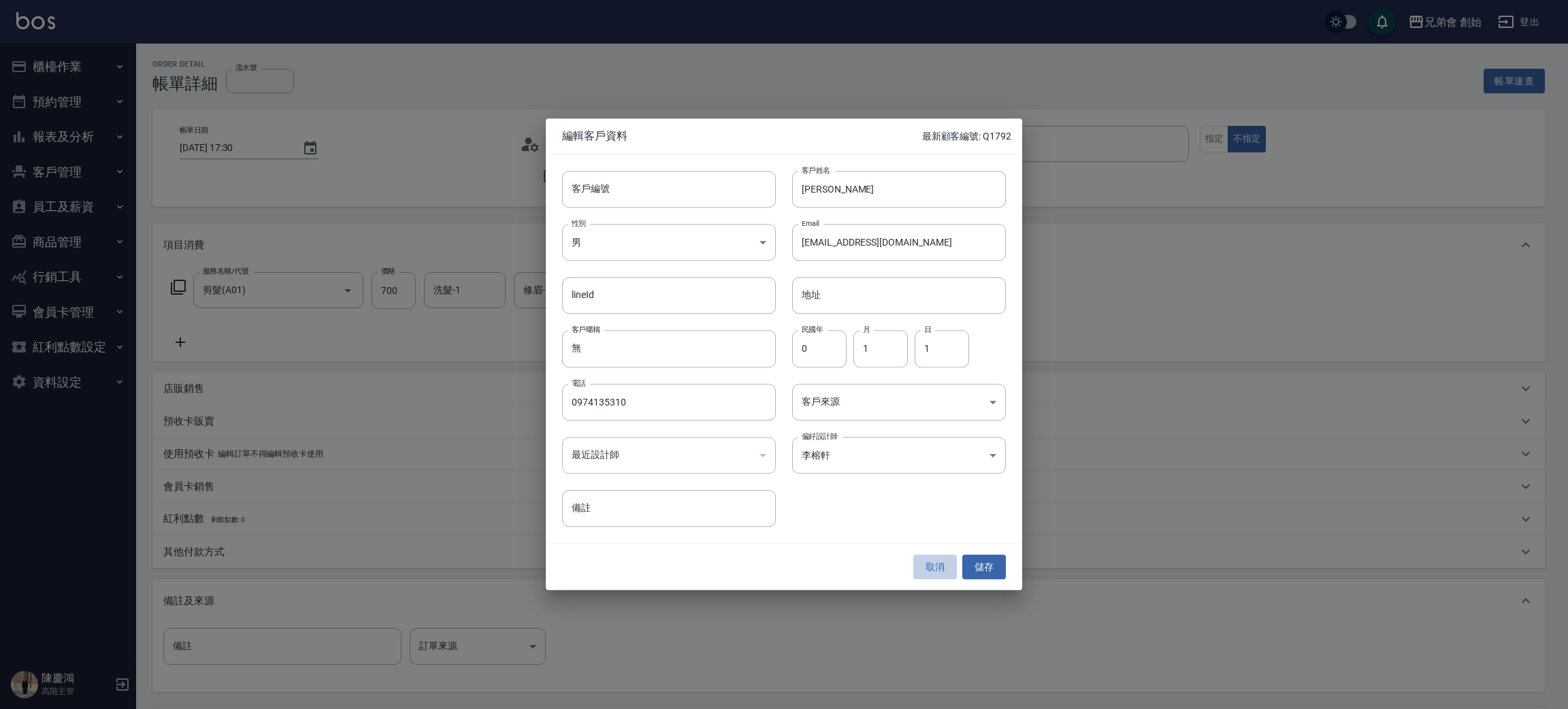
click at [925, 558] on button "取消" at bounding box center [935, 567] width 43 height 25
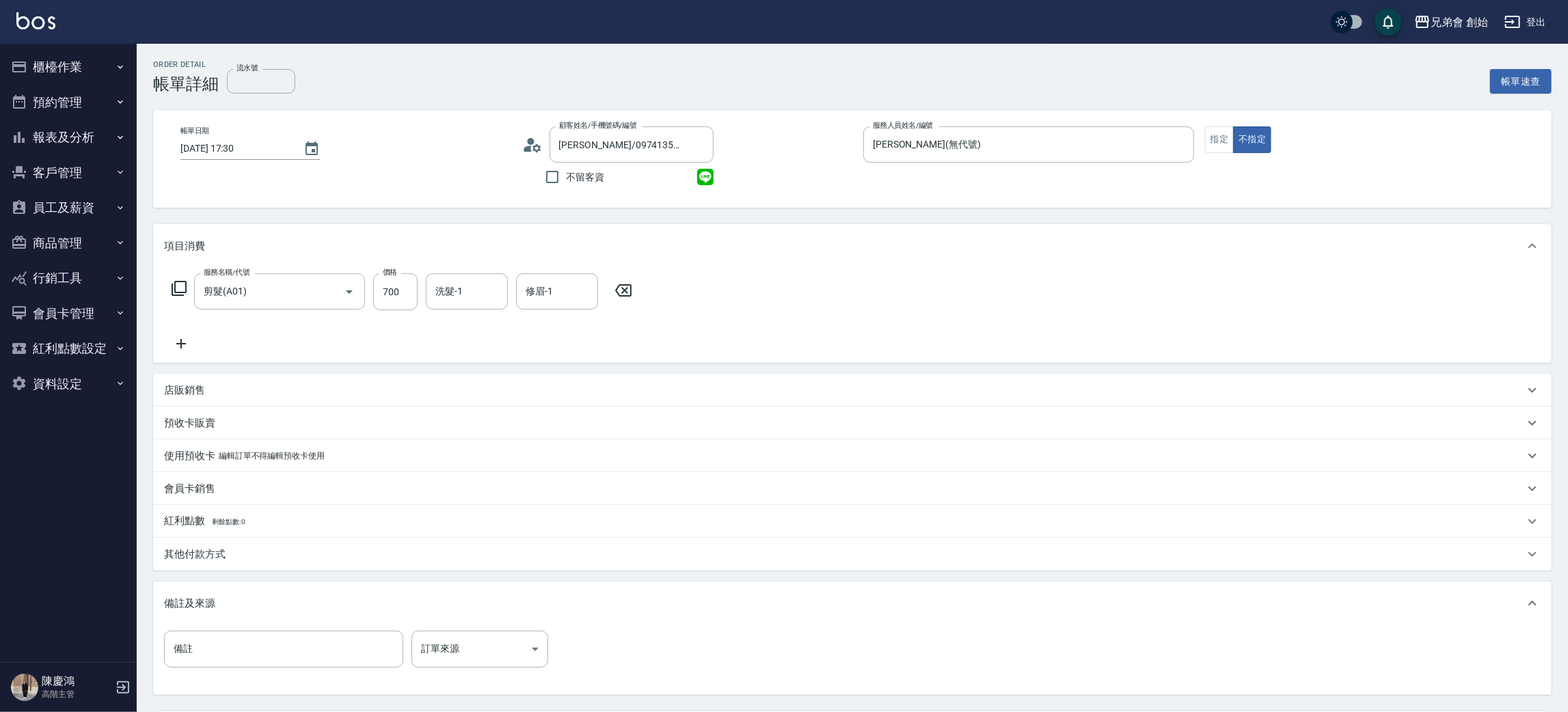
scroll to position [128, 0]
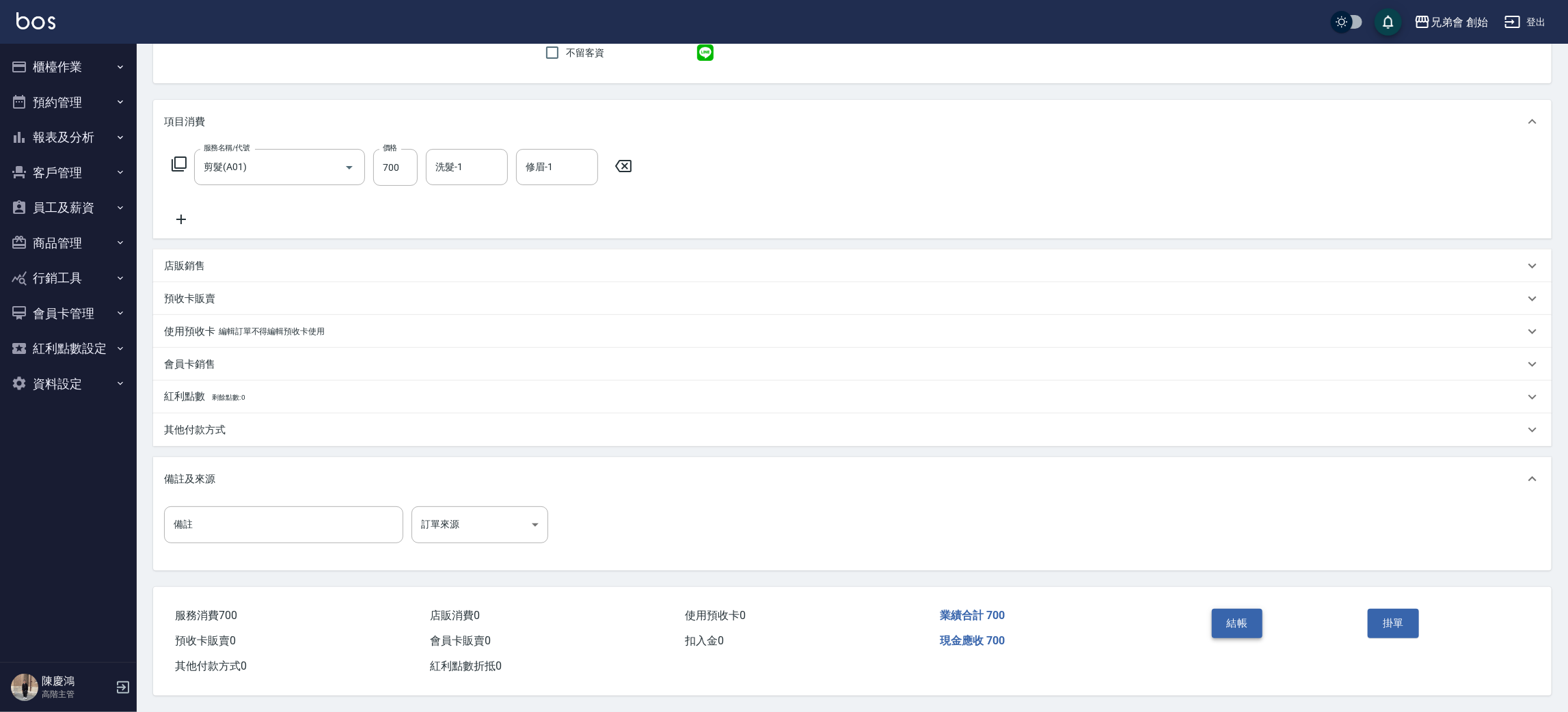
click at [1233, 631] on button "結帳" at bounding box center [1237, 623] width 51 height 28
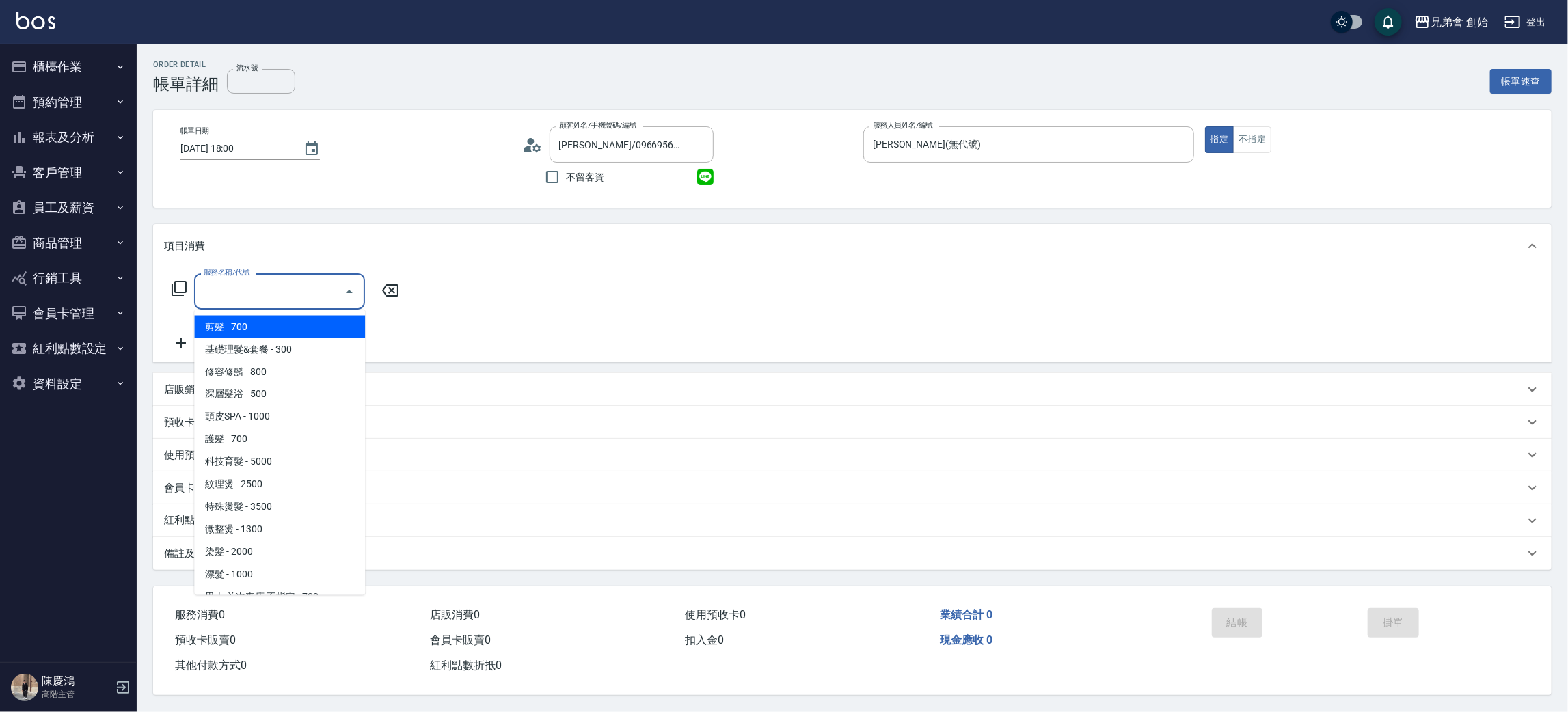
click at [255, 319] on span "剪髮 - 700" at bounding box center [279, 327] width 171 height 23
type input "剪髮(A01)"
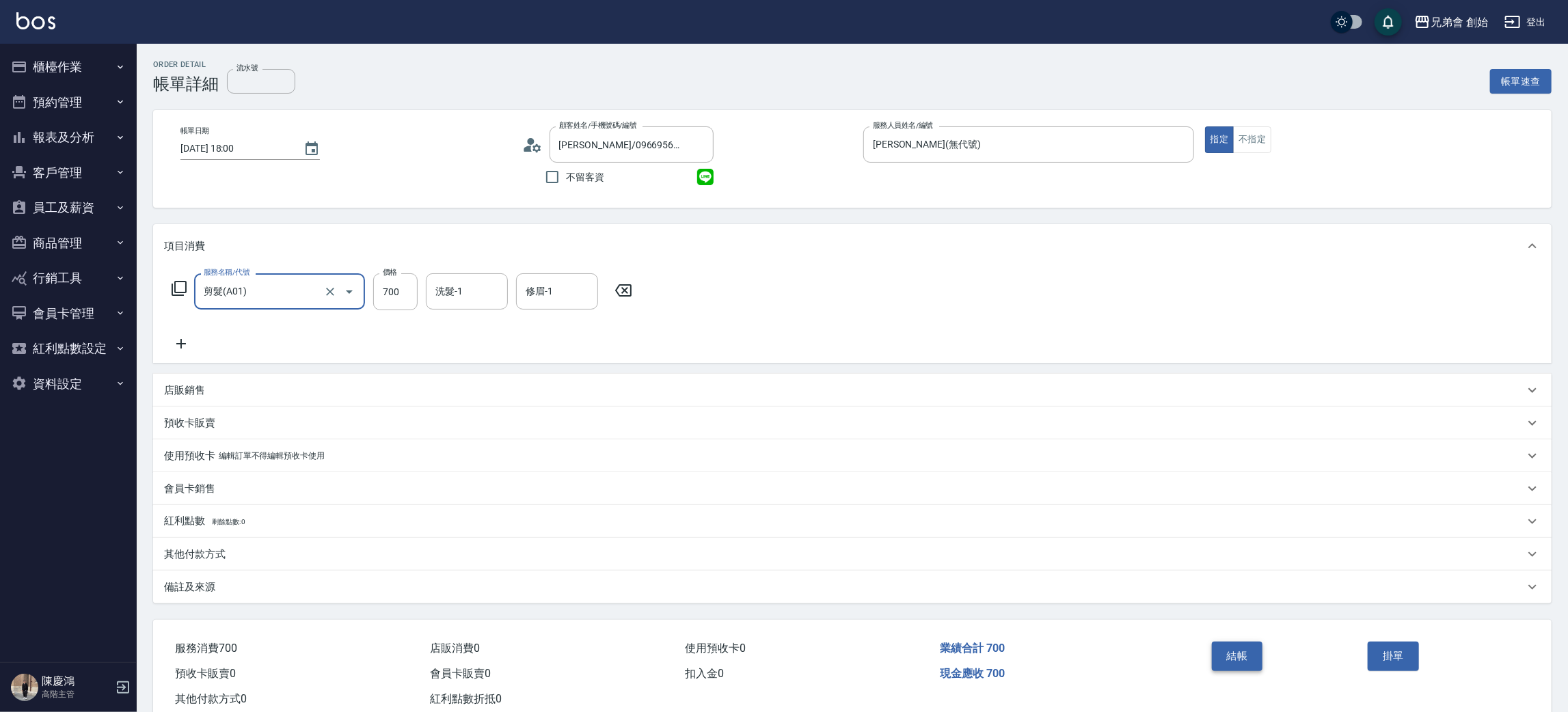
click at [1249, 664] on button "結帳" at bounding box center [1237, 656] width 51 height 28
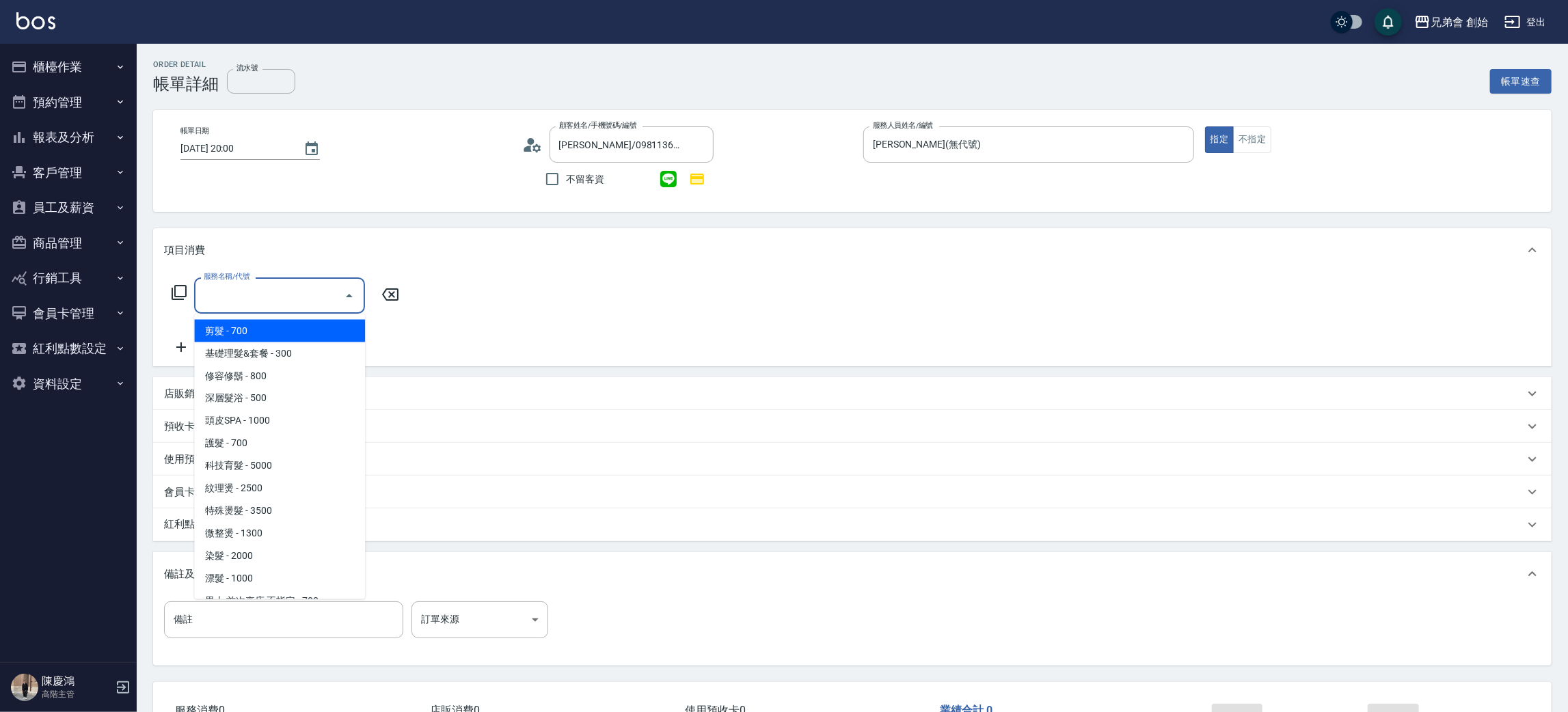
click at [283, 324] on span "剪髮 - 700" at bounding box center [279, 331] width 171 height 23
type input "剪髮(A01)"
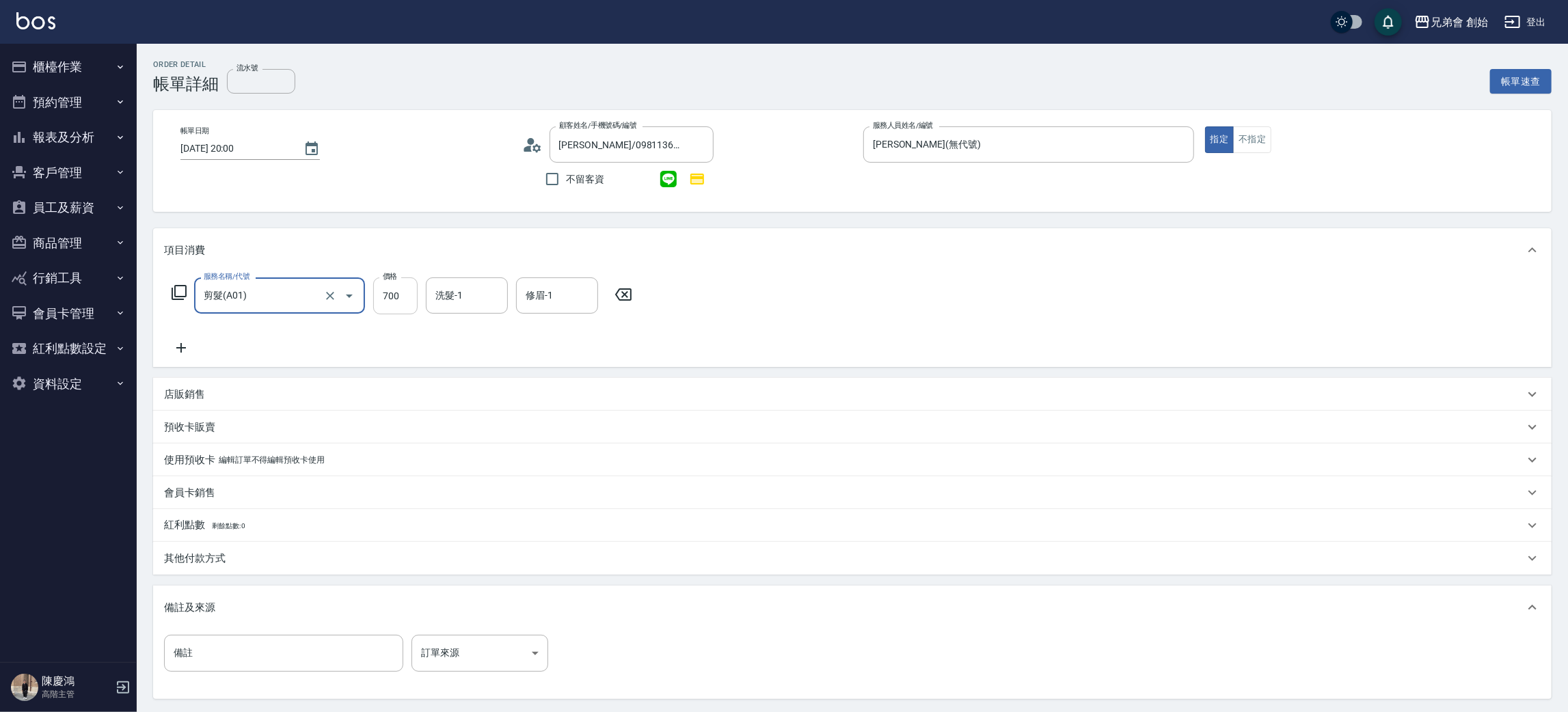
click at [396, 287] on input "700" at bounding box center [395, 296] width 44 height 37
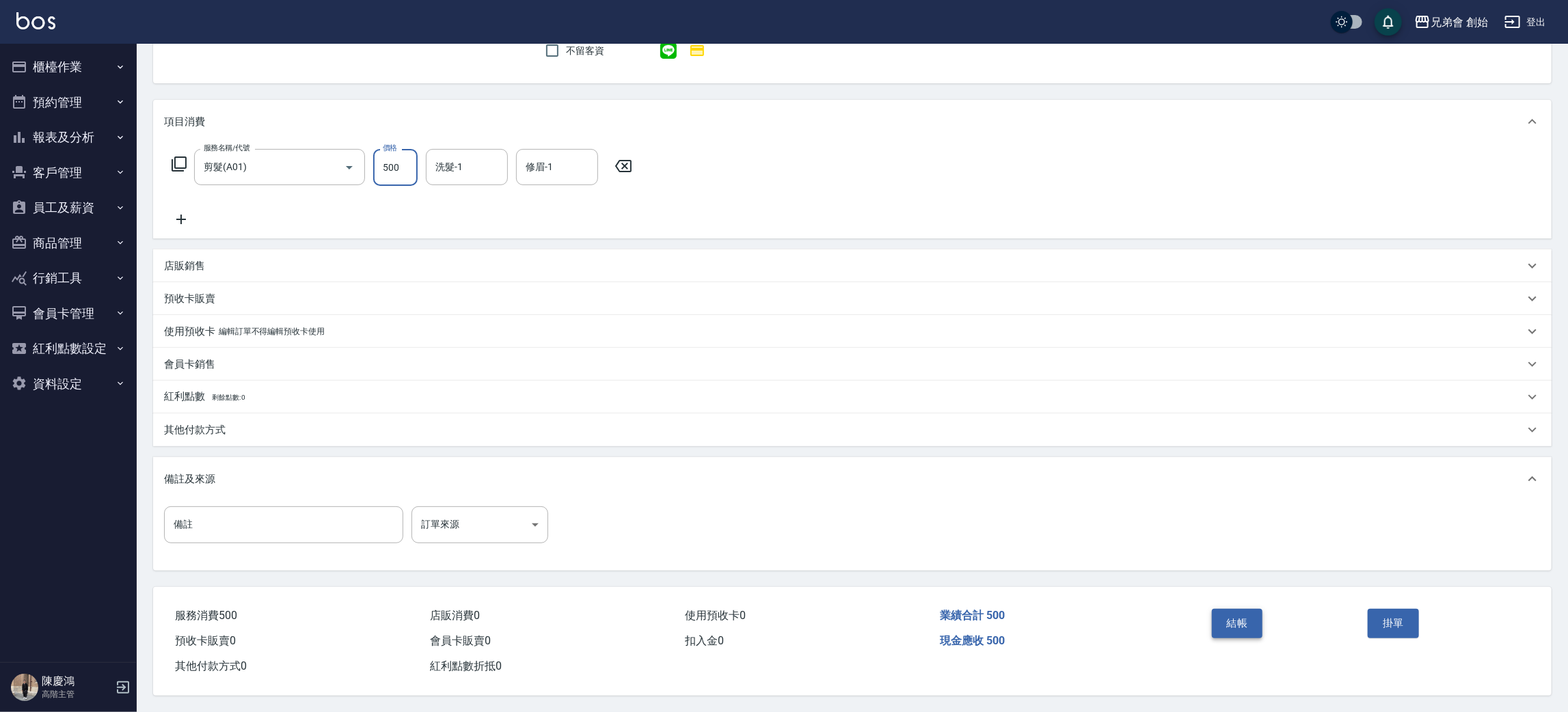
type input "500"
click at [1234, 623] on button "結帳" at bounding box center [1237, 623] width 51 height 28
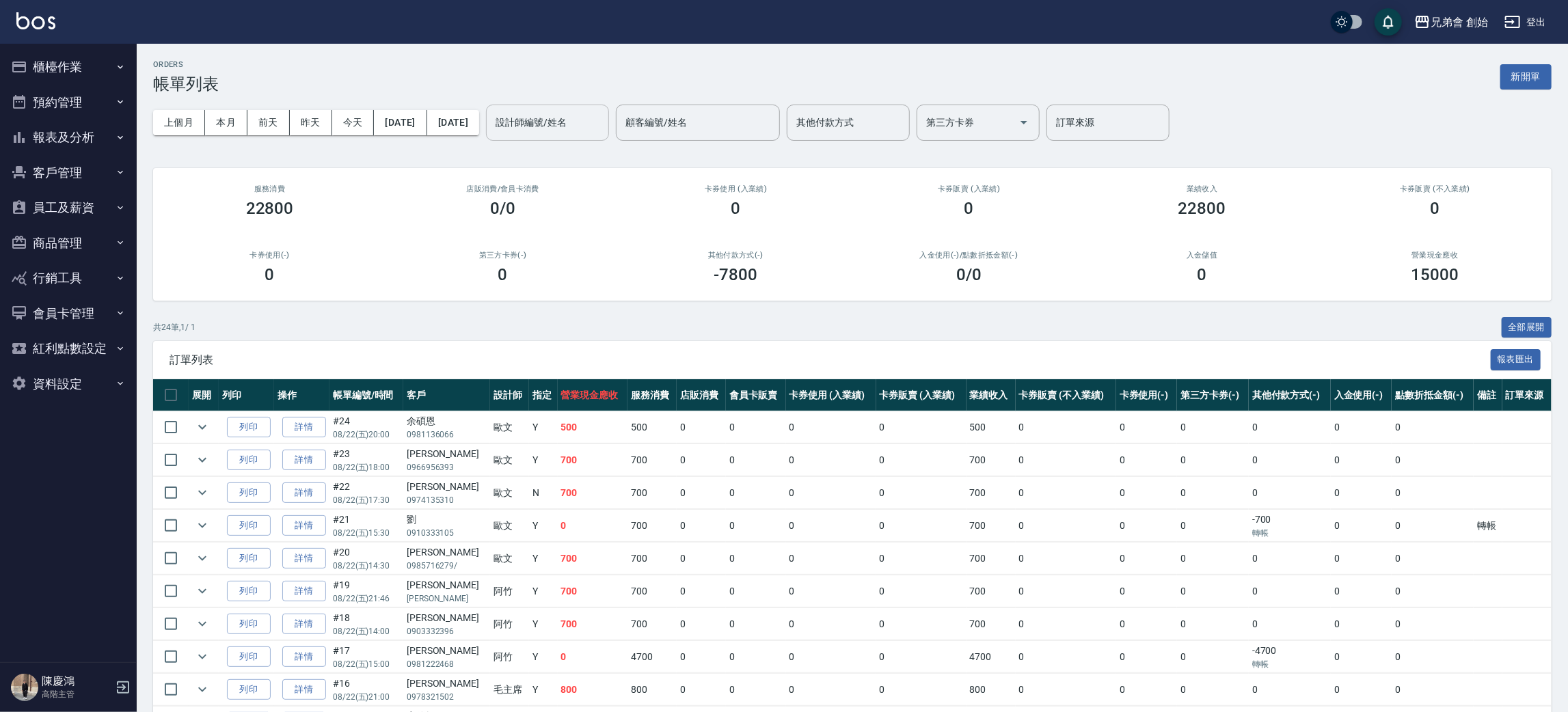
click at [609, 135] on div "設計師編號/姓名" at bounding box center [547, 122] width 123 height 36
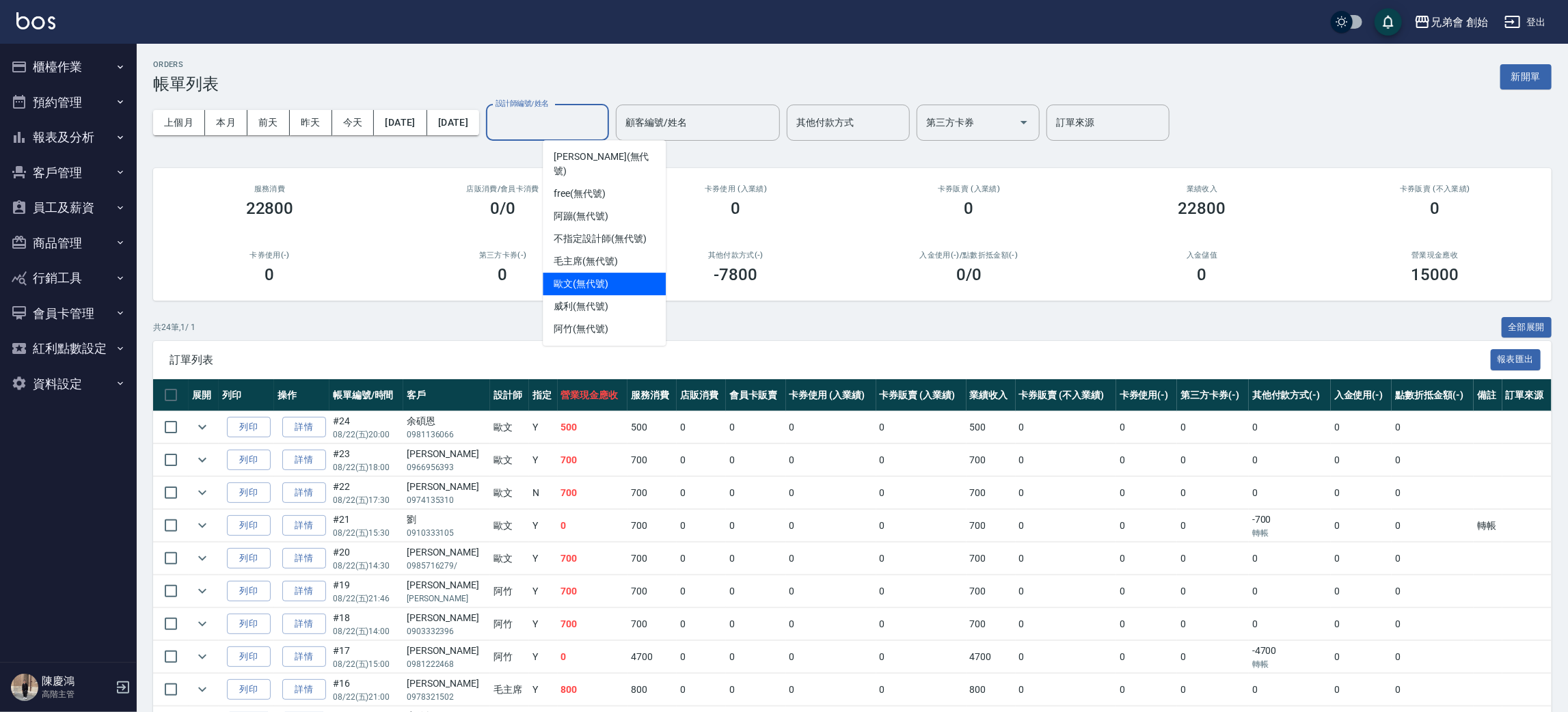
click at [633, 272] on div "歐文 (無代號)" at bounding box center [604, 283] width 123 height 23
type input "歐文(無代號)"
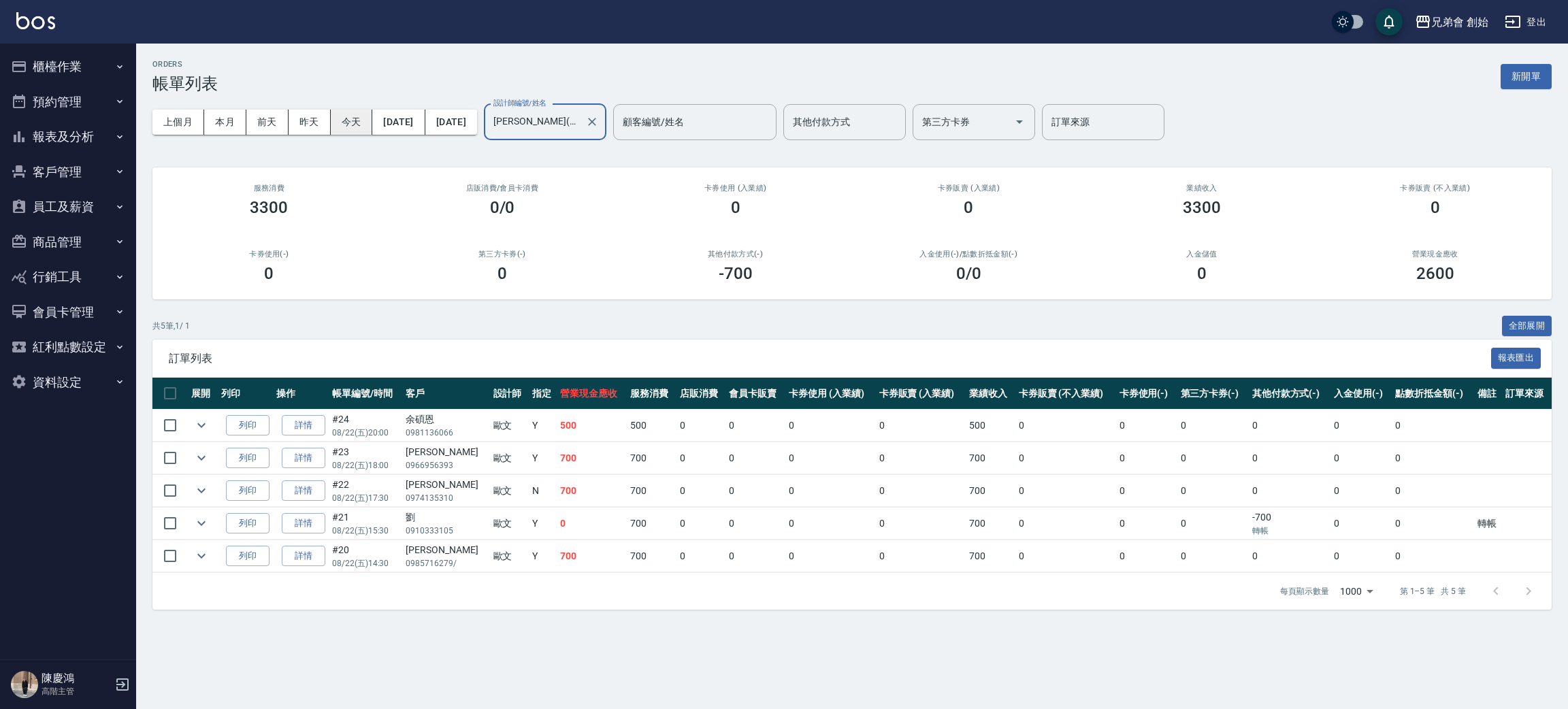
click at [352, 117] on button "今天" at bounding box center [351, 122] width 42 height 25
drag, startPoint x: 236, startPoint y: 221, endPoint x: 304, endPoint y: 219, distance: 68.0
click at [304, 219] on div "服務消費 3300" at bounding box center [269, 200] width 233 height 66
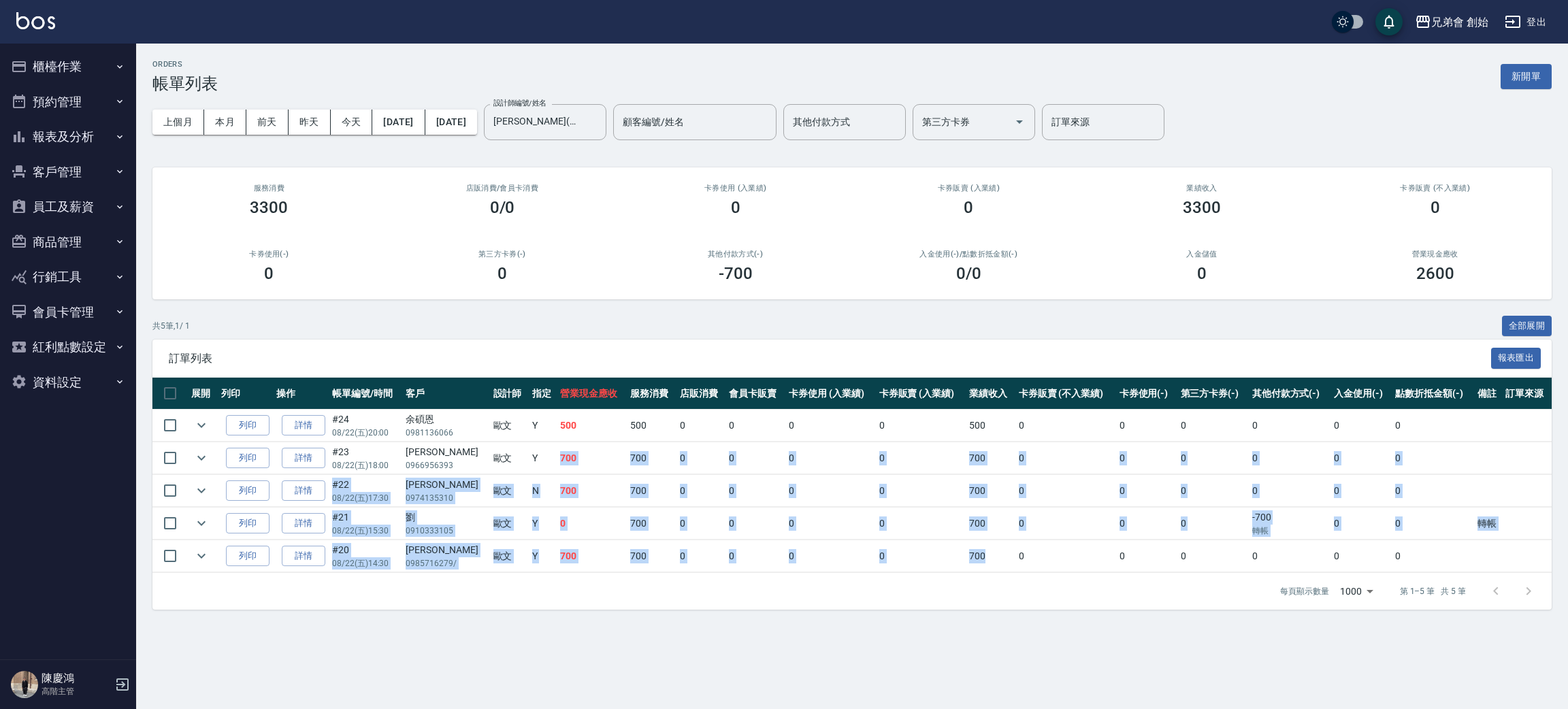
drag, startPoint x: 541, startPoint y: 457, endPoint x: 985, endPoint y: 547, distance: 453.0
click at [985, 547] on tbody "列印 詳情 #24 08/22 (五) 20:00 余碩恩 0981136066 歐文 Y 500 500 0 0 0 0 500 0 0 0 0 0 0 列…" at bounding box center [851, 491] width 1399 height 163
click at [920, 540] on td "0" at bounding box center [920, 556] width 91 height 32
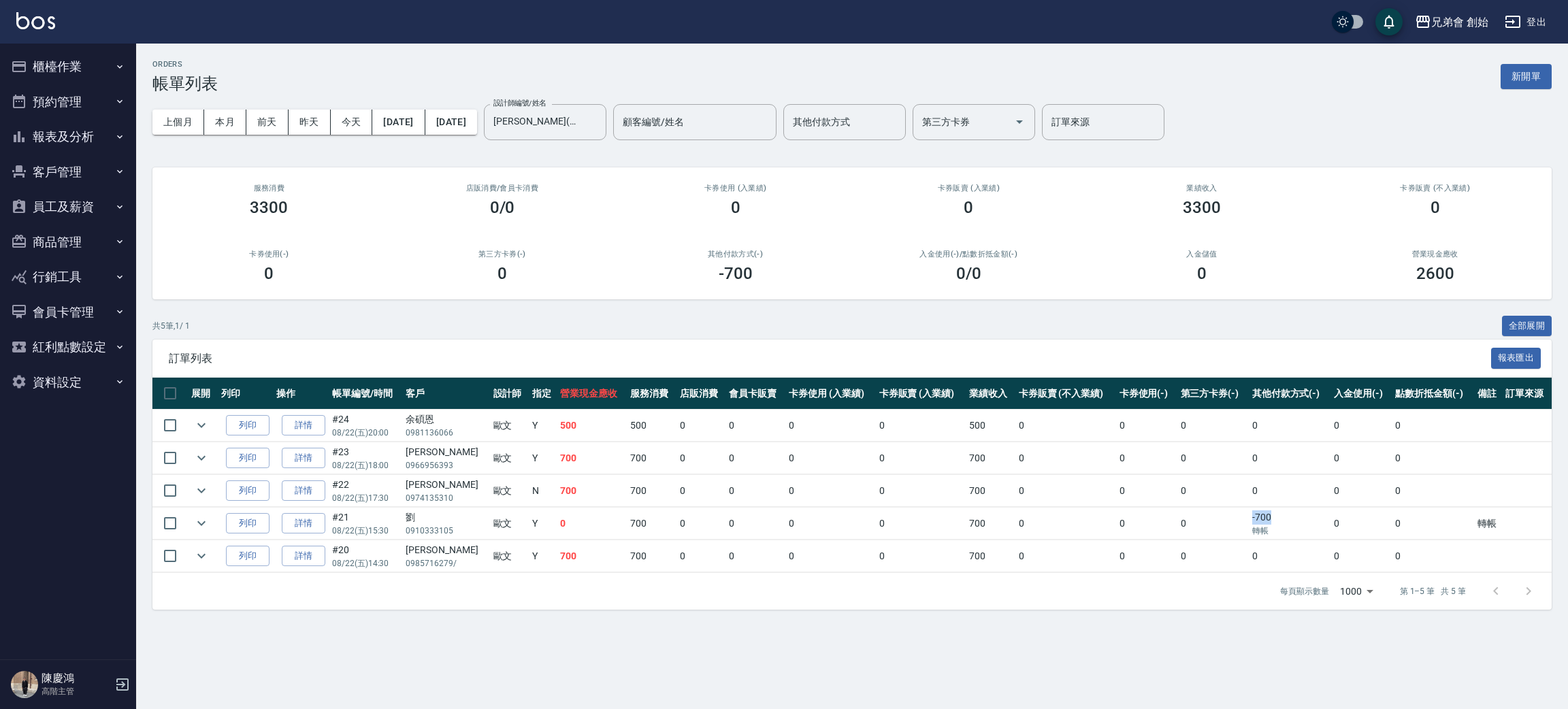
drag, startPoint x: 1244, startPoint y: 521, endPoint x: 1295, endPoint y: 523, distance: 51.0
click at [1295, 523] on td "-700 轉帳" at bounding box center [1289, 523] width 82 height 32
click at [1405, 518] on td "0" at bounding box center [1432, 523] width 82 height 32
drag, startPoint x: 1464, startPoint y: 518, endPoint x: 1516, endPoint y: 523, distance: 52.2
click at [1516, 523] on tr "列印 詳情 #21 08/22 (五) 15:30 劉 0910333105 歐文 Y 0 700 0 0 0 0 700 0 0 0 -700 轉帳 0 0…" at bounding box center [851, 523] width 1399 height 32
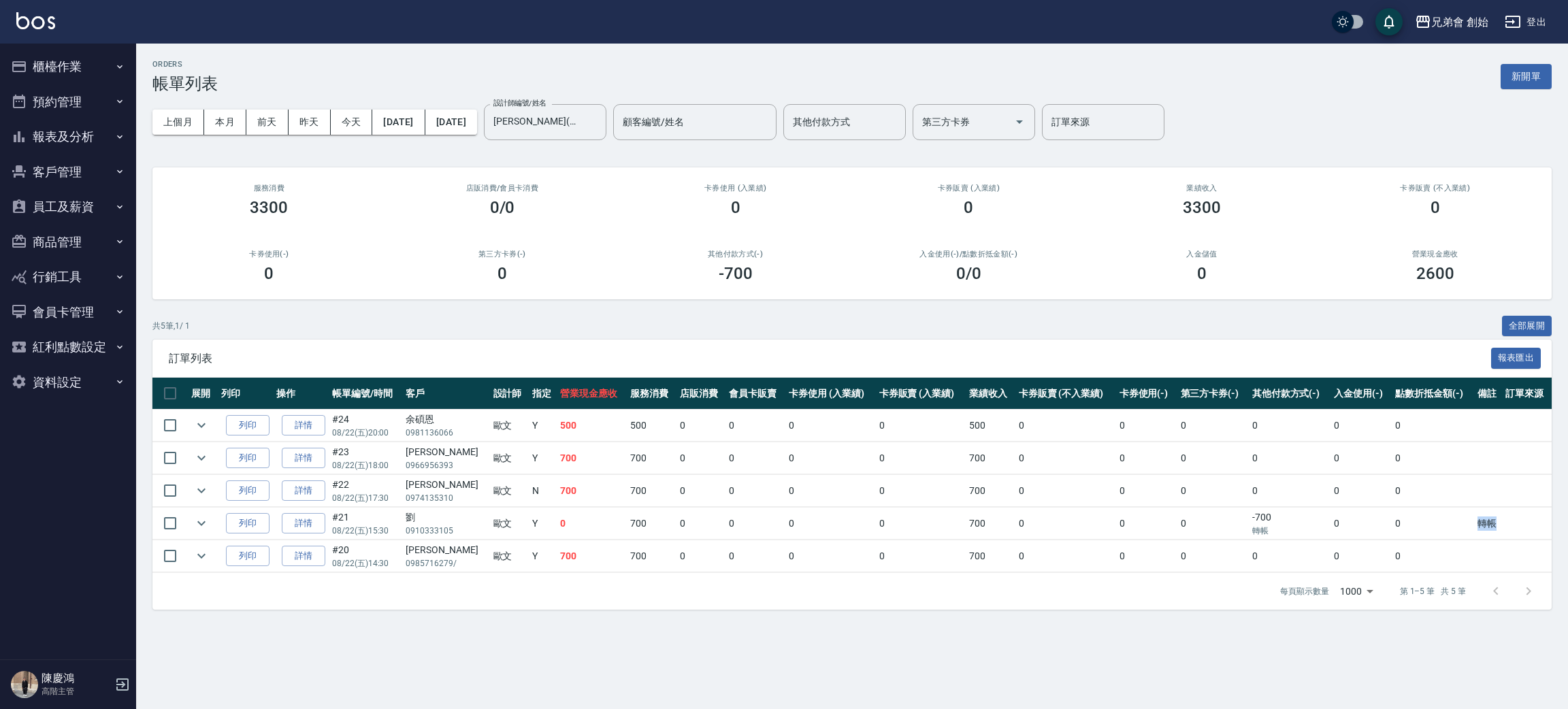
click at [1512, 524] on td at bounding box center [1526, 523] width 50 height 32
drag, startPoint x: 1407, startPoint y: 269, endPoint x: 1483, endPoint y: 275, distance: 76.2
click at [1483, 275] on div "2600" at bounding box center [1434, 273] width 201 height 19
click at [1481, 257] on h2 "營業現金應收" at bounding box center [1434, 254] width 201 height 9
drag, startPoint x: 1412, startPoint y: 268, endPoint x: 1467, endPoint y: 267, distance: 55.0
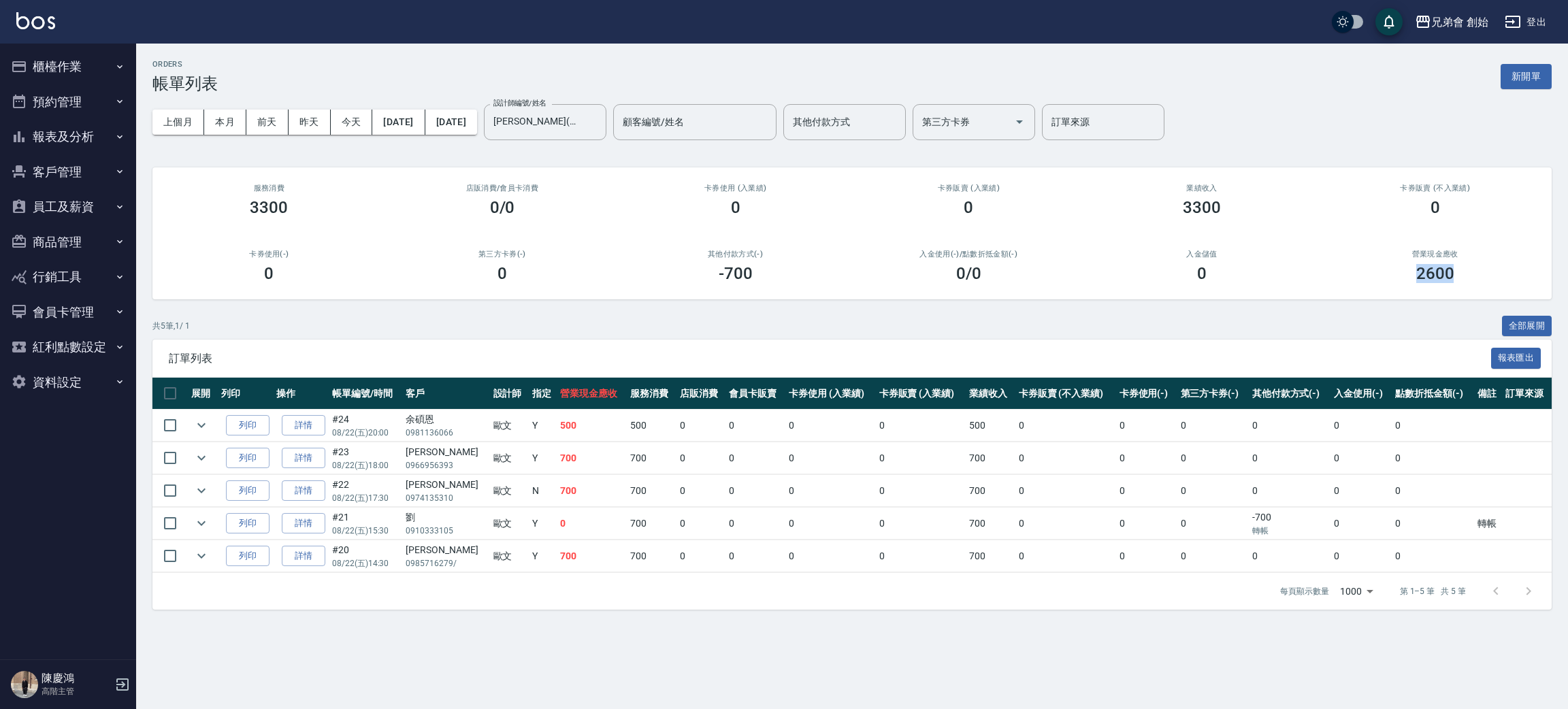
click at [1467, 267] on div "2600" at bounding box center [1434, 273] width 201 height 19
click at [218, 116] on button "本月" at bounding box center [225, 122] width 42 height 25
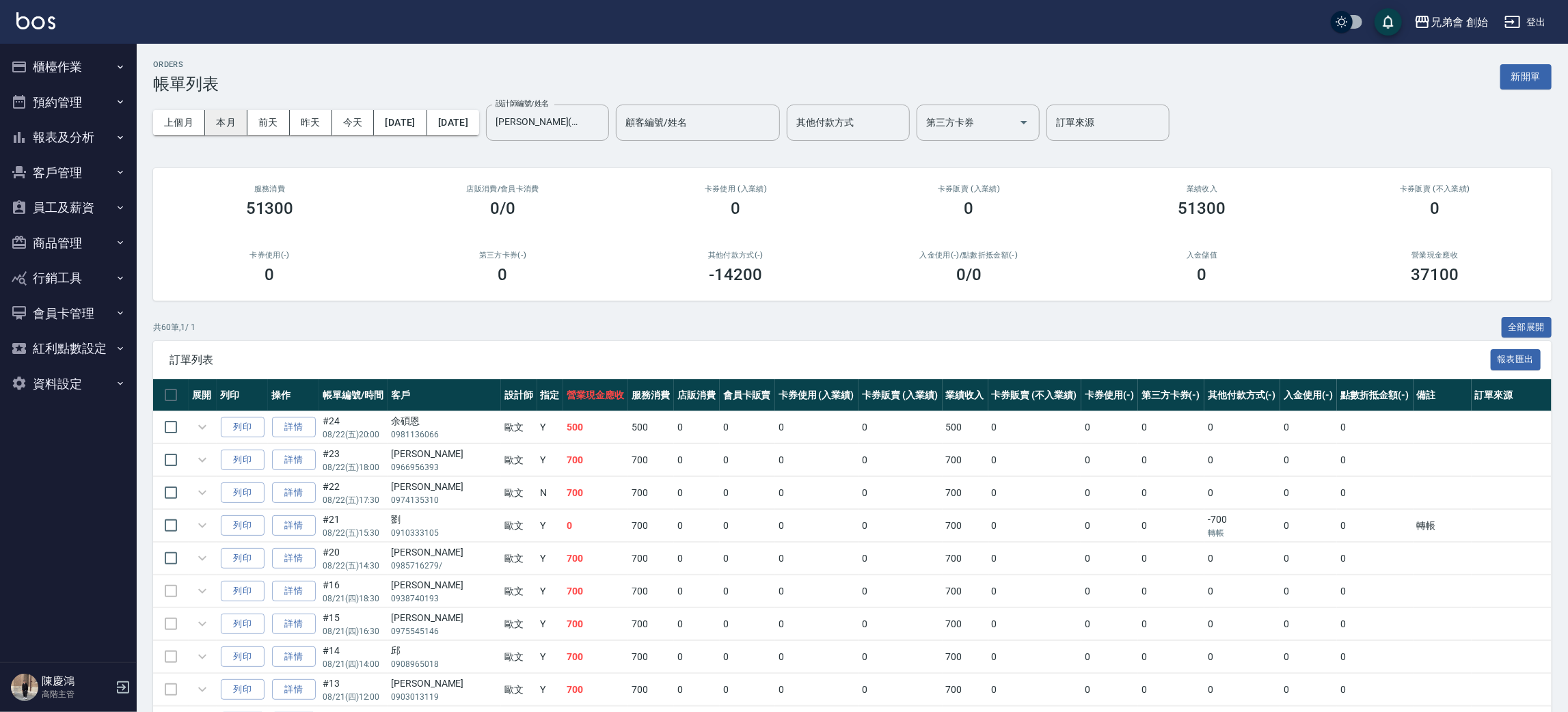
click at [219, 116] on button "本月" at bounding box center [226, 123] width 43 height 25
click at [240, 123] on button "本月" at bounding box center [226, 123] width 43 height 25
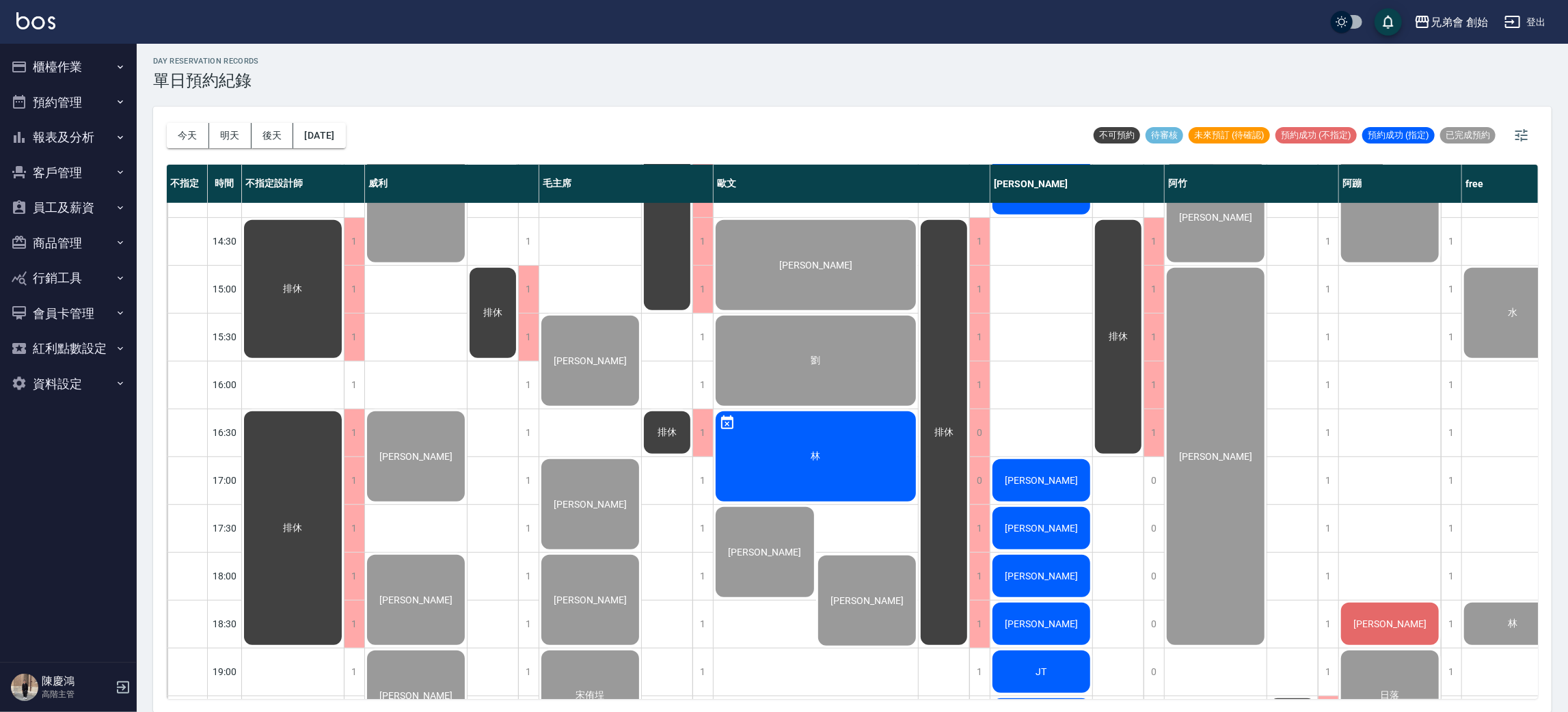
scroll to position [820, 0]
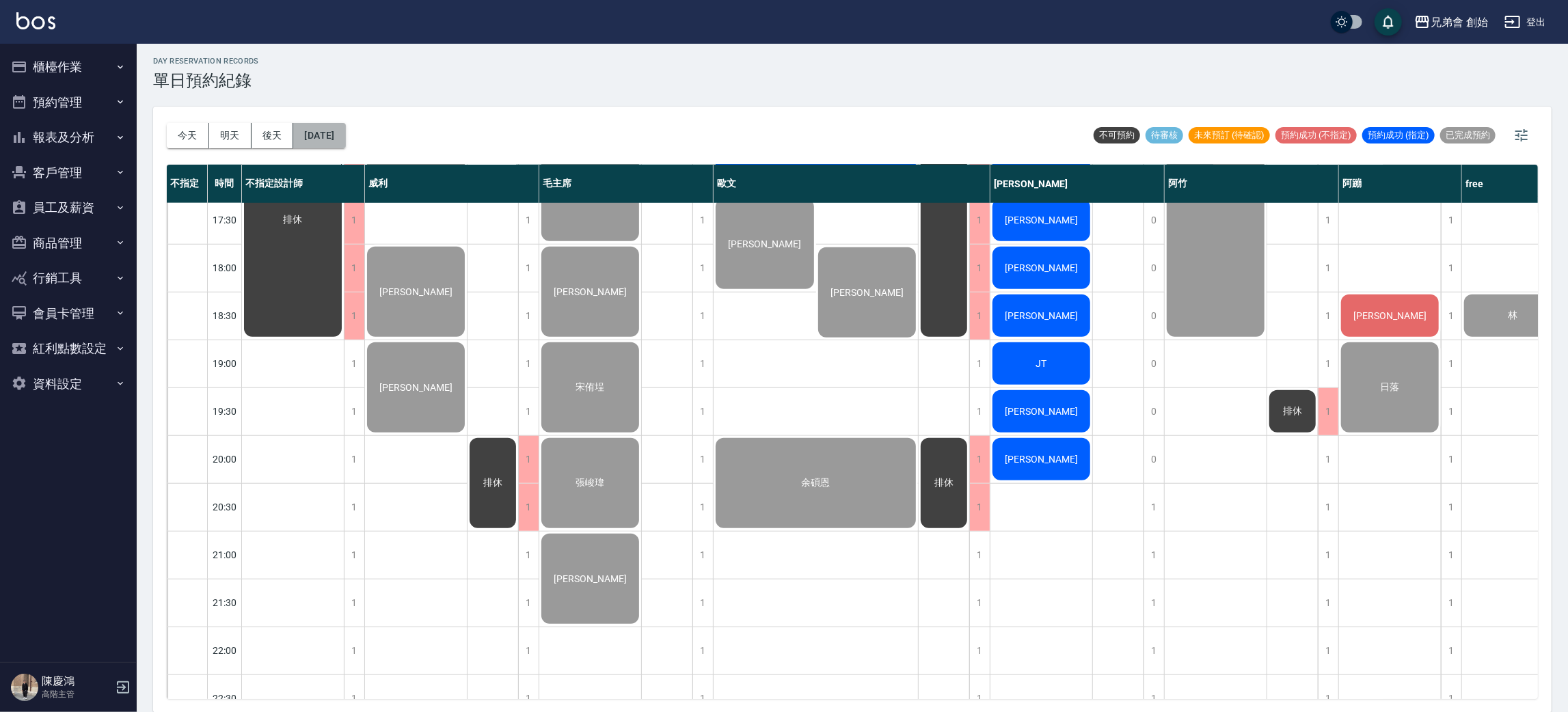
click at [345, 130] on button "[DATE]" at bounding box center [319, 135] width 52 height 25
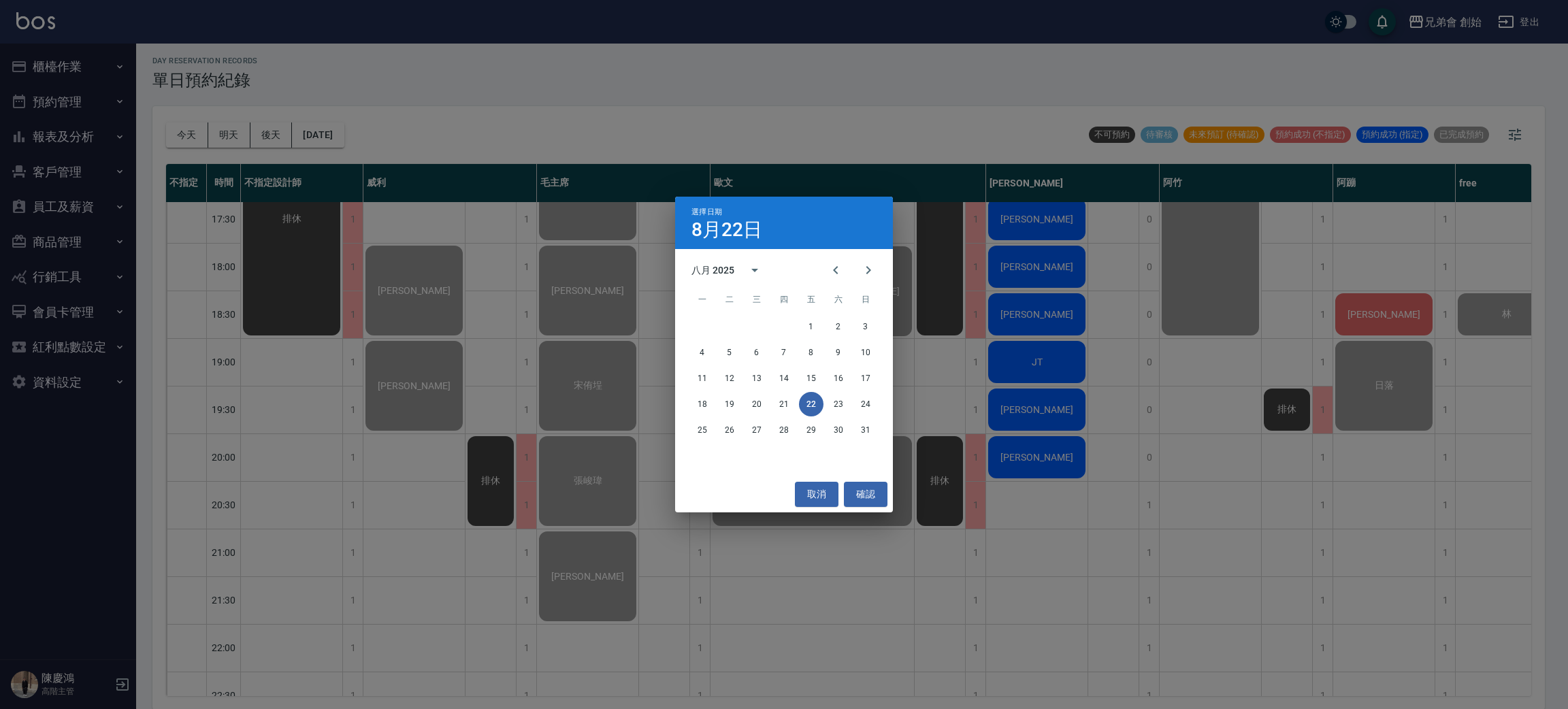
click at [981, 250] on div "選擇日期 [DATE] 八月 2025 一 二 三 四 五 六 日 1 2 3 4 5 6 7 8 9 10 11 12 13 14 15 16 17 18 …" at bounding box center [784, 354] width 1568 height 709
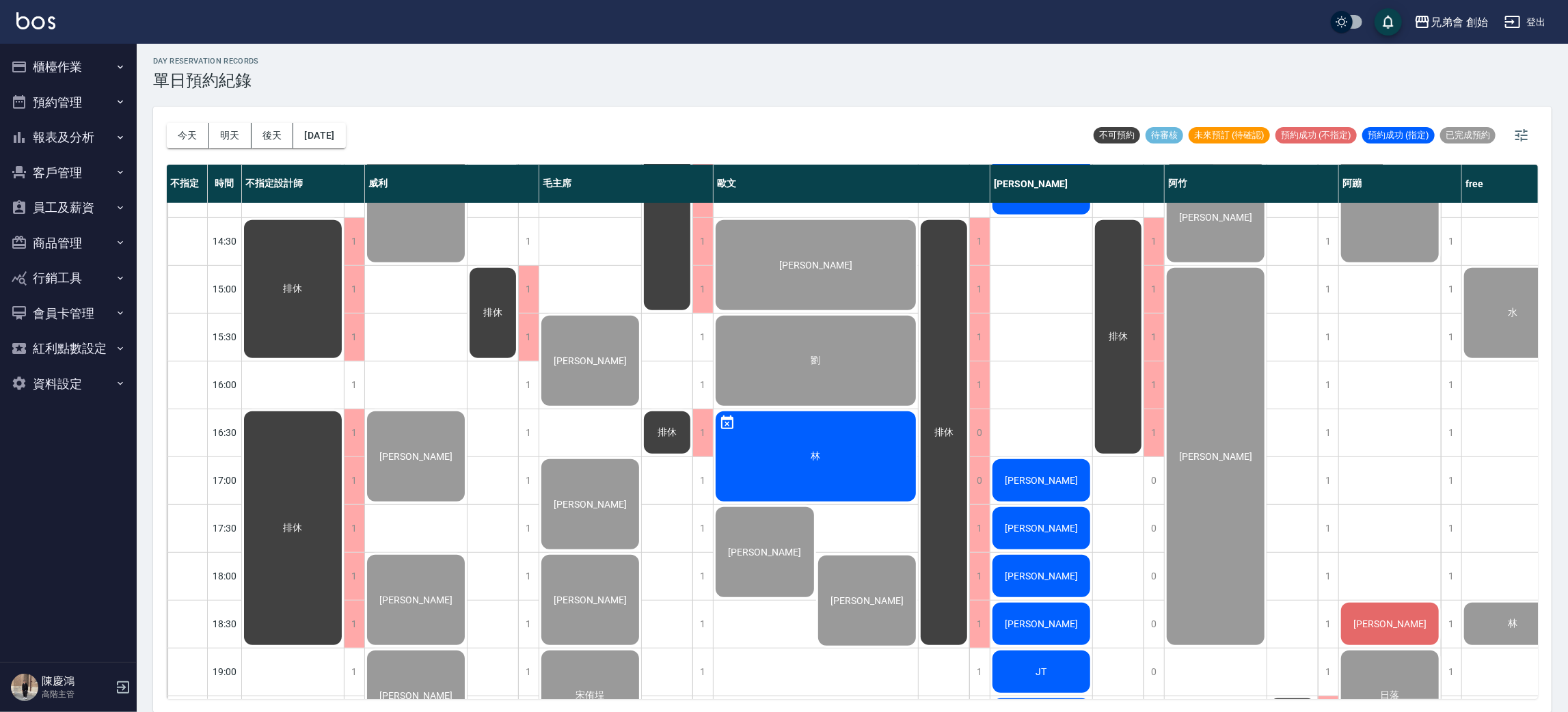
scroll to position [307, 0]
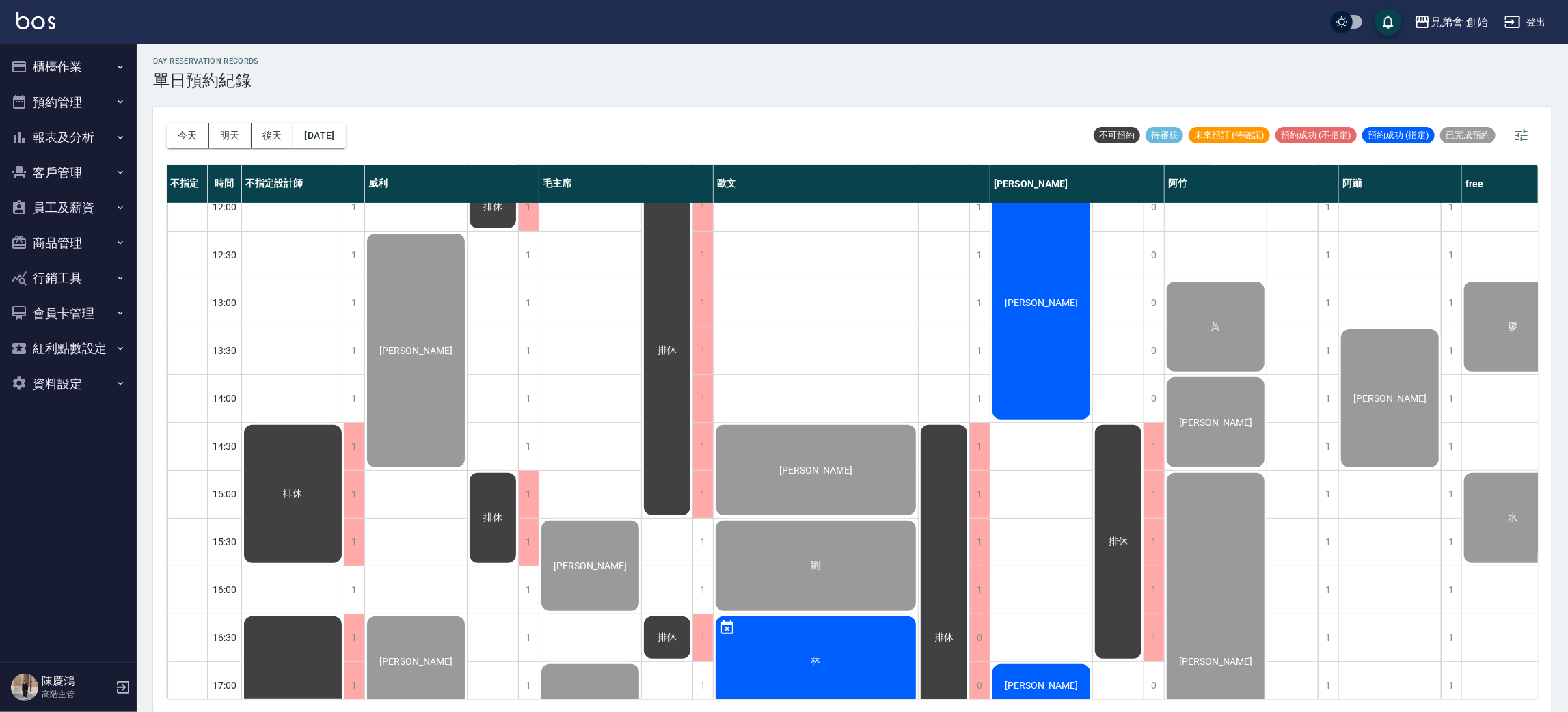
click at [344, 423] on div "陳奕融" at bounding box center [293, 494] width 102 height 142
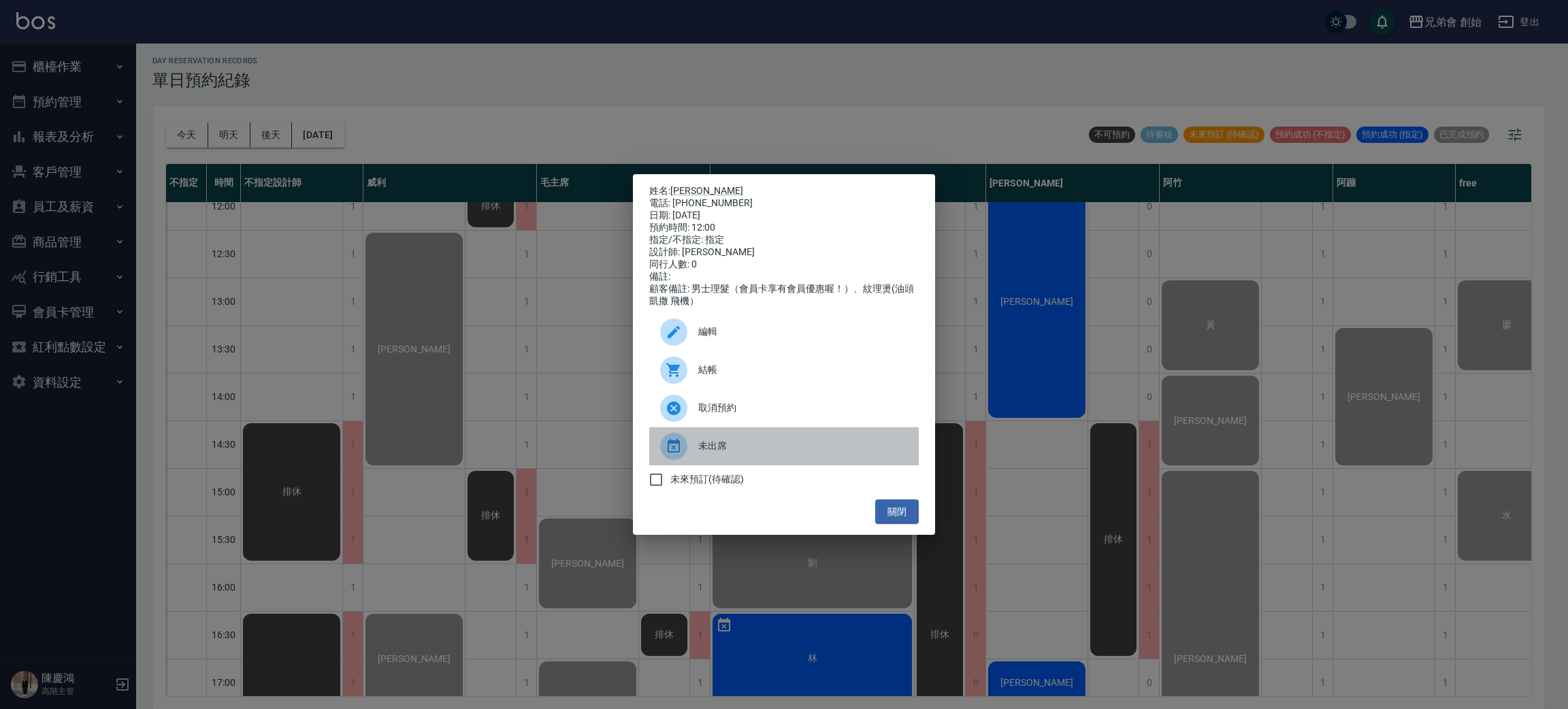
click at [814, 446] on div "未出席" at bounding box center [784, 446] width 270 height 38
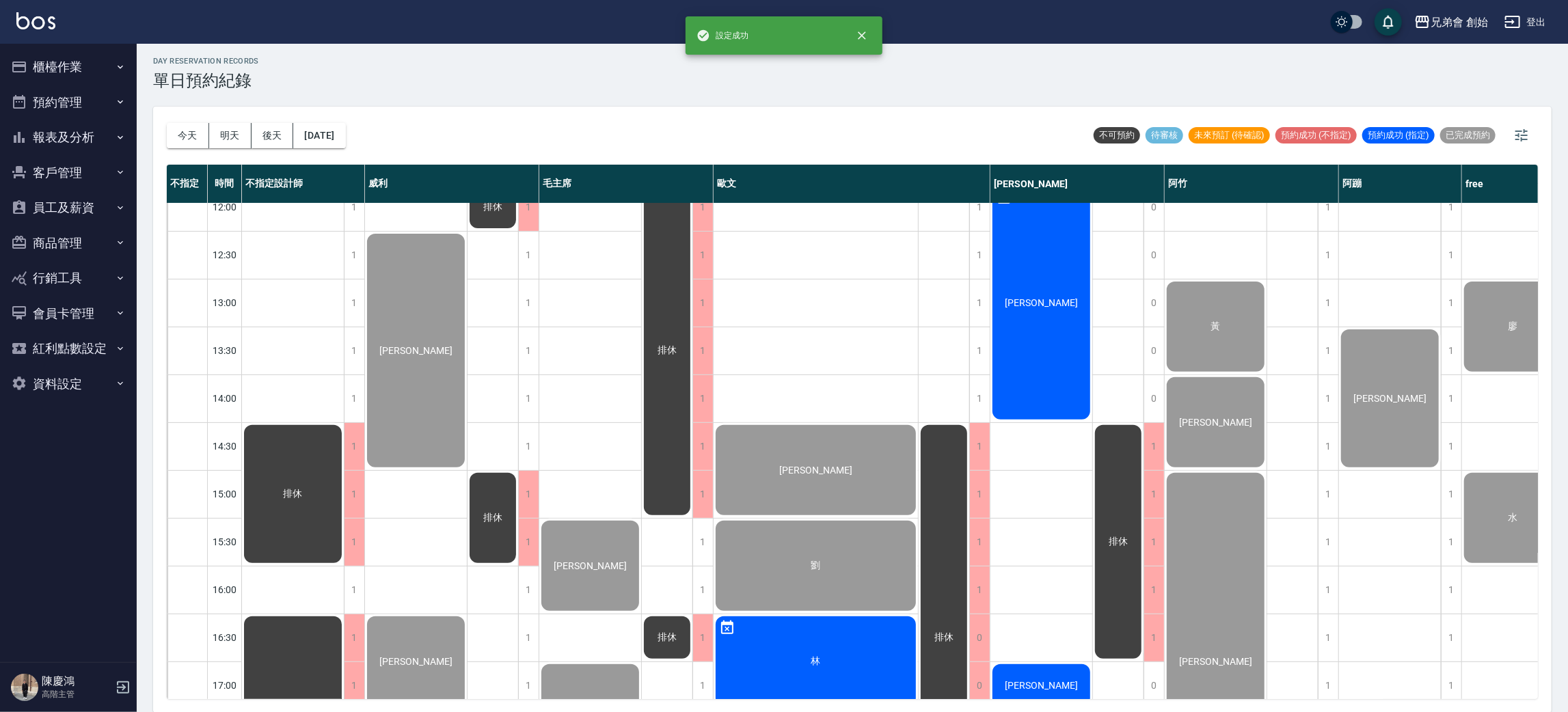
scroll to position [614, 0]
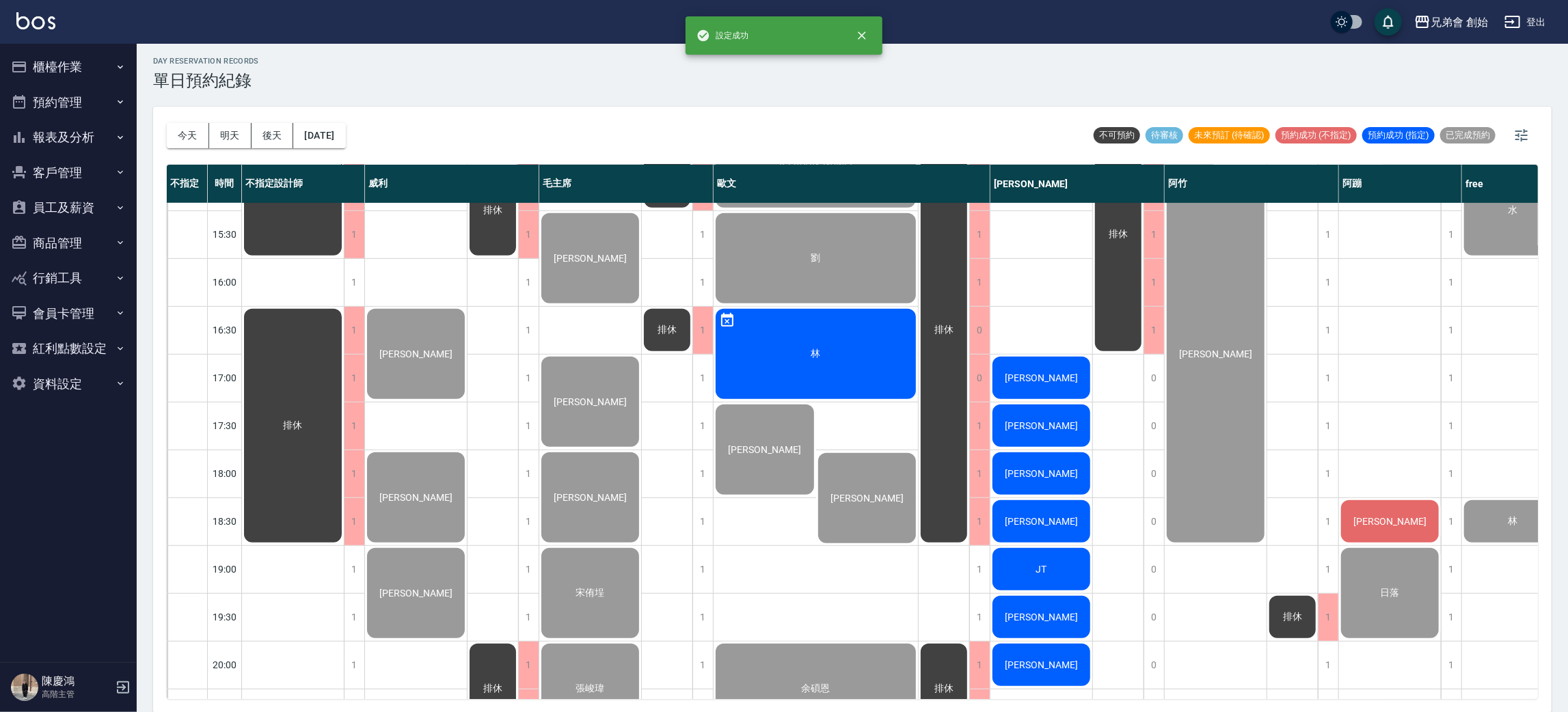
click at [305, 193] on span "[PERSON_NAME]" at bounding box center [293, 186] width 24 height 13
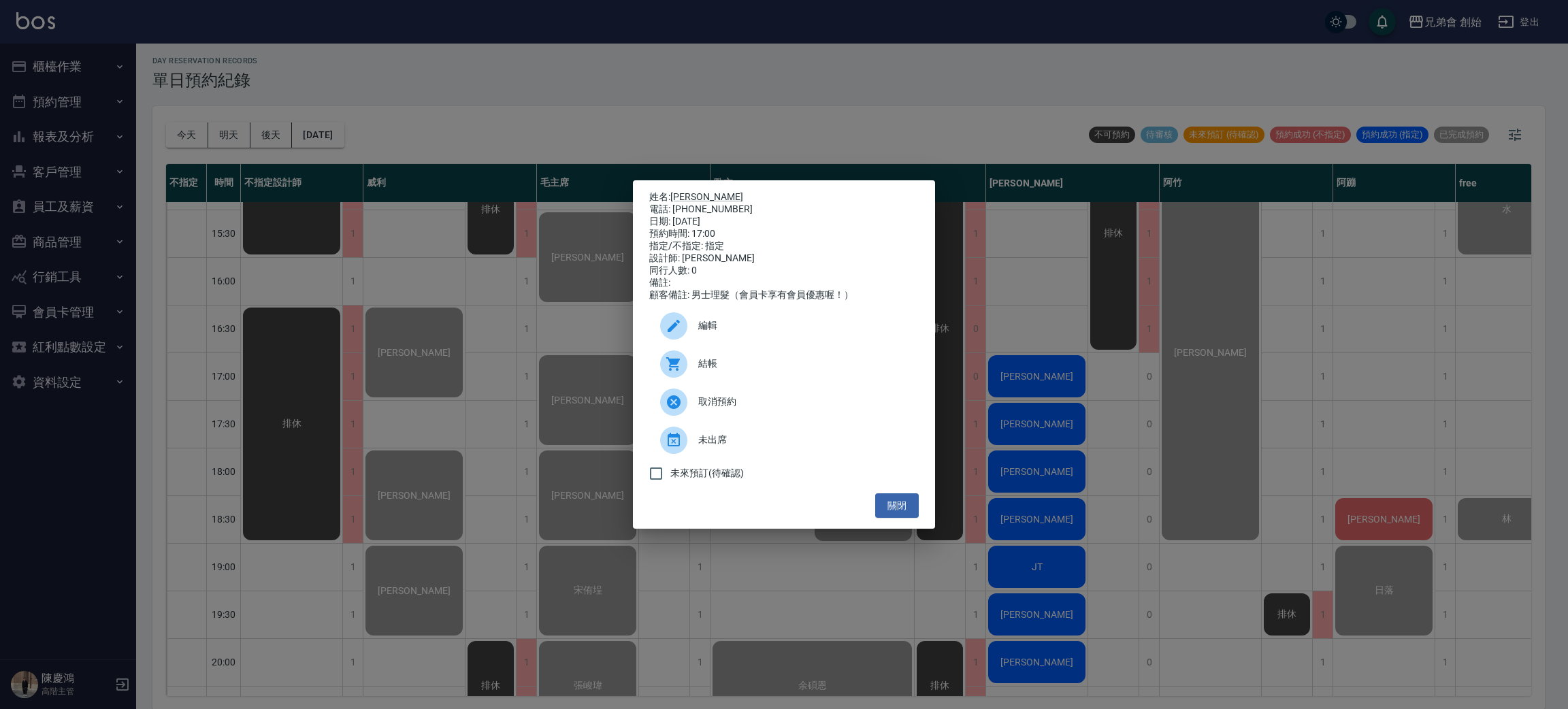
click at [704, 195] on p "姓名: 劉邦淇" at bounding box center [784, 197] width 270 height 12
click at [707, 206] on div "電話: 0955023186" at bounding box center [784, 209] width 270 height 12
copy div "0955023186"
drag, startPoint x: 1053, startPoint y: 578, endPoint x: 1053, endPoint y: 565, distance: 13.0
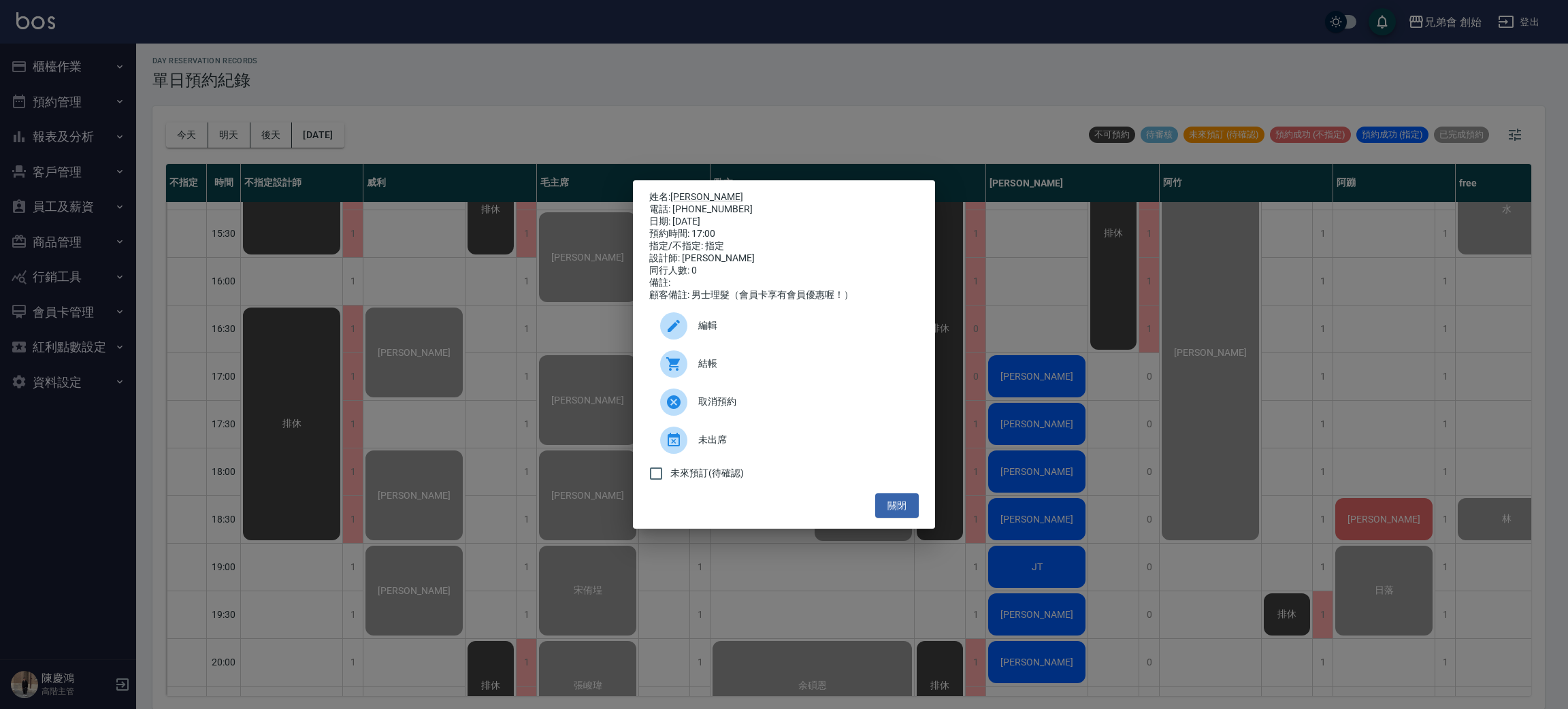
click at [1053, 577] on div "姓名: 劉邦淇 電話: 0955023186 日期: 2025/08/22 預約時間: 17:00 指定/不指定: 指定 設計師: 潘潘 同行人數: 0 備註…" at bounding box center [784, 354] width 1568 height 709
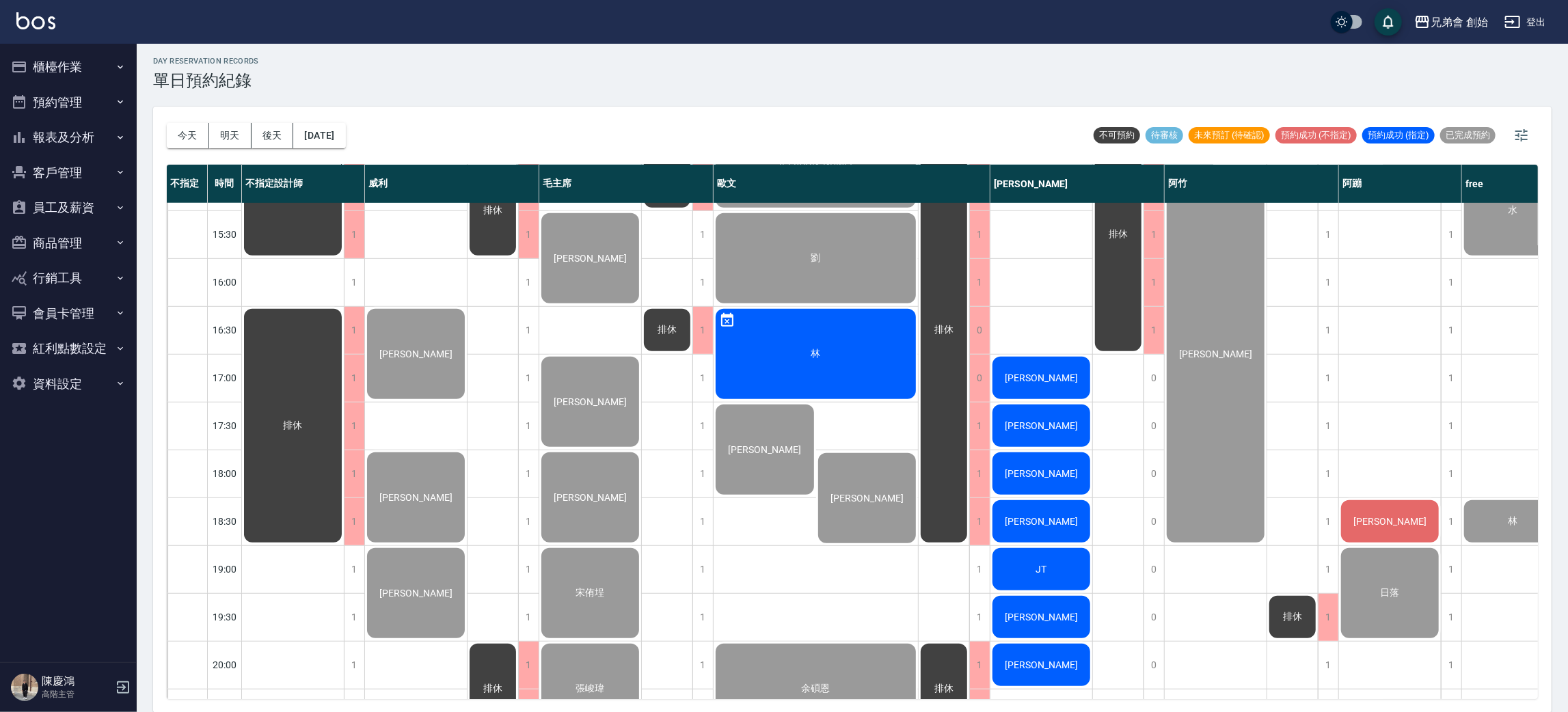
click at [344, 257] on div "[PERSON_NAME]" at bounding box center [293, 186] width 102 height 142
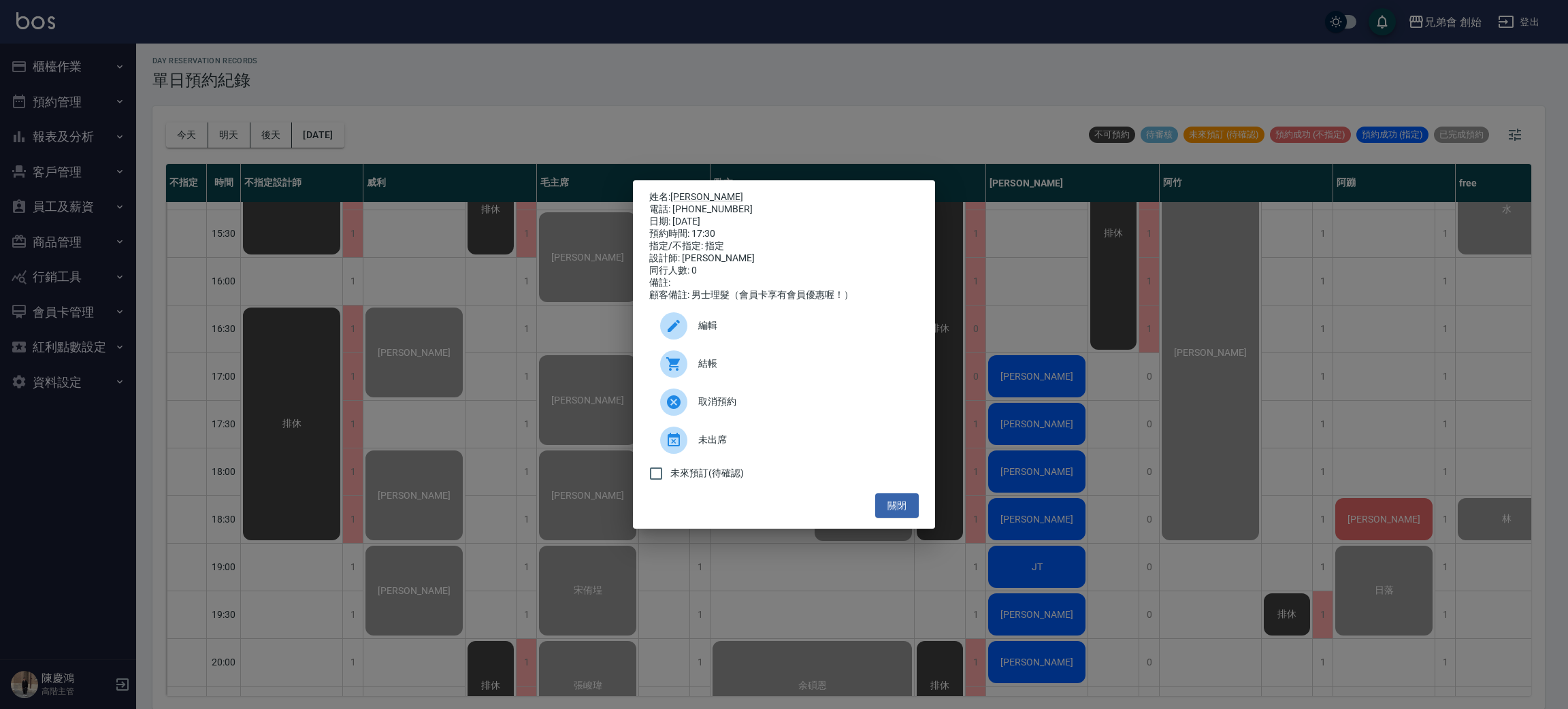
click at [782, 383] on div "結帳" at bounding box center [784, 364] width 270 height 38
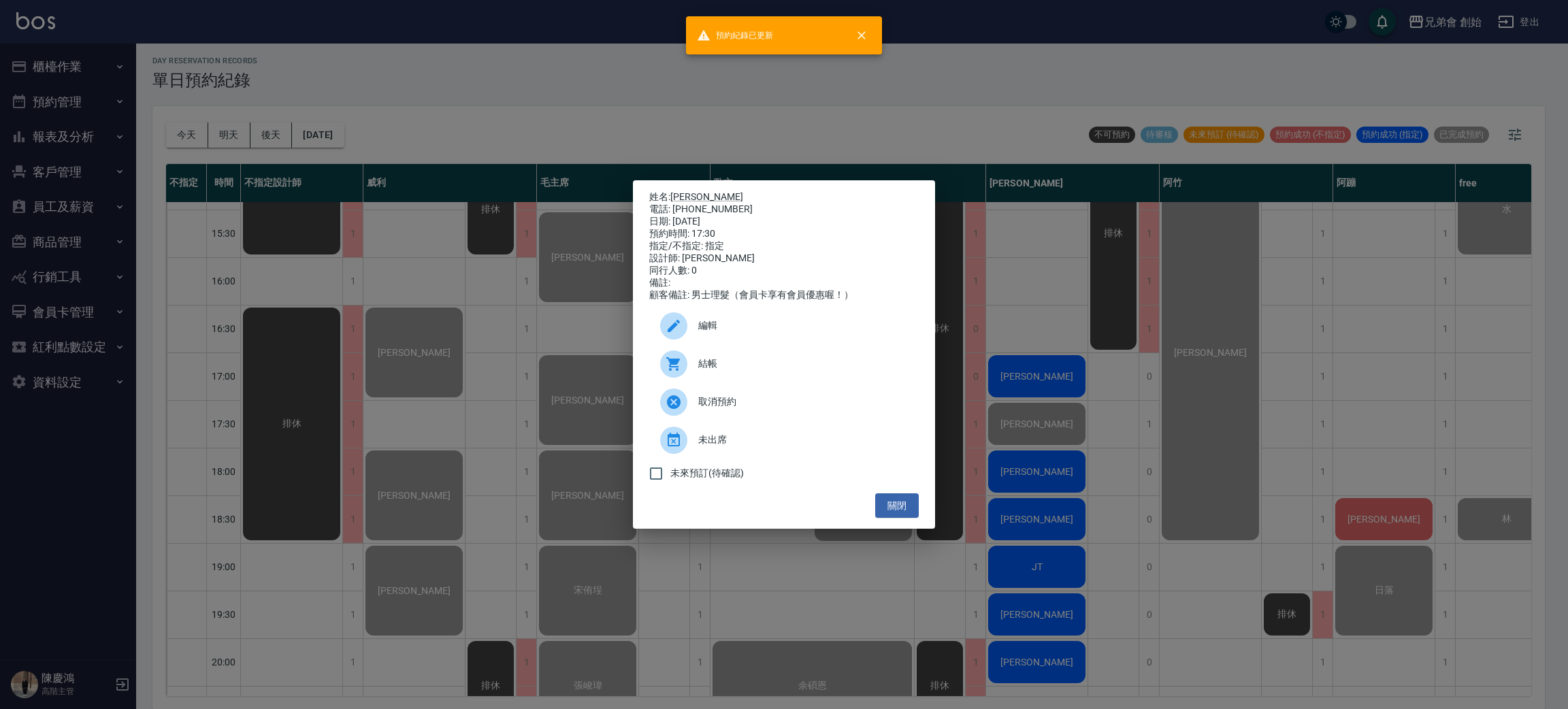
drag, startPoint x: 1025, startPoint y: 534, endPoint x: 1031, endPoint y: 472, distance: 62.3
click at [1026, 534] on div "姓名: 小丹 電話: 0979018670 日期: 2025/08/22 預約時間: 17:30 指定/不指定: 指定 設計師: 潘潘 同行人數: 0 備註:…" at bounding box center [784, 354] width 1568 height 709
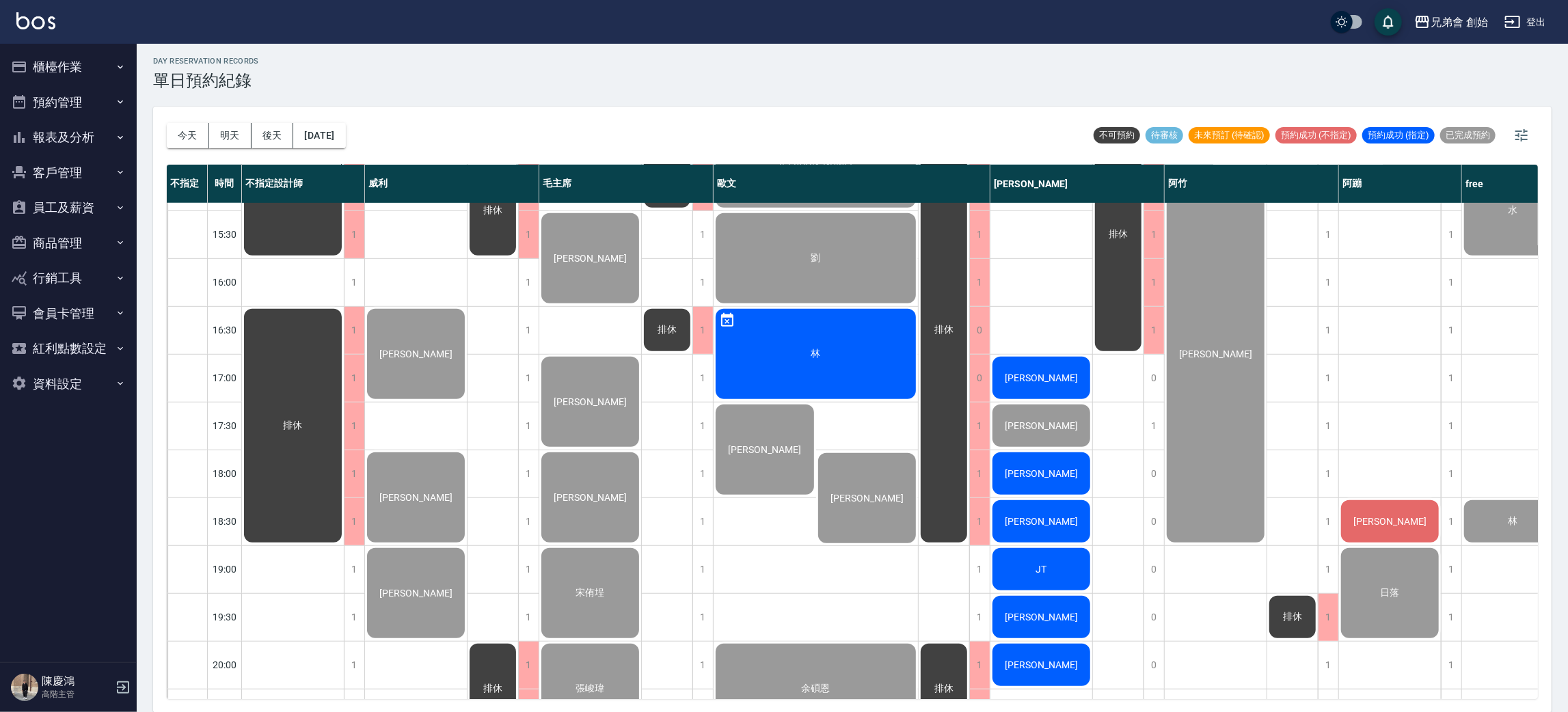
click at [344, 257] on div "[PERSON_NAME]" at bounding box center [293, 186] width 102 height 142
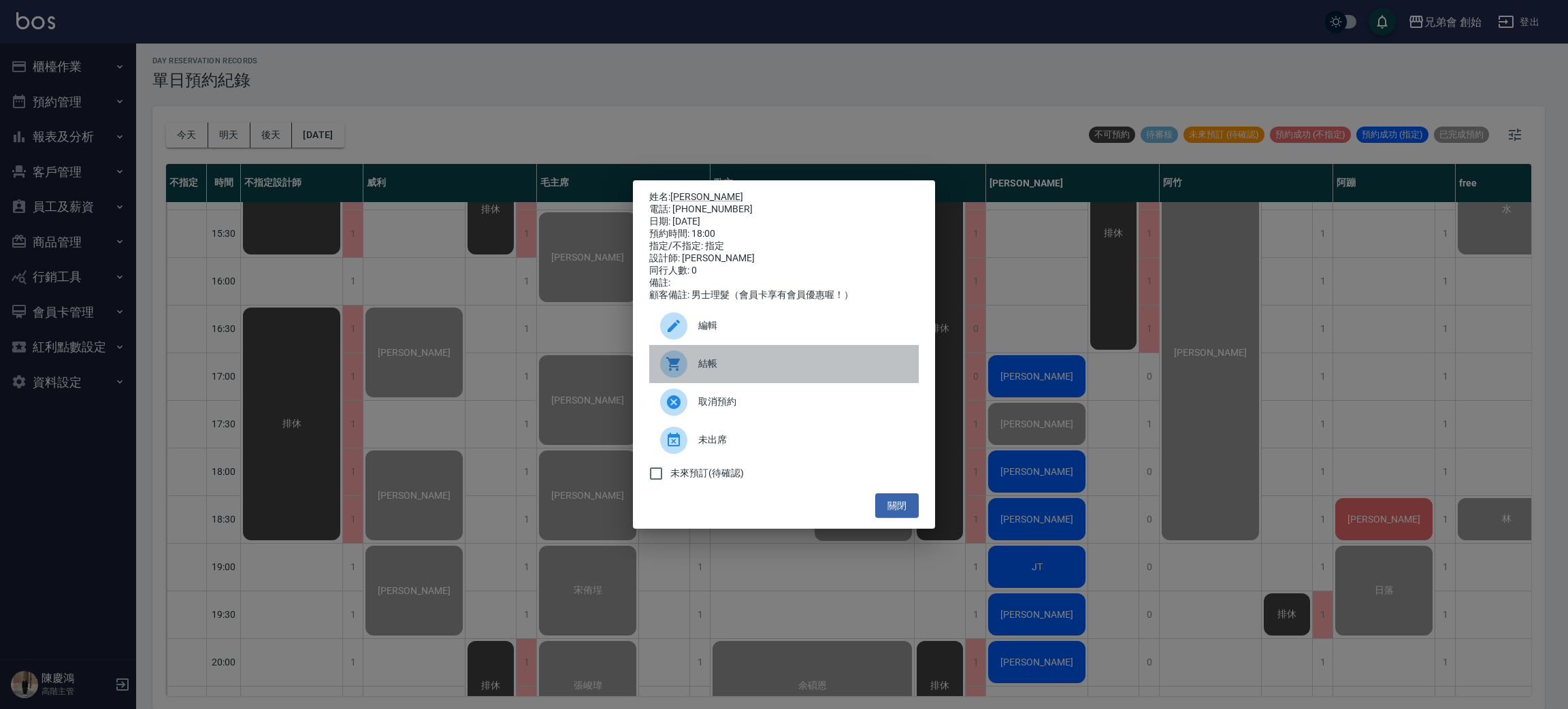
click at [746, 379] on div "結帳" at bounding box center [784, 364] width 270 height 38
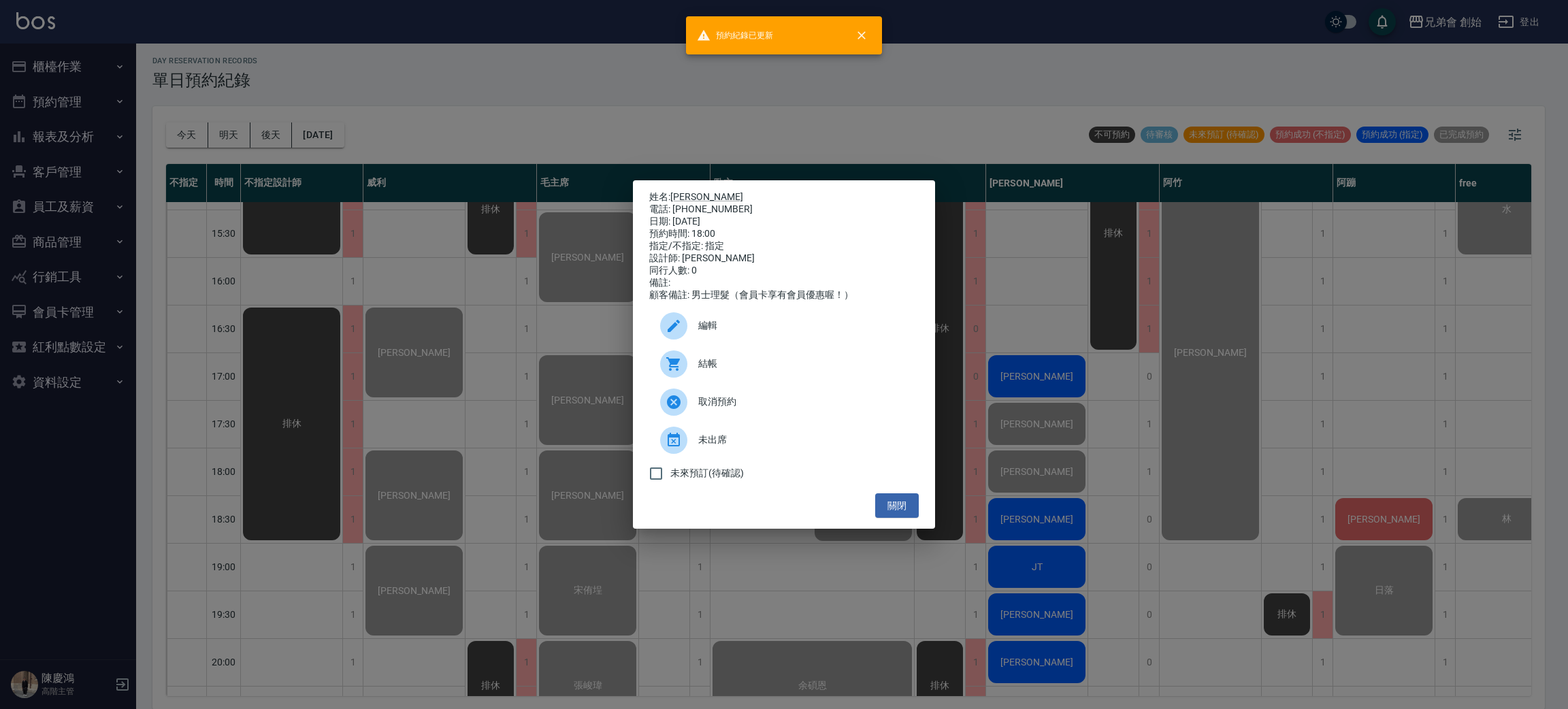
click at [1035, 559] on div "姓名: 陳柏勛 電話: 0955345168 日期: 2025/08/22 預約時間: 18:00 指定/不指定: 指定 設計師: 潘潘 同行人數: 0 備註…" at bounding box center [784, 354] width 1568 height 709
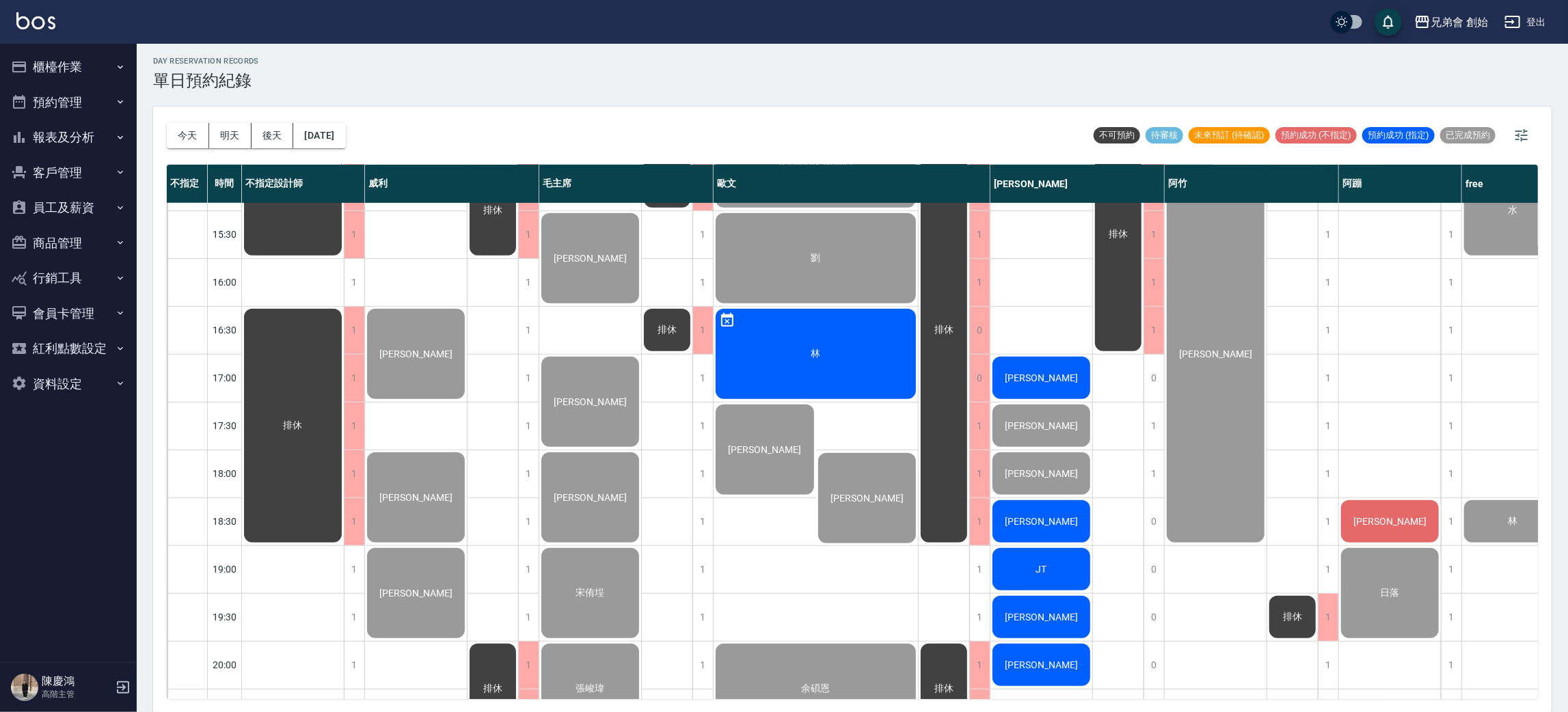
click at [305, 193] on span "[PERSON_NAME]" at bounding box center [293, 186] width 24 height 13
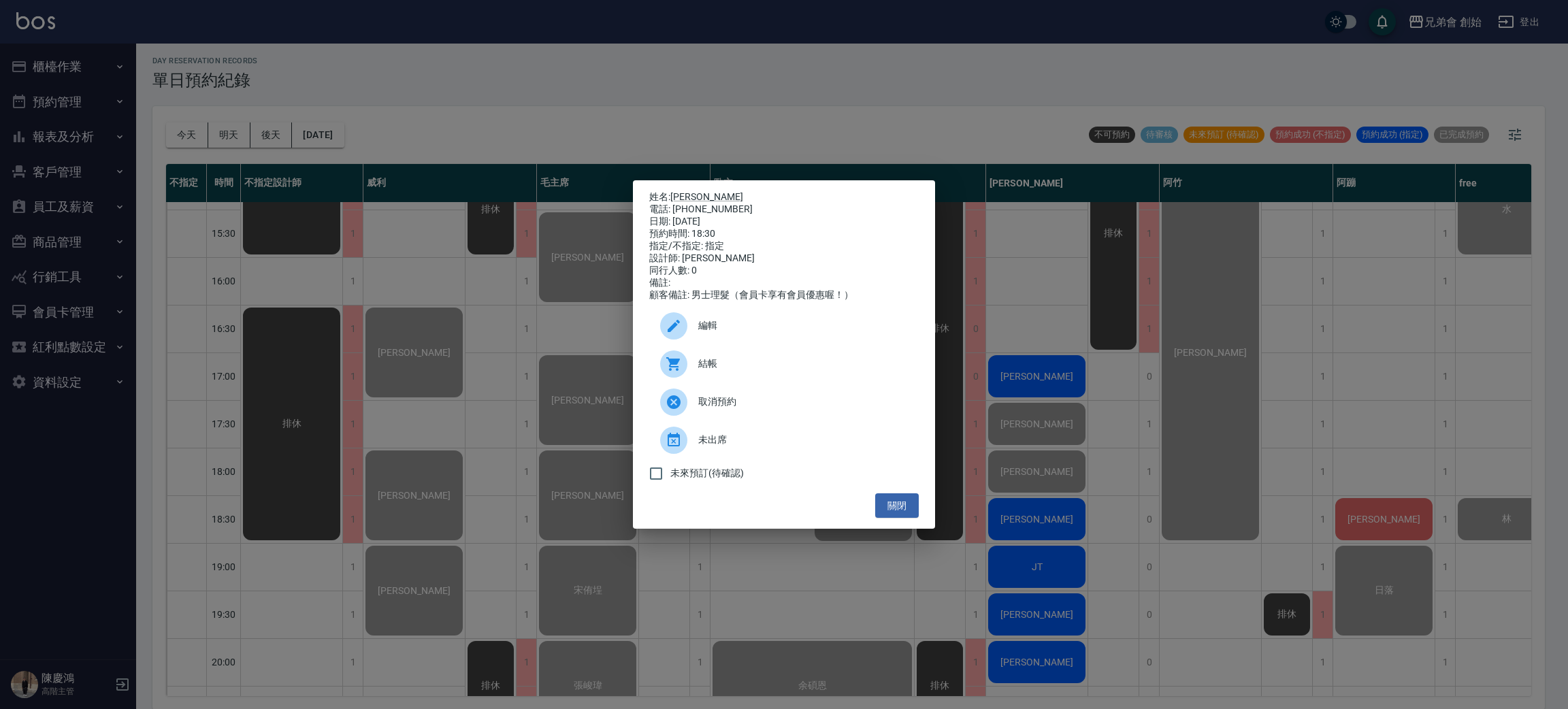
click at [707, 203] on div "電話: 0921017365" at bounding box center [784, 209] width 270 height 12
click at [707, 203] on div "電話: 0921017365" at bounding box center [784, 209] width 270 height 12
copy div "0921017365"
click at [309, 343] on div "姓名: 張庭瑋 電話: 0921017365 日期: 2025/08/22 預約時間: 18:30 指定/不指定: 指定 設計師: 潘潘 同行人數: 0 備註…" at bounding box center [784, 354] width 1568 height 709
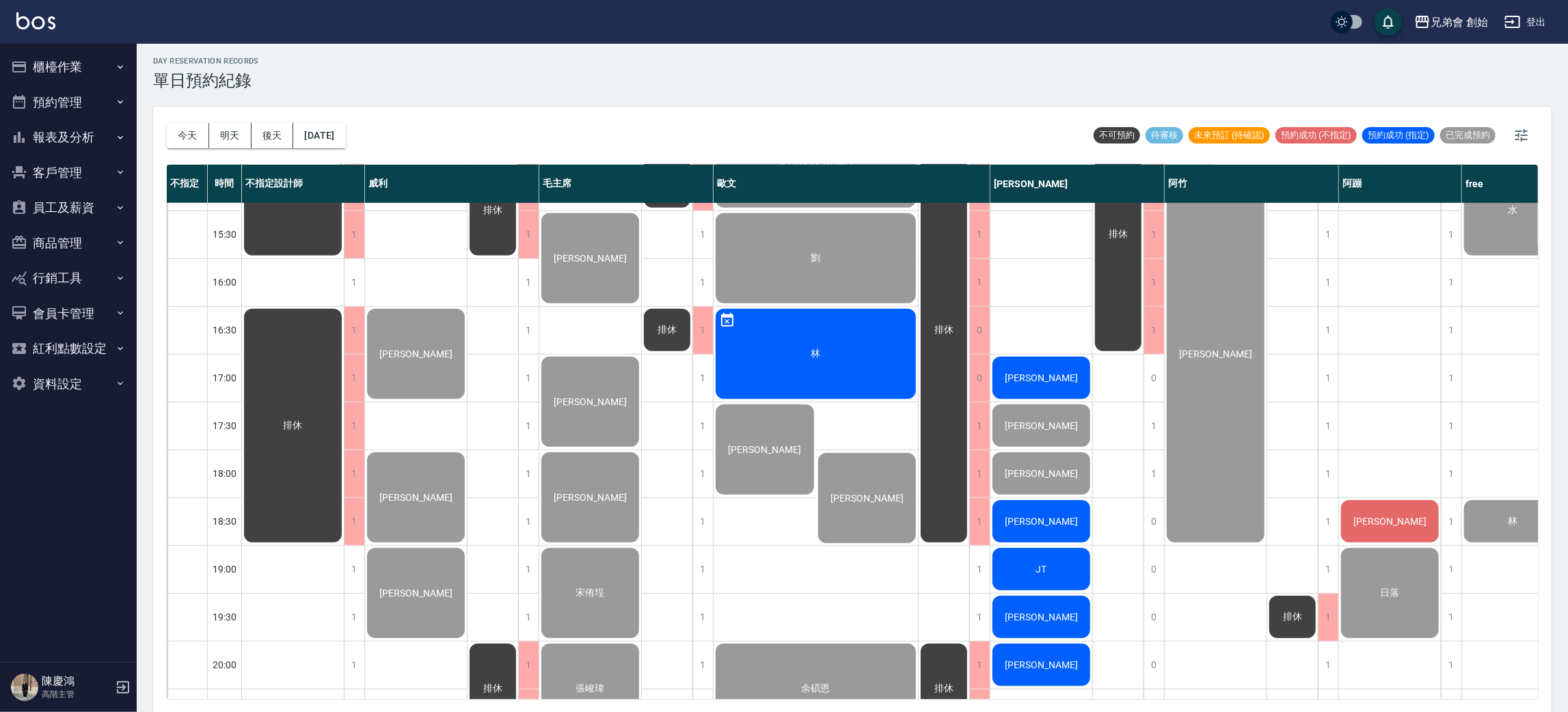
click at [344, 257] on div "JT" at bounding box center [293, 186] width 102 height 142
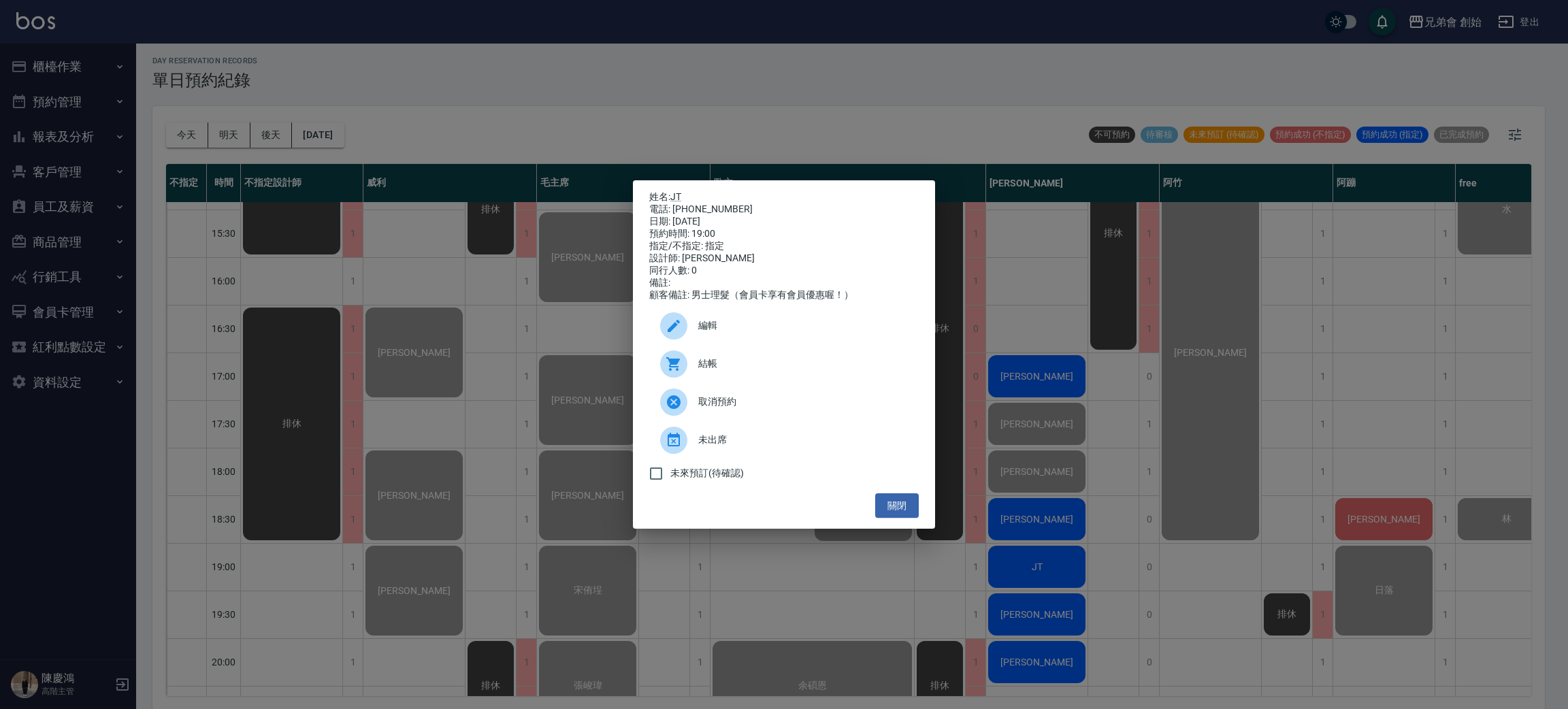
click at [736, 370] on span "結帳" at bounding box center [803, 363] width 210 height 14
drag, startPoint x: 1146, startPoint y: 505, endPoint x: 1139, endPoint y: 491, distance: 15.7
click at [1148, 505] on div "姓名: JT 電話: 0915002579 日期: 2025/08/22 預約時間: 19:00 指定/不指定: 指定 設計師: 潘潘 同行人數: 0 備註:…" at bounding box center [784, 354] width 1568 height 709
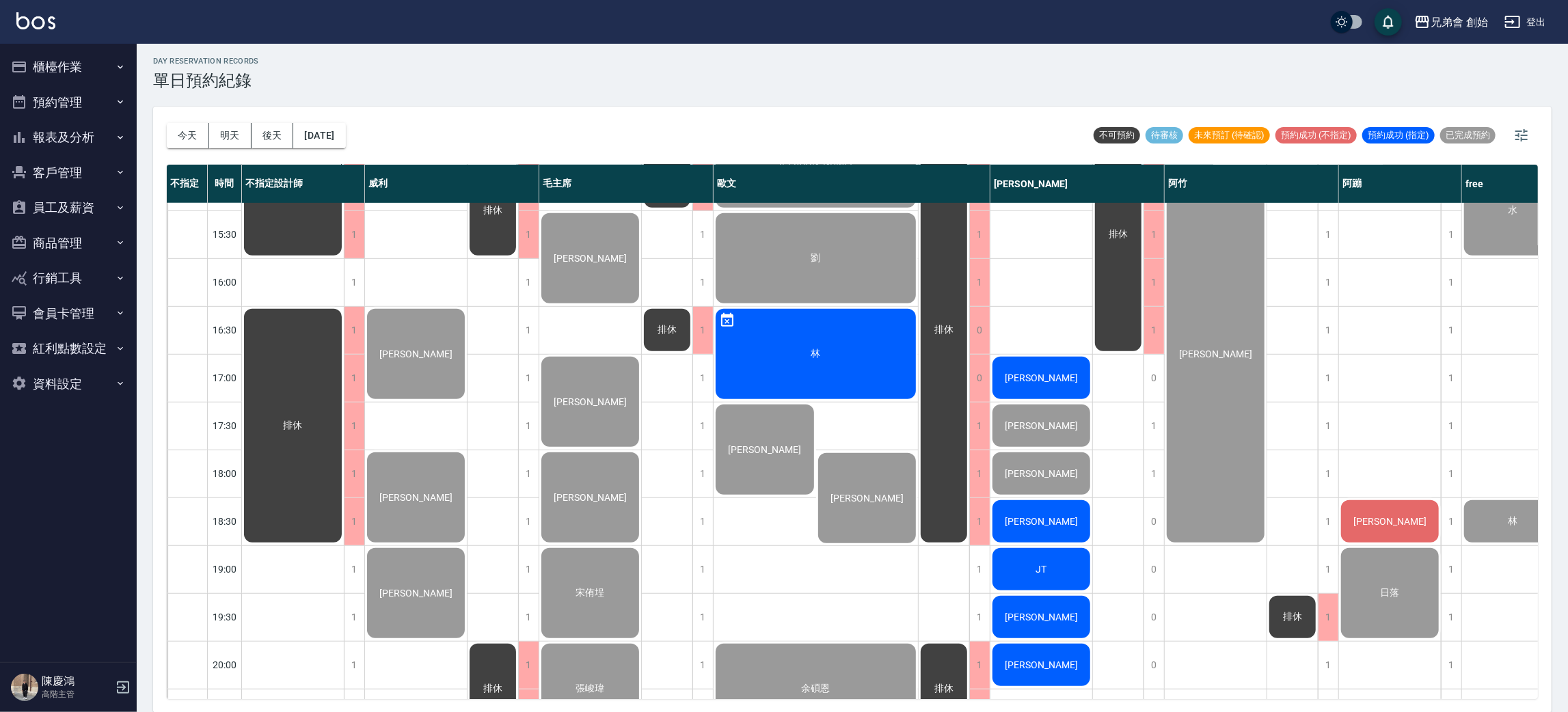
click at [344, 257] on div "JT" at bounding box center [293, 186] width 102 height 142
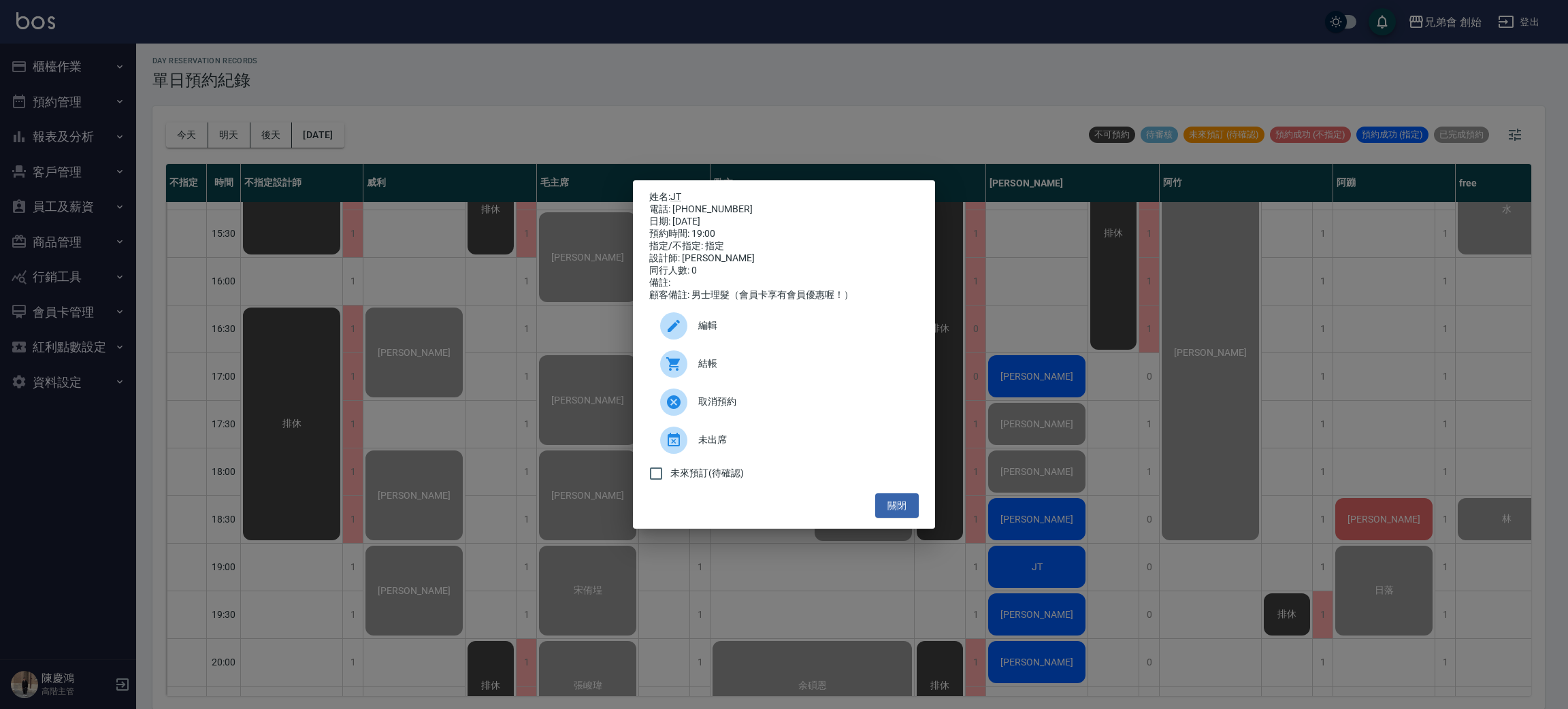
click at [705, 207] on div "電話: 0915002579" at bounding box center [784, 209] width 270 height 12
copy div "0915002579"
click at [408, 408] on div "姓名: JT 電話: 0915002579 日期: 2025/08/22 預約時間: 19:00 指定/不指定: 指定 設計師: 潘潘 同行人數: 0 備註:…" at bounding box center [784, 354] width 1568 height 709
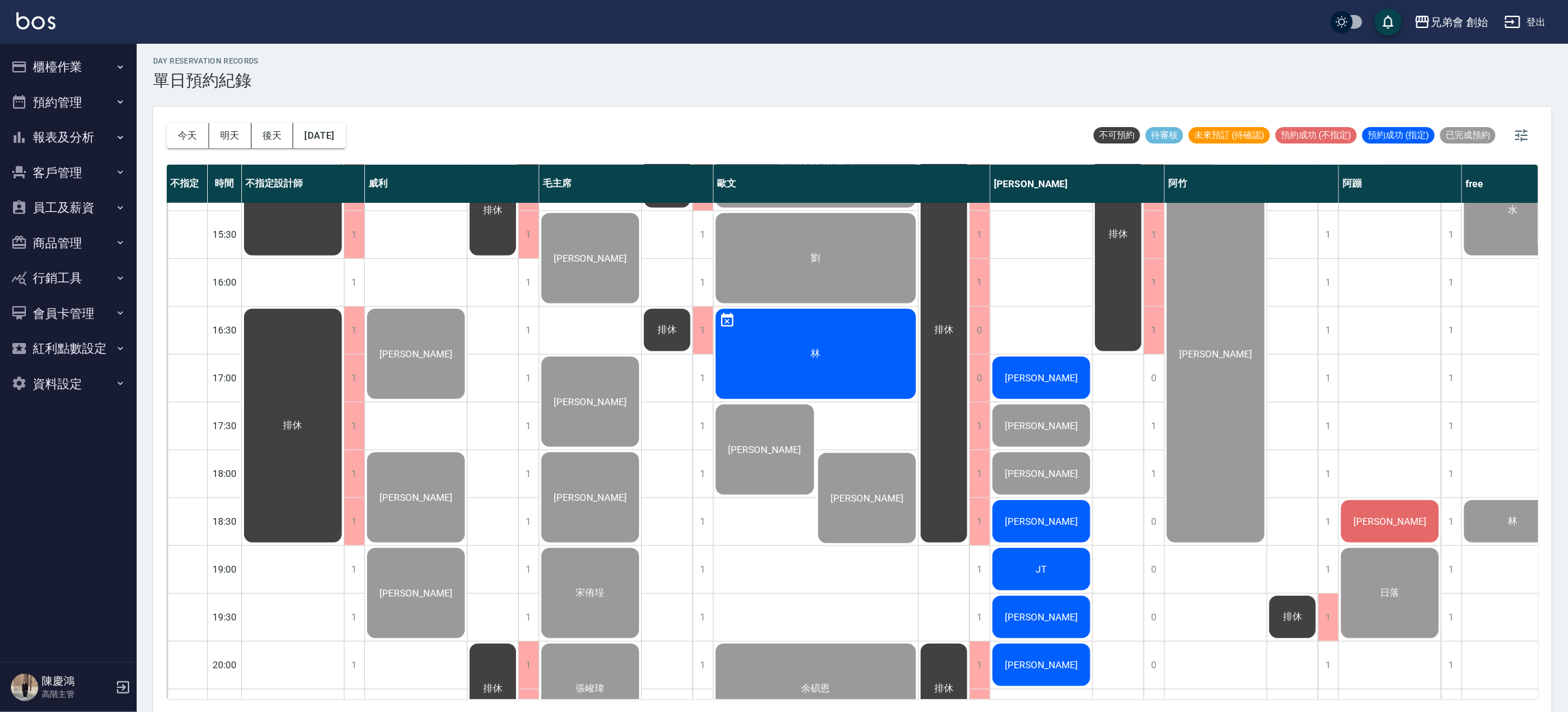
click at [344, 257] on div "[PERSON_NAME]" at bounding box center [293, 186] width 102 height 142
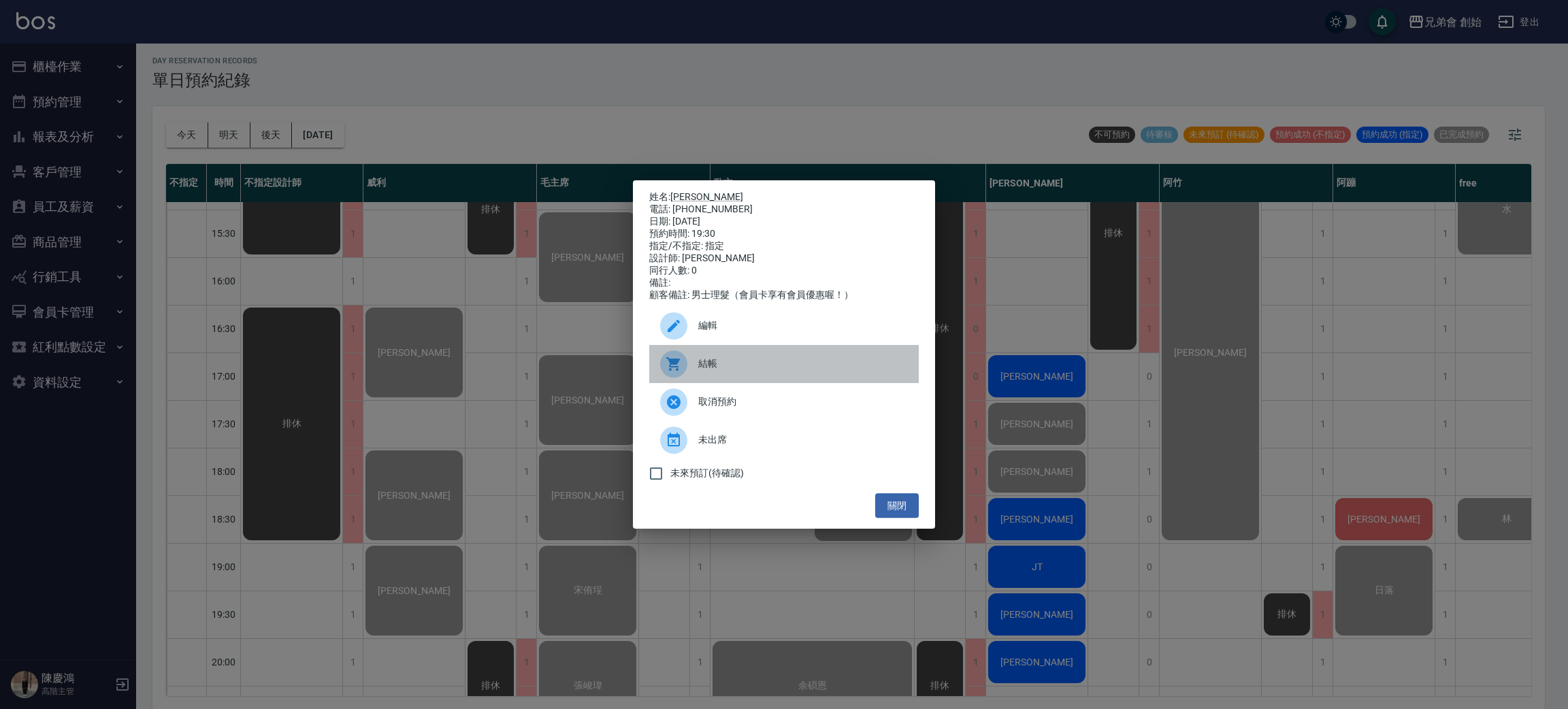
click at [742, 383] on div "結帳" at bounding box center [784, 364] width 270 height 38
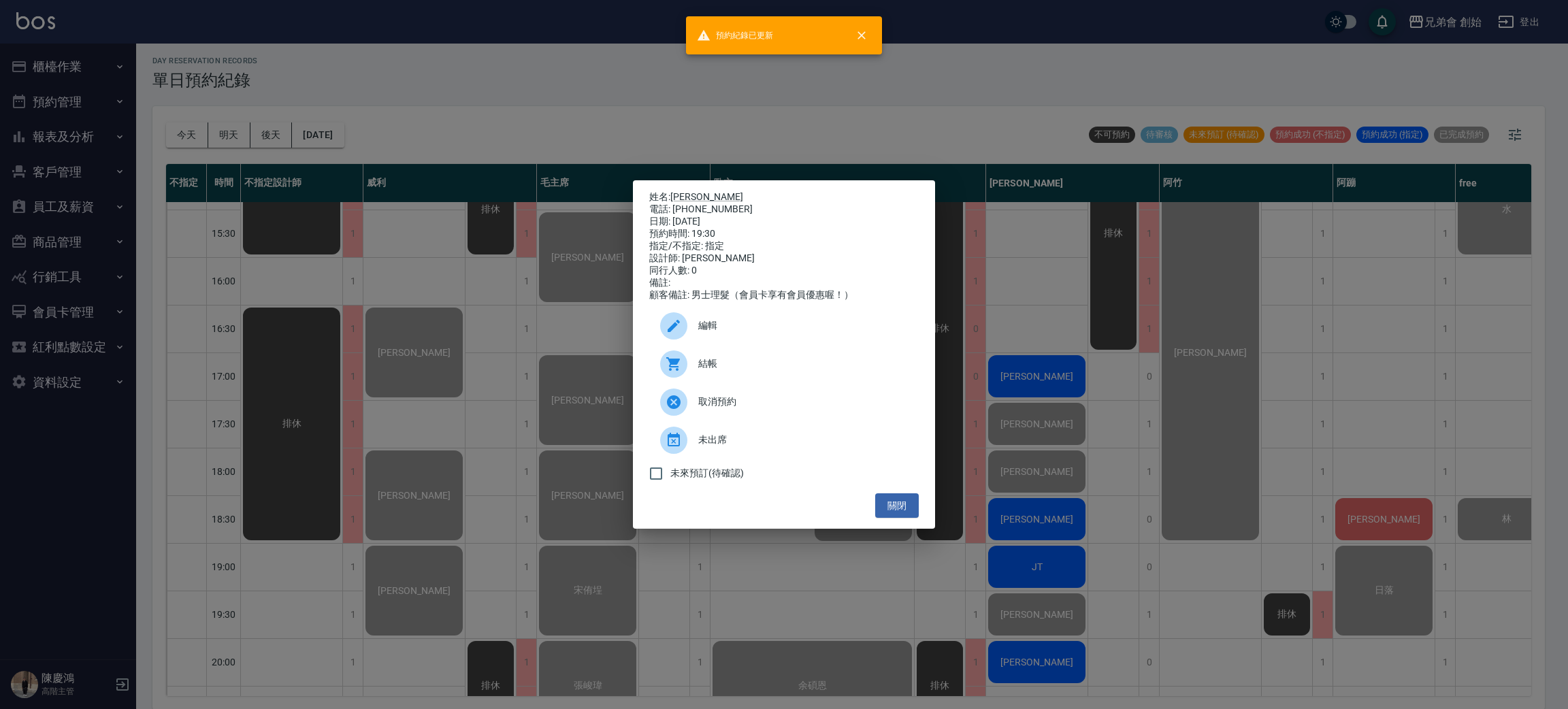
click at [1161, 620] on div "姓名: 李耿明 電話: 0972905825 日期: 2025/08/22 預約時間: 19:30 指定/不指定: 指定 設計師: 潘潘 同行人數: 0 備註…" at bounding box center [784, 354] width 1568 height 709
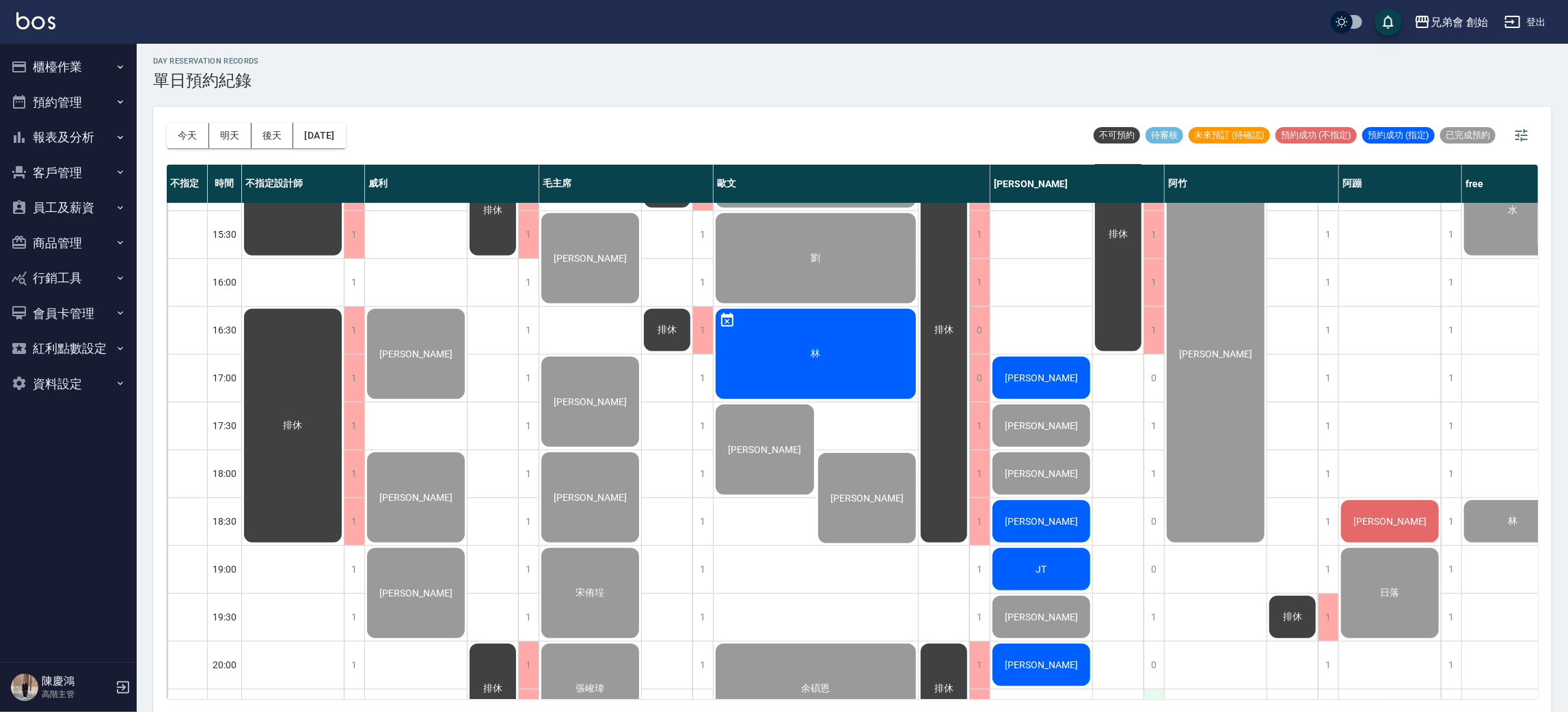
scroll to position [820, 0]
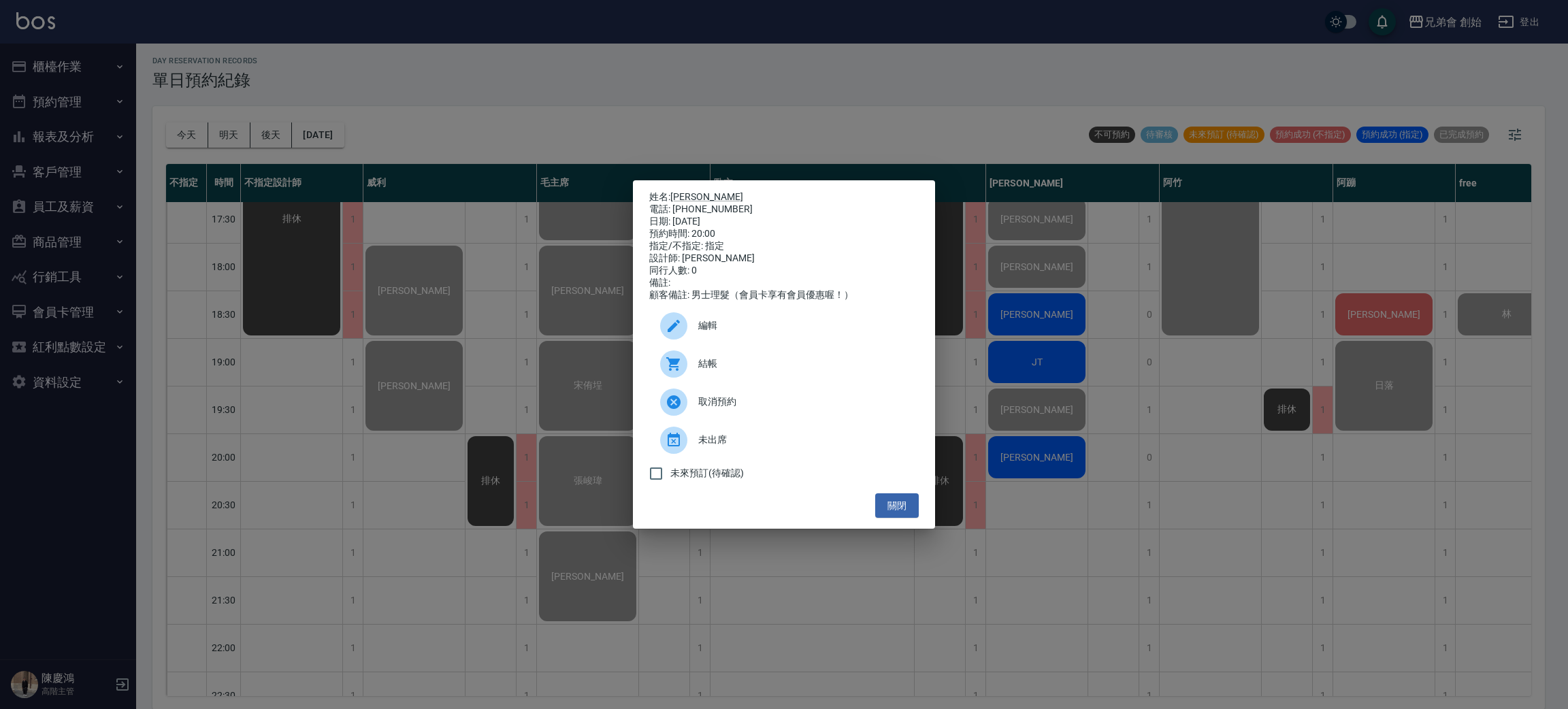
click at [725, 203] on div "電話: 0975591570" at bounding box center [784, 209] width 270 height 12
copy div "0975591570"
click at [729, 357] on div "結帳" at bounding box center [784, 364] width 270 height 38
click at [863, 77] on div "姓名: 徐揚 電話: 0975591570 日期: 2025/08/22 預約時間: 20:00 指定/不指定: 指定 設計師: 潘潘 同行人數: 0 備註:…" at bounding box center [784, 354] width 1568 height 709
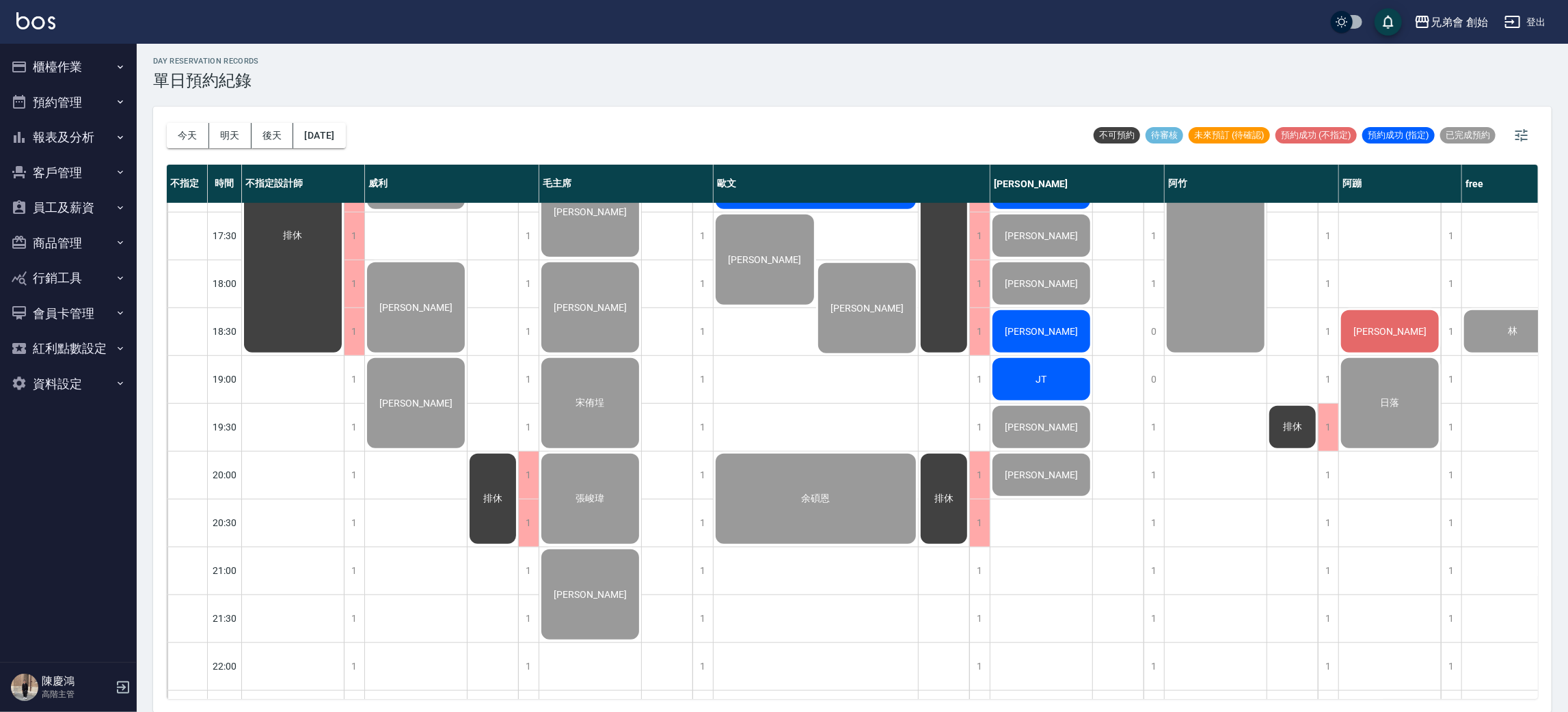
scroll to position [907, 0]
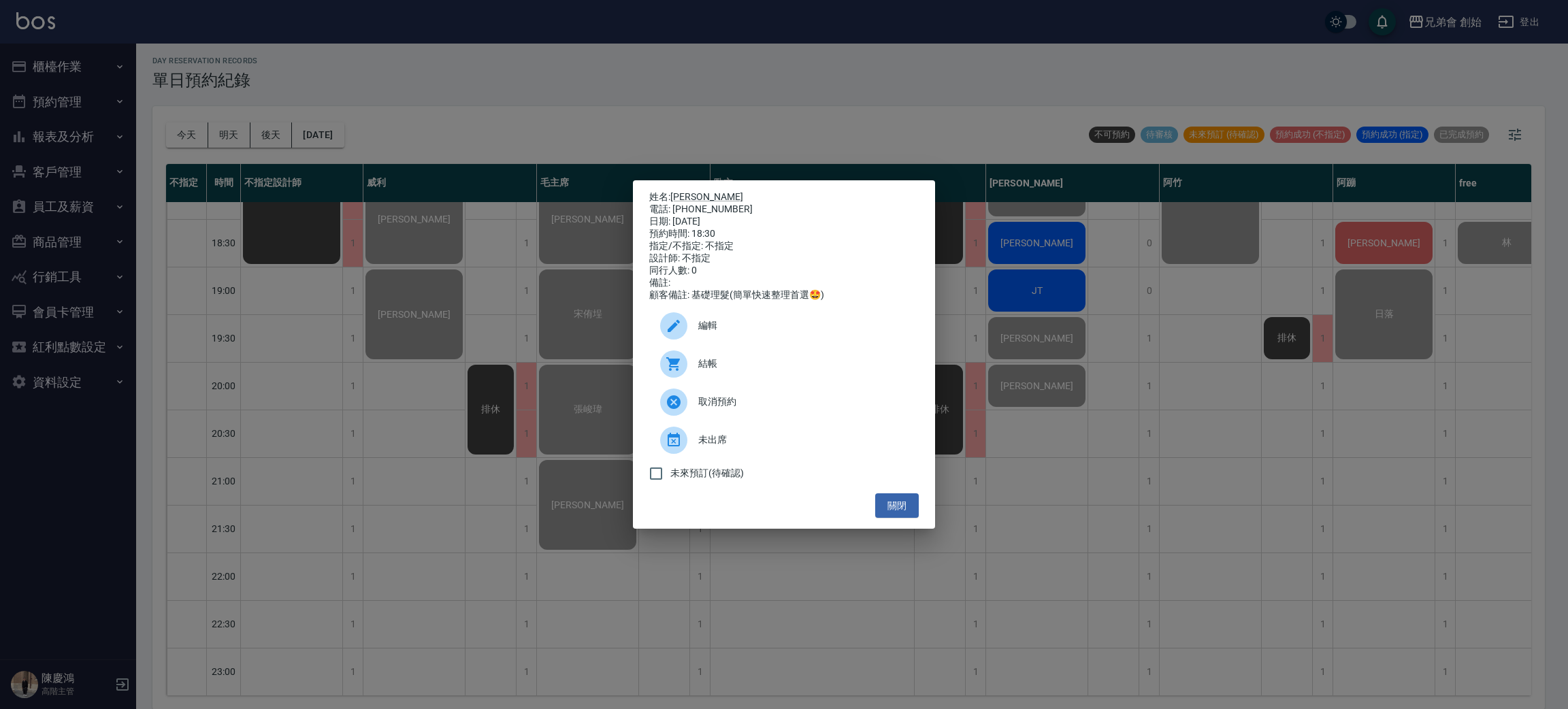
click at [941, 84] on div "姓名: 林育銘 電話: 0982701924 日期: 2025/08/22 預約時間: 18:30 指定/不指定: 不指定 設計師: 不指定 同行人數: 0 …" at bounding box center [784, 354] width 1568 height 709
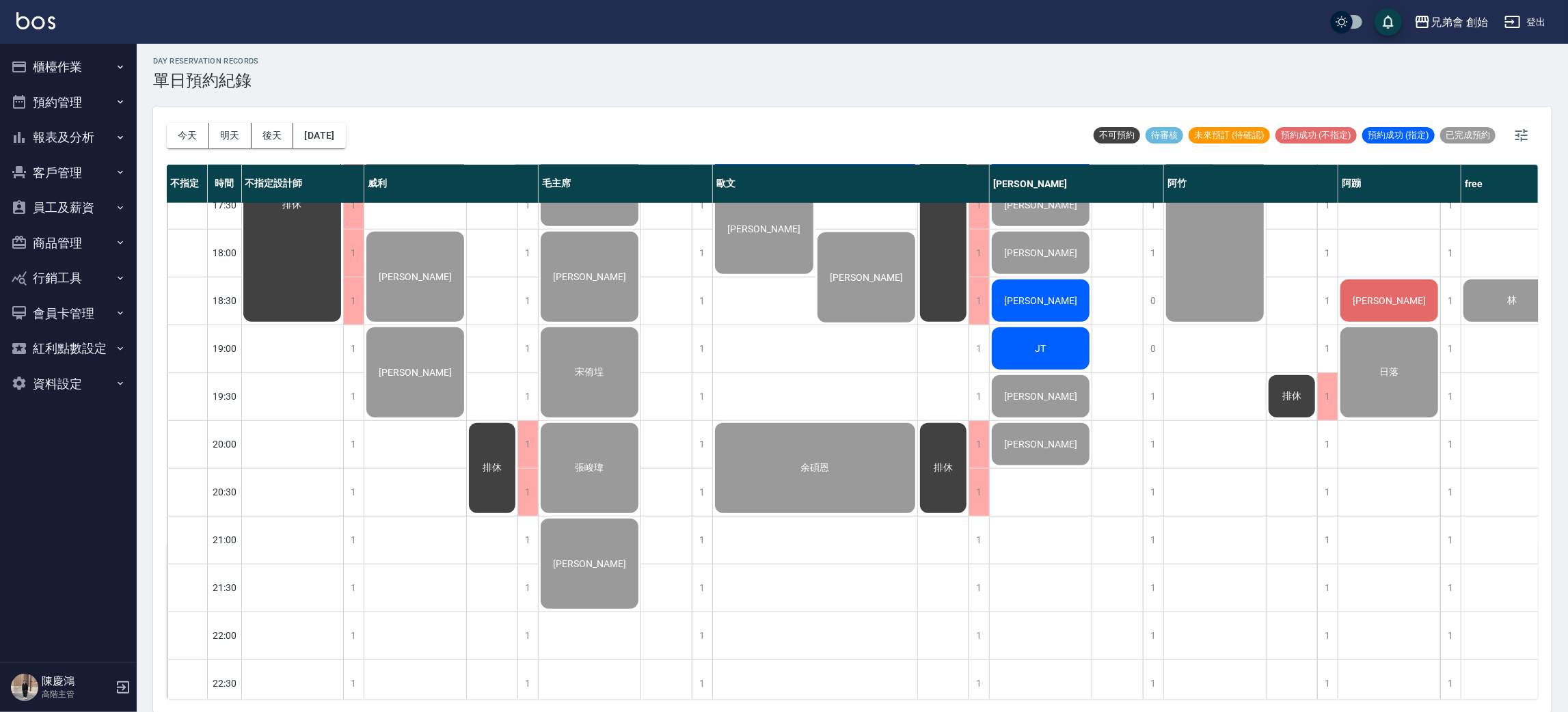
scroll to position [837, 1]
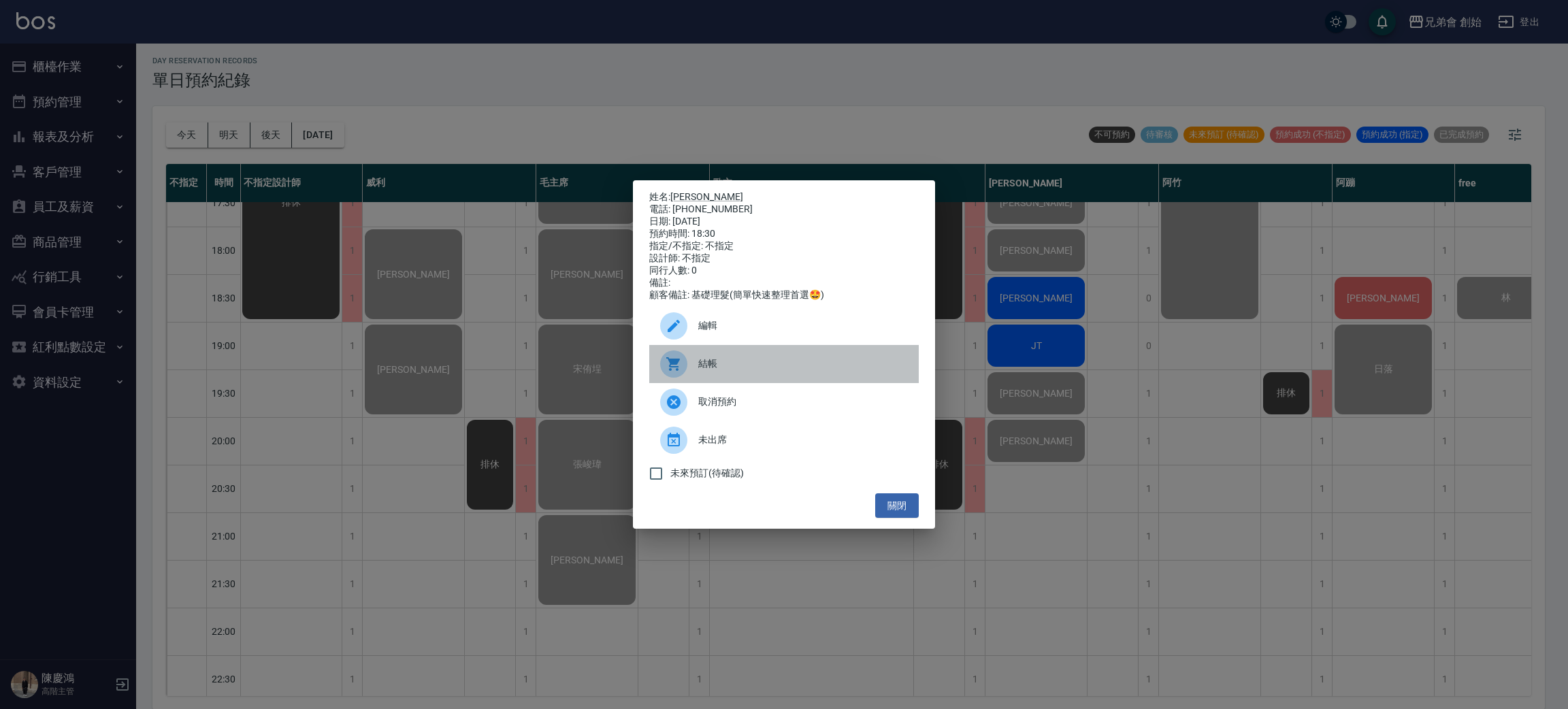
click at [814, 362] on div "結帳" at bounding box center [784, 364] width 270 height 38
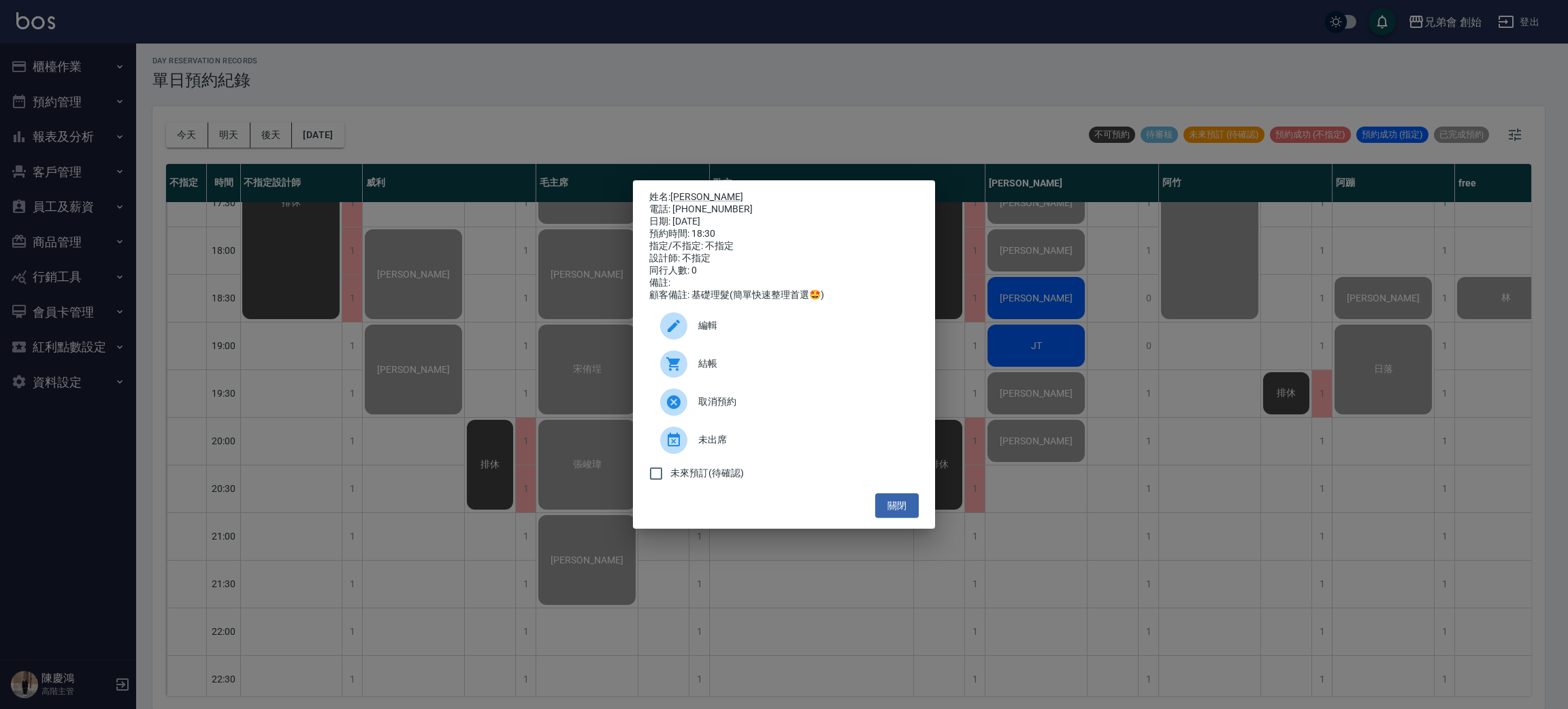
click at [74, 136] on div "姓名: 林育銘 電話: 0982701924 日期: 2025/08/22 預約時間: 18:30 指定/不指定: 不指定 設計師: 不指定 同行人數: 0 …" at bounding box center [784, 354] width 1568 height 709
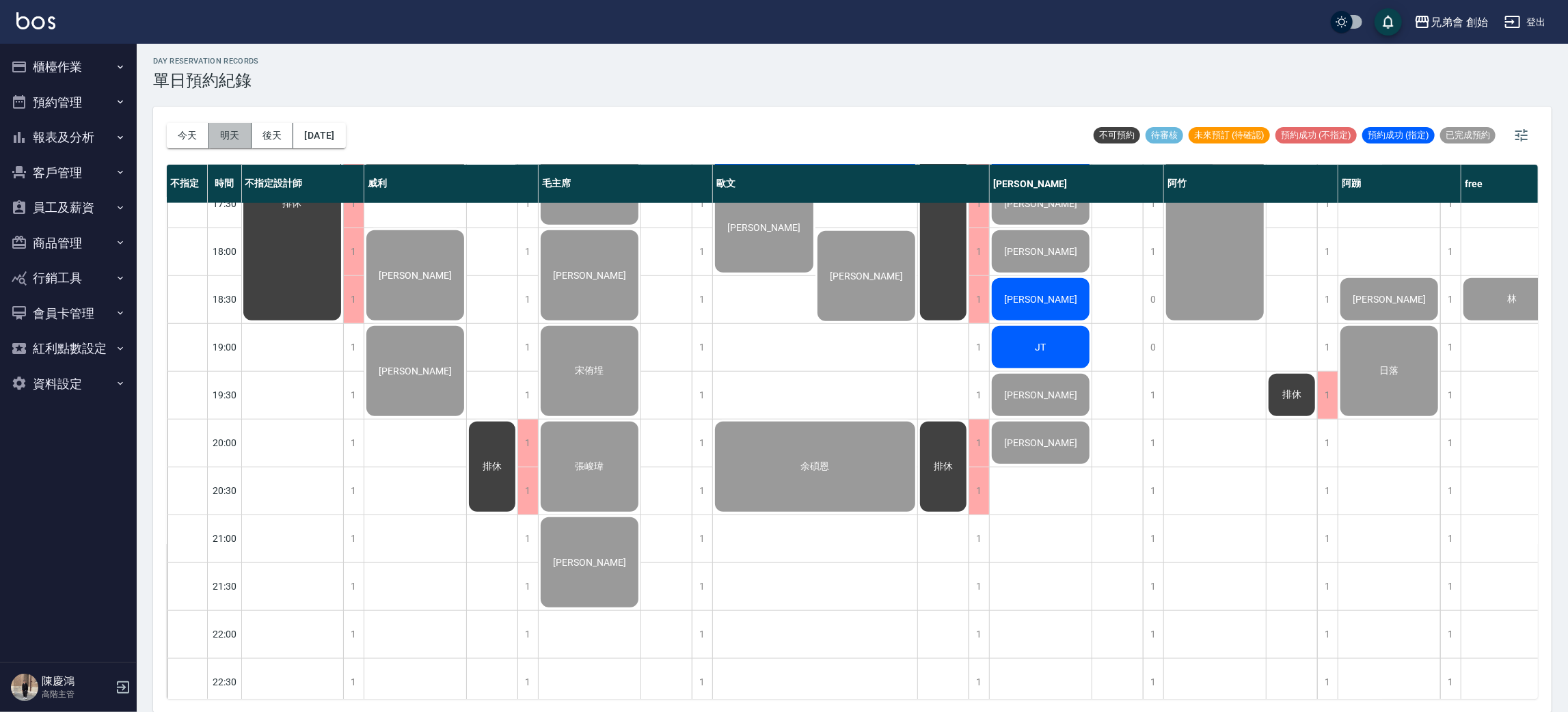
click at [228, 131] on button "明天" at bounding box center [230, 135] width 43 height 25
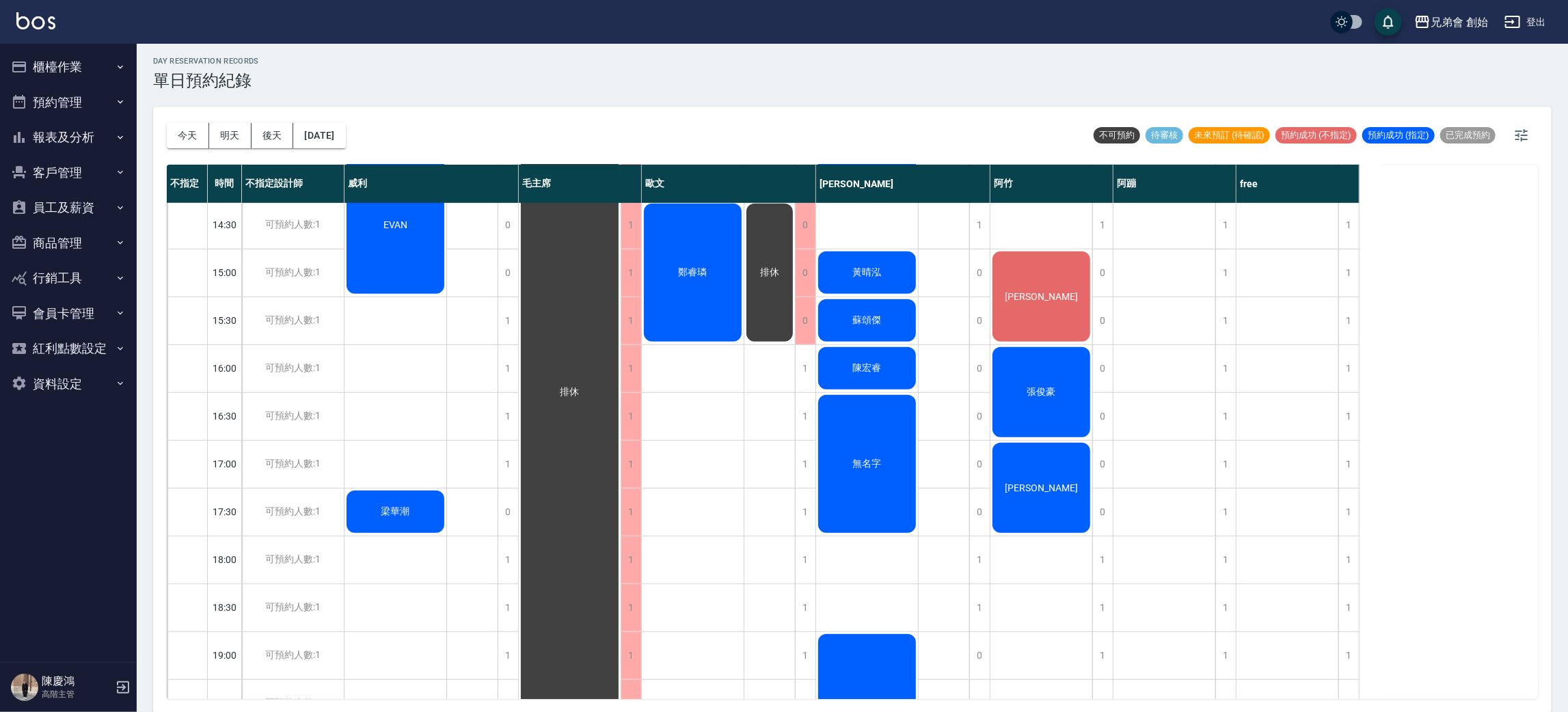
scroll to position [221, 0]
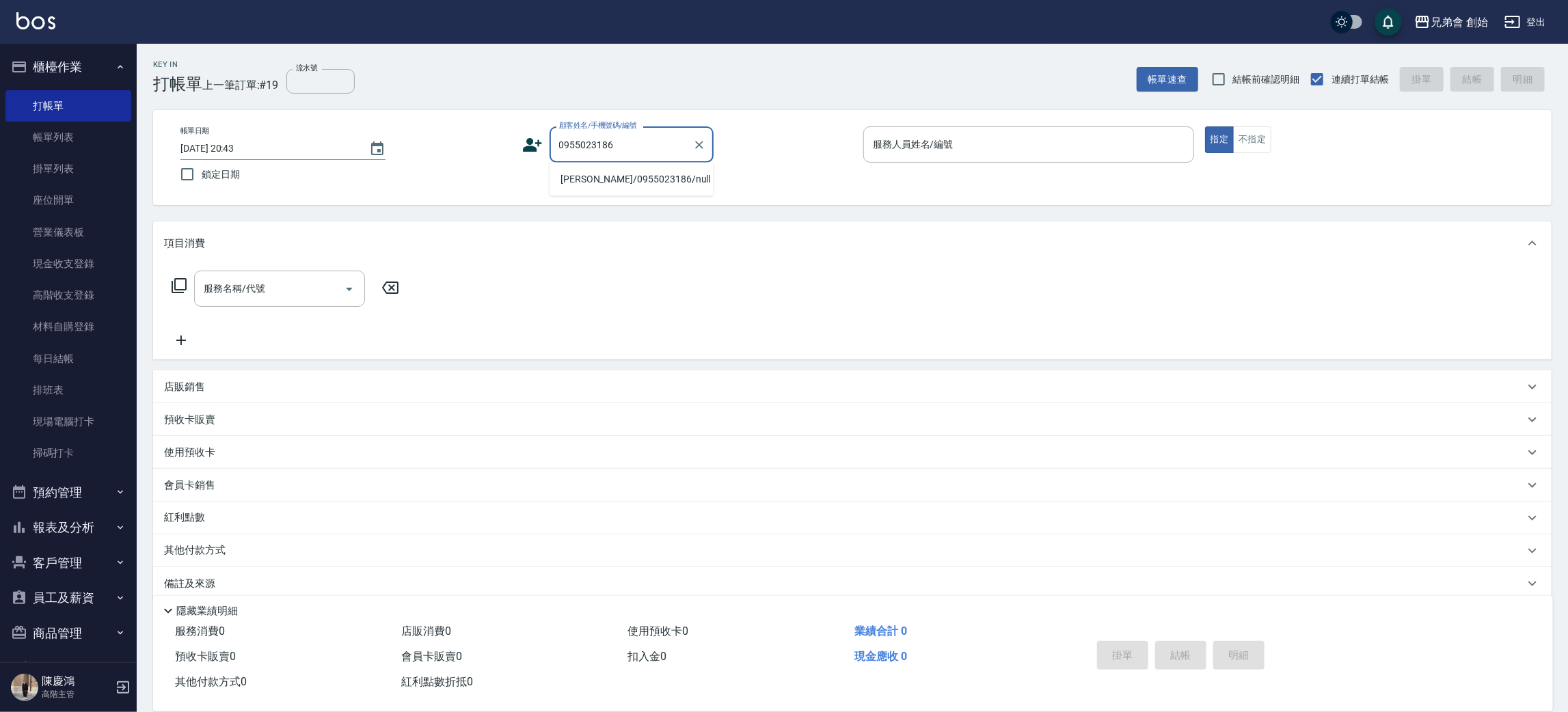
click at [615, 176] on li "[PERSON_NAME]/0955023186/null" at bounding box center [631, 179] width 164 height 23
type input "[PERSON_NAME]/0955023186/null"
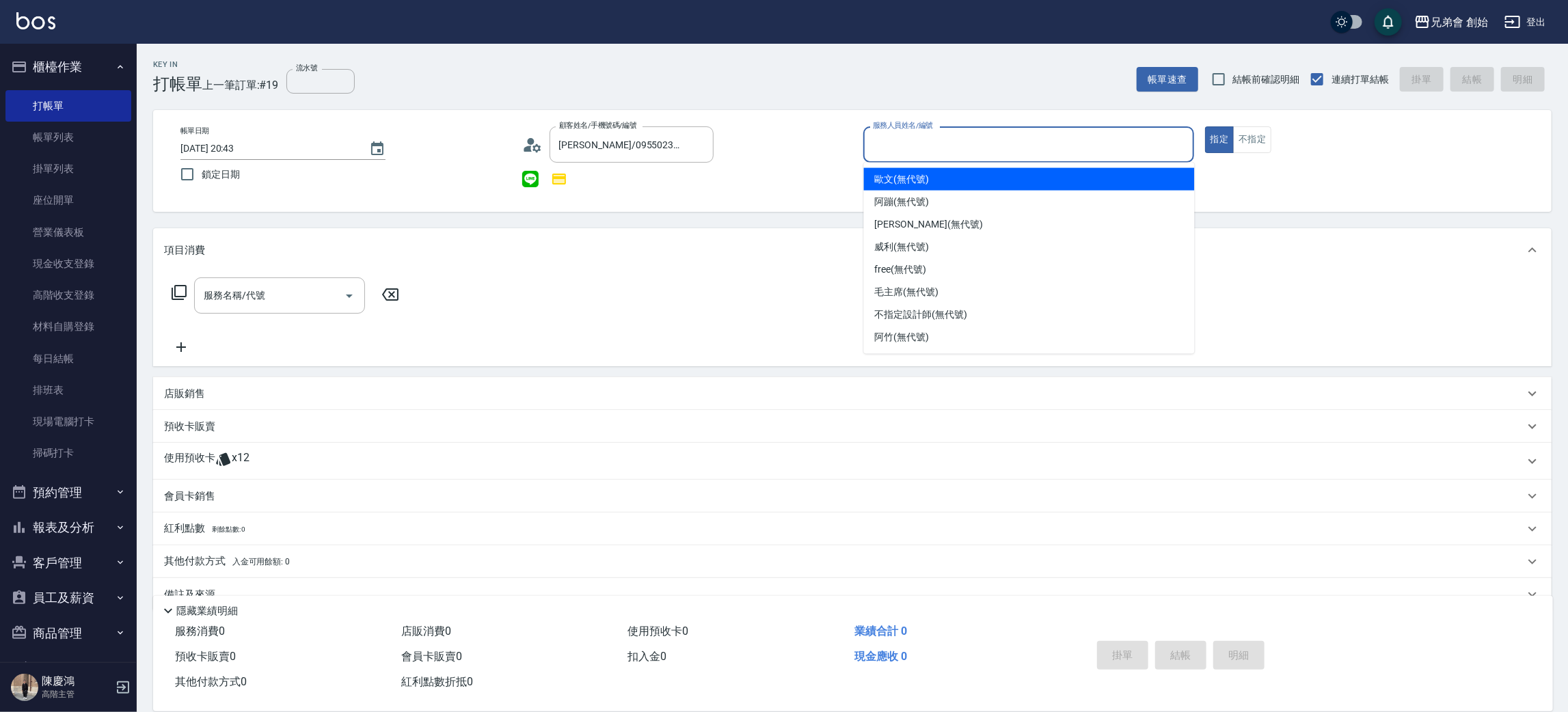
click at [942, 145] on input "服務人員姓名/編號" at bounding box center [1029, 145] width 319 height 24
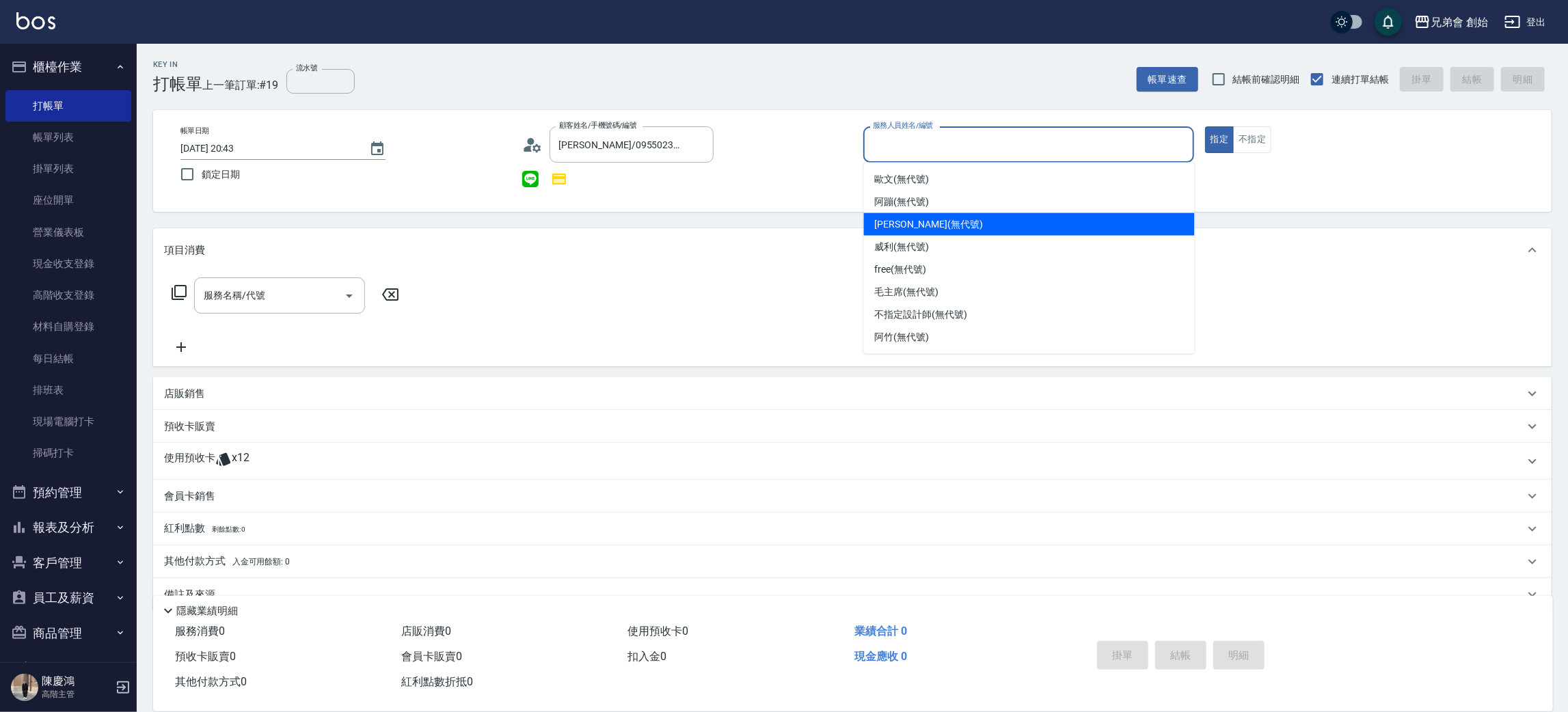
click at [941, 228] on div "[PERSON_NAME] (無代號)" at bounding box center [1029, 224] width 331 height 23
type input "[PERSON_NAME](無代號)"
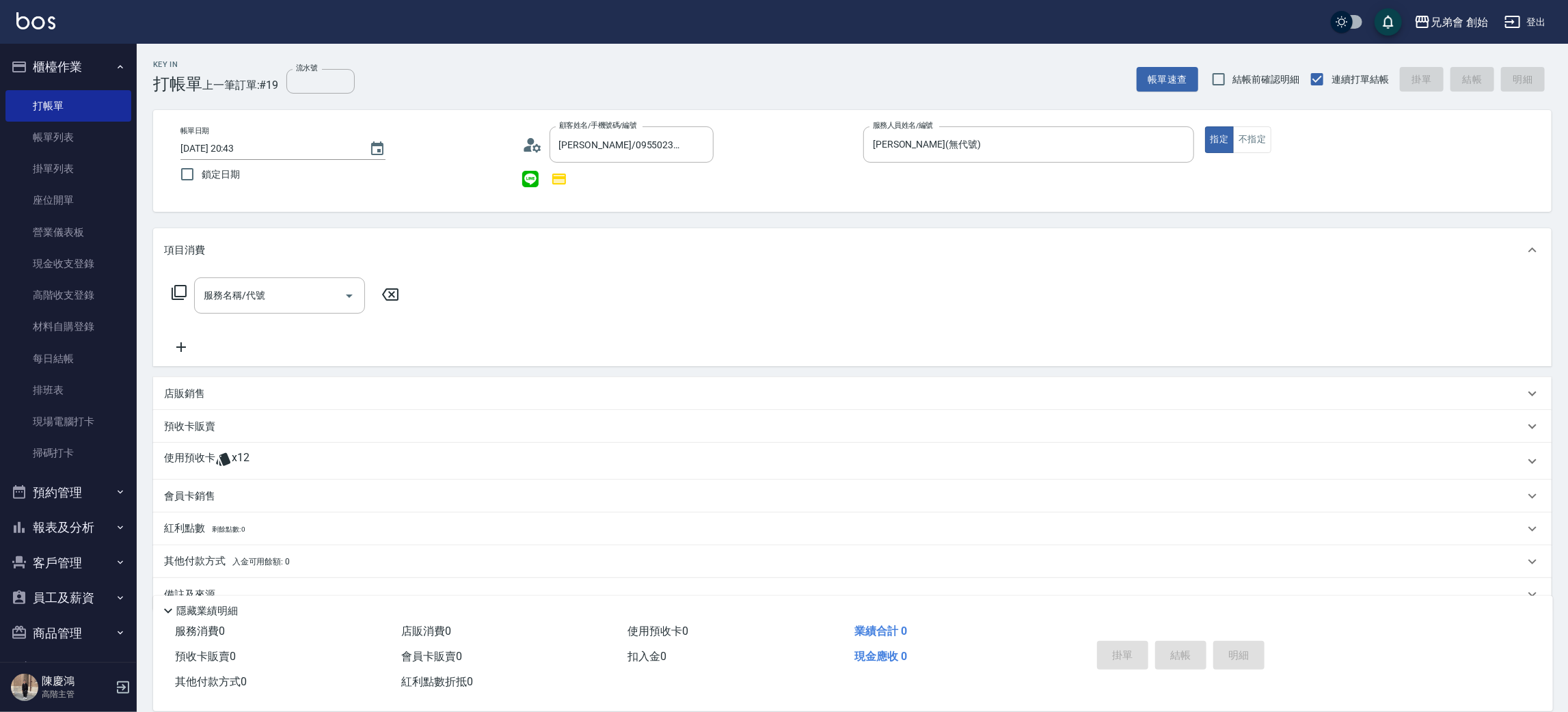
click at [241, 438] on div "預收卡販賣" at bounding box center [852, 426] width 1399 height 33
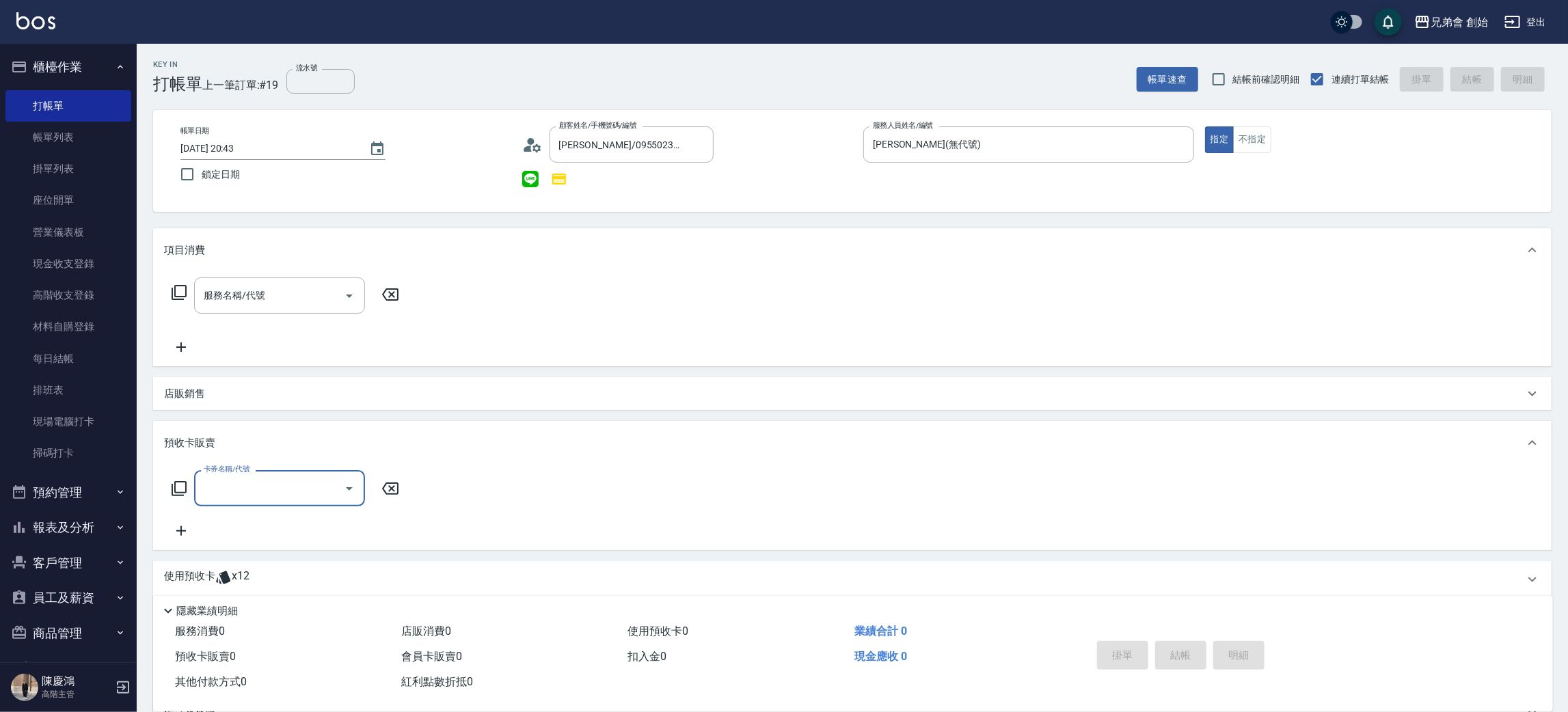
scroll to position [145, 0]
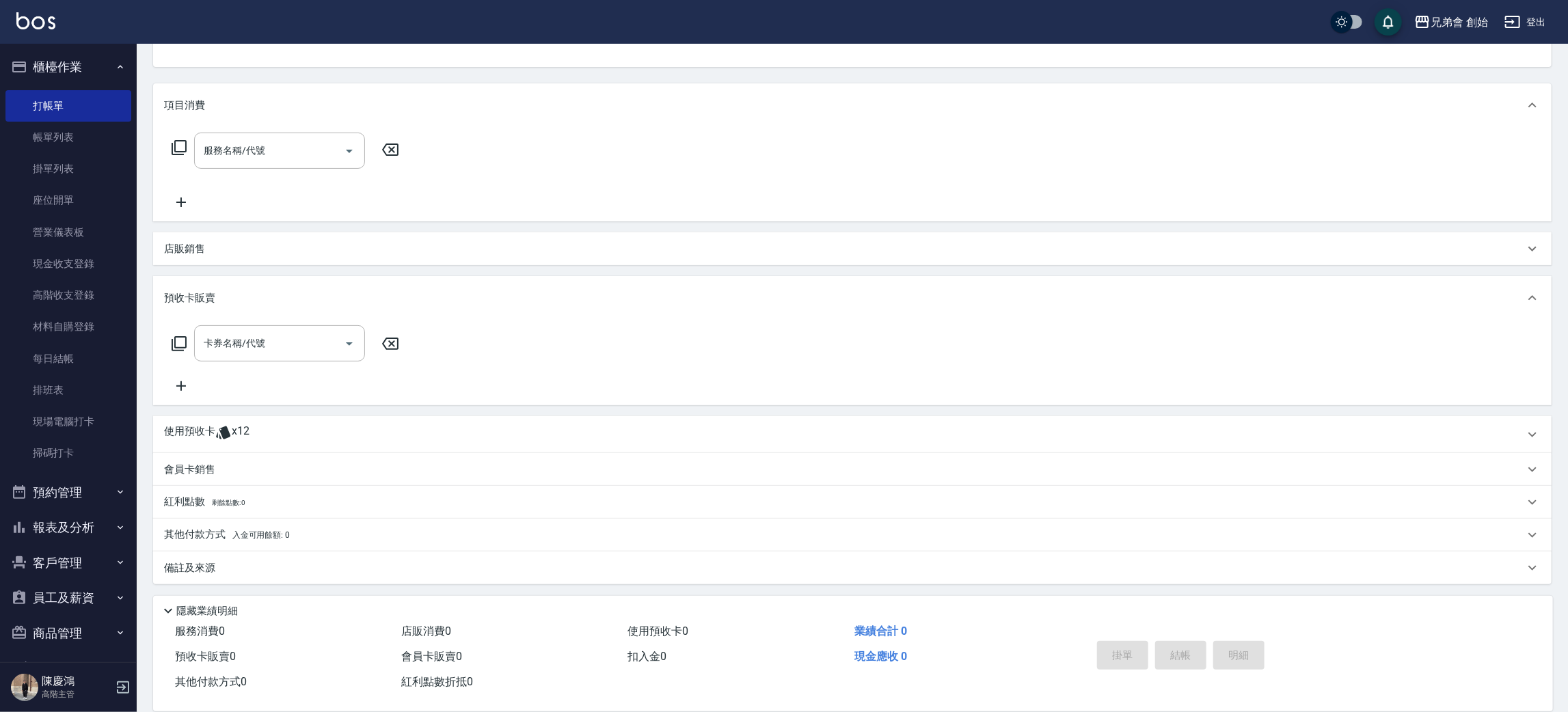
click at [273, 430] on div "使用預收卡 x12" at bounding box center [844, 435] width 1361 height 21
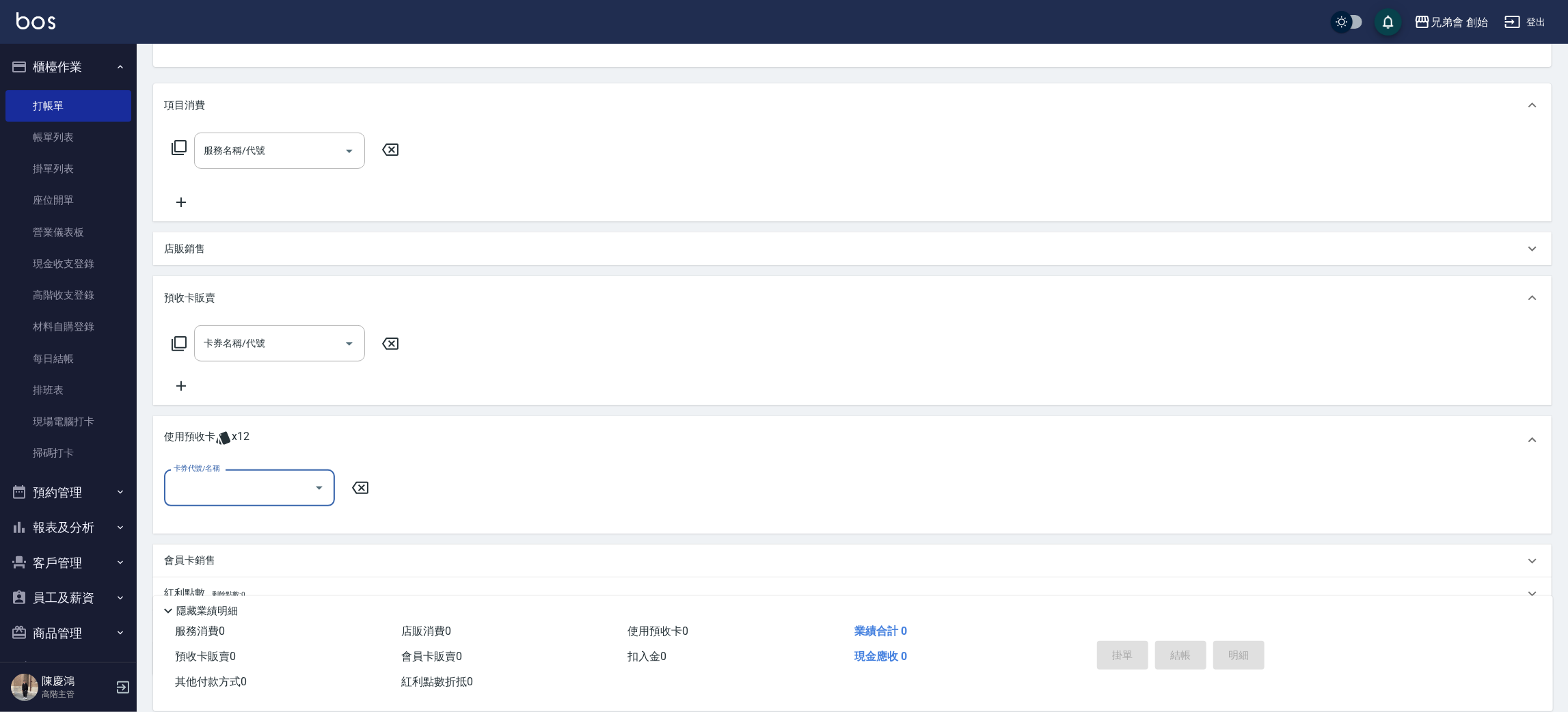
click at [262, 500] on div "卡券代號/名稱" at bounding box center [249, 487] width 171 height 36
click at [249, 531] on div "10500儲值(贈三次精修＆一次理髮) 剩餘12張" at bounding box center [249, 530] width 171 height 37
type input "10500儲值(贈三次精修＆一次理髮)"
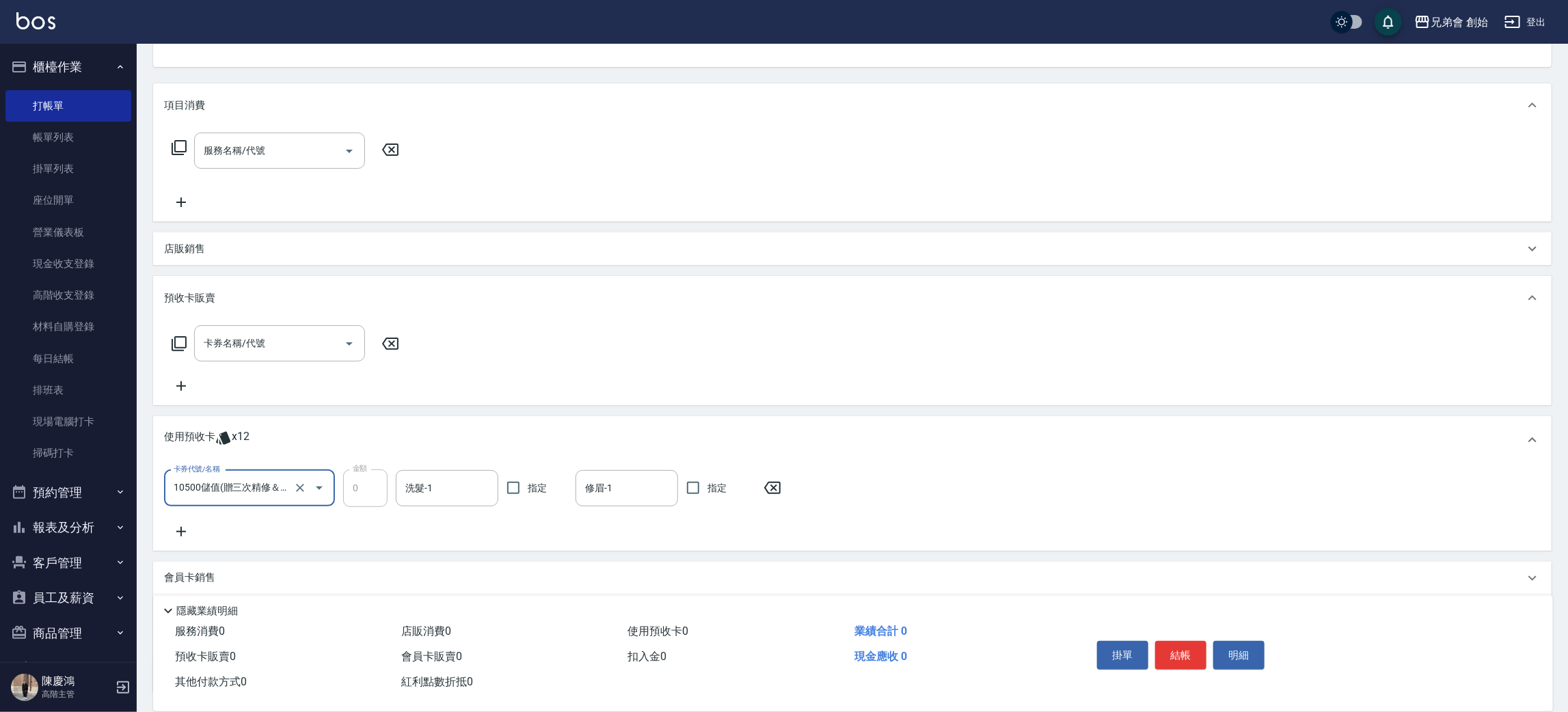
scroll to position [252, 0]
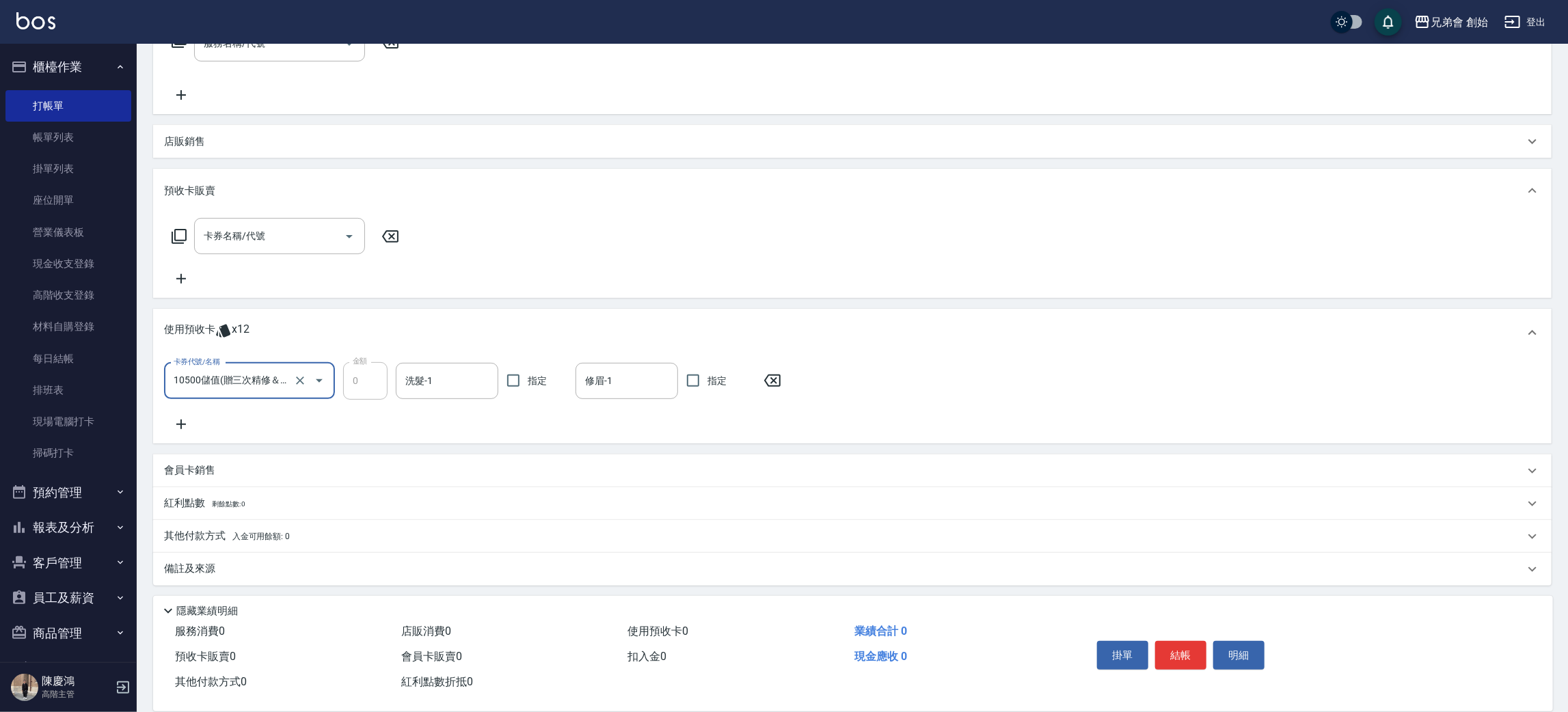
drag, startPoint x: 1193, startPoint y: 643, endPoint x: 1178, endPoint y: 634, distance: 17.5
click at [1193, 642] on button "結帳" at bounding box center [1181, 655] width 51 height 28
type input "[DATE] 21:13"
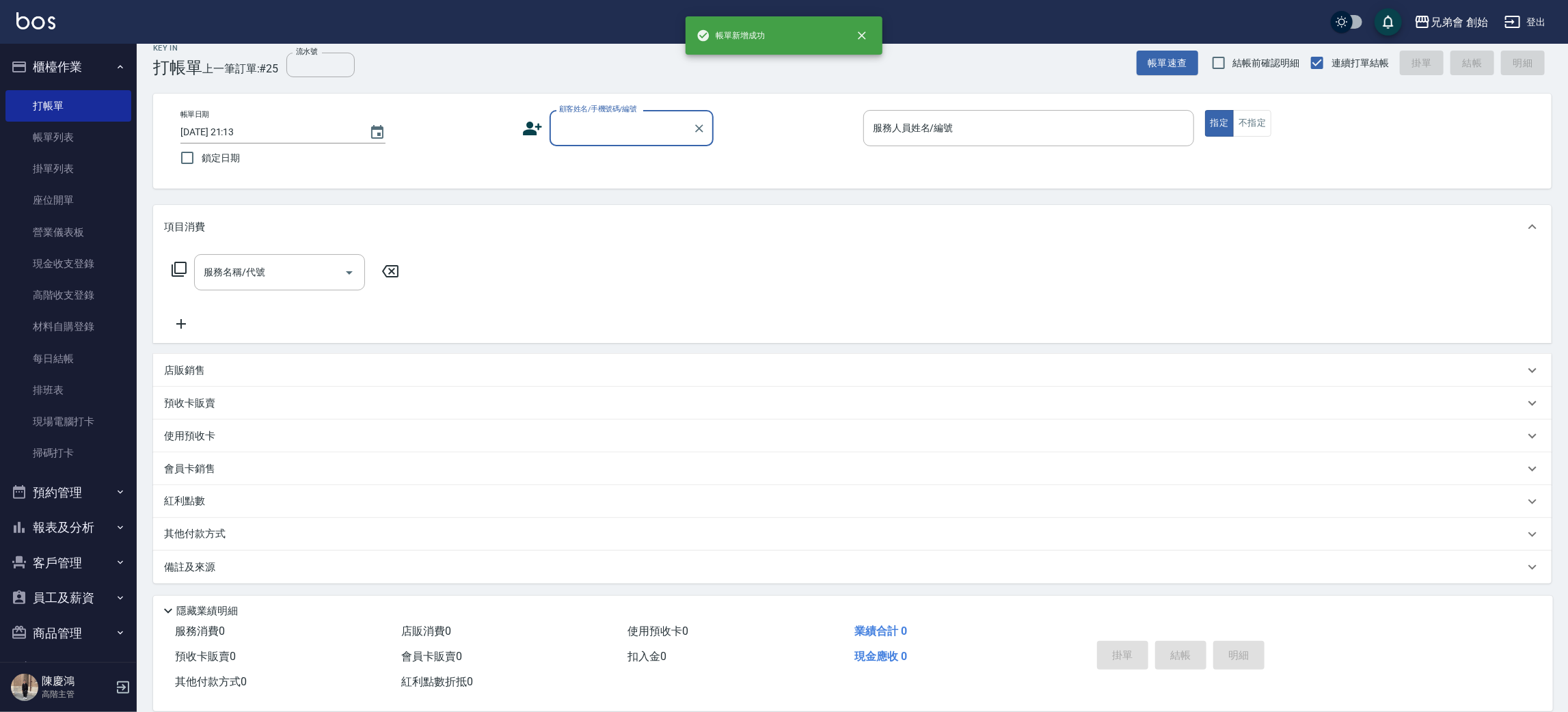
scroll to position [0, 0]
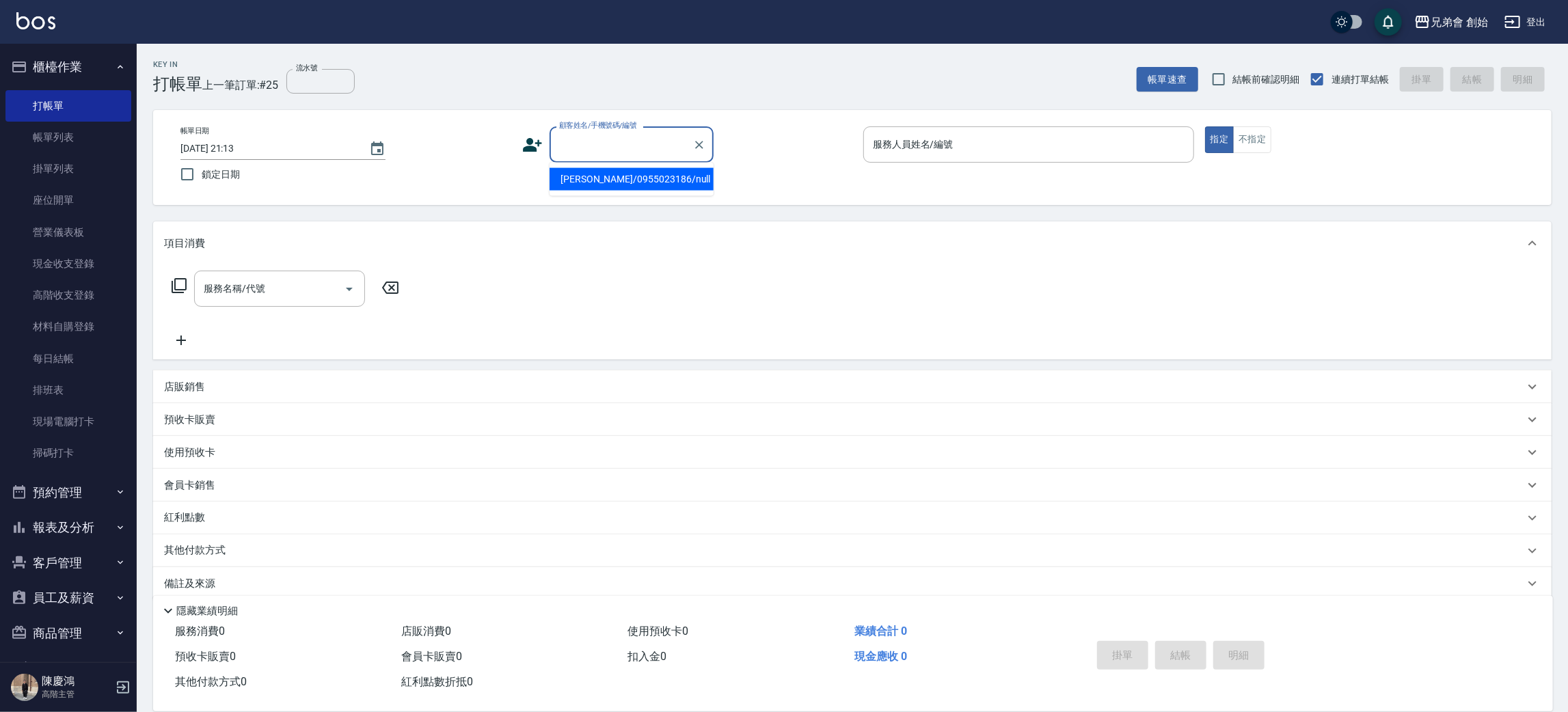
paste input "0921017365"
click at [601, 178] on li "張庭瑋/0921017365/null" at bounding box center [631, 179] width 164 height 23
type input "張庭瑋/0921017365/null"
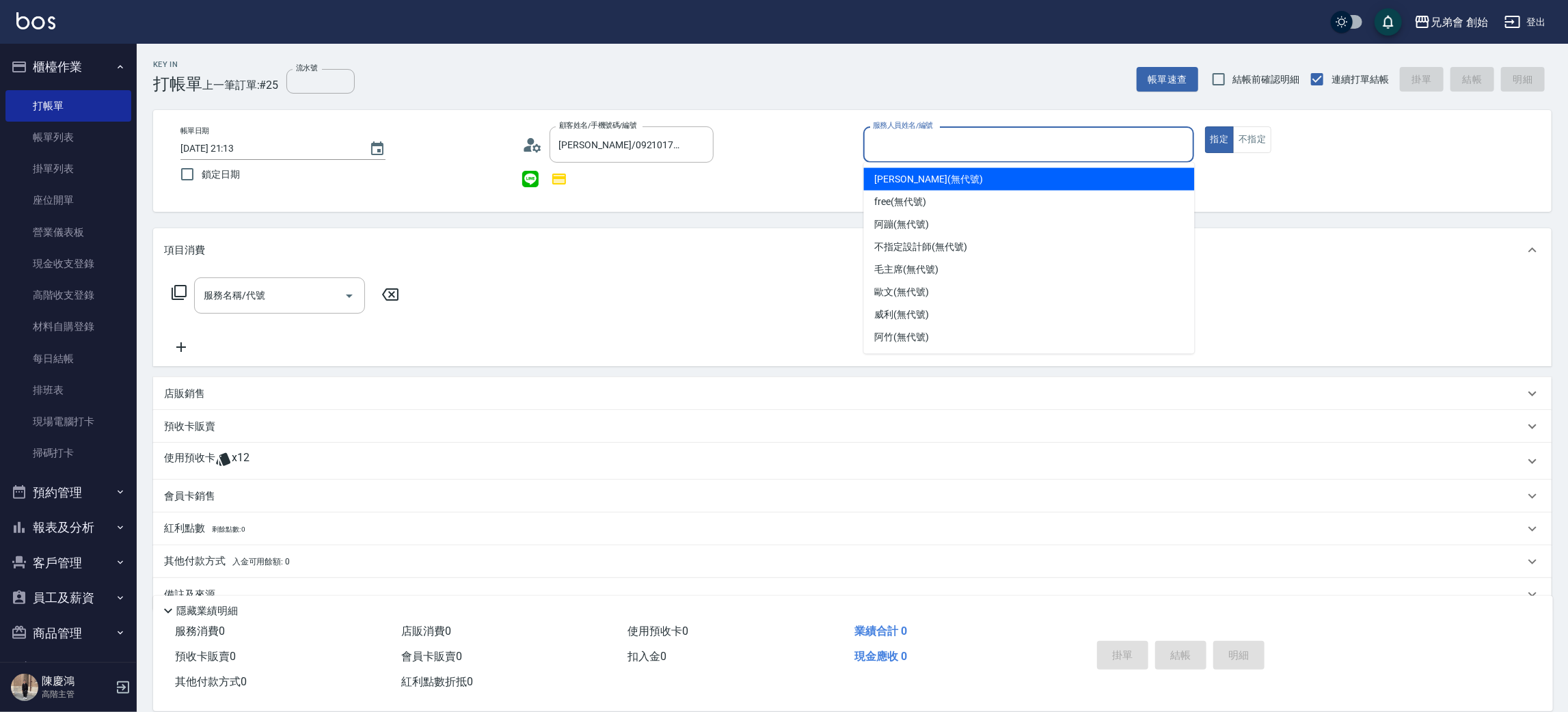
click at [882, 141] on input "服務人員姓名/編號" at bounding box center [1029, 145] width 319 height 24
click at [897, 178] on span "潘潘 (無代號)" at bounding box center [928, 179] width 108 height 14
type input "[PERSON_NAME](無代號)"
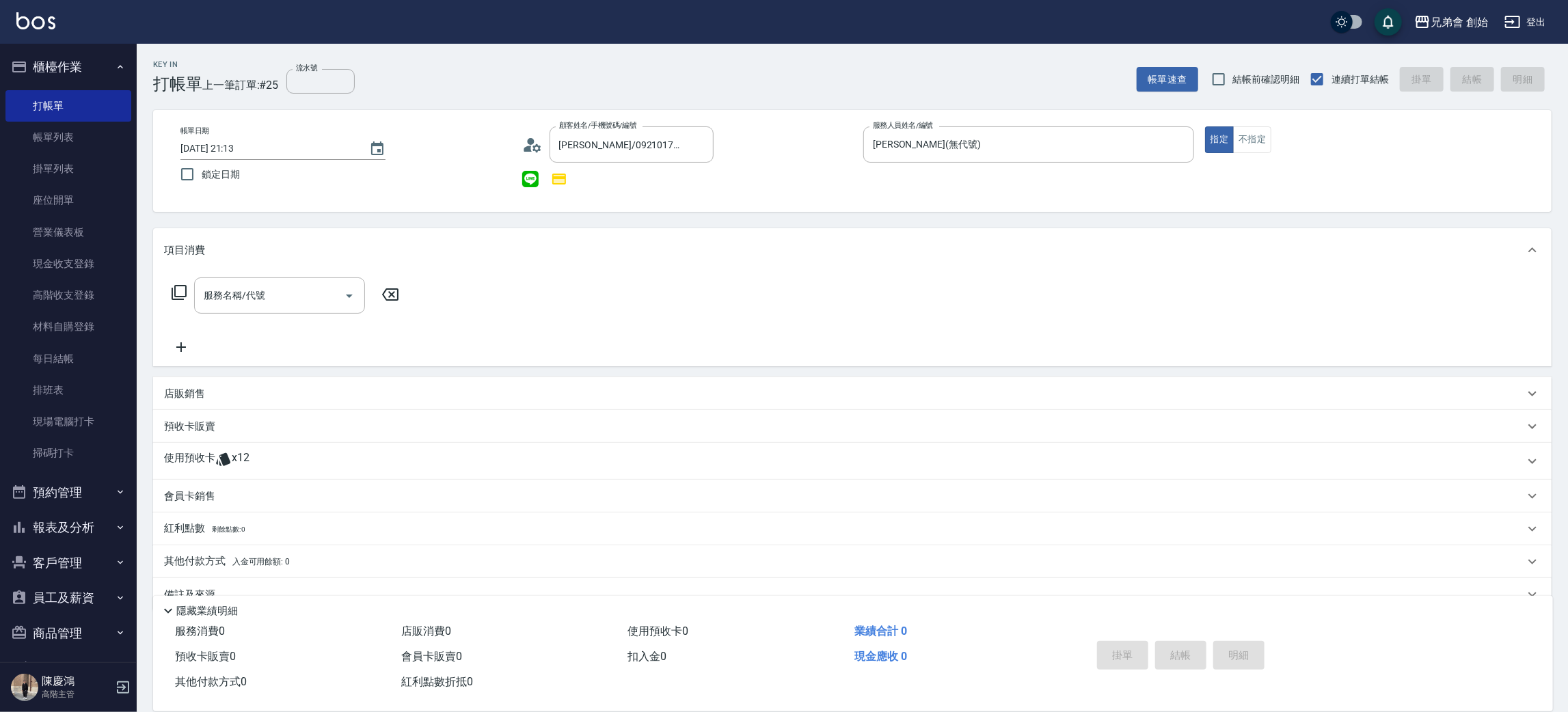
click at [268, 455] on div "使用預收卡 x12" at bounding box center [844, 461] width 1361 height 21
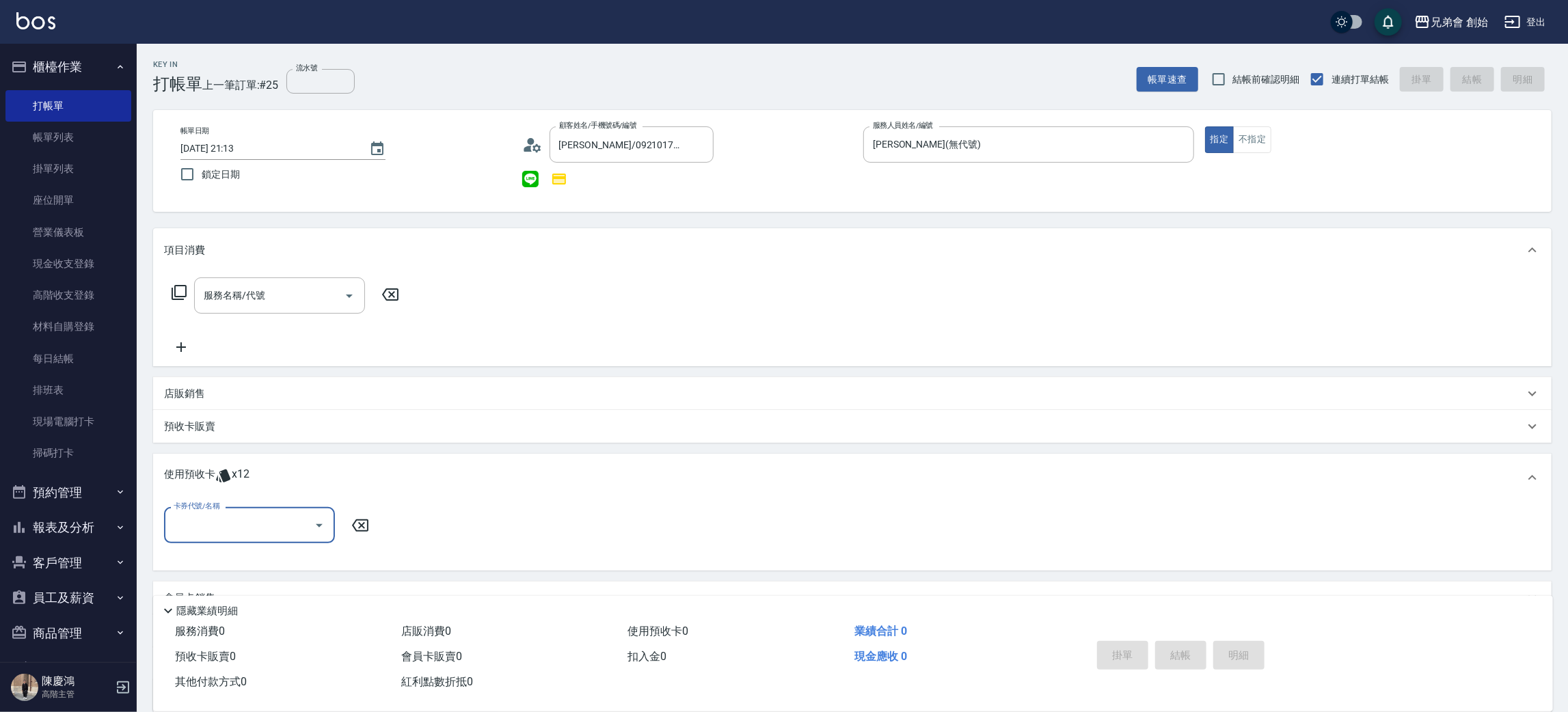
click at [249, 526] on input "卡券代號/名稱" at bounding box center [239, 525] width 138 height 24
click at [233, 555] on div "10500儲值(贈三次精修＆一次理髮) 剩餘12張" at bounding box center [249, 567] width 171 height 37
type input "10500儲值(贈三次精修＆一次理髮)"
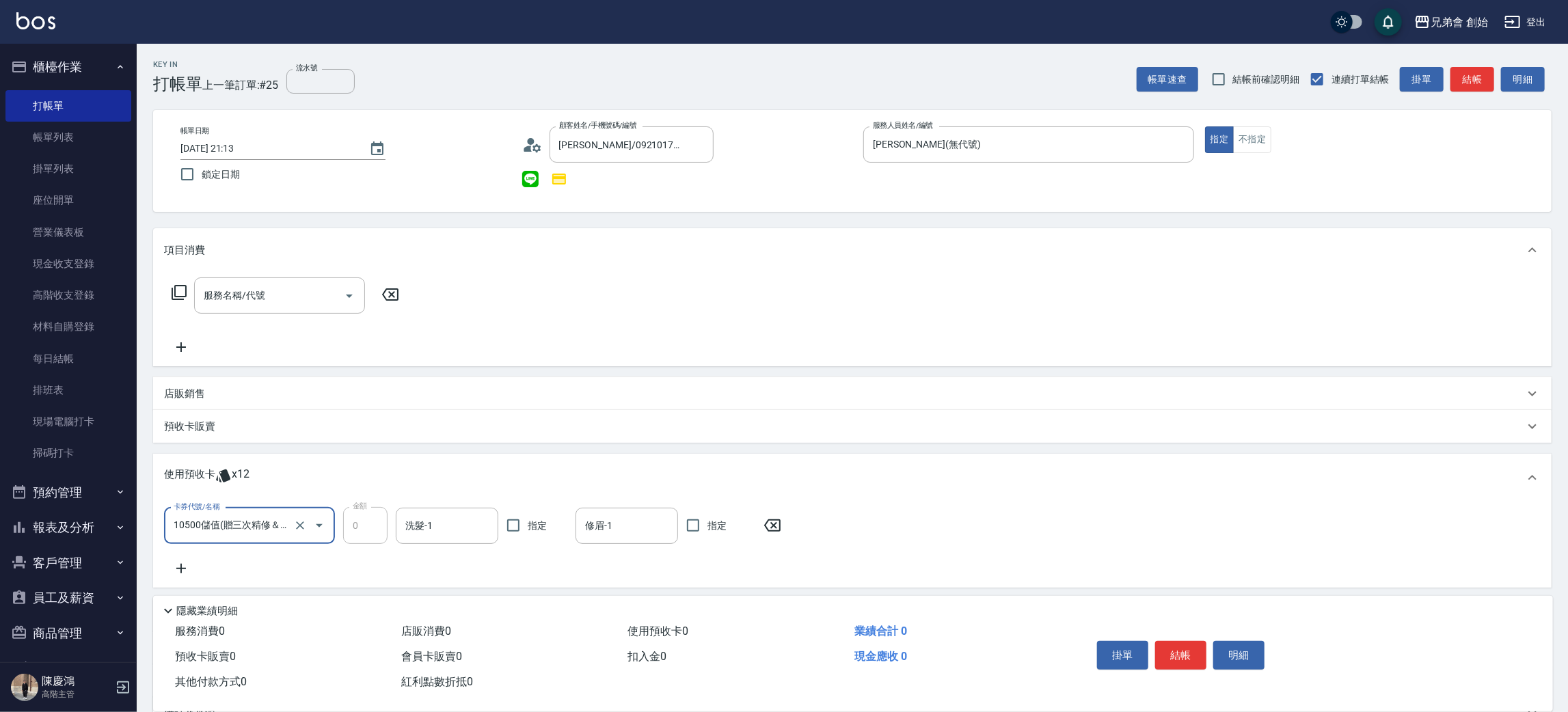
scroll to position [145, 0]
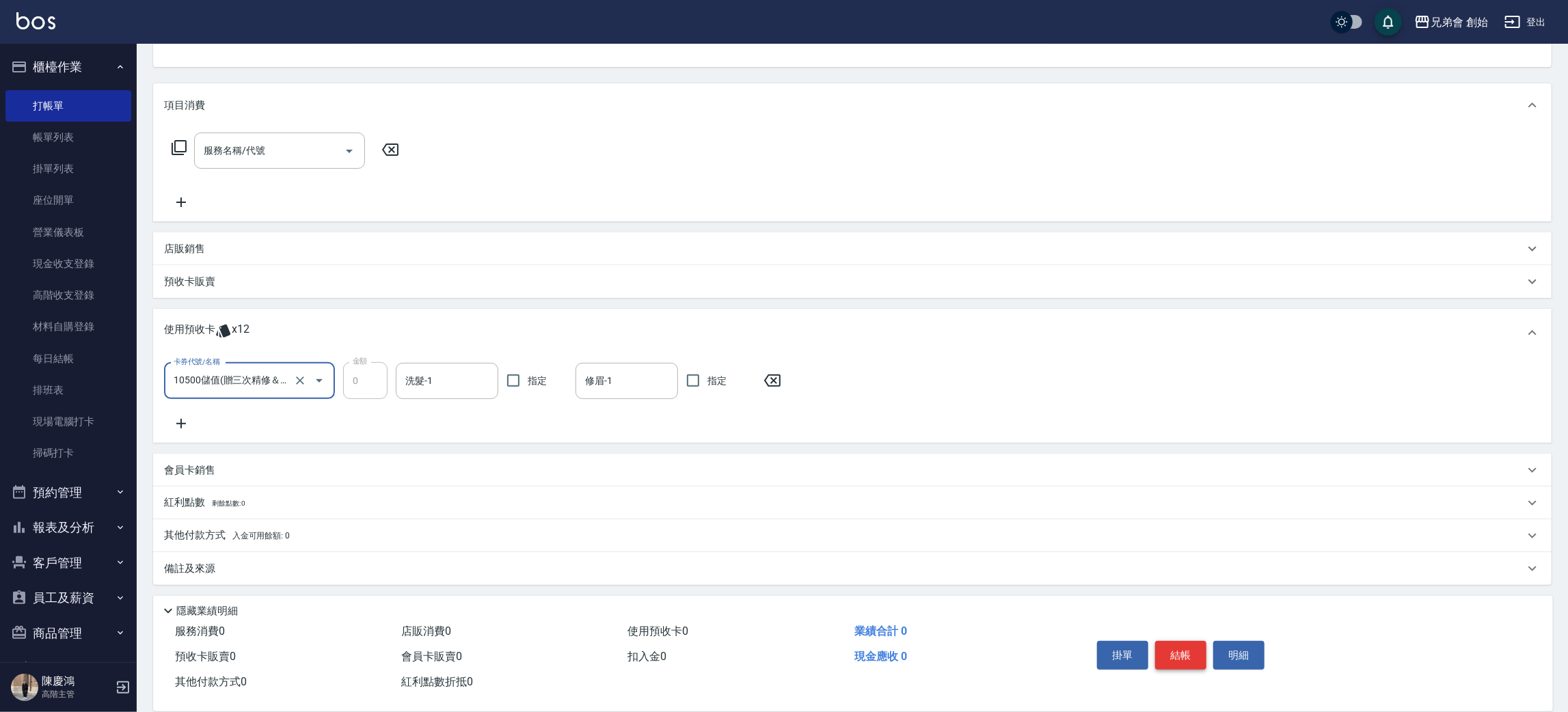
click at [1159, 642] on button "結帳" at bounding box center [1181, 655] width 51 height 28
type input "2025/08/22 21:14"
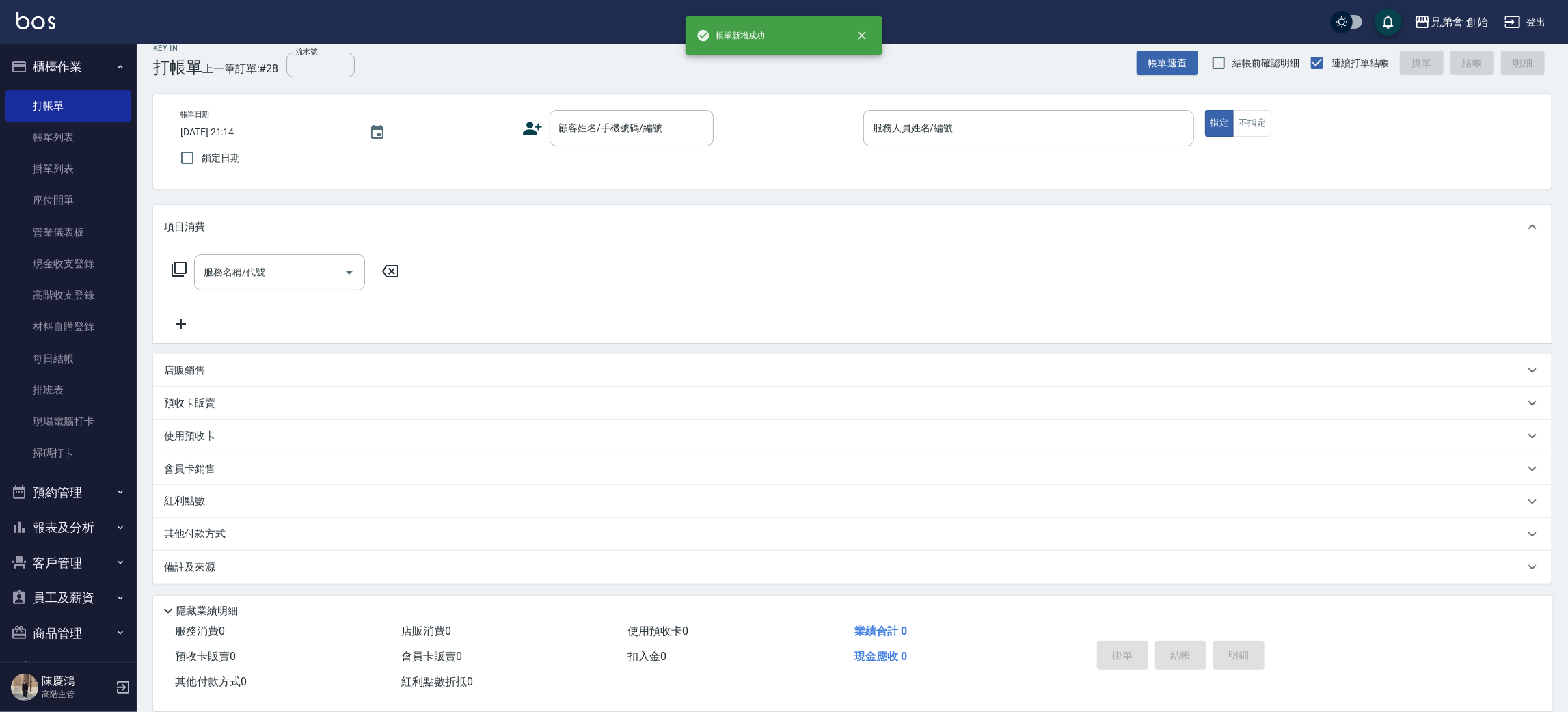
scroll to position [15, 0]
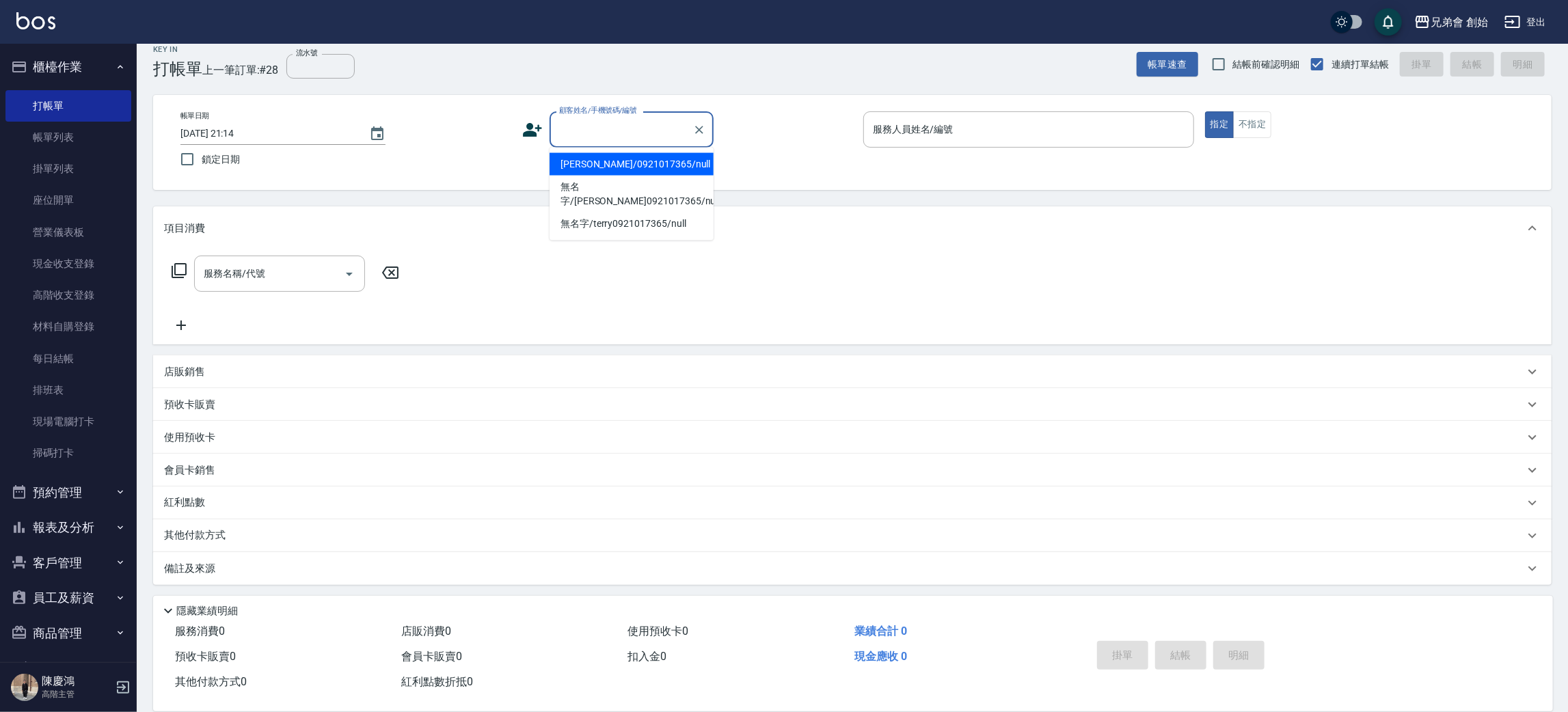
paste input "0915002579"
click at [618, 161] on li "JT/0915002579/null" at bounding box center [631, 164] width 164 height 23
type input "JT/0915002579/null"
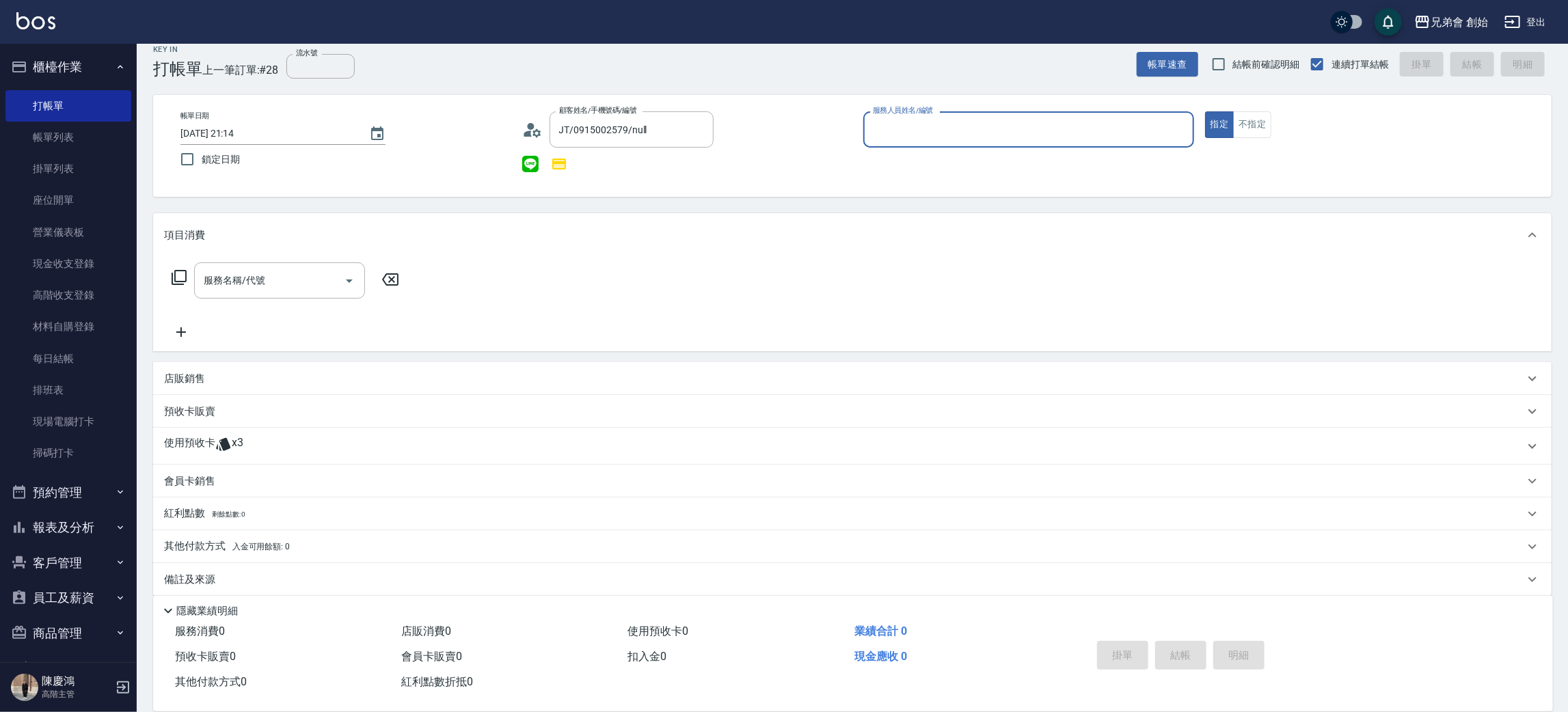
click at [892, 130] on input "服務人員姓名/編號" at bounding box center [1029, 130] width 319 height 24
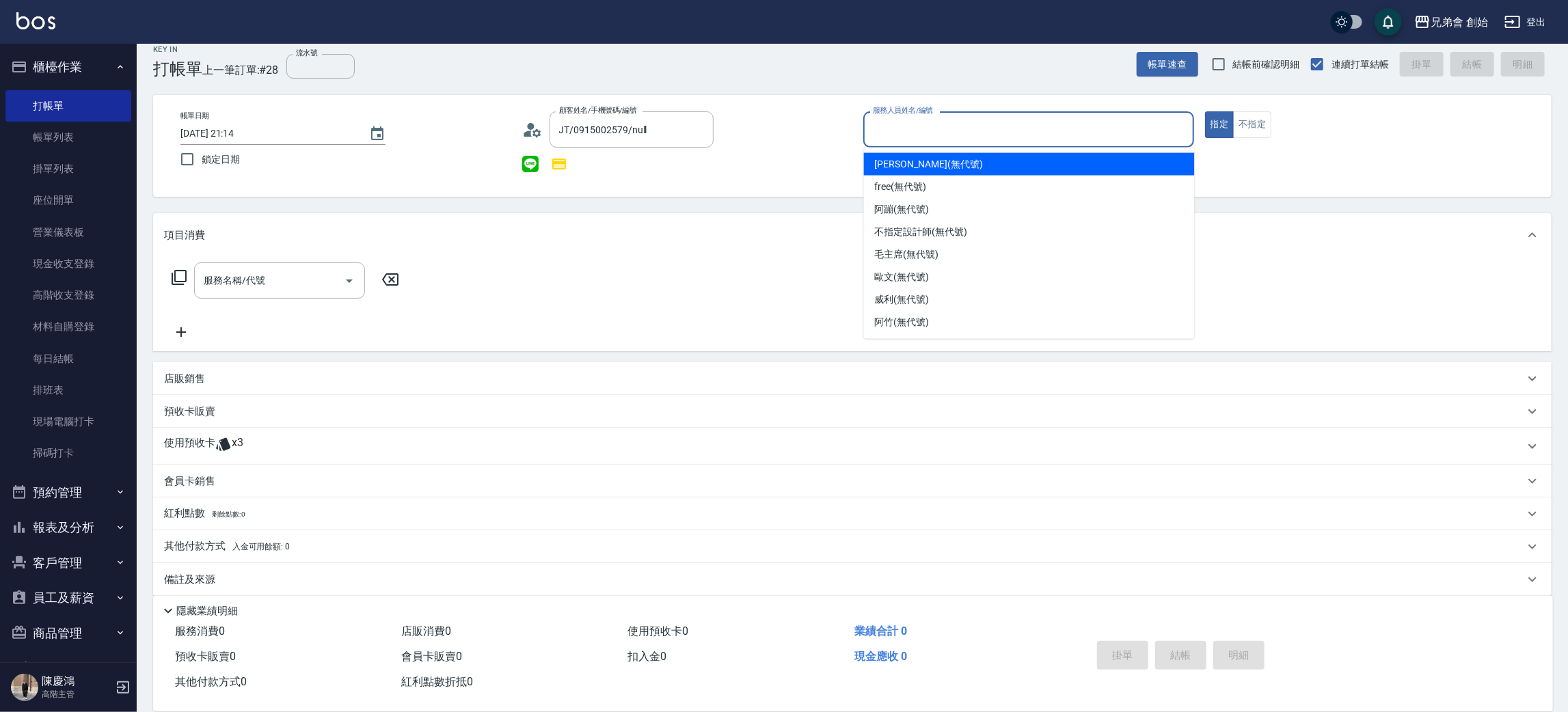
click at [912, 170] on span "潘潘 (無代號)" at bounding box center [928, 164] width 108 height 14
type input "潘潘(無代號)"
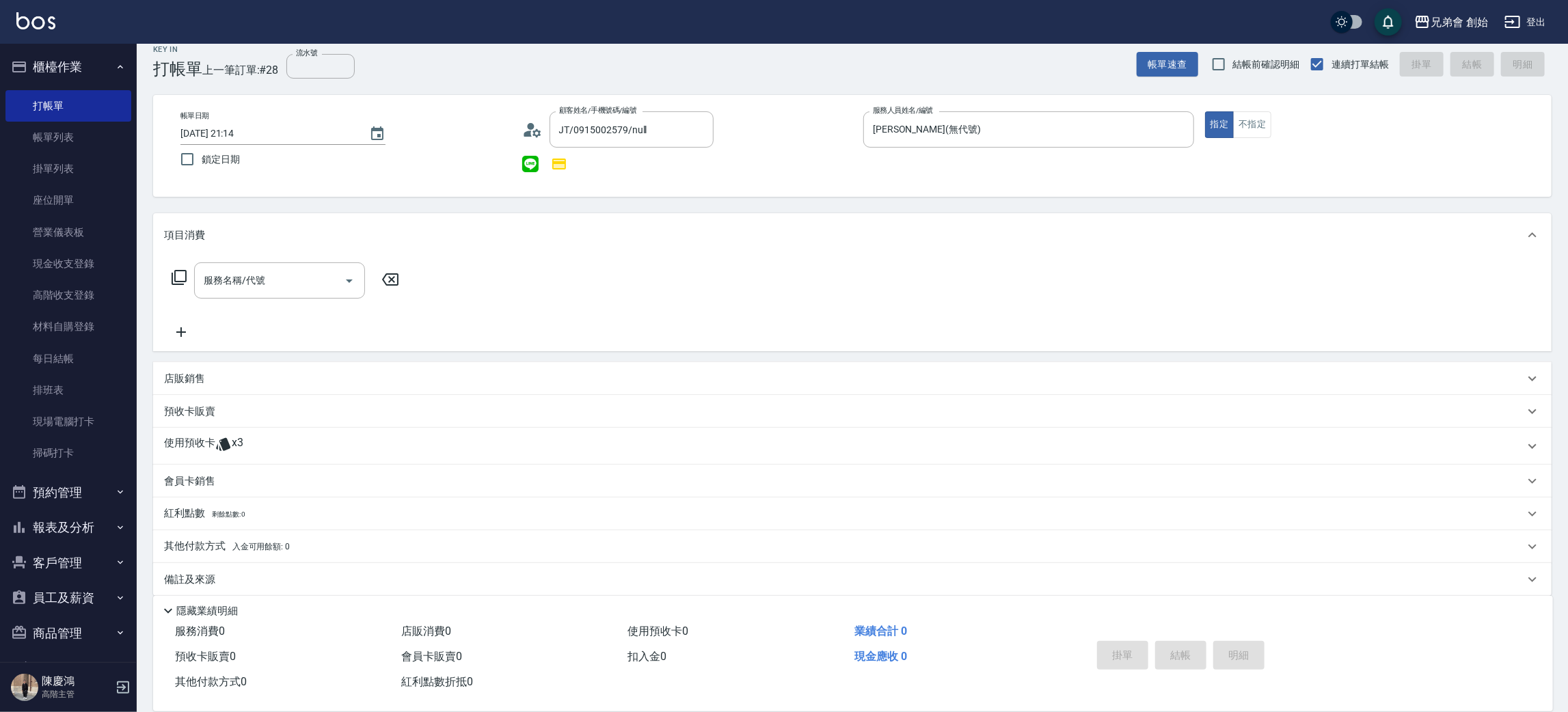
click at [238, 433] on div "使用預收卡 x3" at bounding box center [852, 446] width 1399 height 37
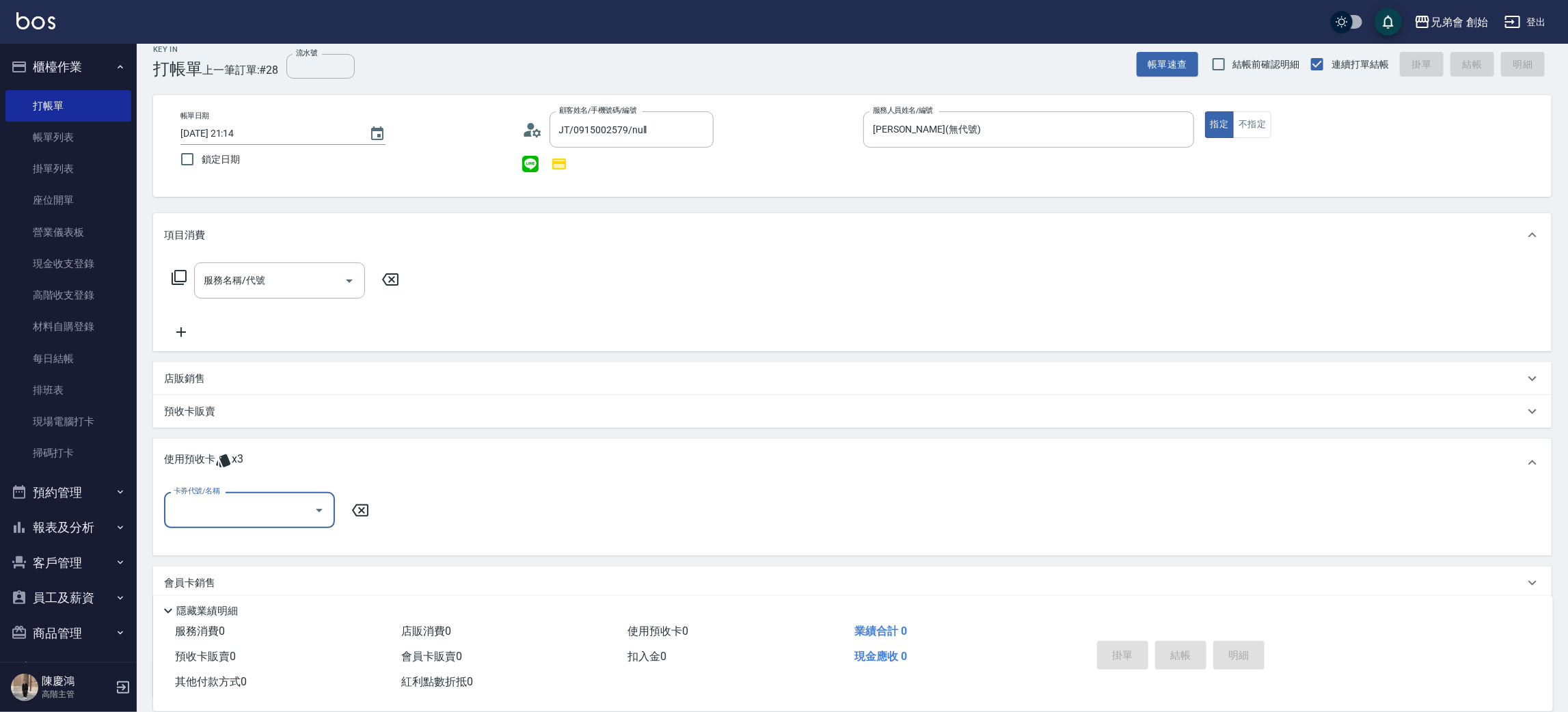
scroll to position [0, 0]
click at [238, 492] on div "卡券代號/名稱" at bounding box center [249, 510] width 171 height 36
click at [232, 539] on div "3500方案贈修容一堂 剩餘3張" at bounding box center [249, 544] width 171 height 23
type input "3500方案贈修容一堂"
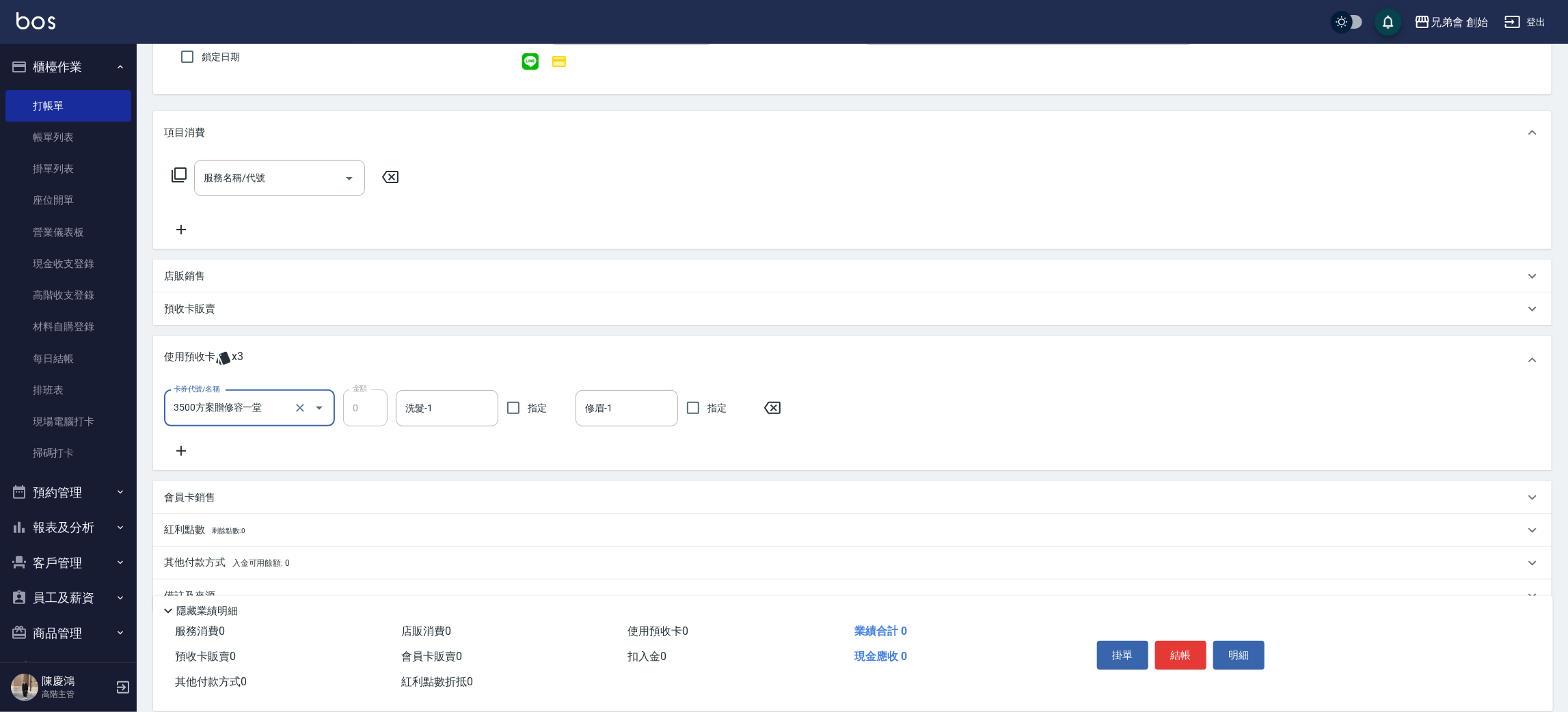
scroll to position [145, 0]
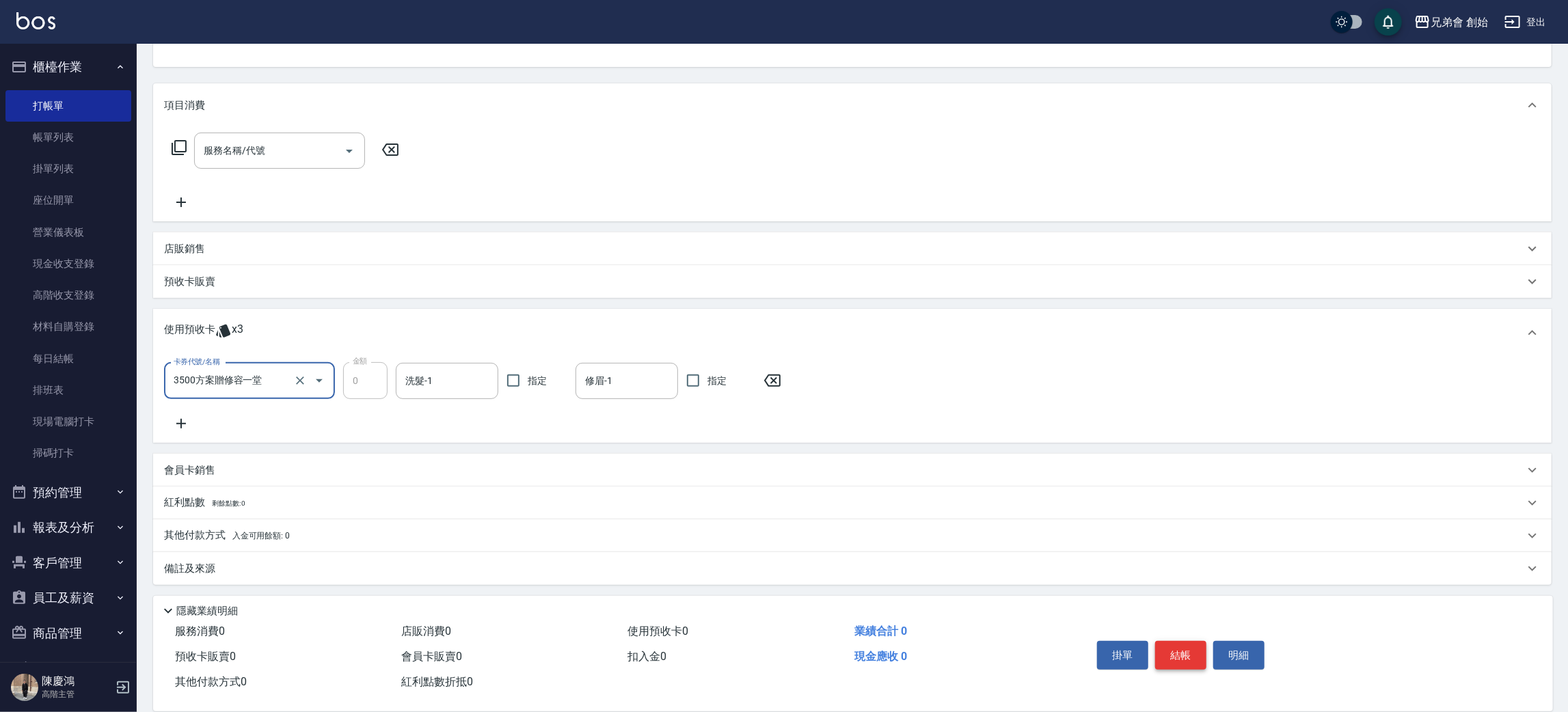
click at [1162, 641] on button "結帳" at bounding box center [1181, 655] width 51 height 28
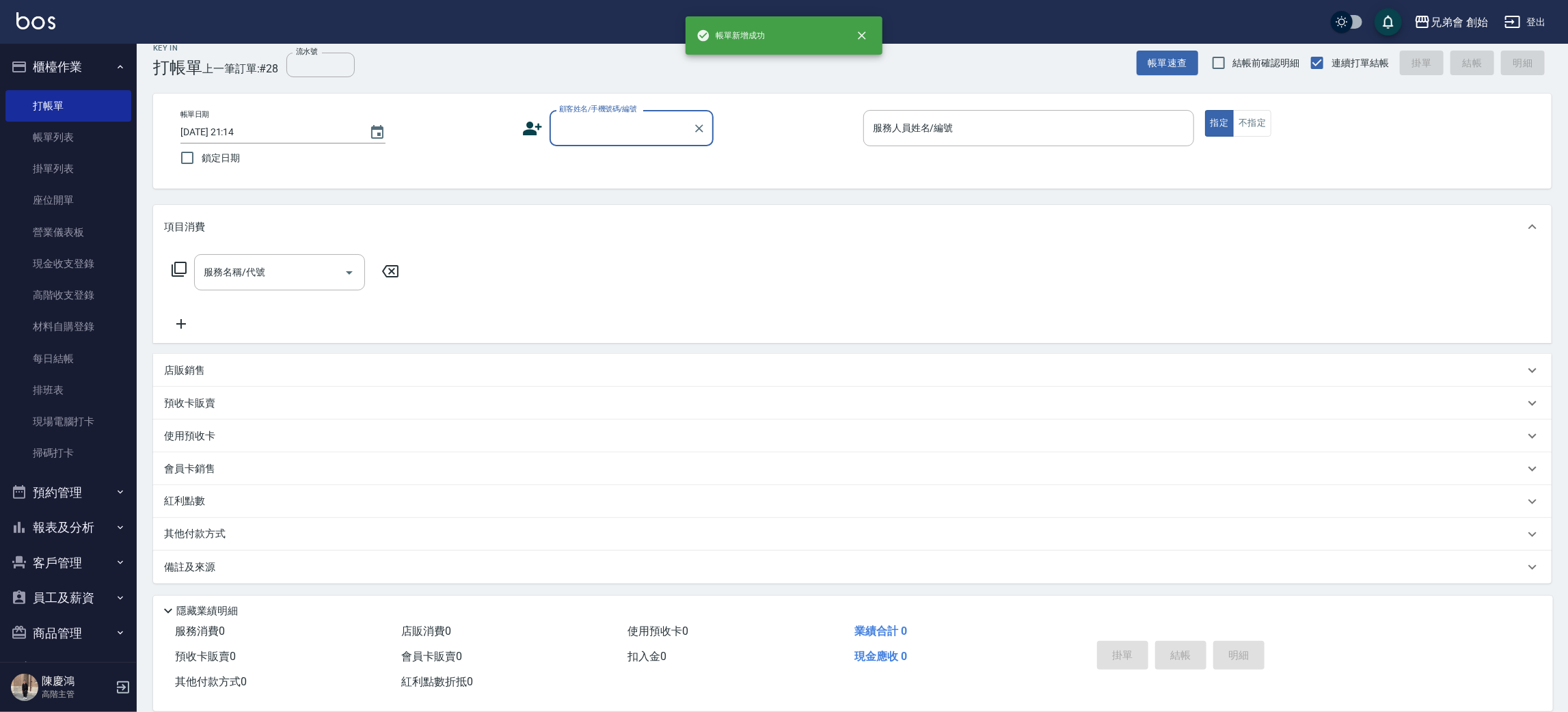
scroll to position [15, 0]
drag, startPoint x: 576, startPoint y: 114, endPoint x: 569, endPoint y: 125, distance: 13.0
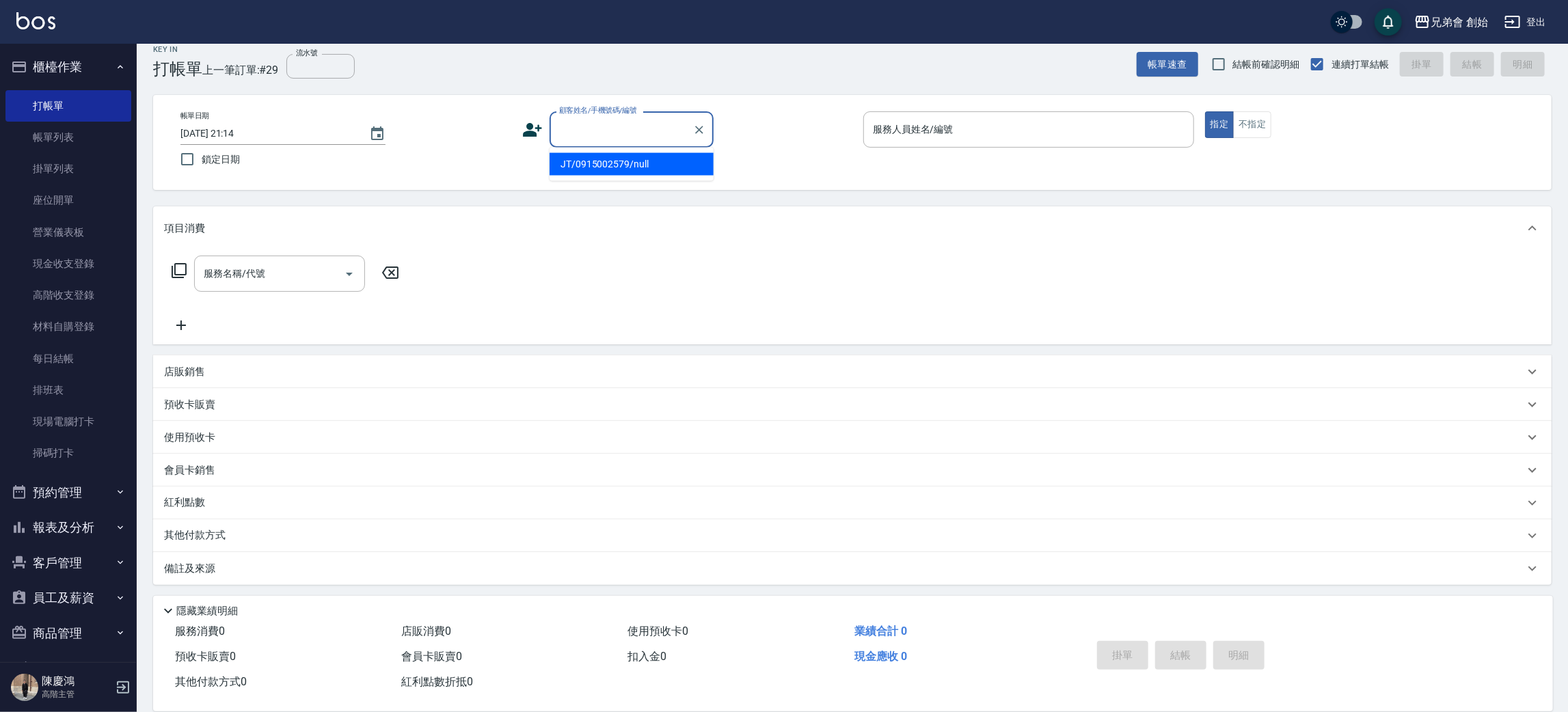
paste input "0975591570"
click at [585, 159] on li "徐揚/0975591570/null" at bounding box center [631, 164] width 164 height 23
type input "徐揚/0975591570/null"
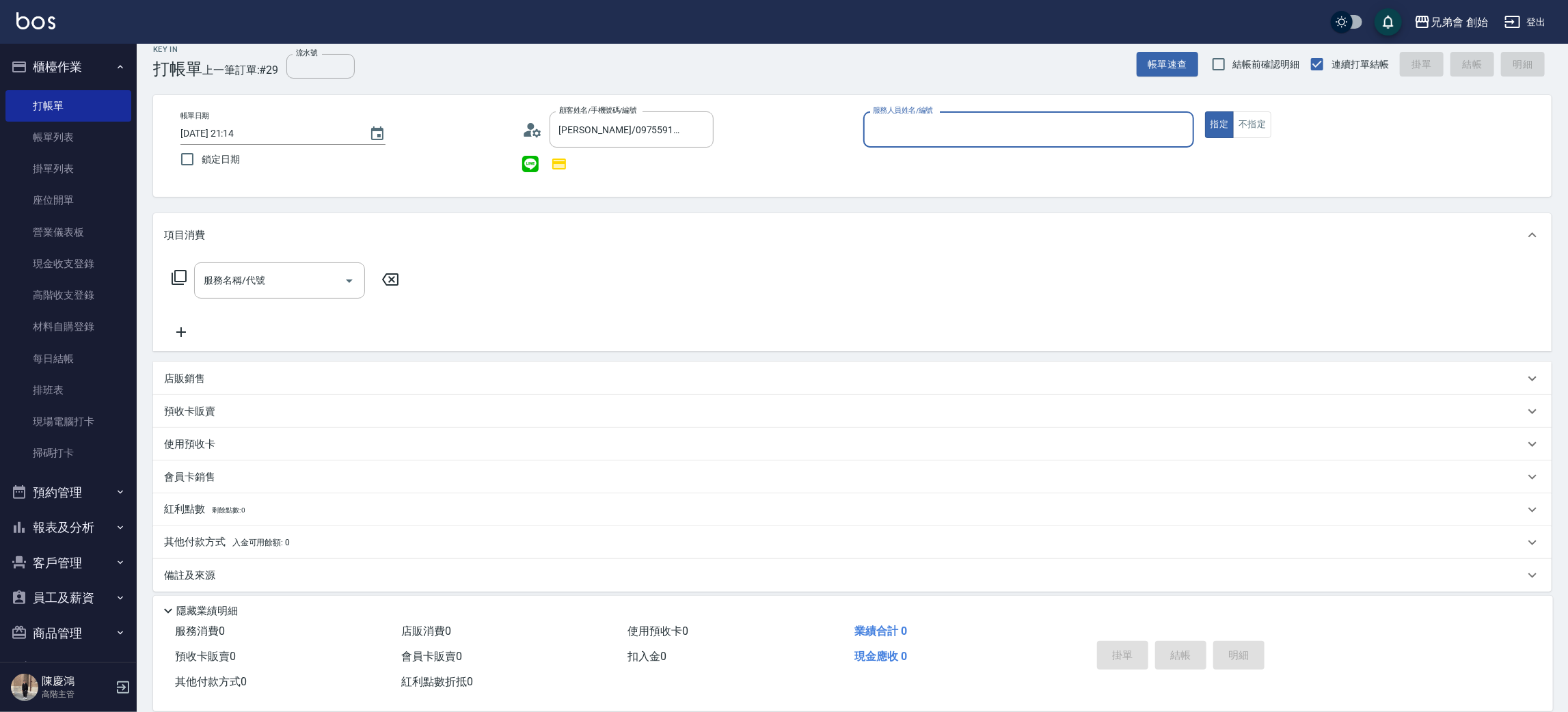
click at [953, 130] on input "服務人員姓名/編號" at bounding box center [1029, 130] width 319 height 24
click at [70, 139] on link "帳單列表" at bounding box center [69, 138] width 125 height 32
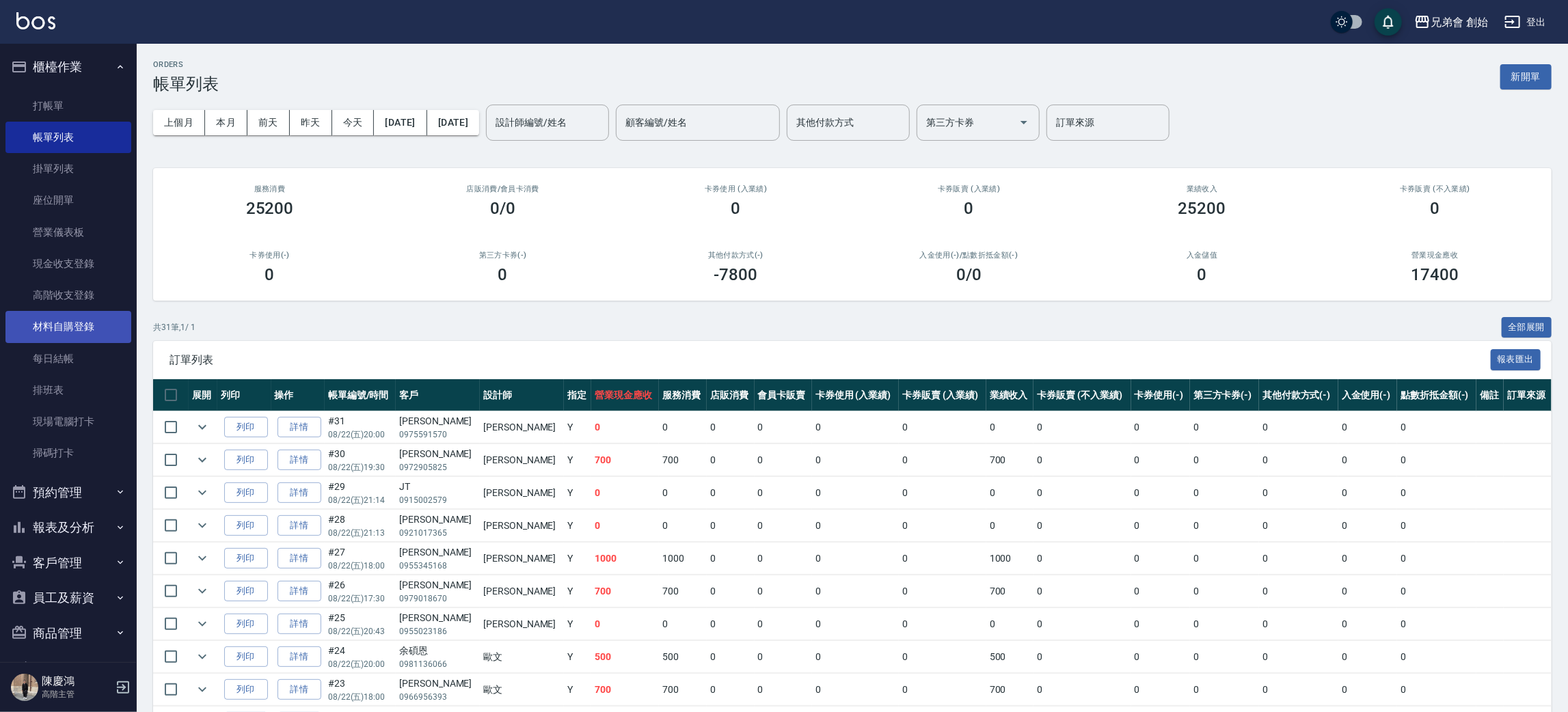
click at [77, 328] on link "材料自購登錄" at bounding box center [69, 327] width 125 height 32
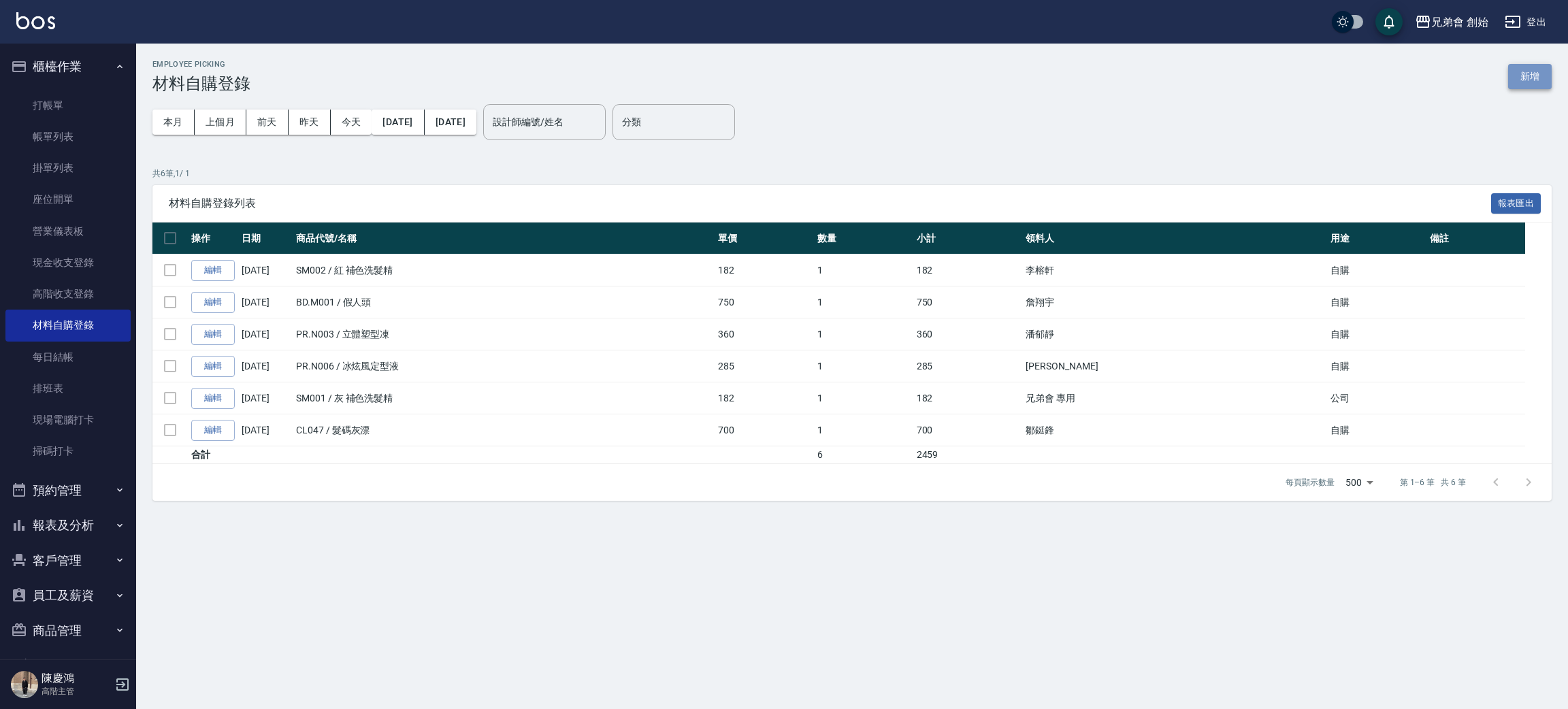
click at [1526, 76] on button "新增" at bounding box center [1530, 77] width 43 height 25
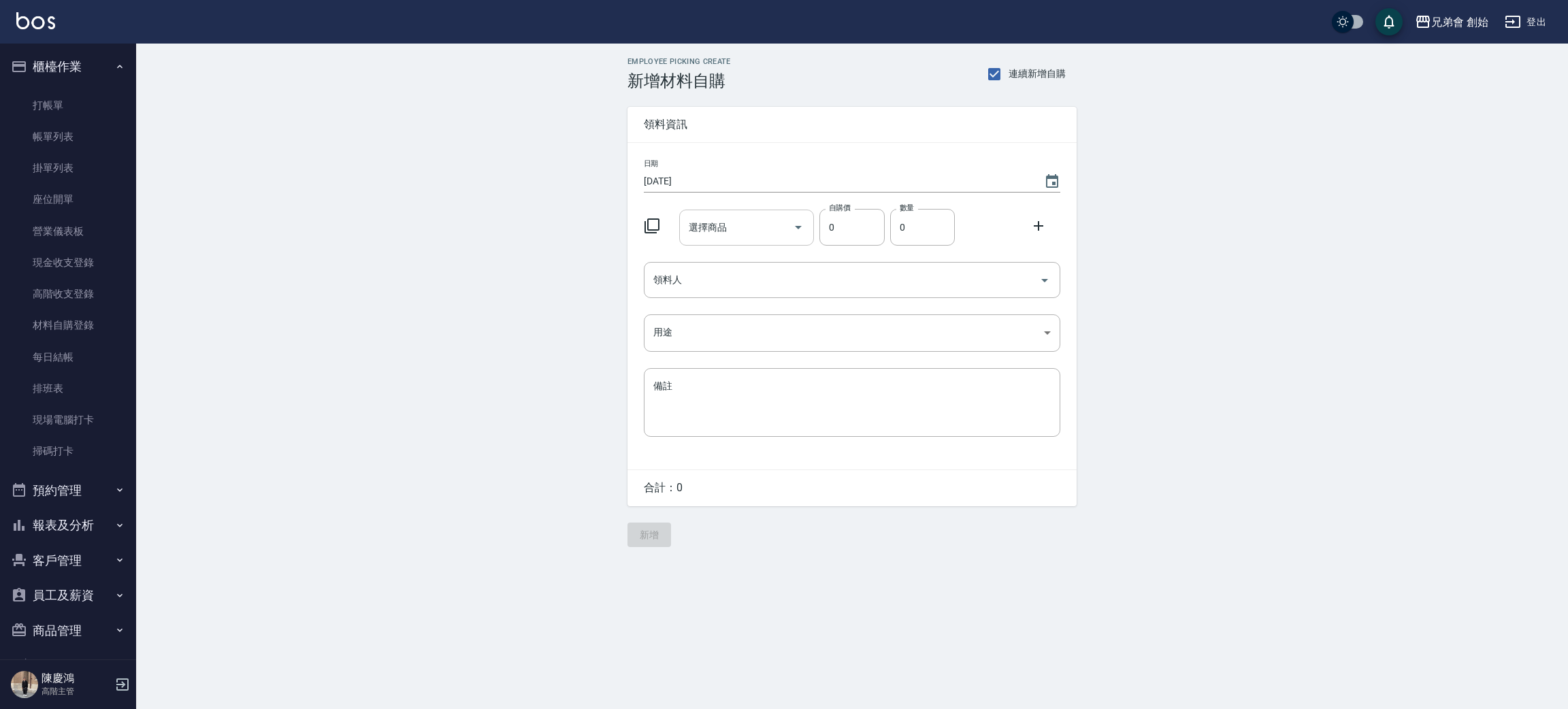
click at [755, 236] on input "選擇商品" at bounding box center [736, 227] width 102 height 24
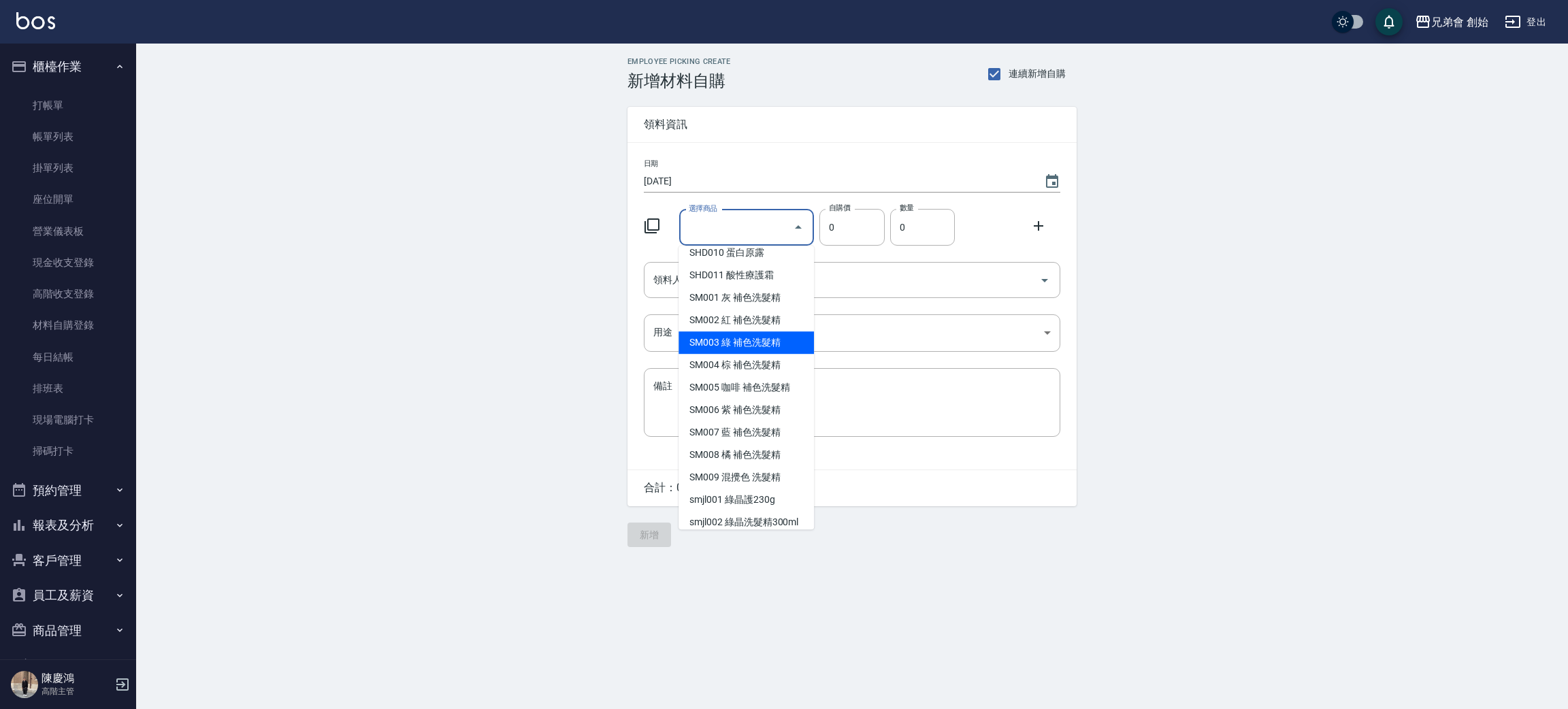
scroll to position [5510, 0]
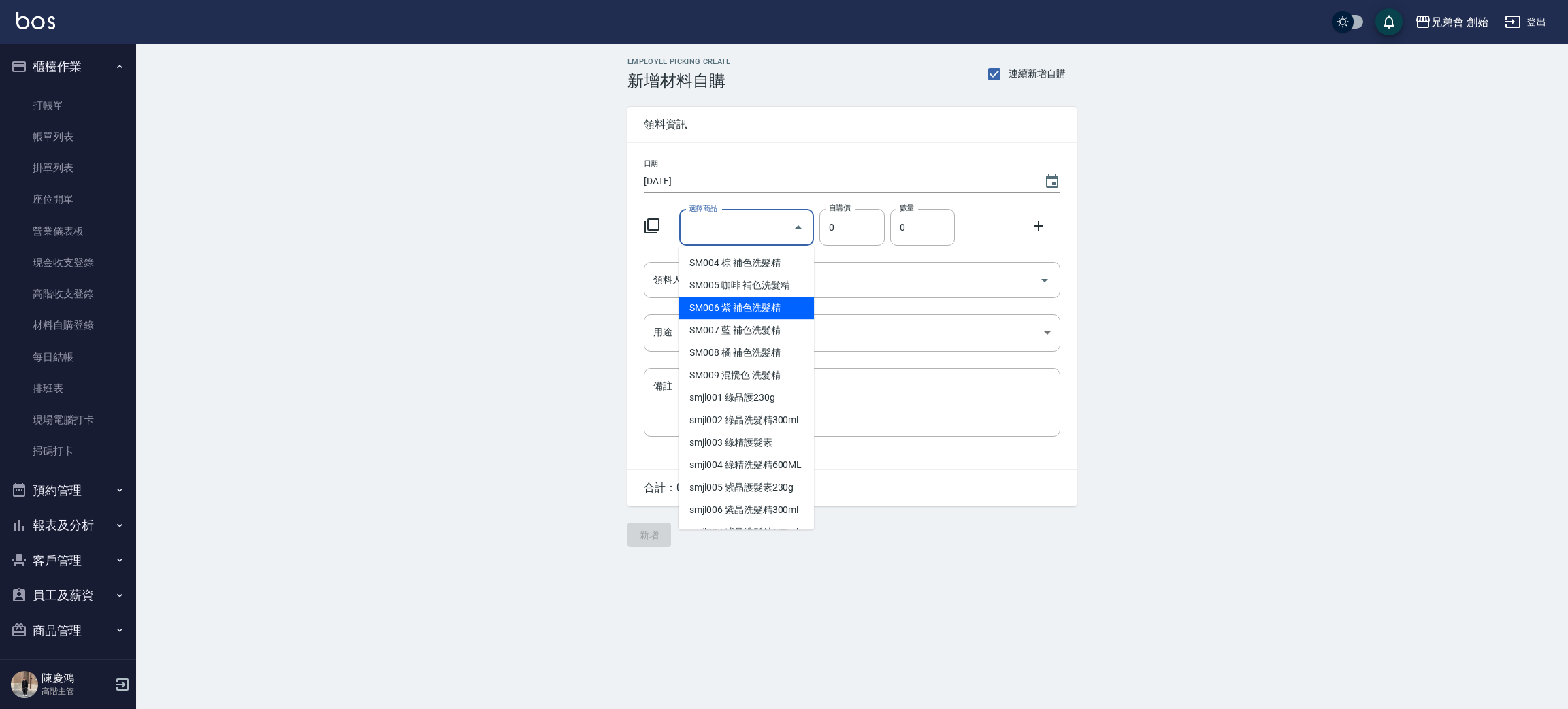
click at [779, 319] on li "SM006 紫 補色洗髮精" at bounding box center [746, 307] width 136 height 22
type input "紫 補色洗髮精"
type input "182"
type input "1"
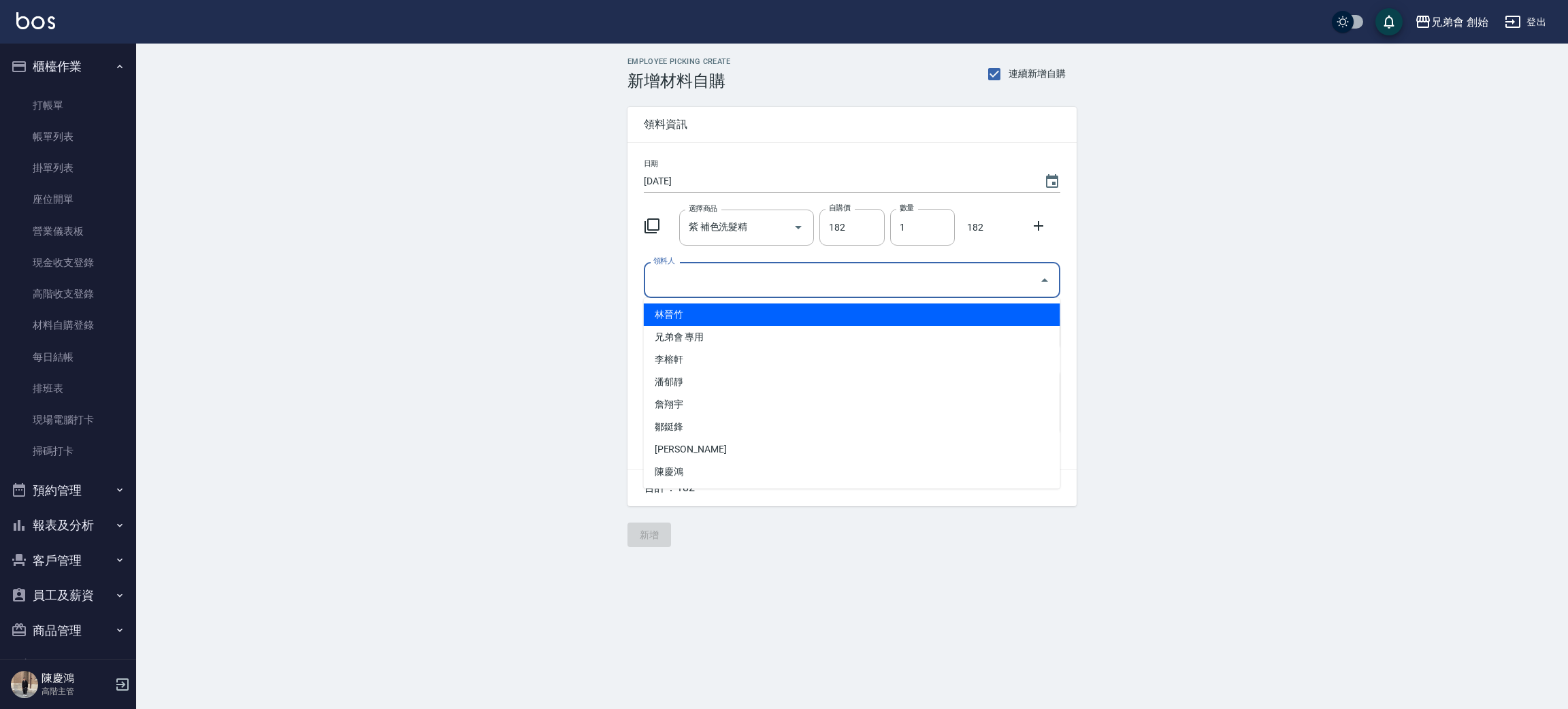
click at [762, 275] on input "領料人" at bounding box center [841, 280] width 384 height 24
click at [767, 311] on li "林晉竹" at bounding box center [851, 315] width 416 height 22
type input "林晉竹"
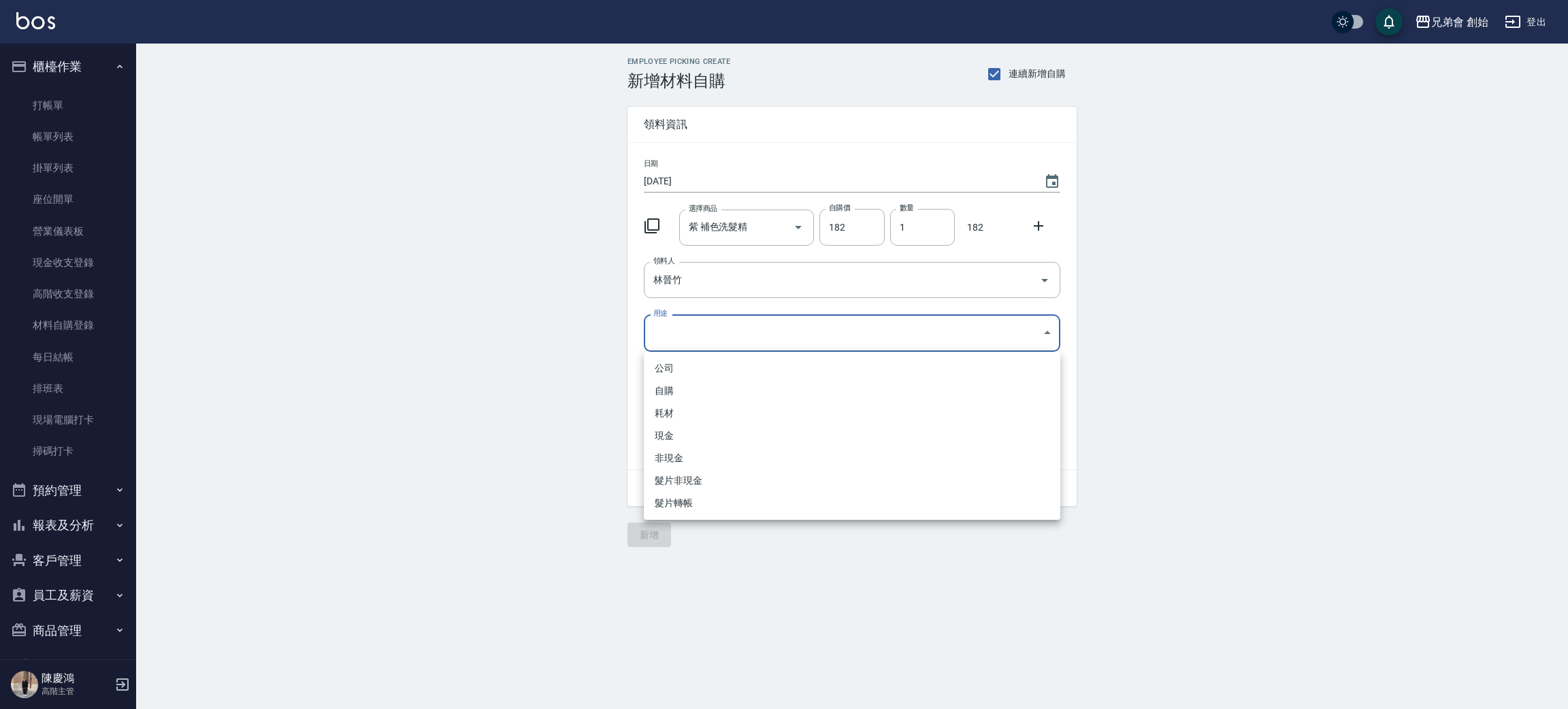
click at [742, 336] on body "兄弟會 創始 登出 櫃檯作業 打帳單 帳單列表 掛單列表 座位開單 營業儀表板 現金收支登錄 高階收支登錄 材料自購登錄 每日結帳 排班表 現場電腦打卡 掃碼…" at bounding box center [784, 354] width 1568 height 709
click at [722, 386] on li "自購" at bounding box center [851, 390] width 416 height 22
type input "自購"
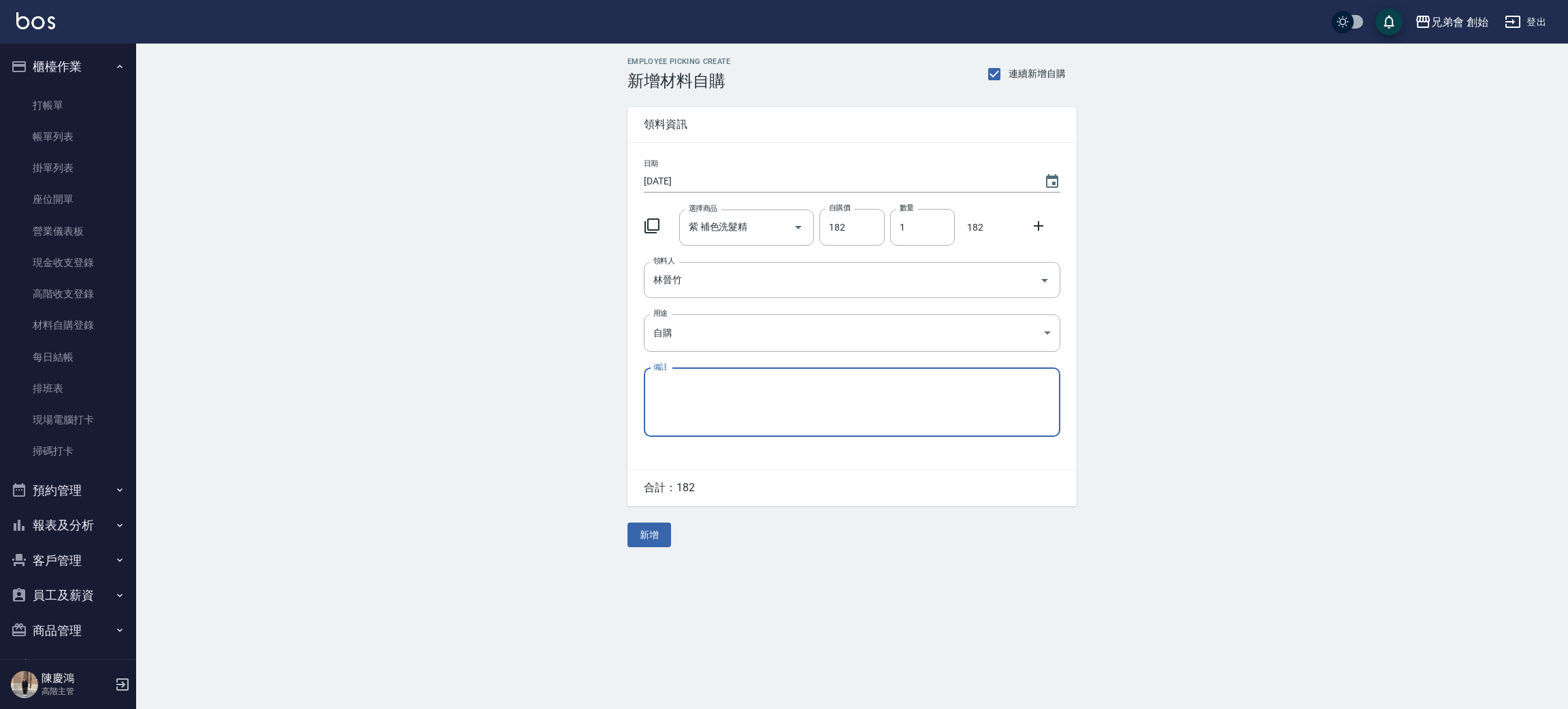
click at [638, 538] on button "新增" at bounding box center [649, 535] width 43 height 25
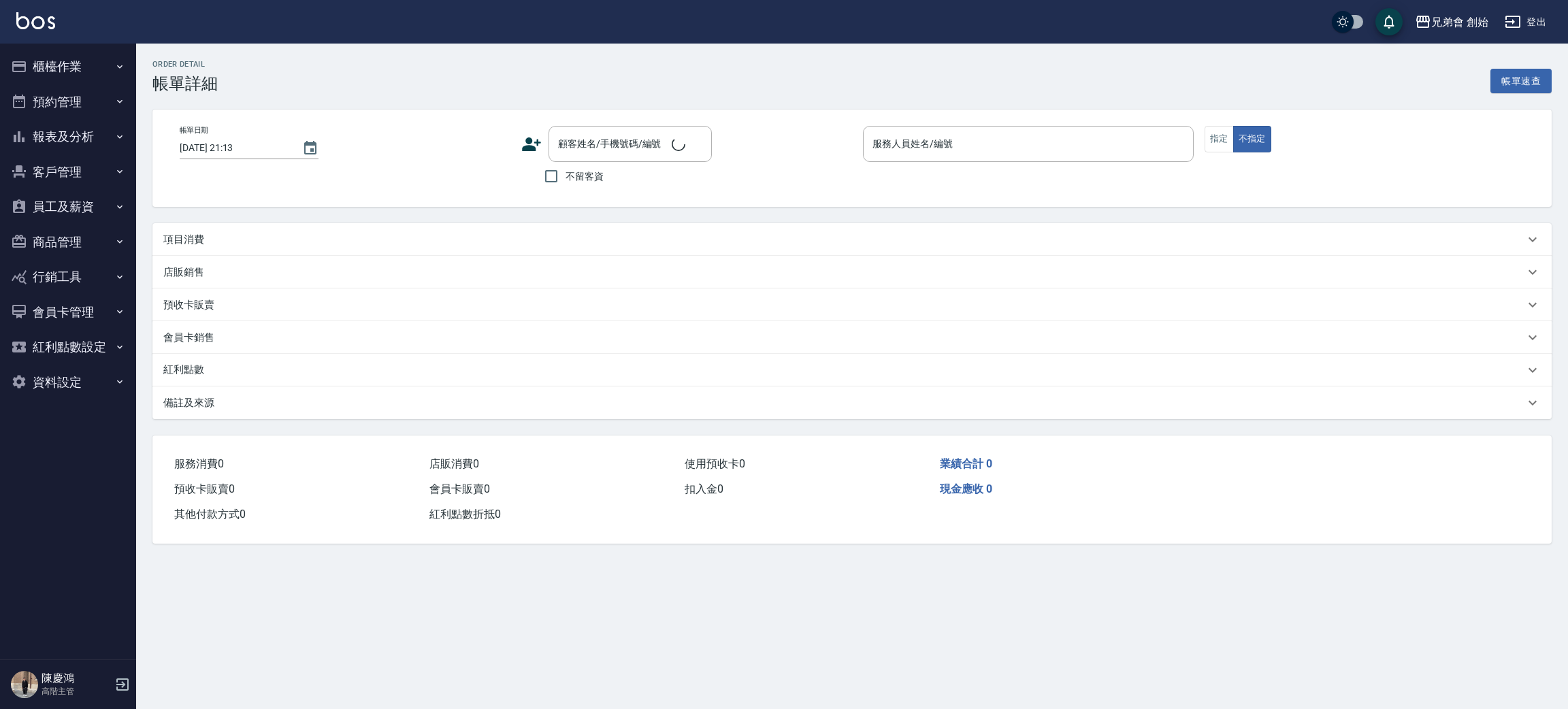
click at [163, 242] on p "項目消費" at bounding box center [183, 240] width 41 height 14
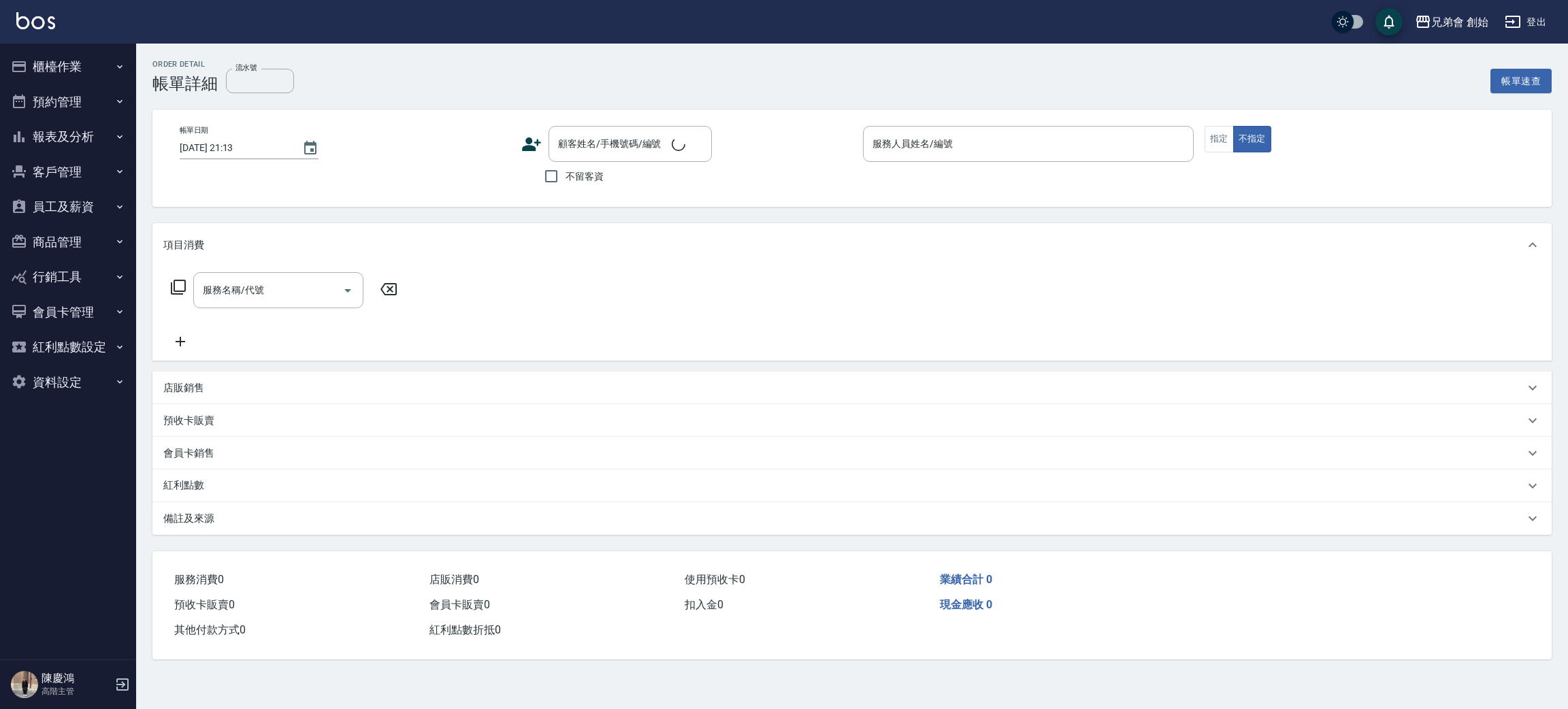
click at [235, 300] on input "服務名稱/代號" at bounding box center [268, 290] width 137 height 24
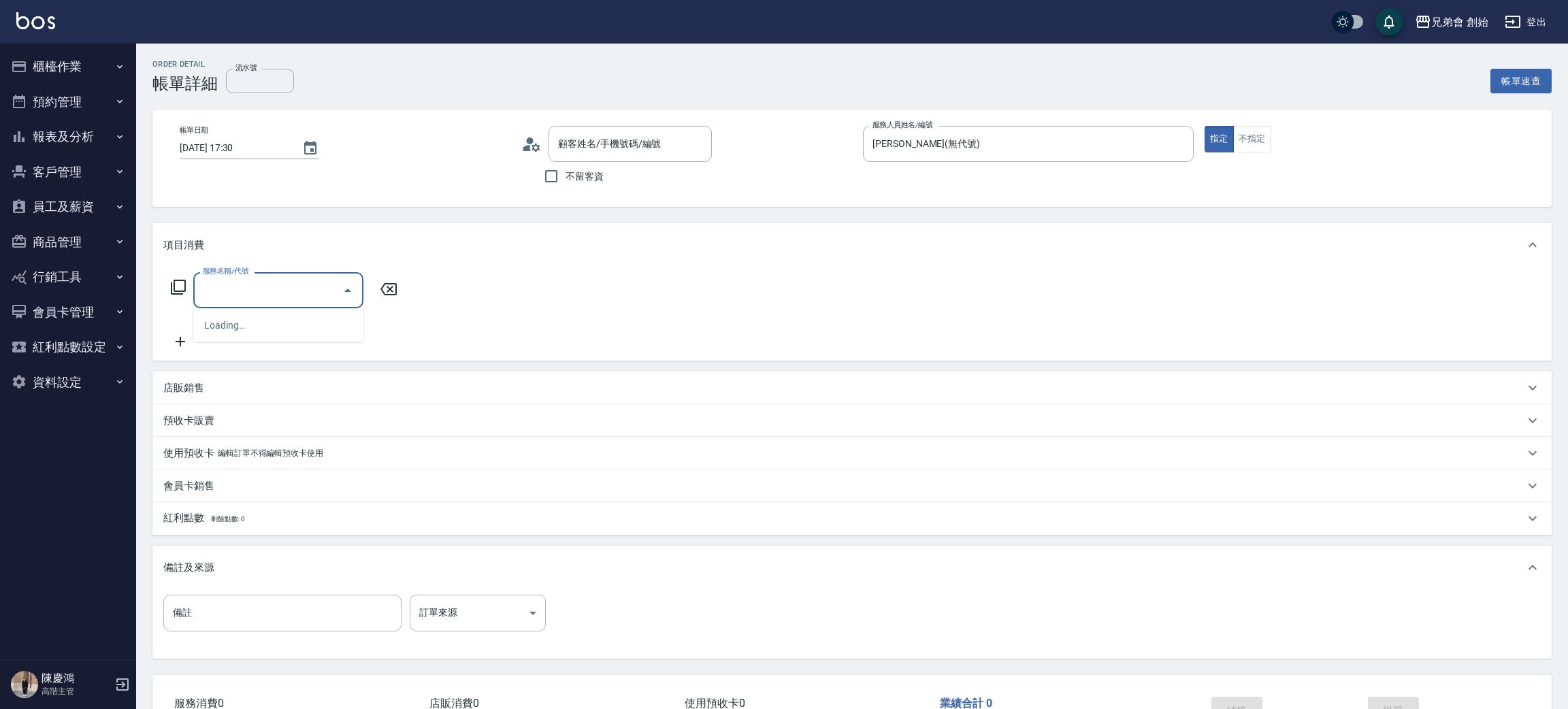
type input "[DATE] 17:30"
type input "[PERSON_NAME](無代號)"
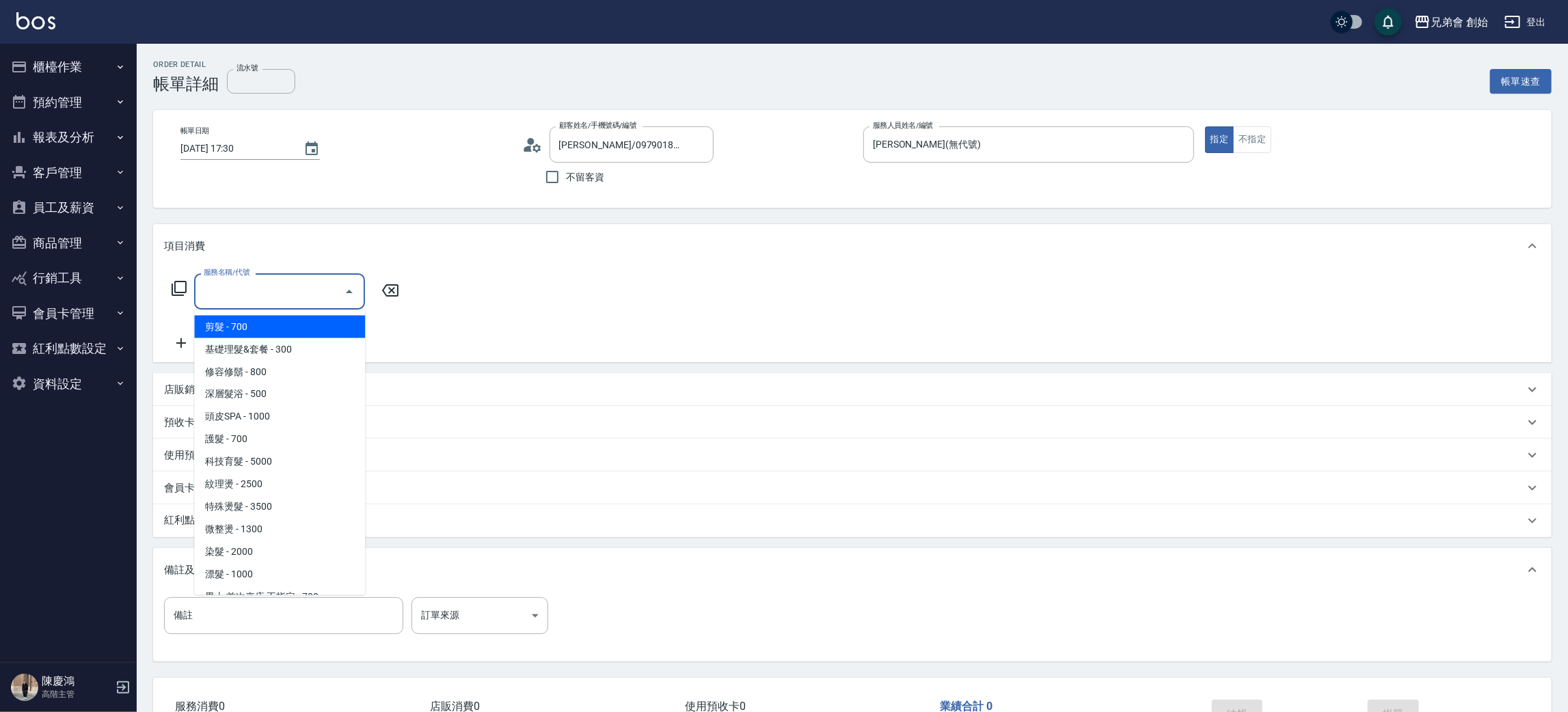
type input "[PERSON_NAME]/0979018670/null"
click at [240, 332] on span "剪髮 - 700" at bounding box center [279, 327] width 171 height 23
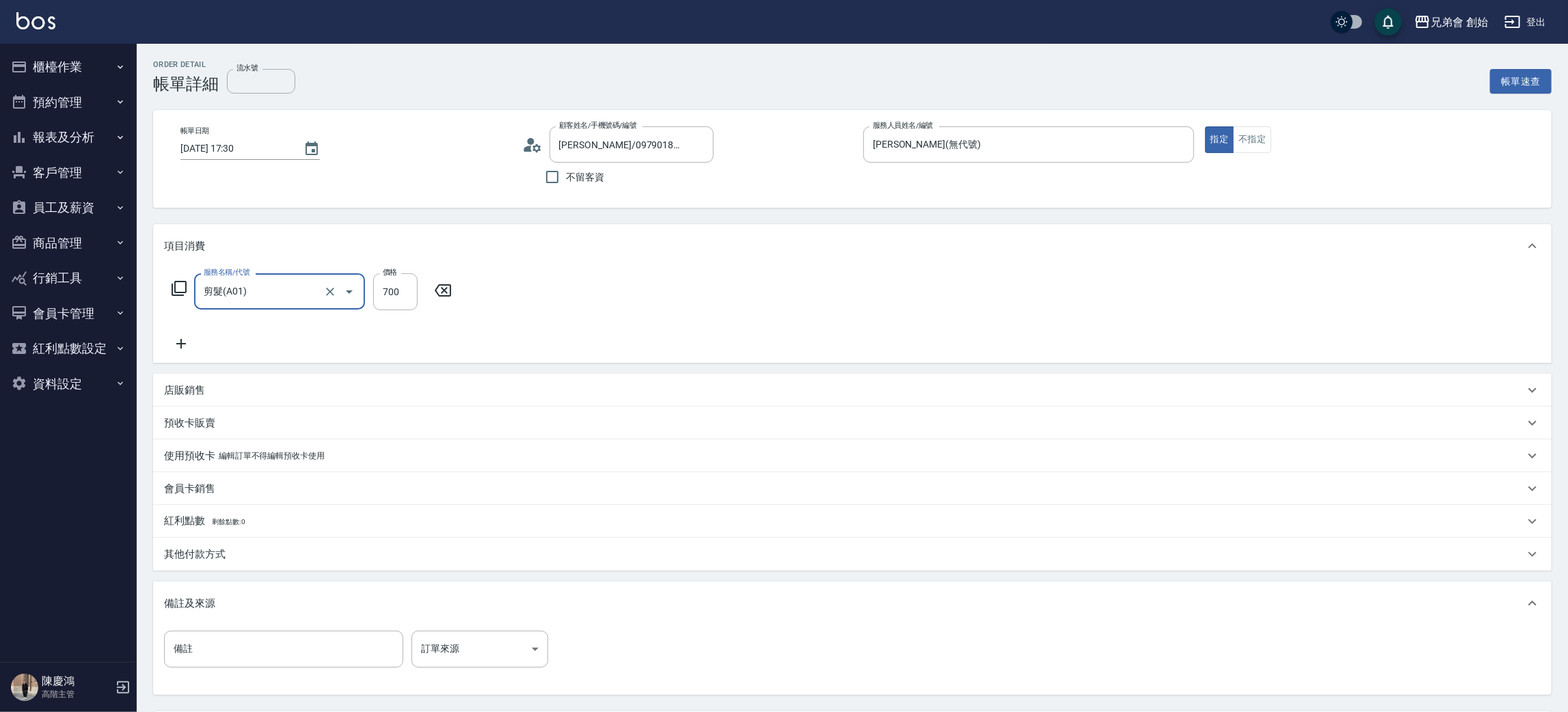
type input "剪髮(A01)"
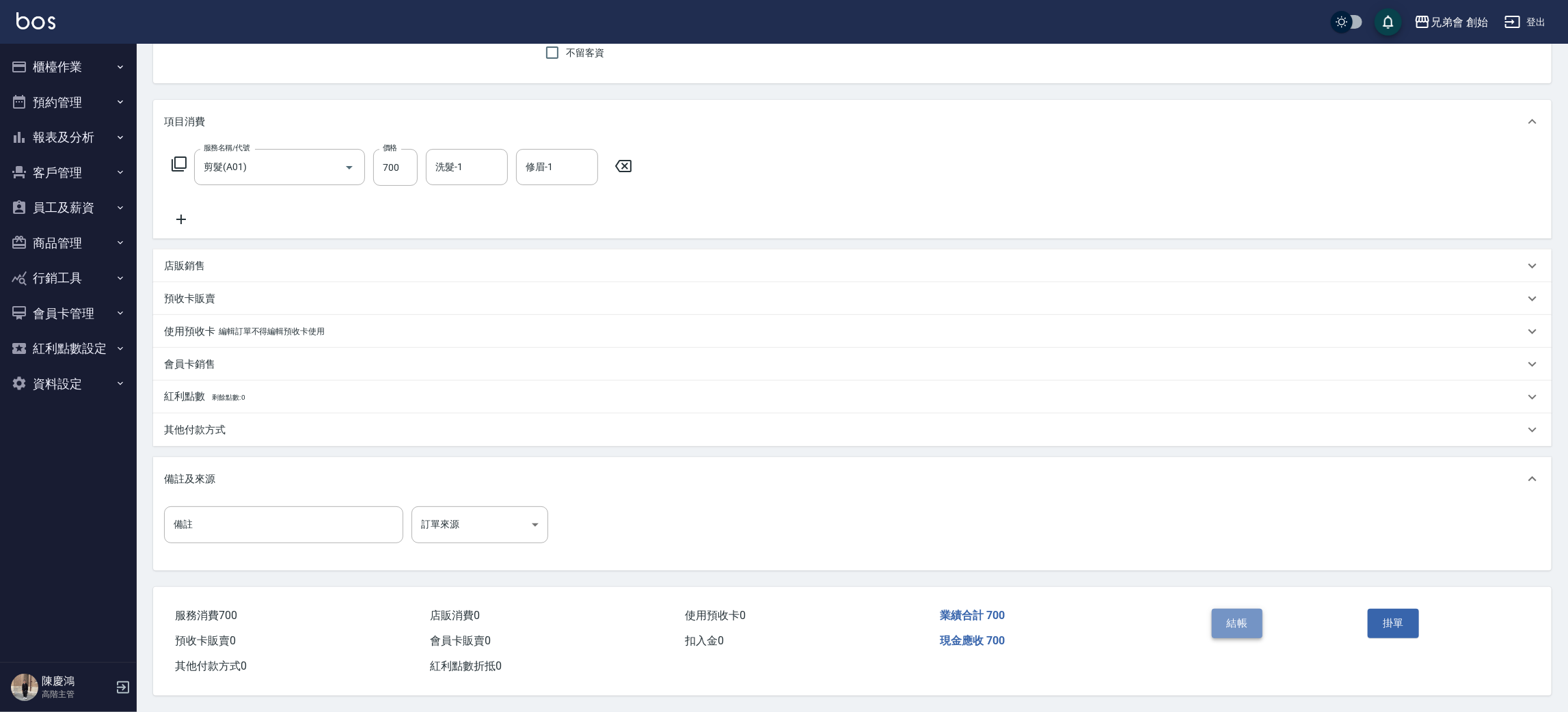
click at [1224, 631] on button "結帳" at bounding box center [1237, 623] width 51 height 28
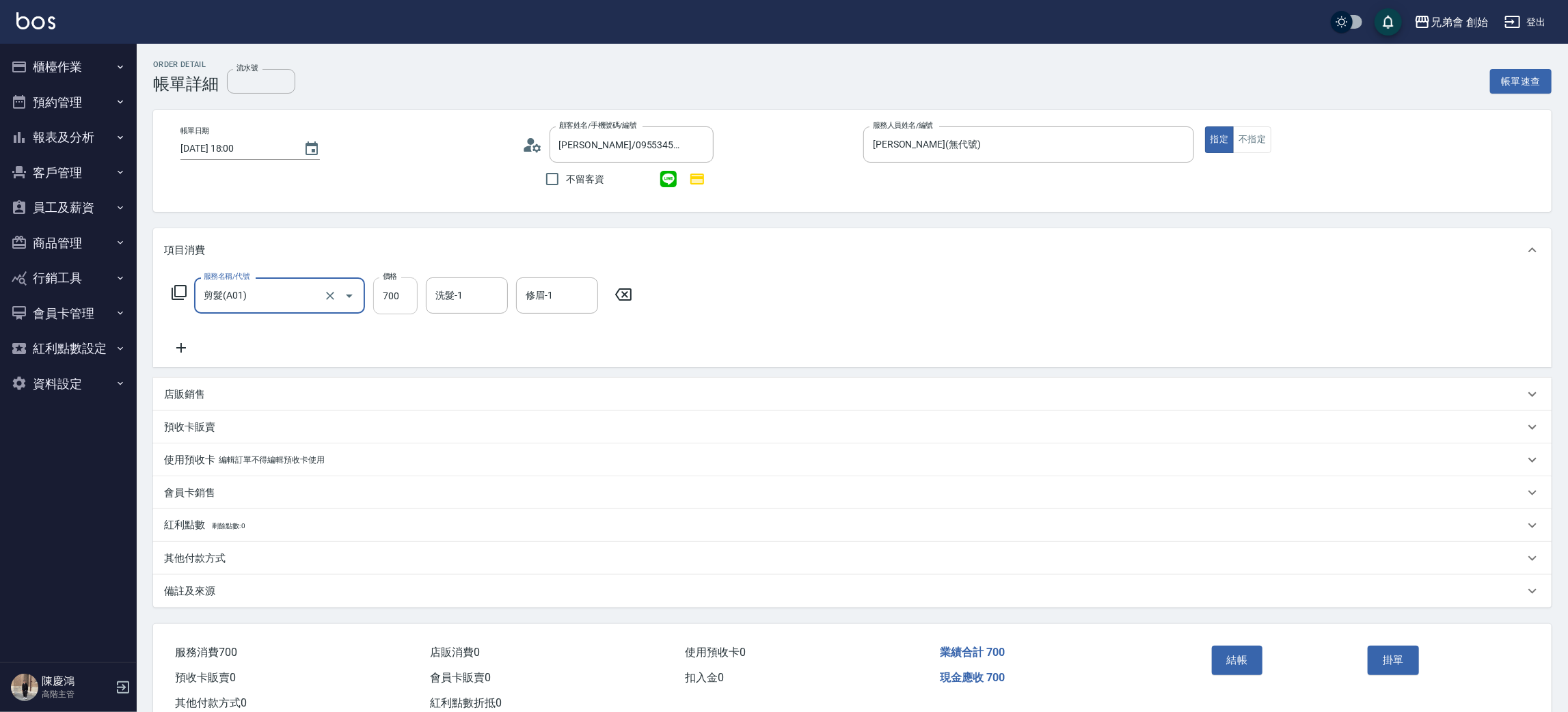
click at [404, 298] on input "700" at bounding box center [395, 296] width 44 height 37
type input "1000"
click at [1253, 662] on button "結帳" at bounding box center [1237, 660] width 51 height 28
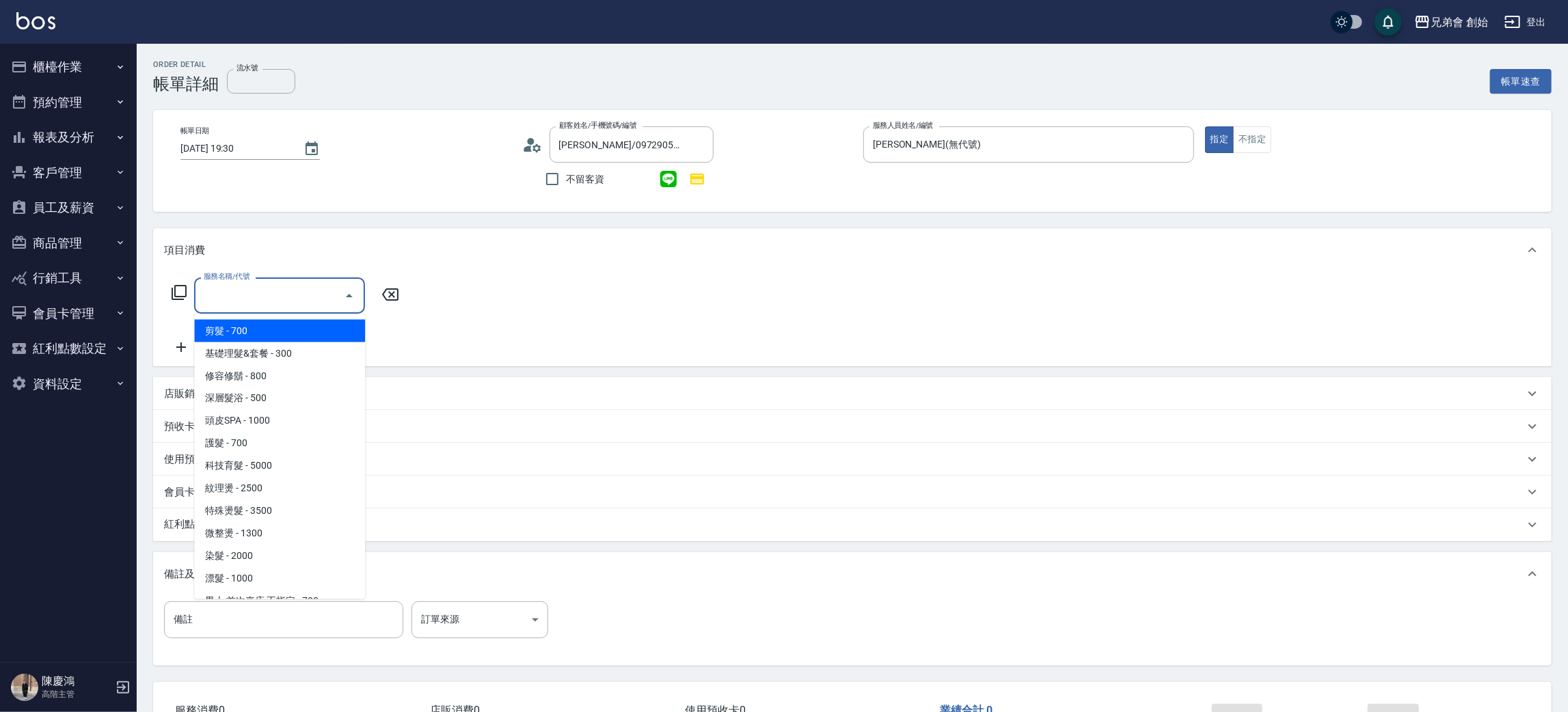
click at [235, 325] on span "剪髮 - 700" at bounding box center [279, 331] width 171 height 23
type input "剪髮(A01)"
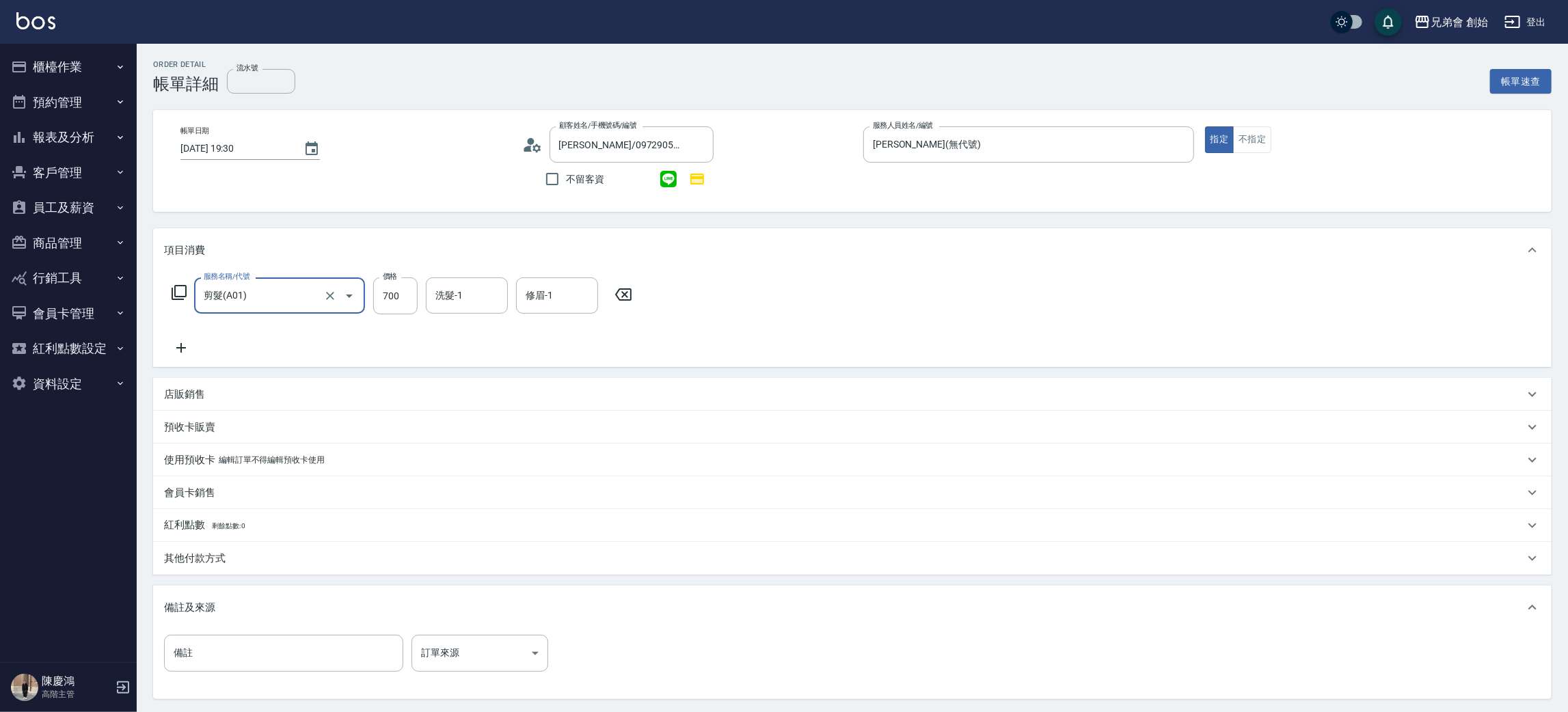
scroll to position [103, 0]
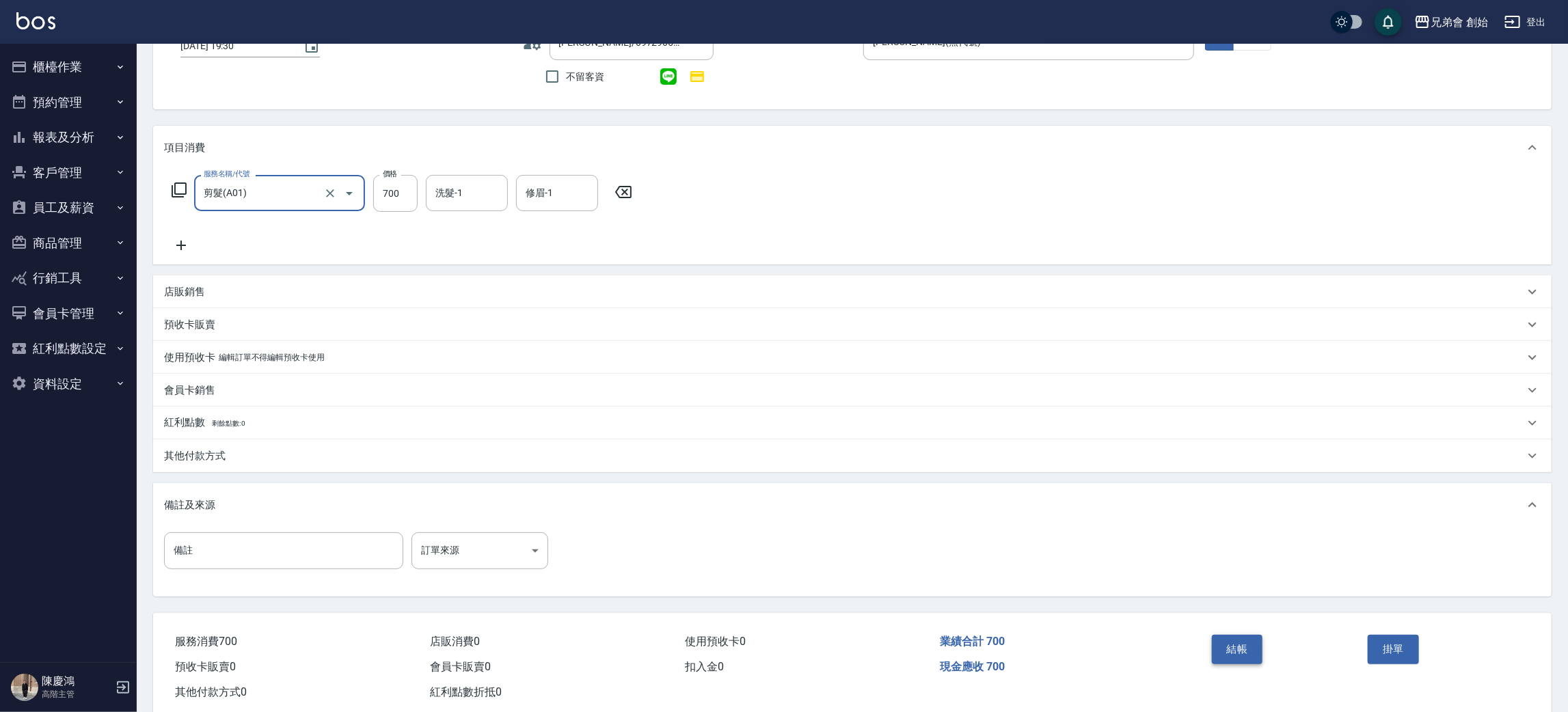
click at [1216, 642] on button "結帳" at bounding box center [1237, 648] width 51 height 28
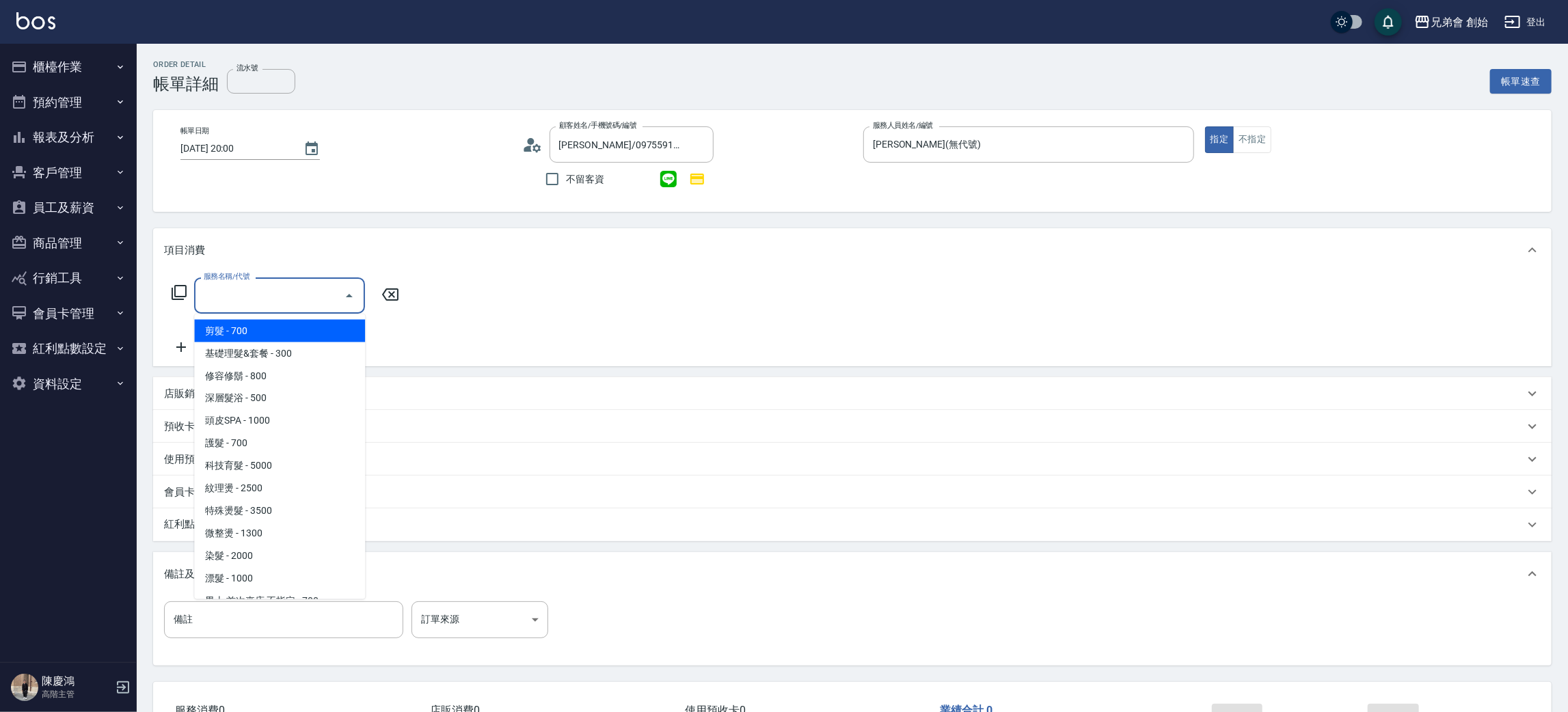
click at [248, 325] on span "剪髮 - 700" at bounding box center [279, 331] width 171 height 23
type input "剪髮(A01)"
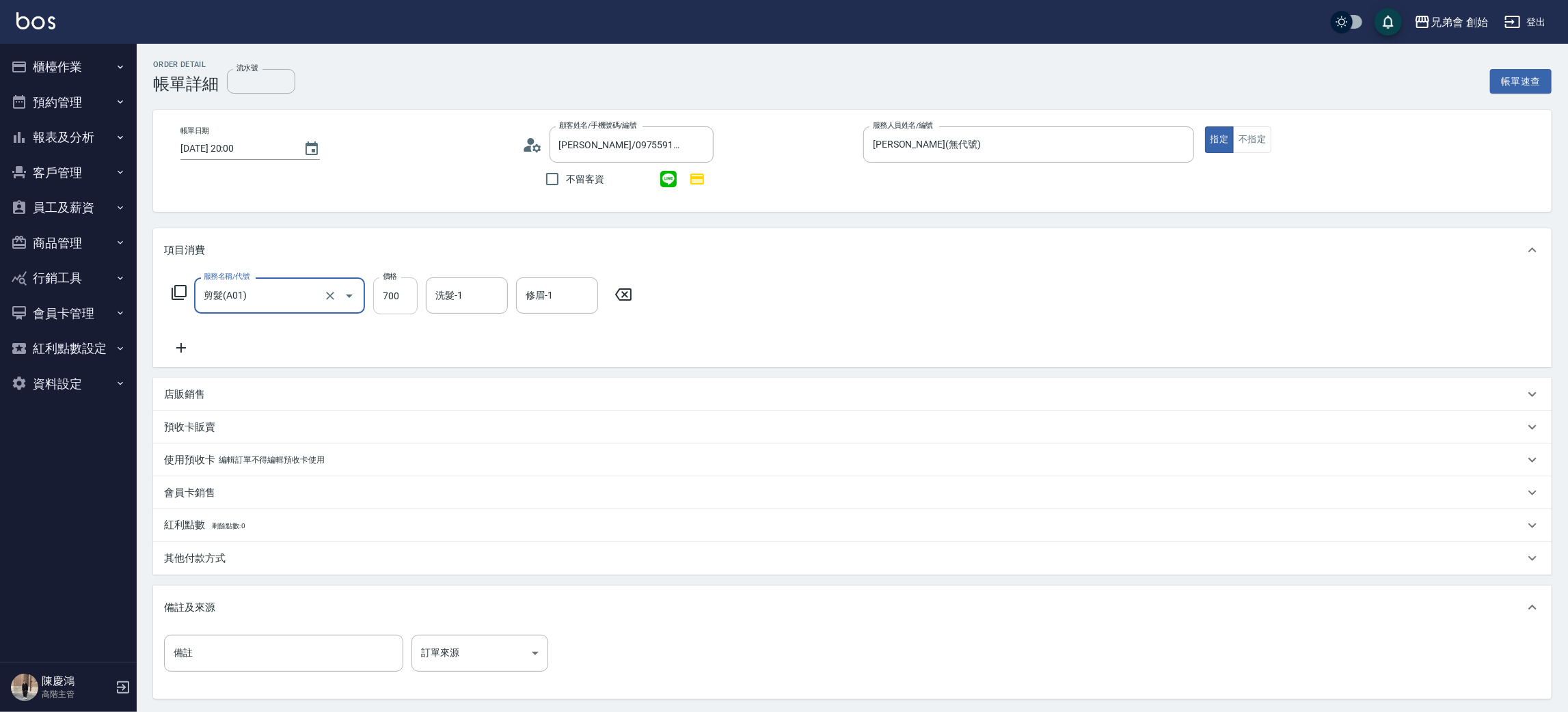
drag, startPoint x: 400, startPoint y: 294, endPoint x: 406, endPoint y: 281, distance: 14.3
click at [400, 294] on input "700" at bounding box center [395, 296] width 44 height 37
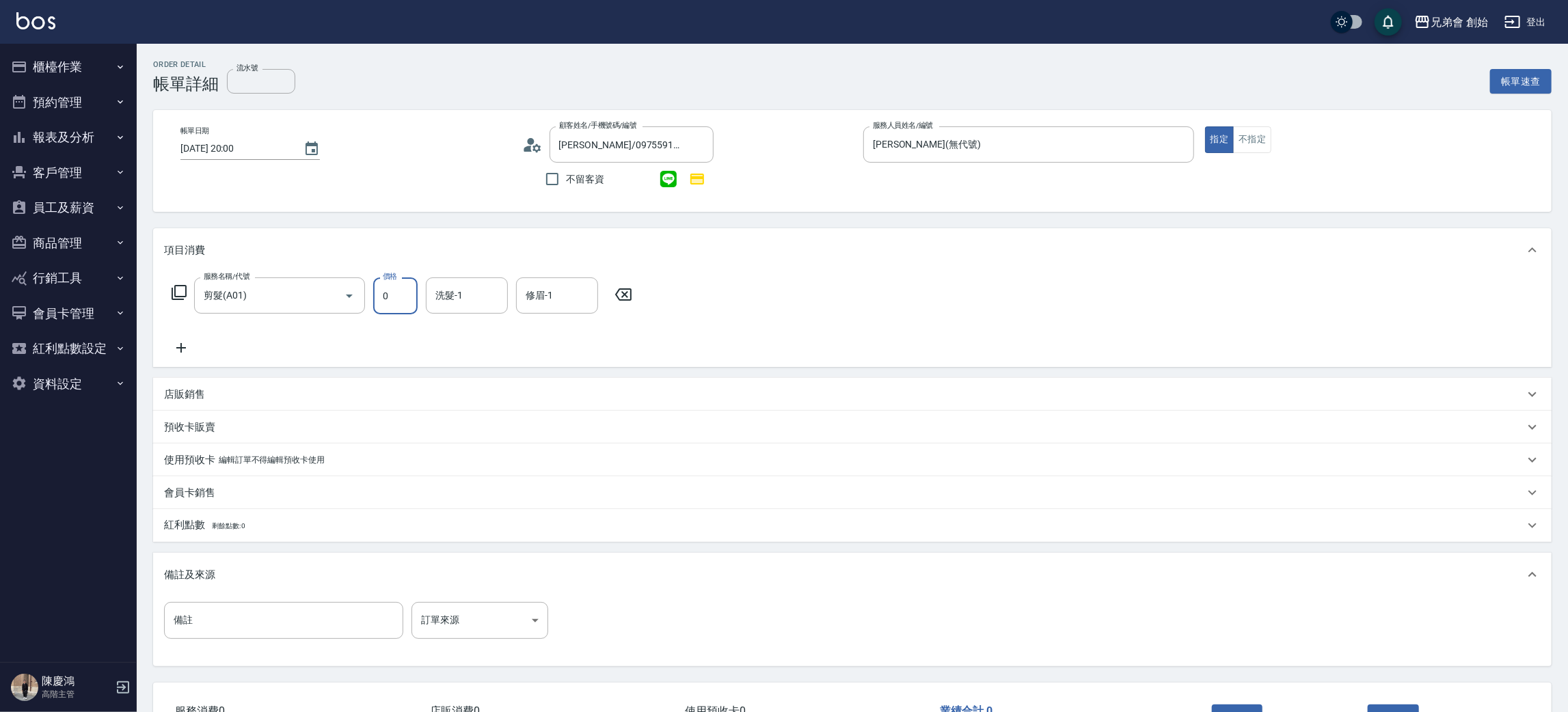
scroll to position [99, 0]
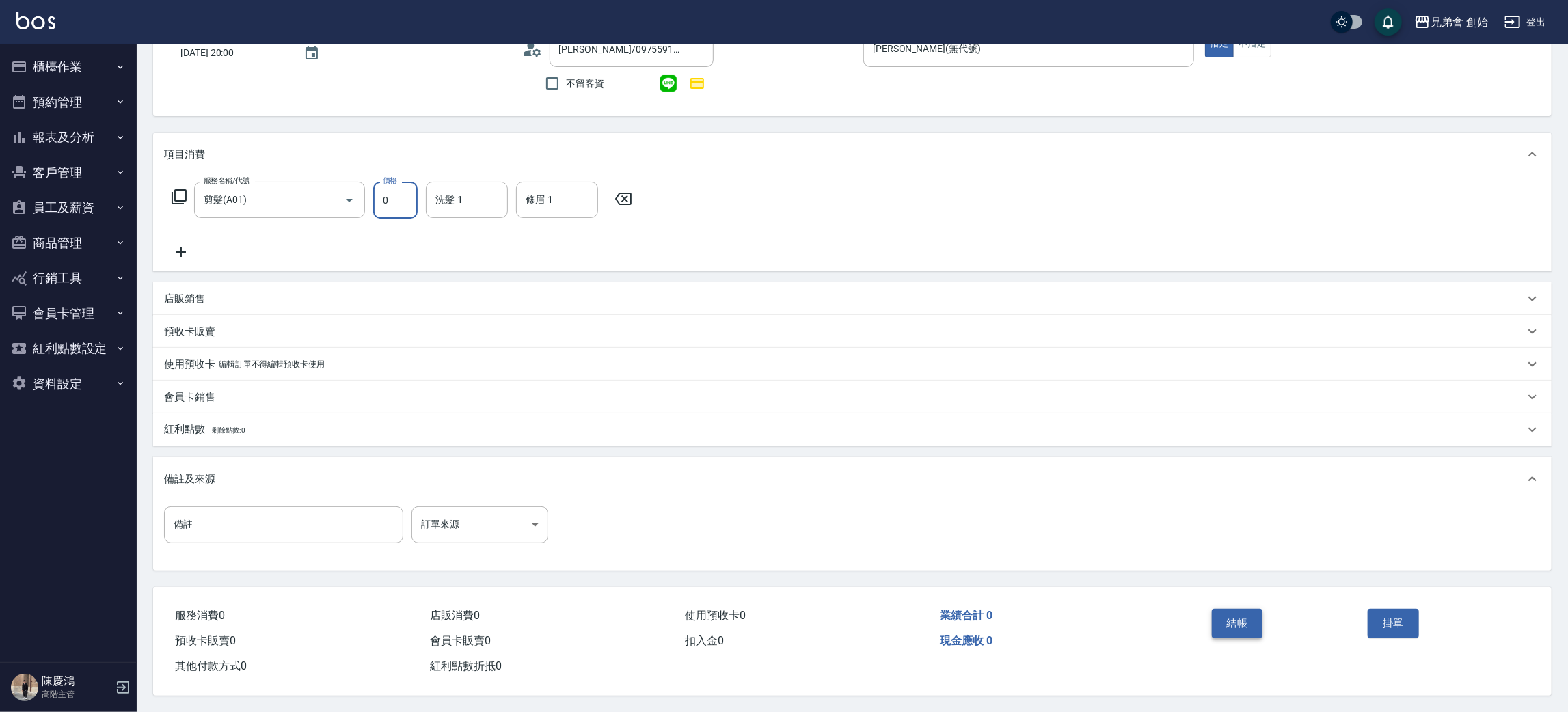
type input "0"
click at [1234, 626] on button "結帳" at bounding box center [1237, 623] width 51 height 28
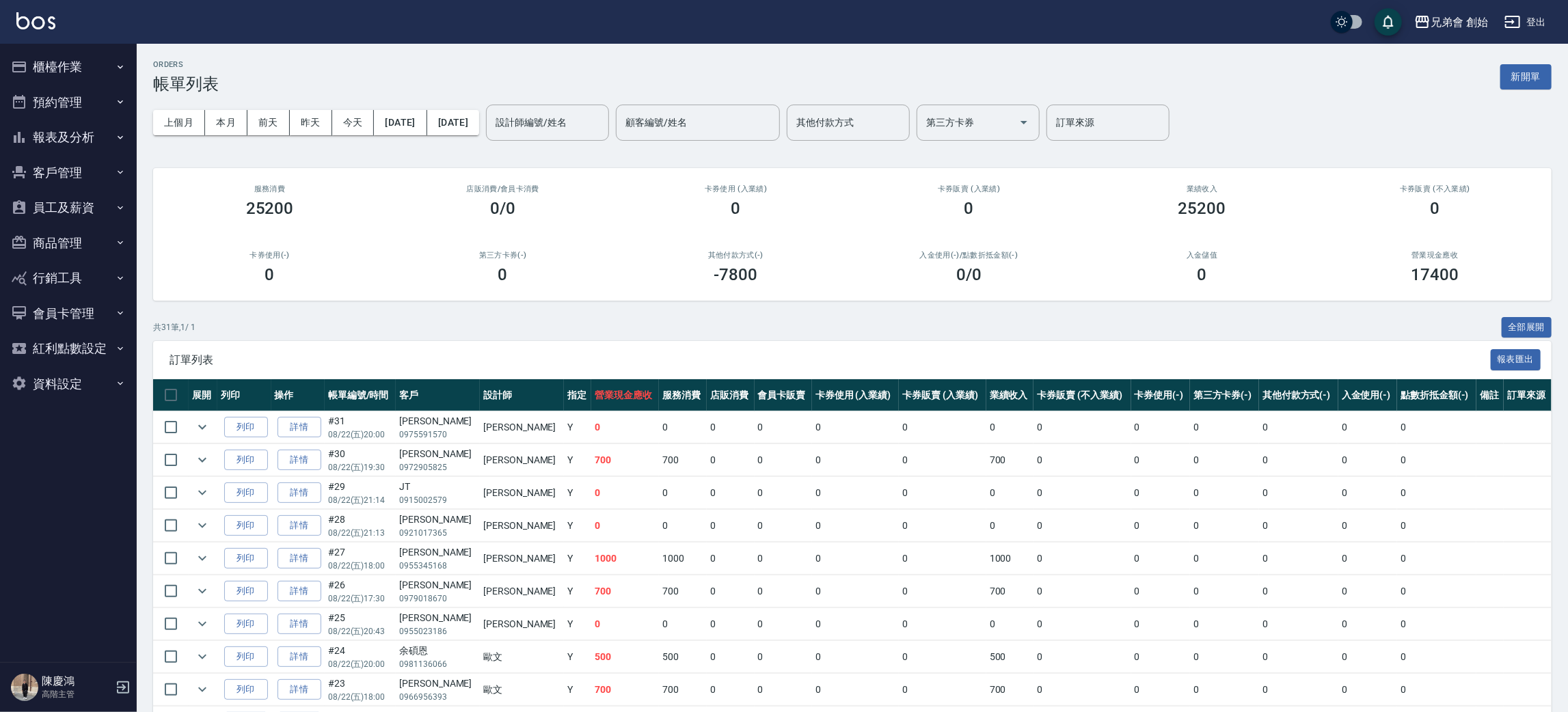
click at [84, 99] on button "預約管理" at bounding box center [69, 102] width 125 height 36
click at [105, 180] on link "單日預約紀錄" at bounding box center [69, 172] width 125 height 32
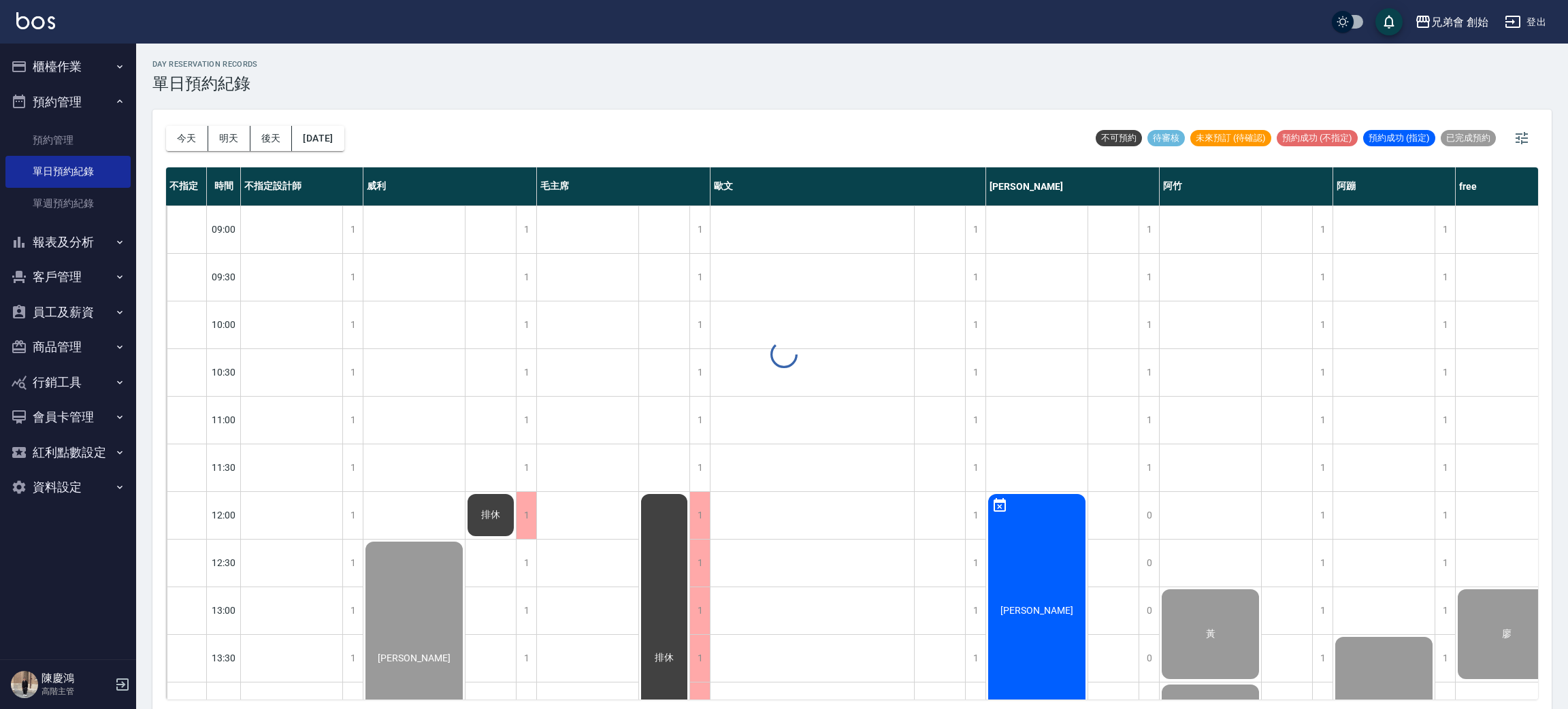
click at [181, 128] on div at bounding box center [784, 354] width 1568 height 709
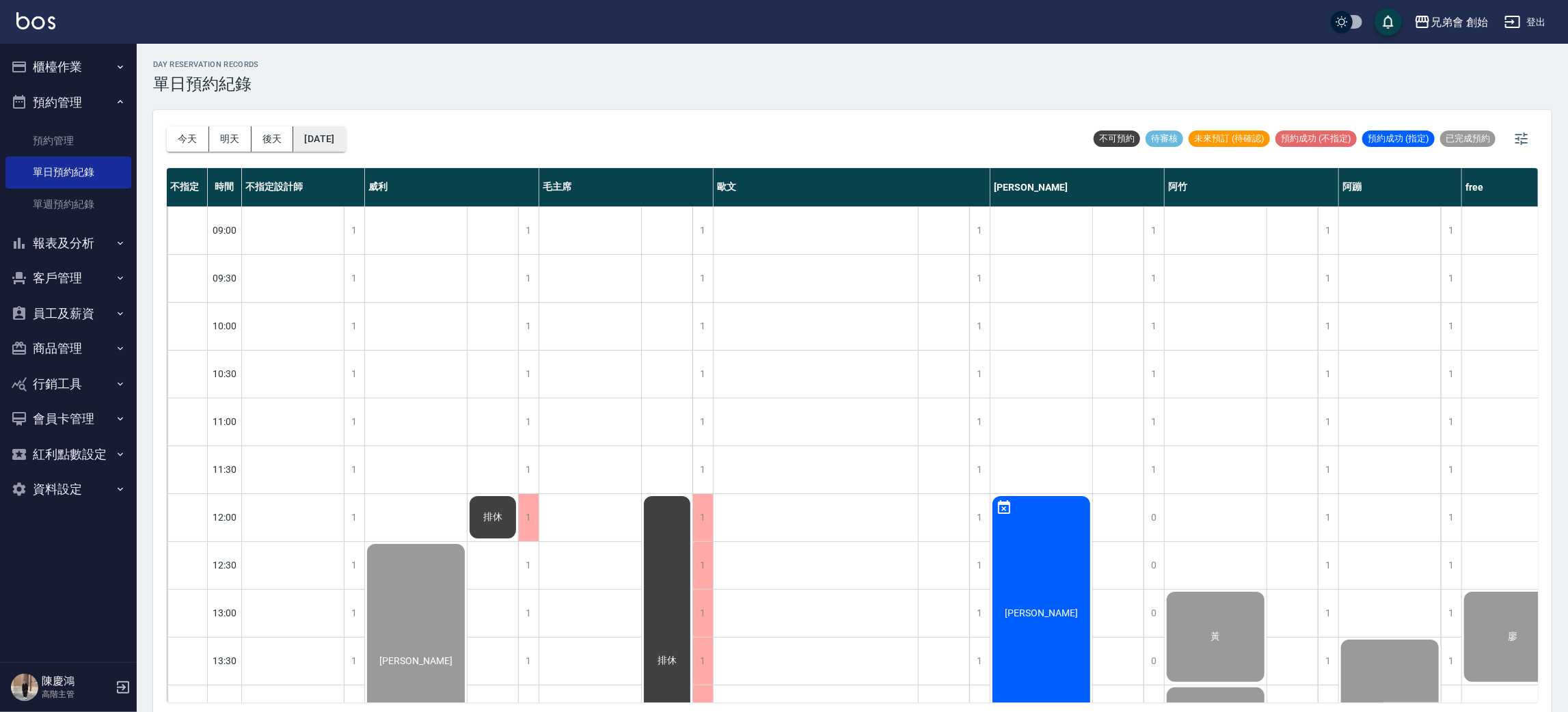
click at [338, 138] on button "[DATE]" at bounding box center [319, 139] width 52 height 25
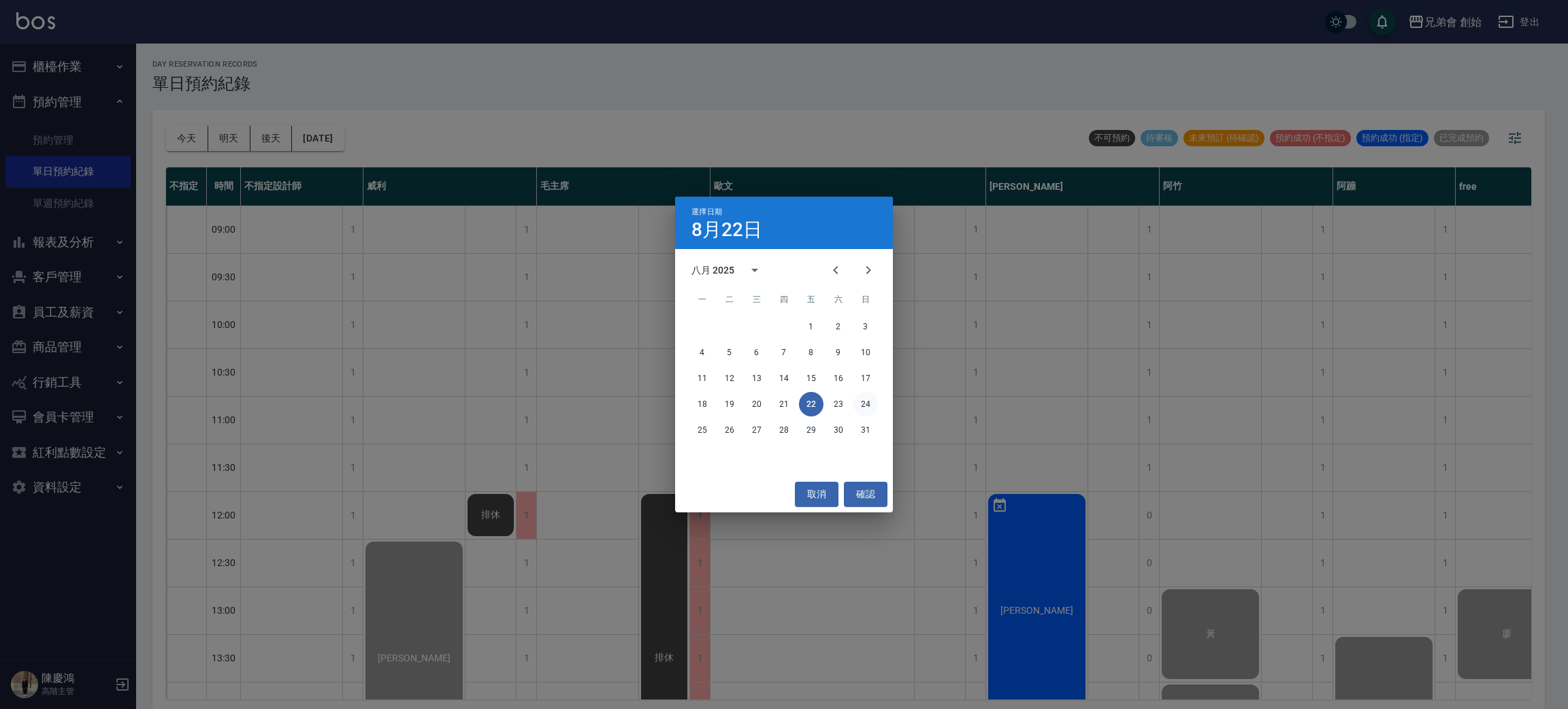
click at [871, 408] on button "24" at bounding box center [865, 404] width 24 height 24
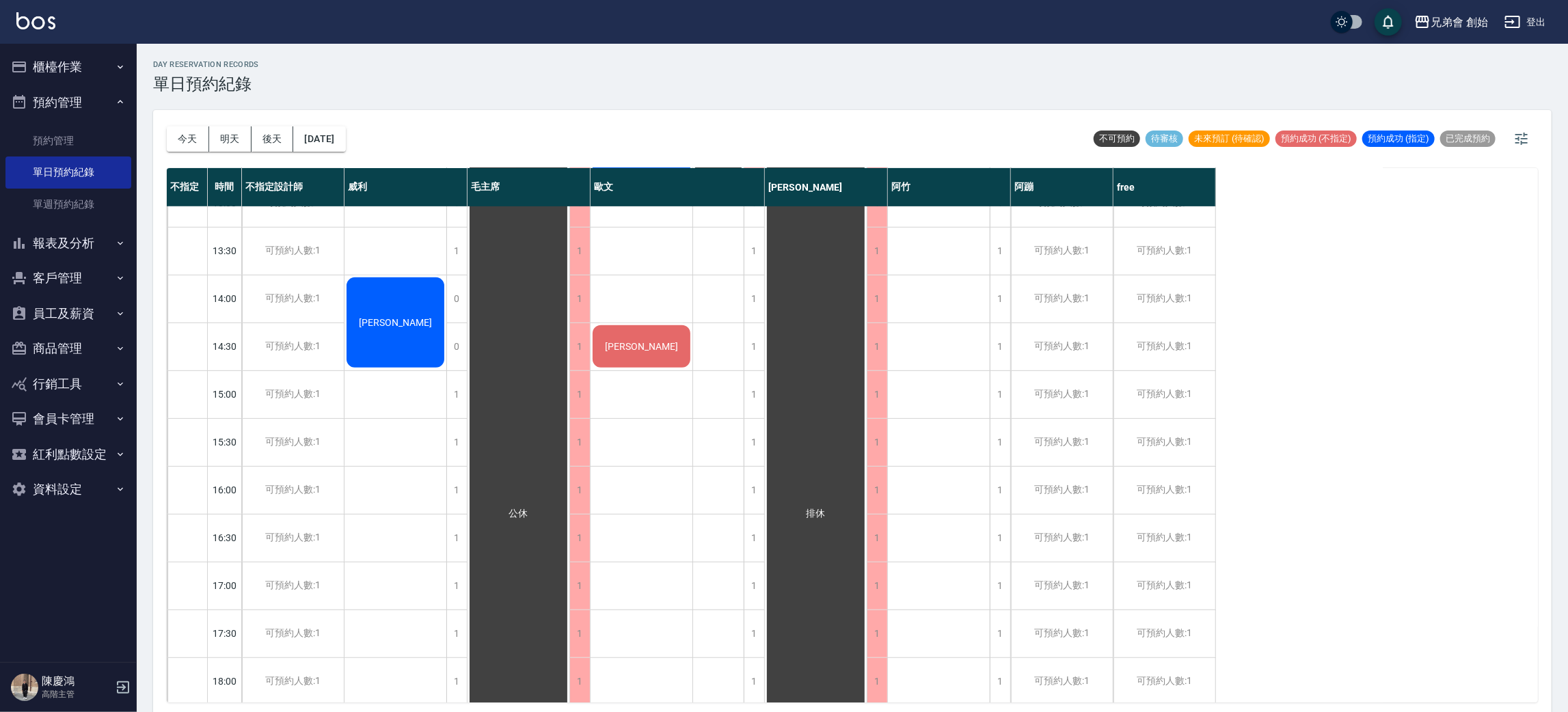
scroll to position [614, 0]
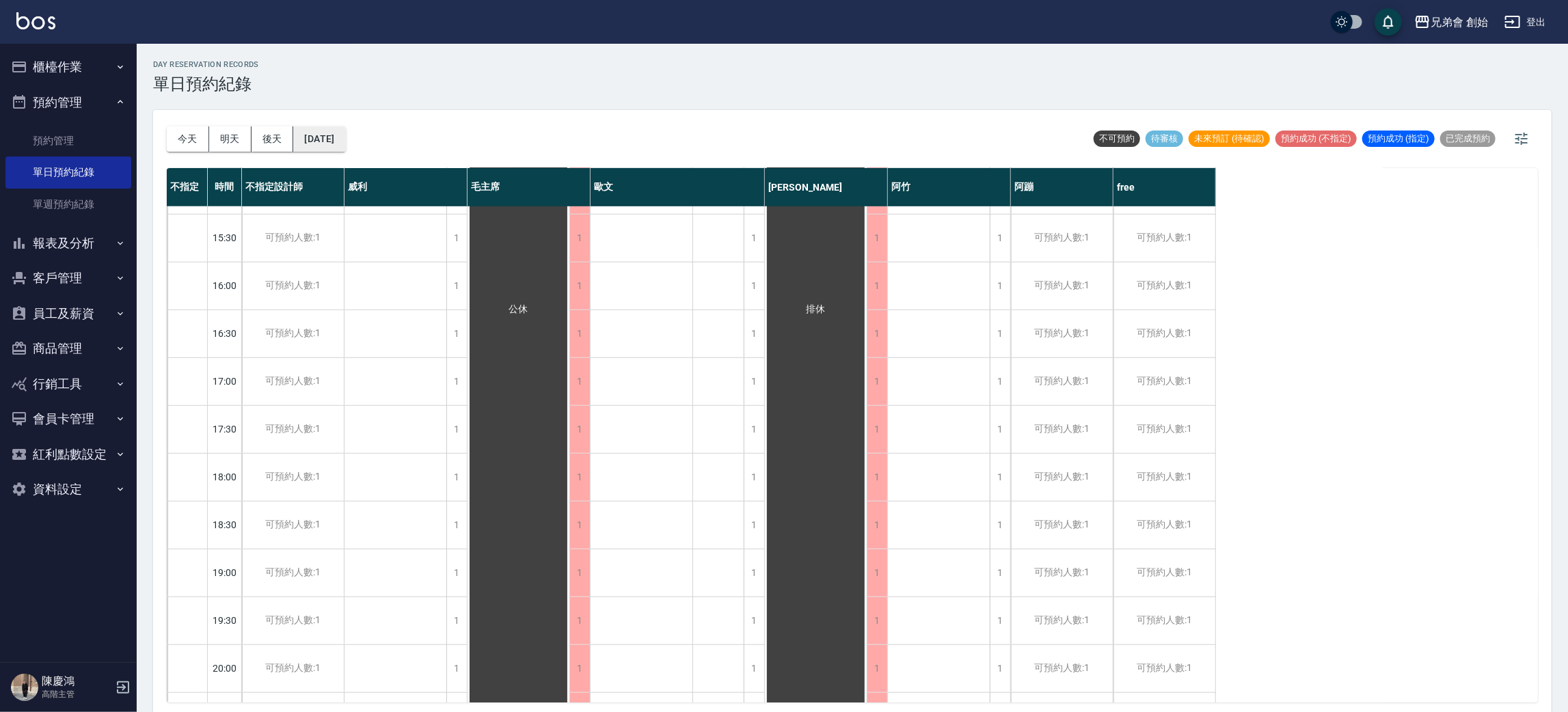
click at [339, 144] on button "2025/08/24" at bounding box center [319, 139] width 52 height 25
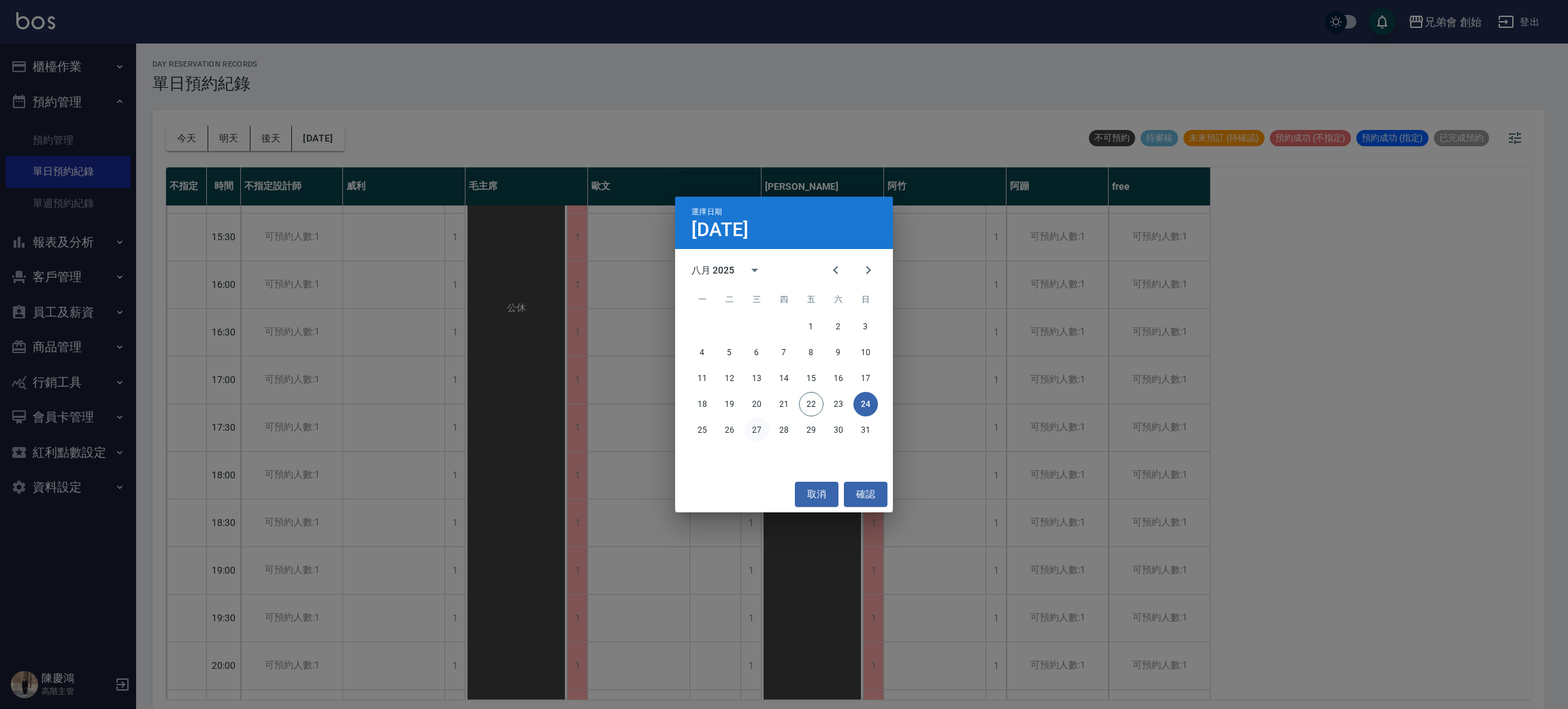
click at [754, 435] on button "27" at bounding box center [756, 429] width 24 height 24
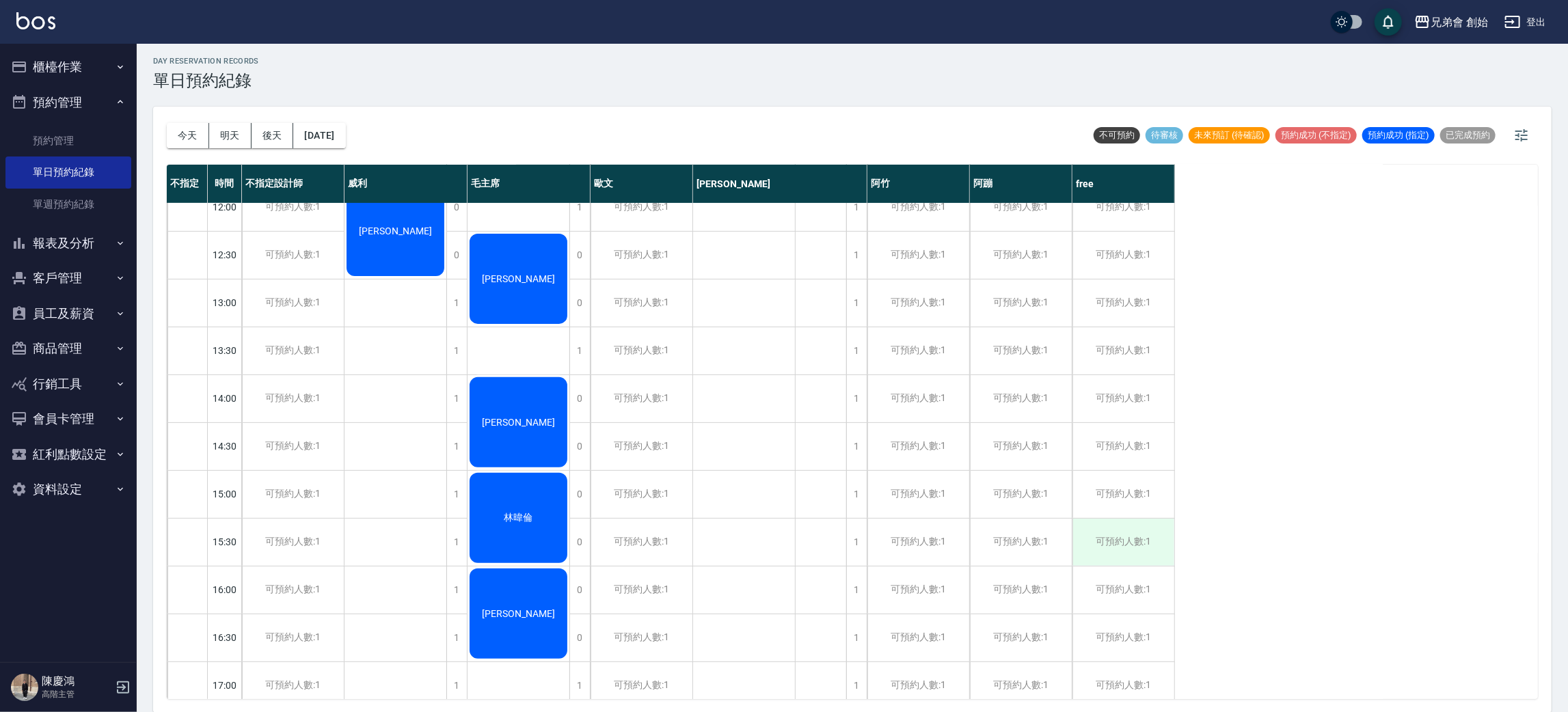
scroll to position [410, 0]
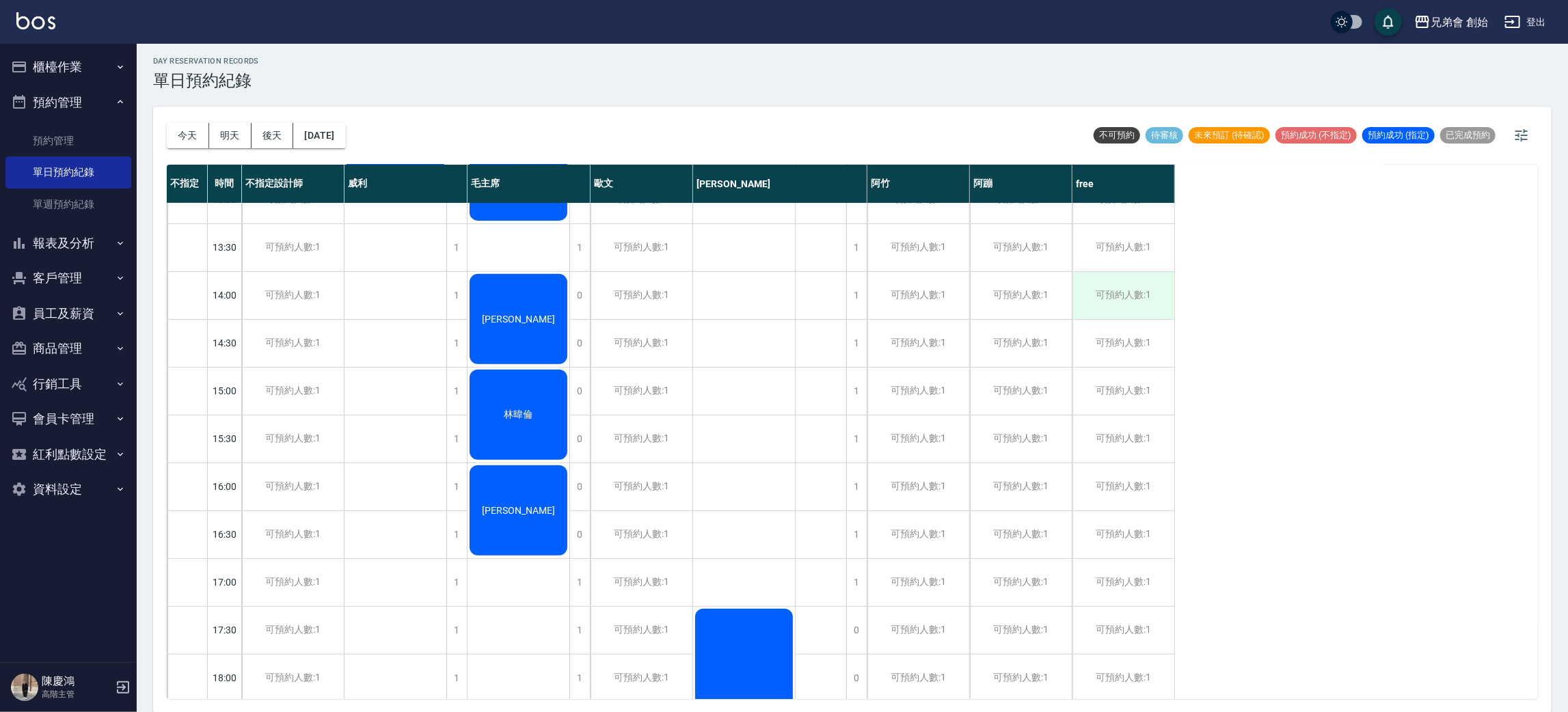
click at [1145, 302] on div "可預約人數:1" at bounding box center [1124, 295] width 102 height 47
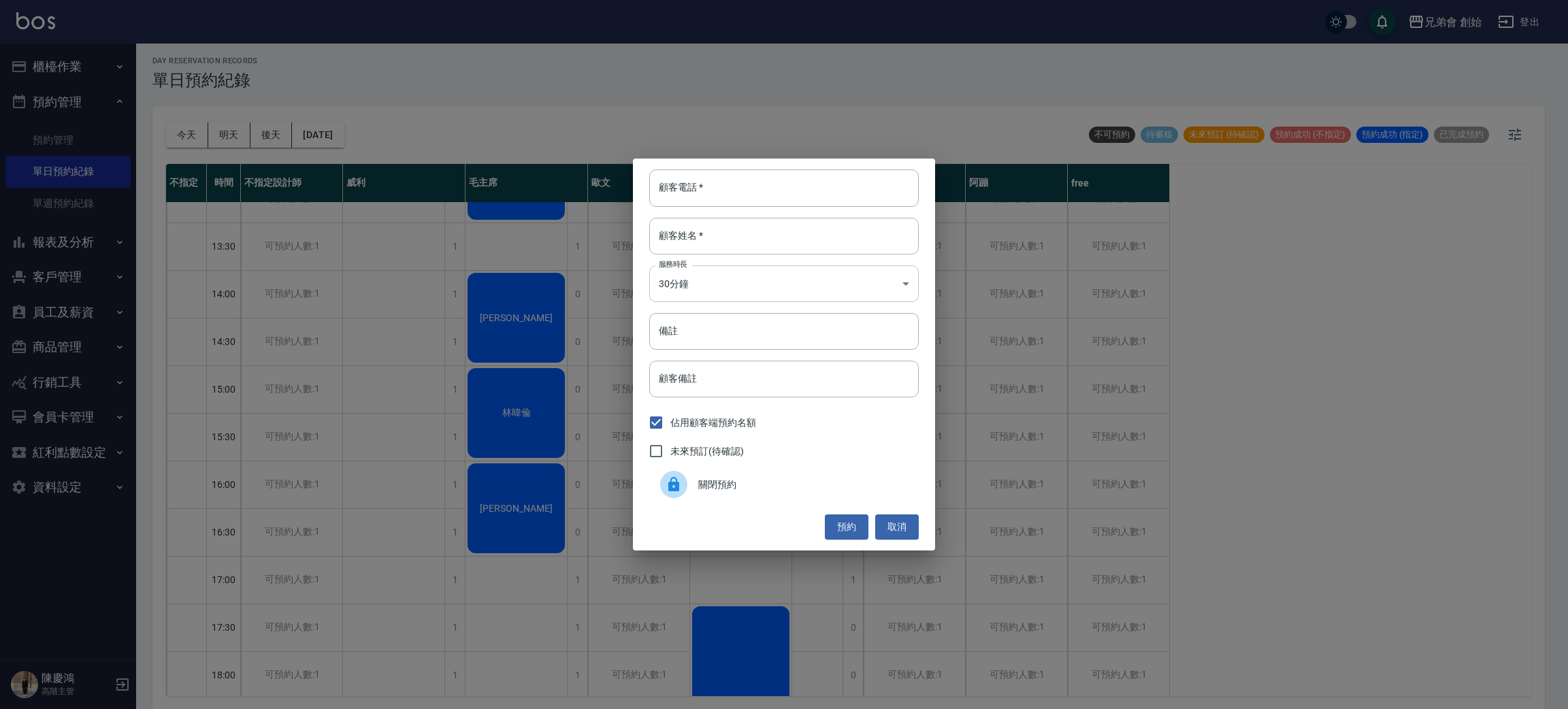
click at [762, 285] on body "兄弟會 創始 登出 櫃檯作業 打帳單 帳單列表 掛單列表 座位開單 營業儀表板 現金收支登錄 高階收支登錄 材料自購登錄 每日結帳 排班表 現場電腦打卡 掃碼…" at bounding box center [784, 353] width 1568 height 713
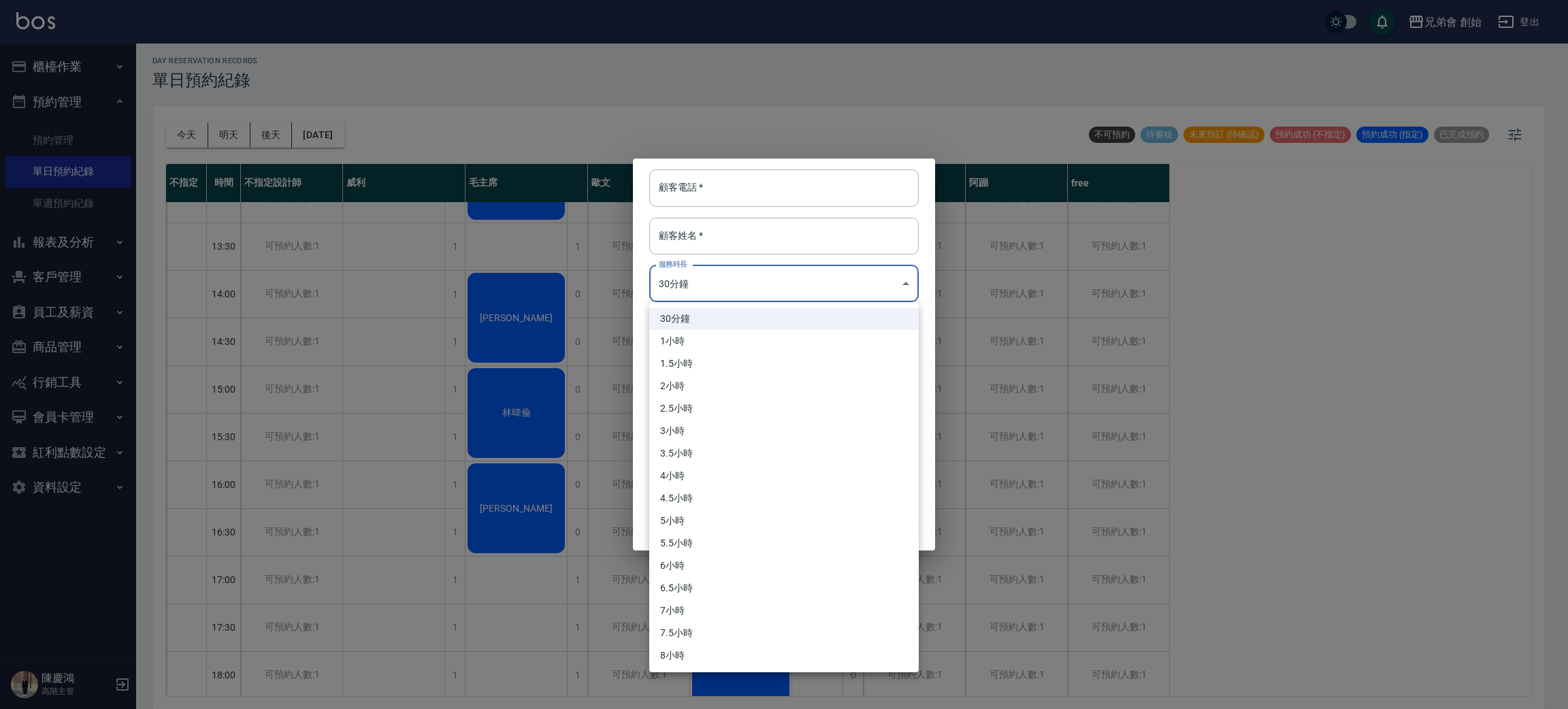
click at [732, 341] on li "1小時" at bounding box center [784, 341] width 270 height 22
type input "2"
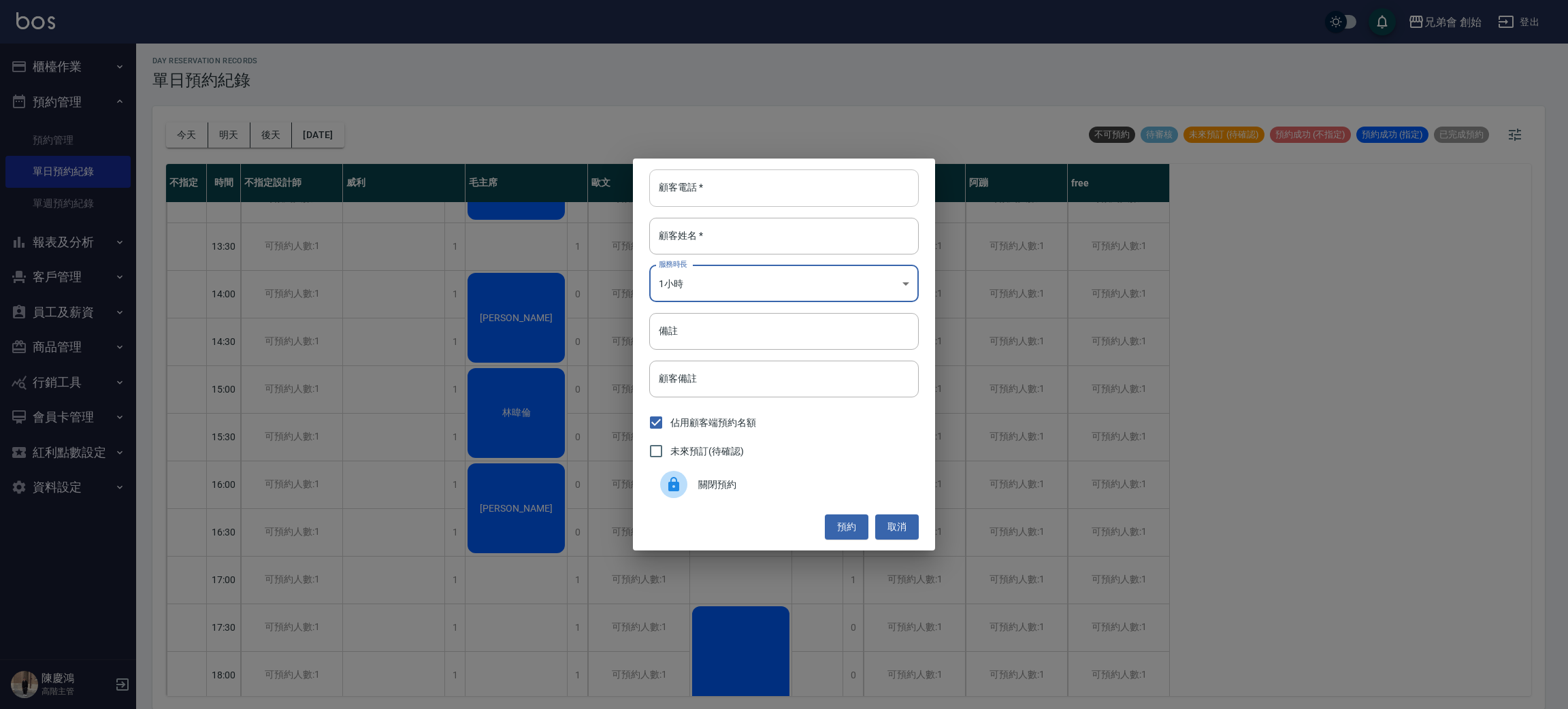
click at [770, 197] on input "顧客電話   *" at bounding box center [784, 188] width 270 height 37
type input "0968139787"
click at [820, 240] on input "顧客姓名   *" at bounding box center [784, 236] width 270 height 37
type input "頭皮"
click at [841, 532] on button "預約" at bounding box center [846, 527] width 43 height 25
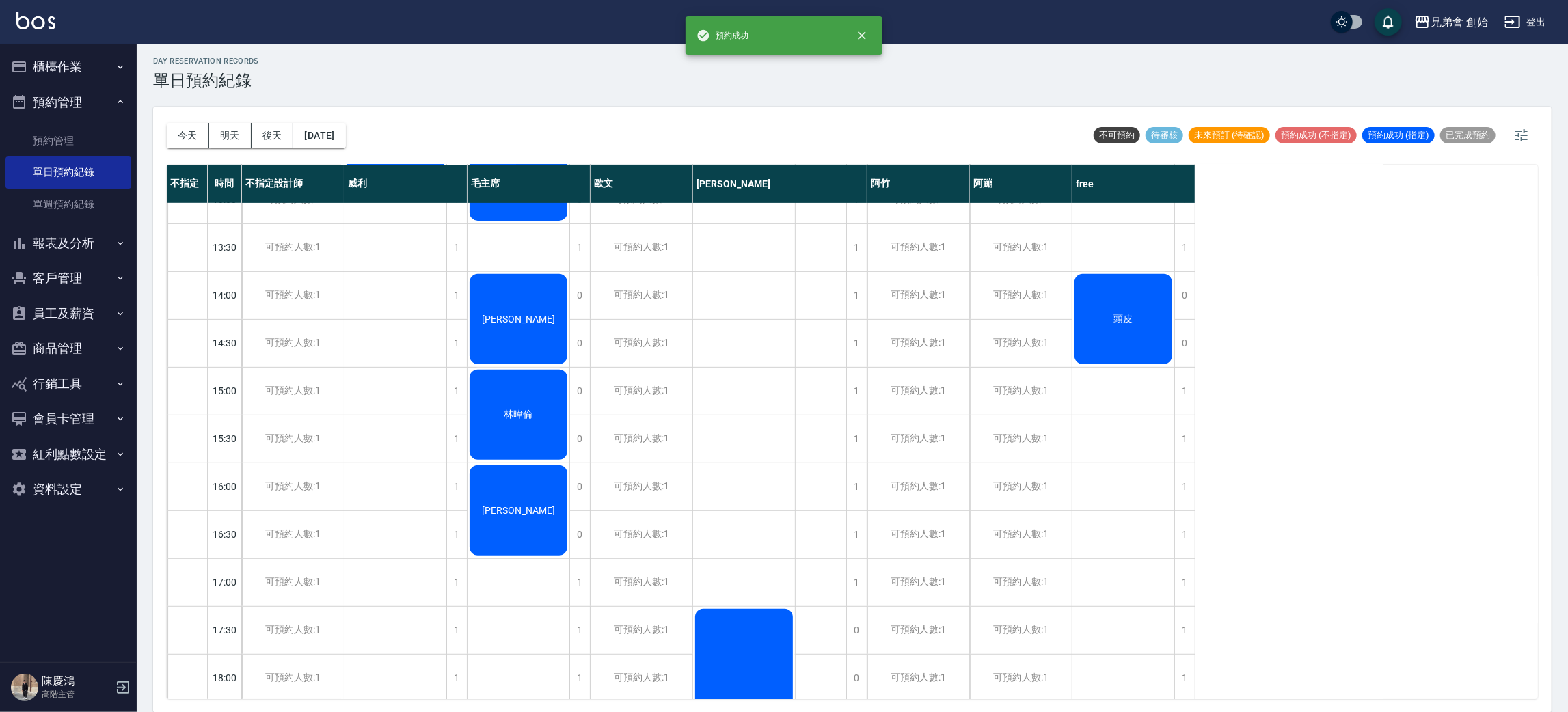
click at [447, 175] on div "頭皮" at bounding box center [396, 127] width 102 height 94
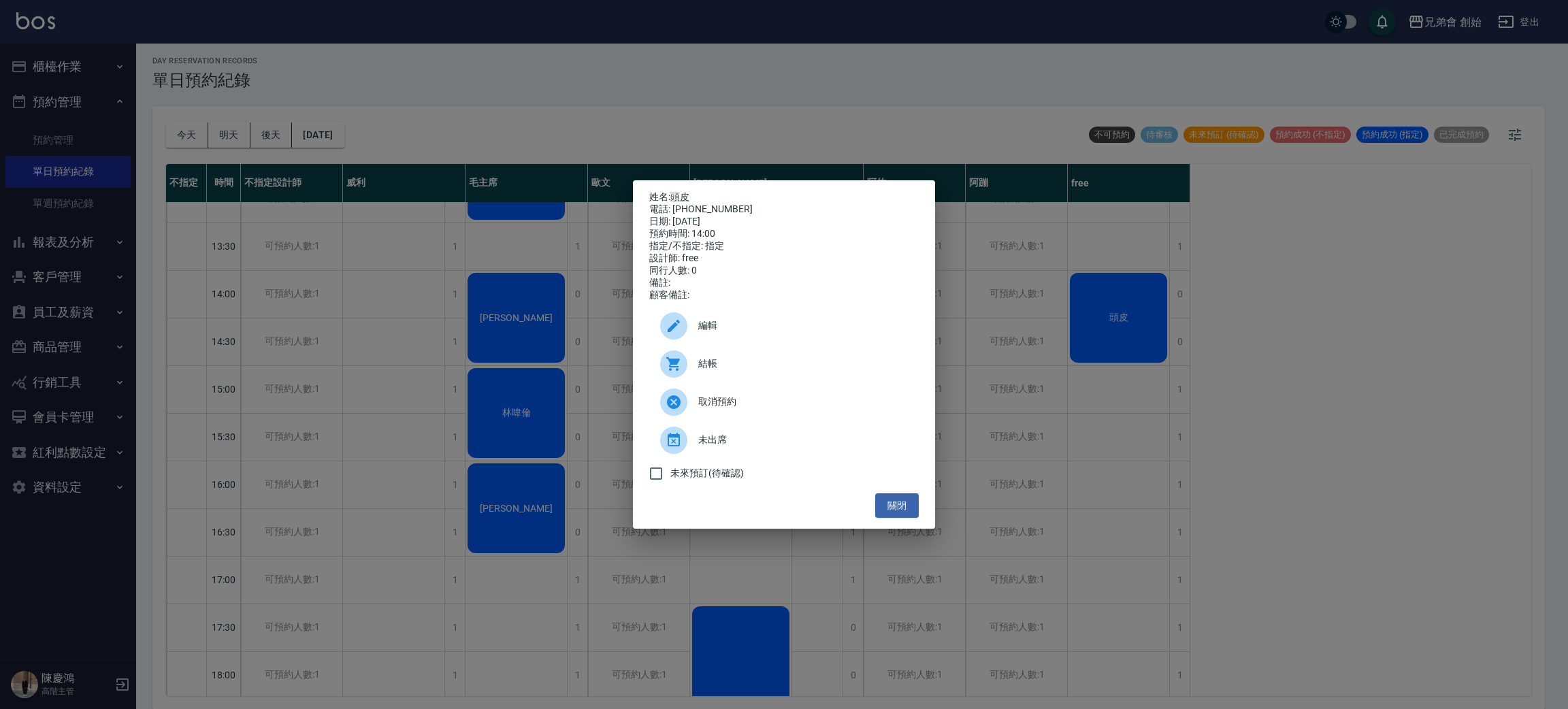
click at [767, 333] on span "編輯" at bounding box center [803, 325] width 210 height 14
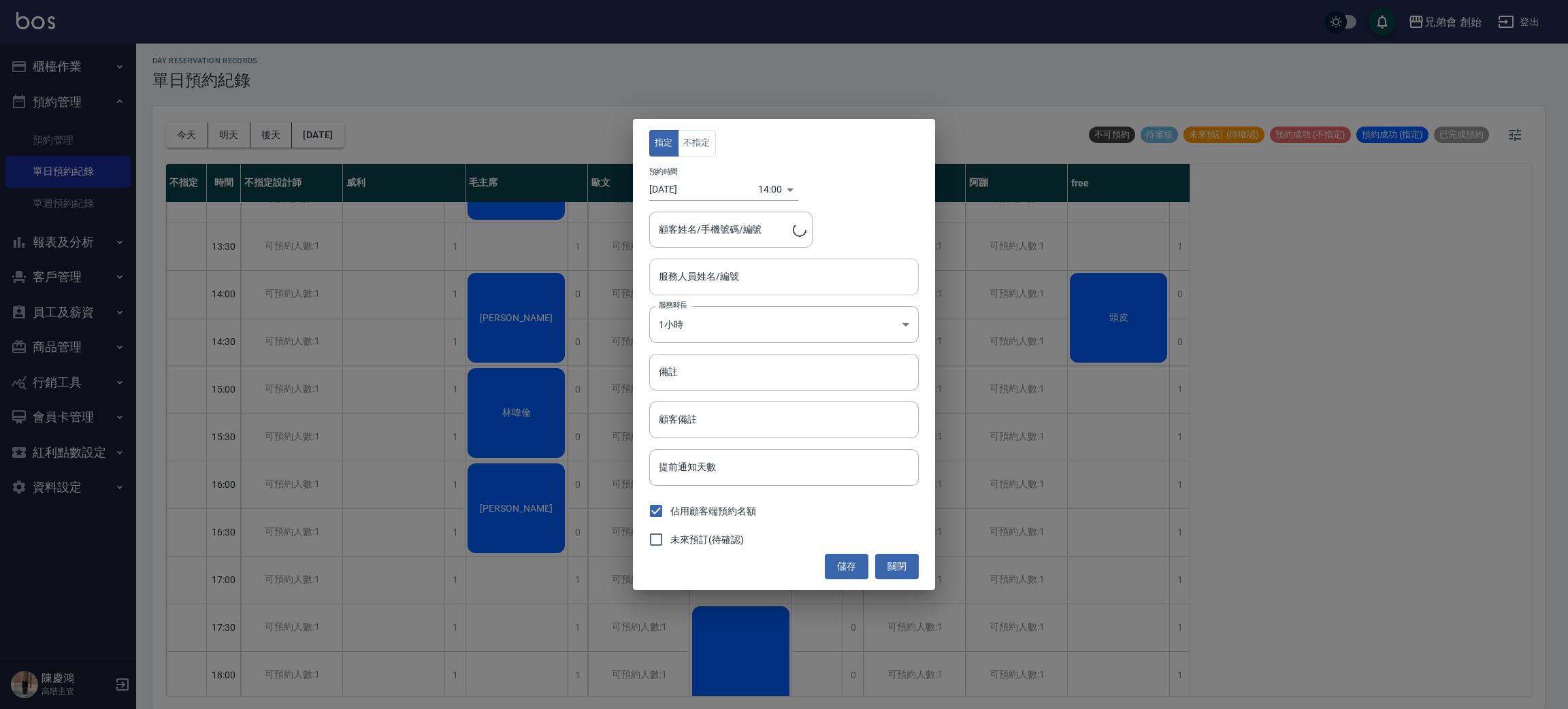
type input "頭皮/0968139787"
type input "free(無代號)"
click at [761, 231] on input "頭皮/0968139787" at bounding box center [720, 230] width 131 height 24
click at [786, 230] on div "頭皮/0968139787 顧客姓名/手機號碼/編號" at bounding box center [731, 229] width 163 height 36
click at [802, 230] on icon "Clear" at bounding box center [798, 230] width 13 height 13
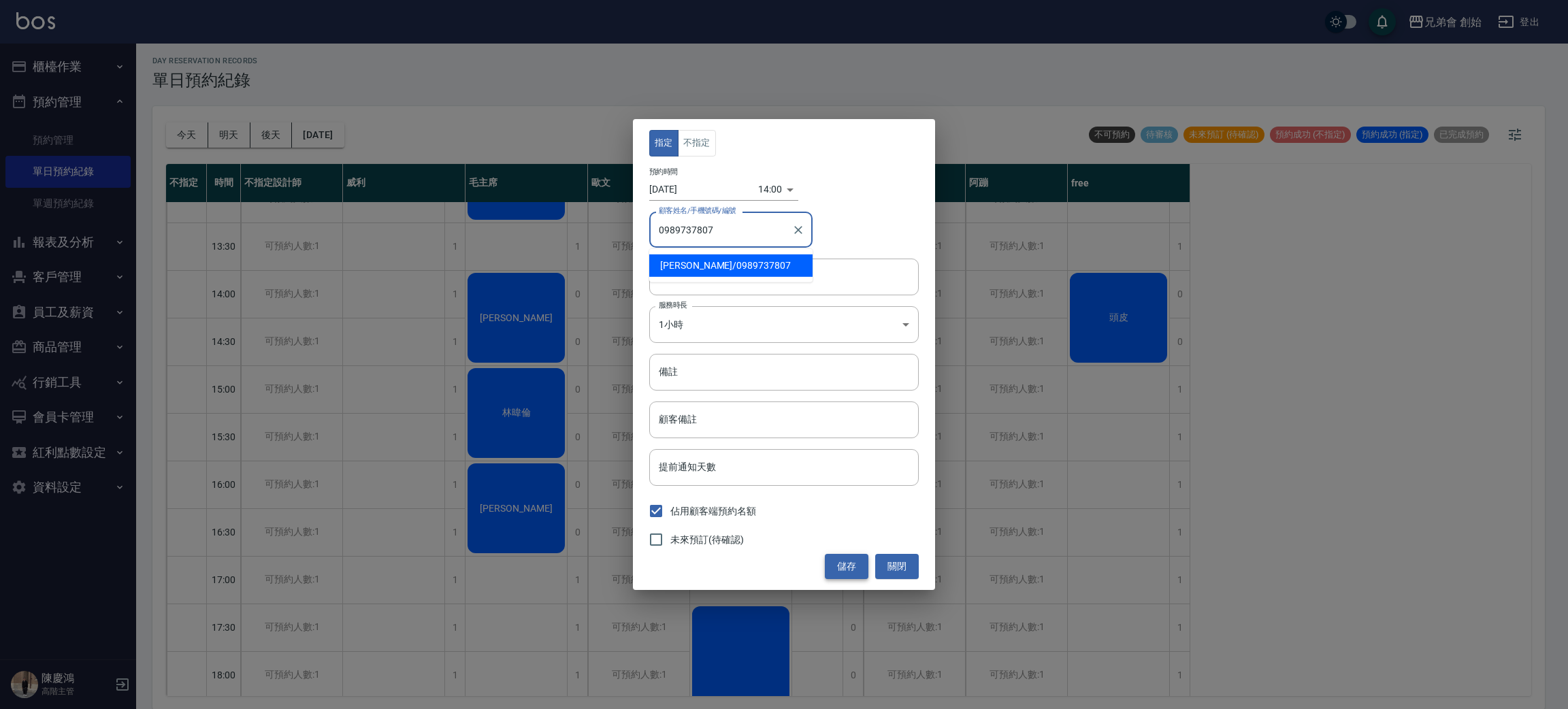
click at [846, 565] on button "儲存" at bounding box center [846, 566] width 43 height 25
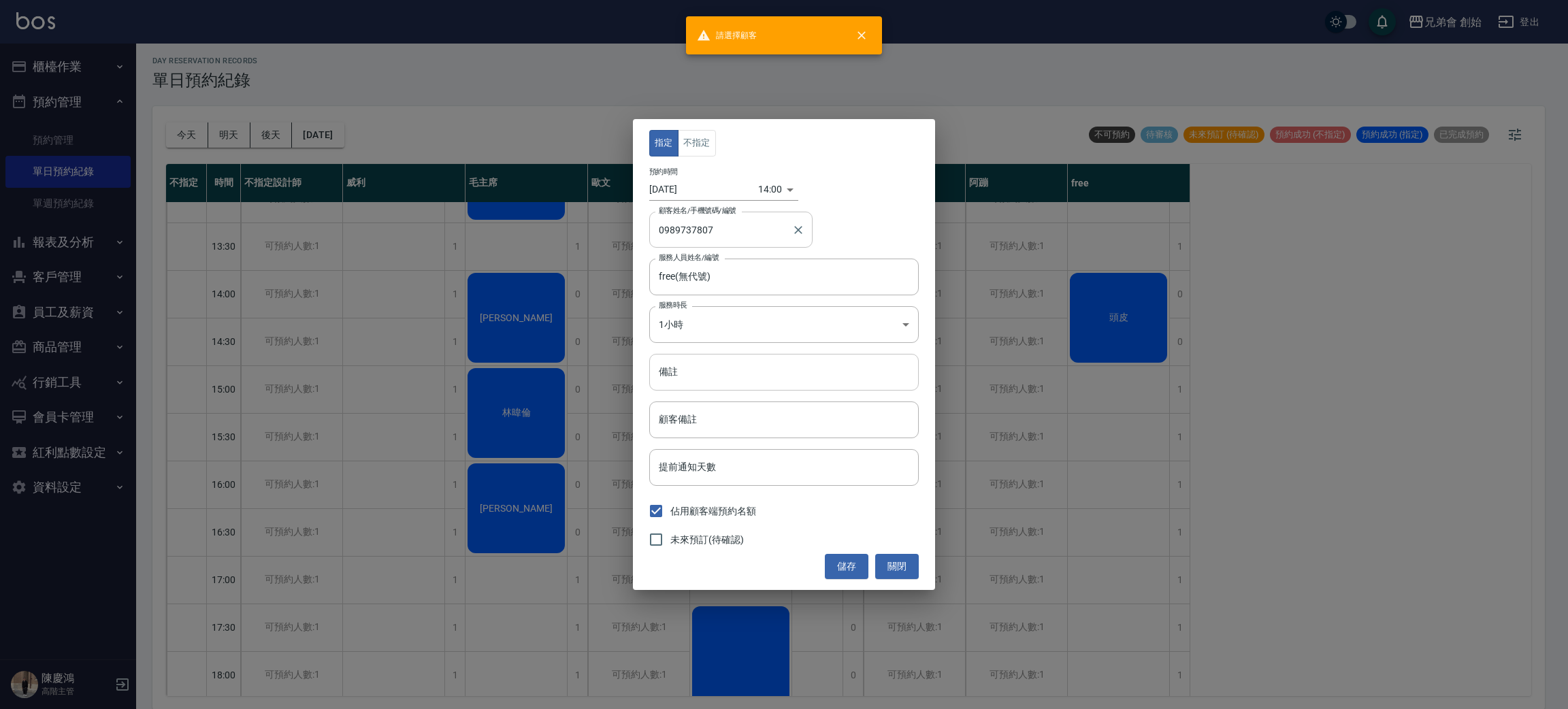
drag, startPoint x: 772, startPoint y: 365, endPoint x: 774, endPoint y: 382, distance: 17.1
click at [772, 365] on input "備註" at bounding box center [784, 372] width 270 height 37
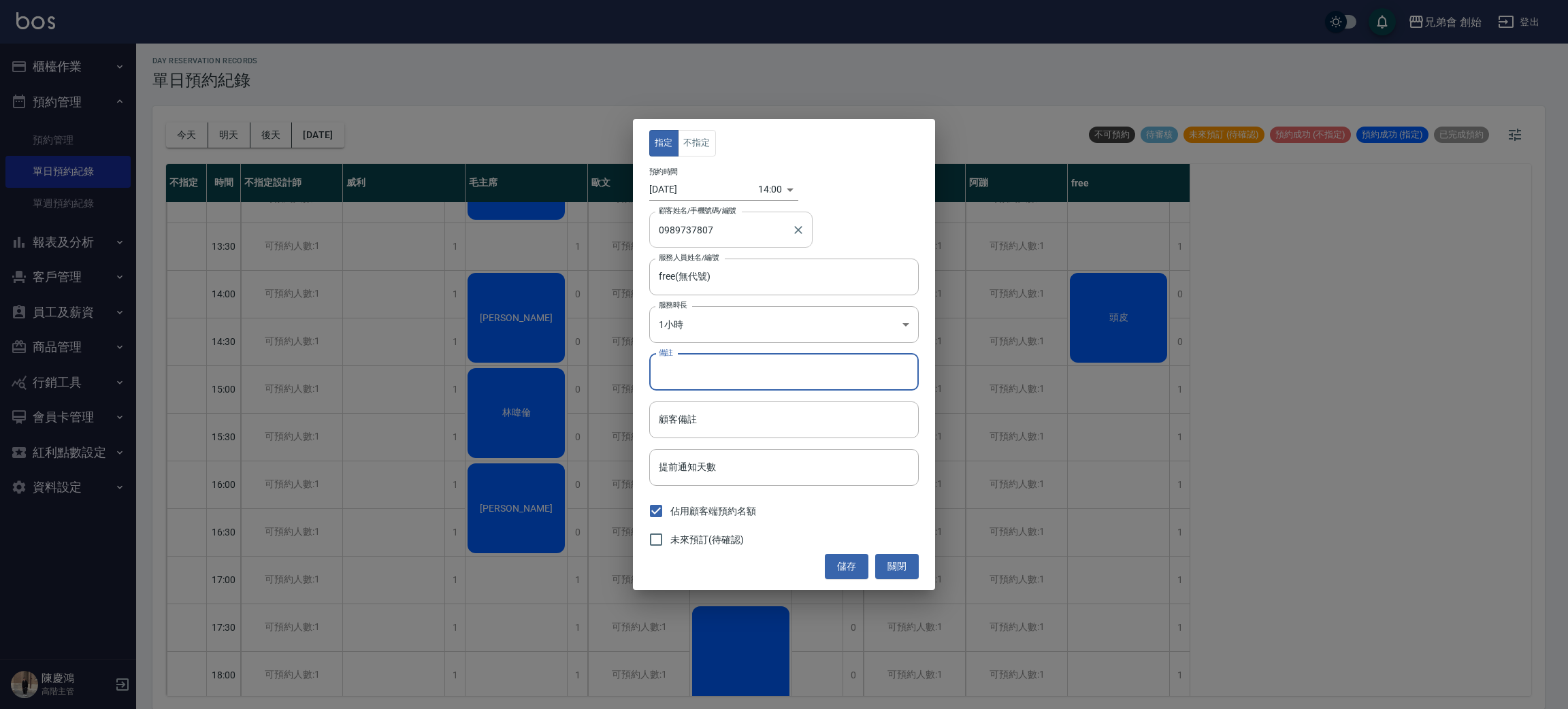
click at [760, 230] on input "0989737807" at bounding box center [720, 230] width 131 height 24
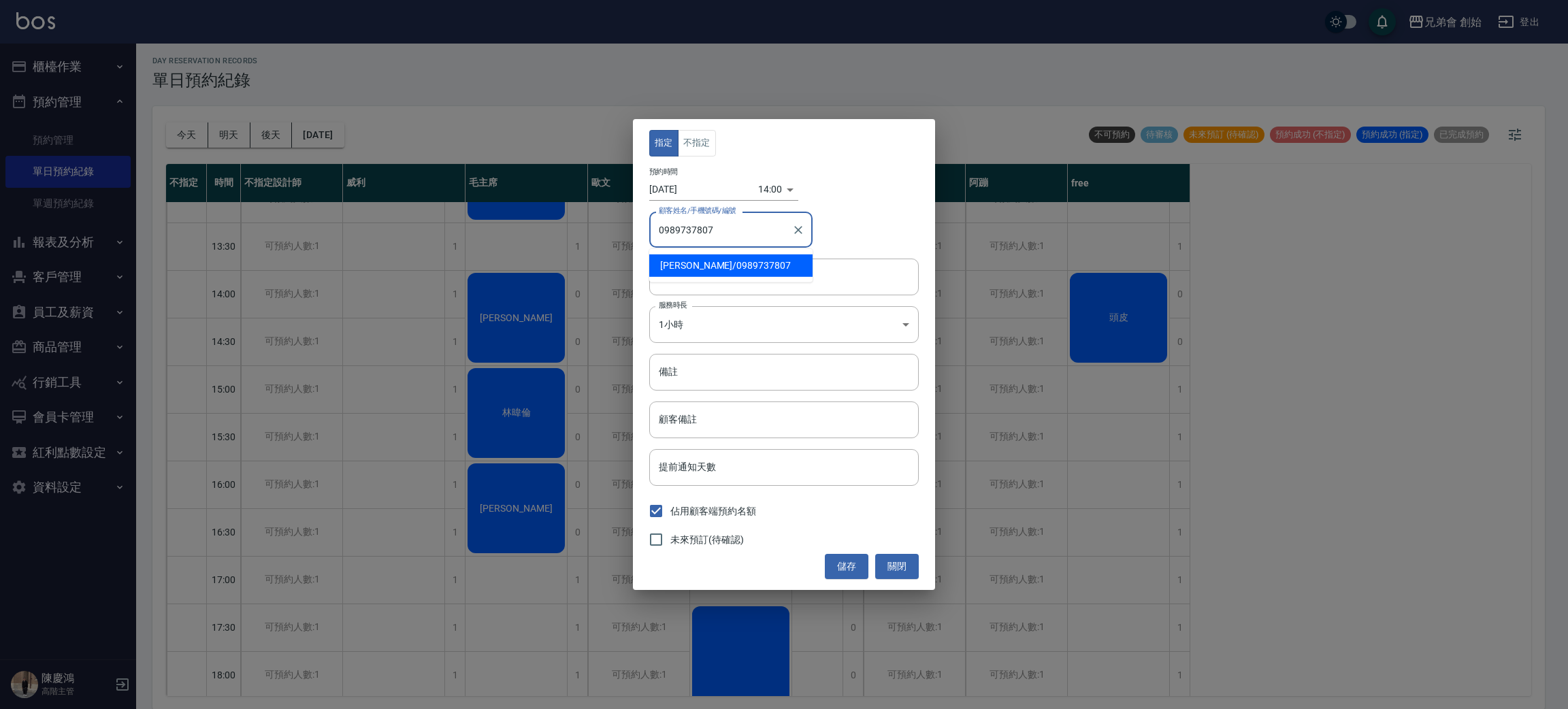
click at [760, 267] on span "黃文亮 / 0989737807" at bounding box center [731, 265] width 163 height 22
type input "黃文亮/0989737807"
click at [854, 561] on button "儲存" at bounding box center [846, 566] width 43 height 25
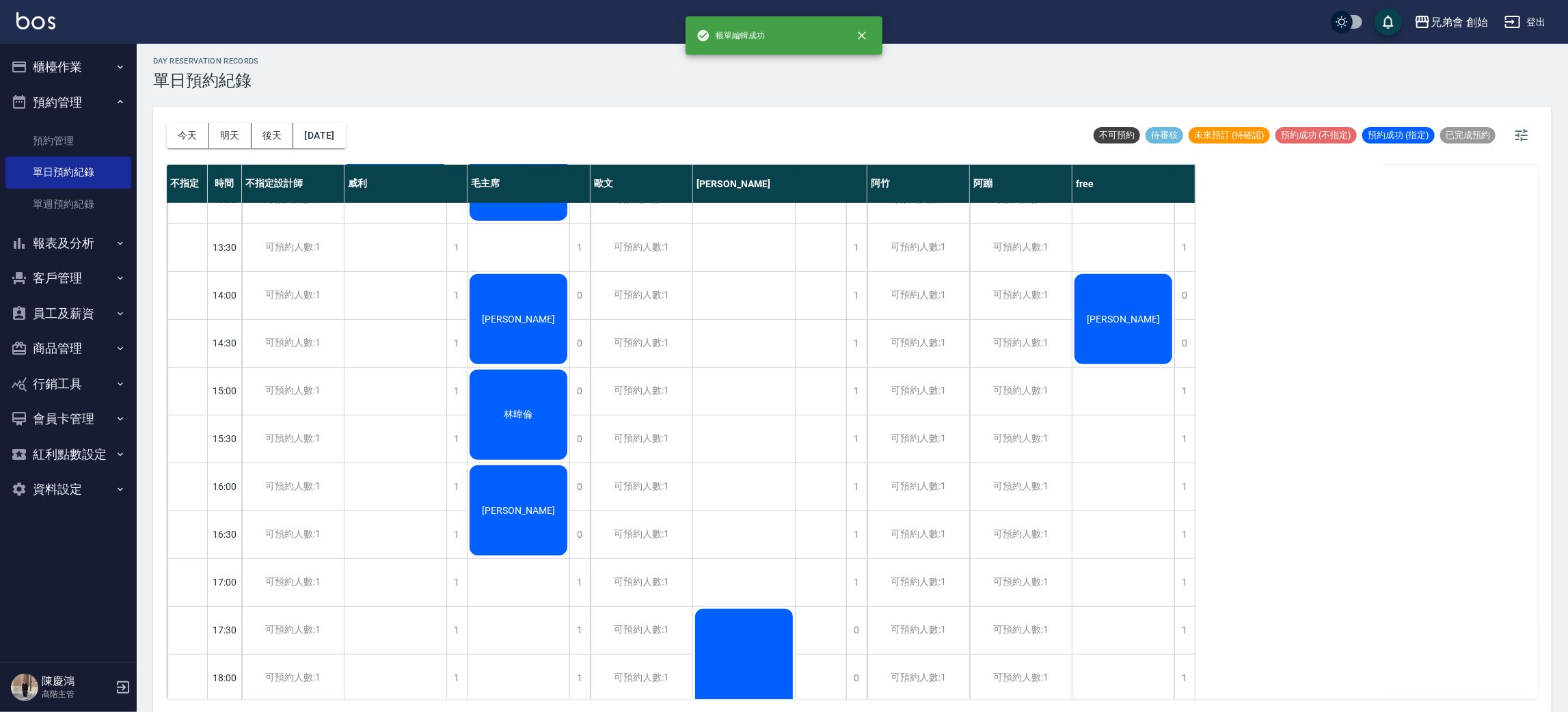
click at [193, 140] on button "今天" at bounding box center [187, 135] width 43 height 25
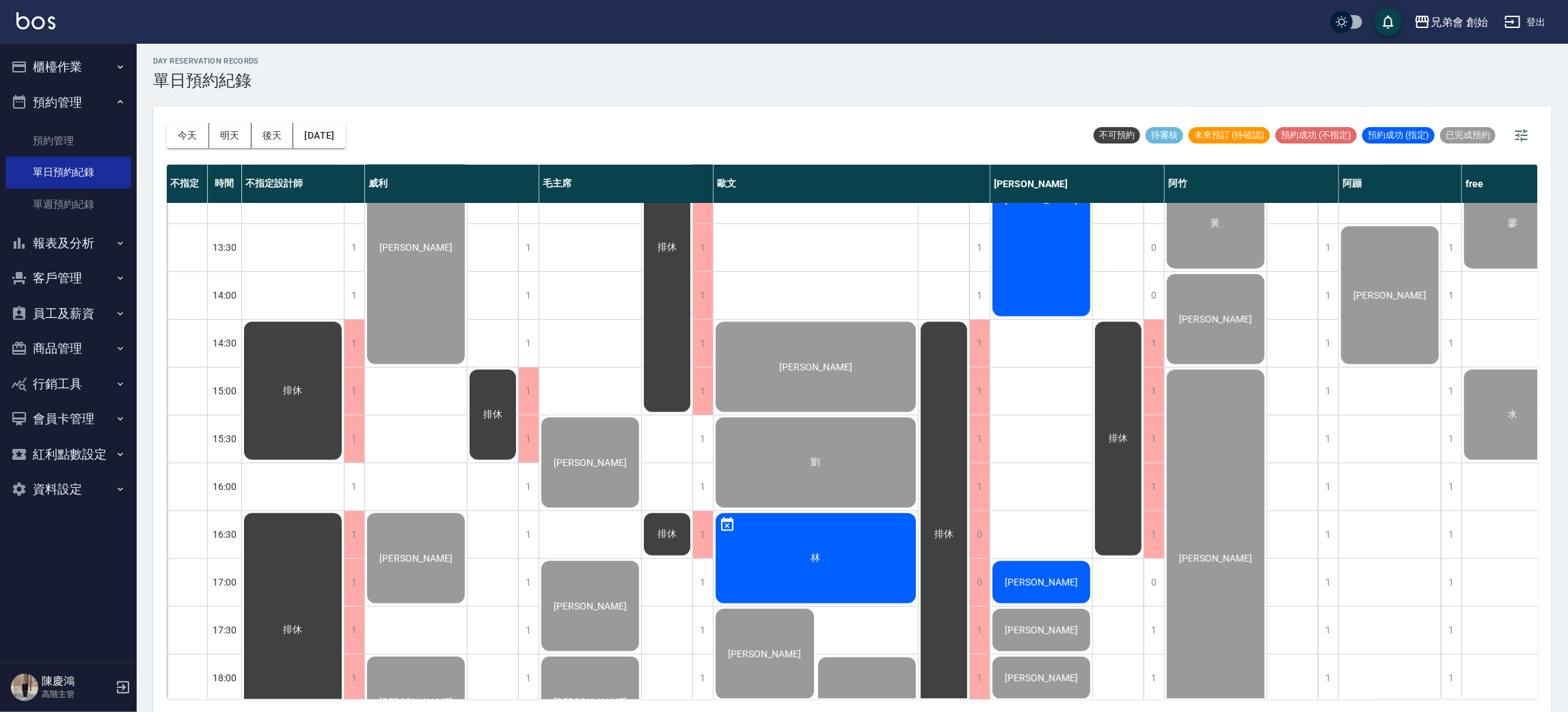
scroll to position [205, 0]
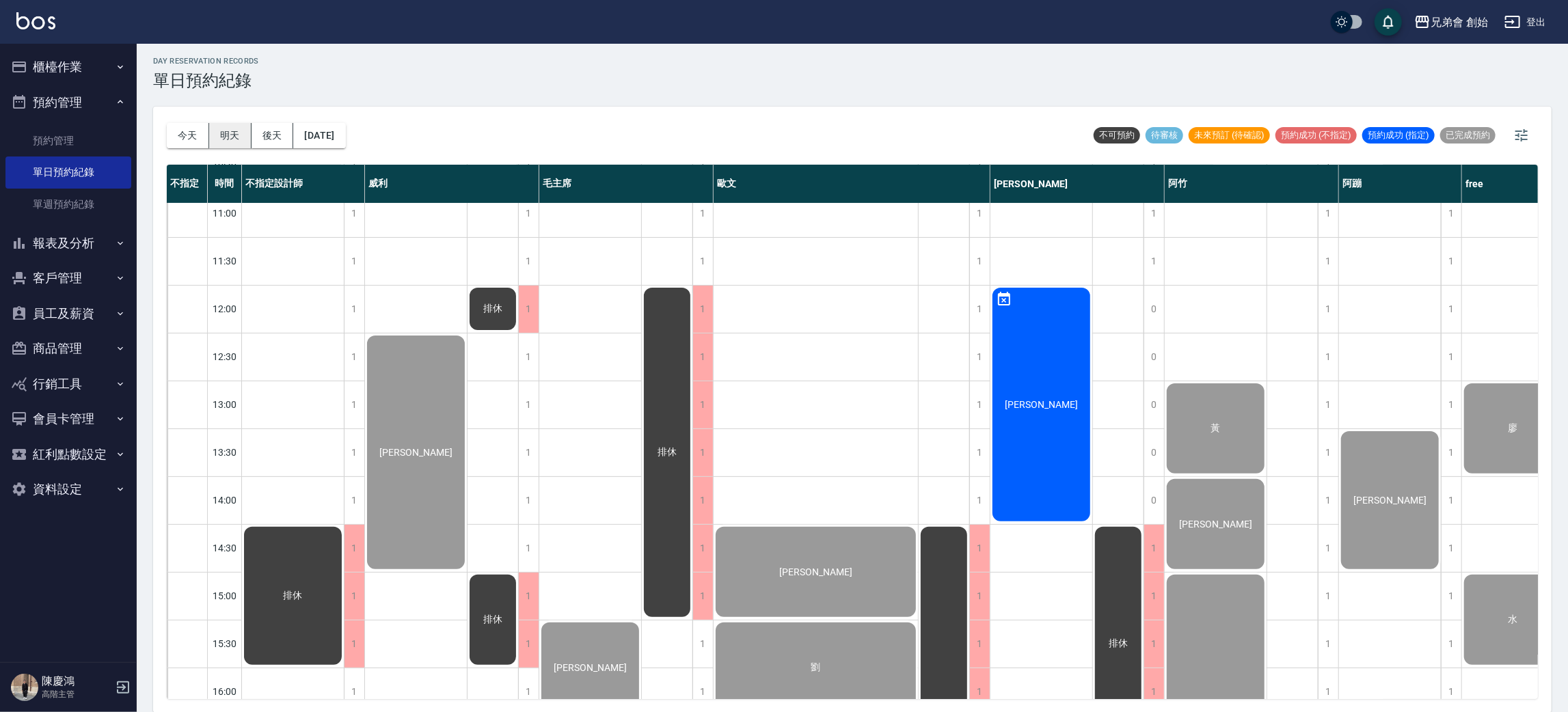
click at [237, 139] on button "明天" at bounding box center [230, 135] width 43 height 25
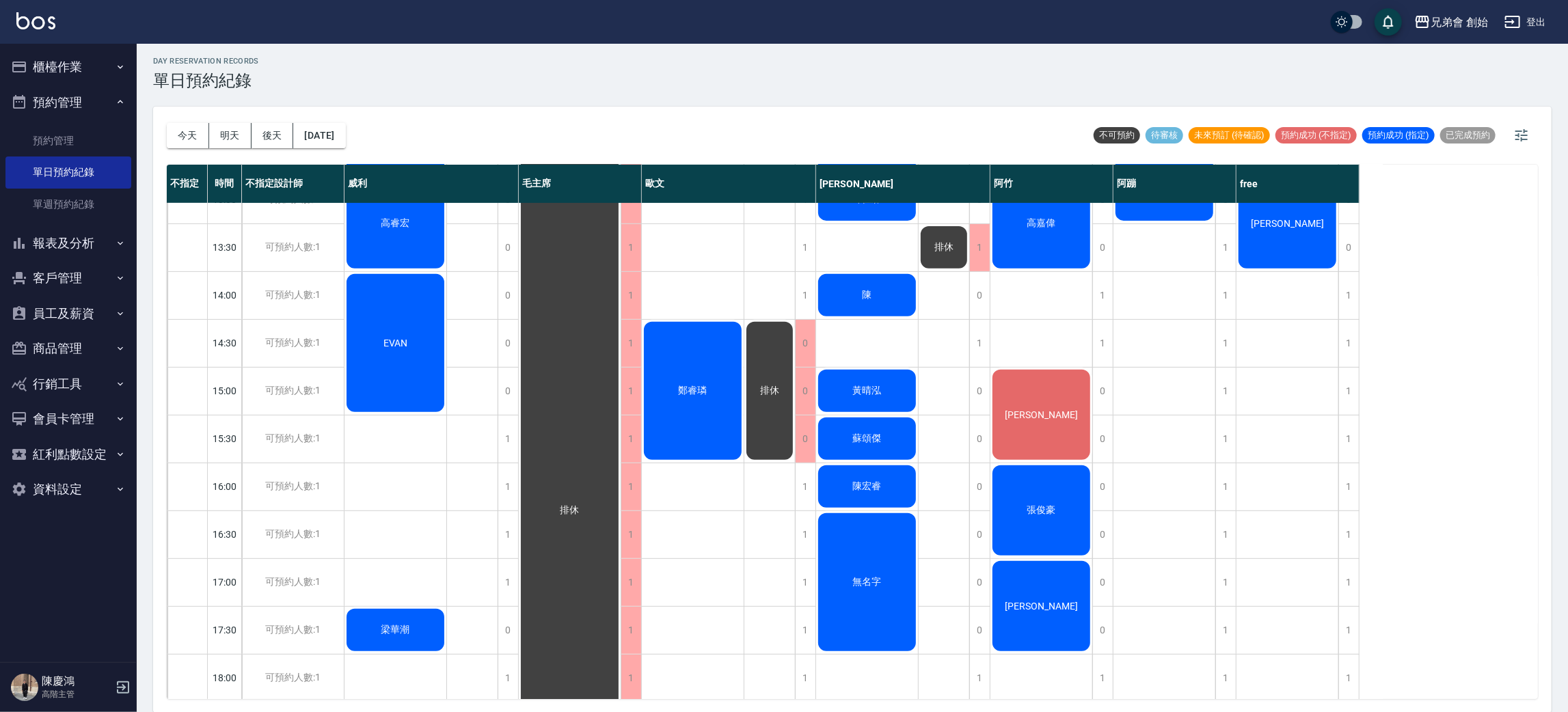
scroll to position [307, 0]
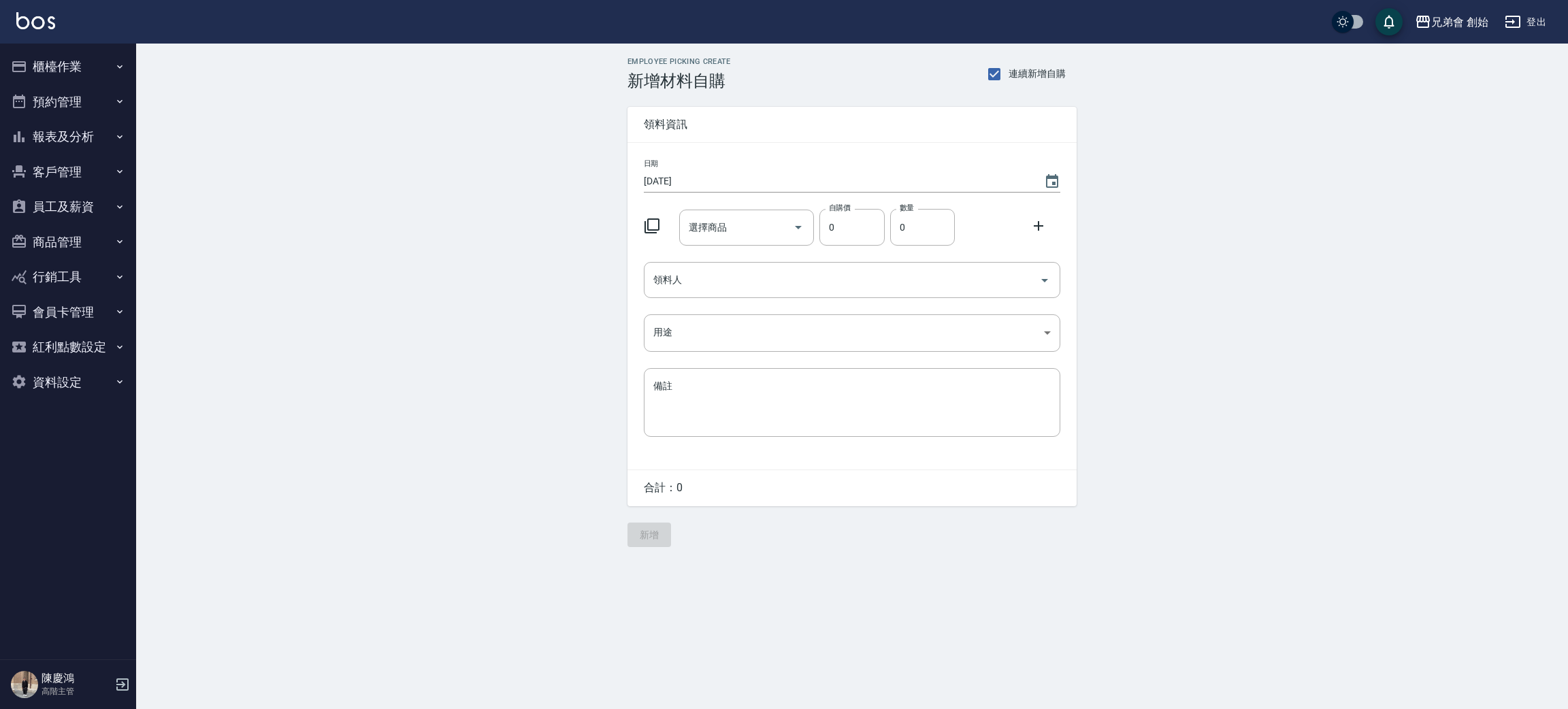
click at [109, 56] on button "櫃檯作業" at bounding box center [68, 67] width 125 height 36
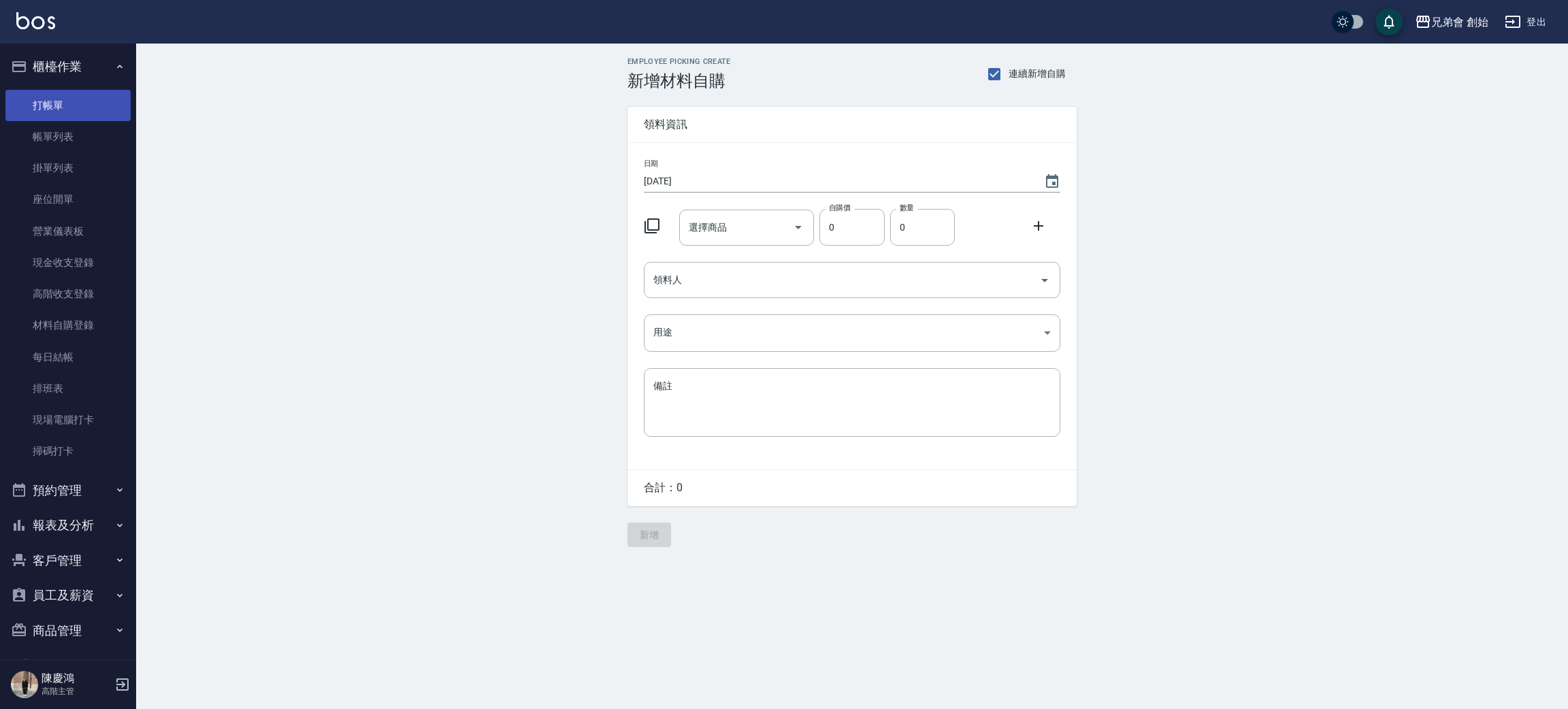
click at [92, 107] on link "打帳單" at bounding box center [68, 106] width 125 height 32
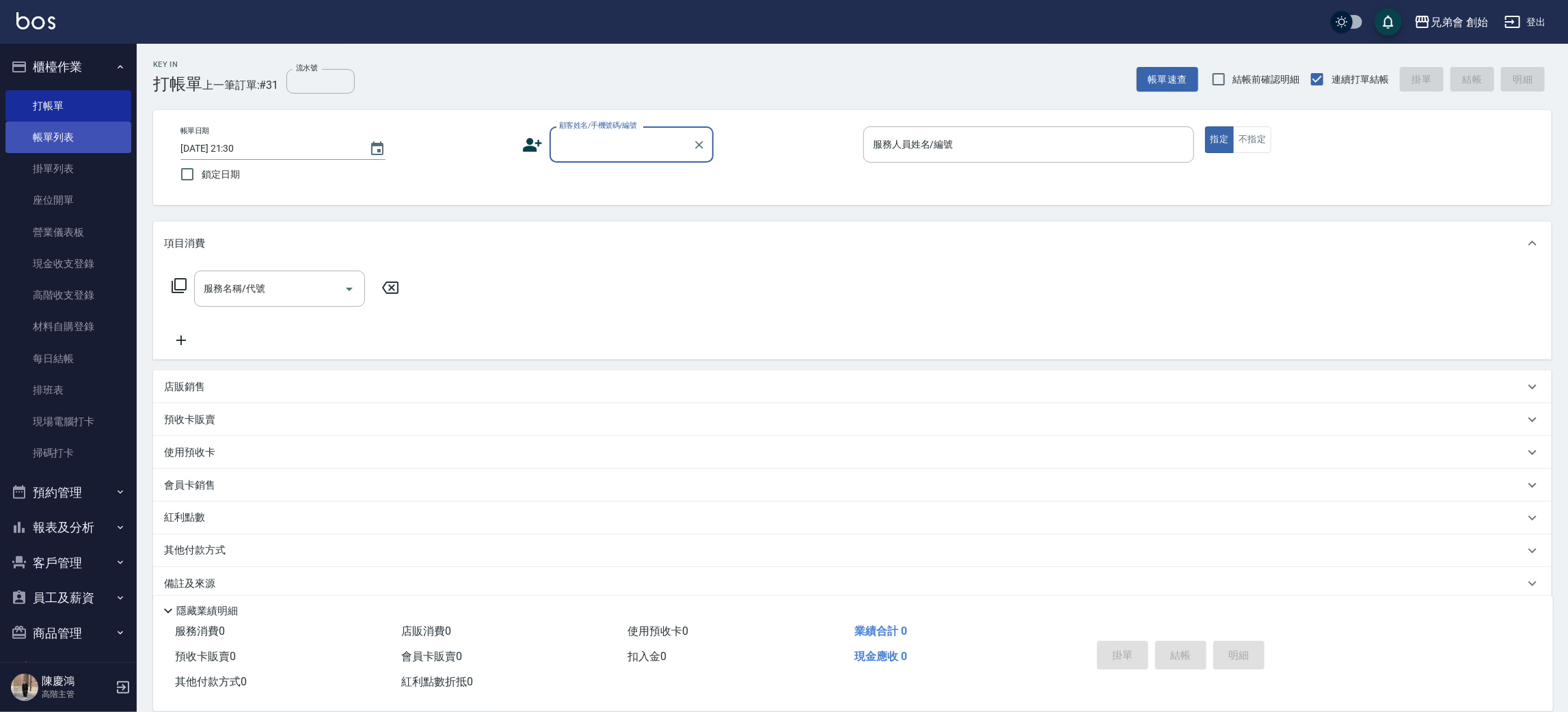
click at [83, 122] on link "帳單列表" at bounding box center [69, 138] width 125 height 32
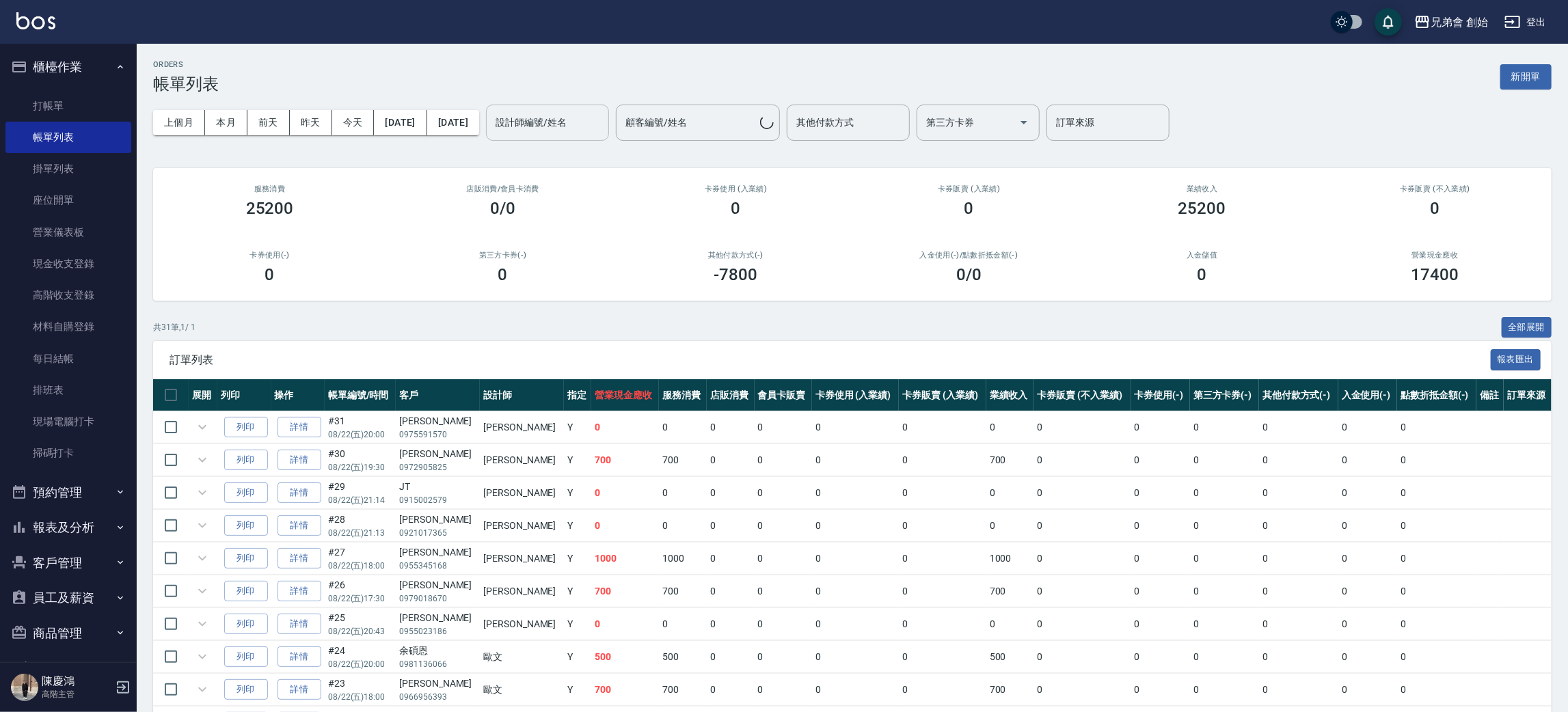
click at [603, 125] on input "設計師編號/姓名" at bounding box center [548, 122] width 110 height 24
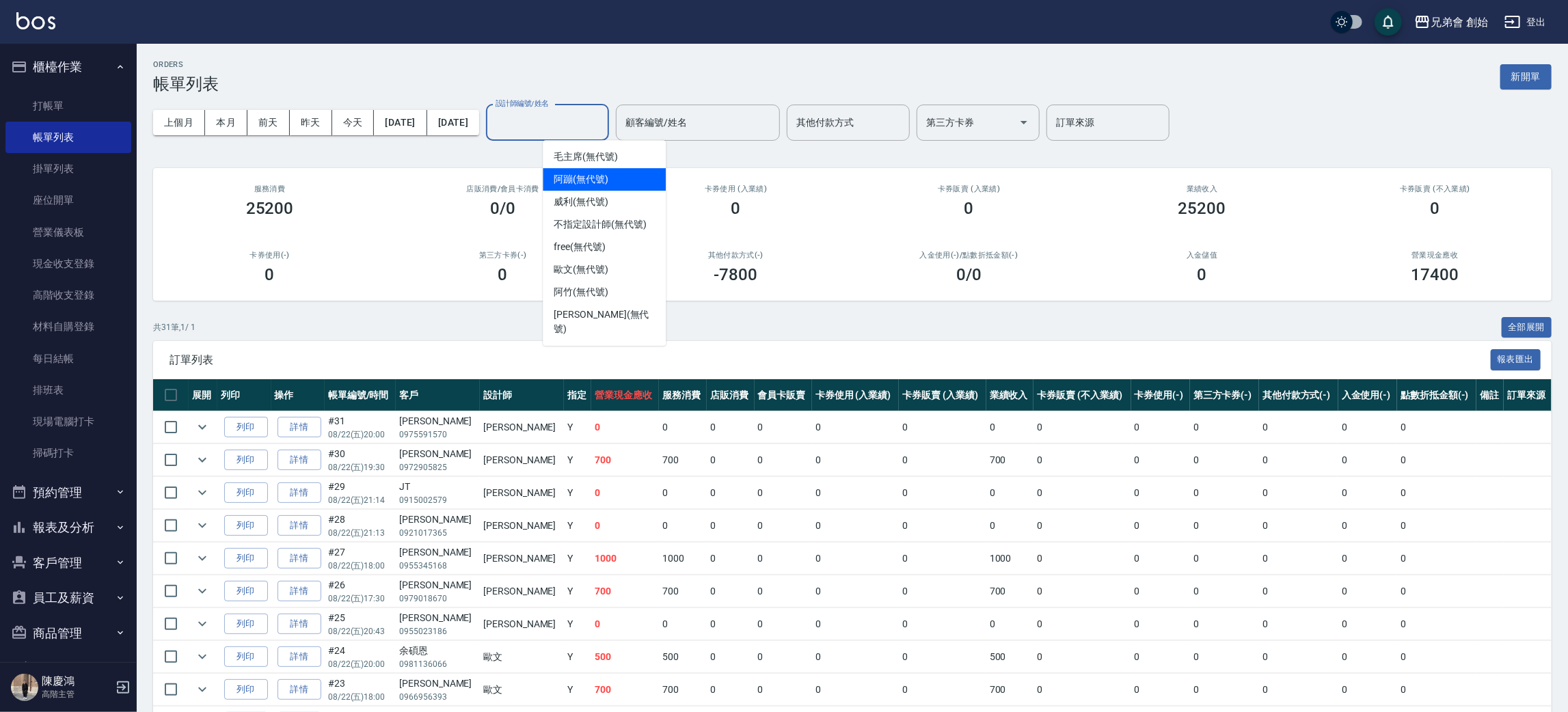
click at [637, 172] on div "阿蹦 (無代號)" at bounding box center [604, 179] width 123 height 23
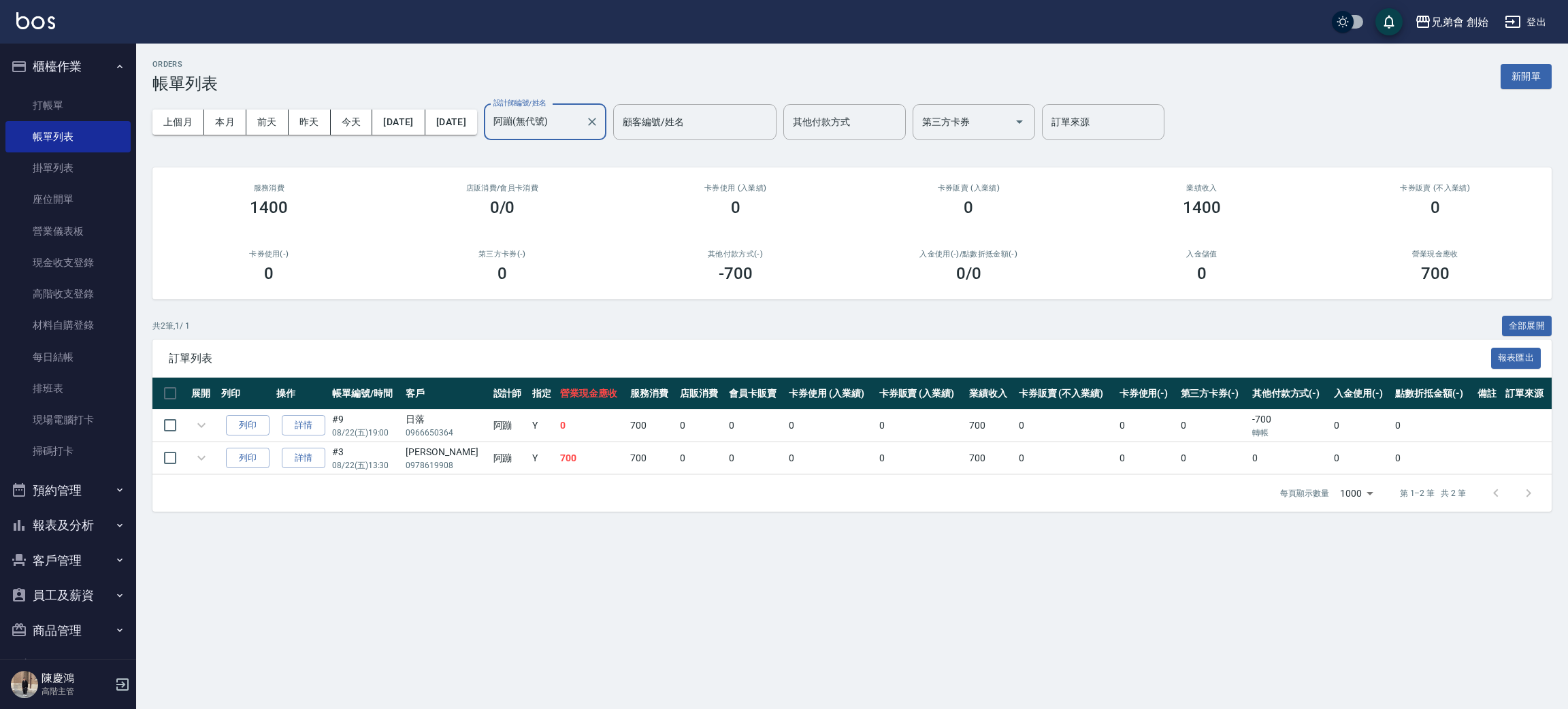
click at [580, 130] on input "阿蹦(無代號)" at bounding box center [535, 121] width 90 height 24
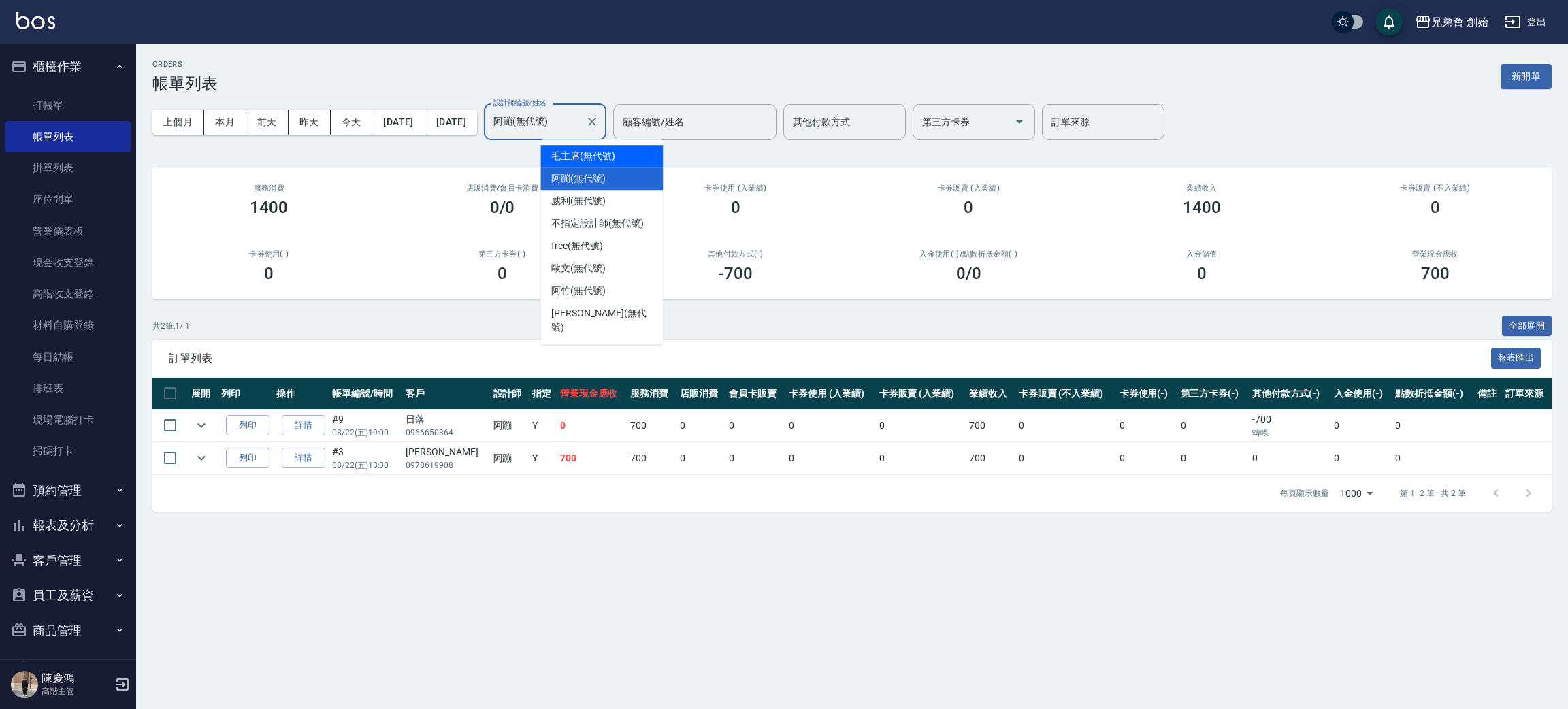
click at [623, 152] on div "毛主席 (無代號)" at bounding box center [601, 156] width 122 height 22
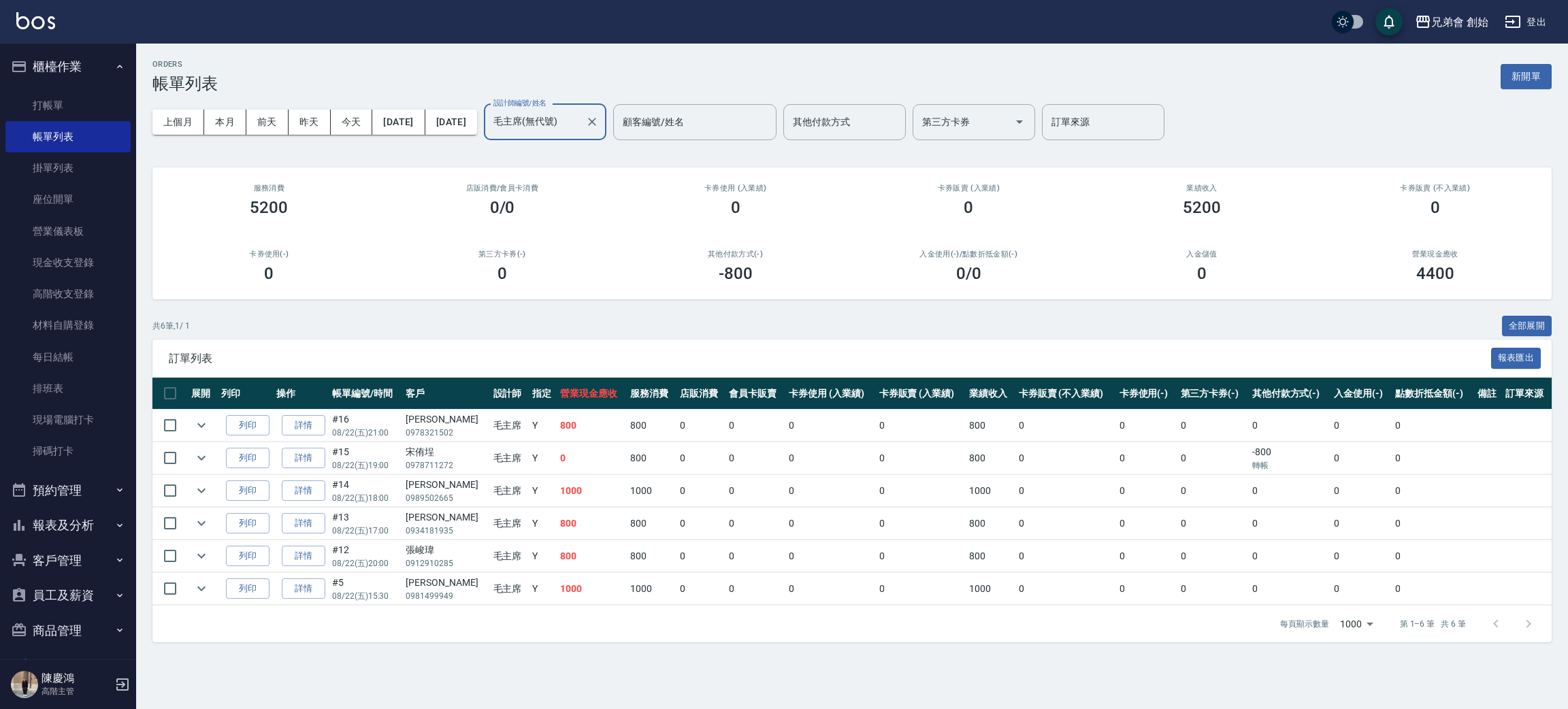
click at [553, 121] on input "毛主席(無代號)" at bounding box center [535, 121] width 90 height 24
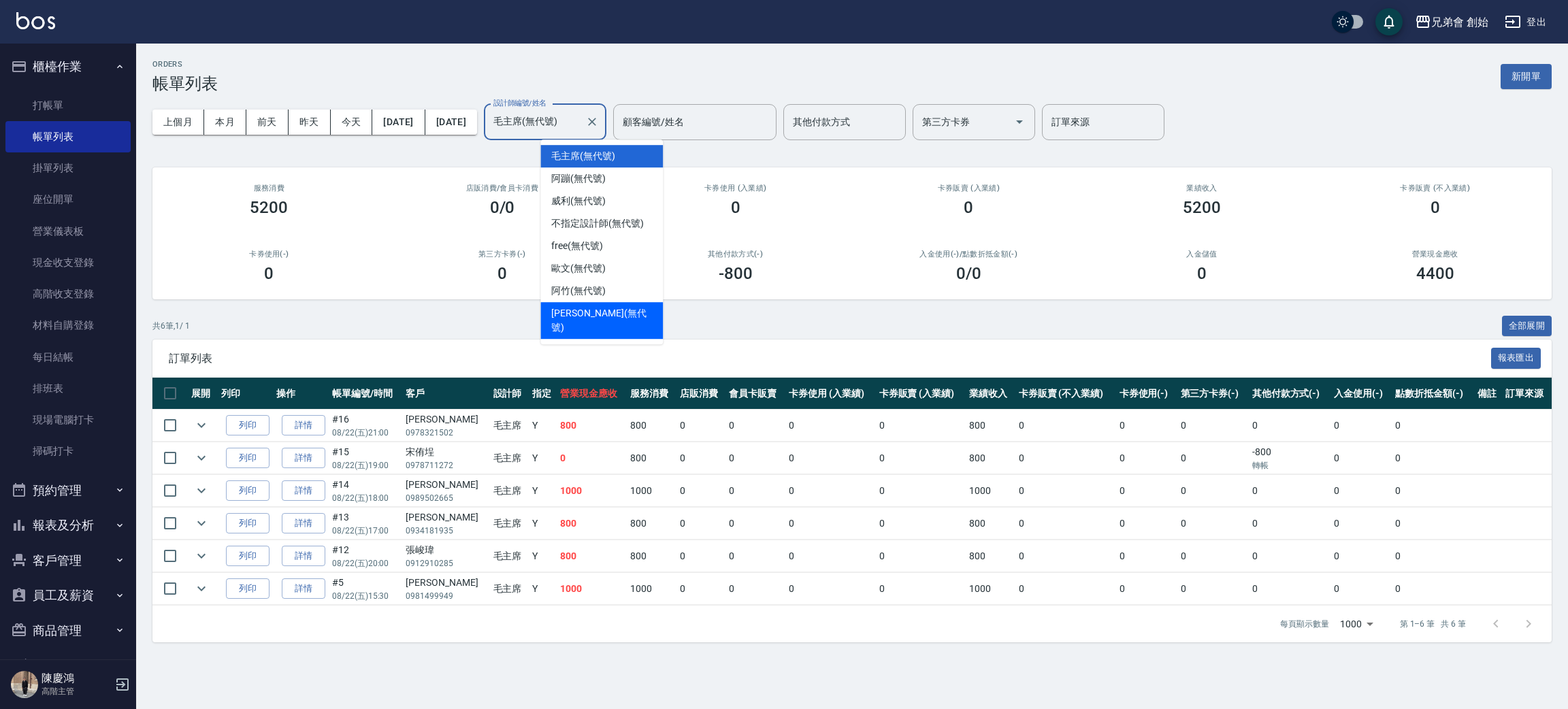
click at [563, 312] on span "潘潘 (無代號)" at bounding box center [601, 320] width 101 height 28
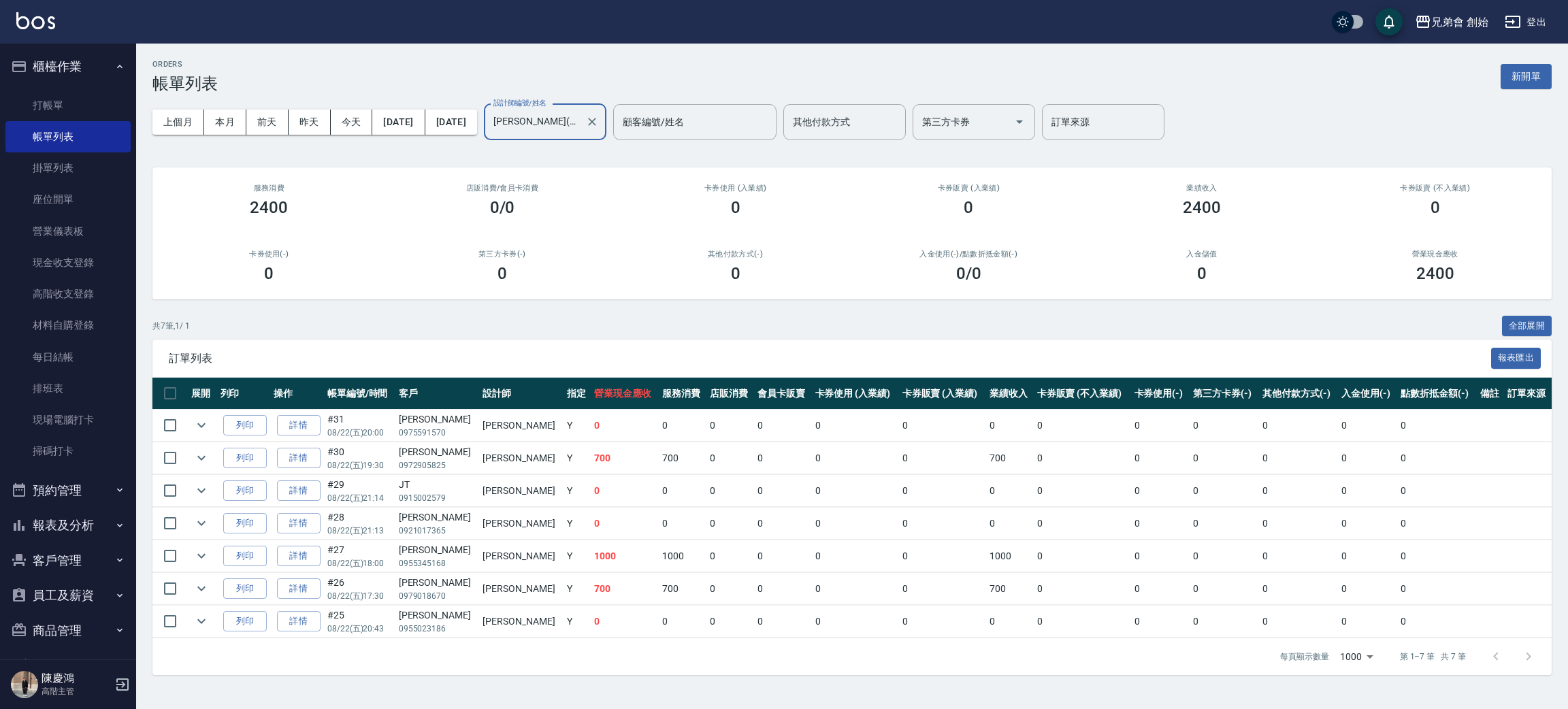
click at [580, 114] on input "[PERSON_NAME](無代號)" at bounding box center [535, 121] width 90 height 24
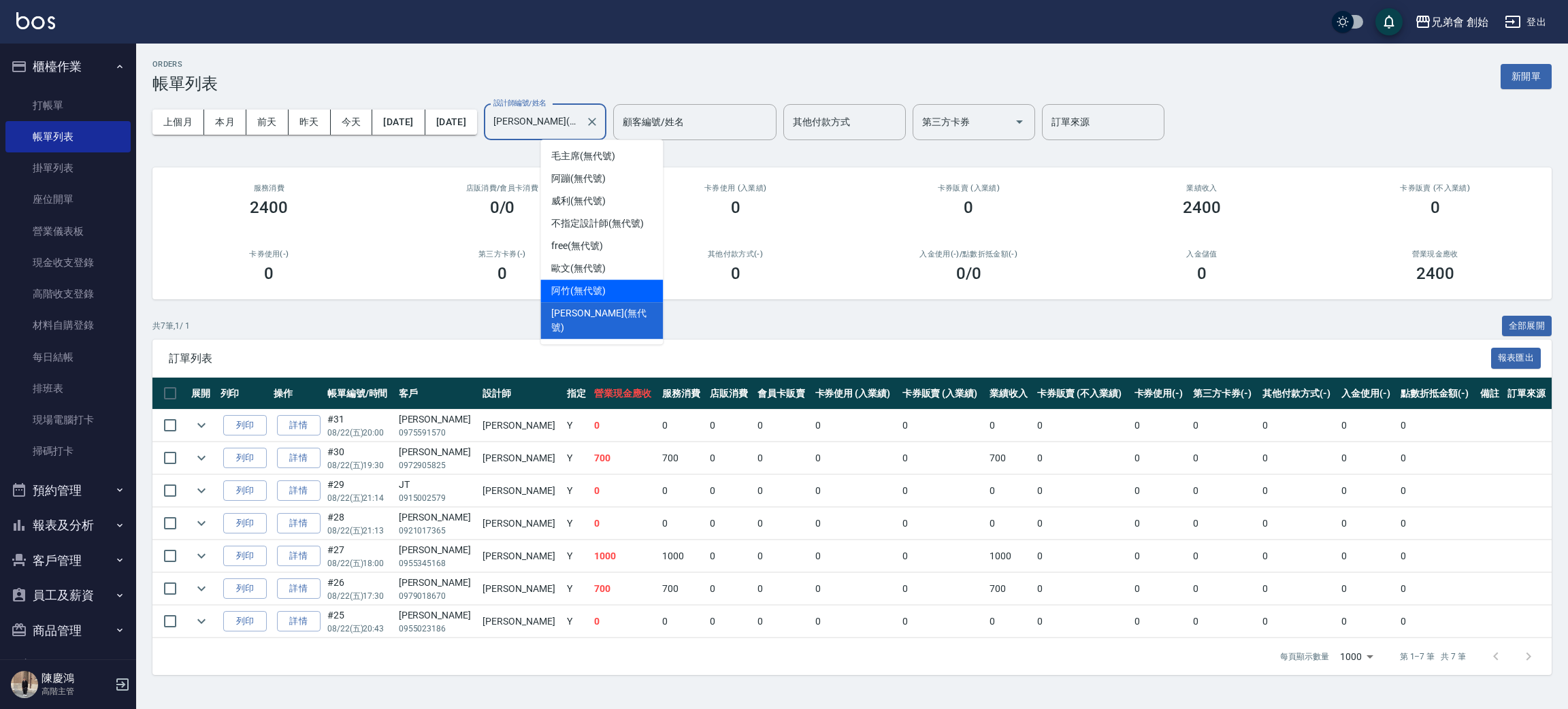
click at [628, 291] on div "阿竹 (無代號)" at bounding box center [601, 290] width 122 height 22
type input "阿竹 (無代號)"
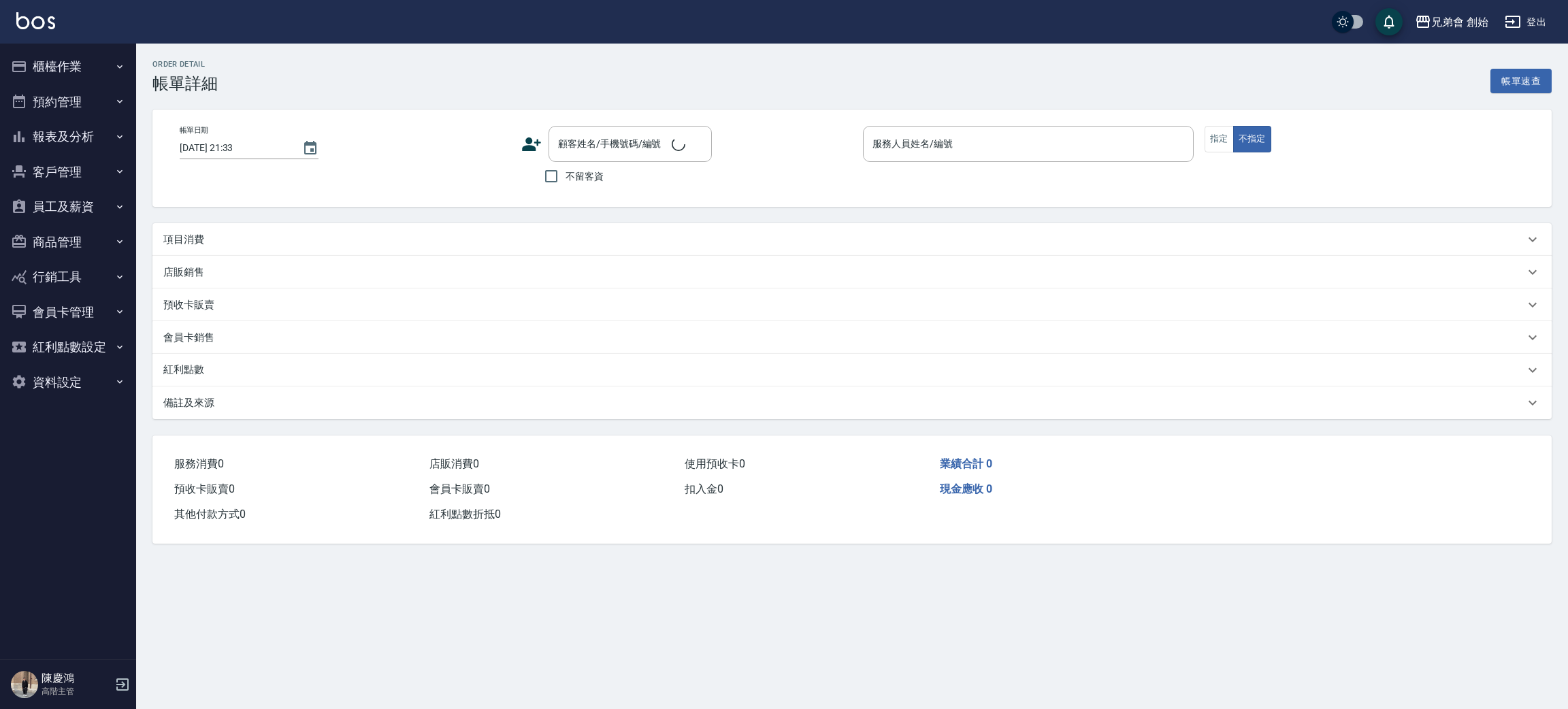
click at [228, 242] on div "項目消費" at bounding box center [843, 240] width 1361 height 14
type input "[DATE] 18:30"
type input "阿蹦(無代號)"
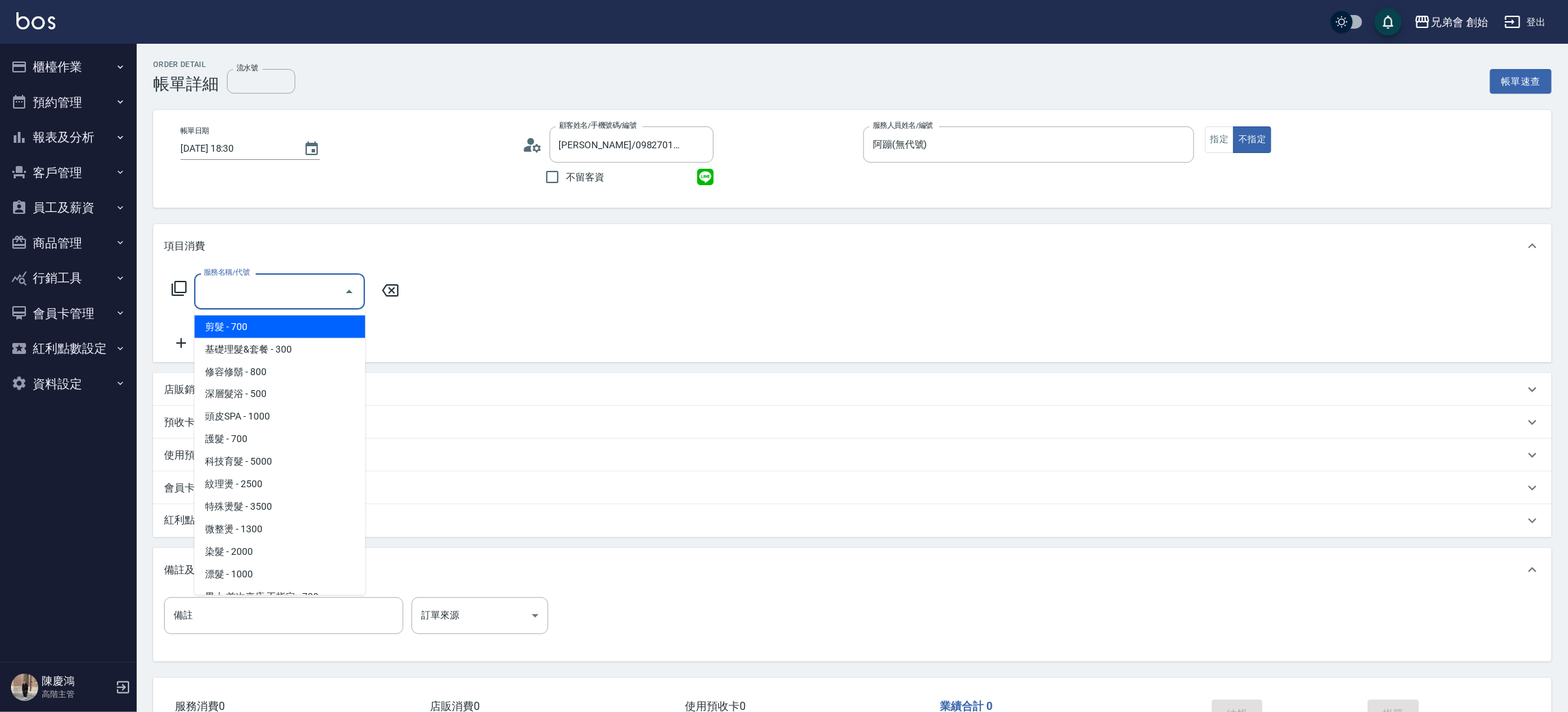
type input "[PERSON_NAME]/0982701924/null"
drag, startPoint x: 302, startPoint y: 344, endPoint x: 425, endPoint y: 362, distance: 124.3
click at [304, 344] on span "基礎理髮&套餐 - 300" at bounding box center [279, 349] width 171 height 23
type input "基礎理髮&套餐(A02)"
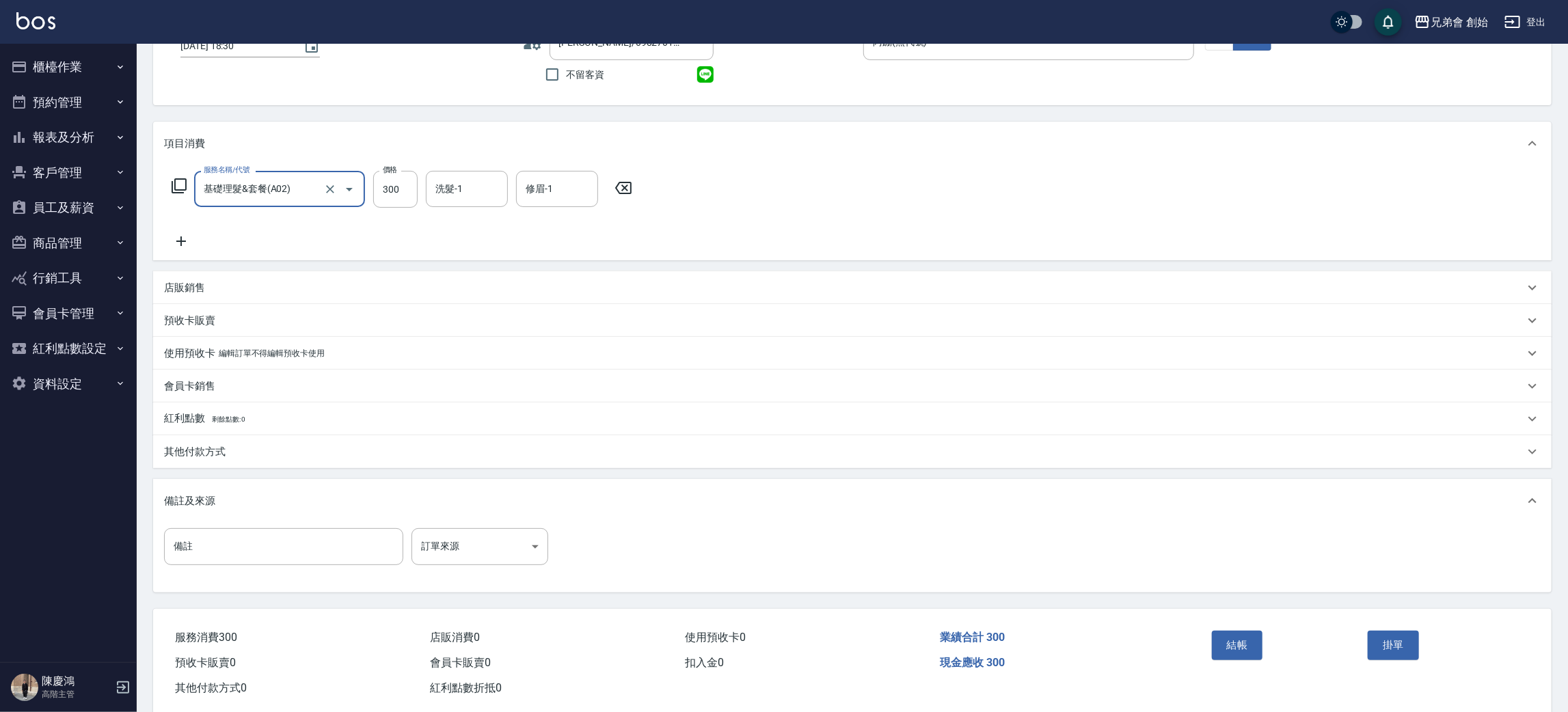
scroll to position [128, 0]
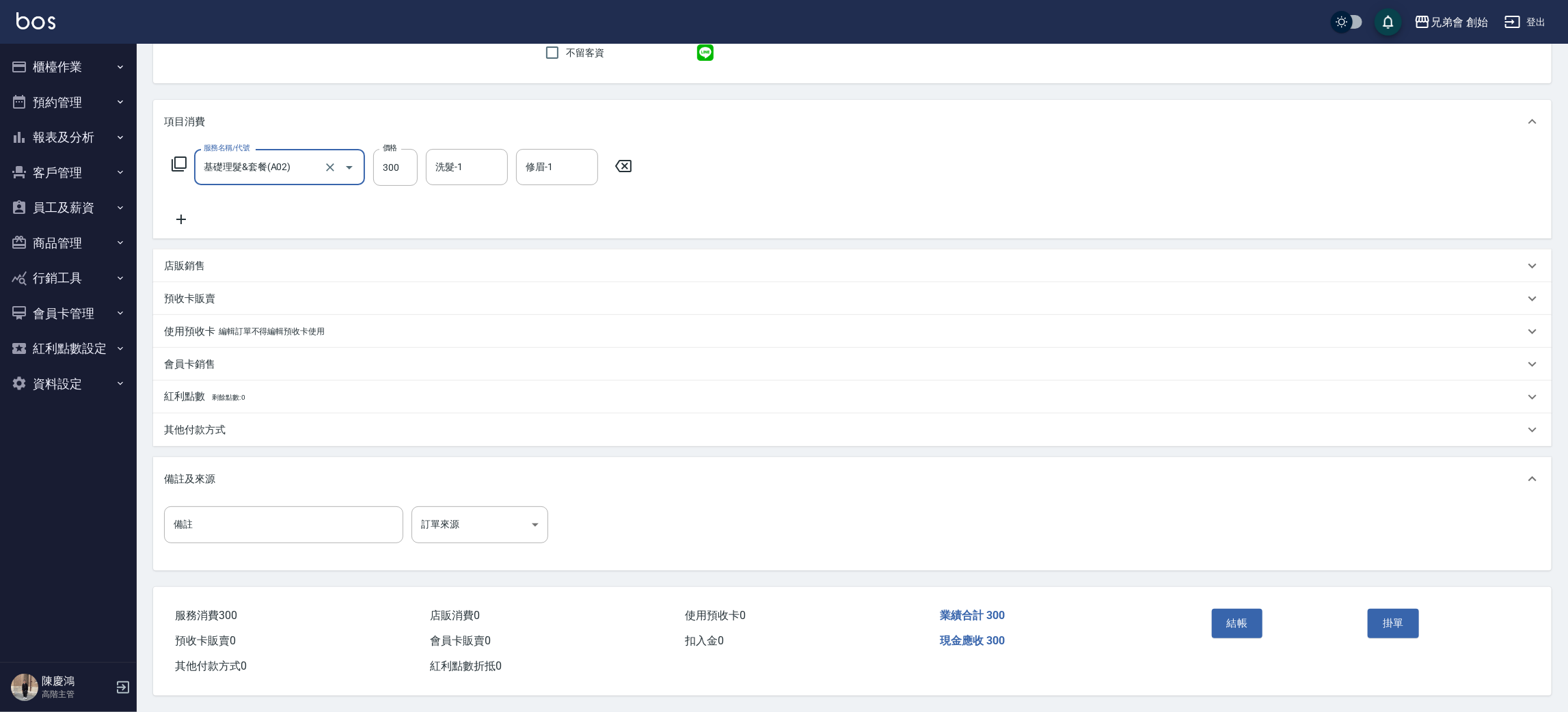
click at [1250, 617] on button "結帳" at bounding box center [1237, 623] width 51 height 28
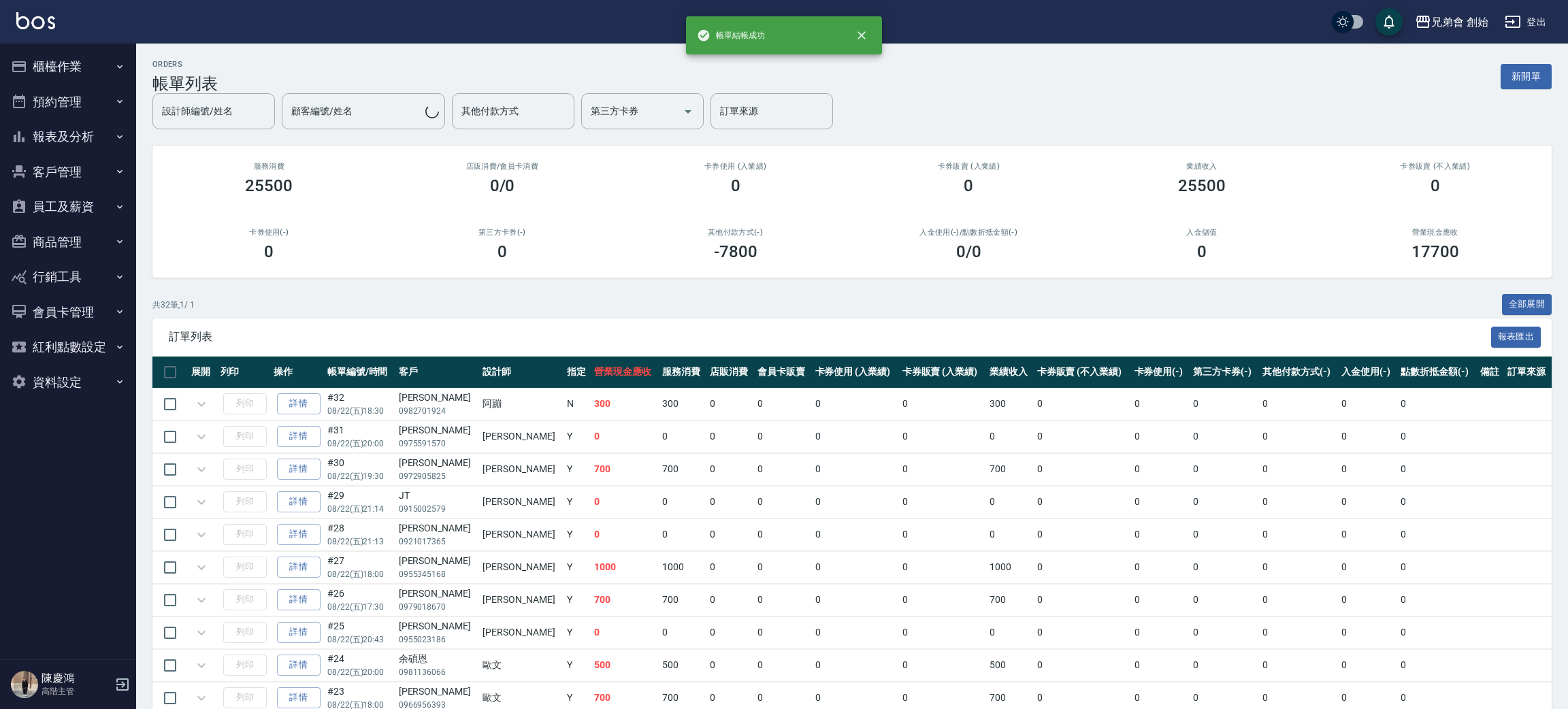
click at [75, 76] on button "櫃檯作業" at bounding box center [68, 67] width 125 height 36
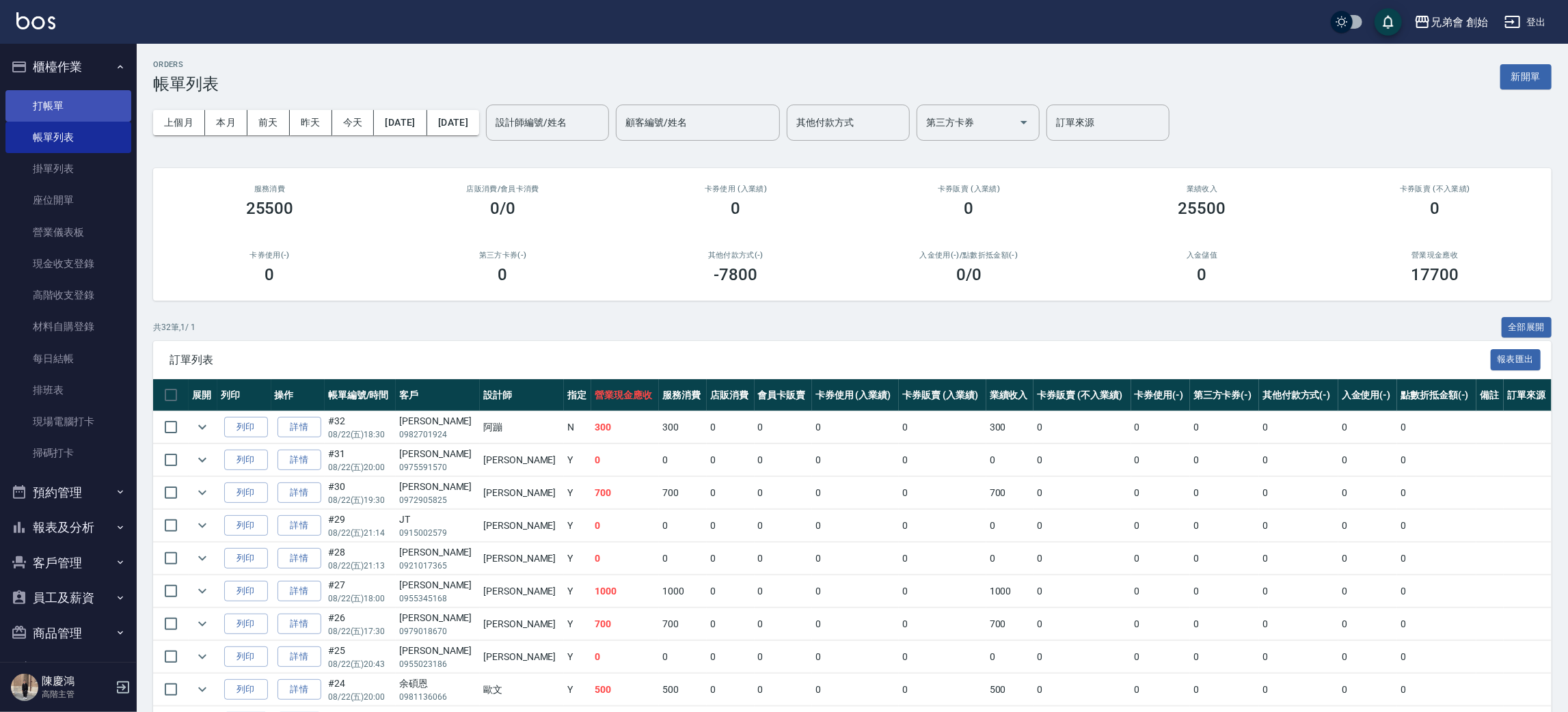
click at [79, 116] on link "打帳單" at bounding box center [69, 106] width 125 height 32
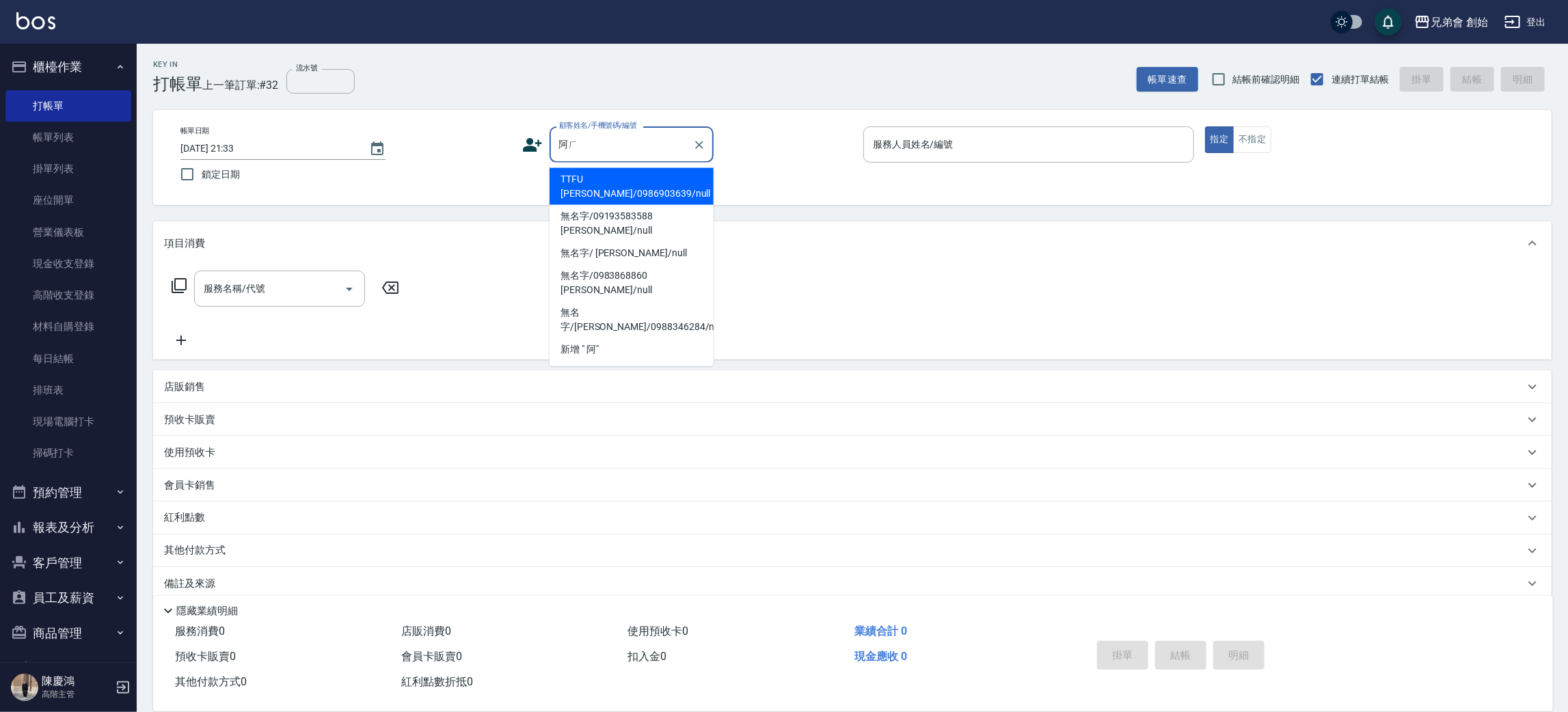
type input "阿"
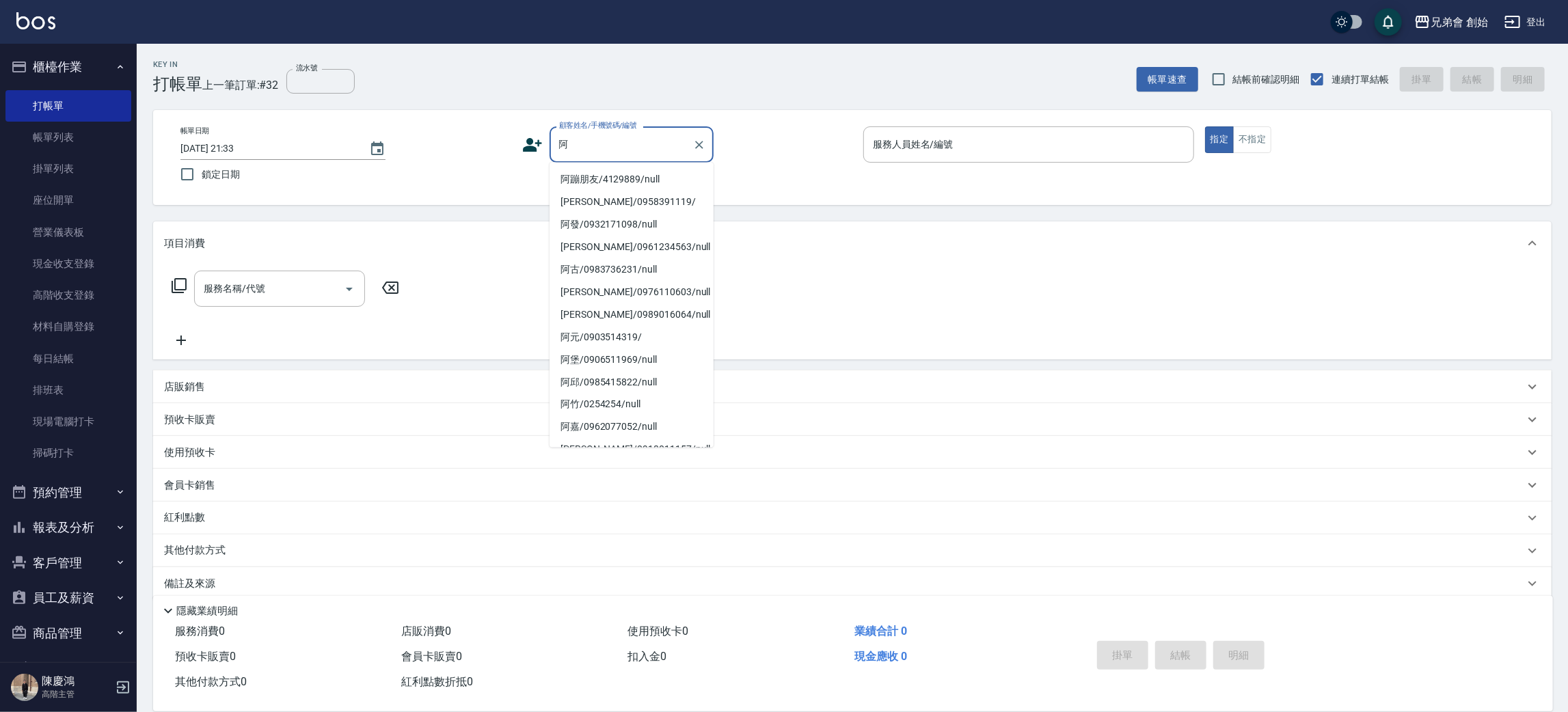
type input "啊"
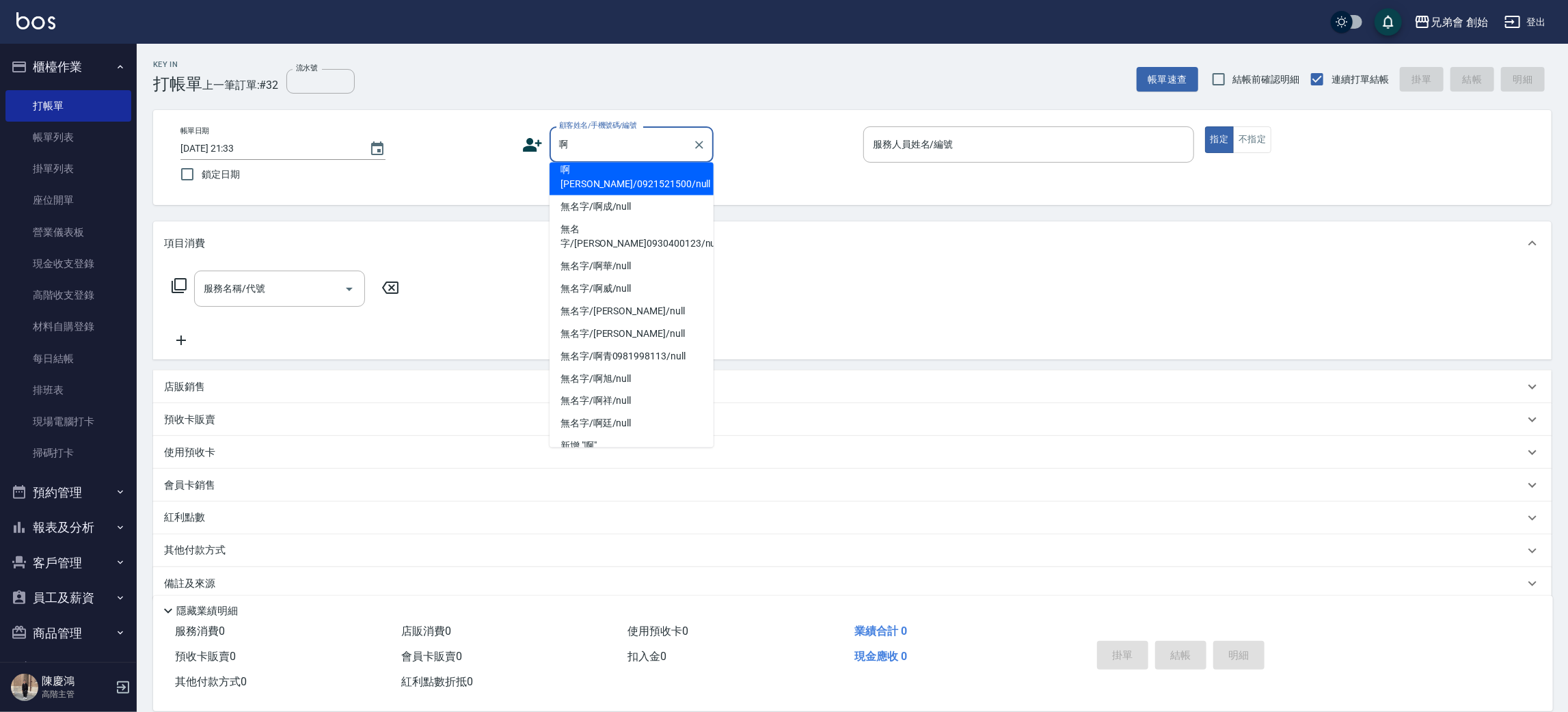
click at [701, 154] on div at bounding box center [698, 144] width 18 height 36
click at [701, 147] on icon "Clear" at bounding box center [699, 145] width 13 height 13
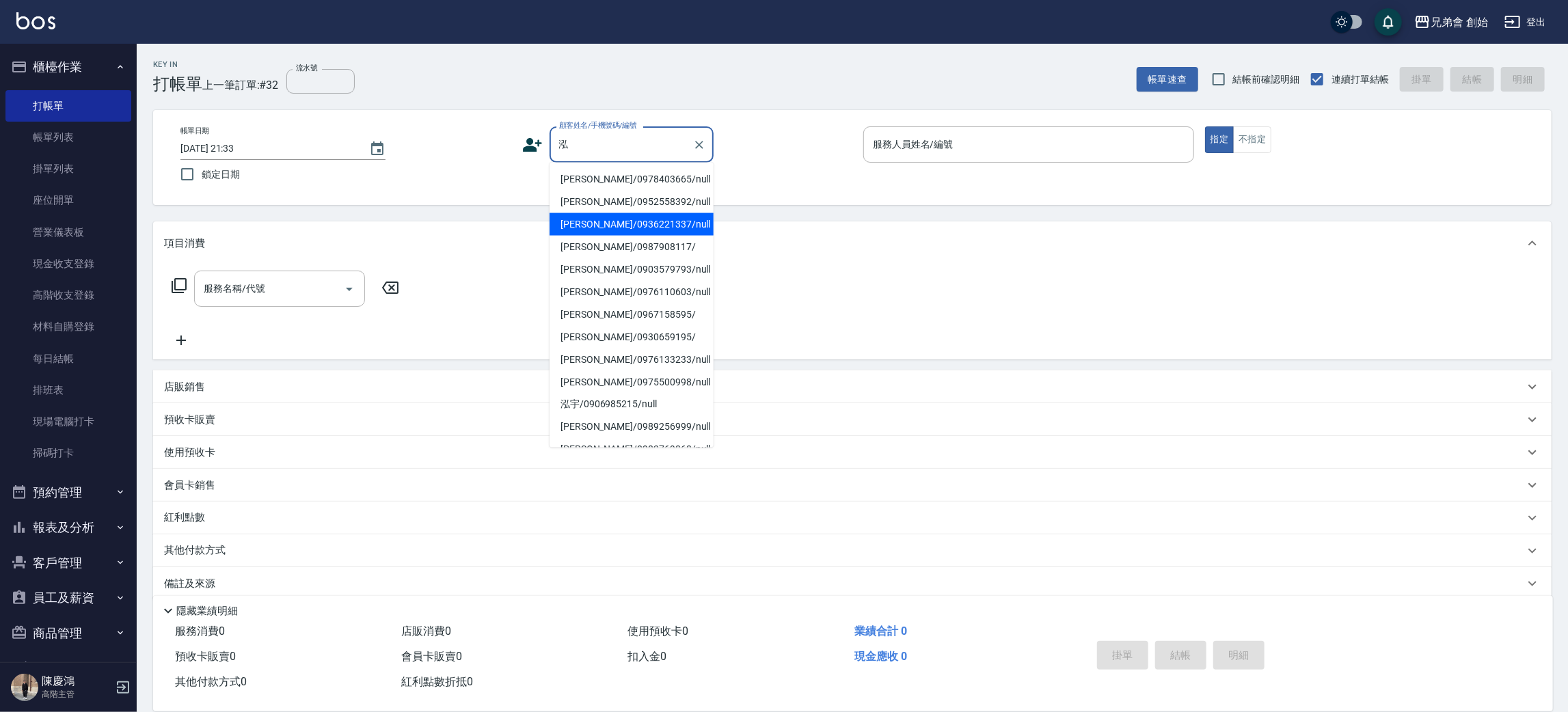
scroll to position [103, 0]
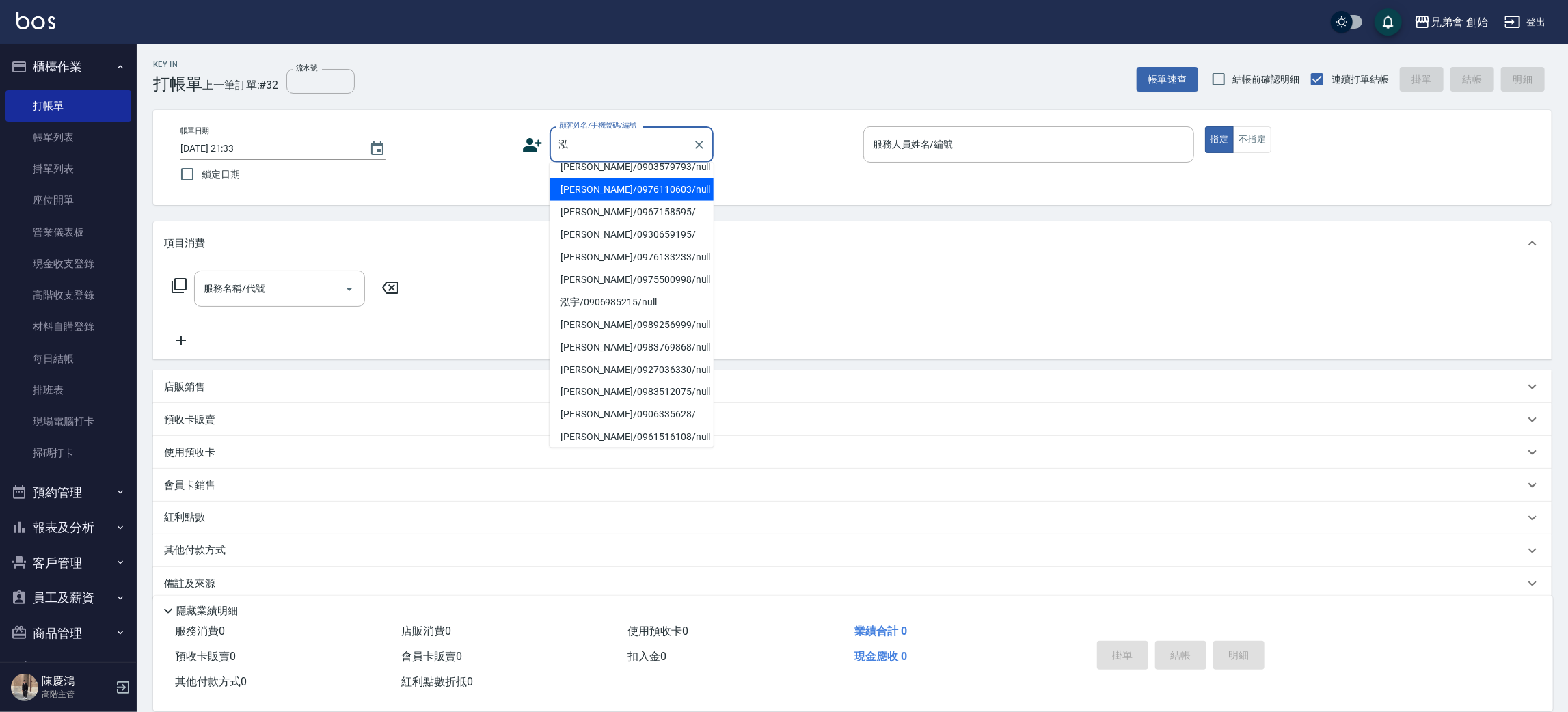
click at [645, 180] on li "[PERSON_NAME]/0976110603/null" at bounding box center [631, 189] width 164 height 23
type input "[PERSON_NAME]/0976110603/null"
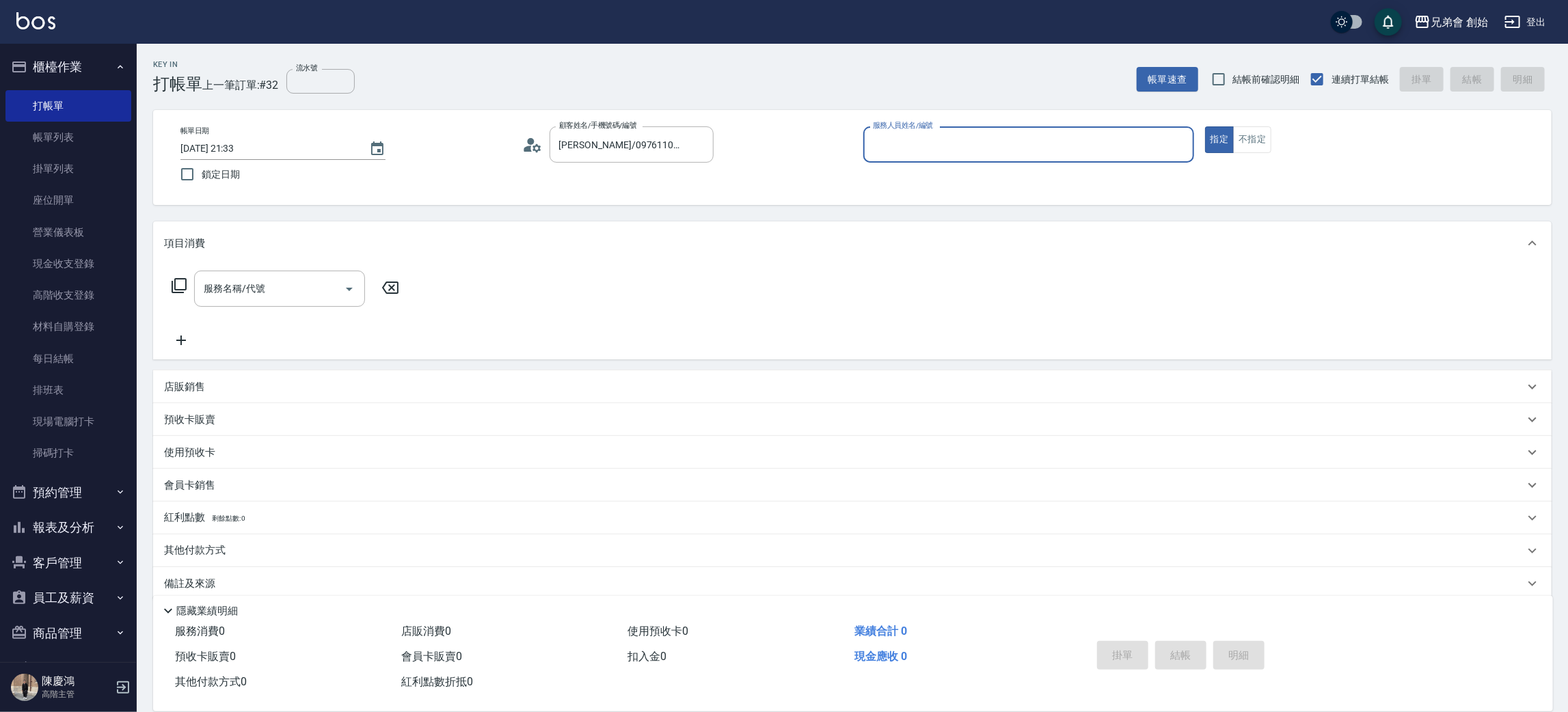
click at [944, 151] on input "服務人員姓名/編號" at bounding box center [1029, 145] width 319 height 24
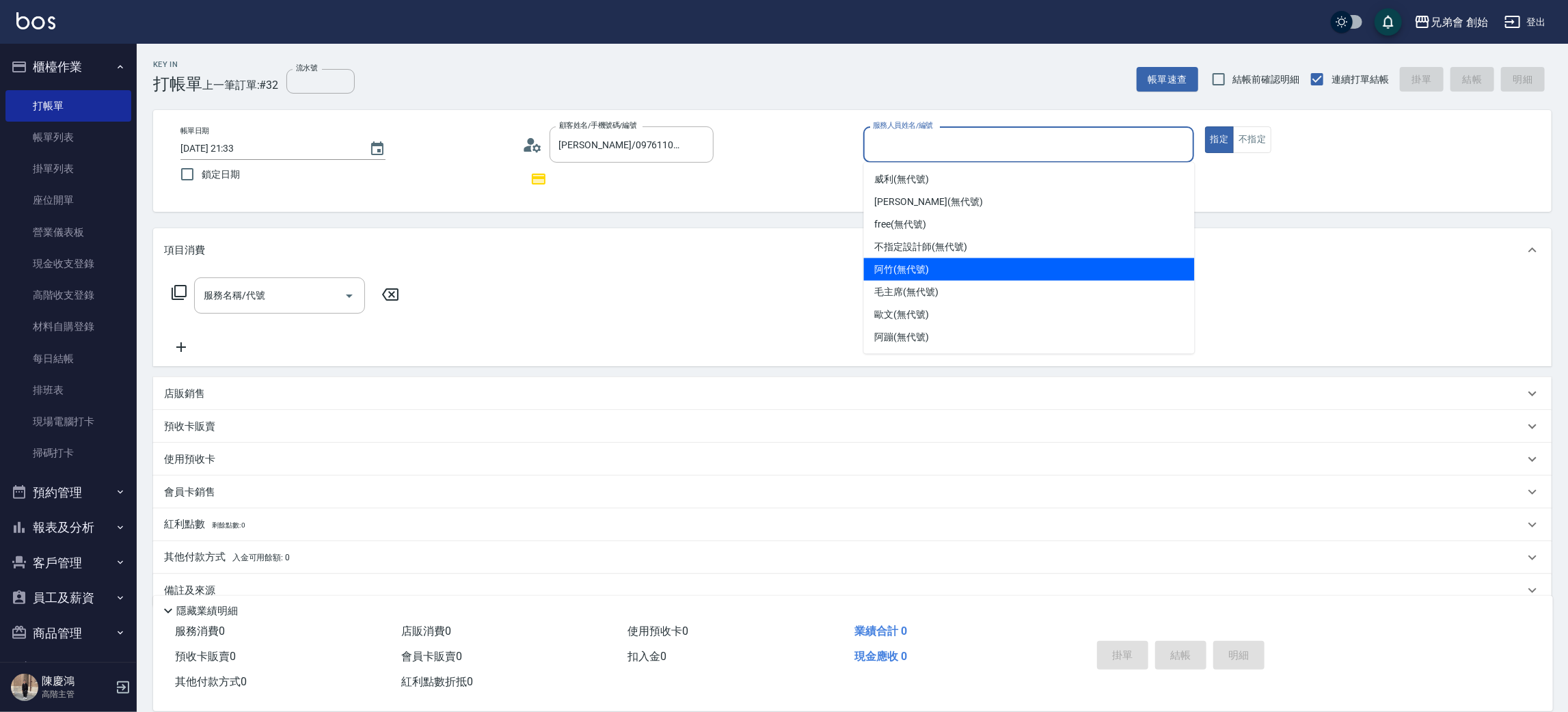
click at [946, 270] on div "阿竹 (無代號)" at bounding box center [1029, 269] width 331 height 23
type input "阿竹 (無代號)"
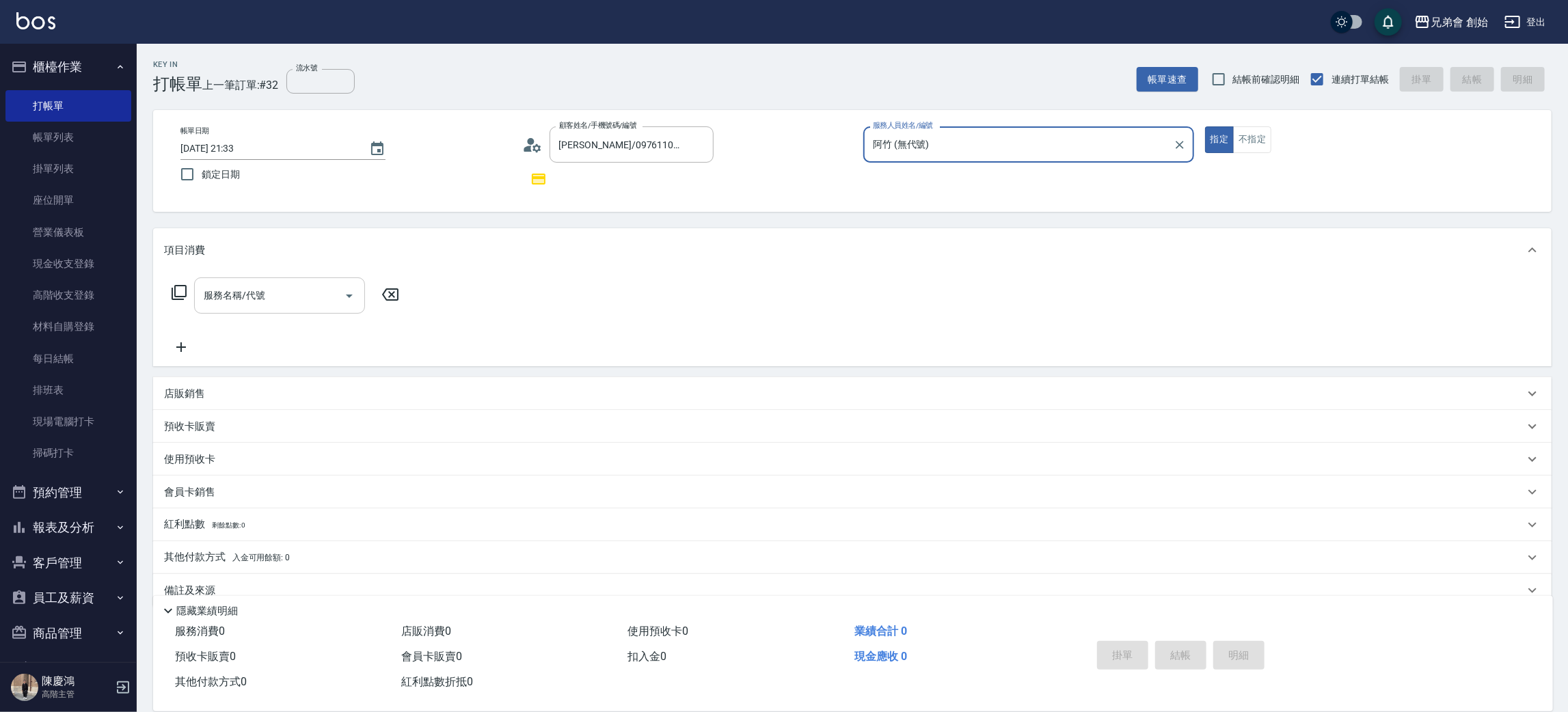
click at [268, 276] on div "服務名稱/代號 服務名稱/代號" at bounding box center [852, 318] width 1399 height 94
click at [278, 306] on div "服務名稱/代號" at bounding box center [279, 295] width 171 height 36
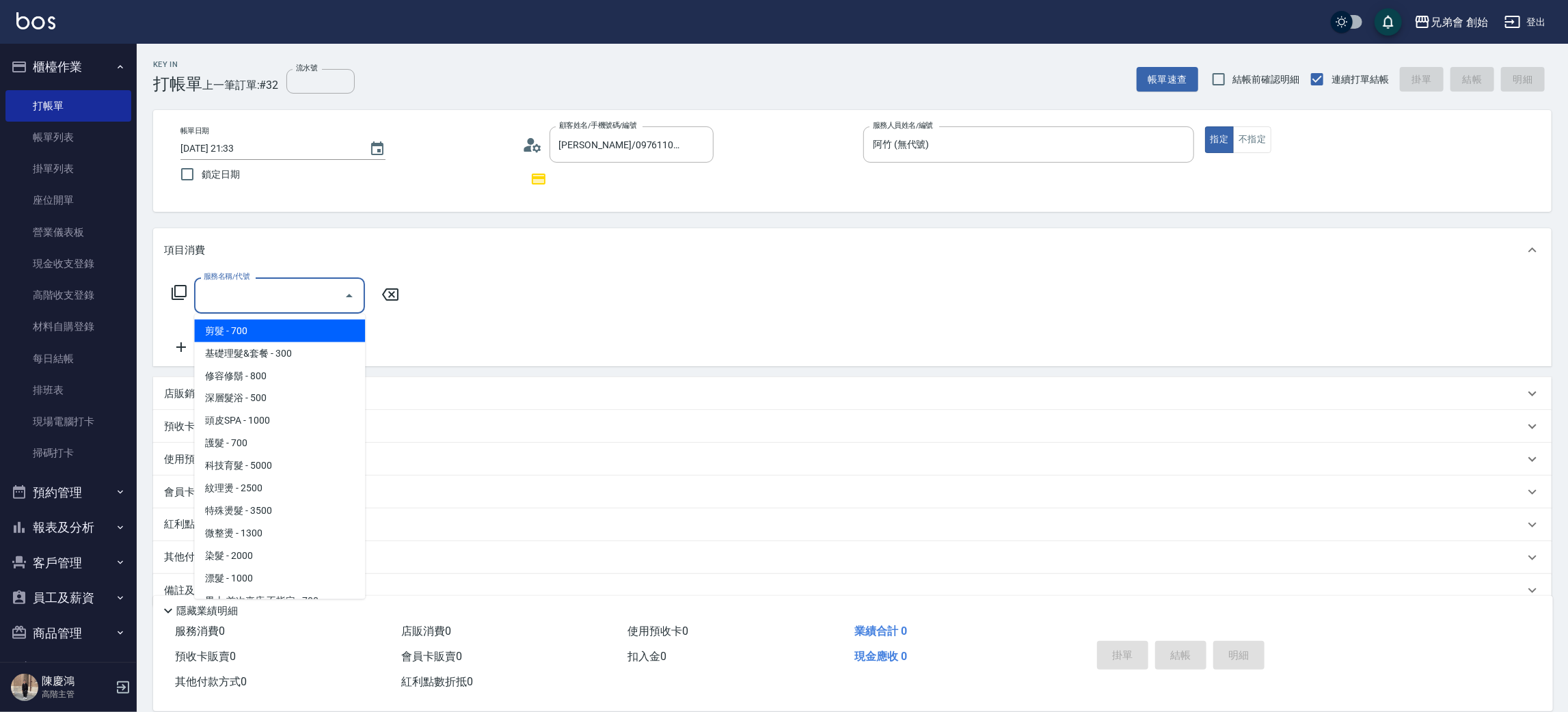
drag, startPoint x: 282, startPoint y: 318, endPoint x: 296, endPoint y: 317, distance: 14.0
click at [283, 320] on span "剪髮 - 700" at bounding box center [279, 331] width 171 height 23
type input "剪髮(A01)"
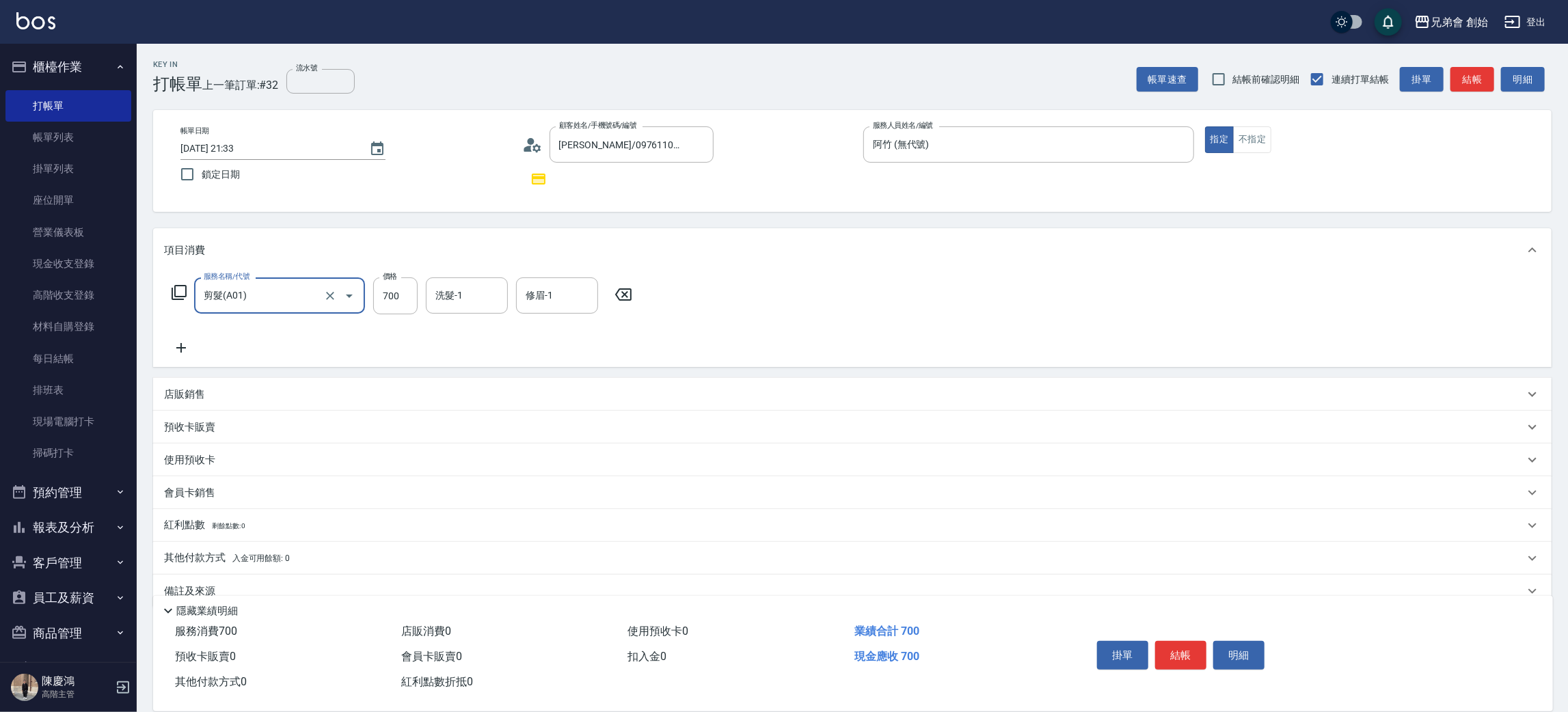
click at [1467, 75] on button "結帳" at bounding box center [1473, 79] width 43 height 25
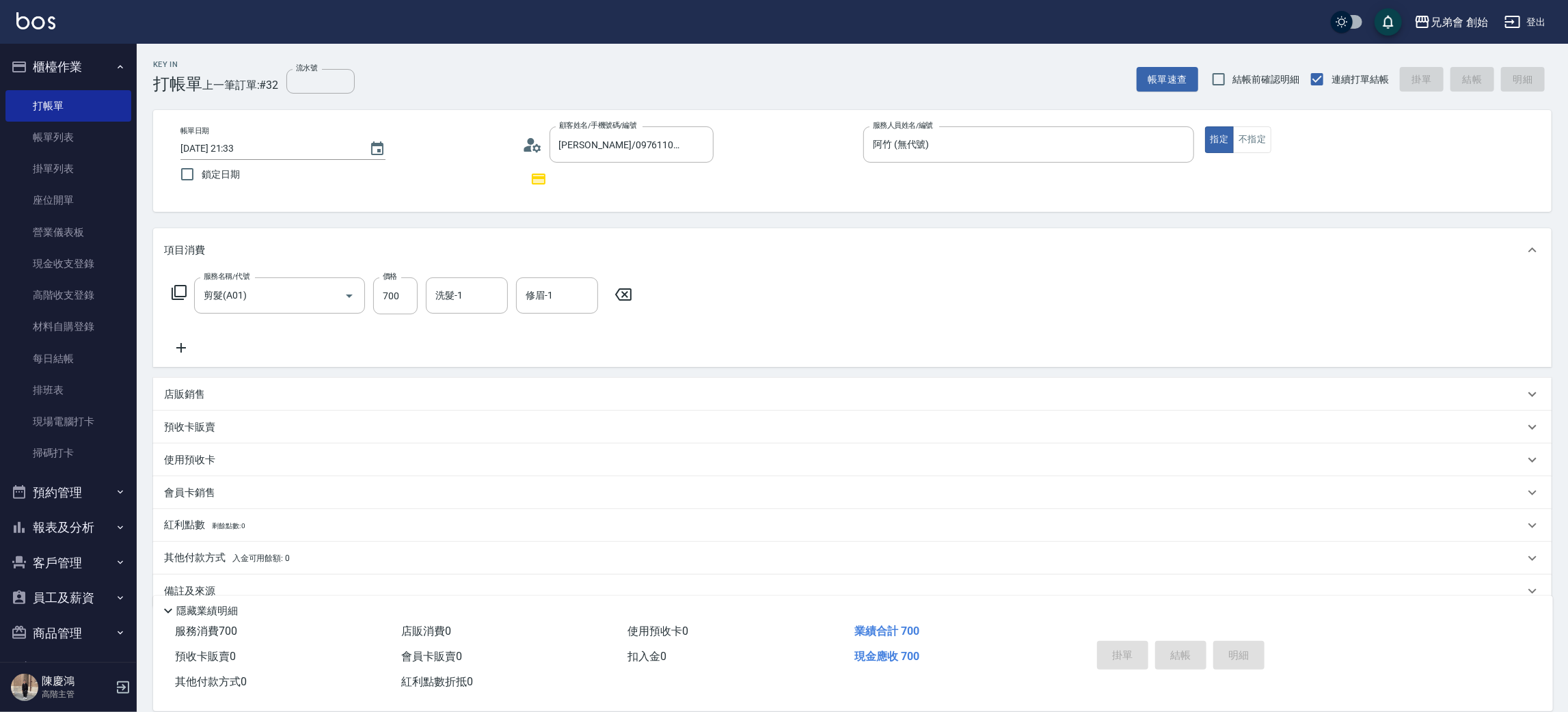
type input "[DATE] 21:34"
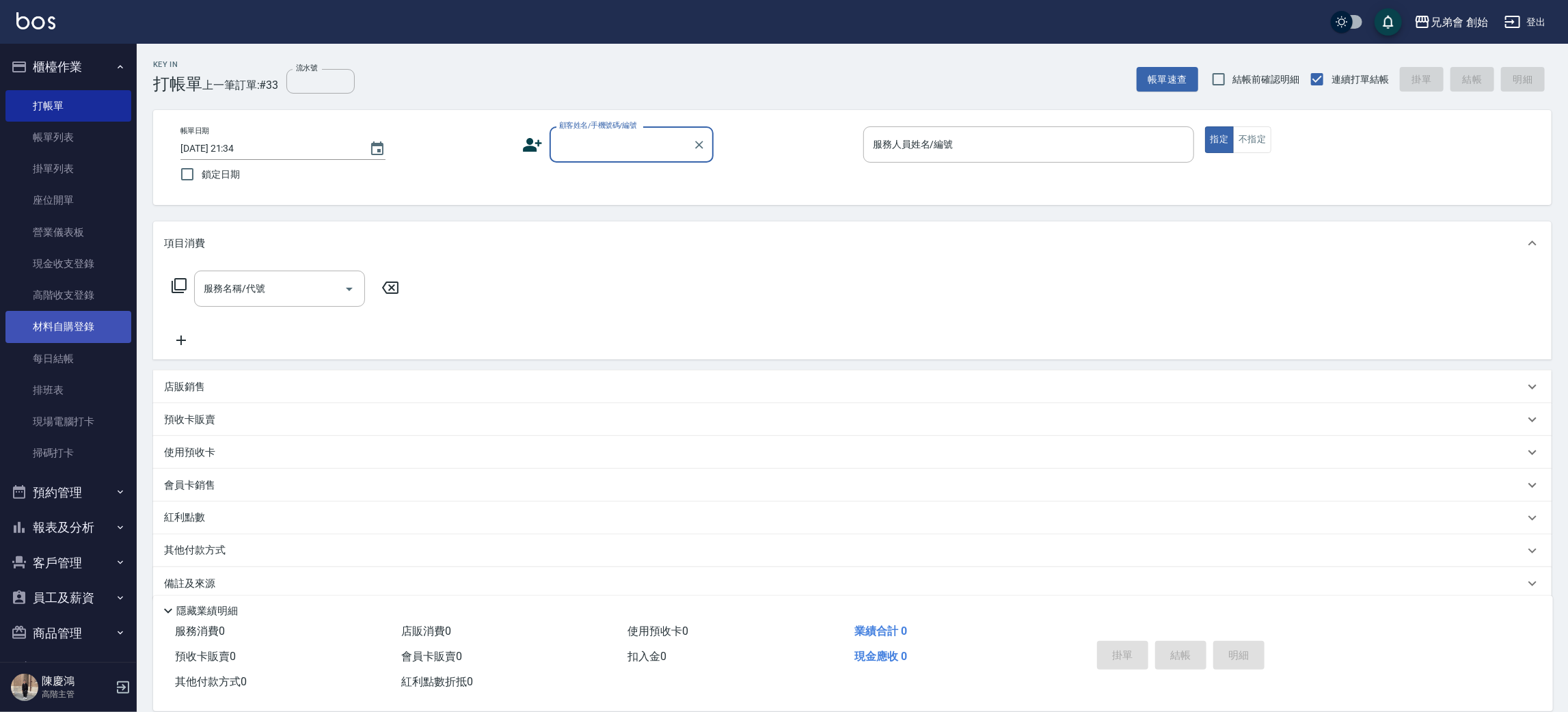
drag, startPoint x: 79, startPoint y: 351, endPoint x: 93, endPoint y: 338, distance: 19.1
click at [80, 350] on link "每日結帳" at bounding box center [69, 359] width 125 height 32
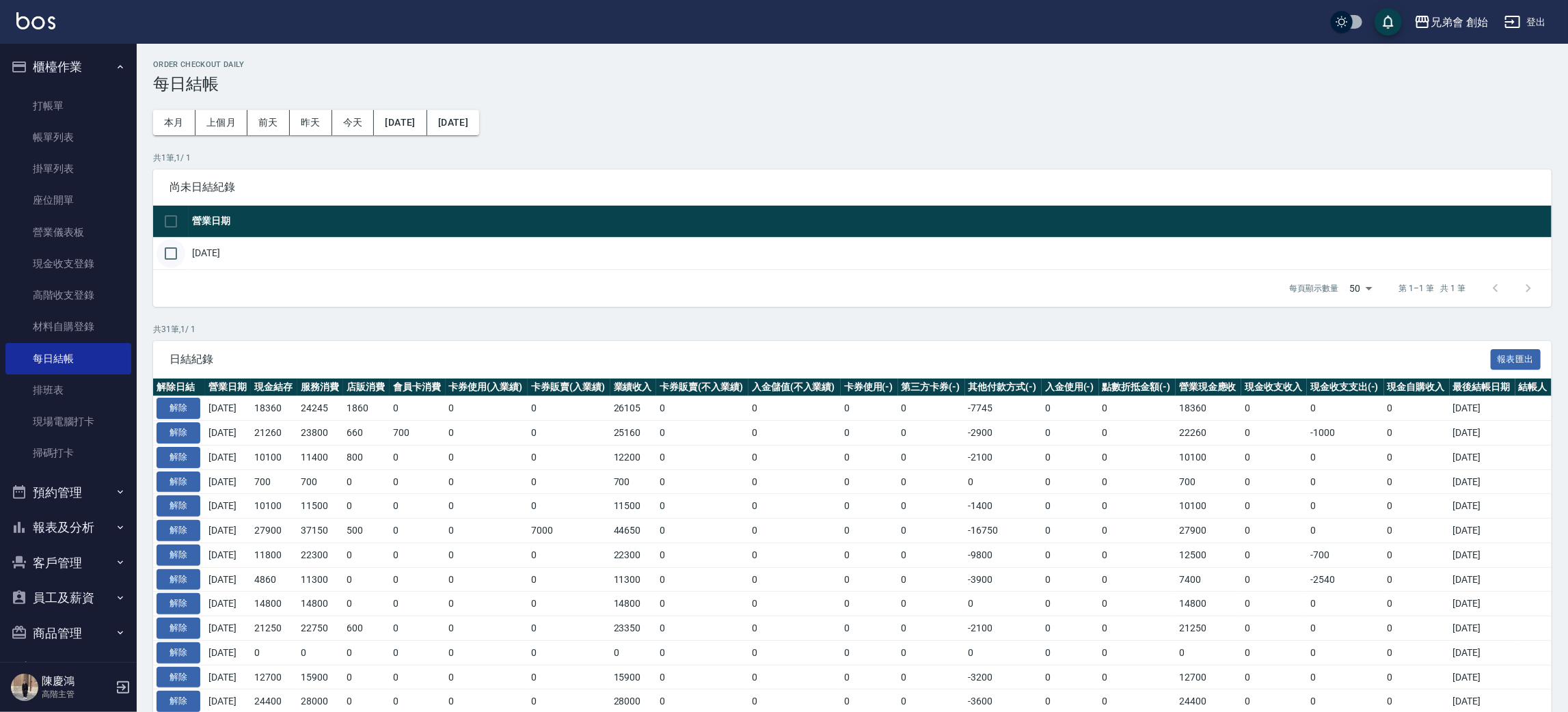
click at [176, 245] on input "checkbox" at bounding box center [171, 253] width 28 height 28
checkbox input "true"
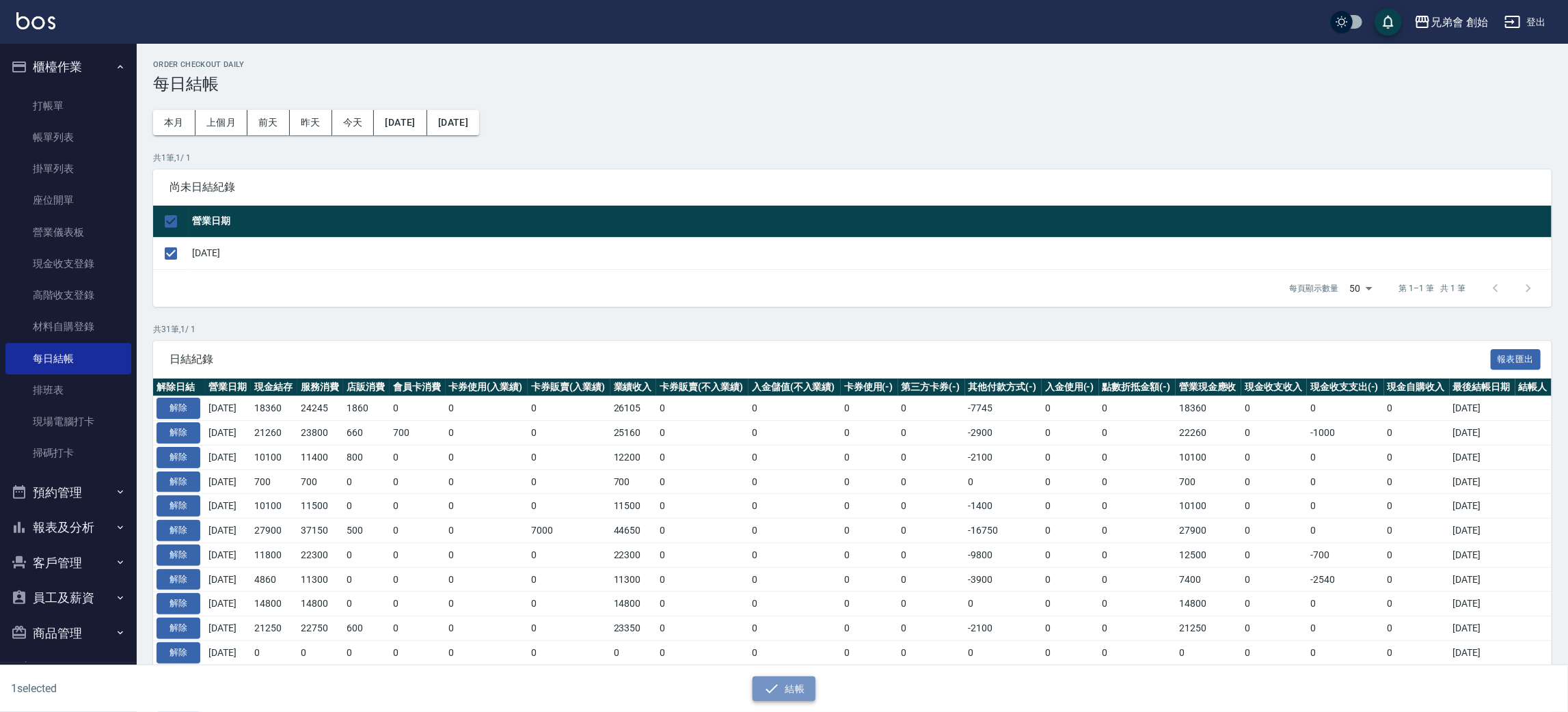
click at [802, 689] on button "結帳" at bounding box center [784, 689] width 64 height 25
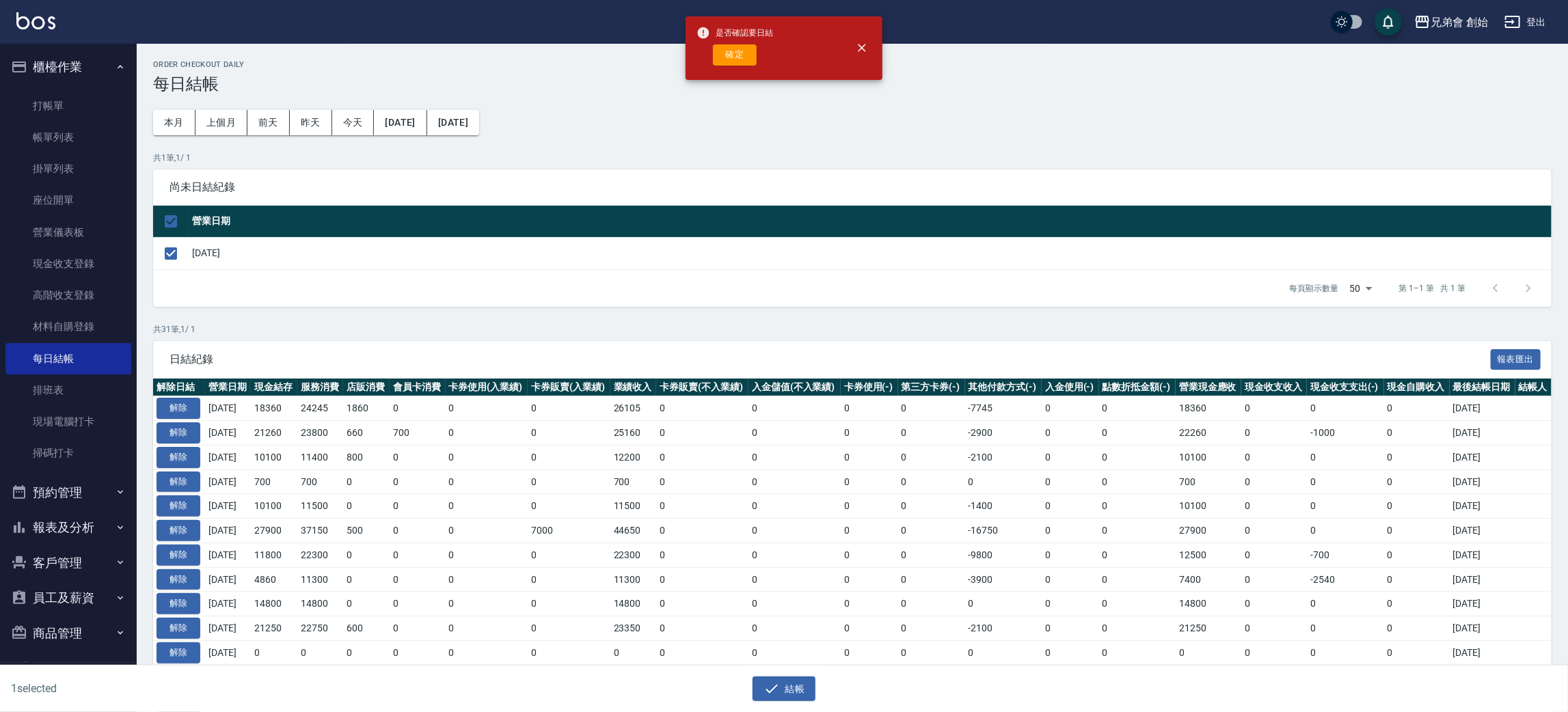
click at [728, 64] on button "確定" at bounding box center [735, 54] width 43 height 21
checkbox input "false"
